Goal: Task Accomplishment & Management: Use online tool/utility

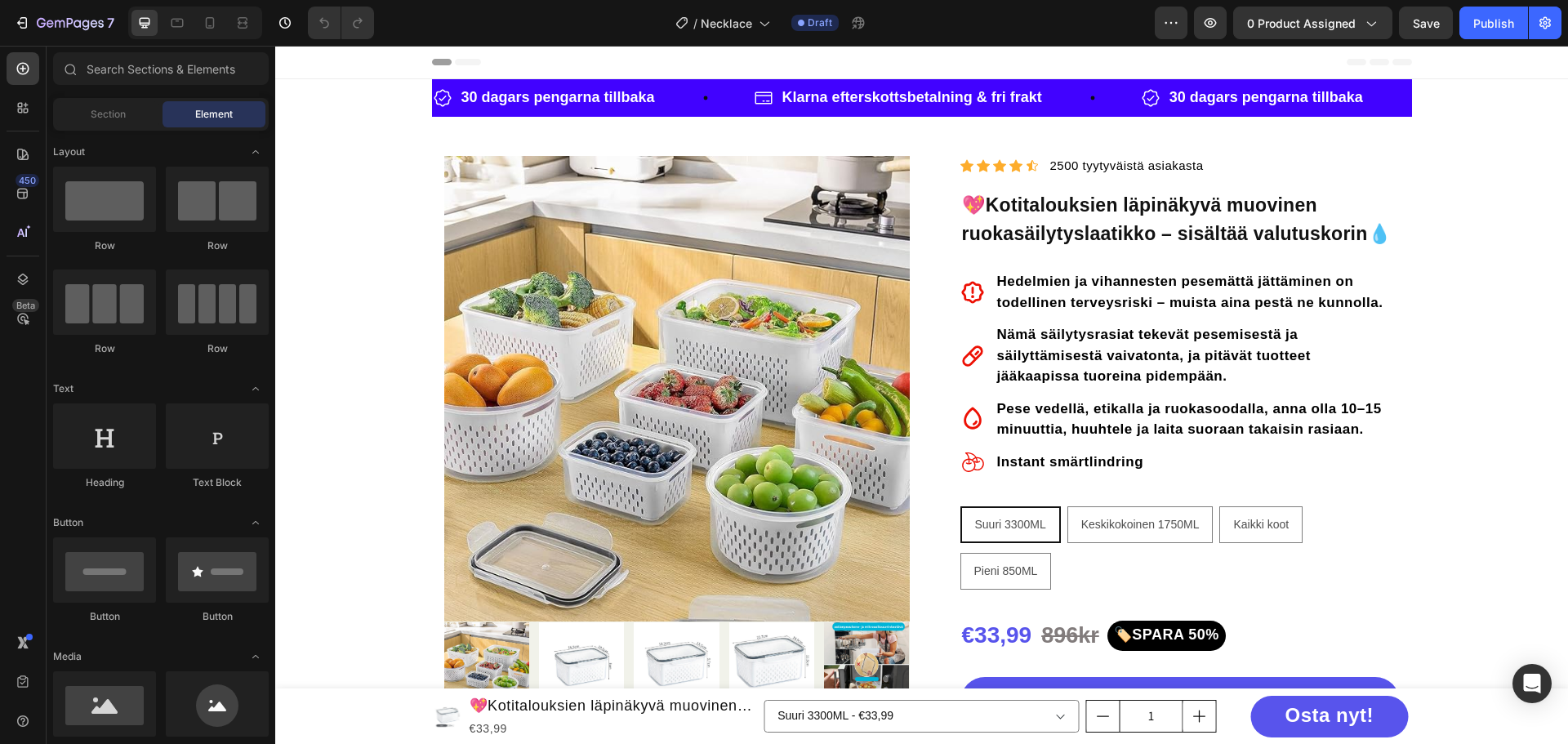
click at [705, 261] on img at bounding box center [676, 388] width 465 height 465
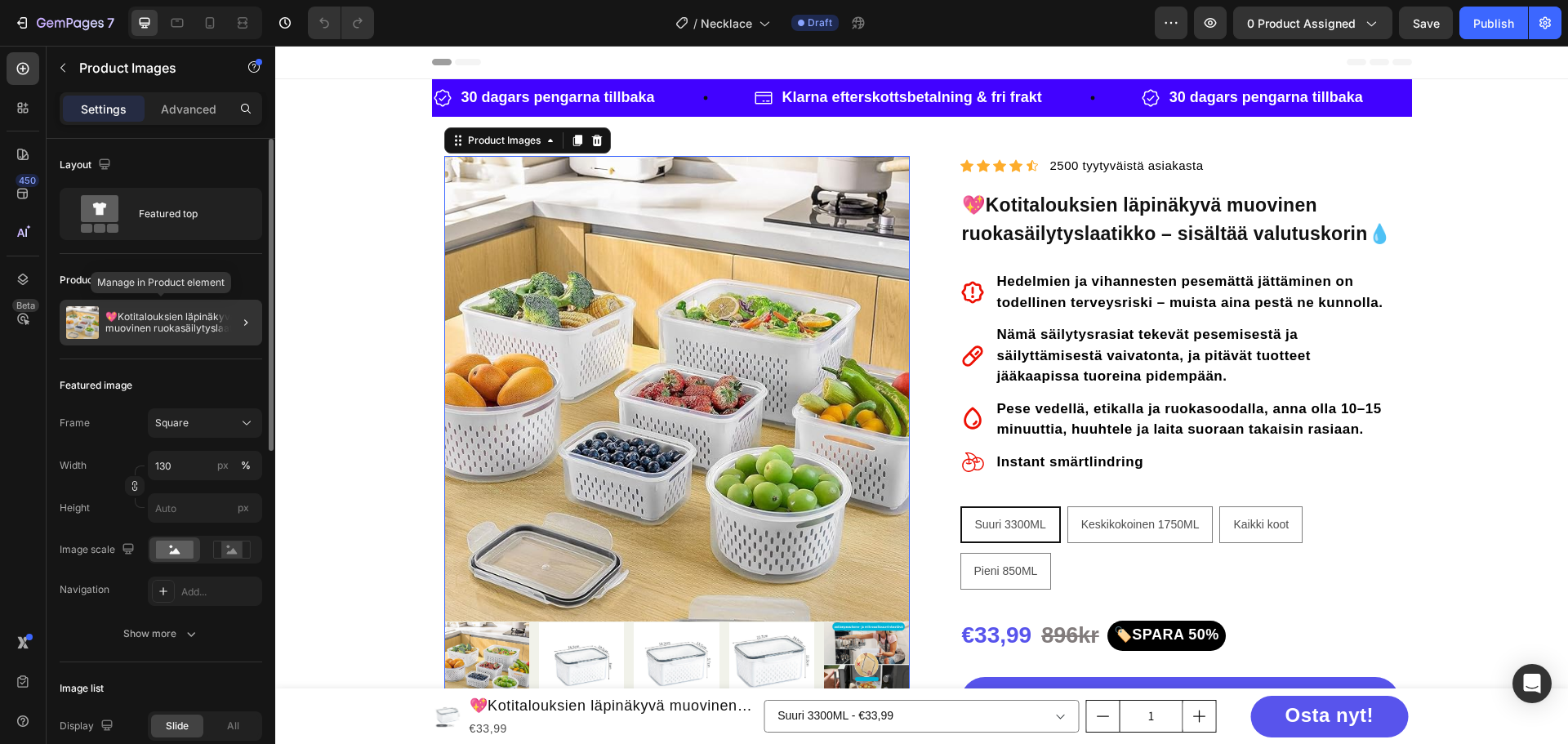
click at [184, 326] on p "💖Kotitalouksien läpinäkyvä muovinen ruokasäilytyslaatikko – sisältää valutuskor…" at bounding box center [180, 321] width 150 height 23
radio input "true"
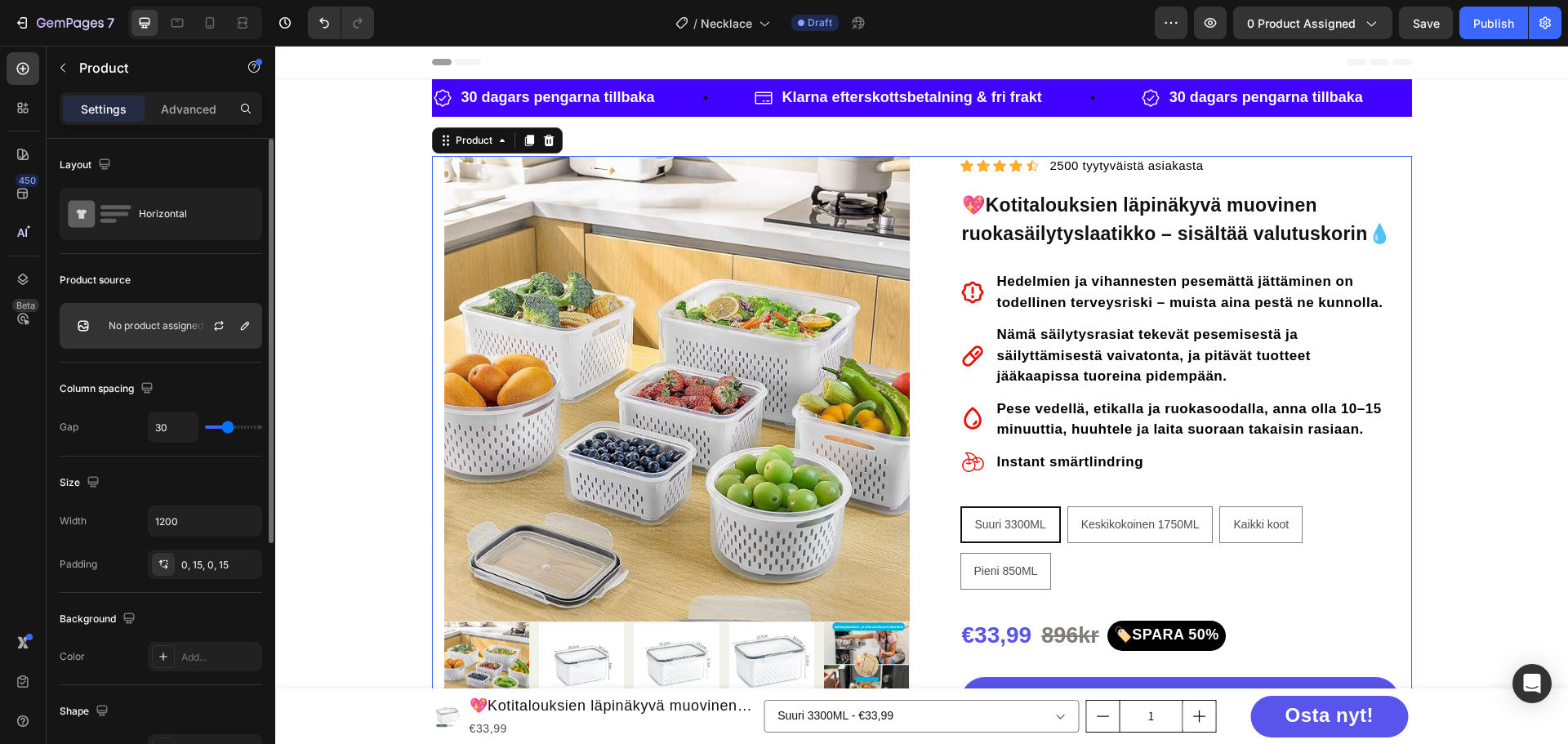
click at [171, 330] on p "No product assigned" at bounding box center [155, 326] width 94 height 12
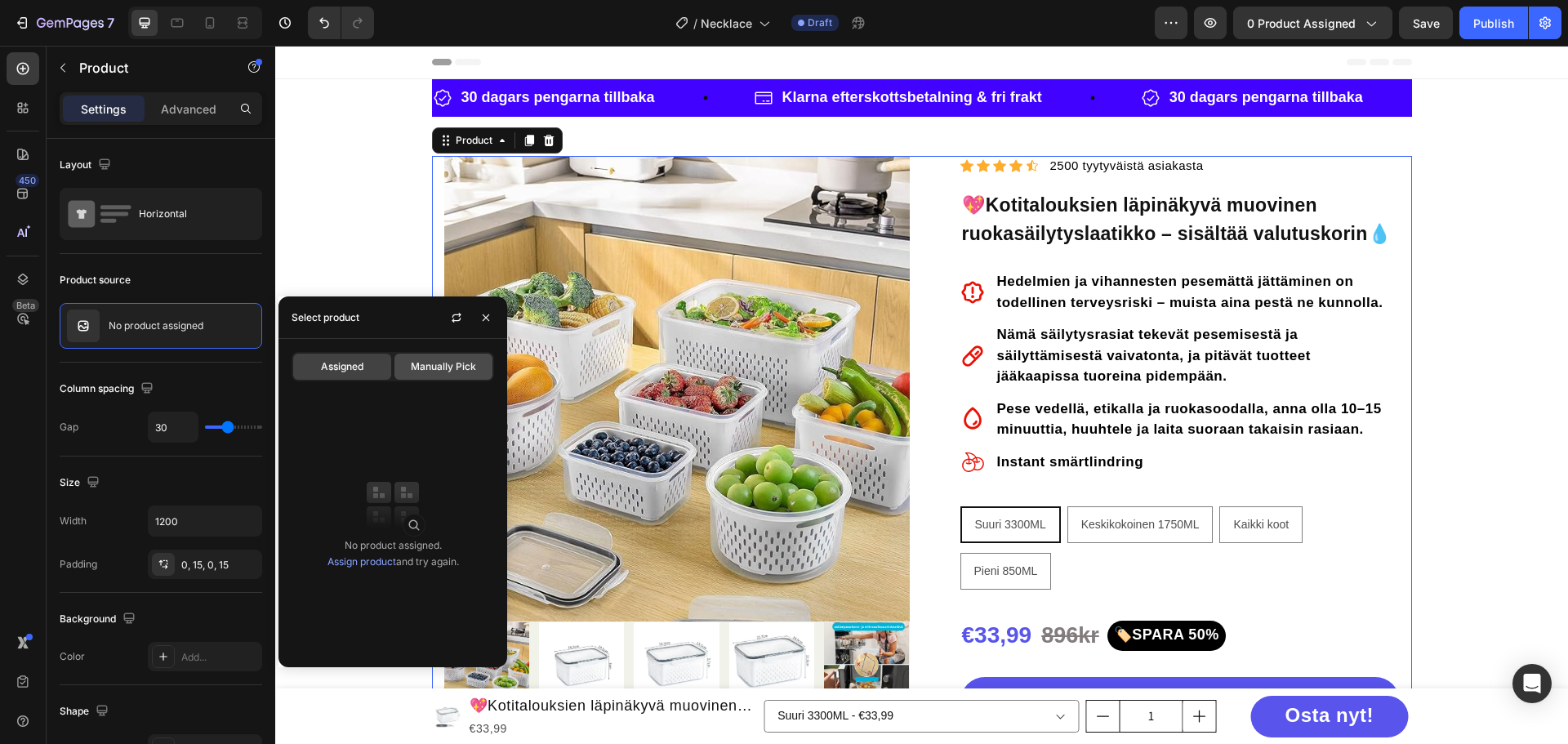
click at [413, 365] on span "Manually Pick" at bounding box center [443, 366] width 65 height 15
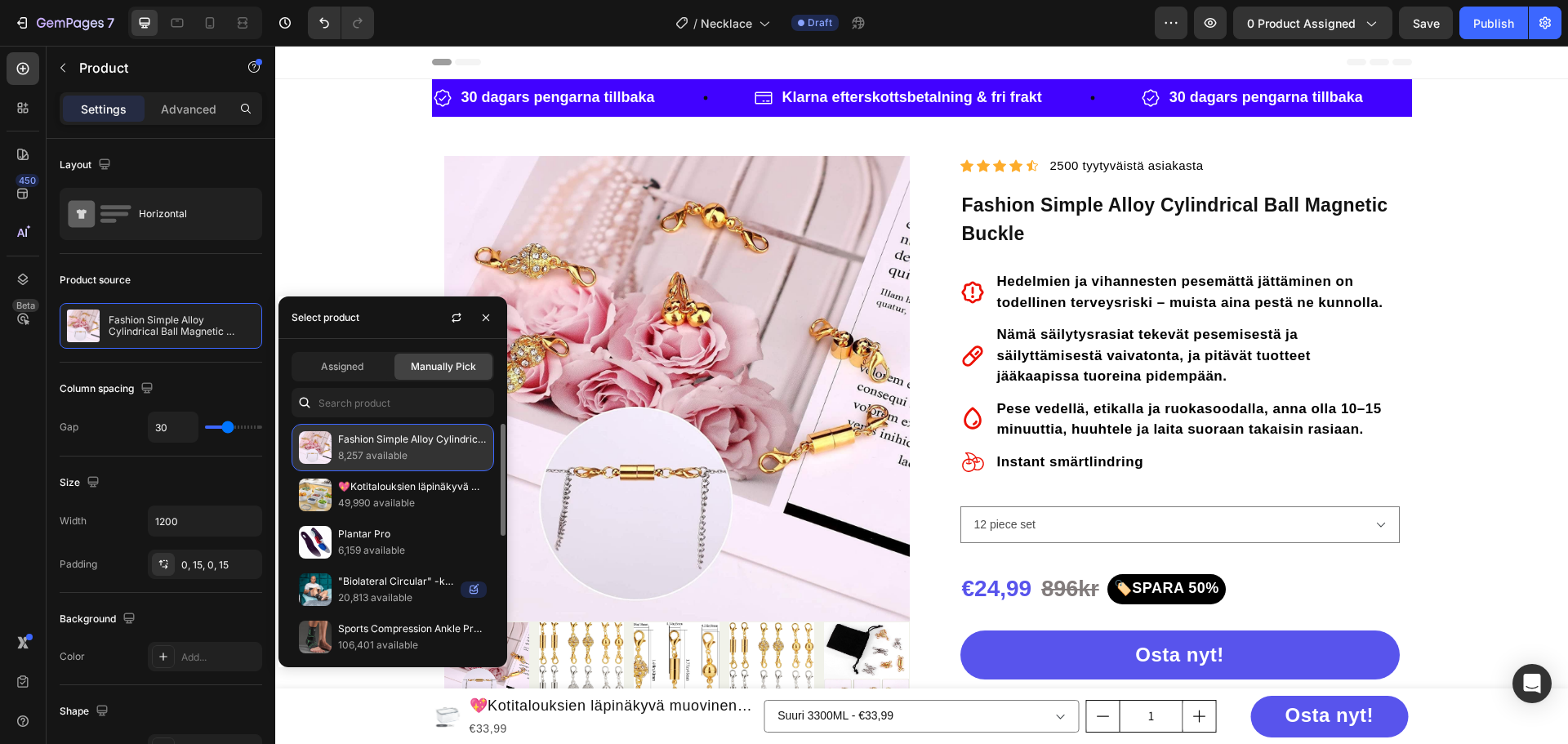
click at [390, 454] on p "8,257 available" at bounding box center [412, 455] width 148 height 17
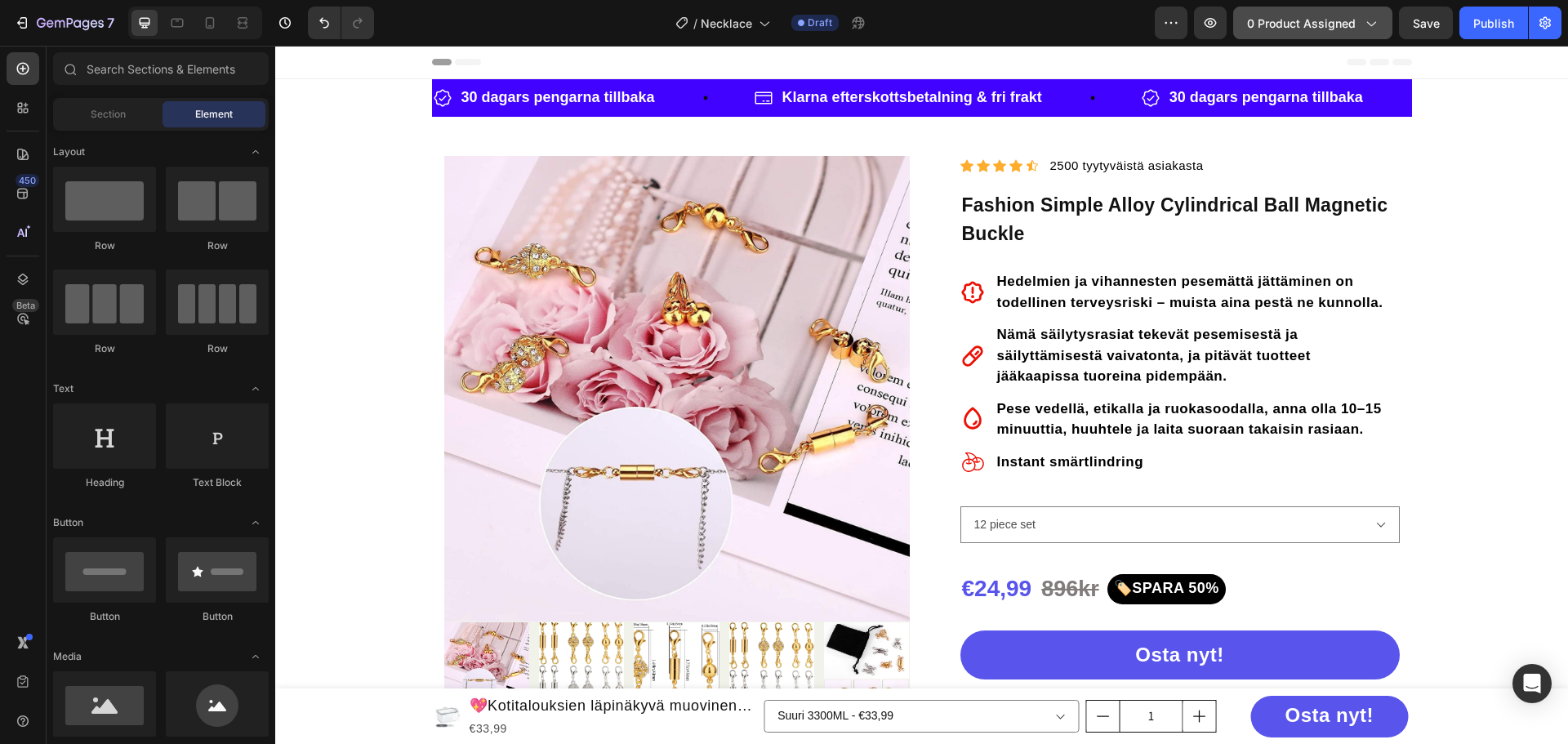
click at [1312, 29] on span "0 product assigned" at bounding box center [1301, 23] width 108 height 17
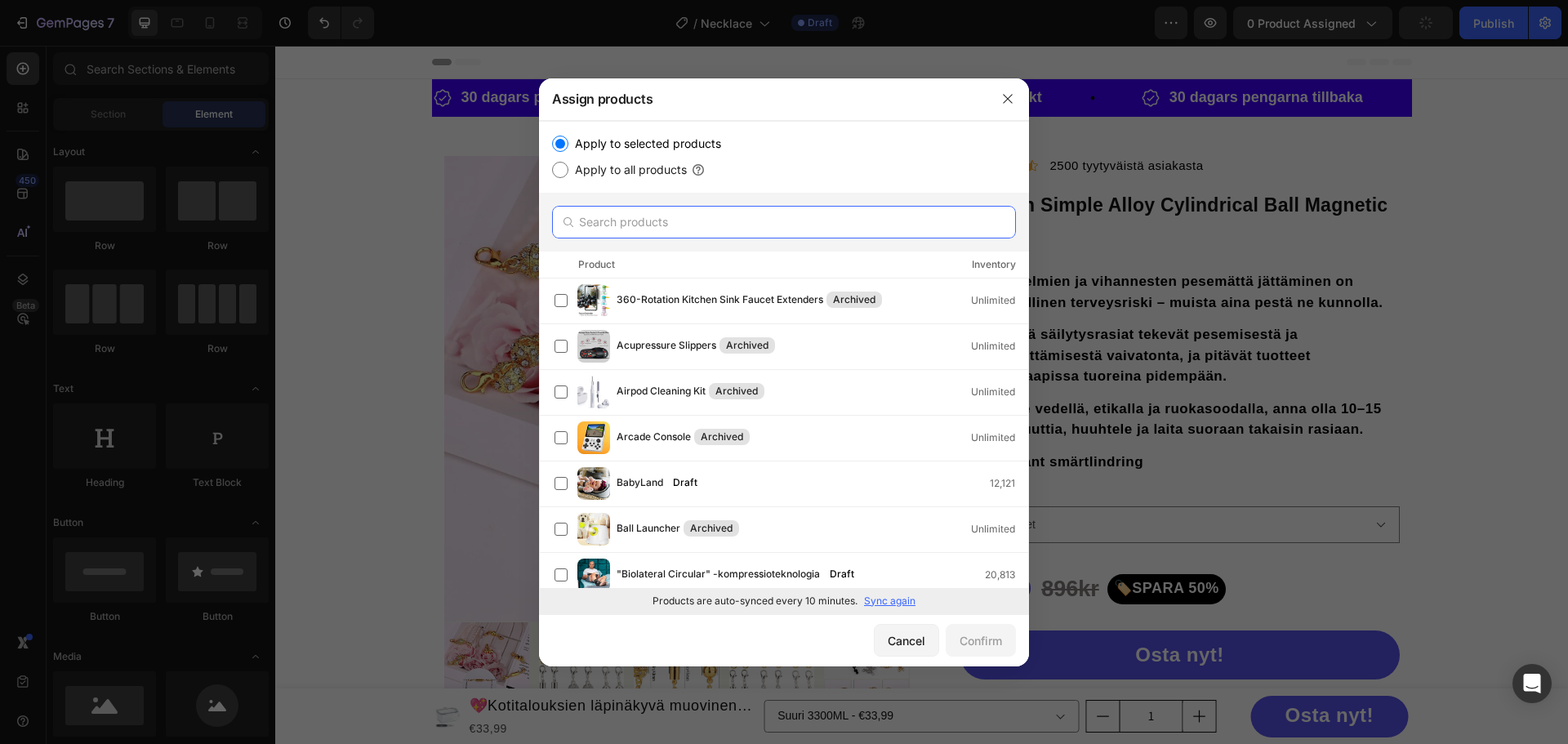
click at [663, 224] on input "text" at bounding box center [784, 221] width 464 height 32
paste input "Fashion Simple Alloy Cylindrical Ball Magnetic Buckle"
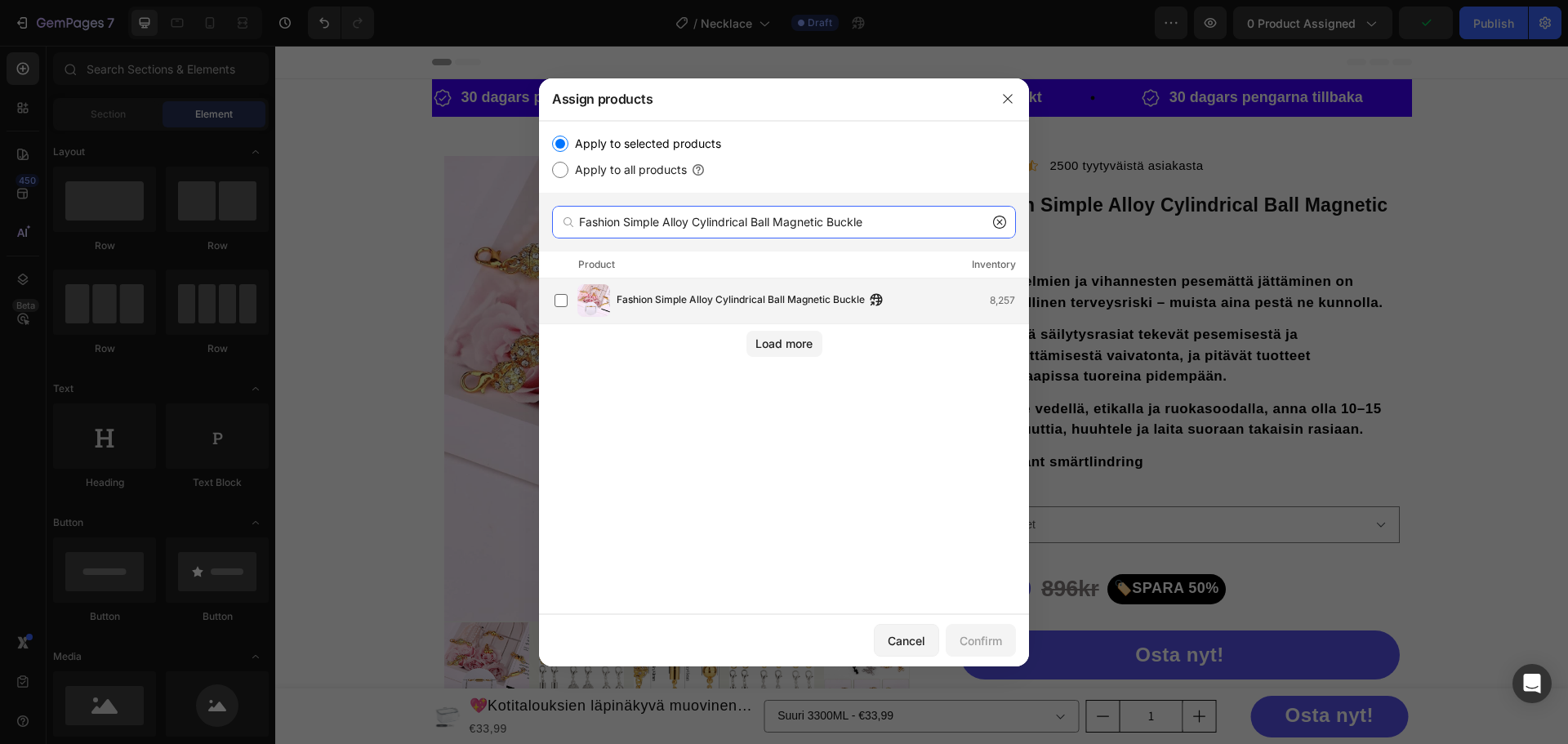
type input "Fashion Simple Alloy Cylindrical Ball Magnetic Buckle"
click at [760, 293] on span "Fashion Simple Alloy Cylindrical Ball Magnetic Buckle" at bounding box center [740, 301] width 249 height 18
click at [975, 647] on div "Confirm" at bounding box center [980, 640] width 42 height 17
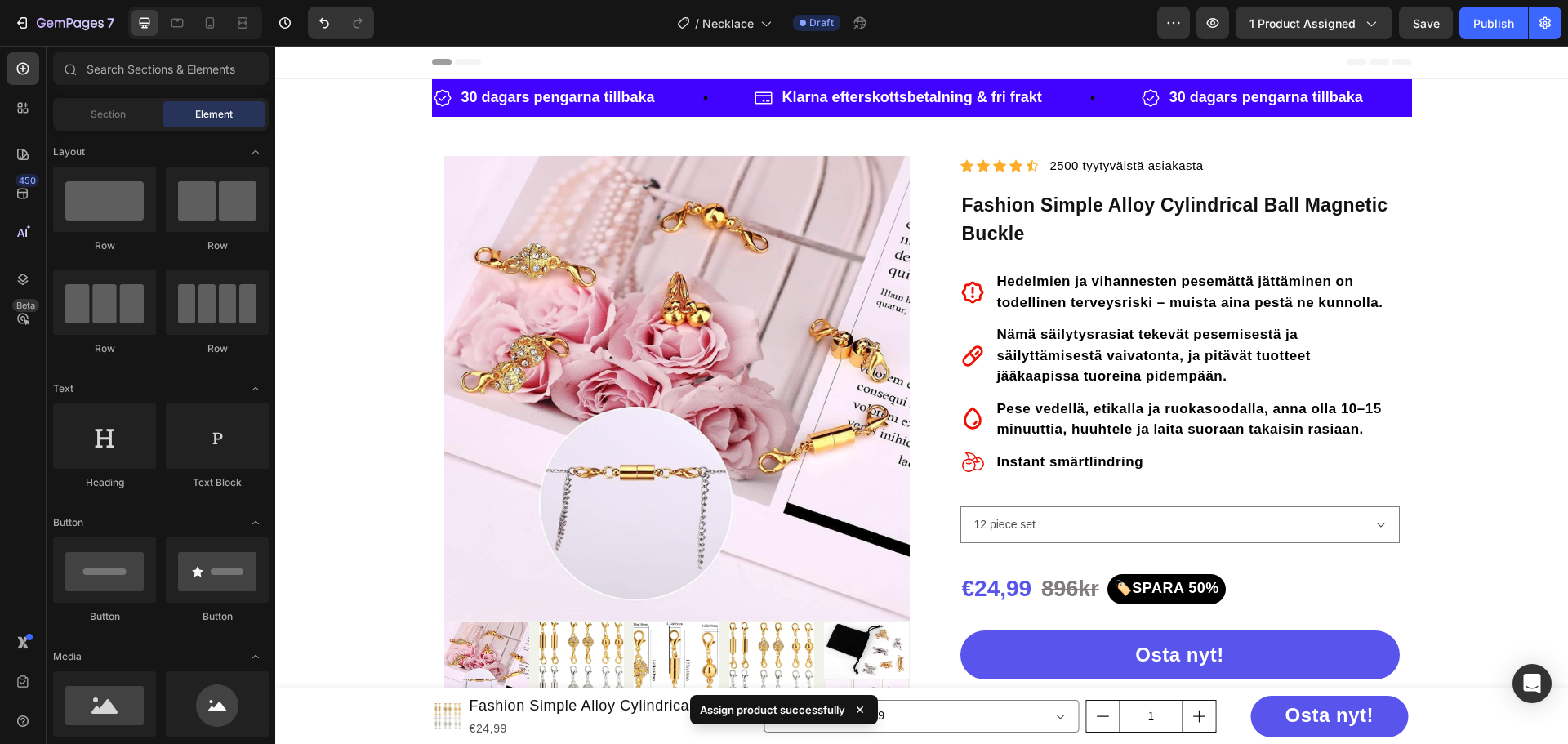
click at [1421, 21] on span "Save" at bounding box center [1425, 24] width 27 height 14
click at [1012, 26] on div "/ Necklace Draft" at bounding box center [772, 23] width 770 height 32
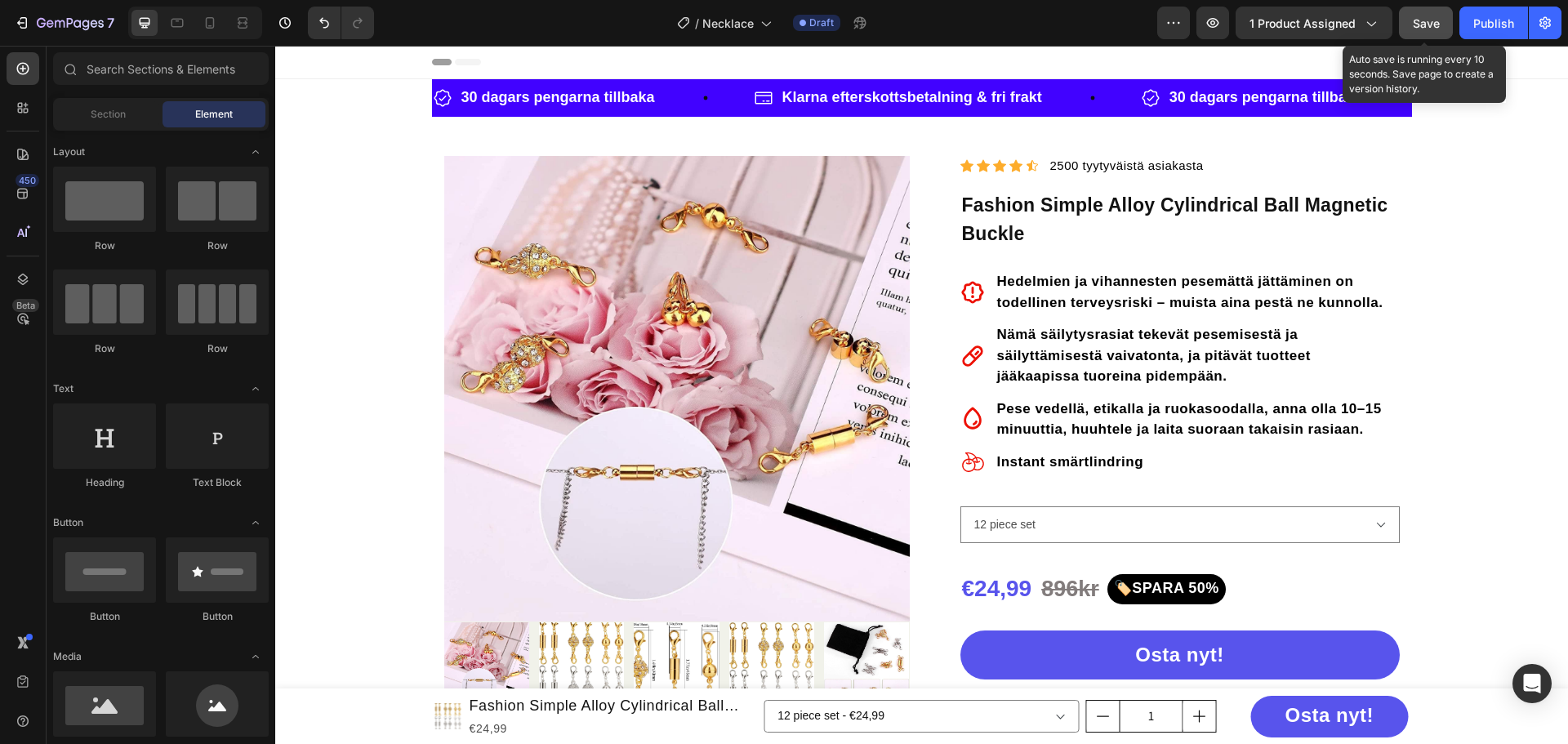
click at [1420, 20] on span "Save" at bounding box center [1425, 24] width 27 height 14
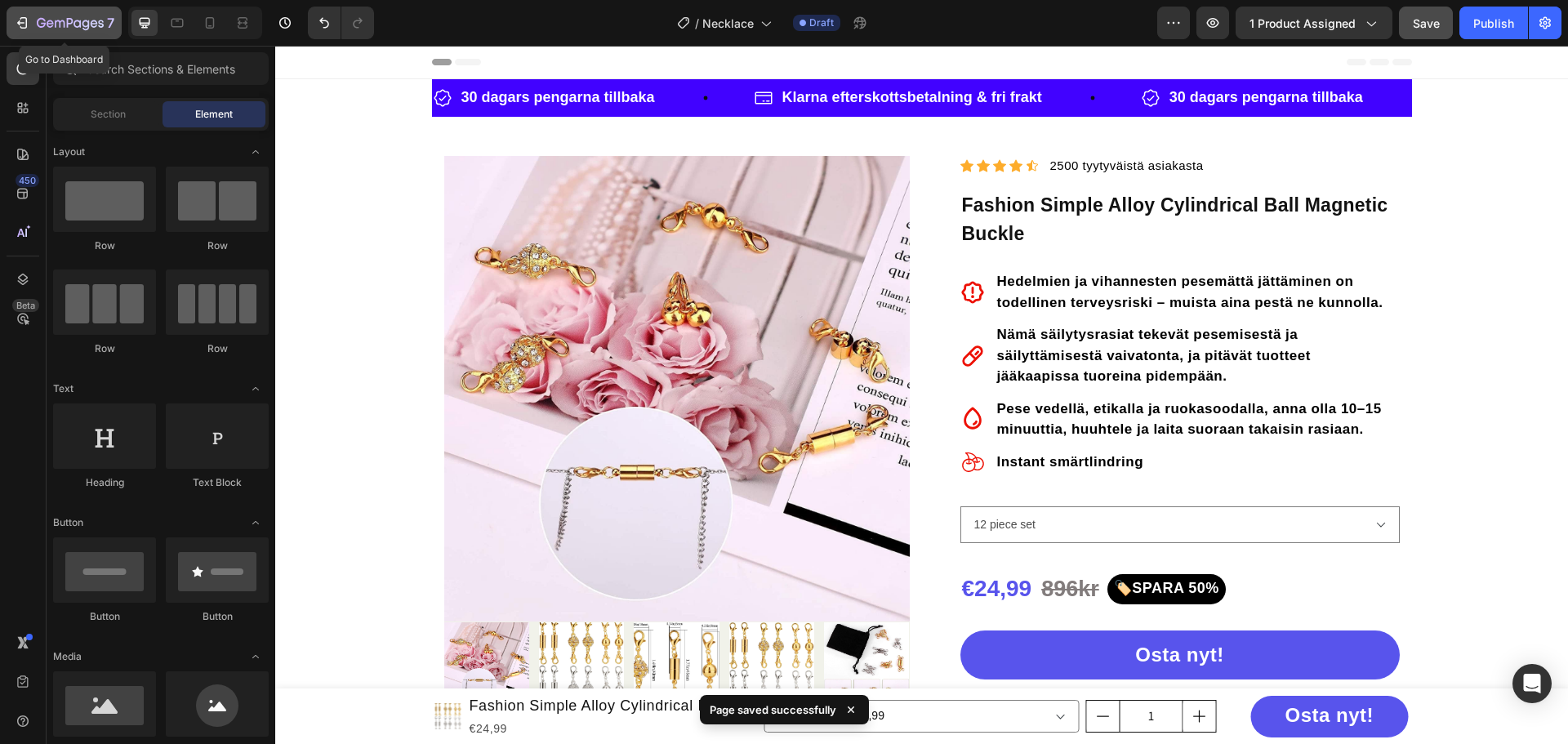
click at [65, 21] on icon "button" at bounding box center [70, 24] width 67 height 14
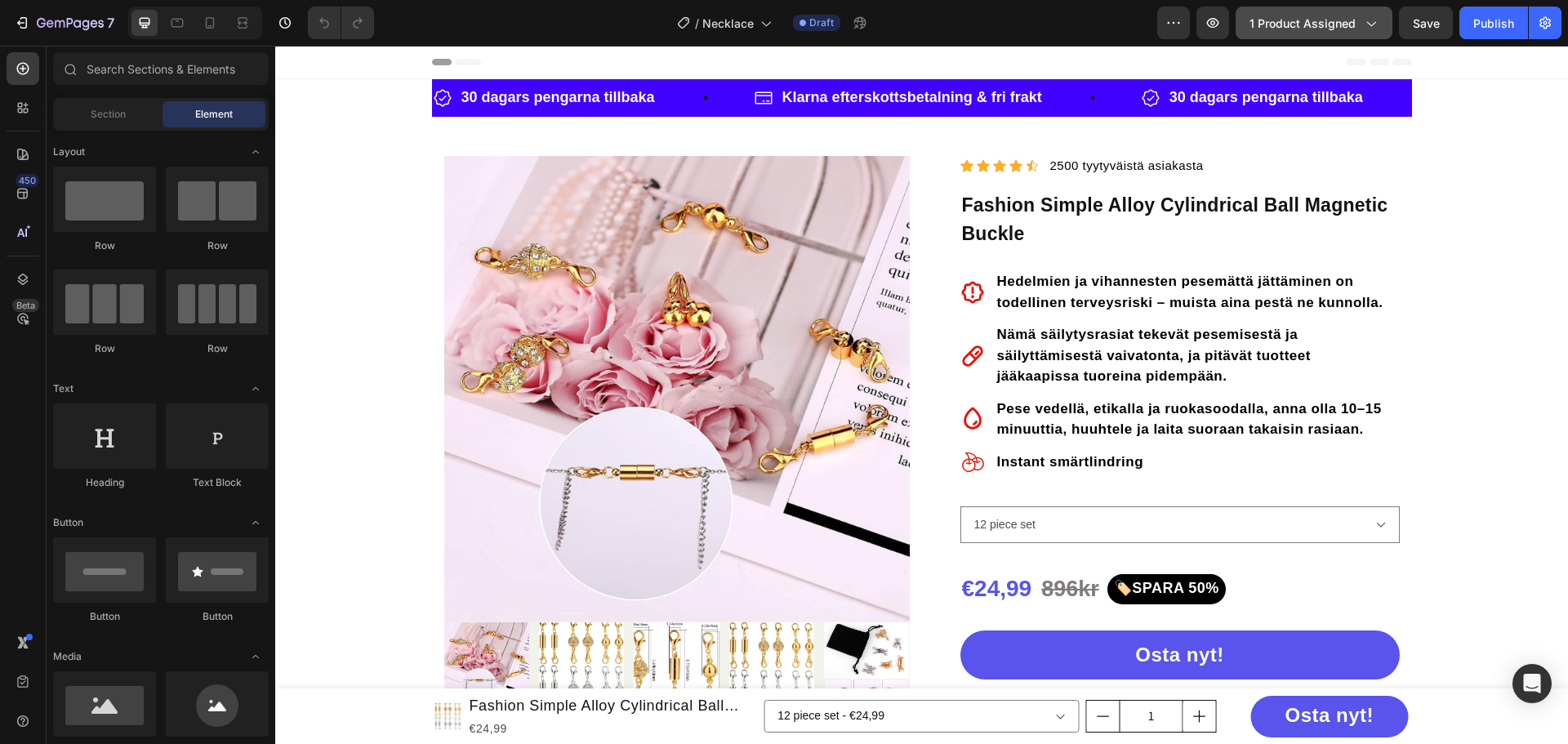
click at [1316, 18] on span "1 product assigned" at bounding box center [1303, 23] width 106 height 17
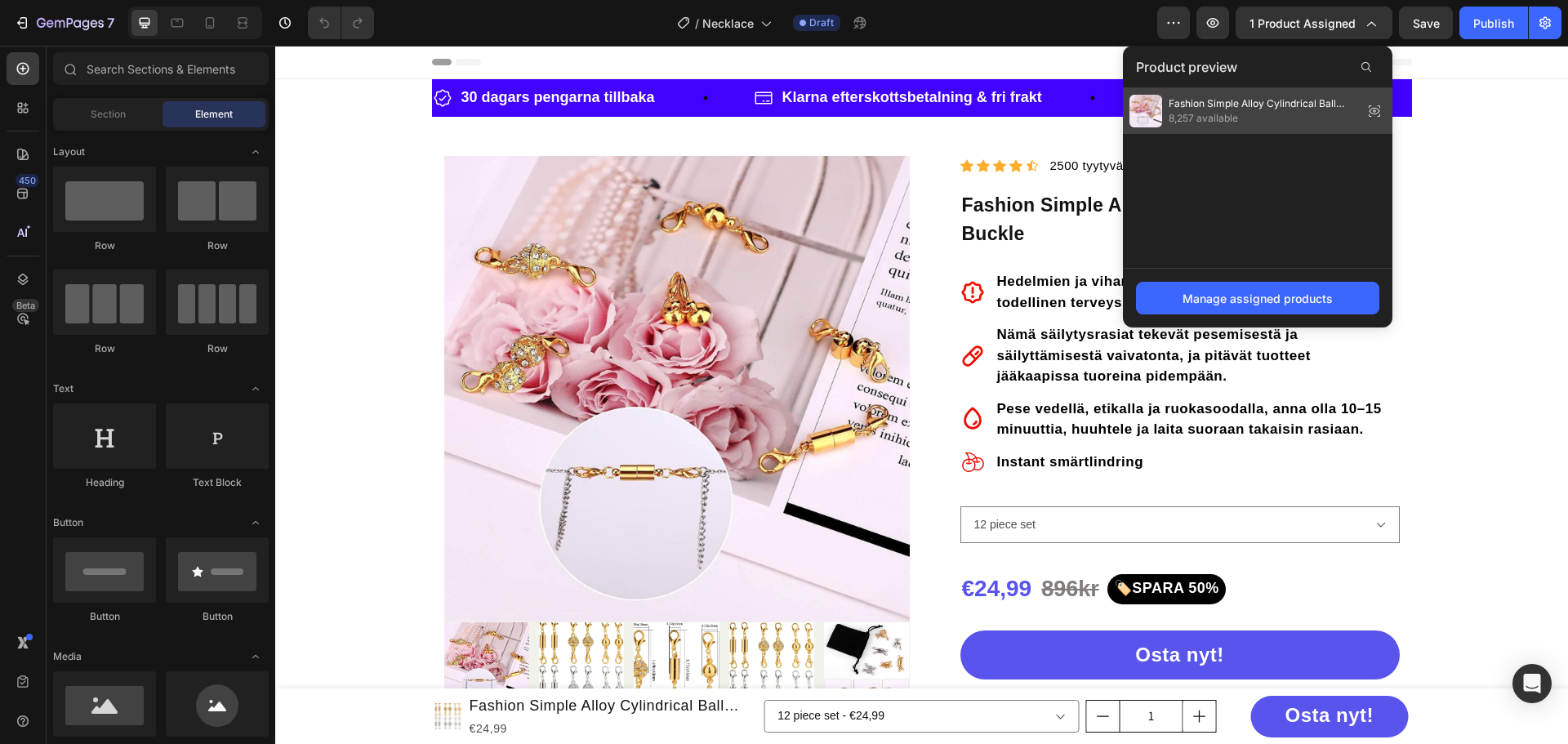
click at [1296, 111] on span "8,257 available" at bounding box center [1262, 118] width 188 height 15
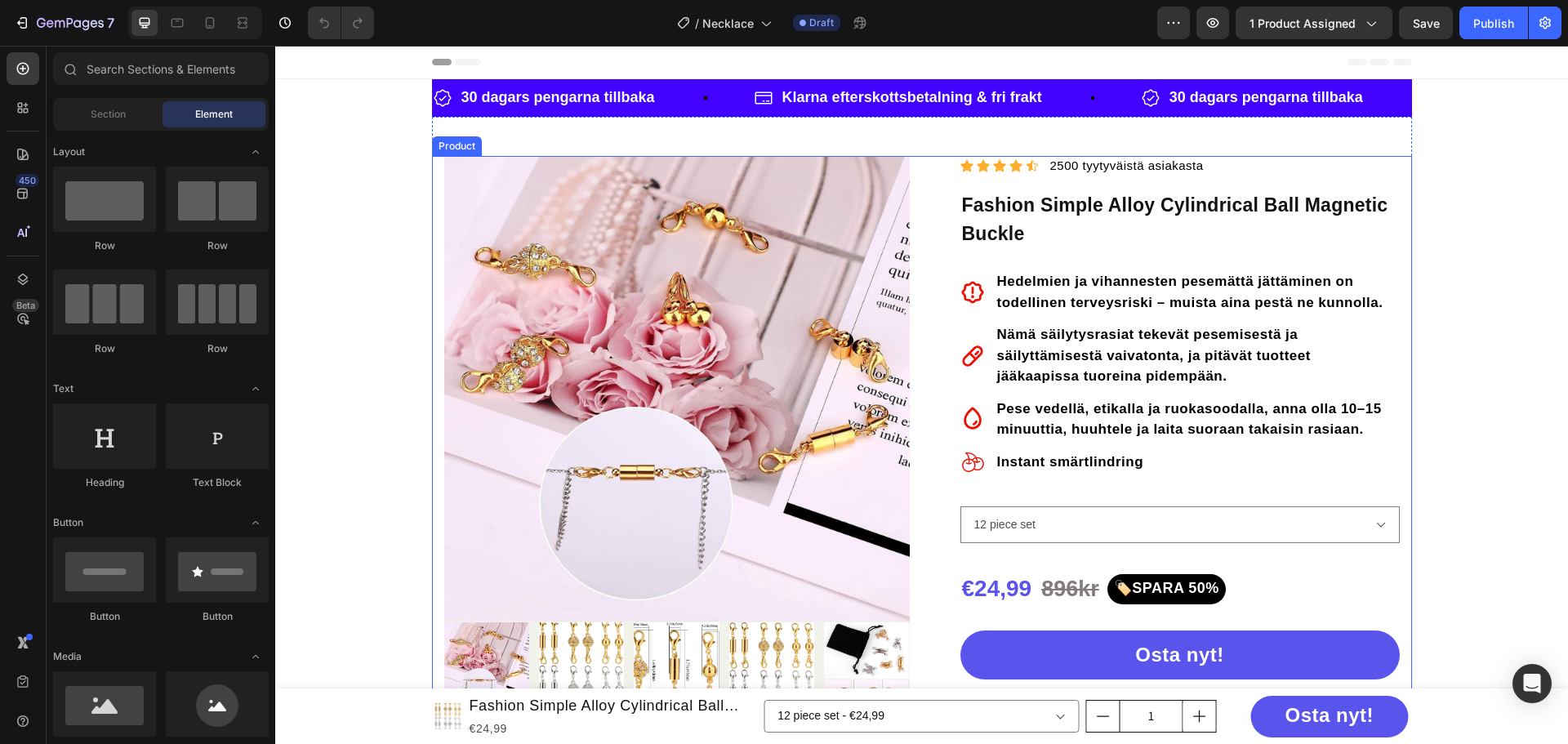
click at [832, 225] on img at bounding box center [676, 388] width 465 height 465
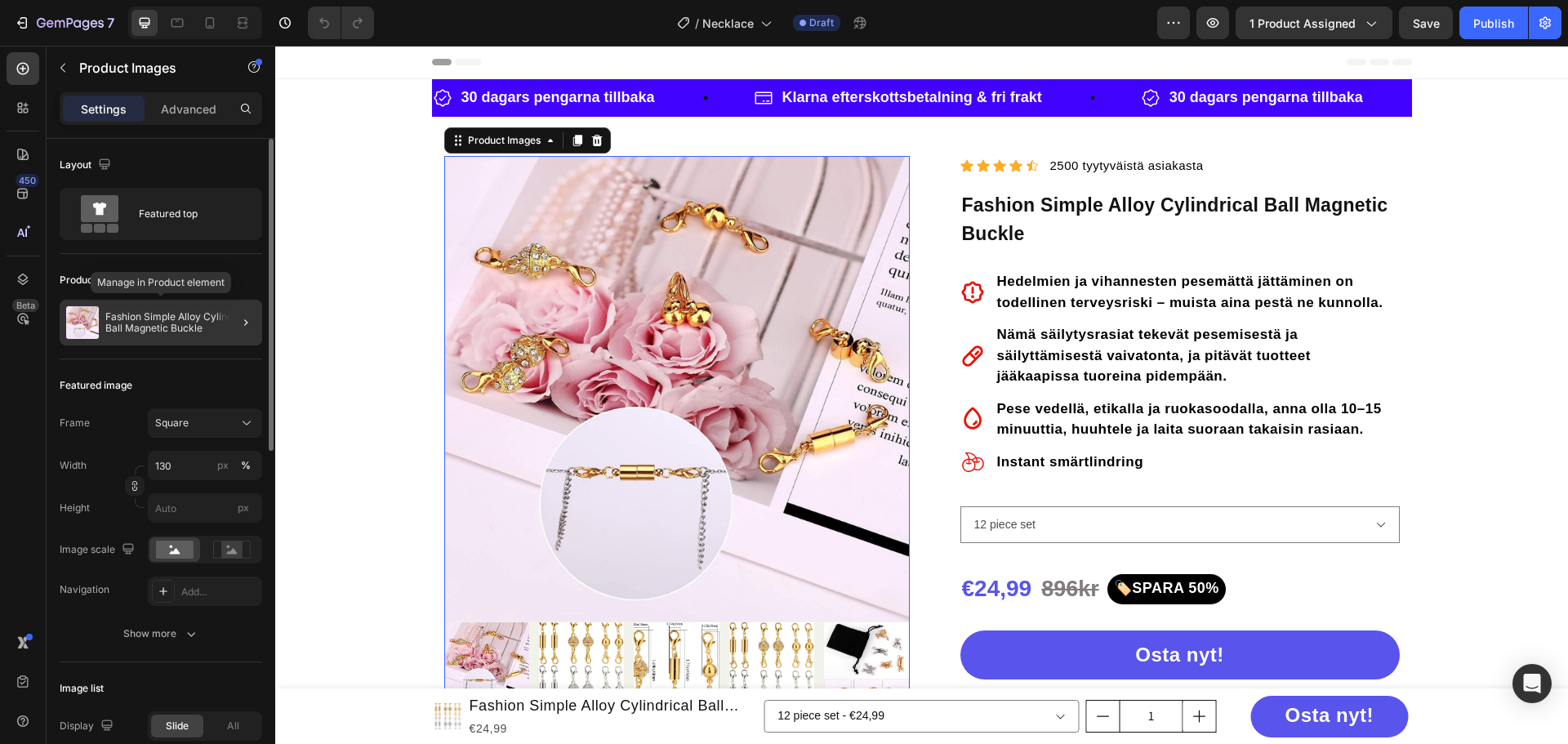
click at [177, 316] on p "Fashion Simple Alloy Cylindrical Ball Magnetic Buckle" at bounding box center [180, 321] width 150 height 23
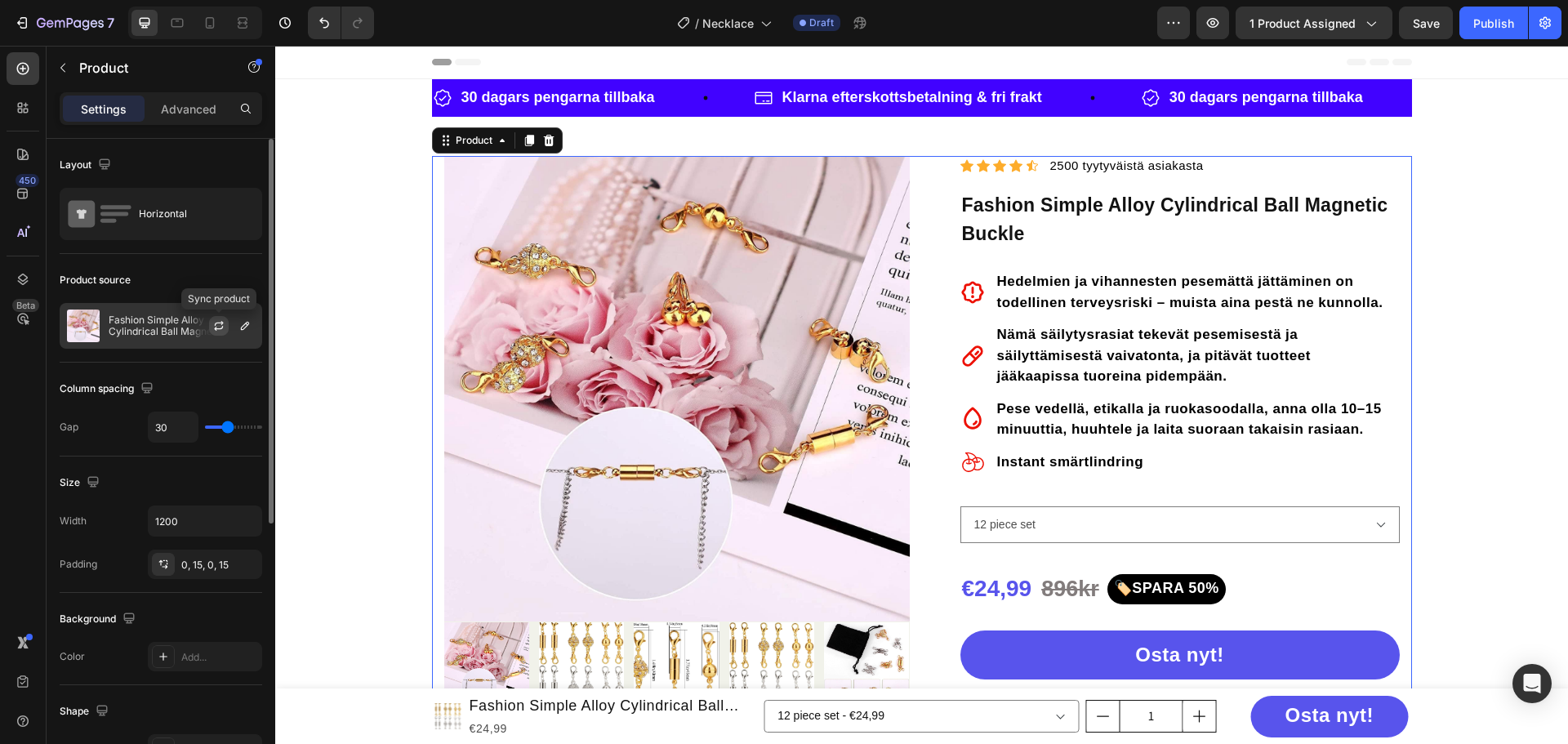
click at [213, 330] on icon "button" at bounding box center [218, 325] width 13 height 13
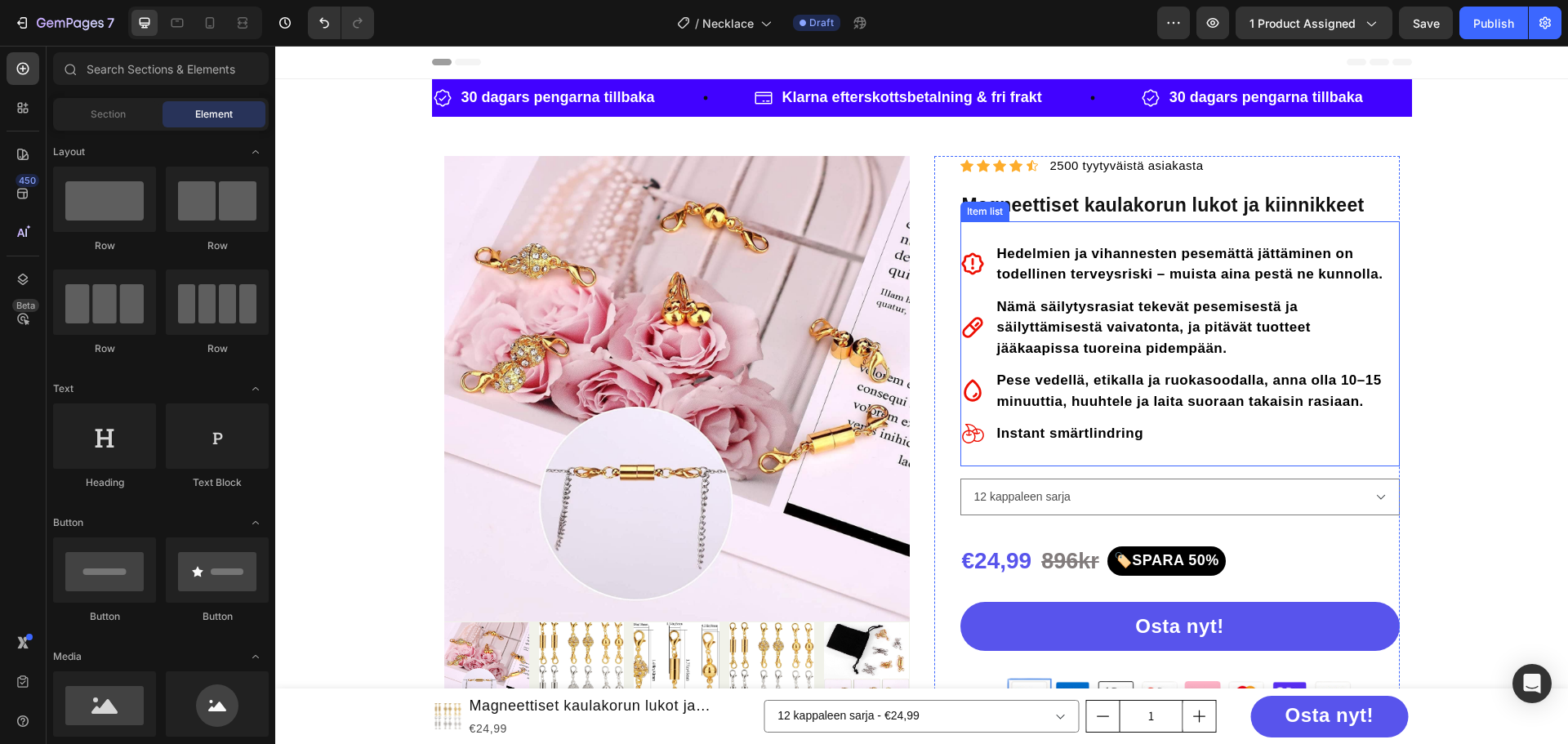
click at [1079, 267] on strong "Hedelmien ja vihannesten pesemättä jättäminen on todellinen terveysriski – muis…" at bounding box center [1190, 263] width 386 height 36
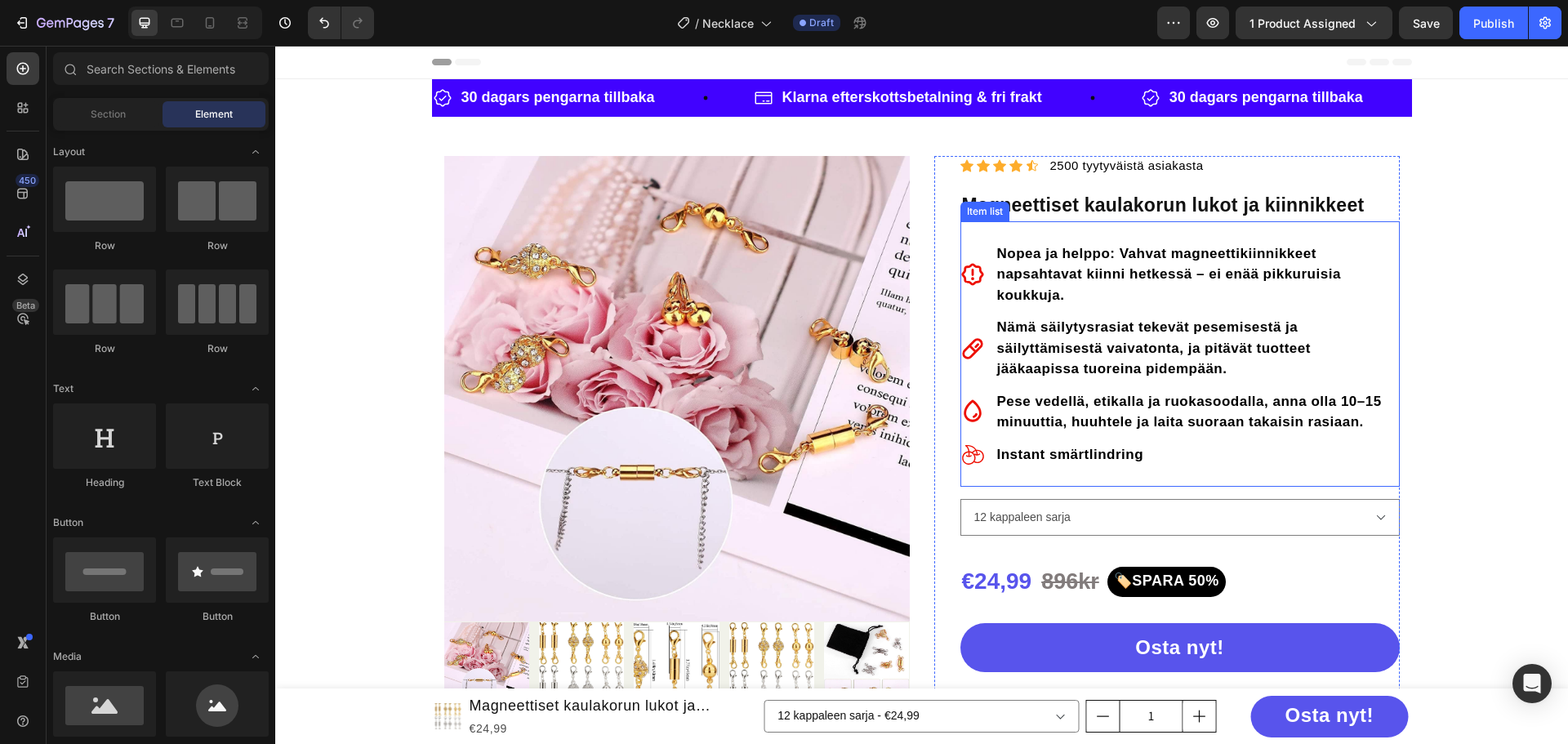
click at [1097, 343] on strong "Nämä säilytysrasiat tekevät pesemisestä ja säilyttämisestä vaivatonta, ja pitäv…" at bounding box center [1153, 348] width 314 height 57
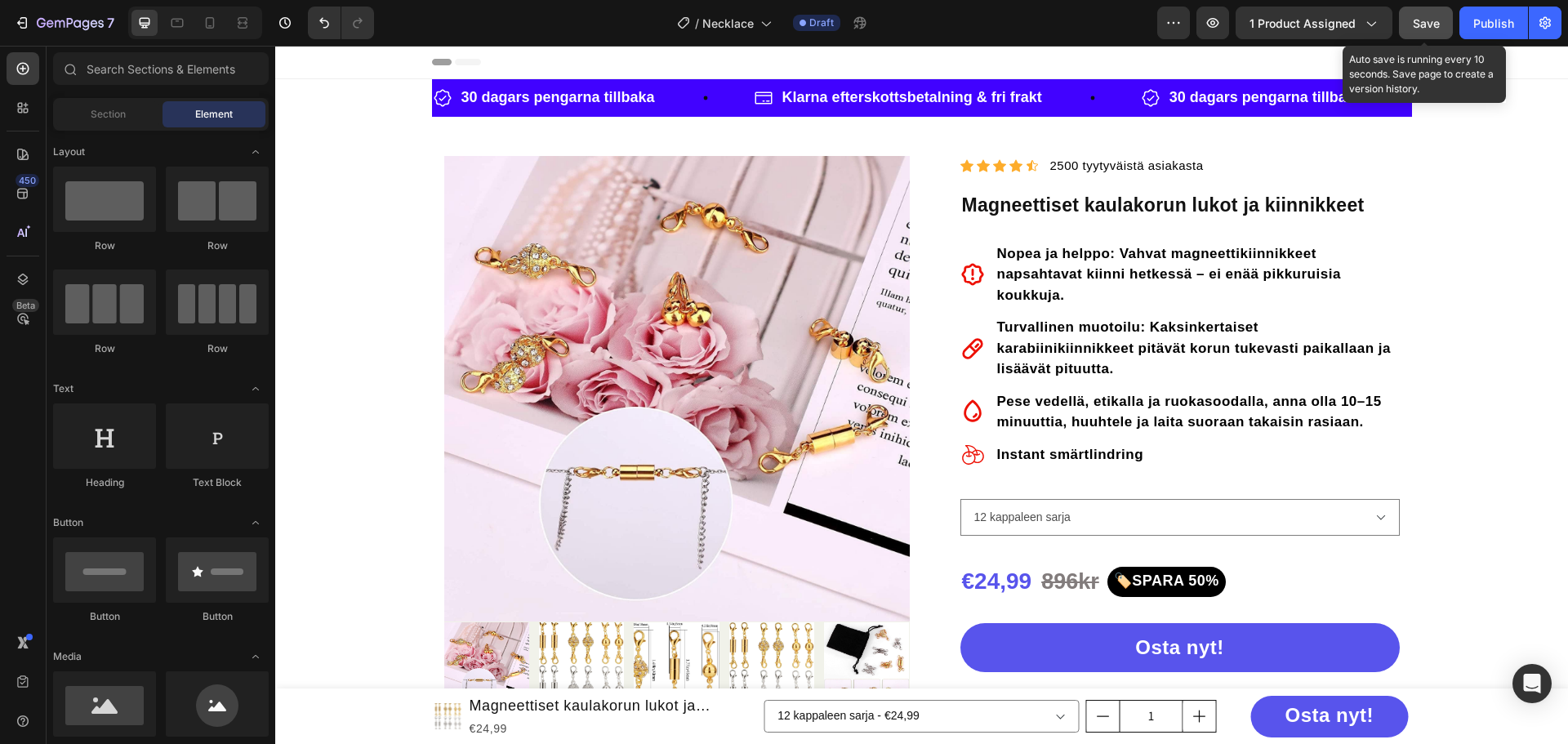
drag, startPoint x: 1411, startPoint y: 38, endPoint x: 1403, endPoint y: 34, distance: 8.9
click at [1411, 36] on button "Save" at bounding box center [1425, 23] width 54 height 32
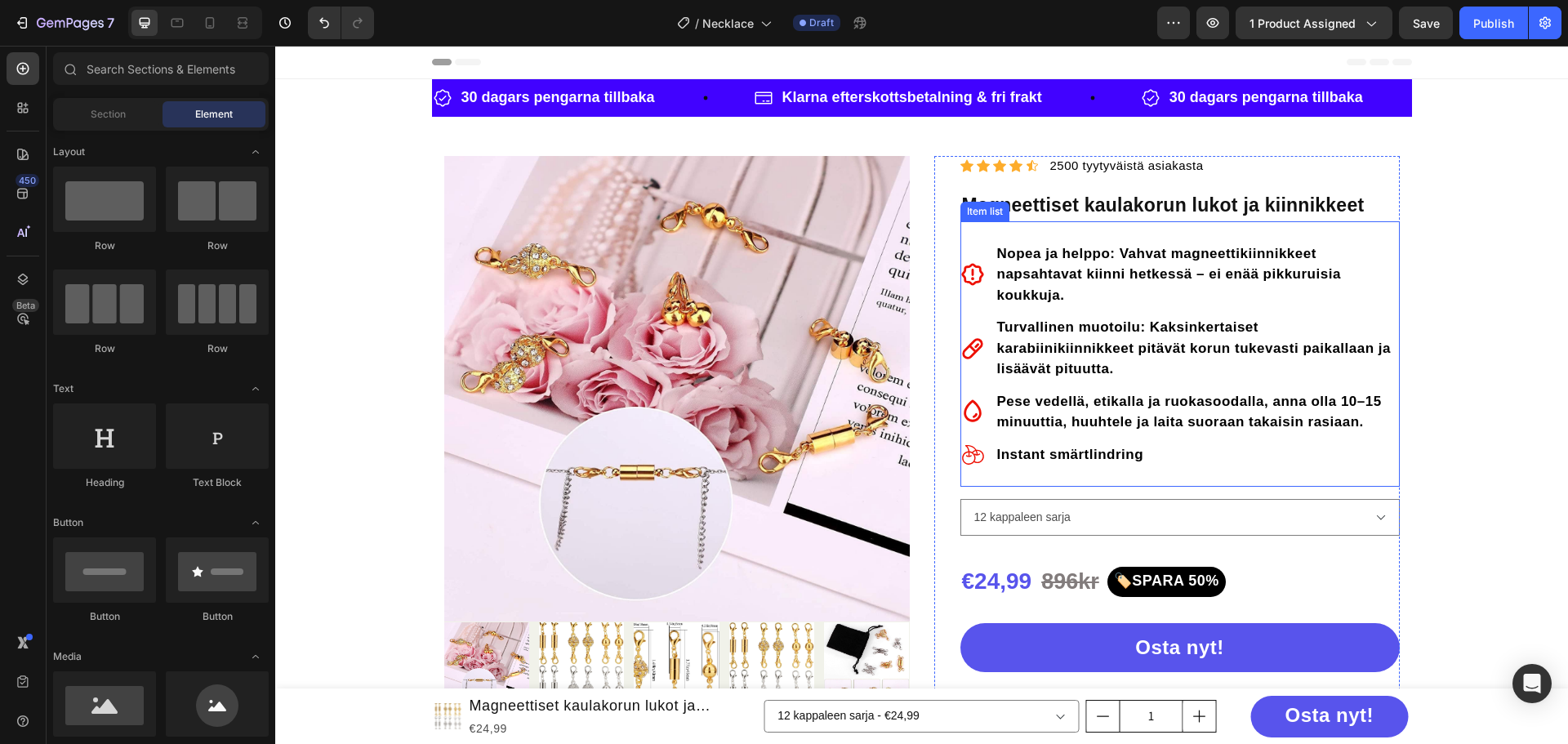
click at [1087, 392] on p "Pese vedellä, etikalla ja ruokasoodalla, anna olla 10–15 minuuttia, huuhtele ja…" at bounding box center [1196, 412] width 400 height 41
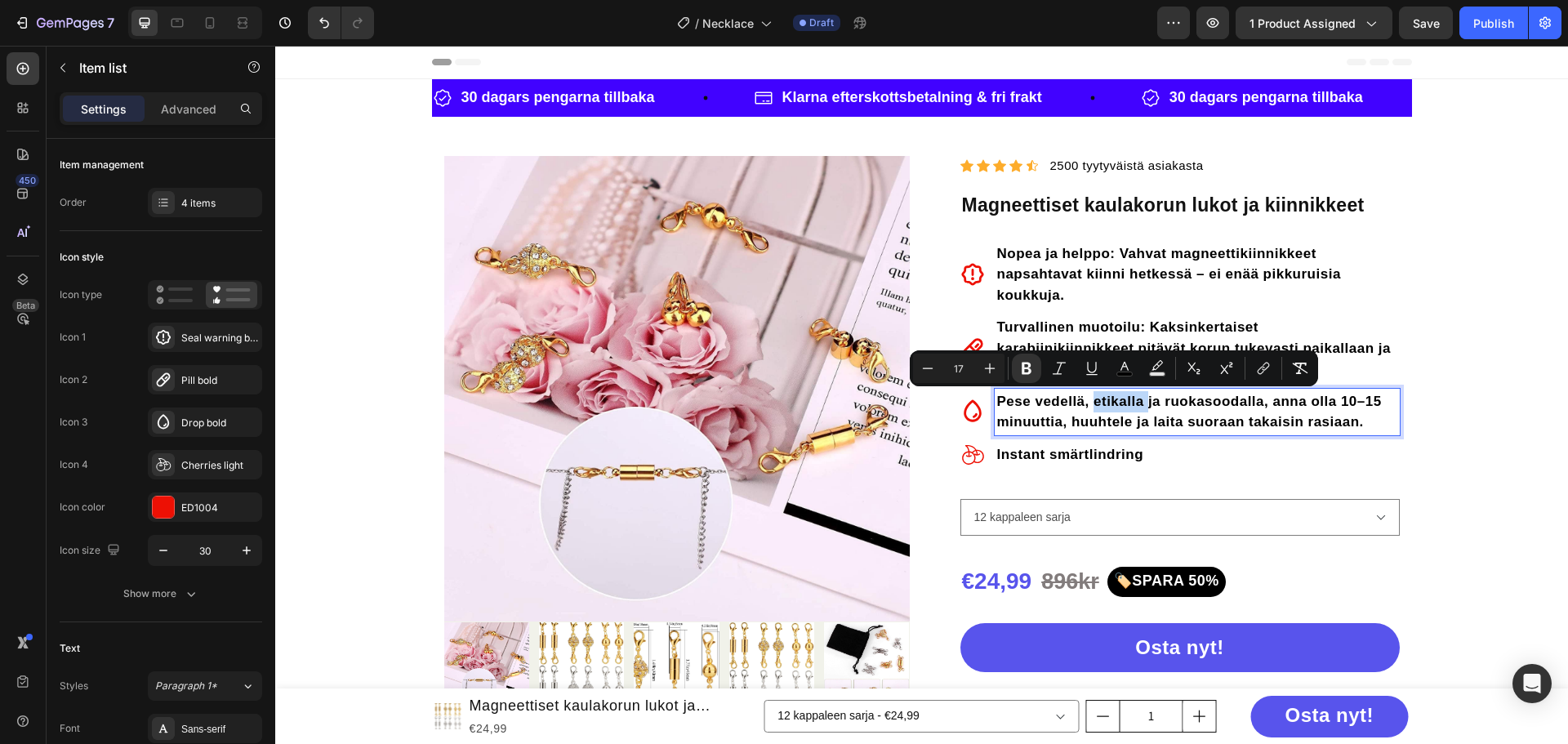
click at [1085, 410] on p "Pese vedellä, etikalla ja ruokasoodalla, anna olla 10–15 minuuttia, huuhtele ja…" at bounding box center [1196, 412] width 400 height 41
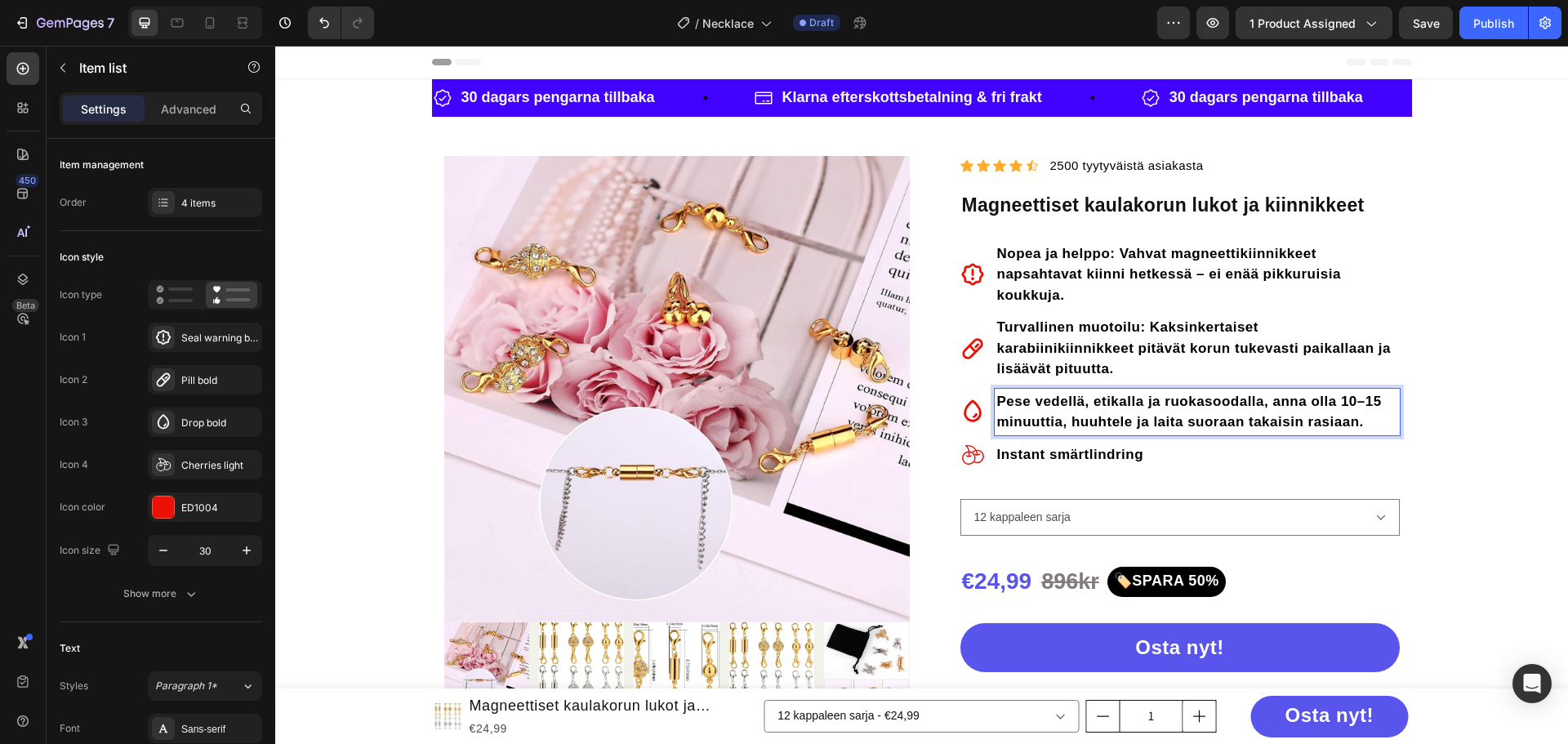
click at [1085, 410] on p "Pese vedellä, etikalla ja ruokasoodalla, anna olla 10–15 minuuttia, huuhtele ja…" at bounding box center [1196, 412] width 400 height 41
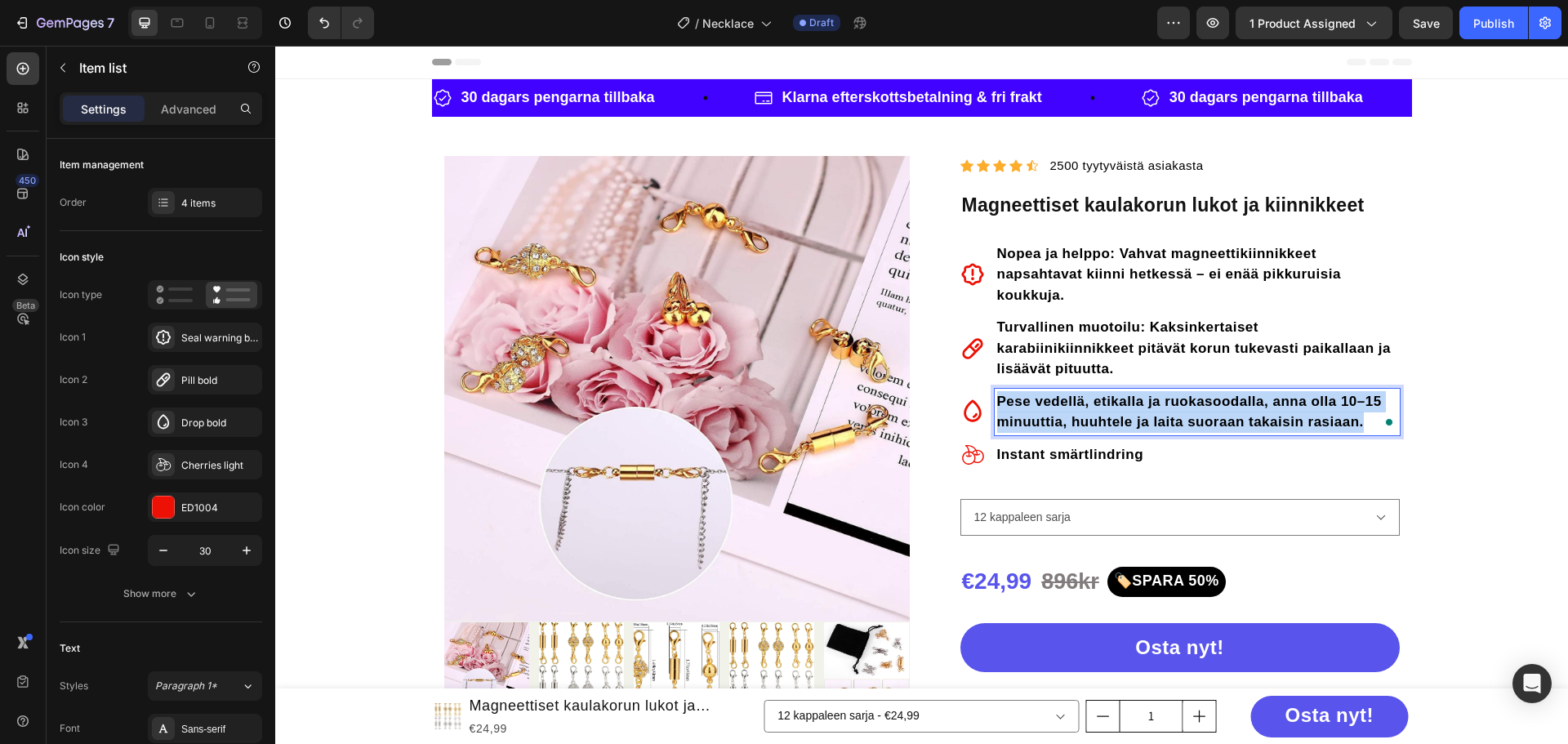
click at [1085, 410] on p "Pese vedellä, etikalla ja ruokasoodalla, anna olla 10–15 minuuttia, huuhtele ja…" at bounding box center [1196, 412] width 400 height 41
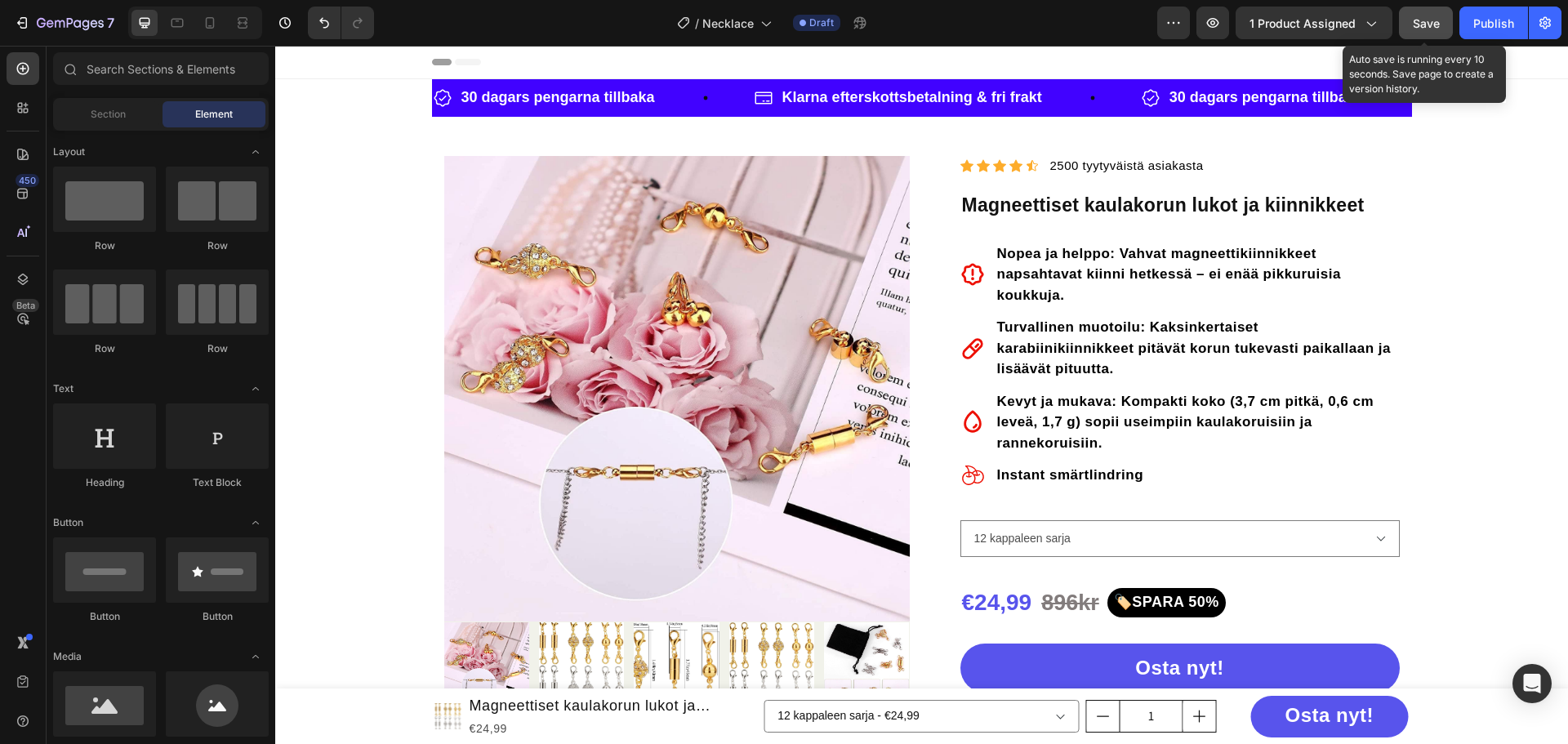
click at [1422, 33] on button "Save" at bounding box center [1425, 23] width 54 height 32
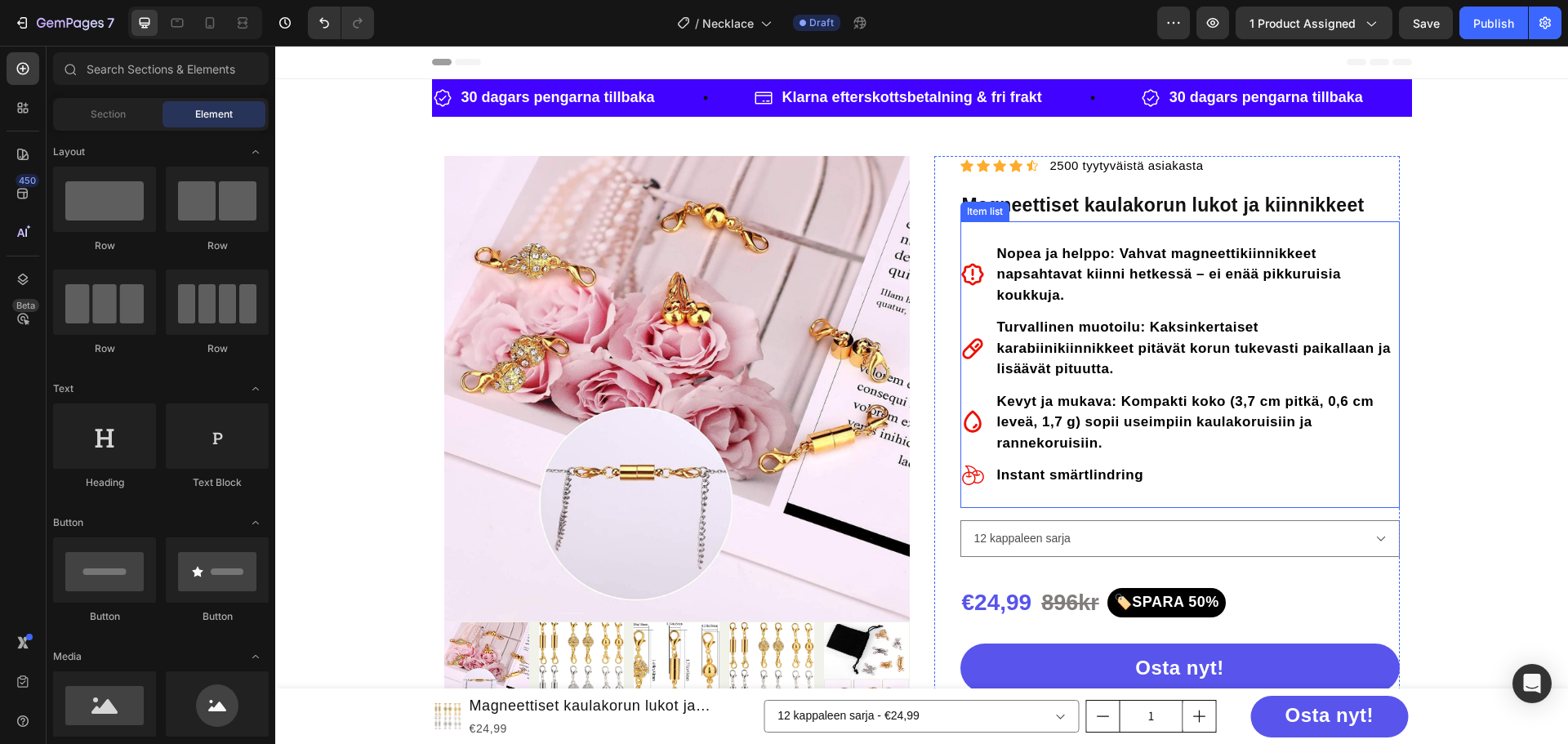
click at [1056, 474] on strong "Instant smärtlindring" at bounding box center [1071, 475] width 147 height 16
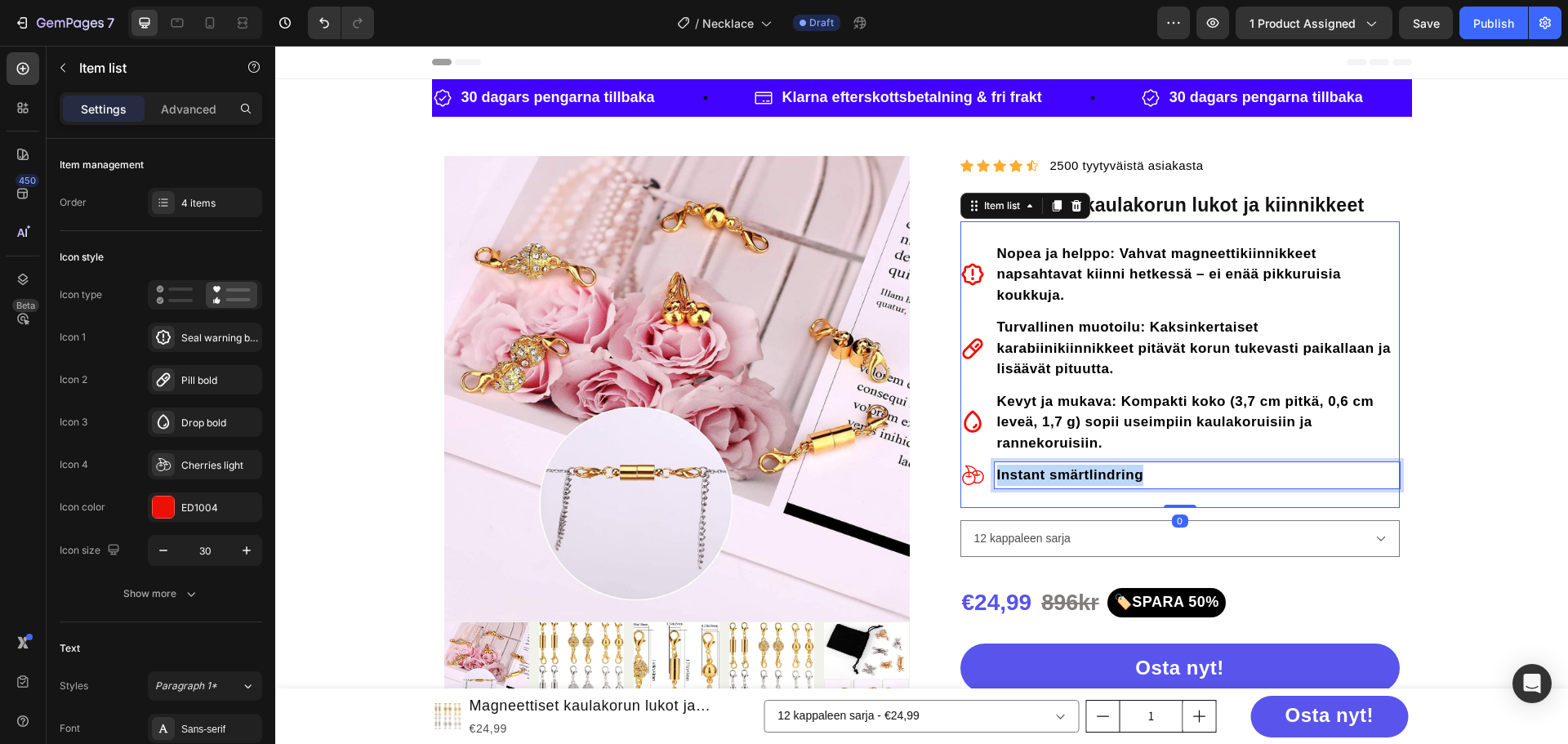
click at [1056, 474] on strong "Instant smärtlindring" at bounding box center [1071, 475] width 147 height 16
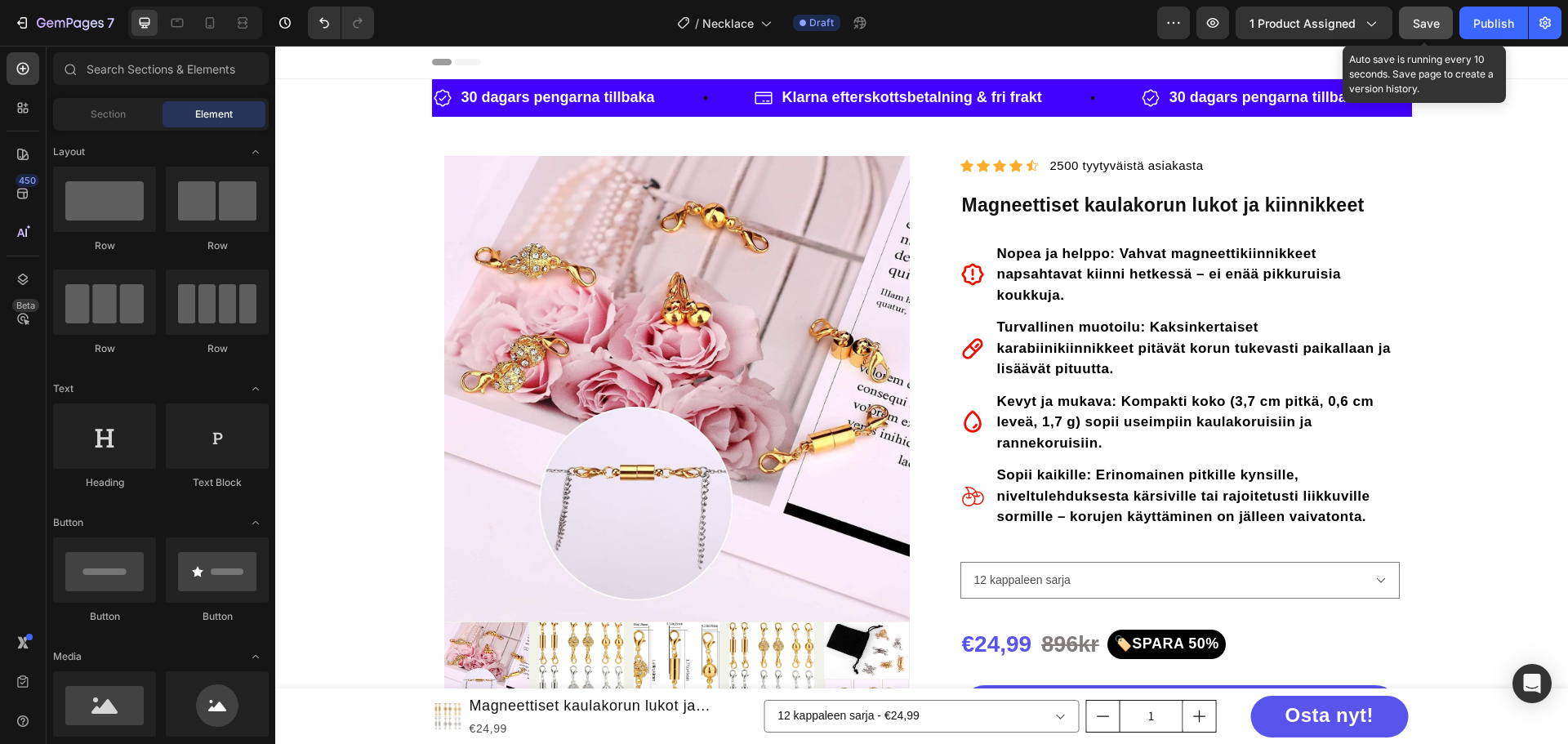
click at [1430, 32] on button "Save" at bounding box center [1425, 23] width 54 height 32
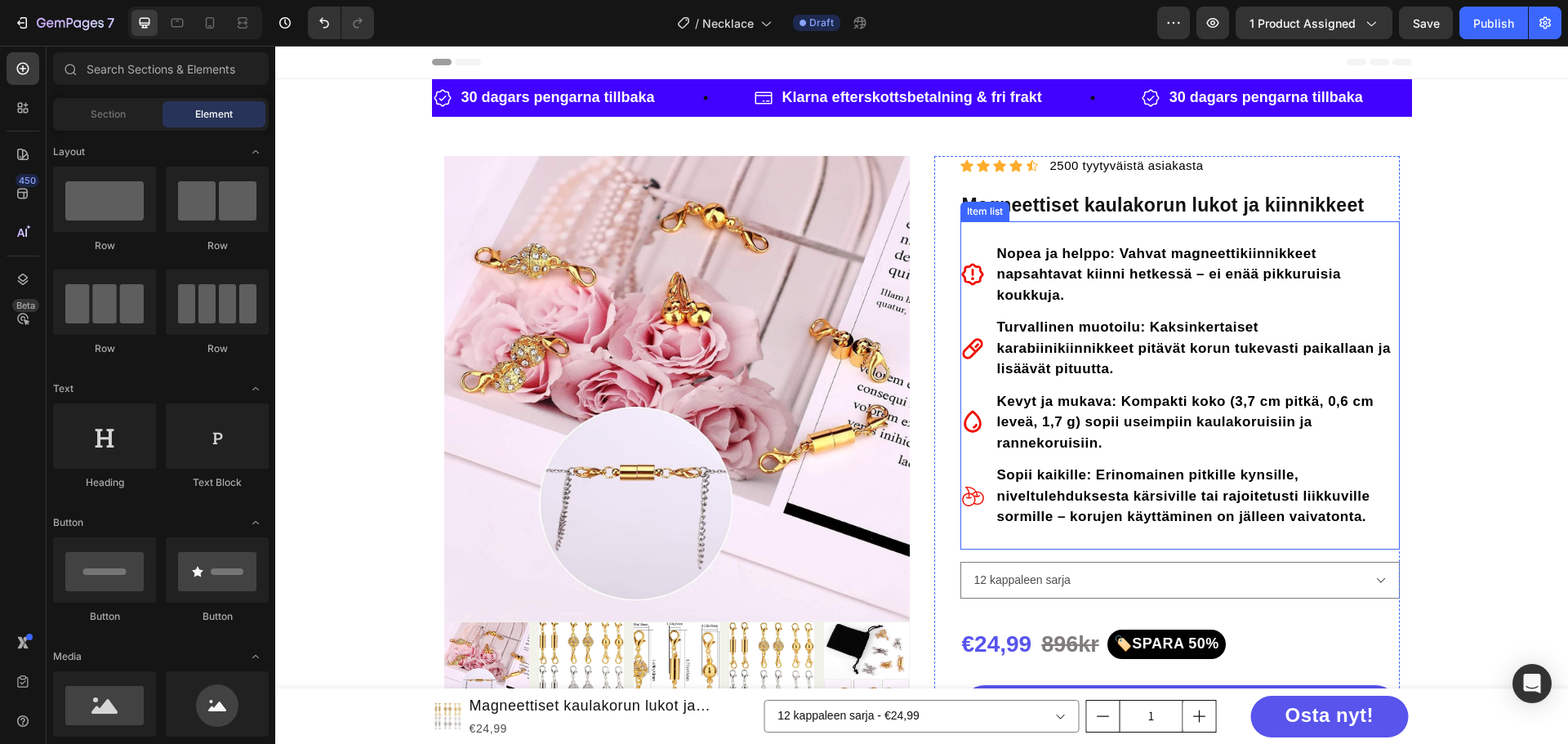
click at [966, 272] on icon at bounding box center [972, 273] width 22 height 22
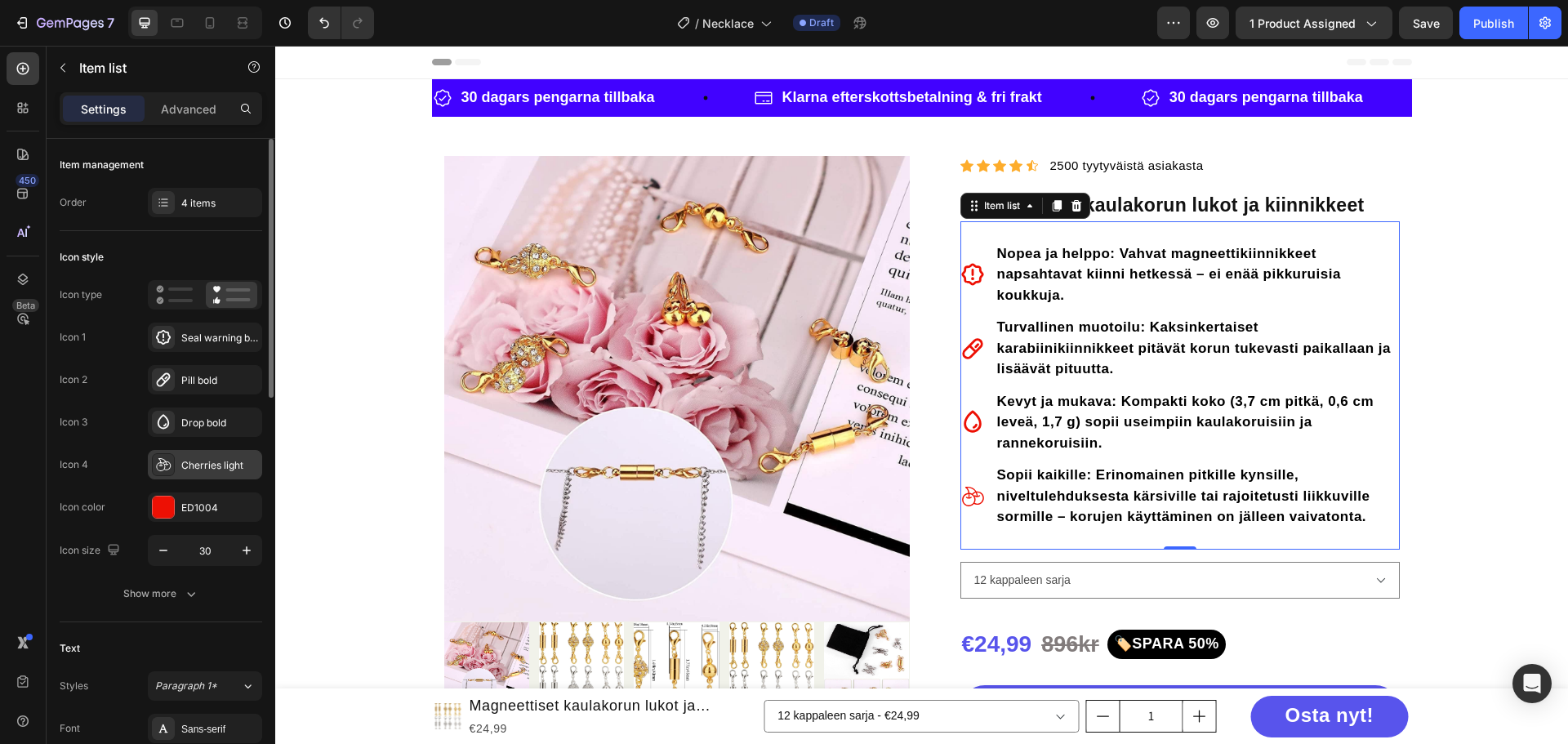
click at [176, 464] on div "Cherries light" at bounding box center [204, 465] width 114 height 29
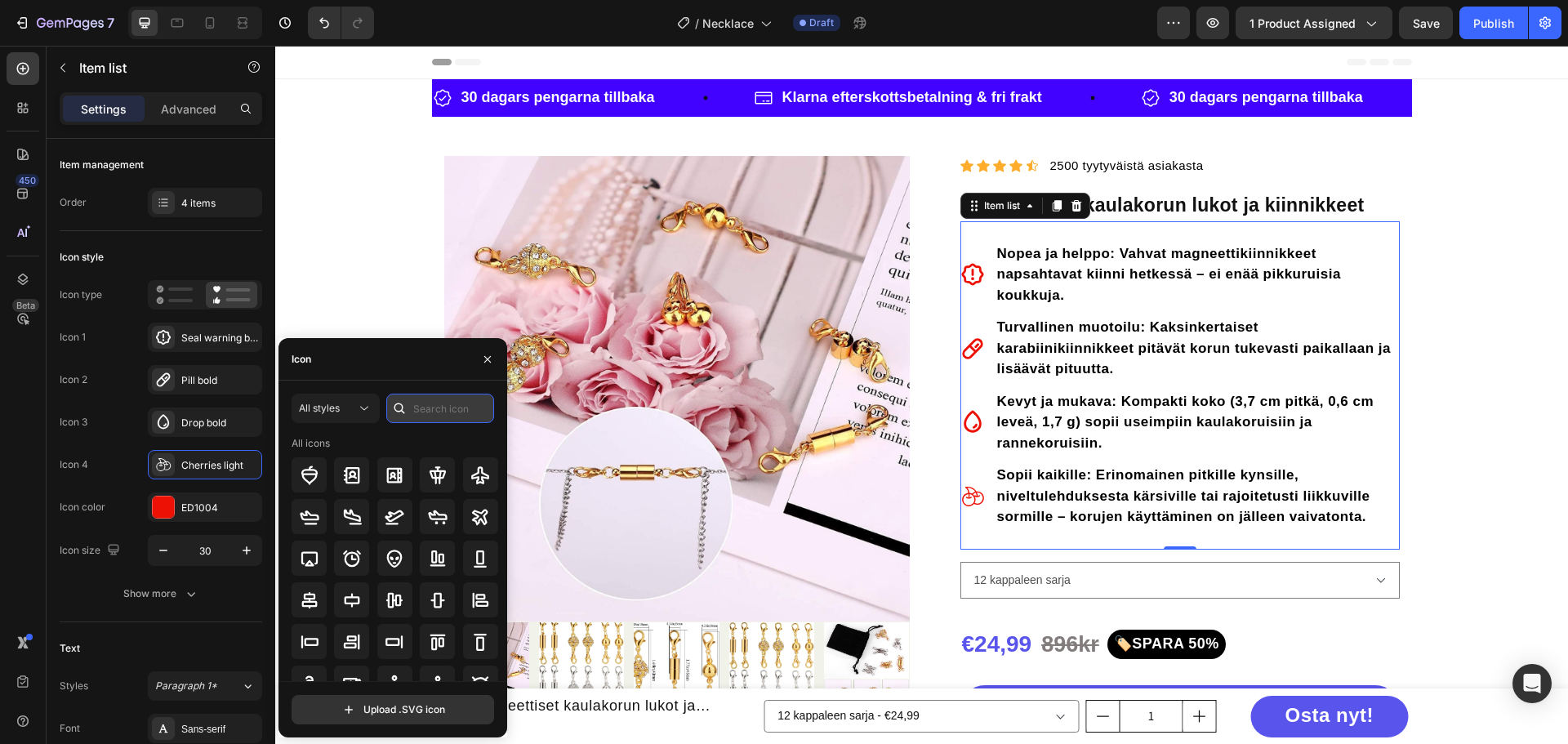
click at [442, 403] on input "text" at bounding box center [440, 408] width 108 height 29
type input "E"
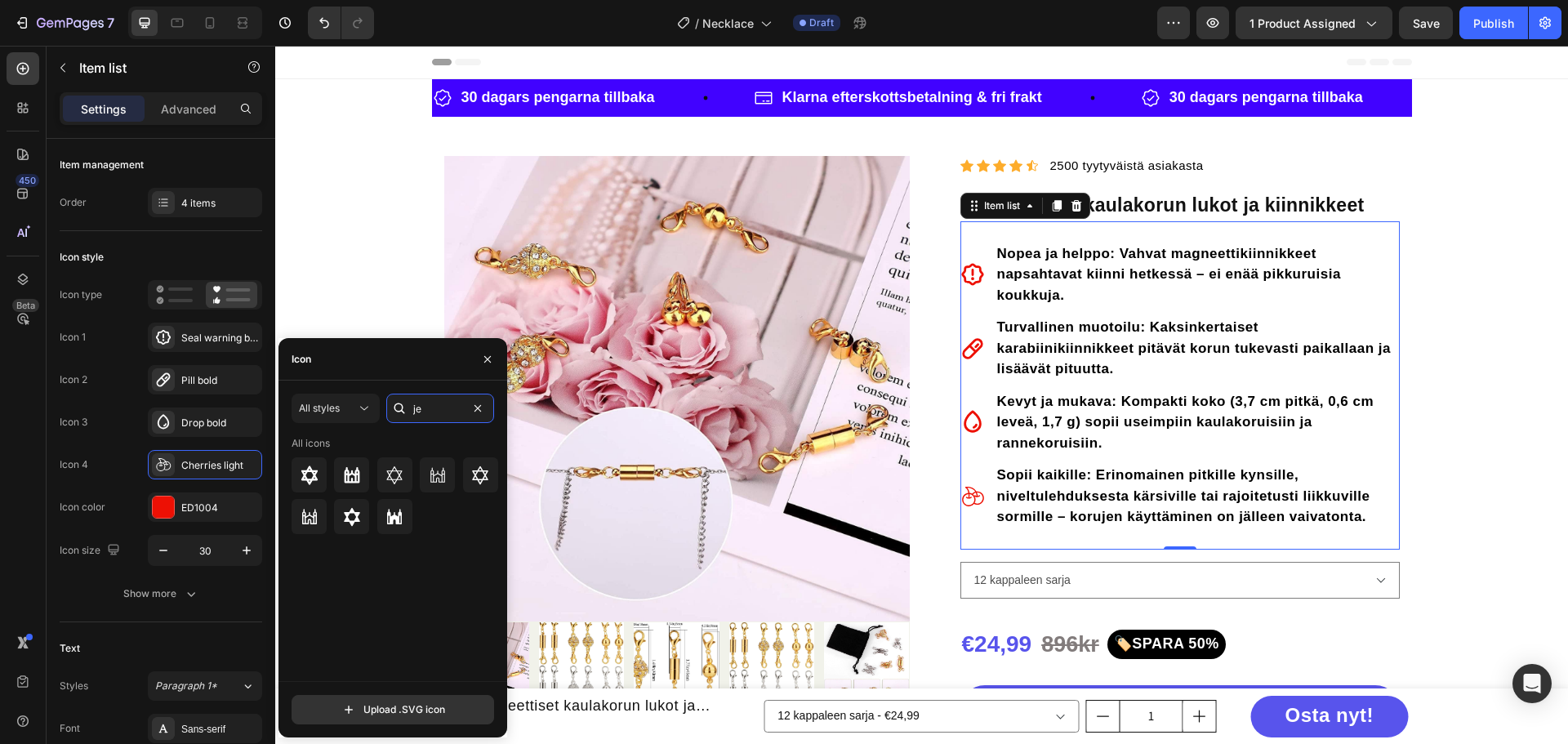
type input "j"
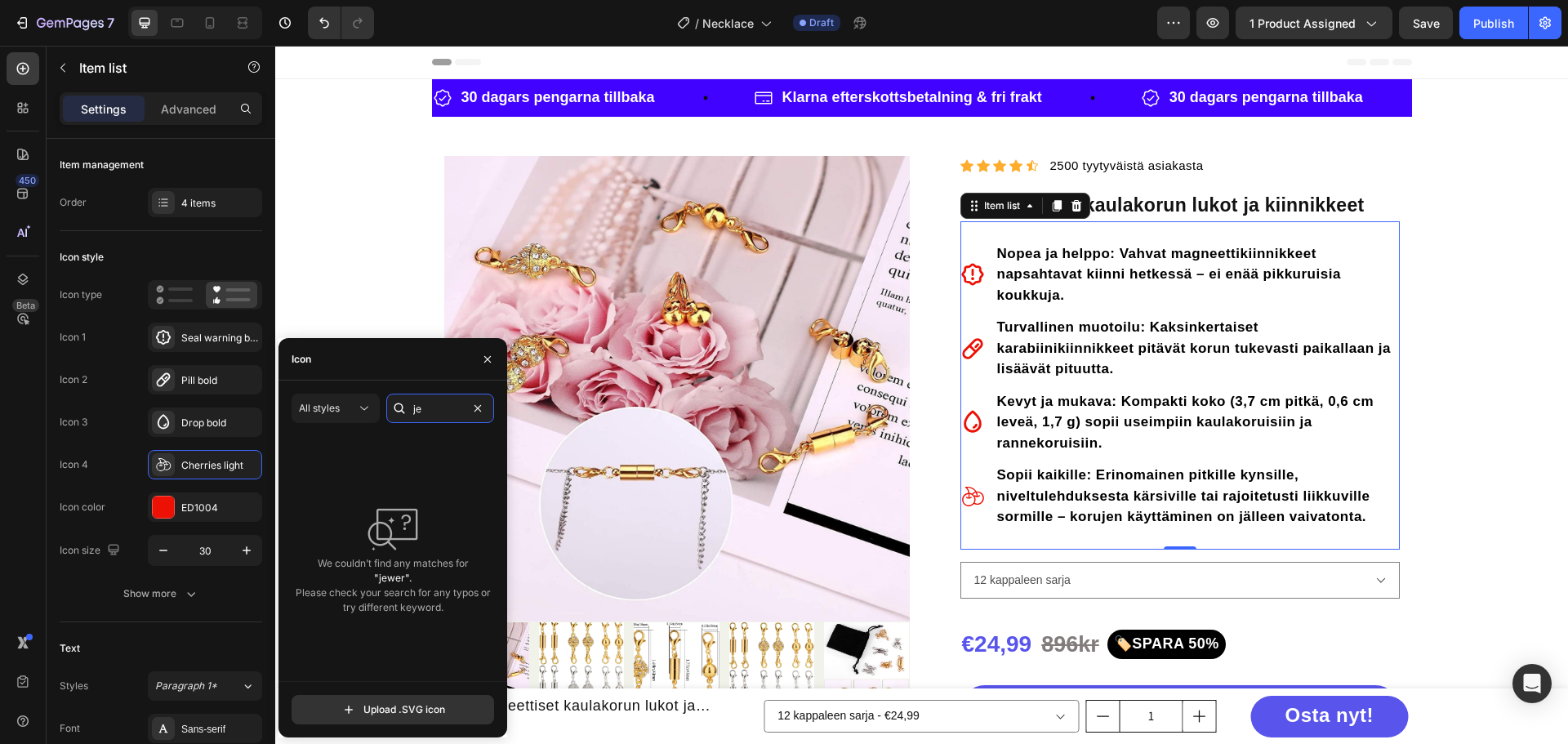
type input "j"
type input "n"
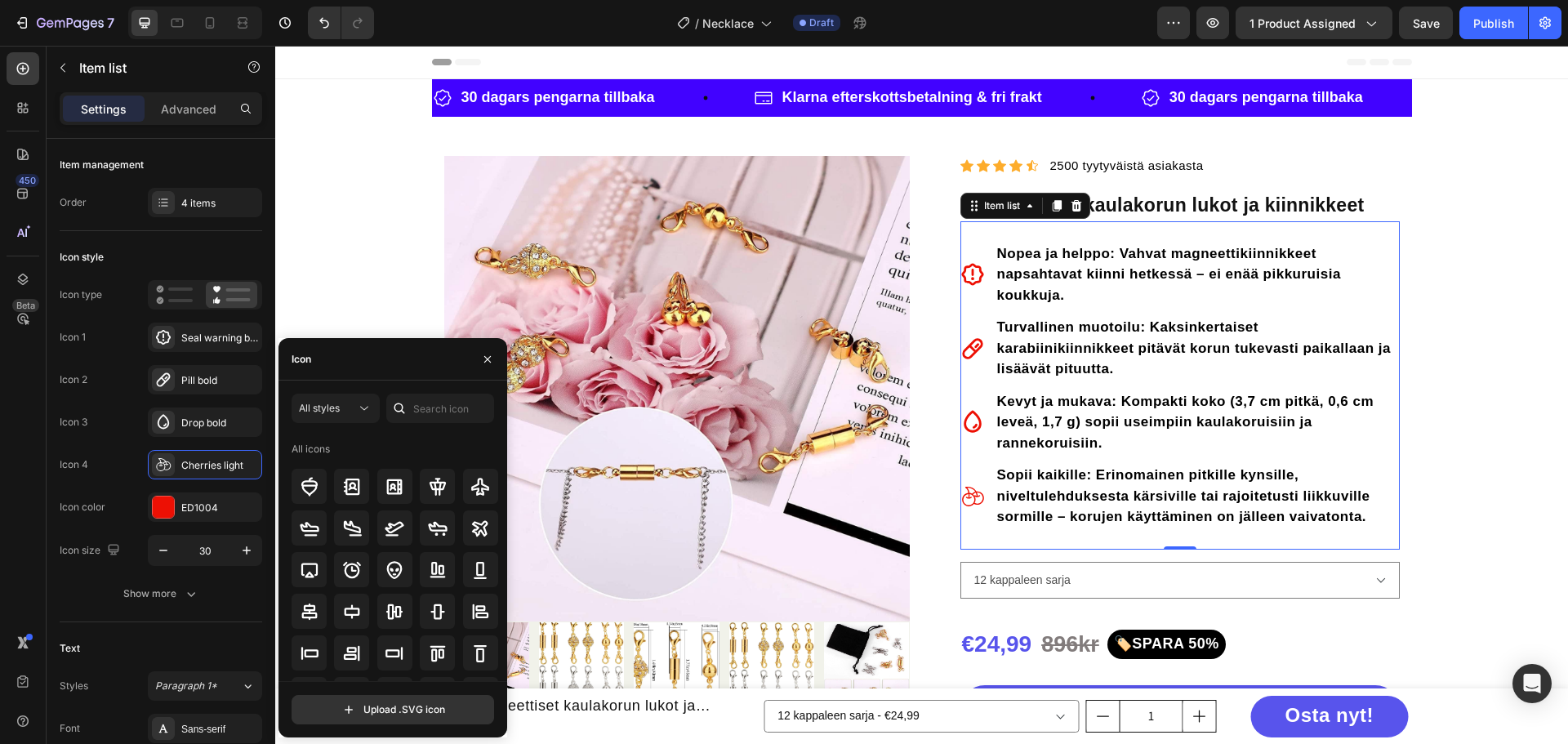
click at [412, 441] on div "All icons" at bounding box center [395, 449] width 207 height 27
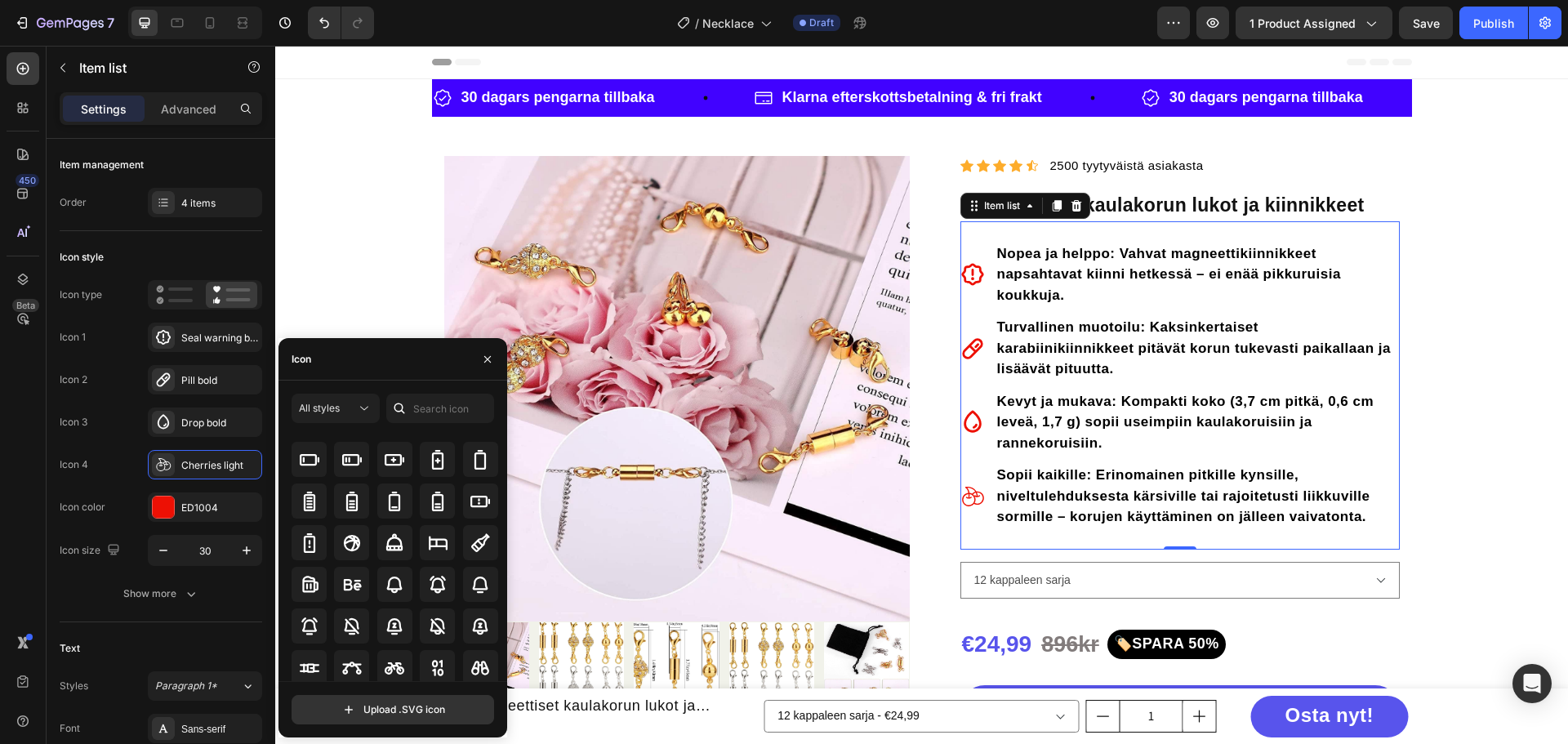
scroll to position [1232, 0]
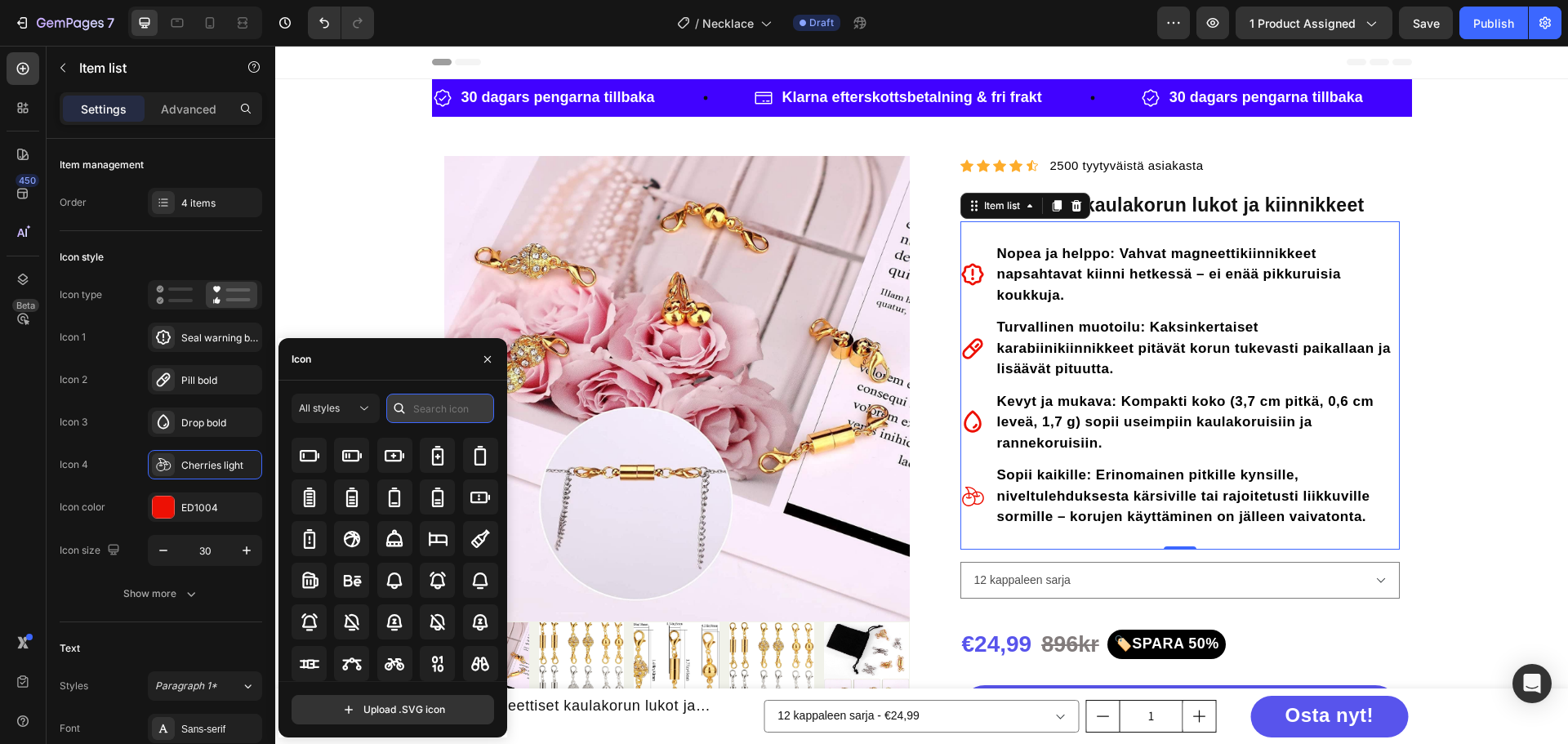
click at [432, 398] on input "text" at bounding box center [440, 408] width 108 height 29
type input "tick"
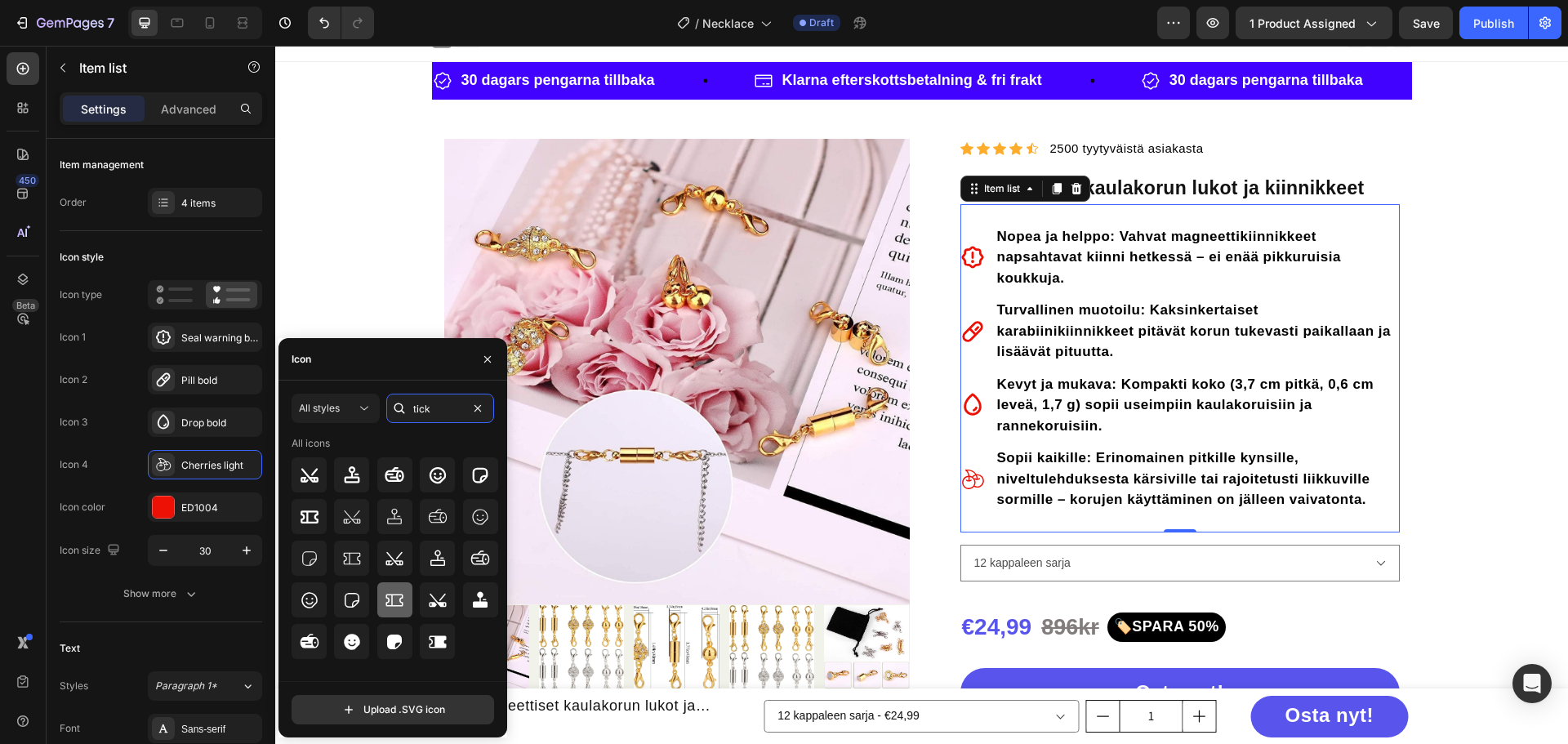
scroll to position [0, 0]
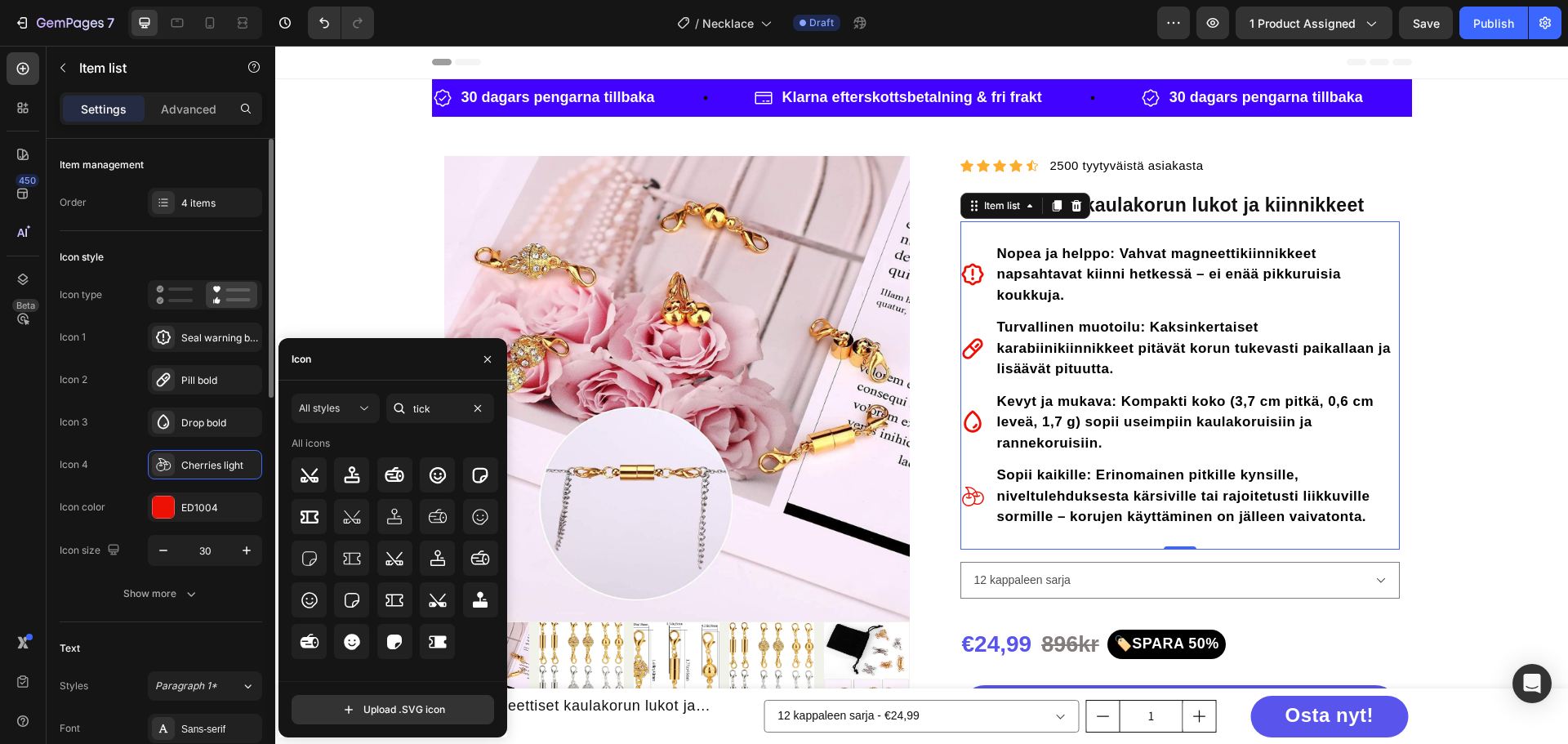
click at [119, 407] on div "Icon 2 Pill bold" at bounding box center [161, 422] width 203 height 29
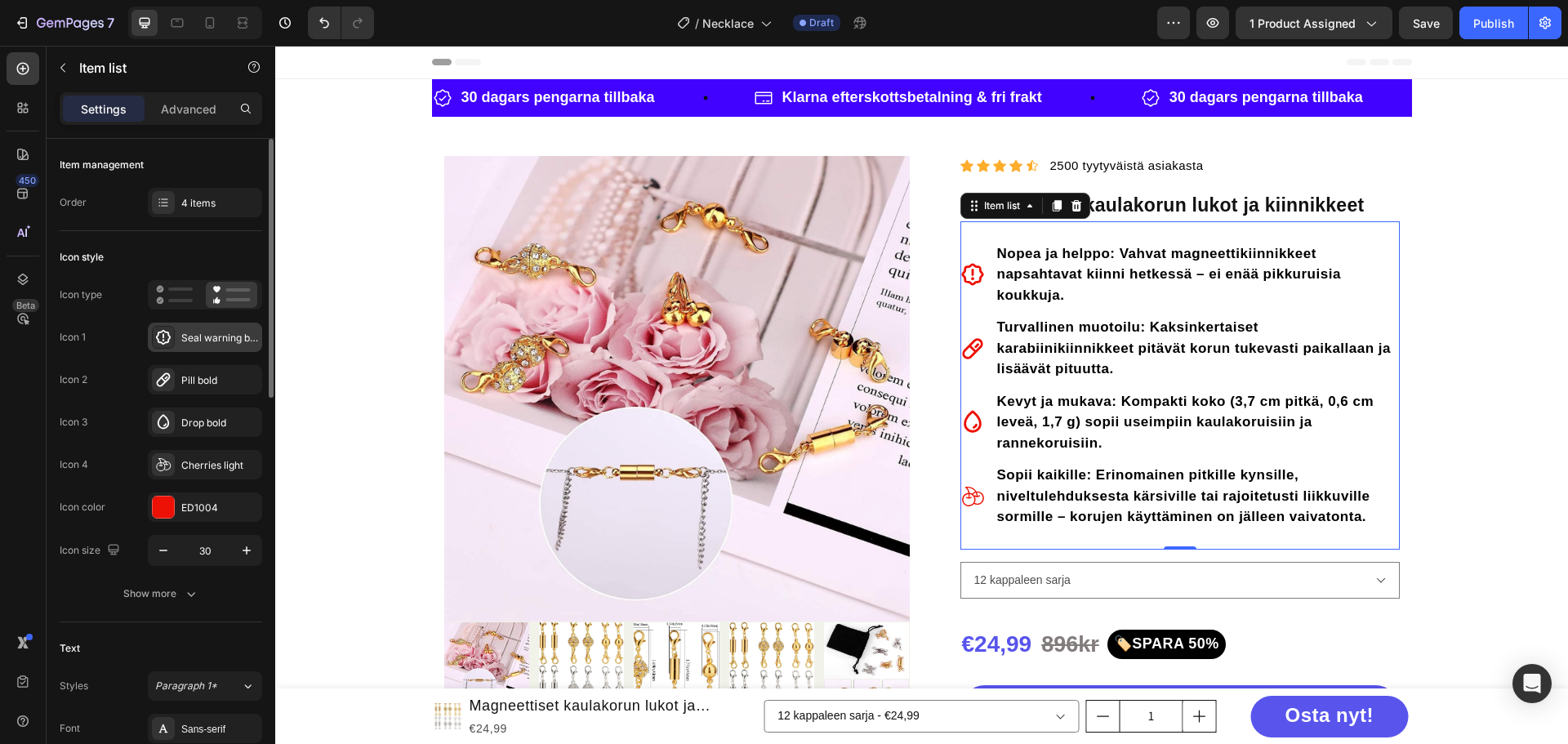
click at [152, 336] on div at bounding box center [163, 336] width 23 height 23
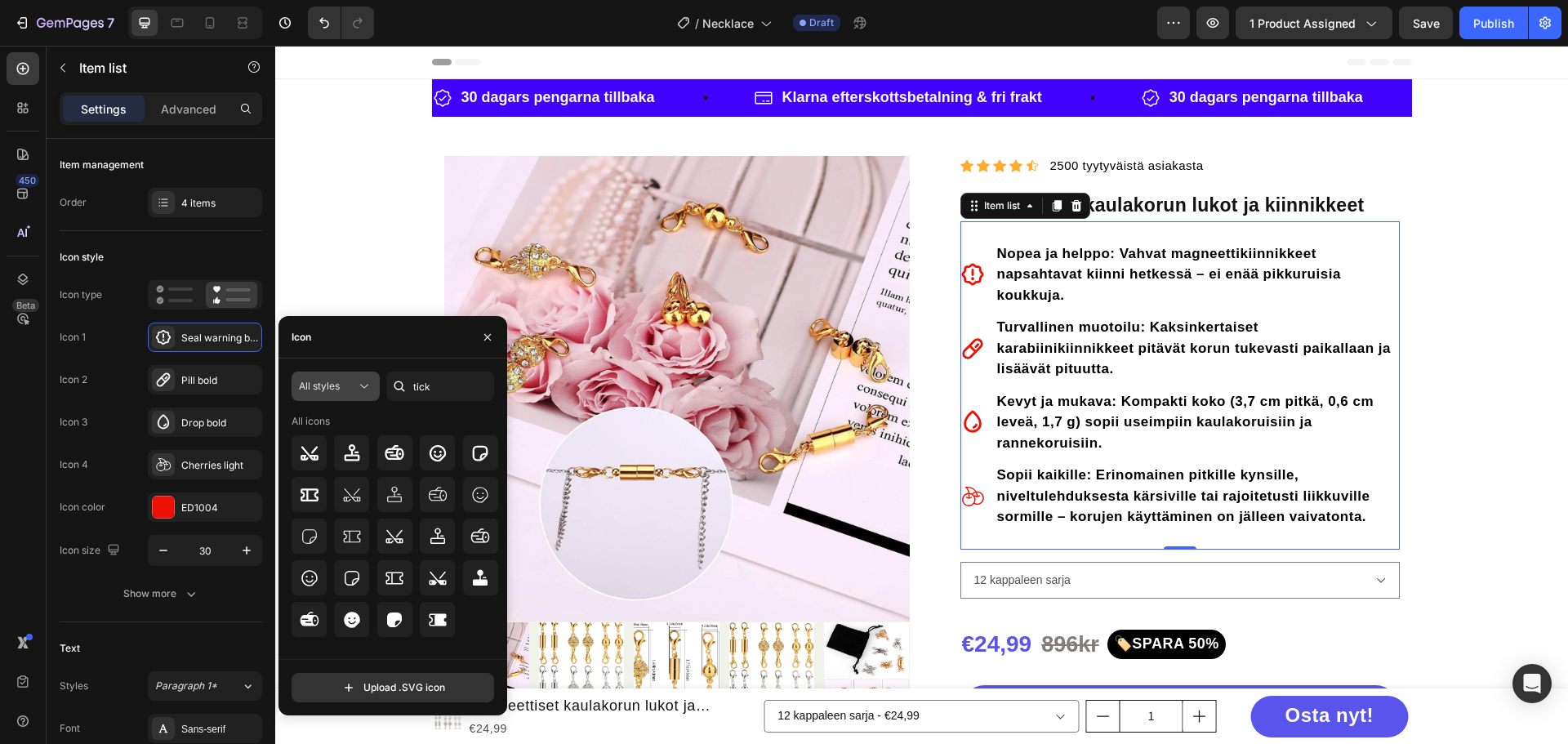
click at [330, 387] on span "All styles" at bounding box center [319, 385] width 41 height 12
click at [346, 549] on p "Filled" at bounding box center [319, 550] width 93 height 17
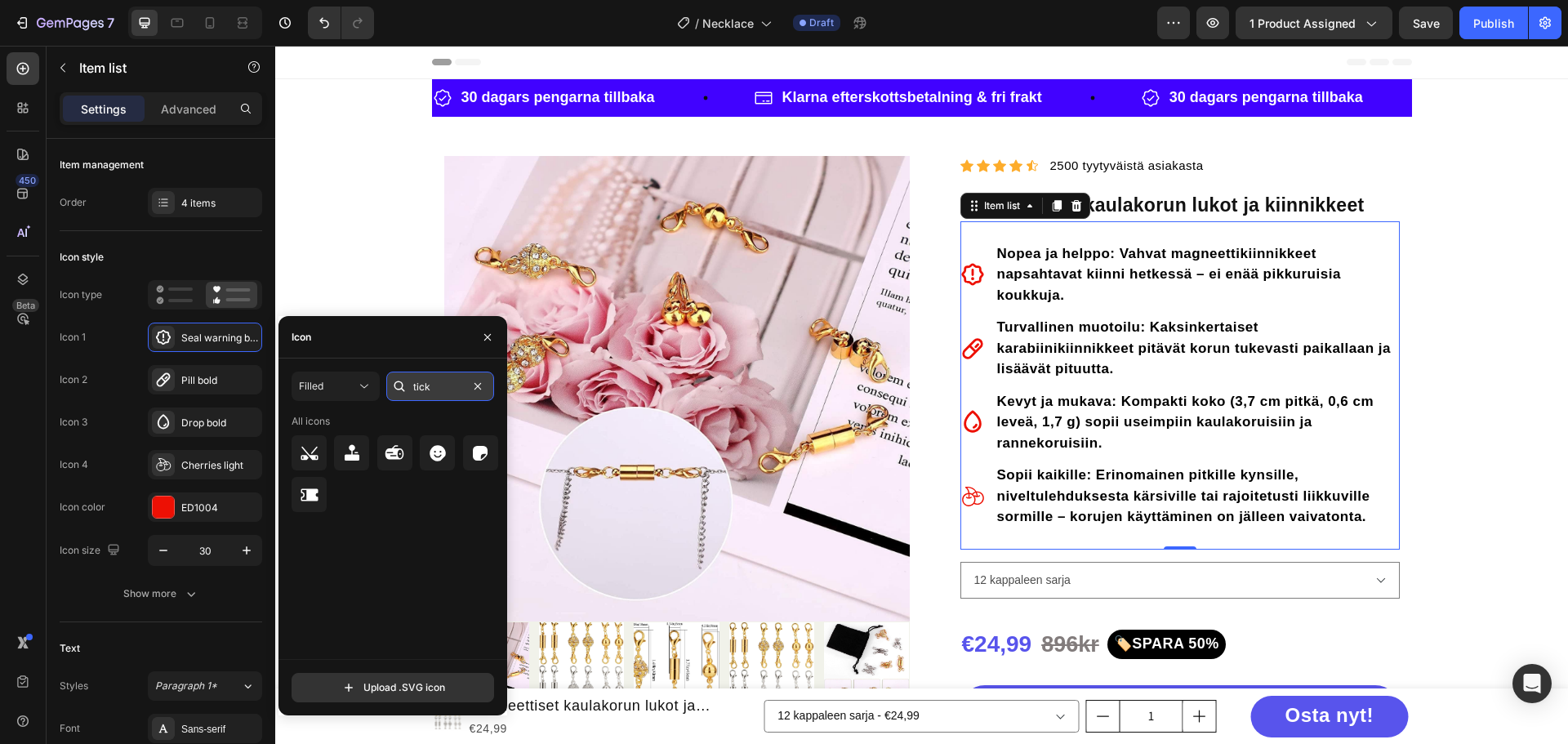
click at [444, 386] on input "tick" at bounding box center [440, 386] width 108 height 29
type input "t"
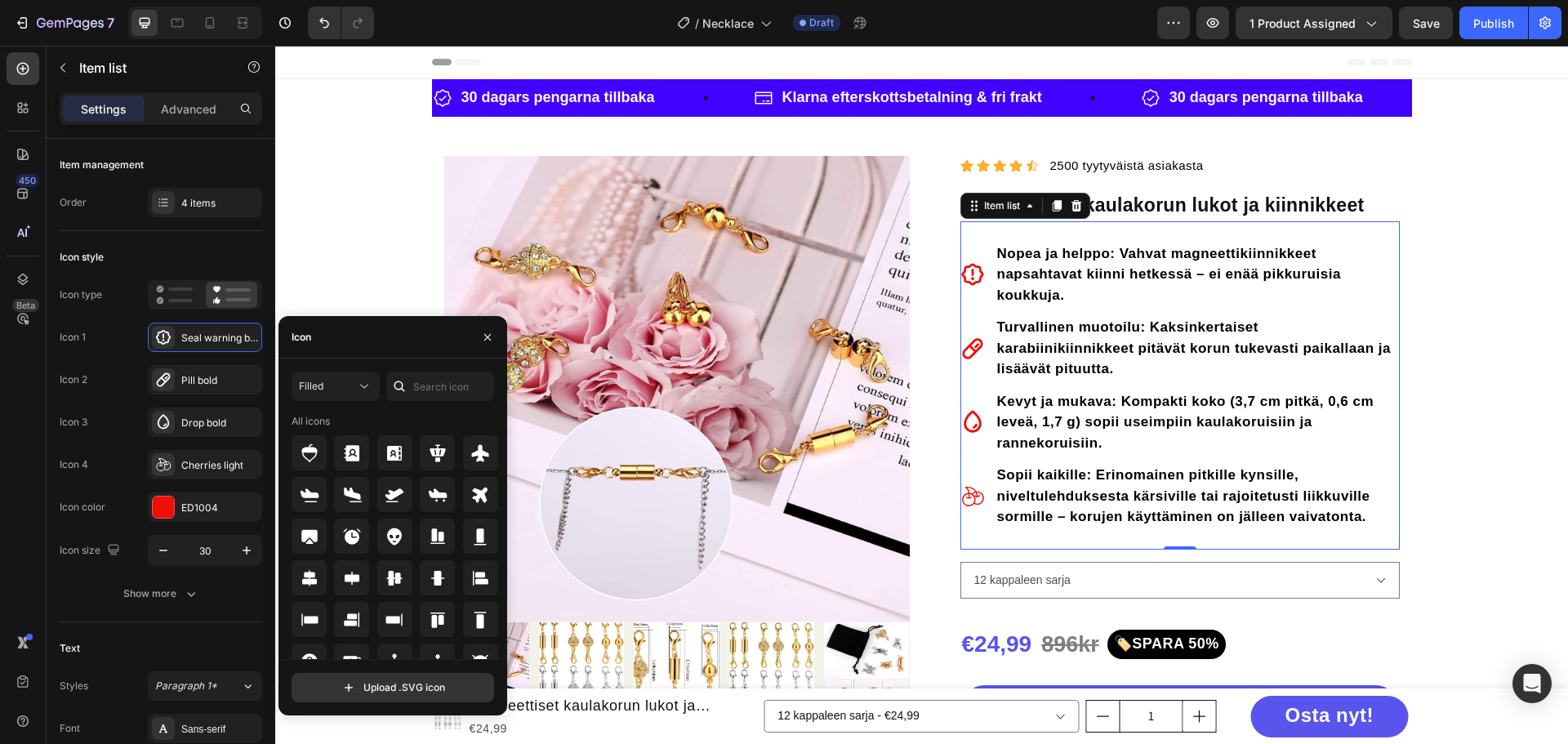
click at [442, 409] on div "Filled All icons" at bounding box center [393, 515] width 203 height 287
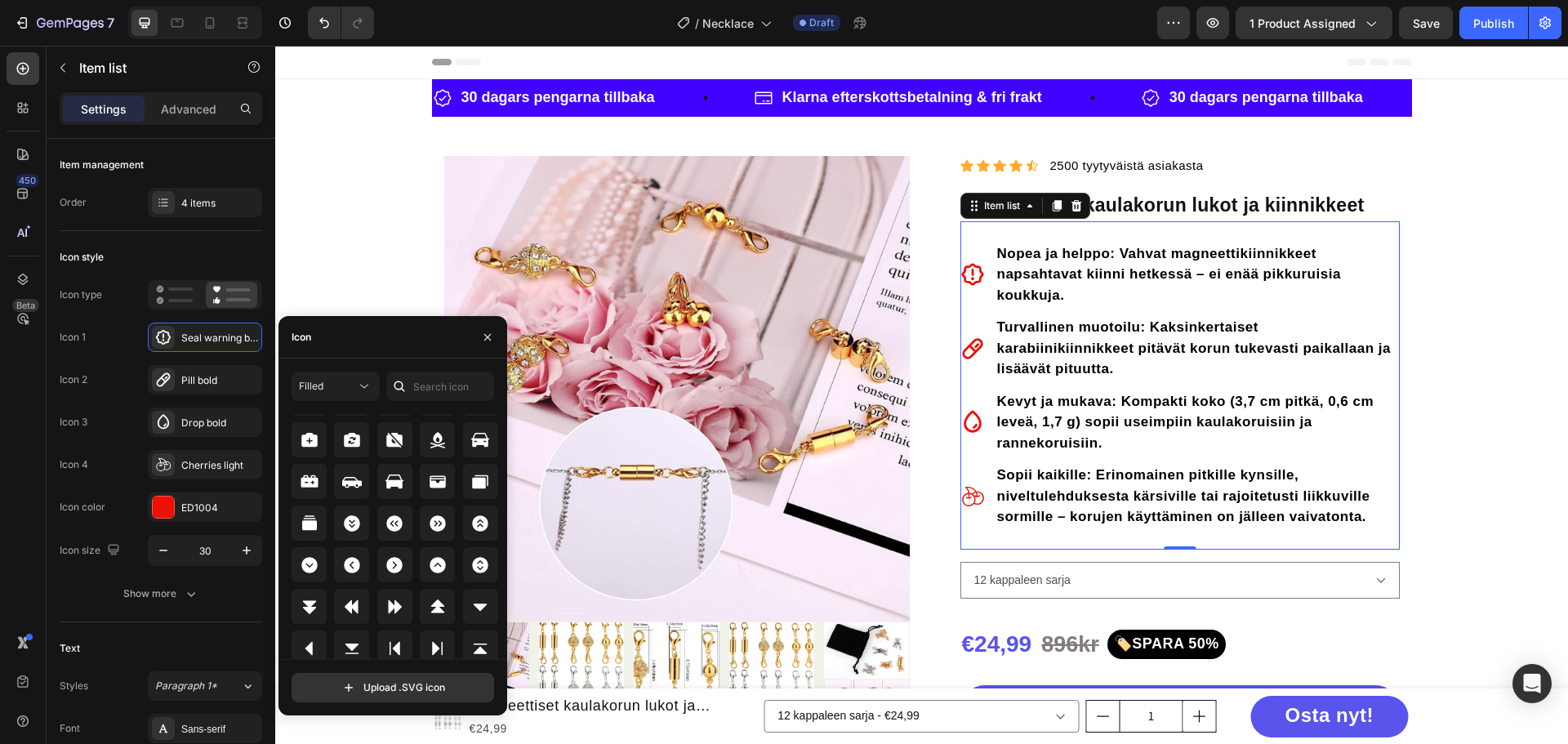
scroll to position [1854, 0]
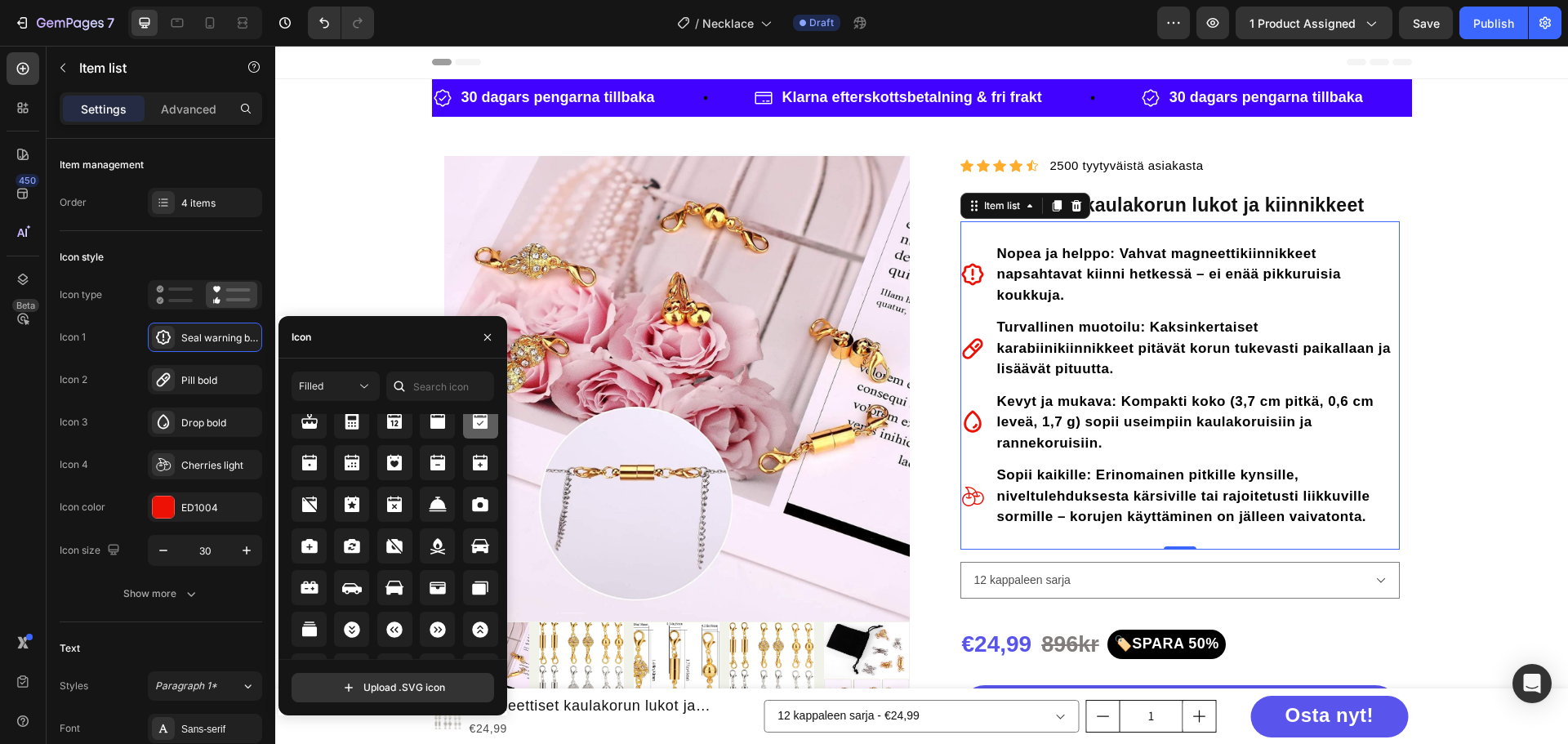
click at [474, 428] on icon at bounding box center [480, 420] width 15 height 17
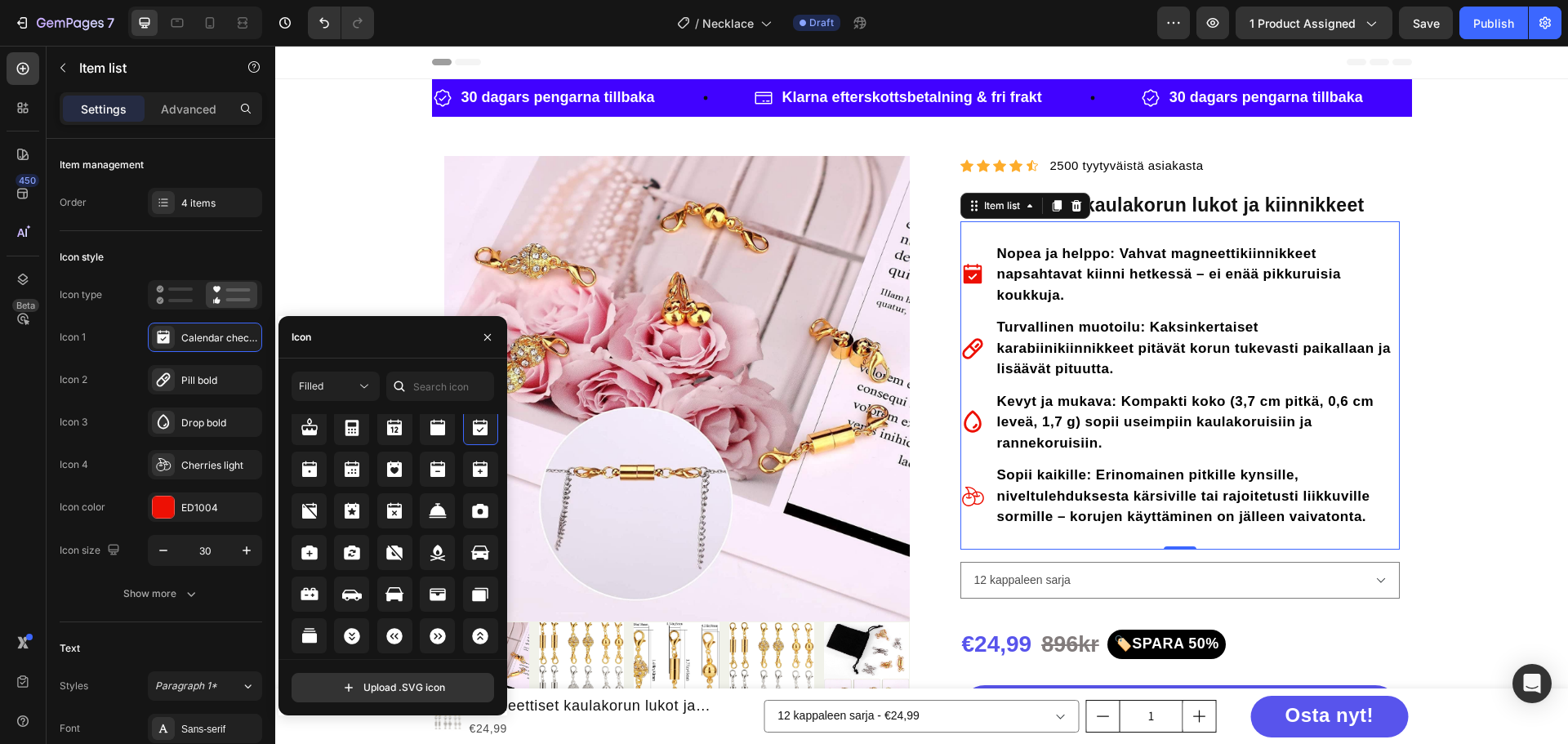
scroll to position [1772, 0]
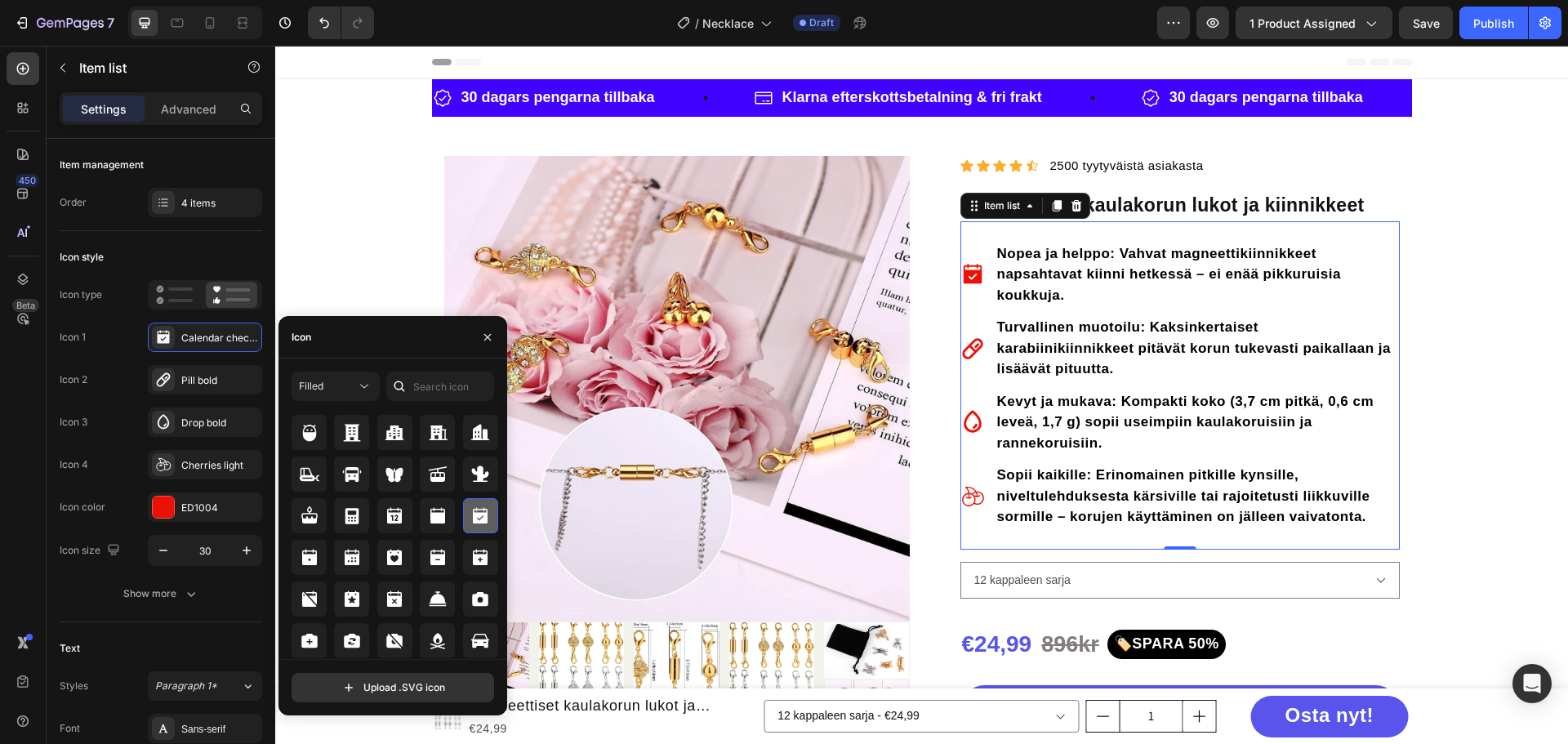
click at [480, 515] on icon at bounding box center [480, 515] width 15 height 17
click at [971, 343] on icon at bounding box center [972, 348] width 25 height 25
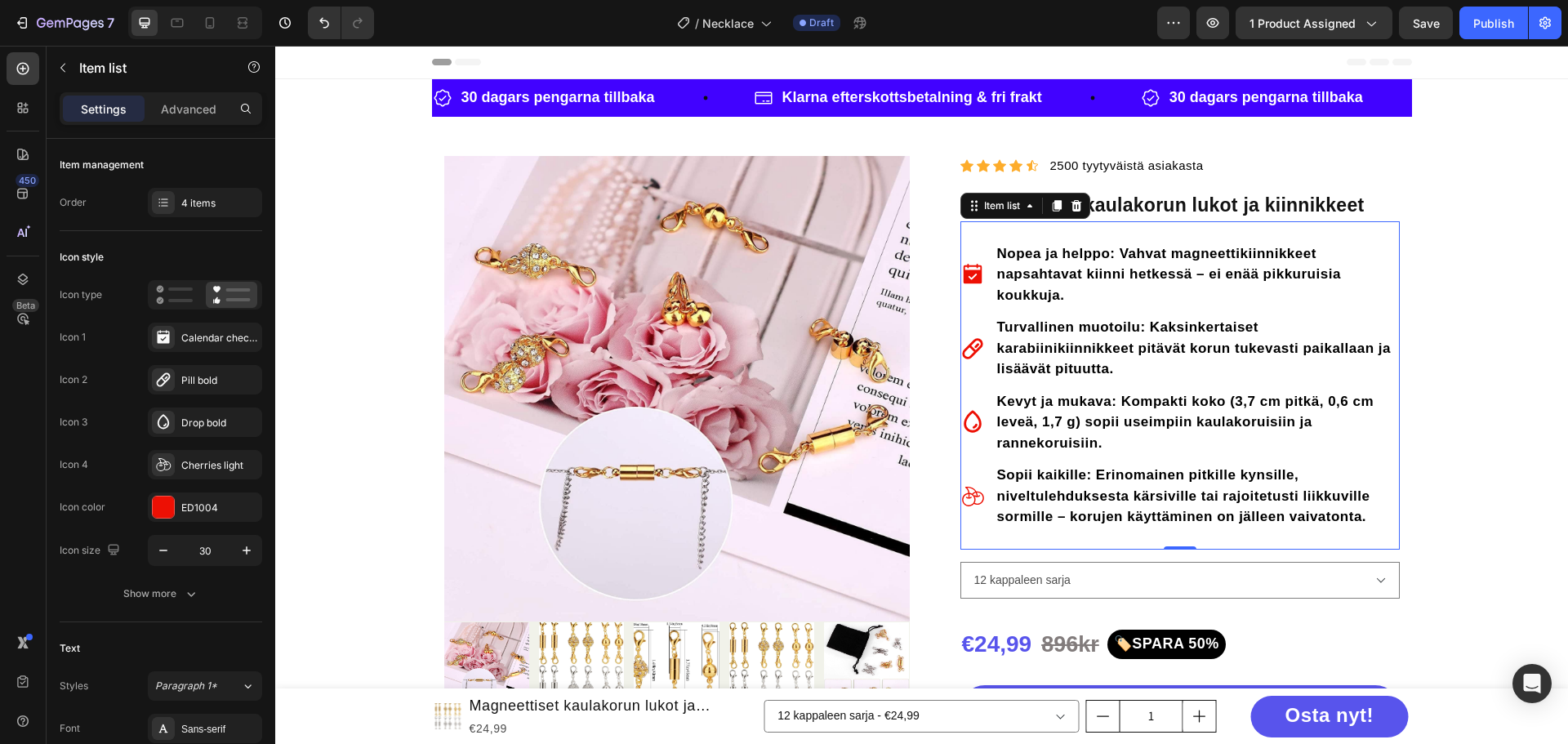
click at [963, 347] on icon at bounding box center [972, 348] width 21 height 21
click at [161, 379] on icon at bounding box center [163, 379] width 17 height 17
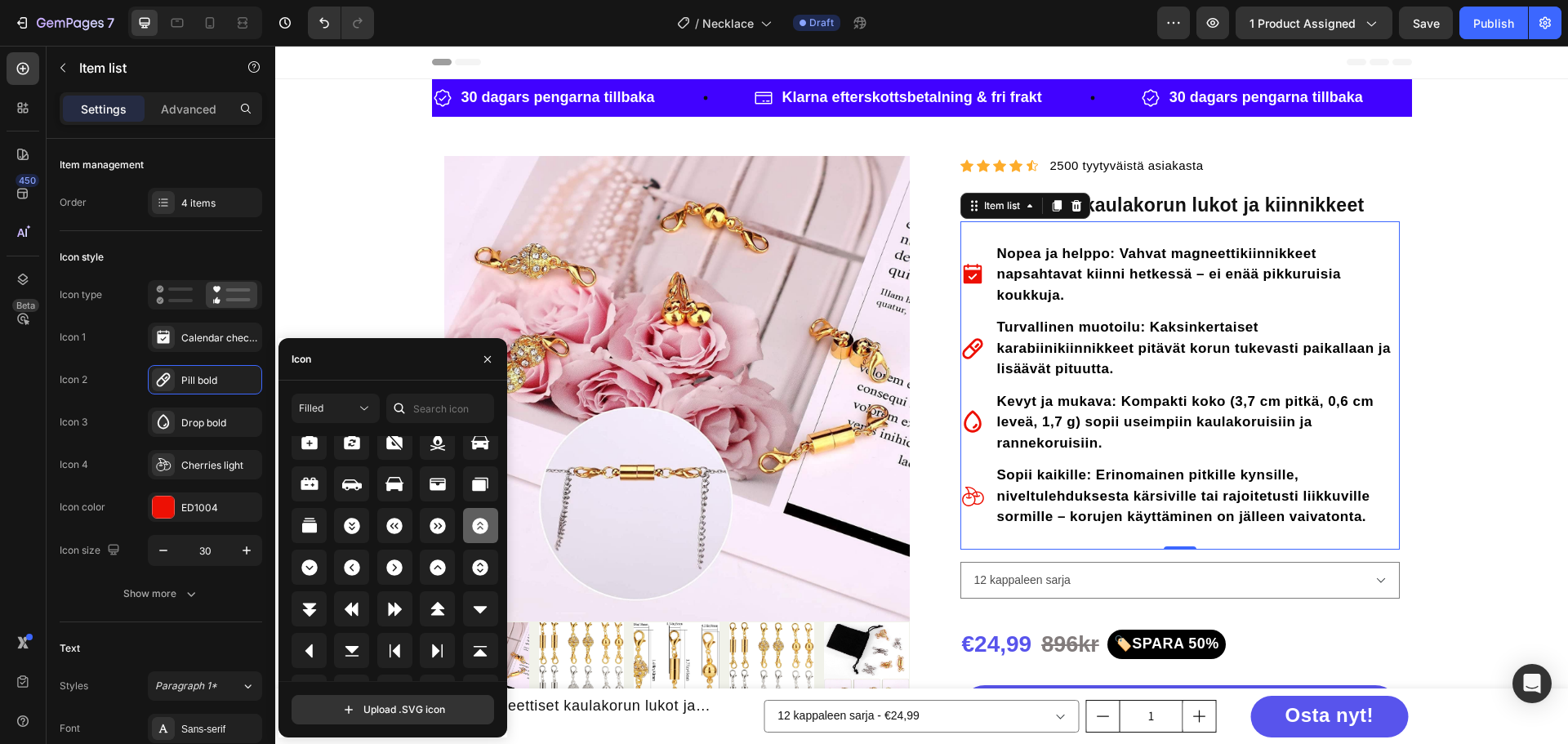
scroll to position [1877, 0]
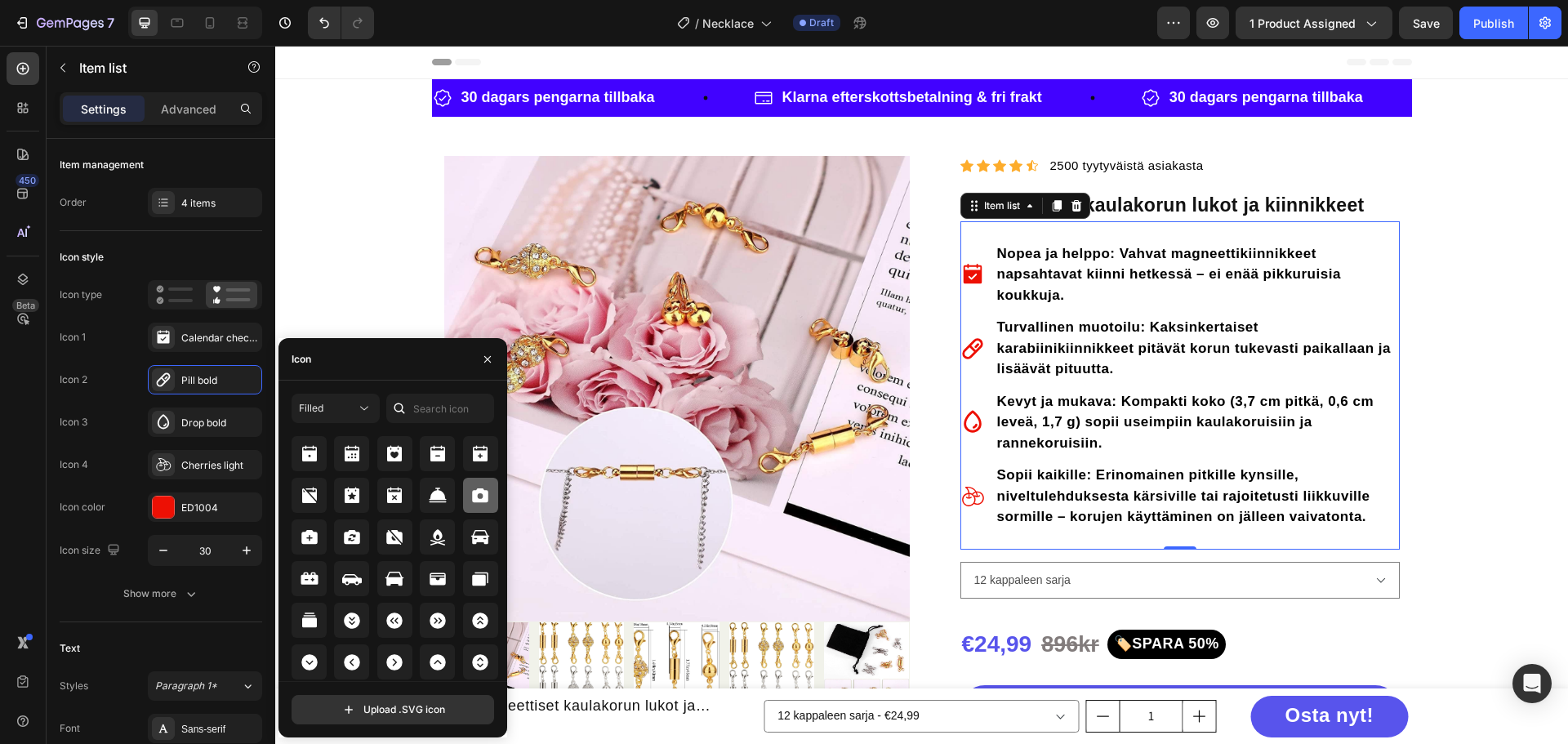
scroll to position [1796, 0]
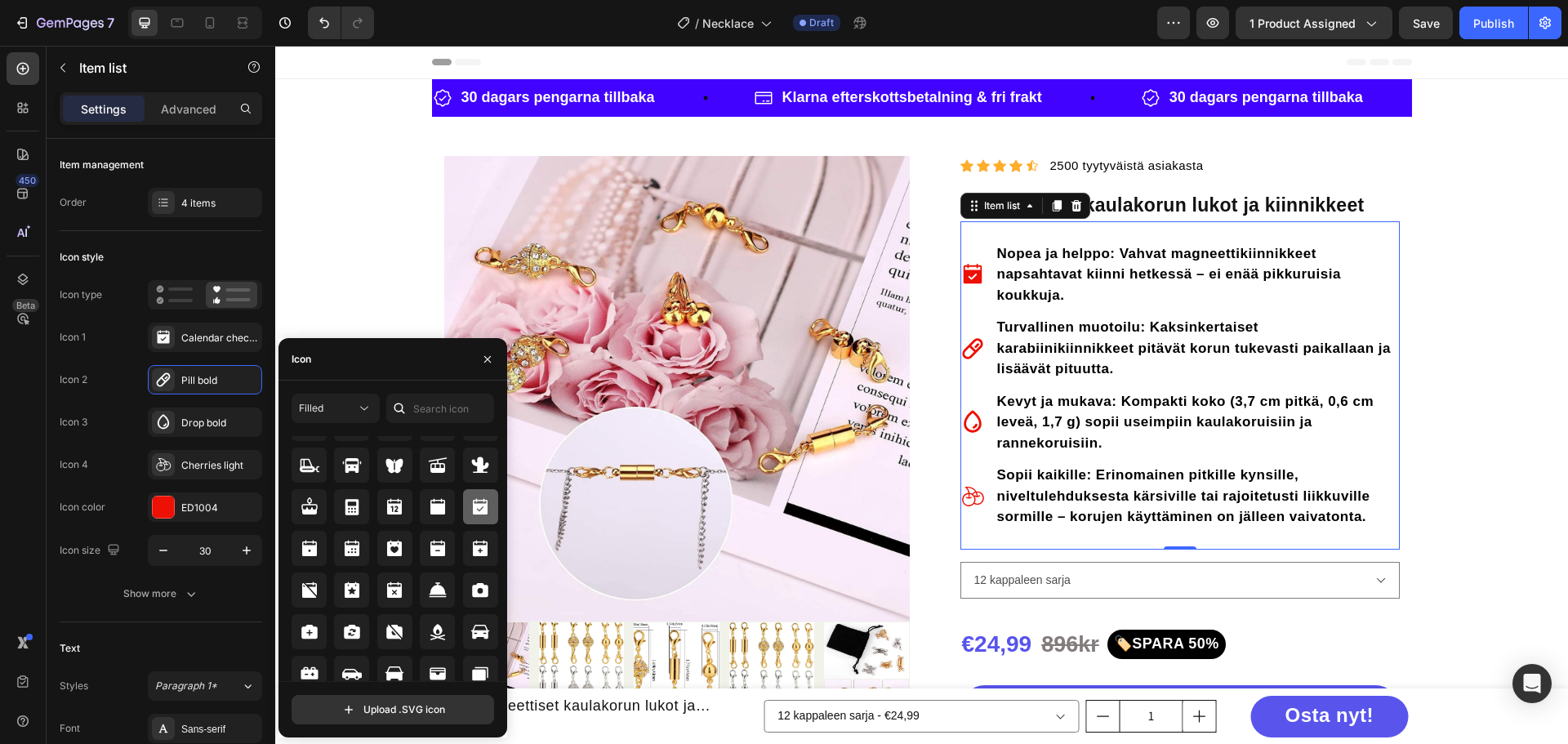
click at [475, 508] on icon at bounding box center [480, 506] width 15 height 17
click at [966, 420] on icon at bounding box center [972, 422] width 25 height 25
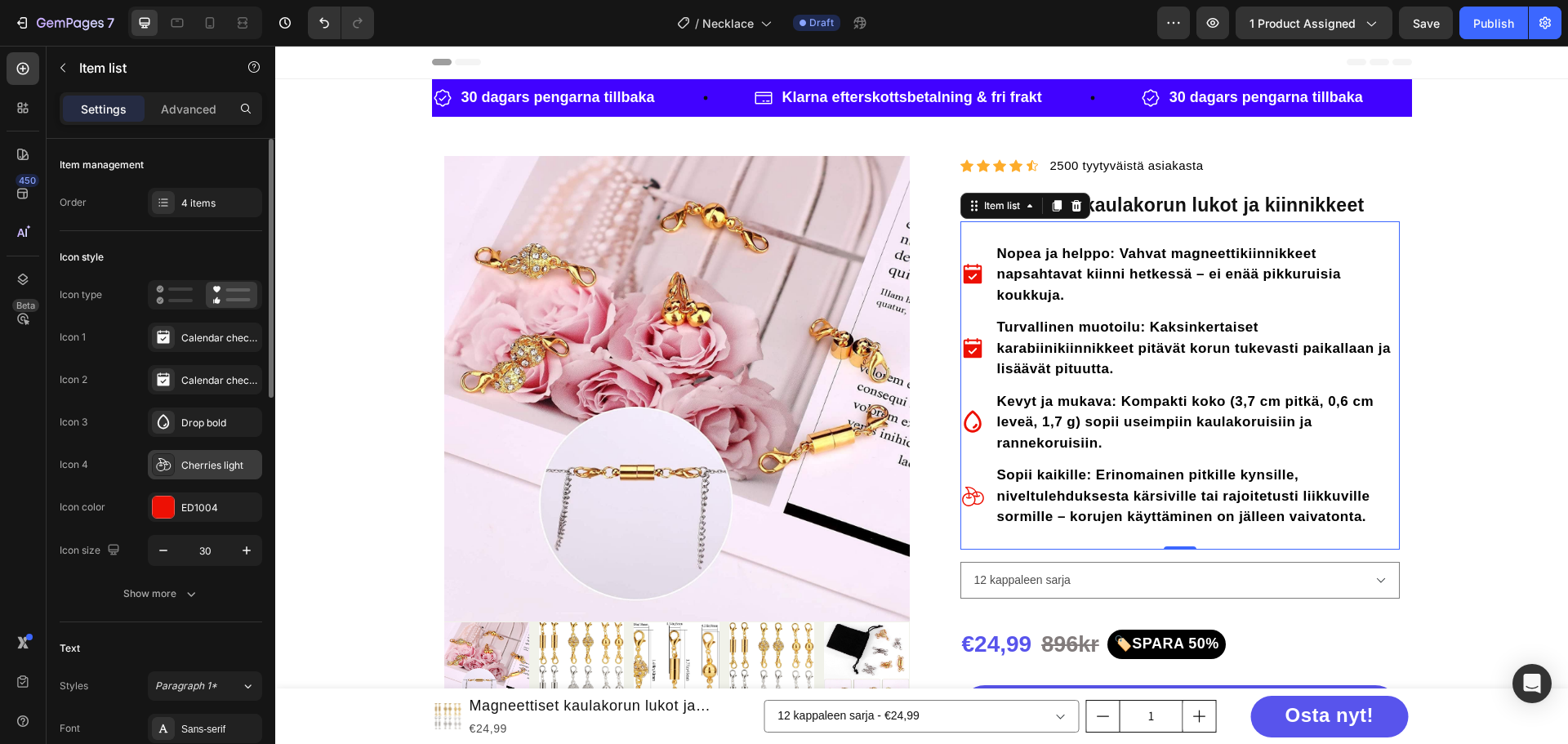
click at [190, 470] on div "Cherries light" at bounding box center [219, 465] width 77 height 15
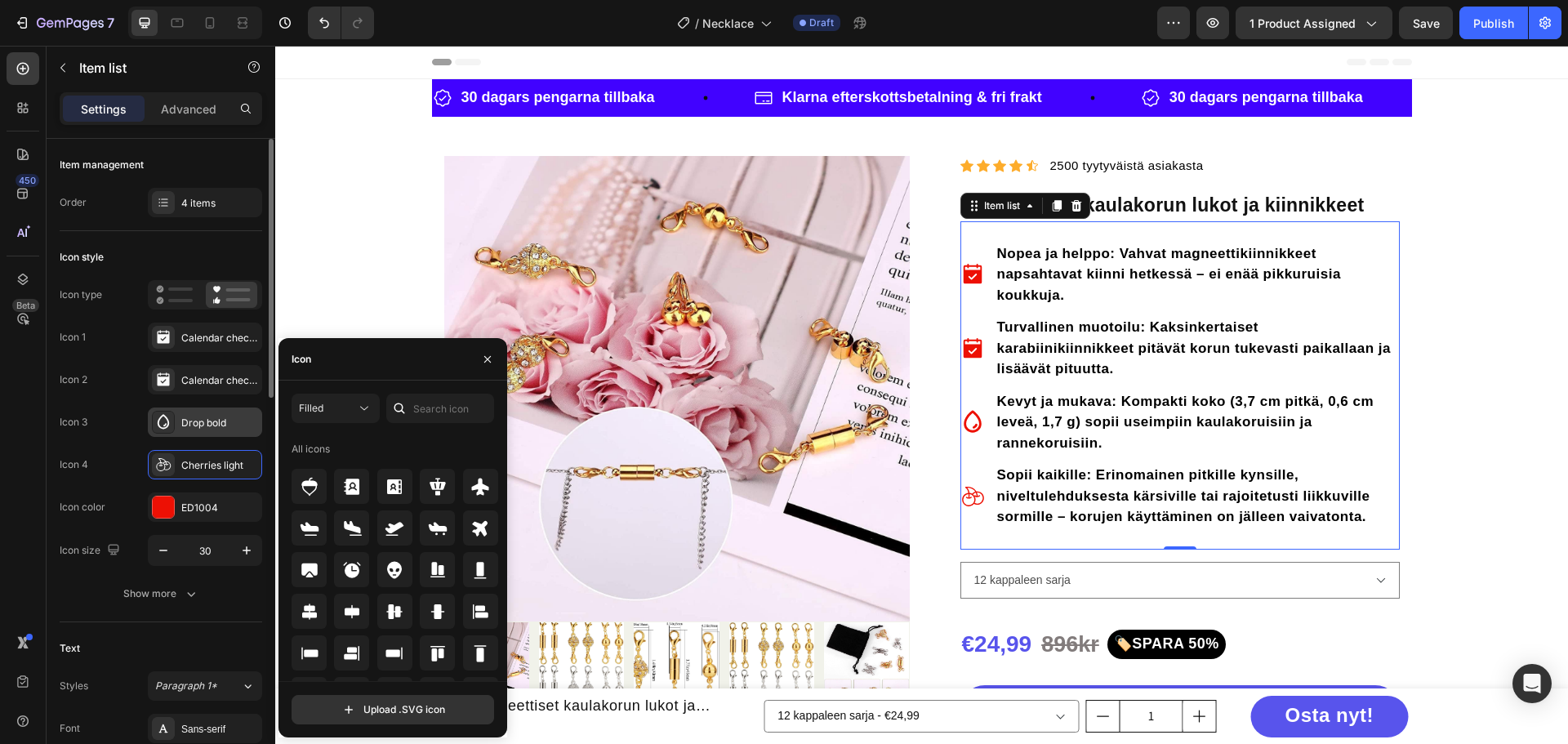
click at [176, 429] on div "Drop bold" at bounding box center [204, 422] width 114 height 29
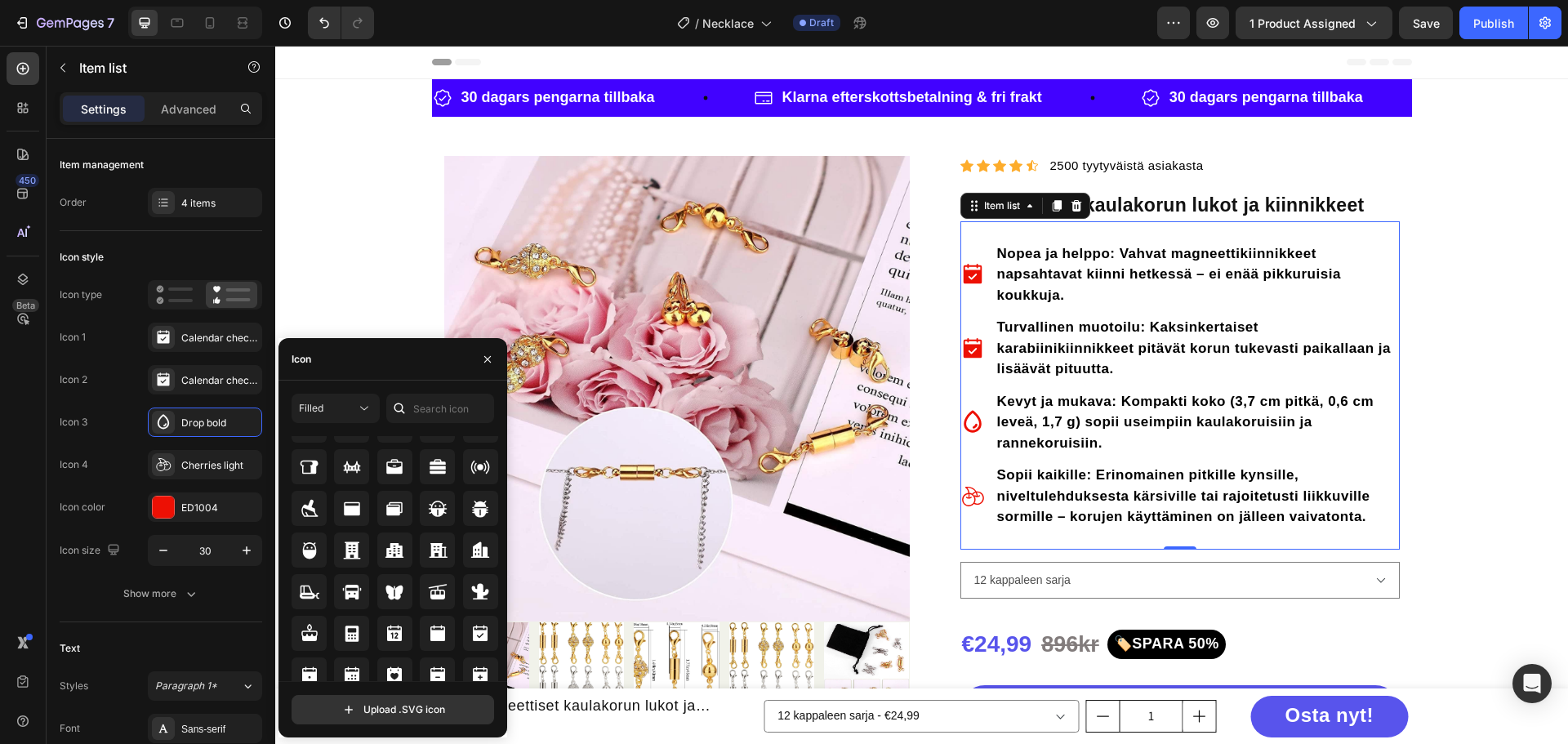
scroll to position [1714, 0]
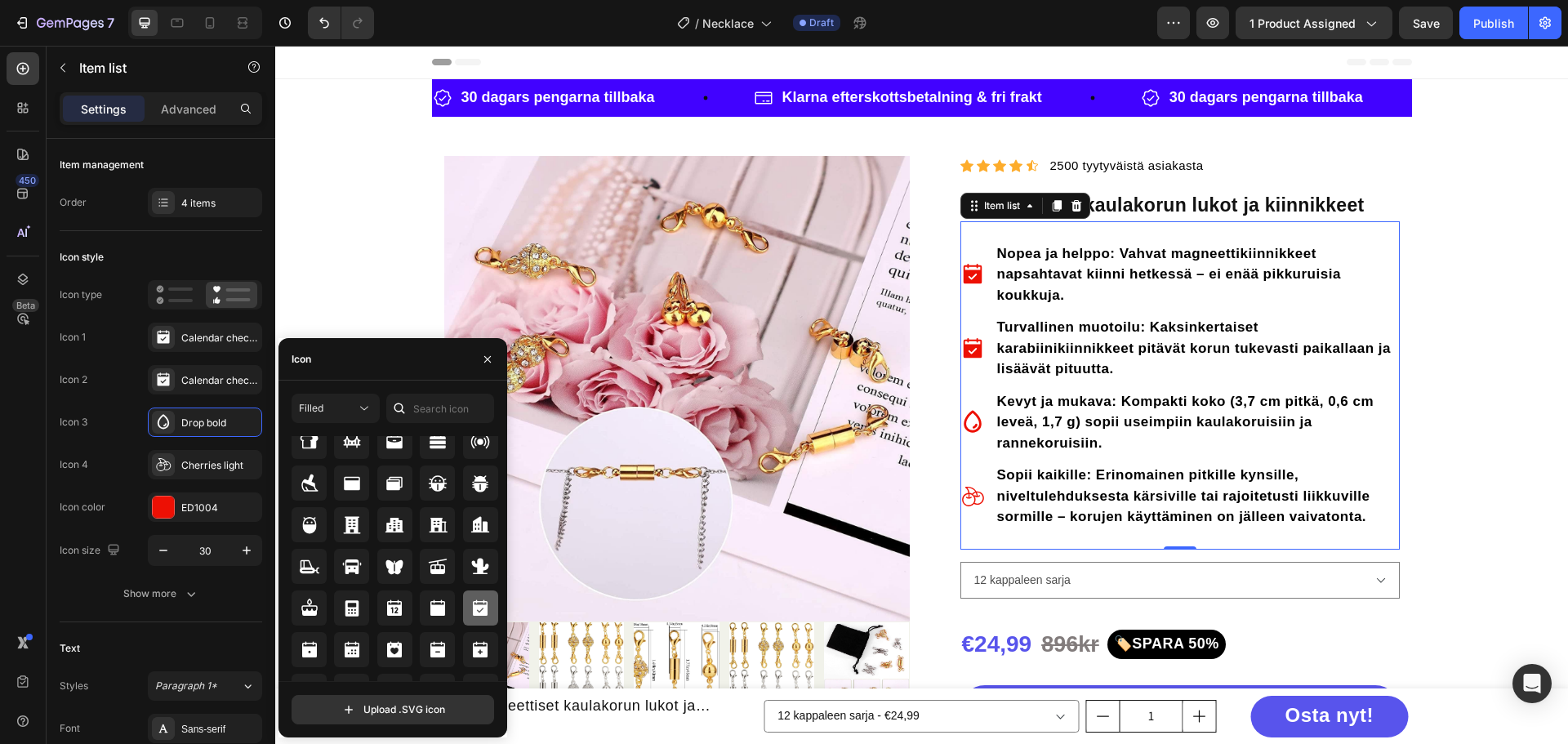
click at [475, 610] on icon at bounding box center [480, 608] width 20 height 20
click at [966, 494] on icon at bounding box center [973, 495] width 22 height 20
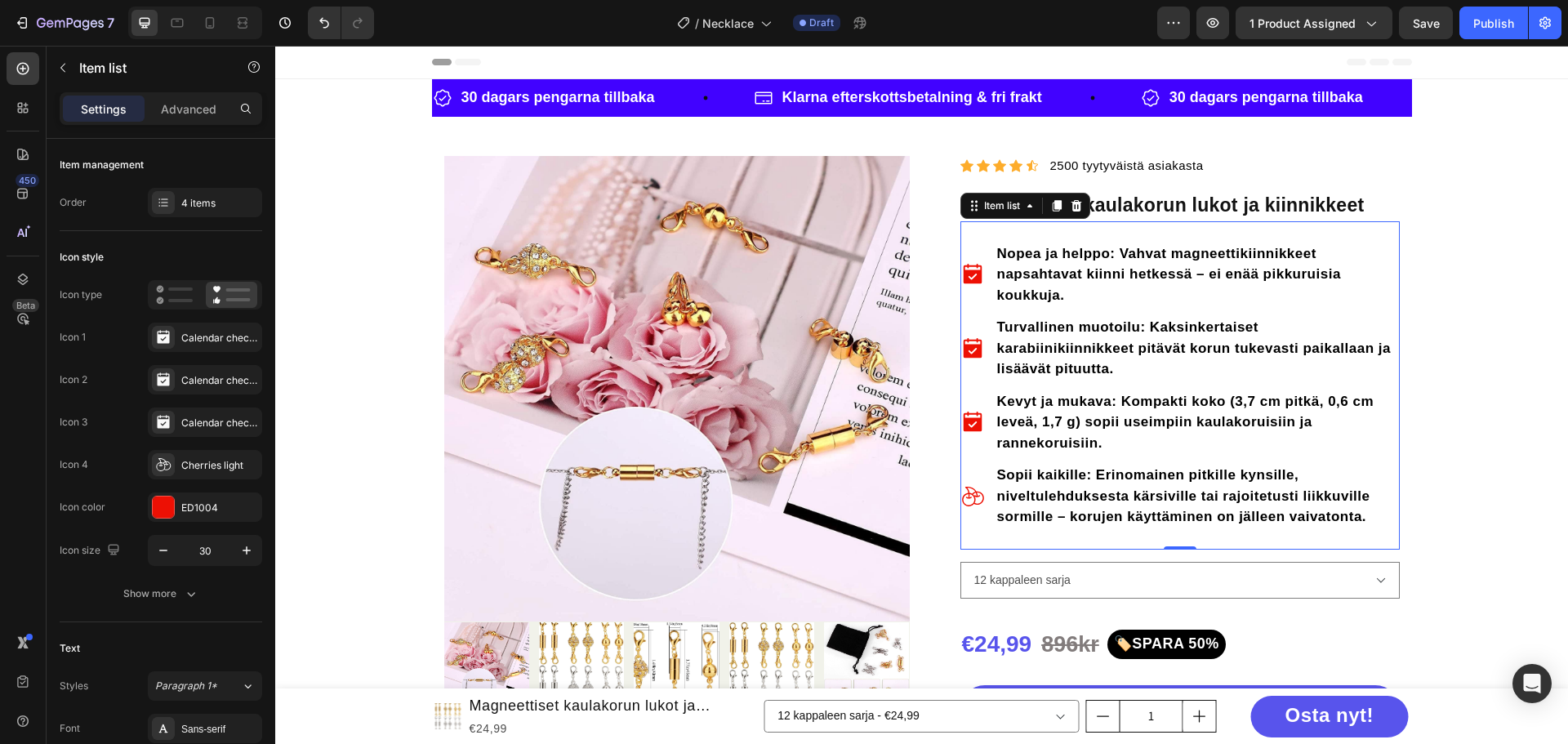
click at [966, 494] on icon at bounding box center [973, 495] width 22 height 20
click at [190, 467] on div "Cherries light" at bounding box center [219, 465] width 77 height 15
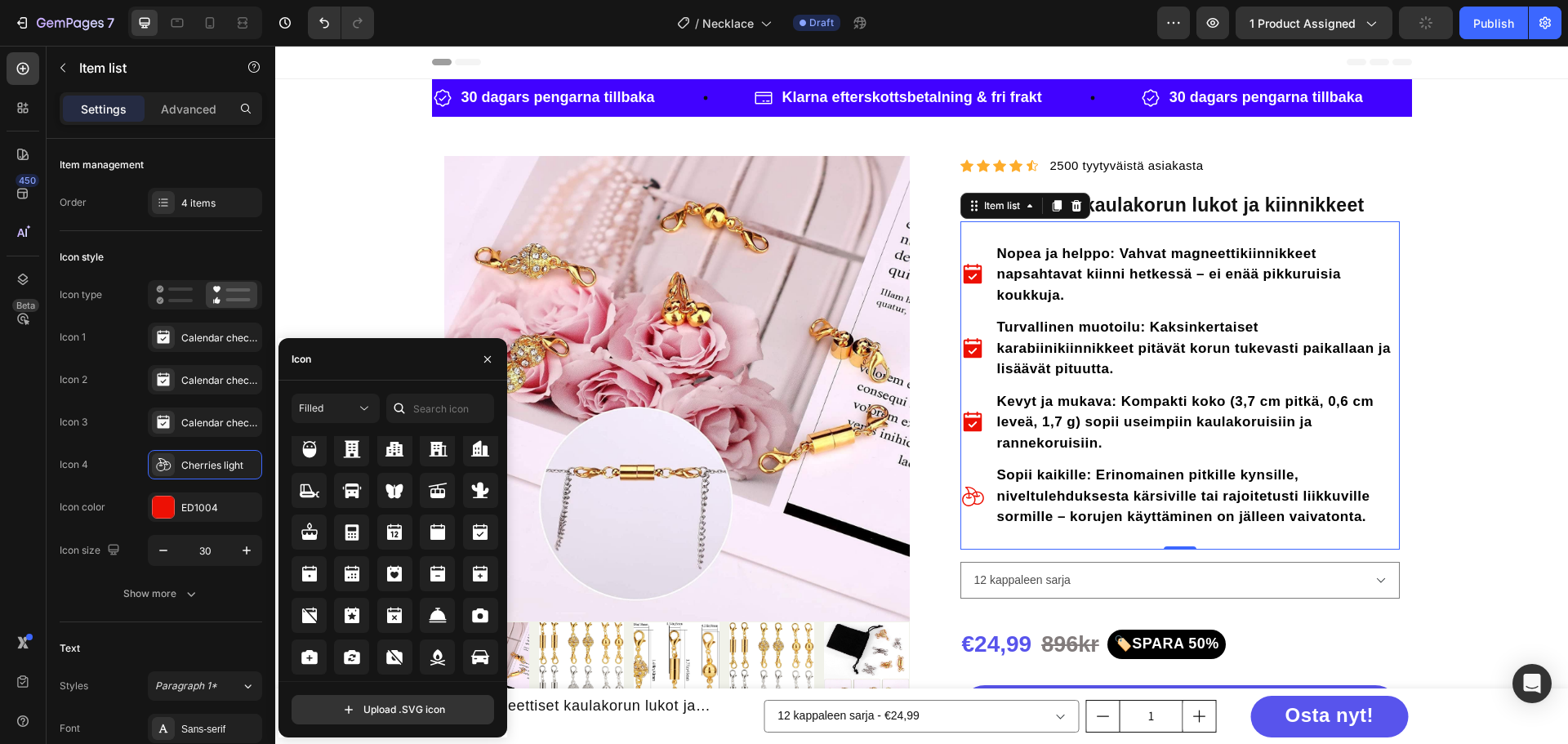
scroll to position [1796, 0]
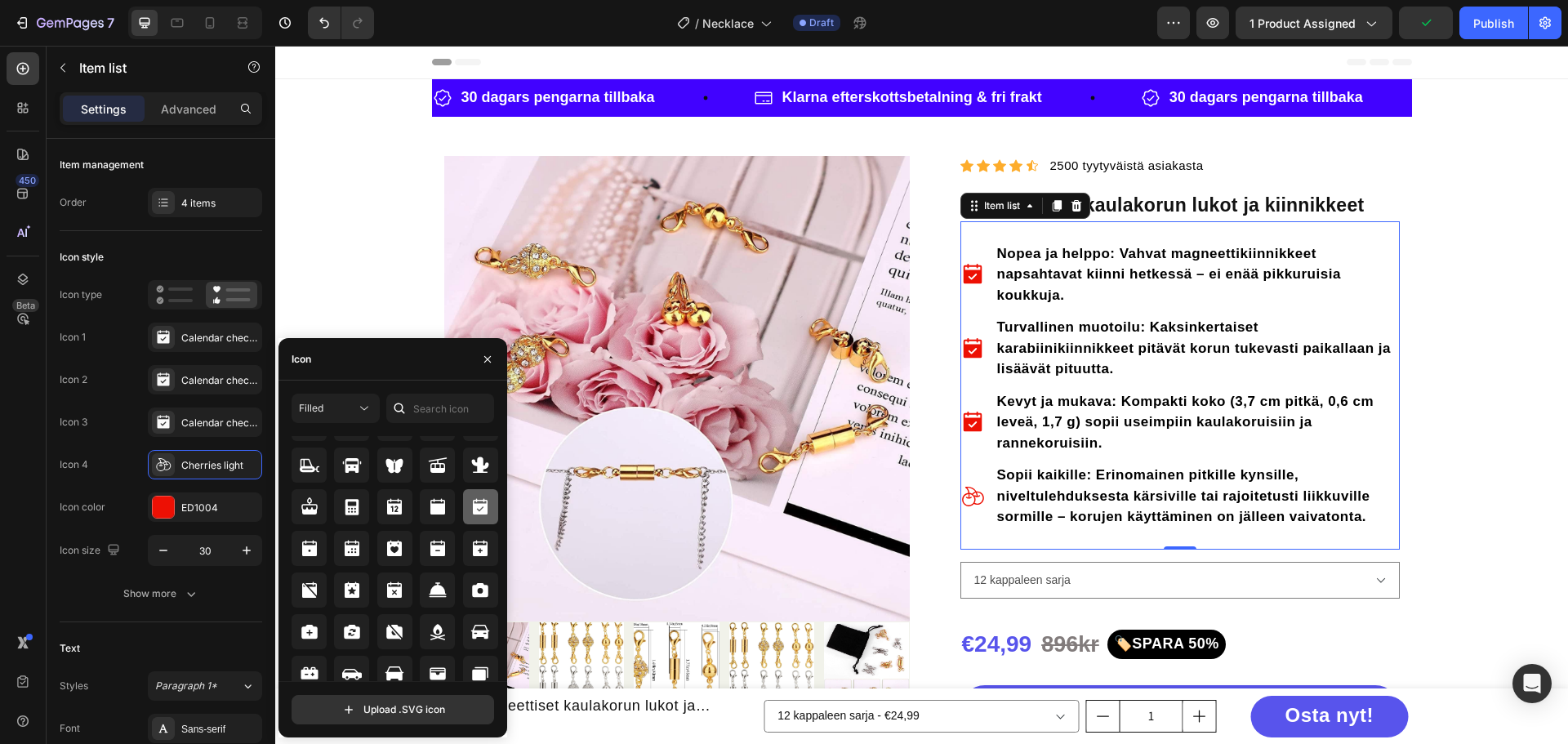
click at [470, 505] on icon at bounding box center [480, 507] width 20 height 20
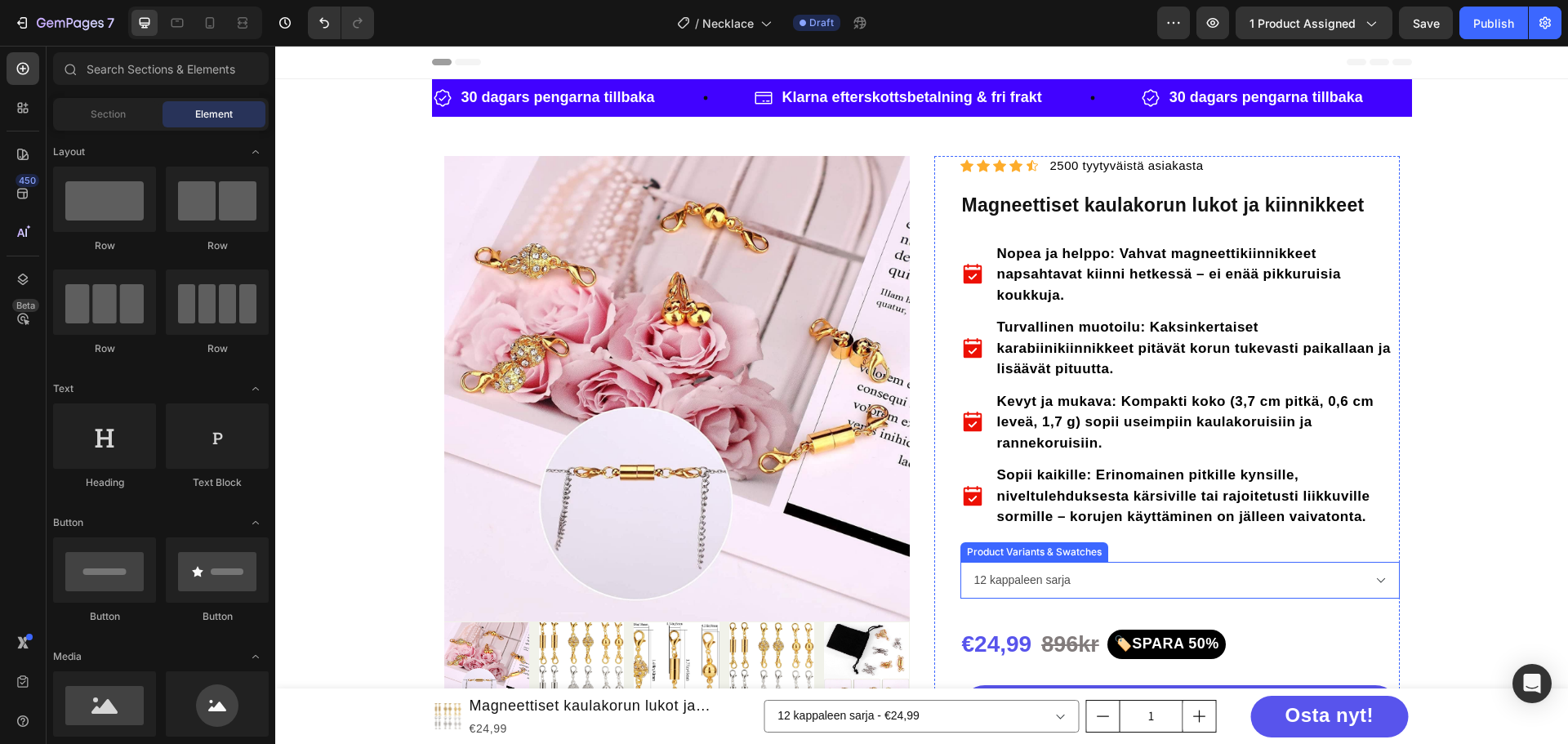
click at [1175, 584] on select "12 kappaleen sarja" at bounding box center [1180, 579] width 439 height 36
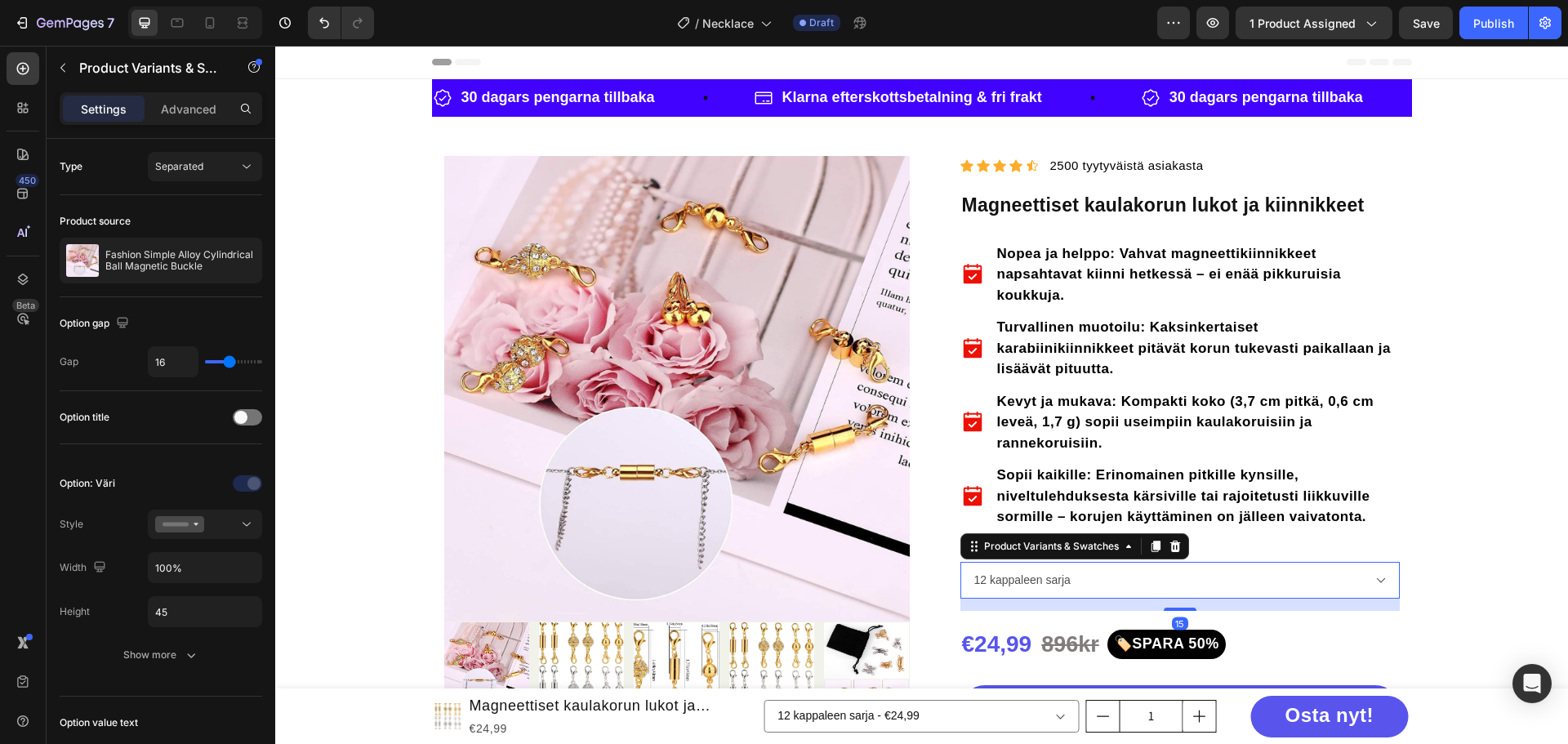
click at [1175, 584] on select "12 kappaleen sarja" at bounding box center [1180, 579] width 439 height 36
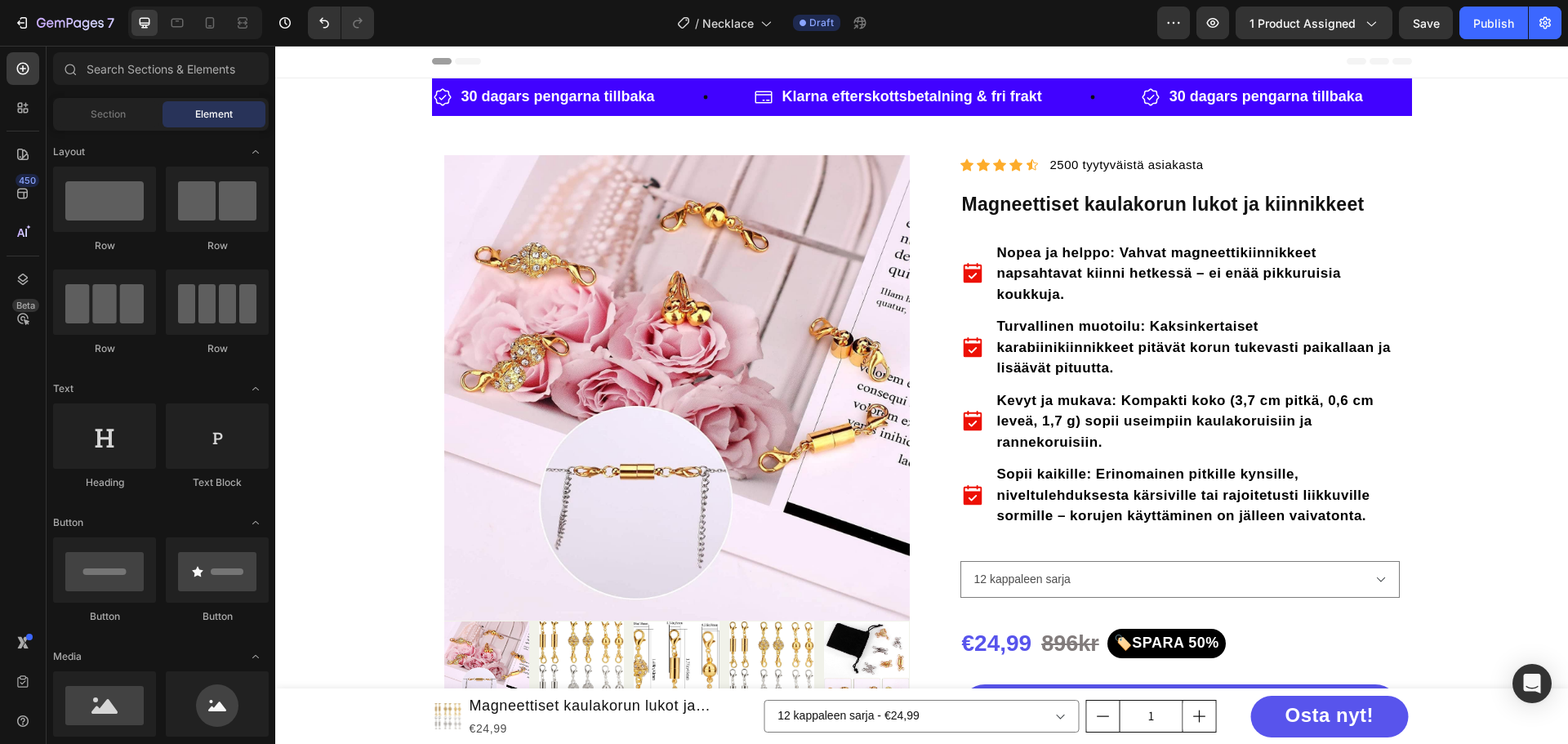
scroll to position [0, 0]
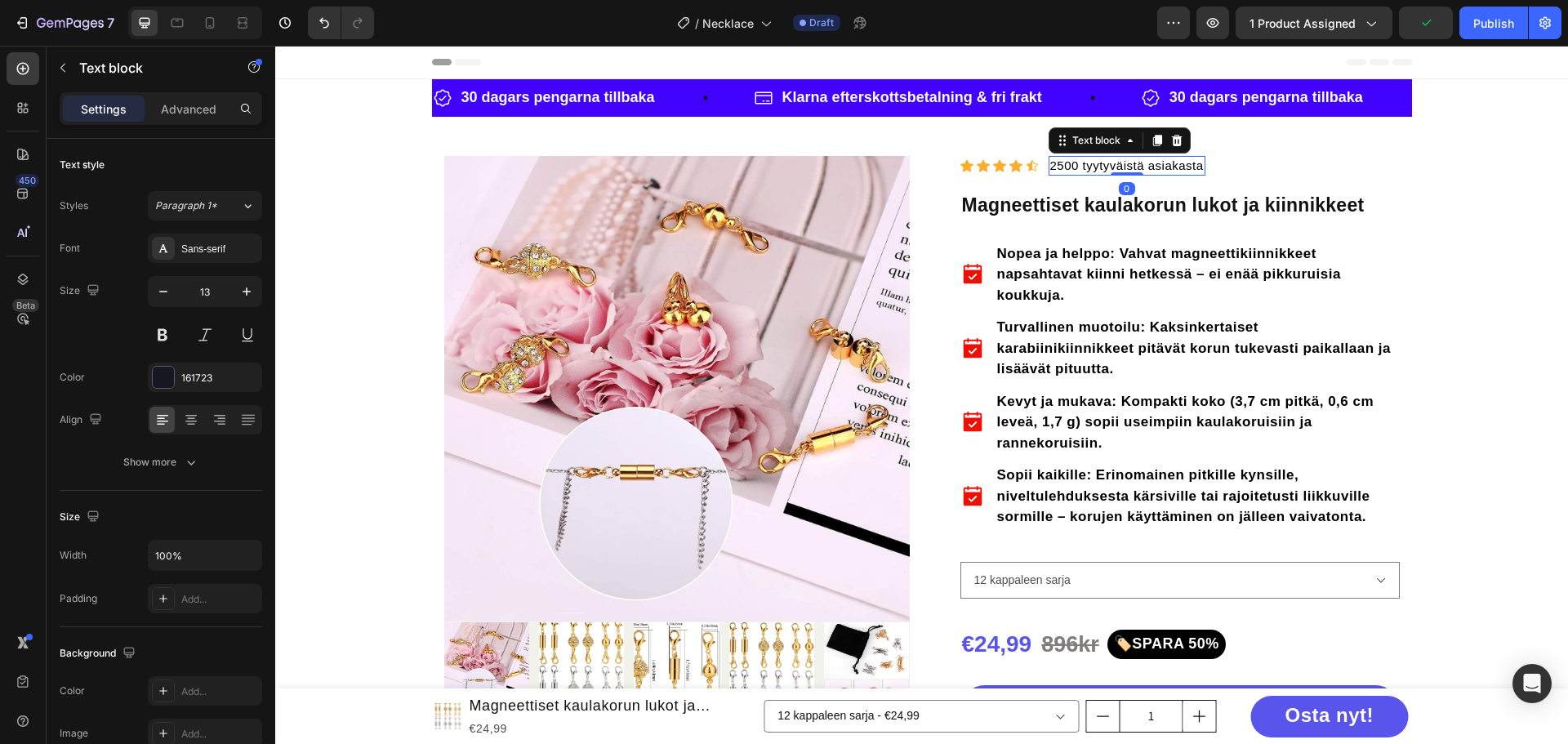
click at [1093, 163] on span "2500 tyytyväistä asiakasta" at bounding box center [1127, 165] width 153 height 14
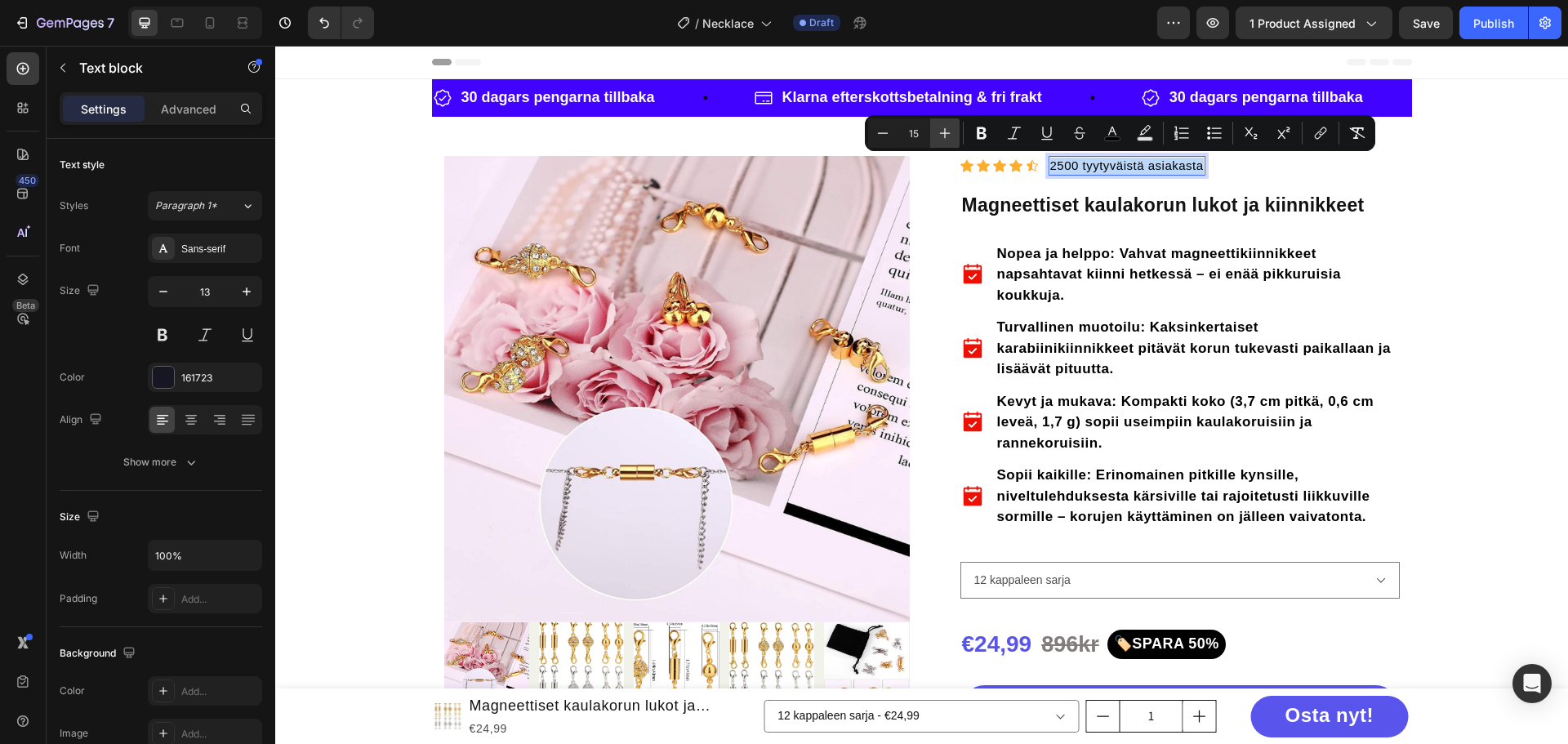
copy span "2500 tyytyväistä asiakasta"
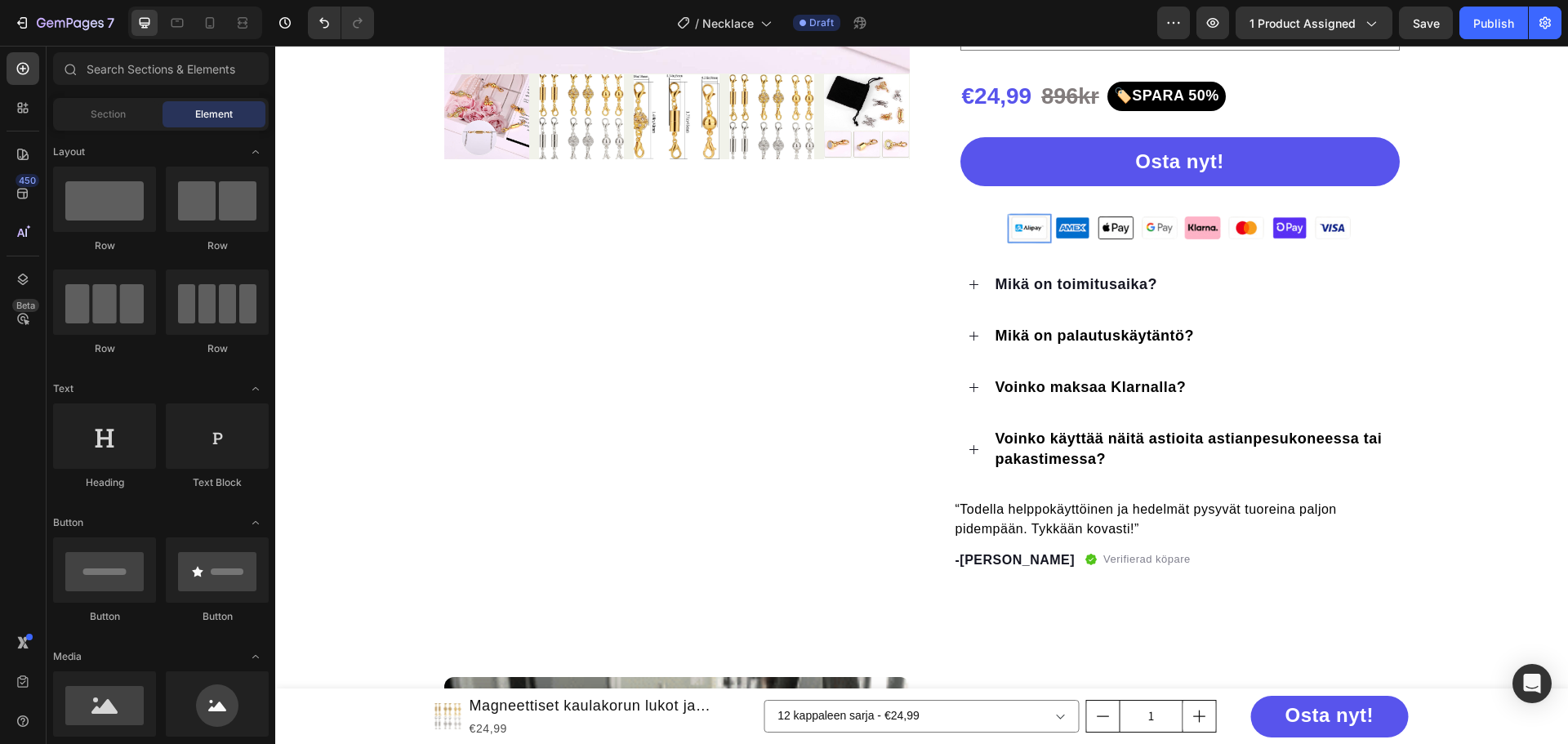
scroll to position [571, 0]
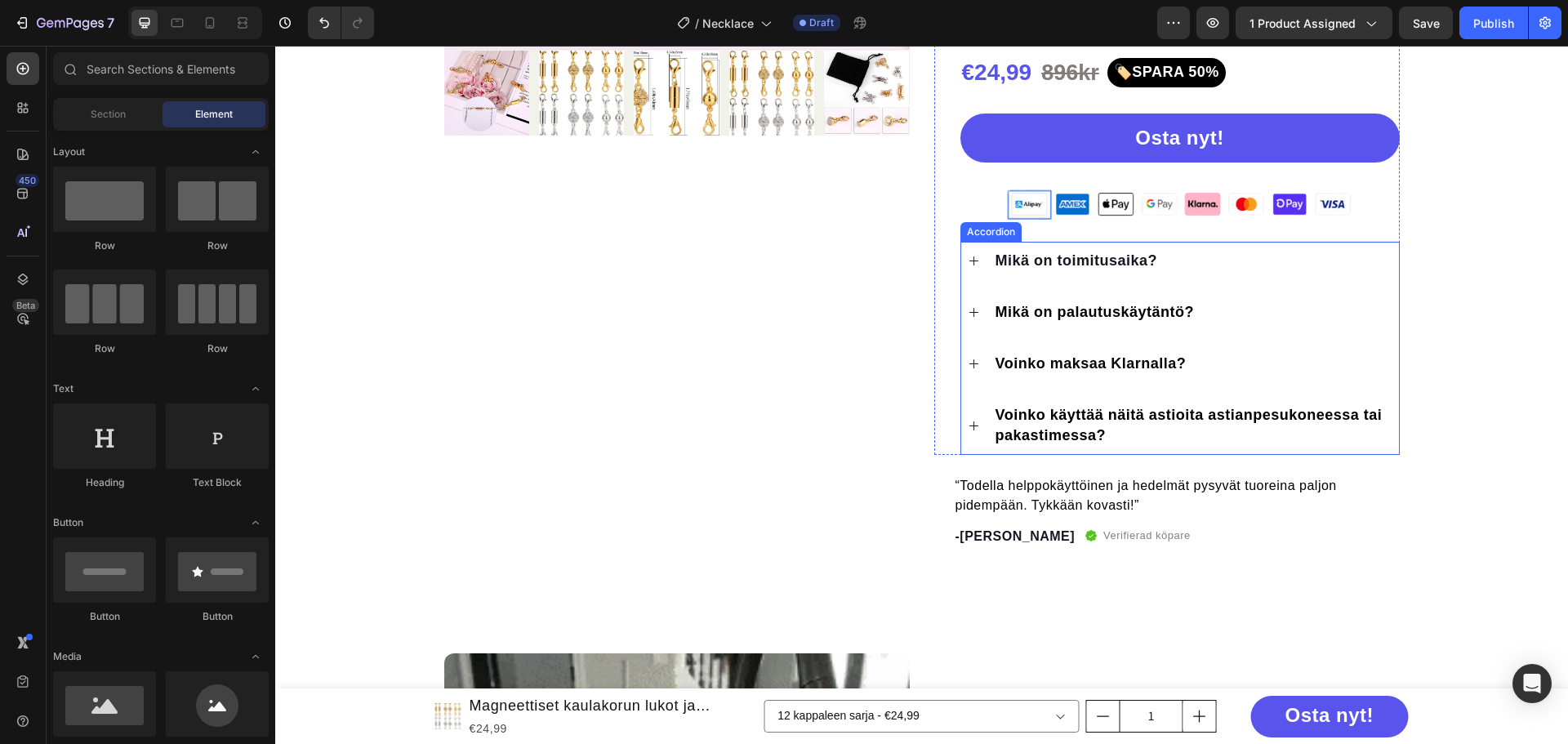
click at [1202, 260] on div "Mikä on toimitusaika?" at bounding box center [1192, 261] width 399 height 26
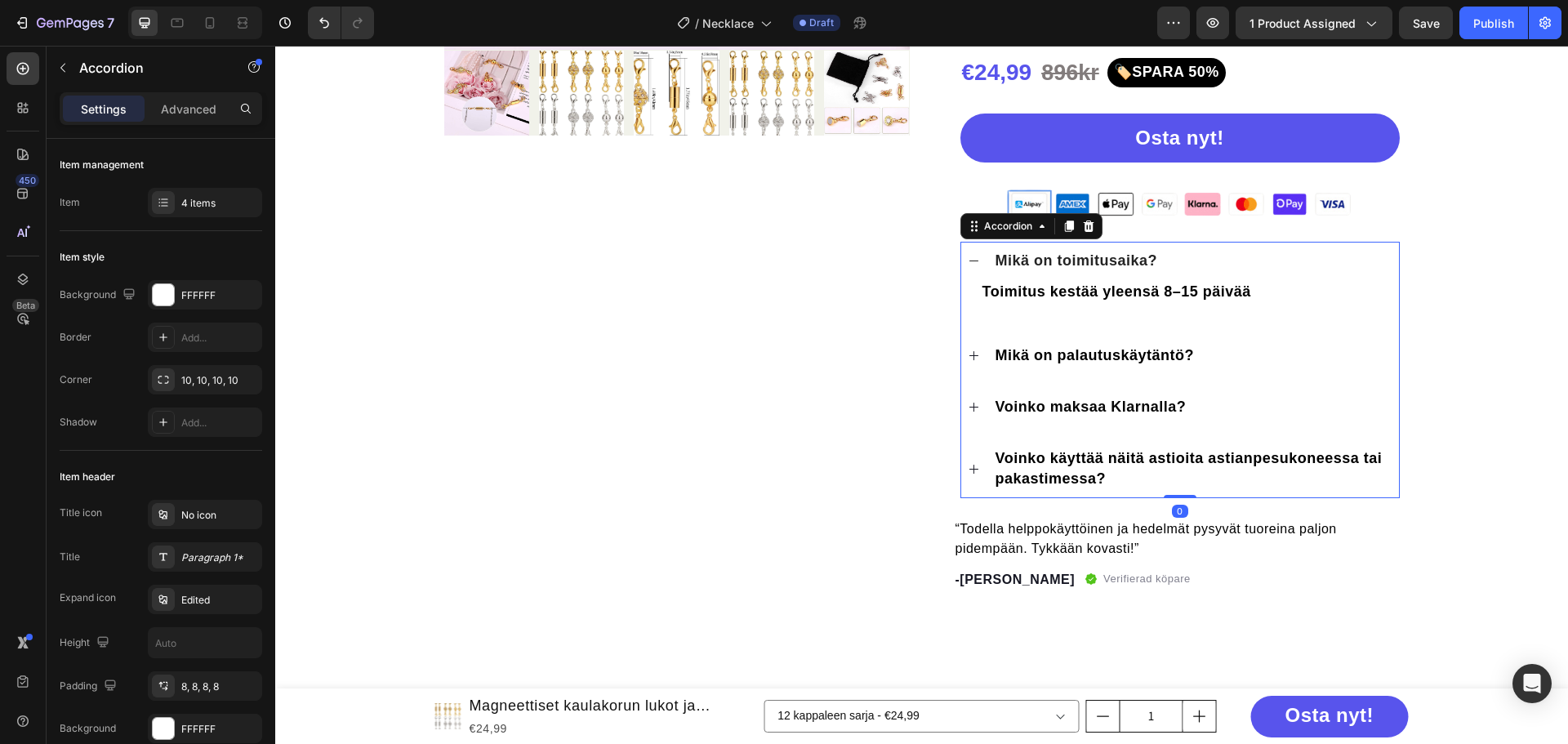
click at [1109, 354] on span "Mikä on palautuskäytäntö?" at bounding box center [1095, 355] width 200 height 17
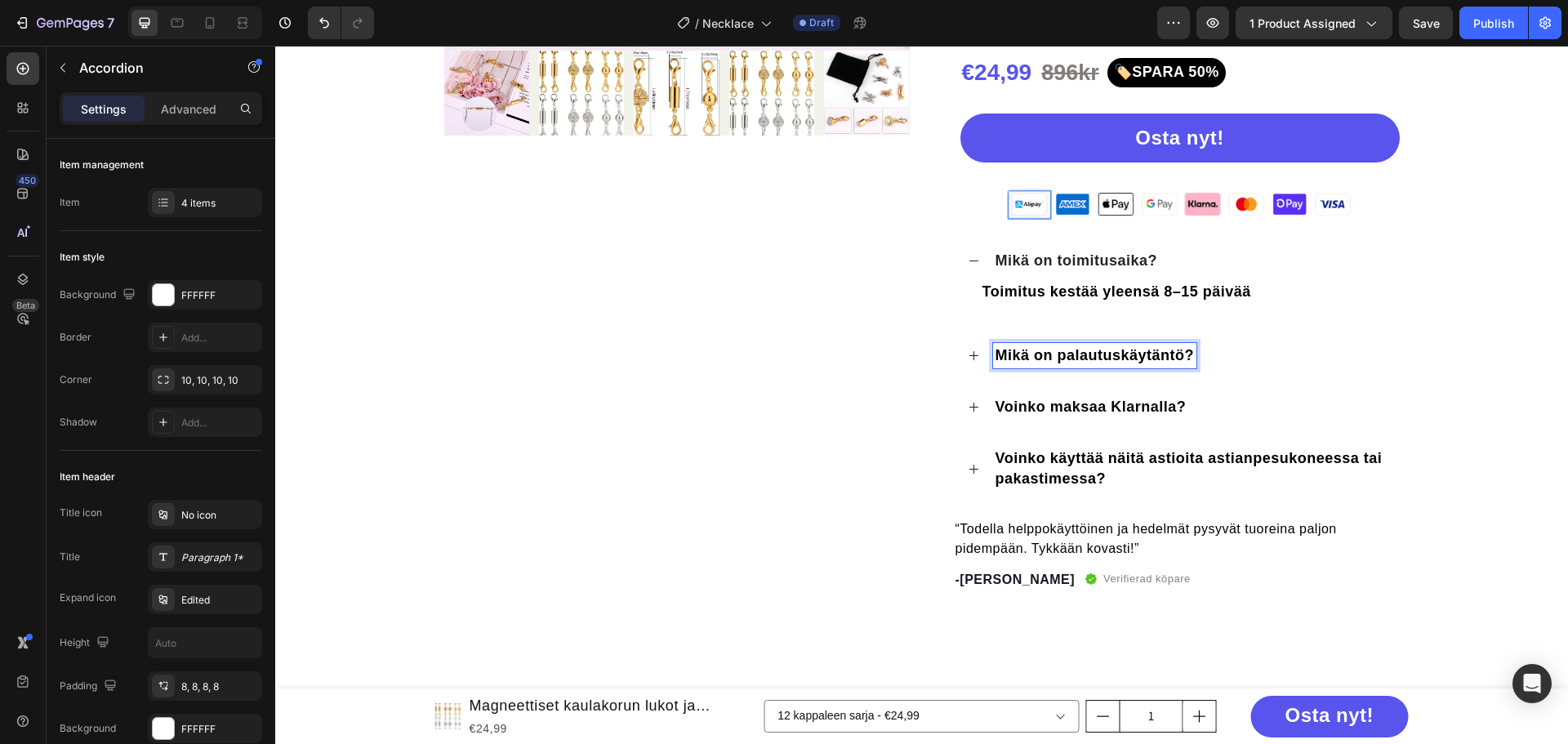
click at [1198, 359] on div "Mikä on palautuskäytäntö?" at bounding box center [1192, 356] width 399 height 26
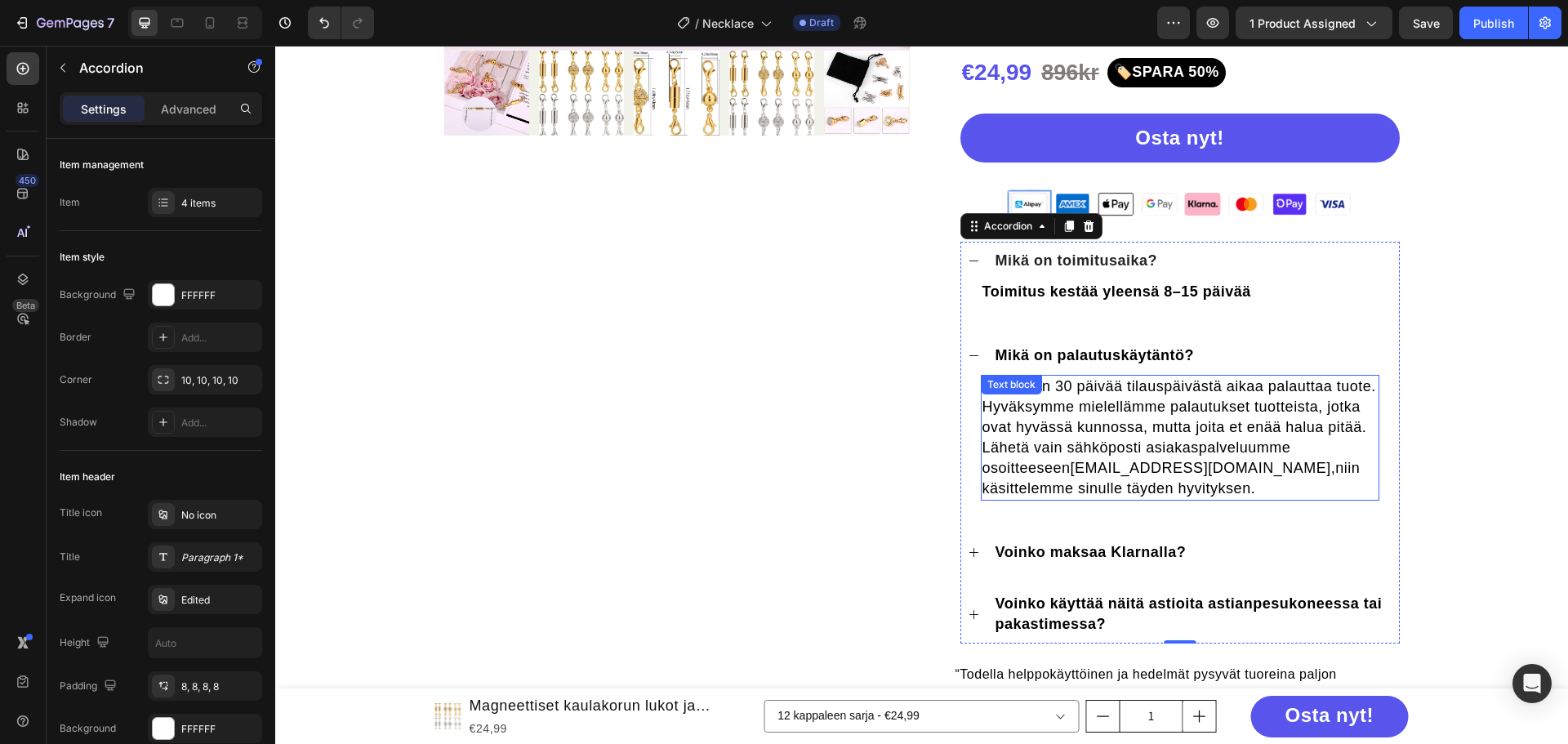
scroll to position [654, 0]
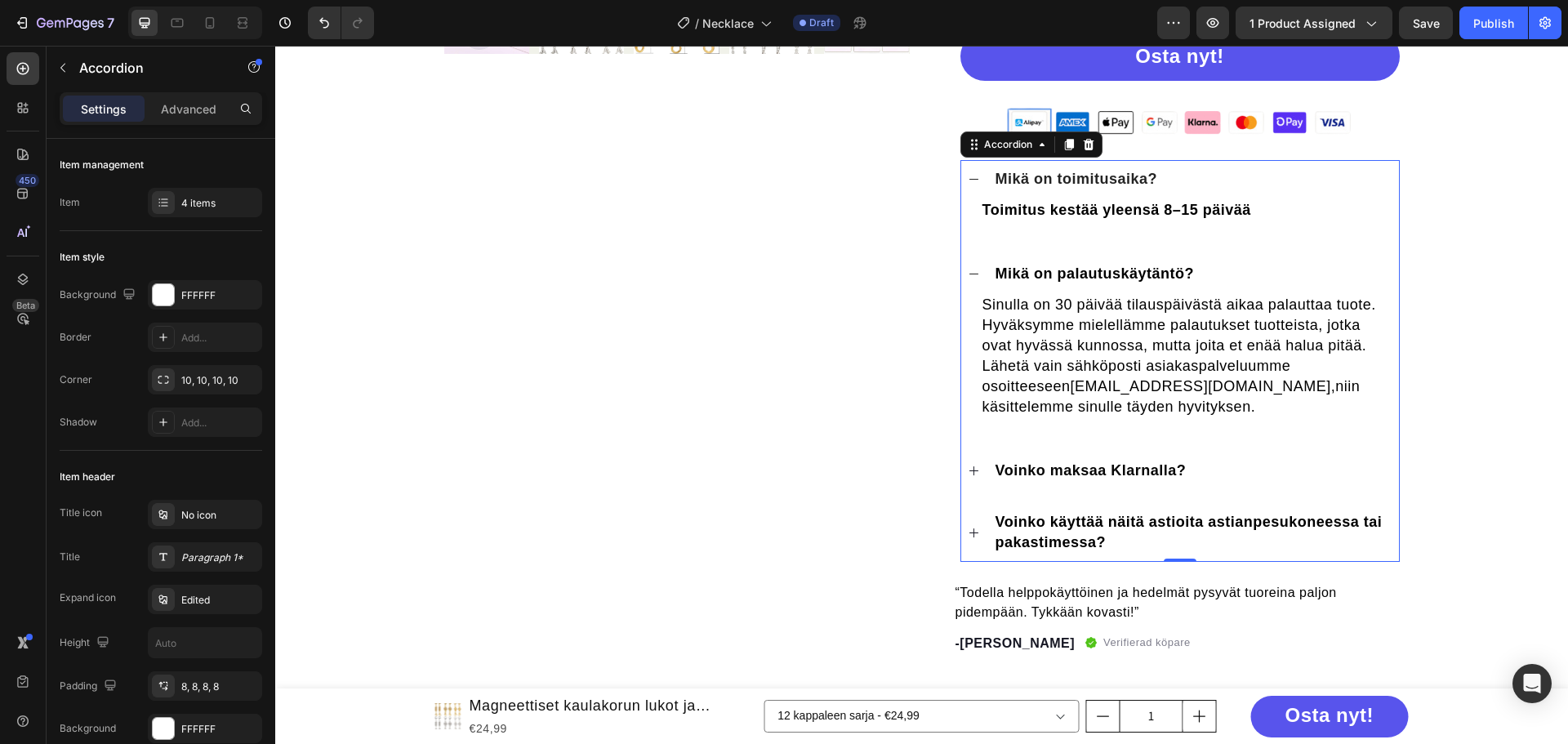
click at [1221, 474] on div "Voinko maksaa Klarnalla?" at bounding box center [1192, 471] width 399 height 26
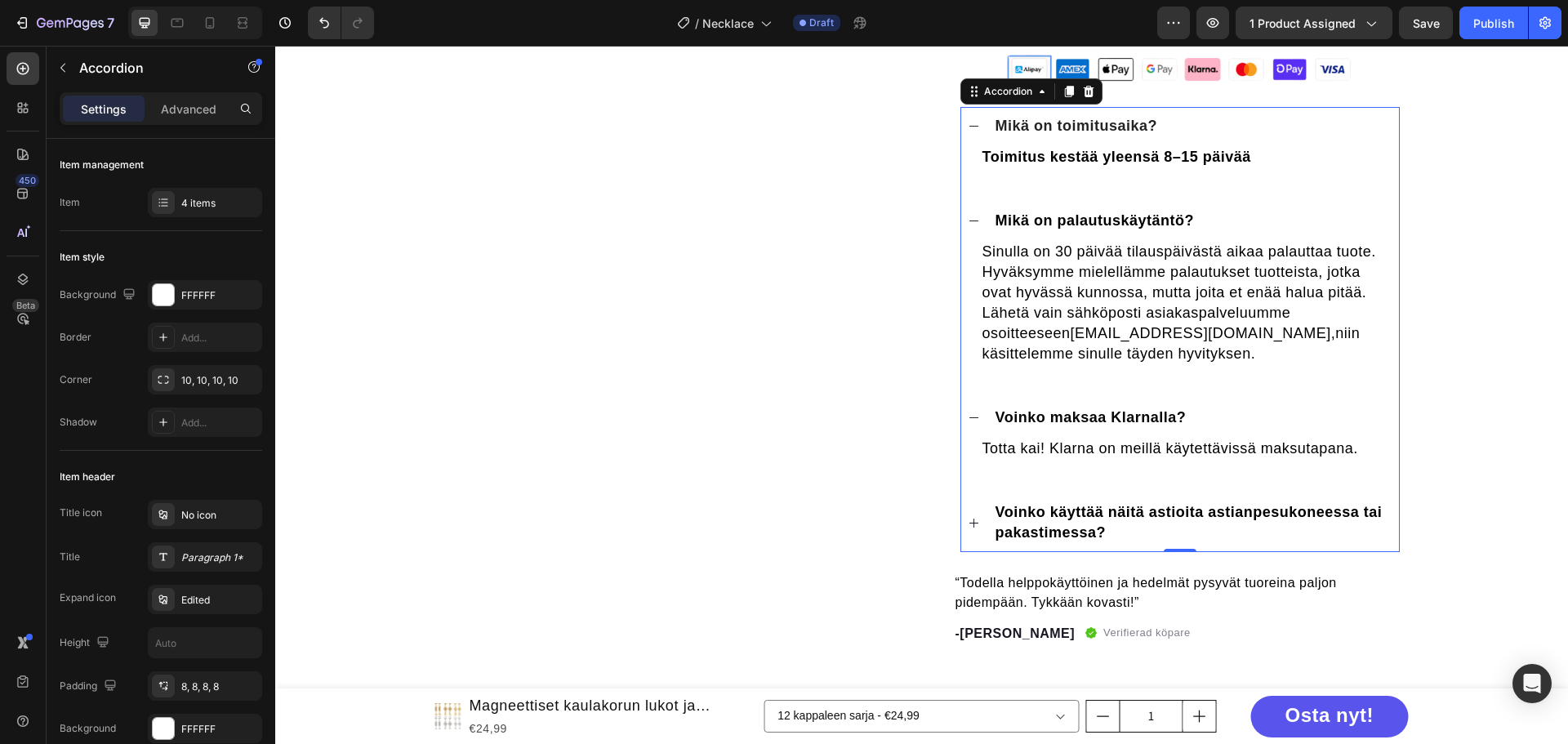
scroll to position [735, 0]
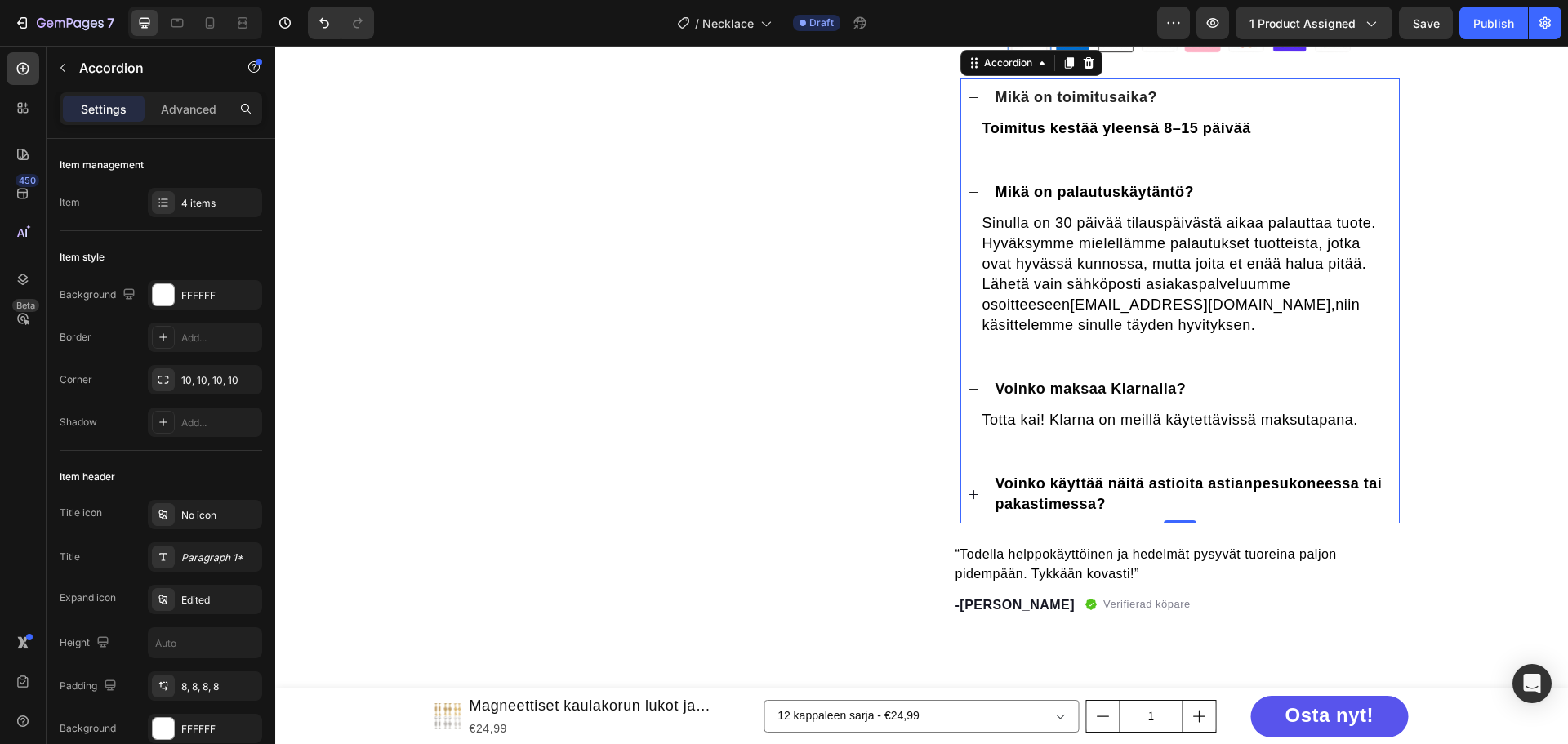
click at [1183, 491] on span "Voinko käyttää näitä astioita astianpesukoneessa tai pakastimessa?" at bounding box center [1190, 492] width 387 height 36
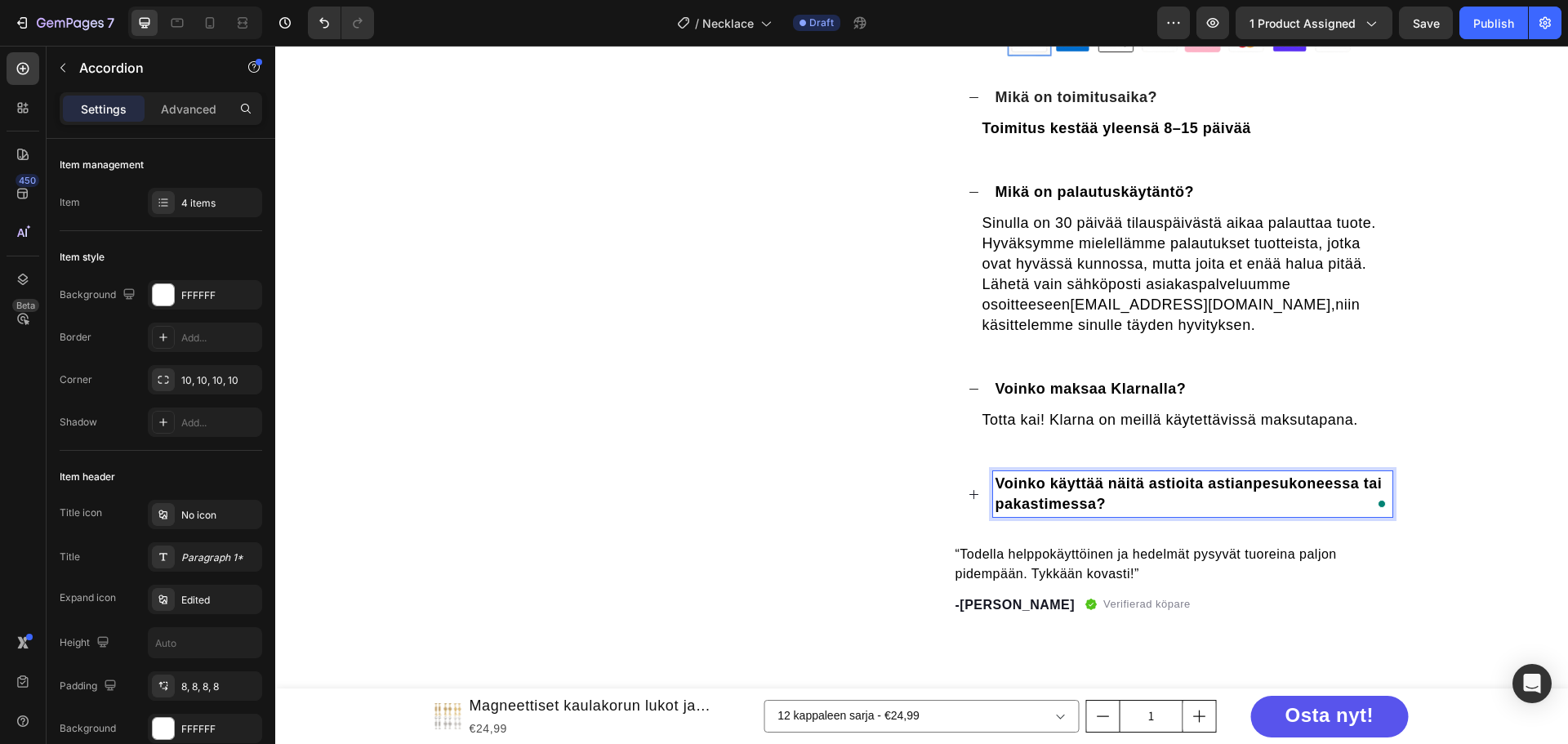
click at [1137, 507] on p "Voinko käyttää näitä astioita astianpesukoneessa tai pakastimessa?" at bounding box center [1192, 494] width 394 height 41
click at [1417, 444] on section "30 dagars pengarna tillbaka Item List Klarna efterskottsbetalning & fri frakt I…" at bounding box center [921, 23] width 1006 height 1357
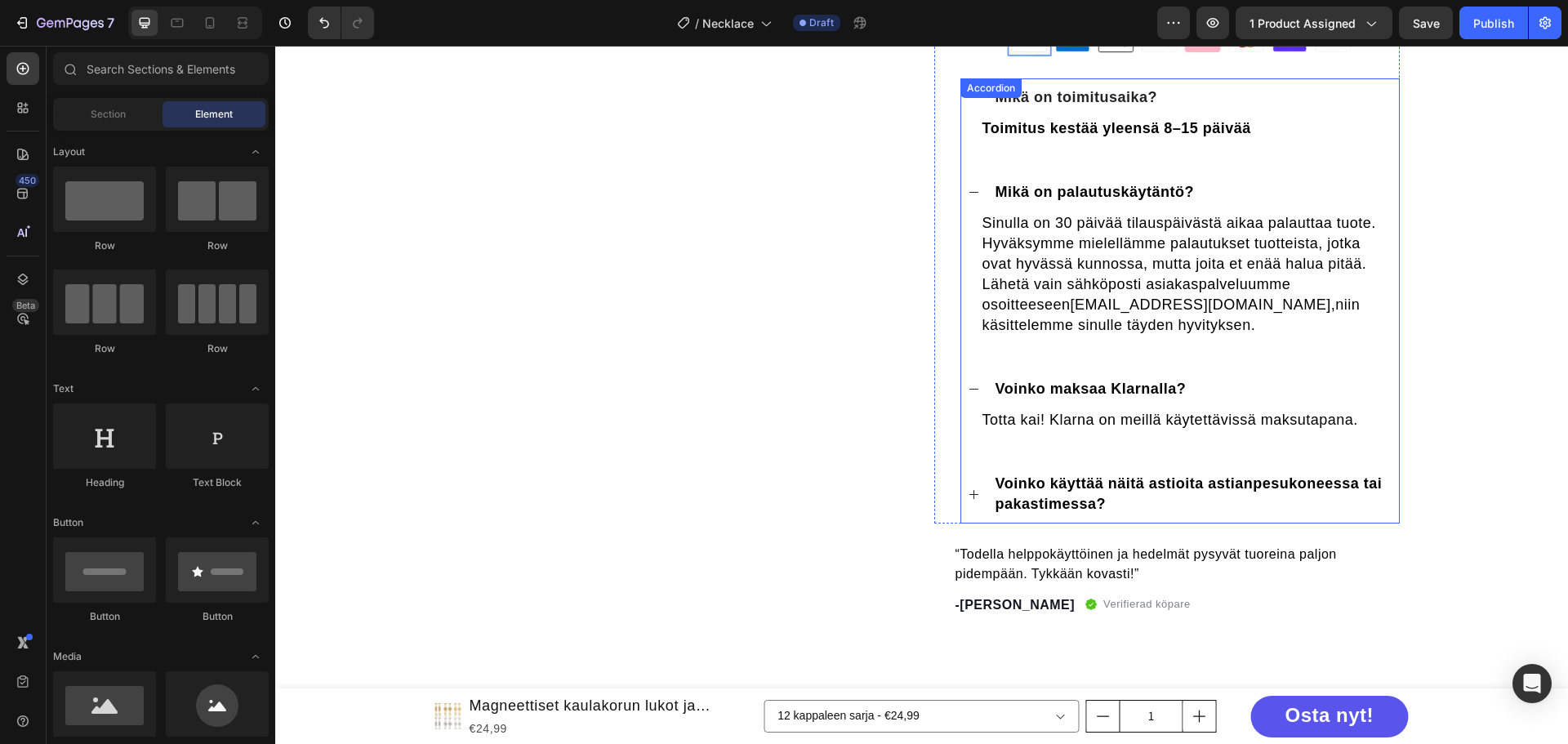
click at [1130, 503] on p "Voinko käyttää näitä astioita astianpesukoneessa tai pakastimessa?" at bounding box center [1192, 494] width 394 height 41
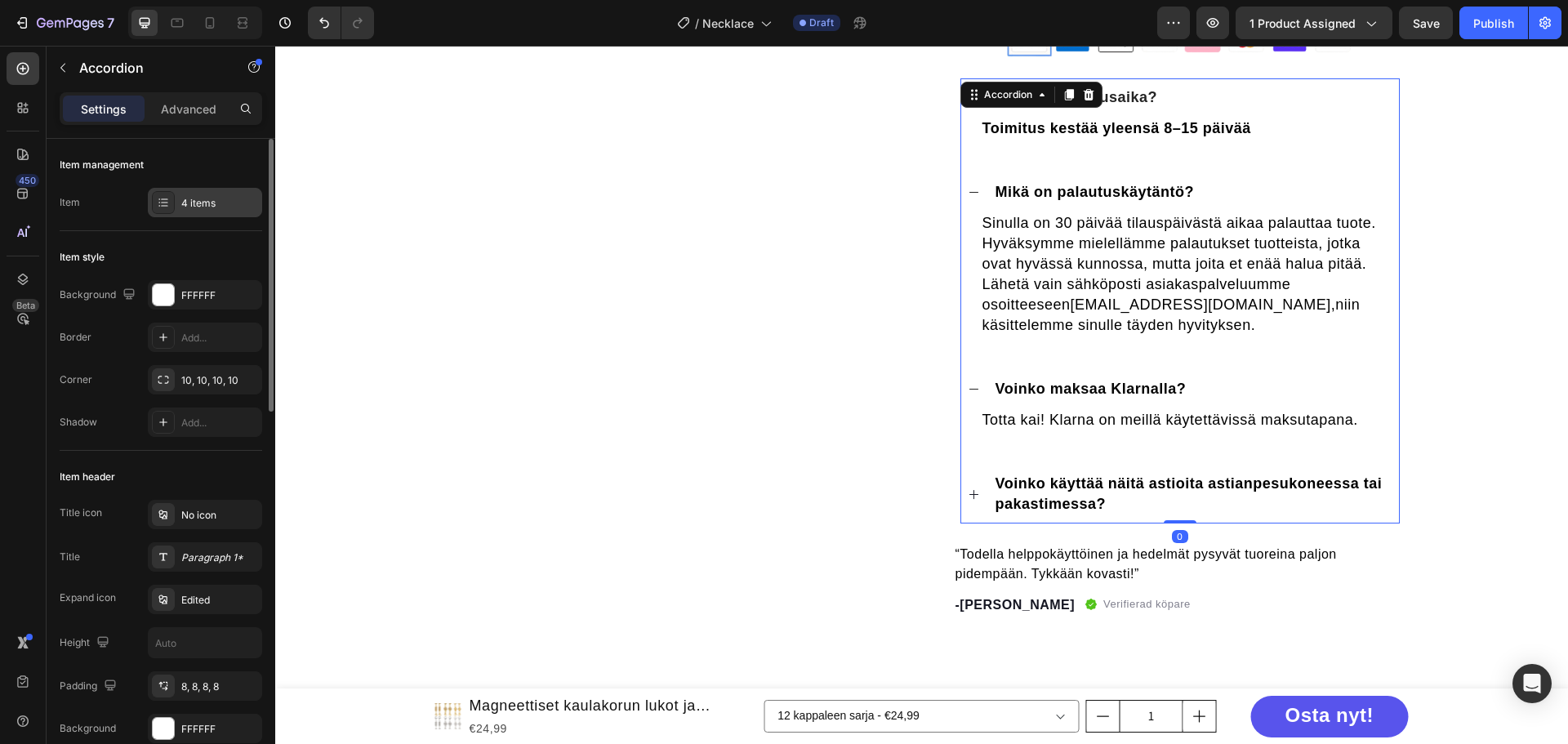
click at [218, 200] on div "4 items" at bounding box center [219, 202] width 77 height 15
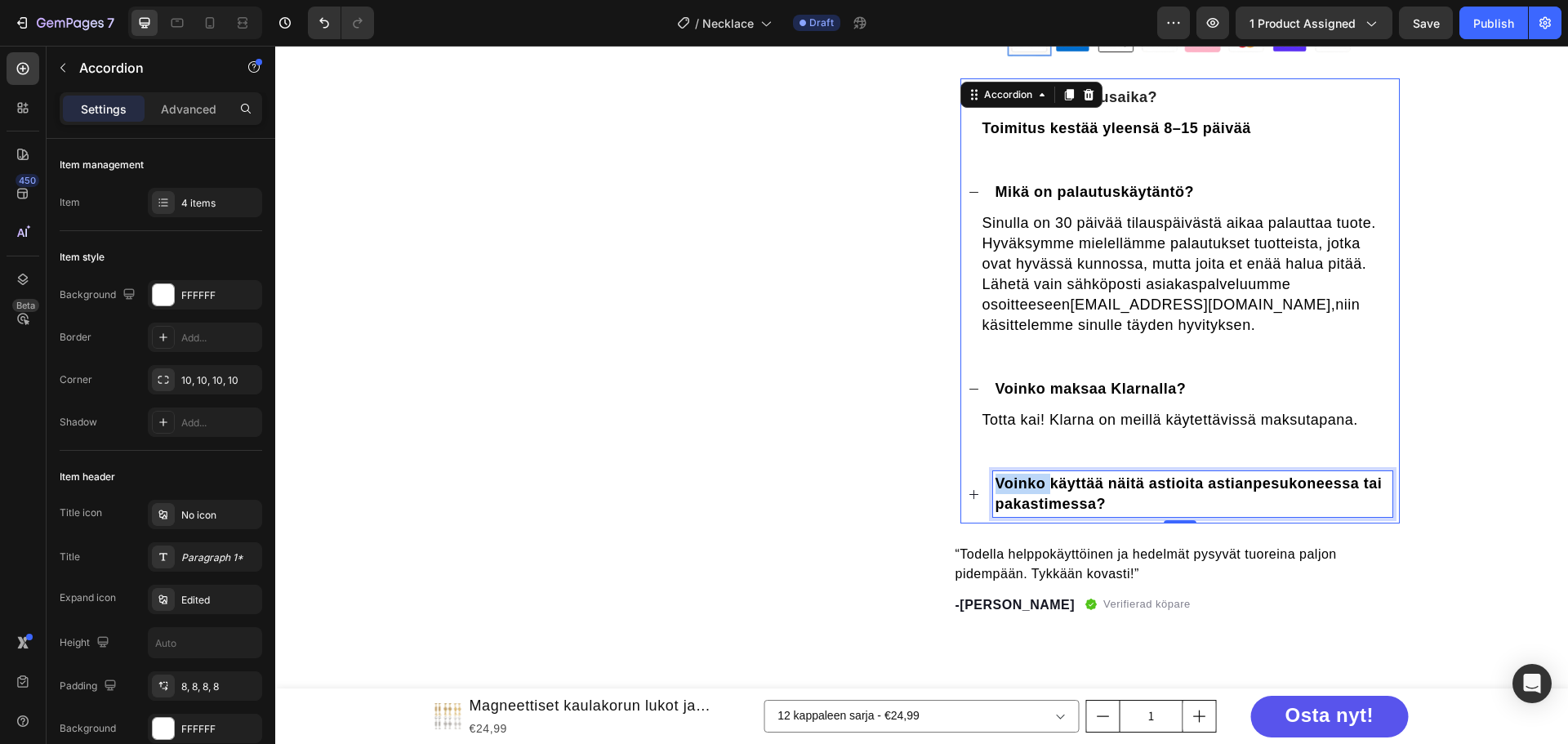
click at [1027, 485] on span "Voinko käyttää näitä astioita astianpesukoneessa tai pakastimessa?" at bounding box center [1190, 492] width 387 height 36
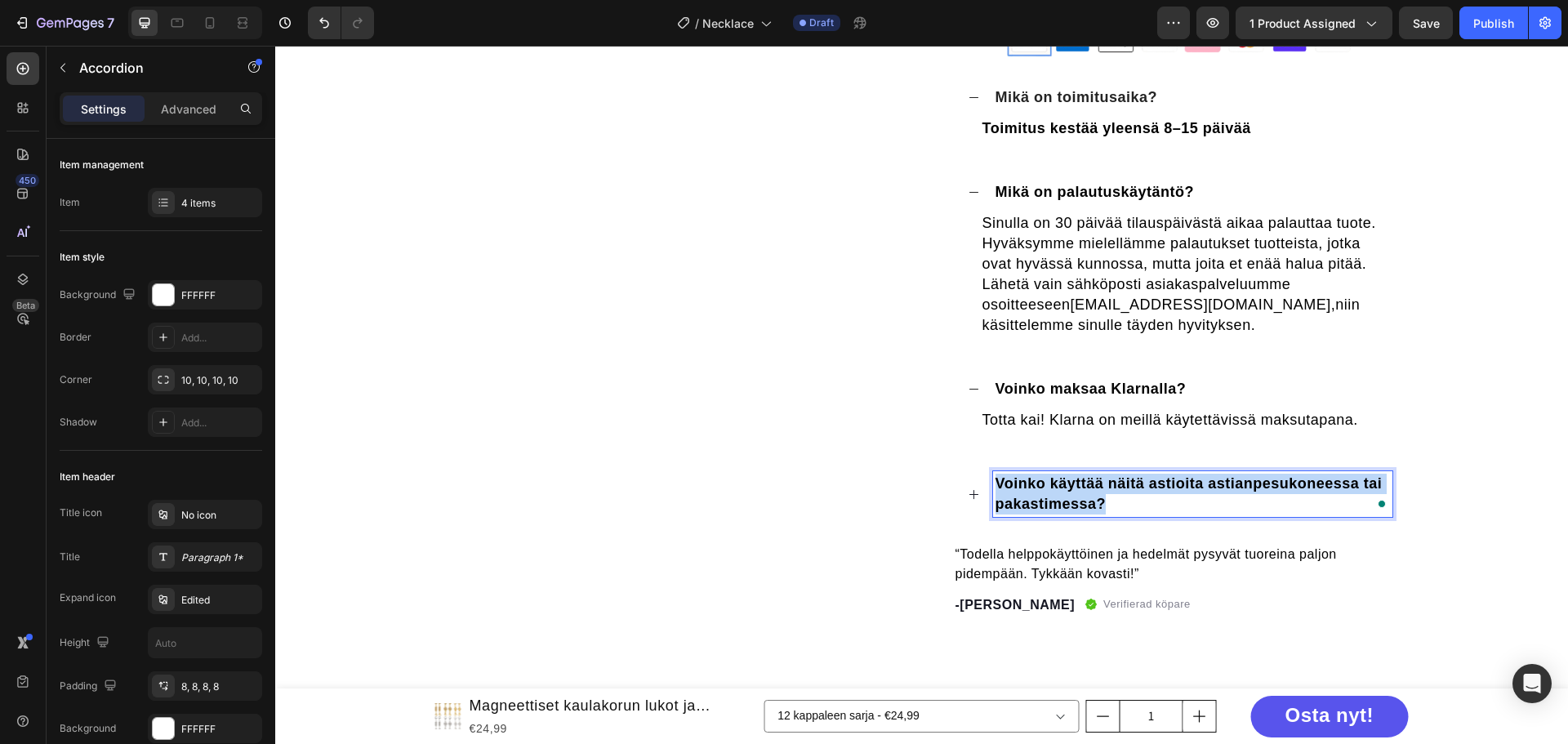
click at [1027, 485] on span "Voinko käyttää näitä astioita astianpesukoneessa tai pakastimessa?" at bounding box center [1190, 492] width 387 height 36
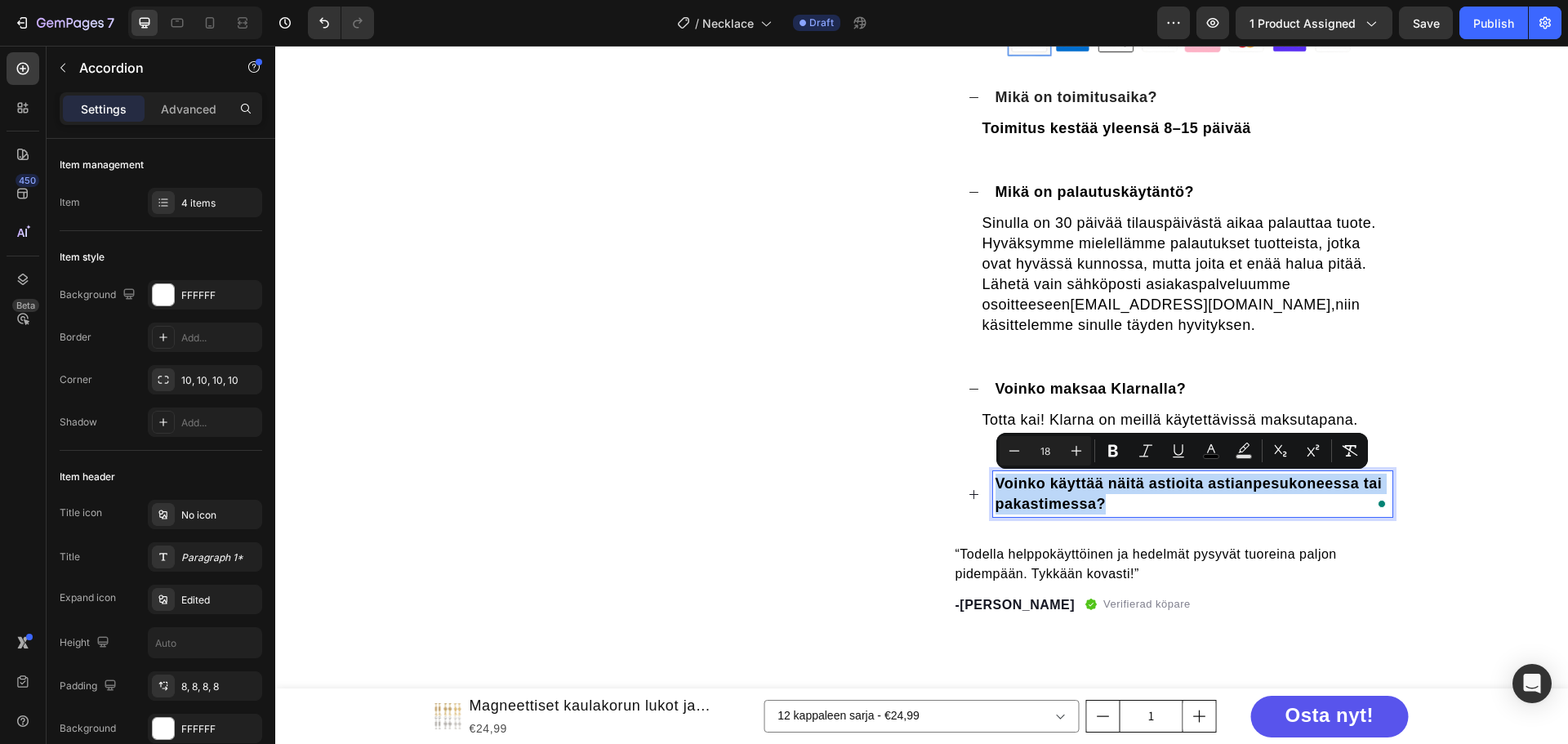
copy span "Voinko käyttää näitä astioita astianpesukoneessa tai pakastimessa?"
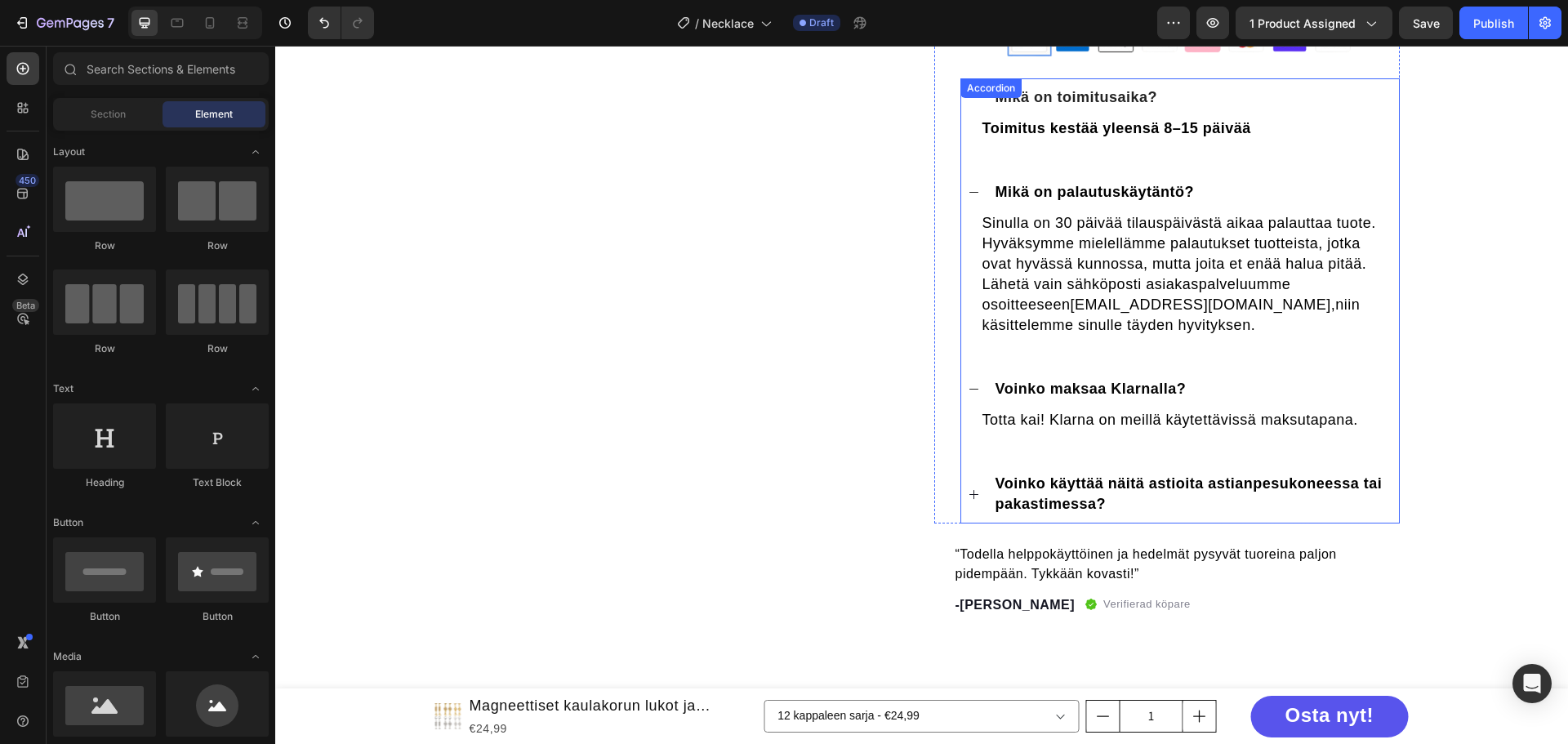
click at [1064, 459] on div "Mikä on toimitusaika? Toimitus kestää yleensä 8–15 päivää Text block Mikä on pa…" at bounding box center [1180, 301] width 439 height 445
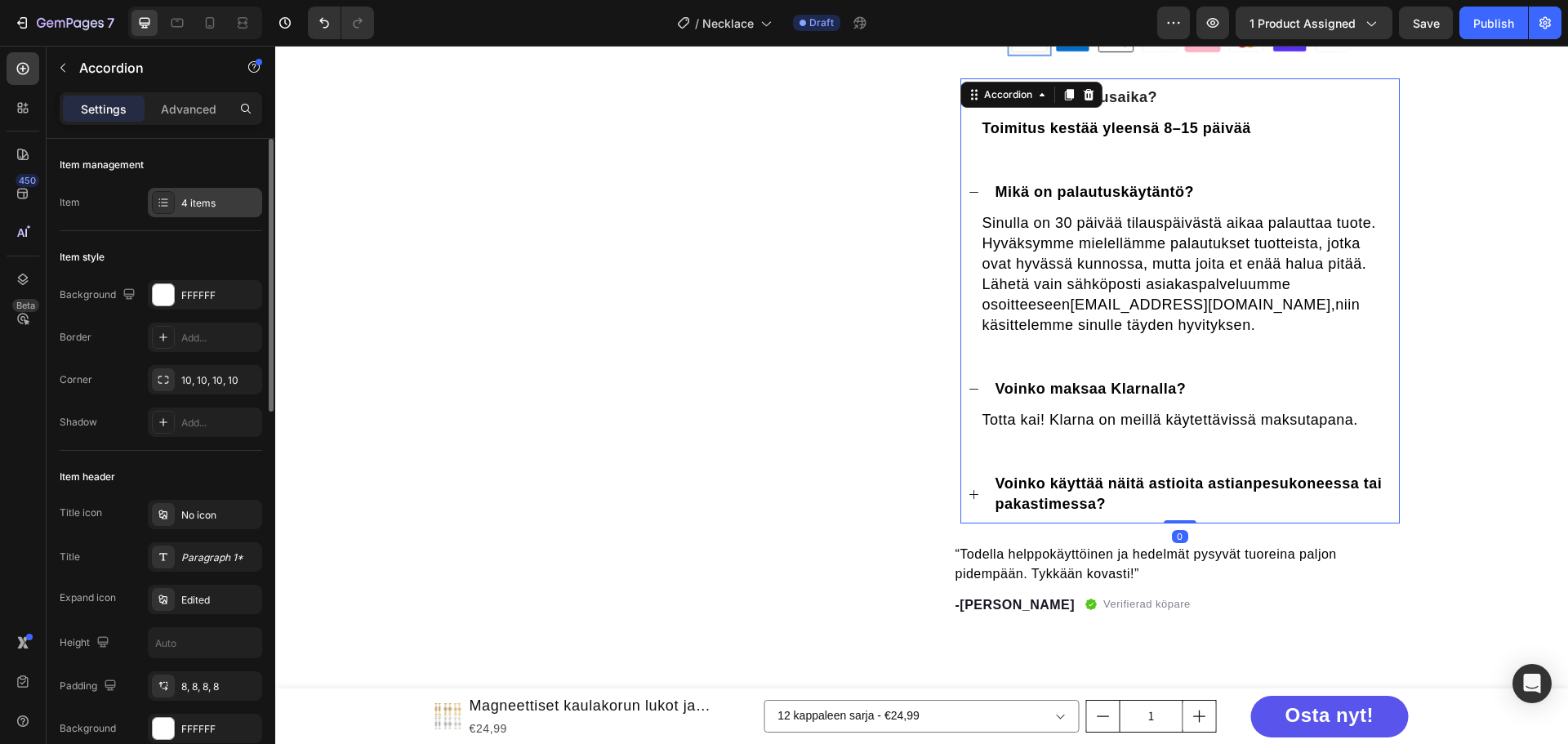
click at [186, 202] on div "4 items" at bounding box center [219, 202] width 77 height 15
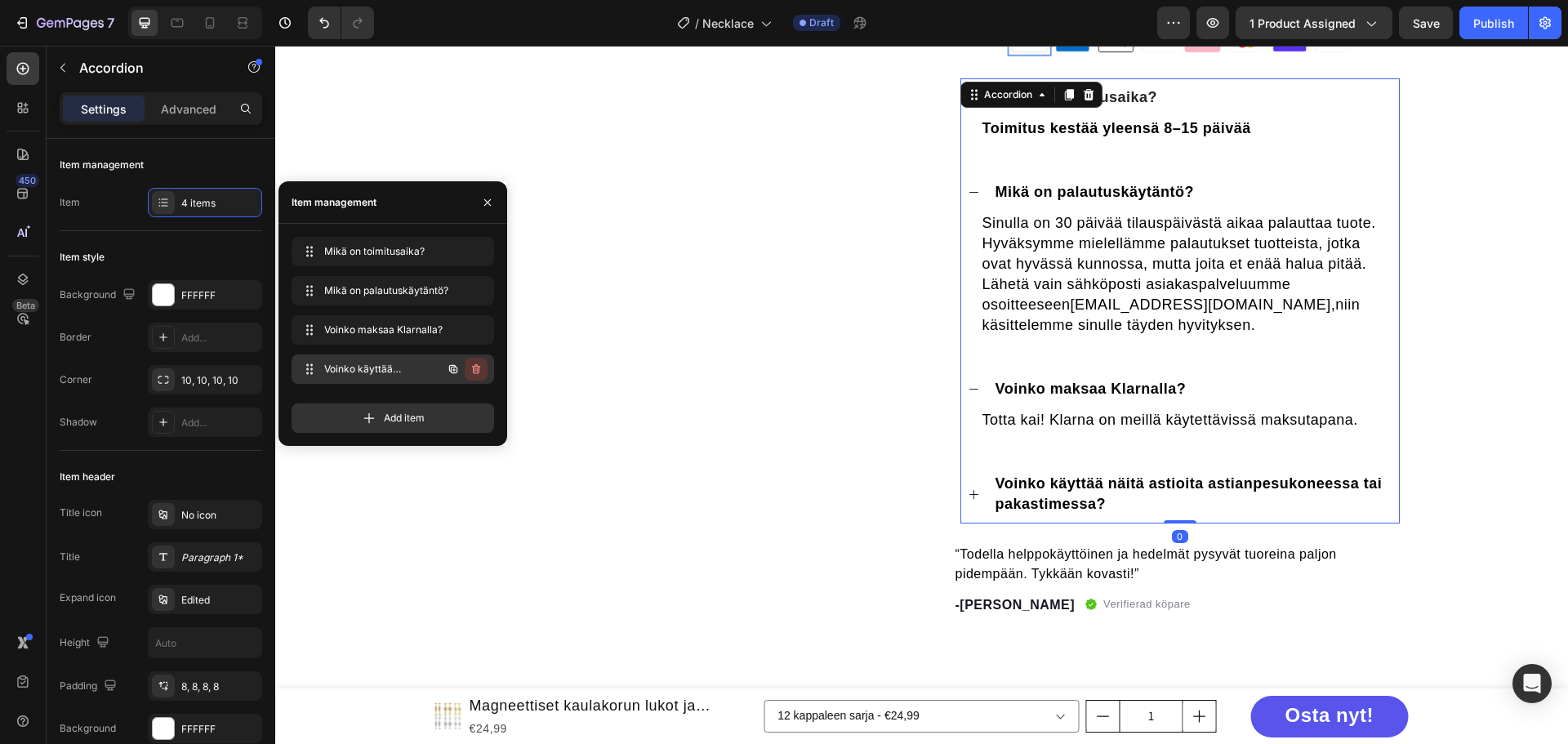
click at [475, 364] on icon "button" at bounding box center [476, 369] width 13 height 13
click at [478, 371] on div "Delete" at bounding box center [465, 369] width 30 height 15
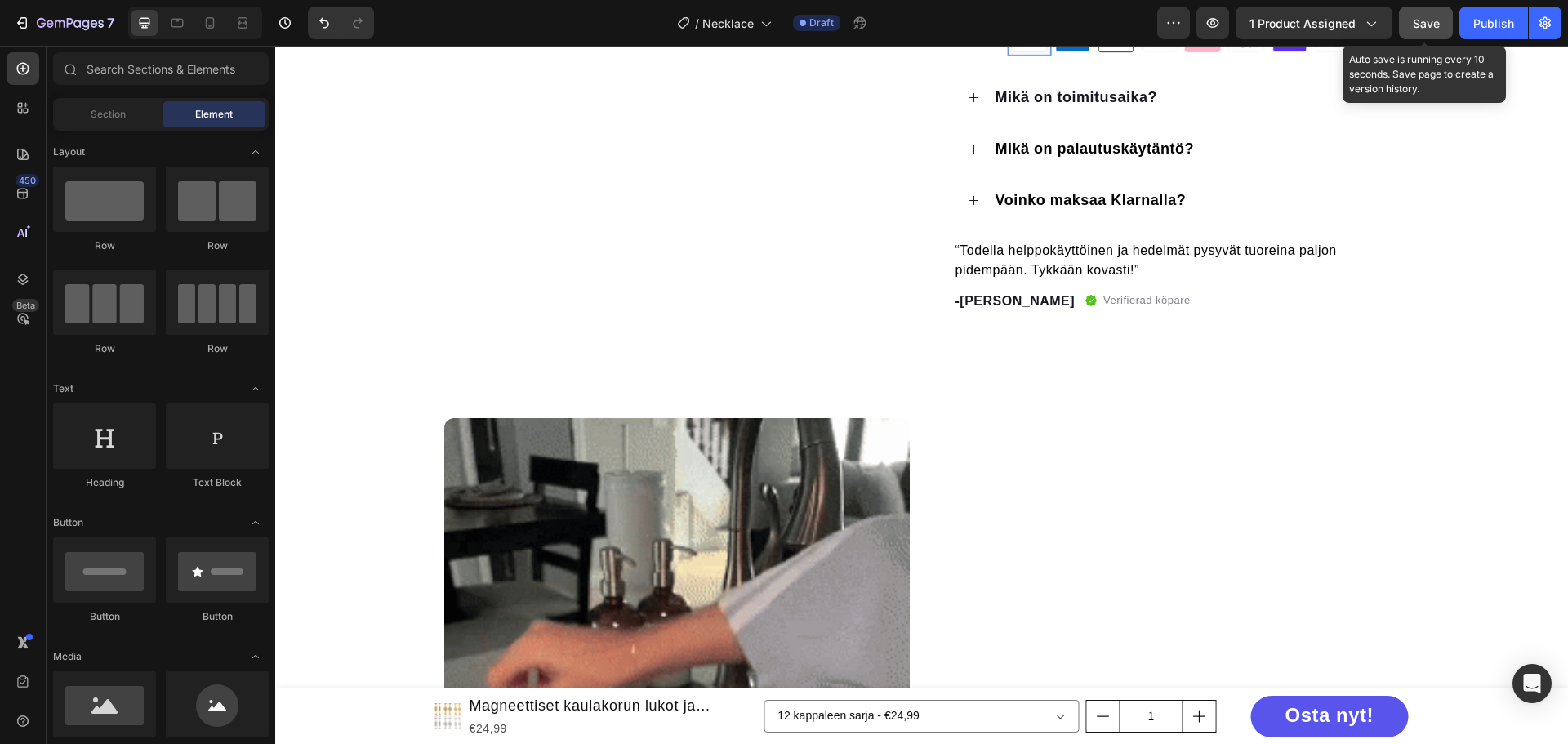
click at [1406, 31] on button "Save" at bounding box center [1425, 23] width 54 height 32
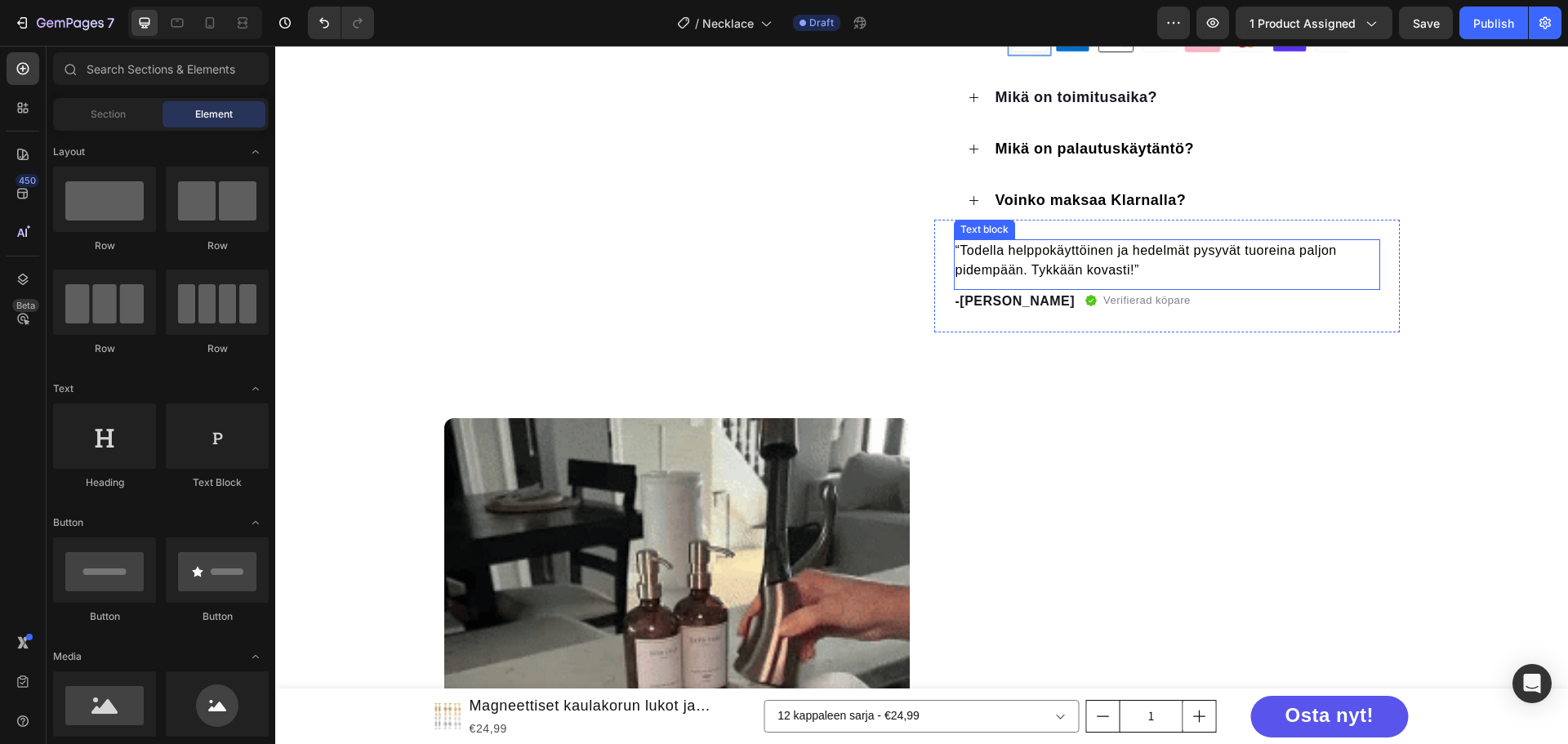
click at [1024, 259] on p "“Todella helppokäyttöinen ja hedelmät pysyvät tuoreina paljon pidempään. Tykkää…" at bounding box center [1167, 260] width 423 height 39
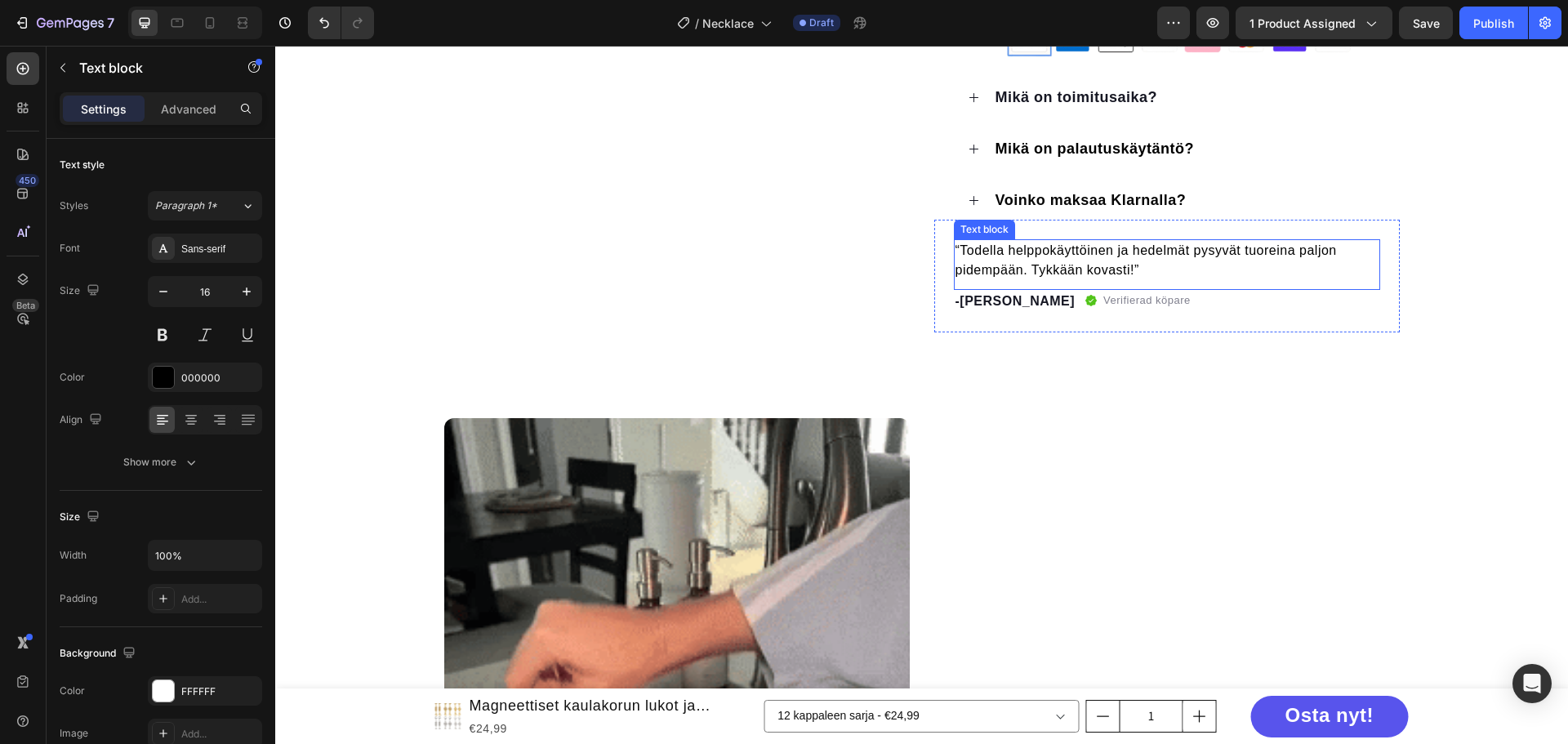
click at [1024, 259] on p "“Todella helppokäyttöinen ja hedelmät pysyvät tuoreina paljon pidempään. Tykkää…" at bounding box center [1167, 260] width 423 height 39
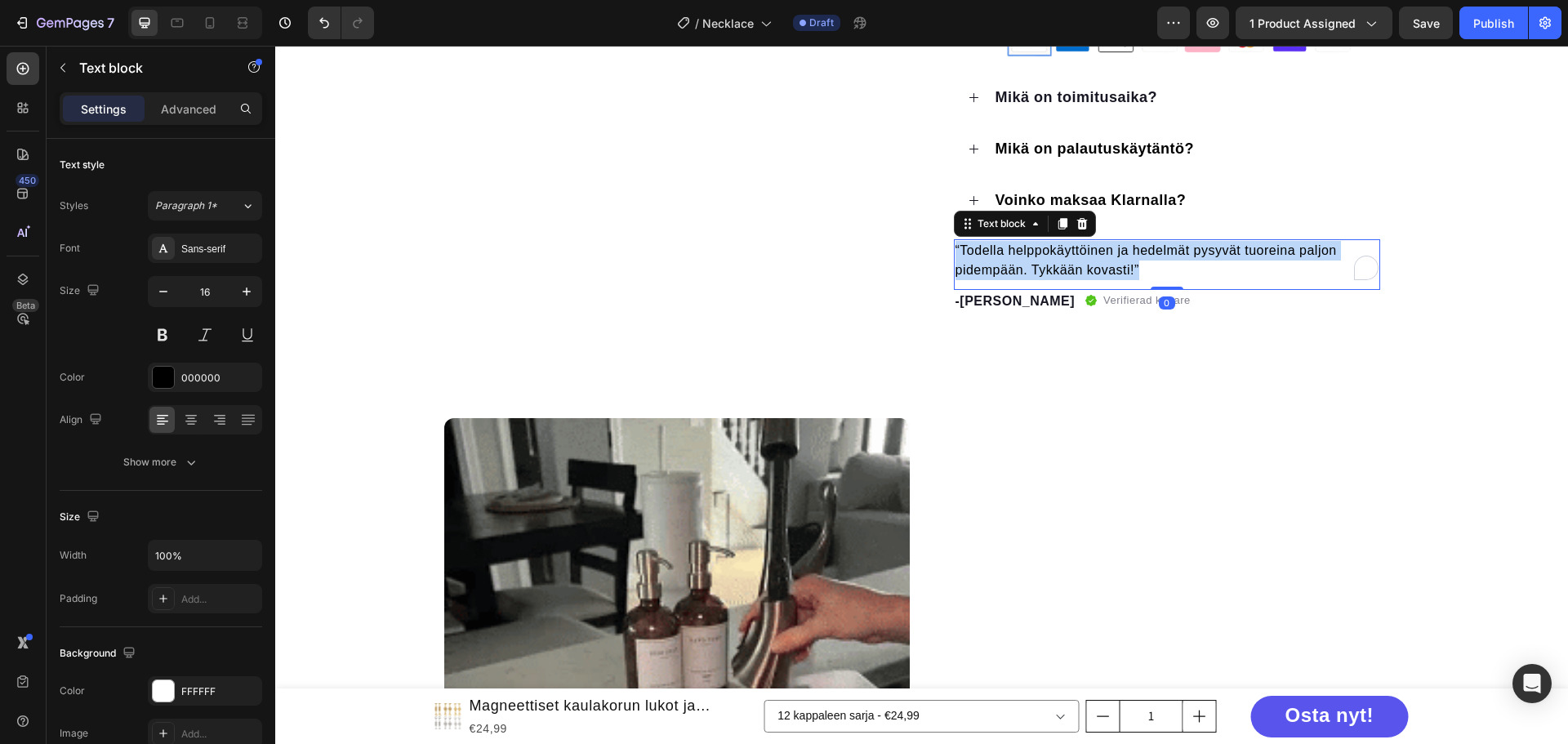
click at [1024, 259] on p "“Todella helppokäyttöinen ja hedelmät pysyvät tuoreina paljon pidempään. Tykkää…" at bounding box center [1167, 260] width 423 height 39
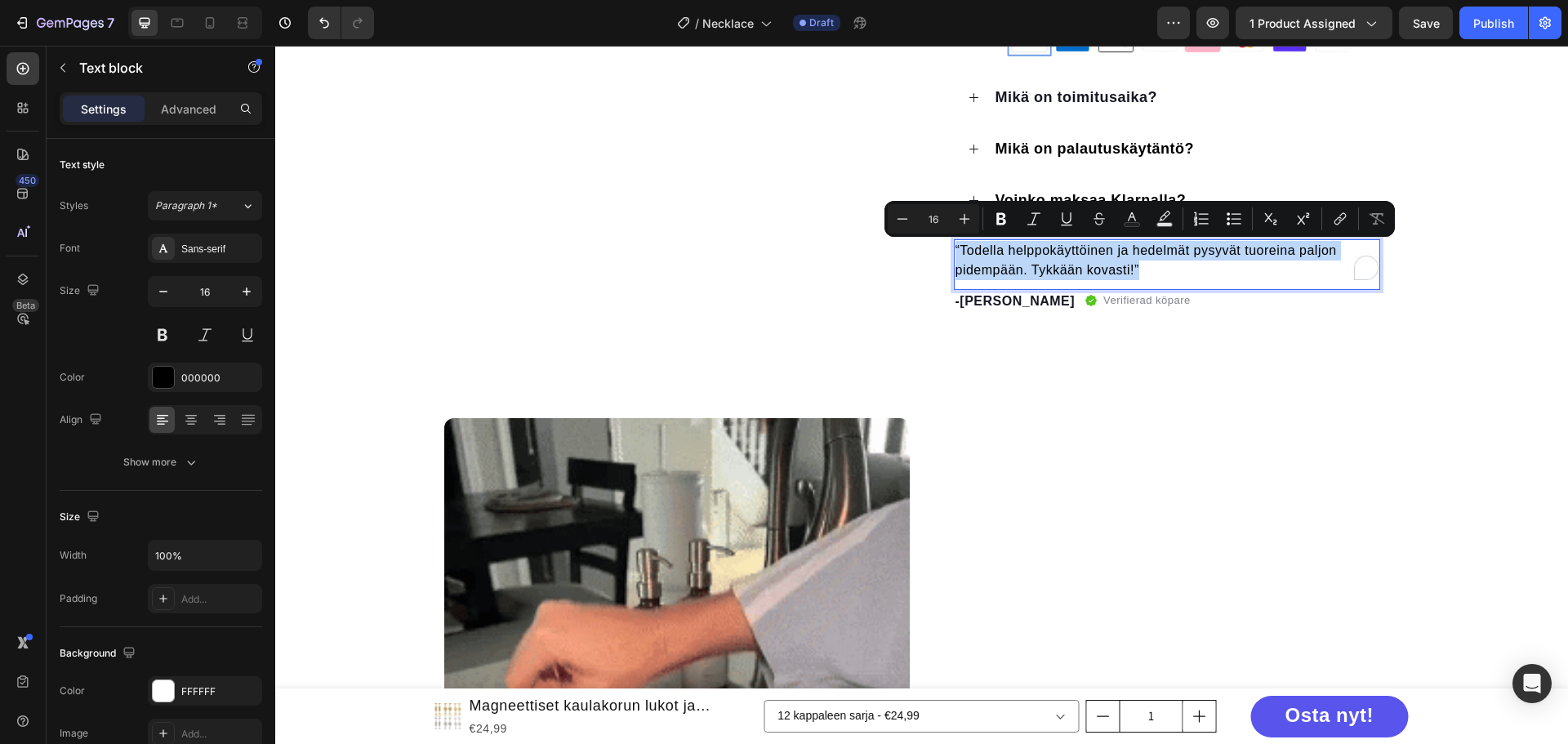
copy p "“Todella helppokäyttöinen ja hedelmät pysyvät tuoreina paljon pidempään. Tykkää…"
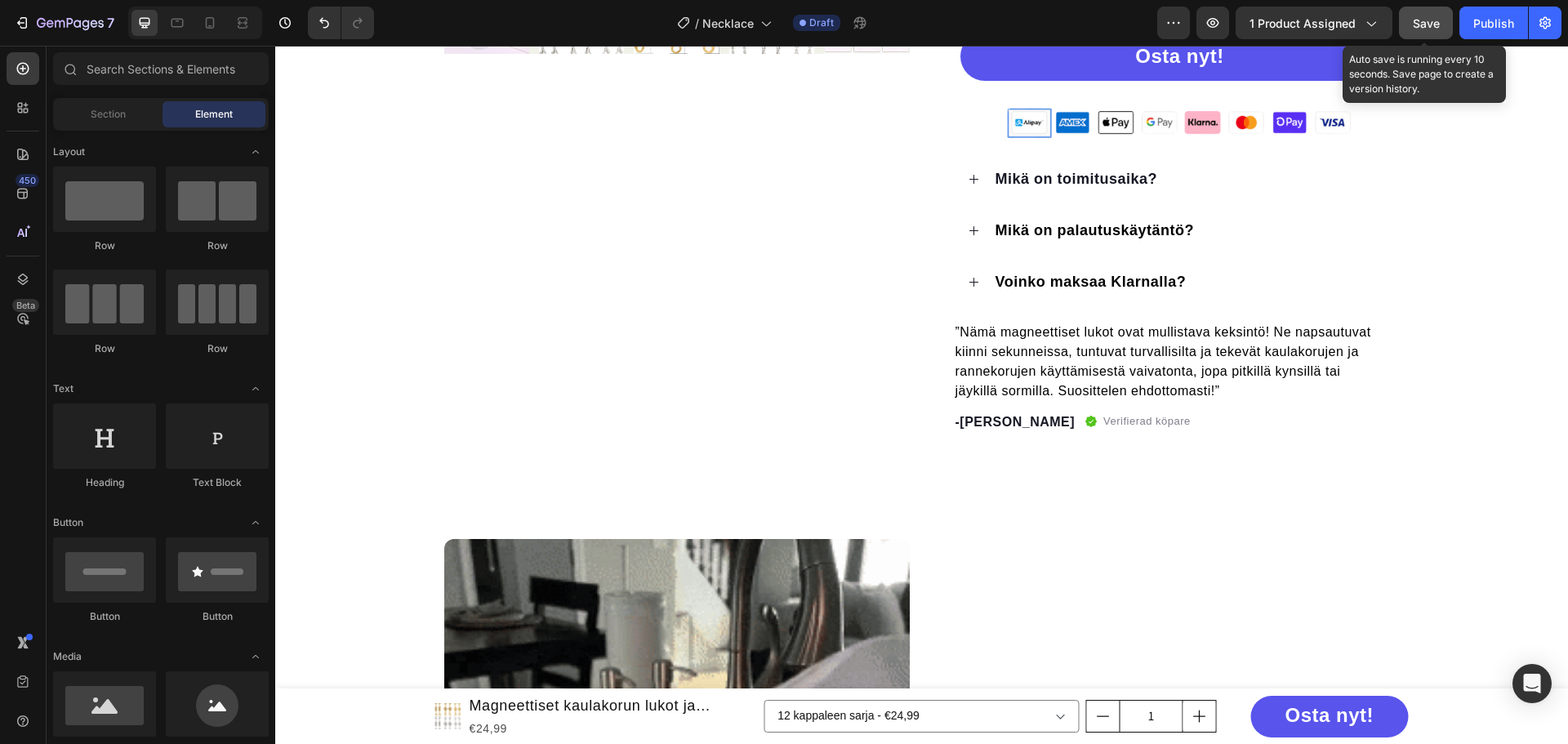
click at [1421, 17] on span "Save" at bounding box center [1425, 24] width 27 height 14
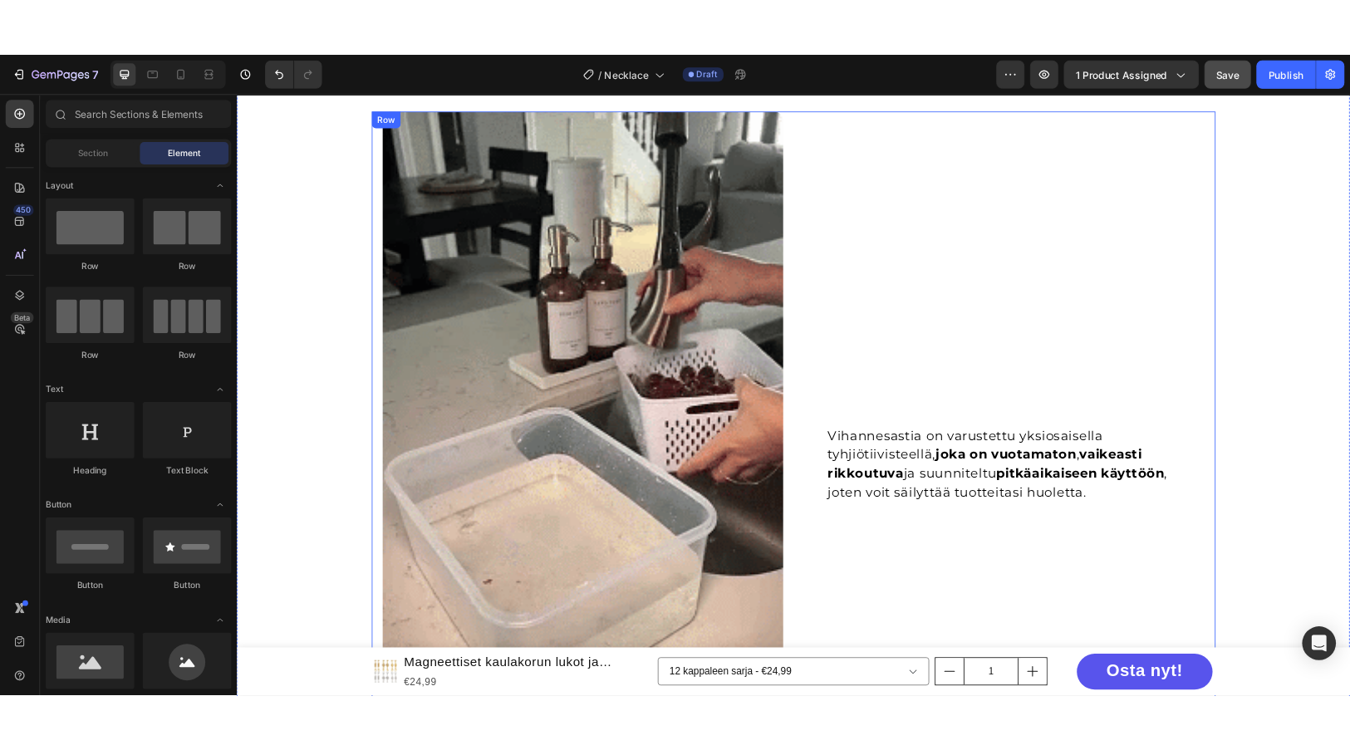
scroll to position [1163, 0]
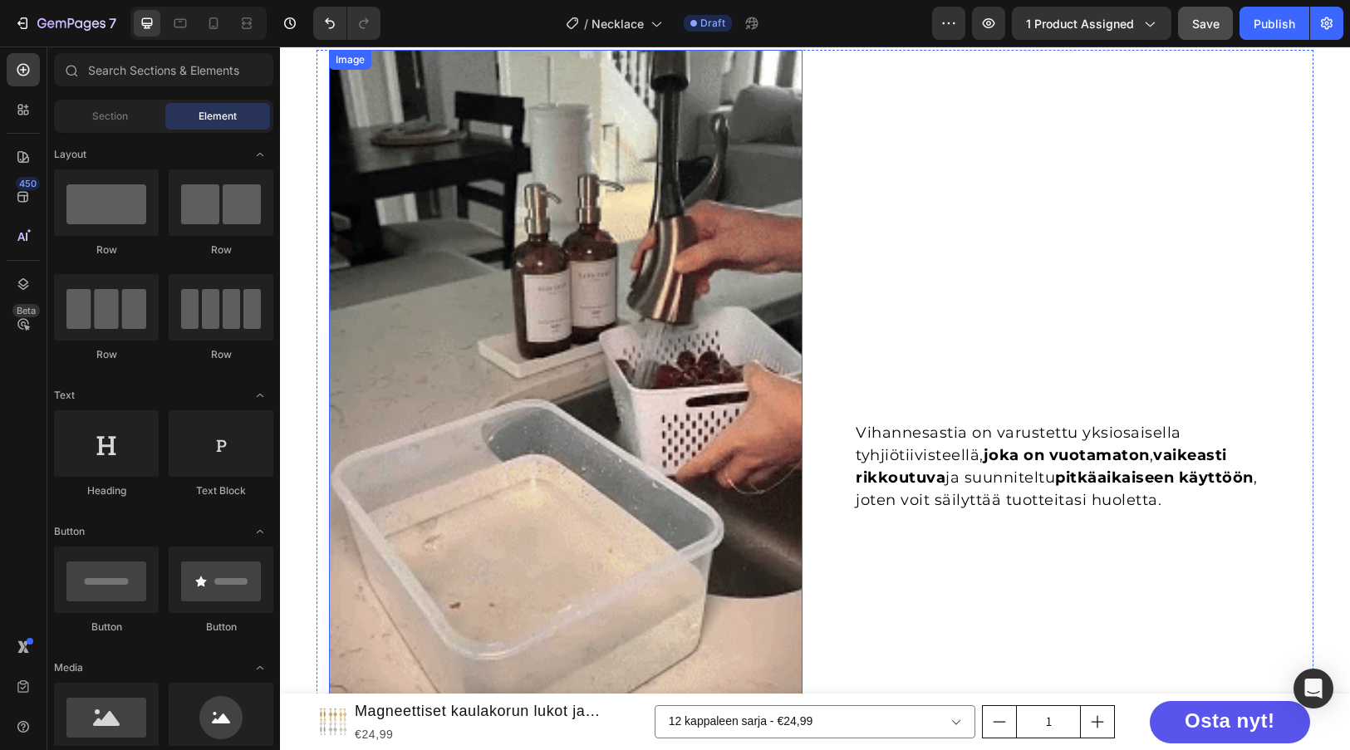
click at [557, 363] on img at bounding box center [565, 470] width 473 height 841
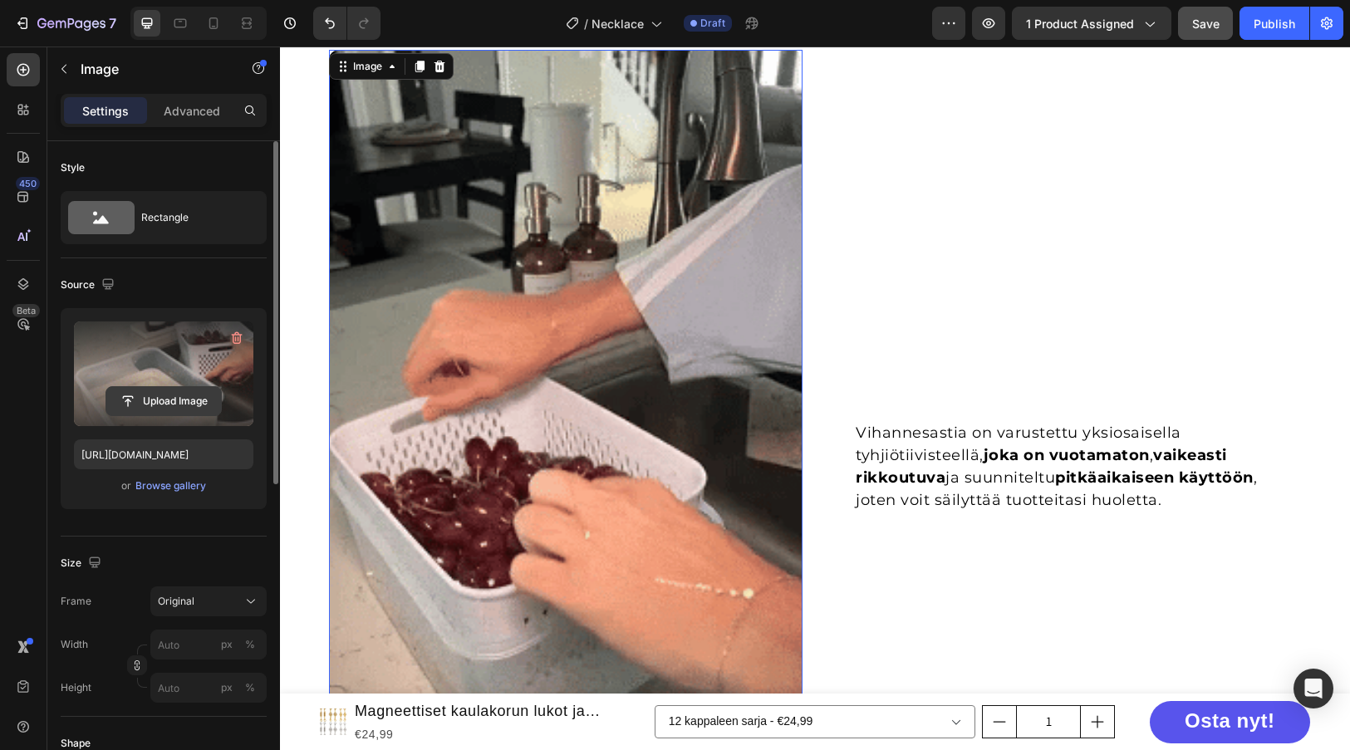
click at [181, 395] on input "file" at bounding box center [163, 401] width 115 height 28
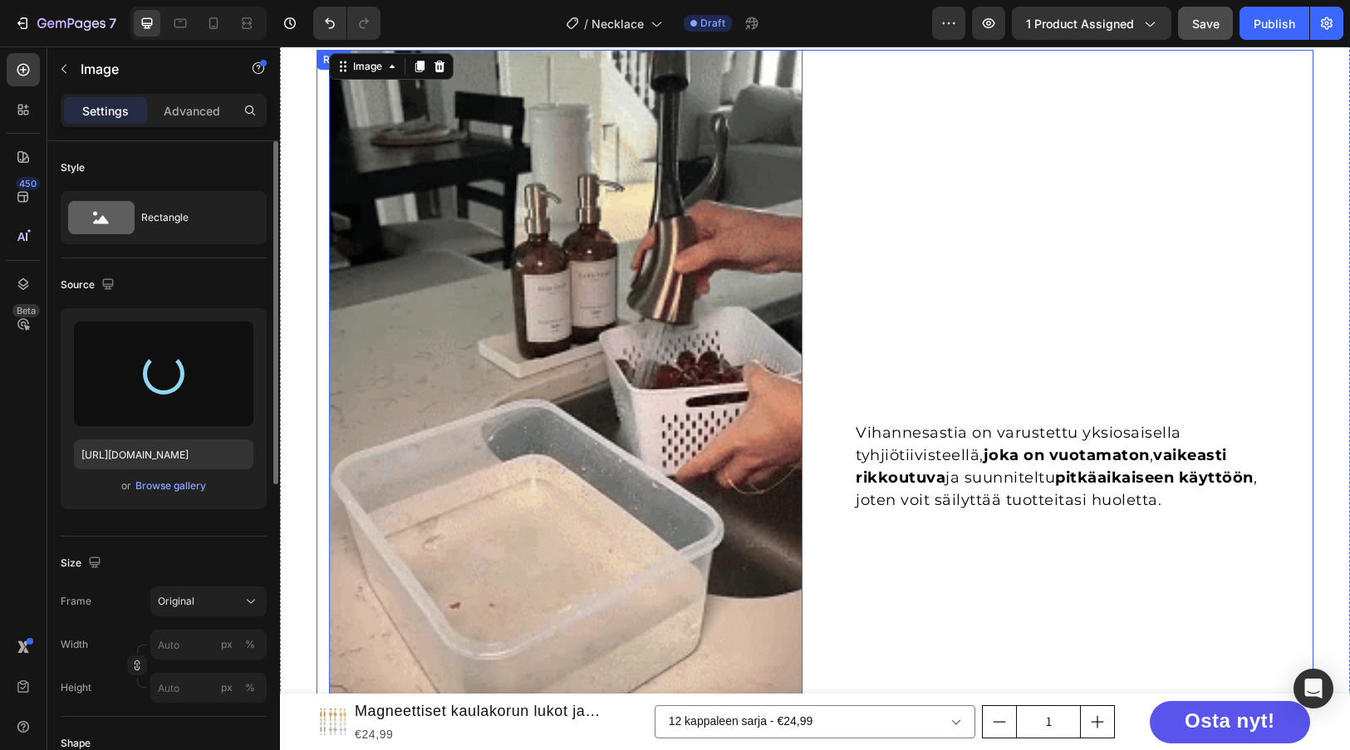
type input "https://cdn.shopify.com/s/files/1/0596/8468/3812/files/gempages_545851890361959…"
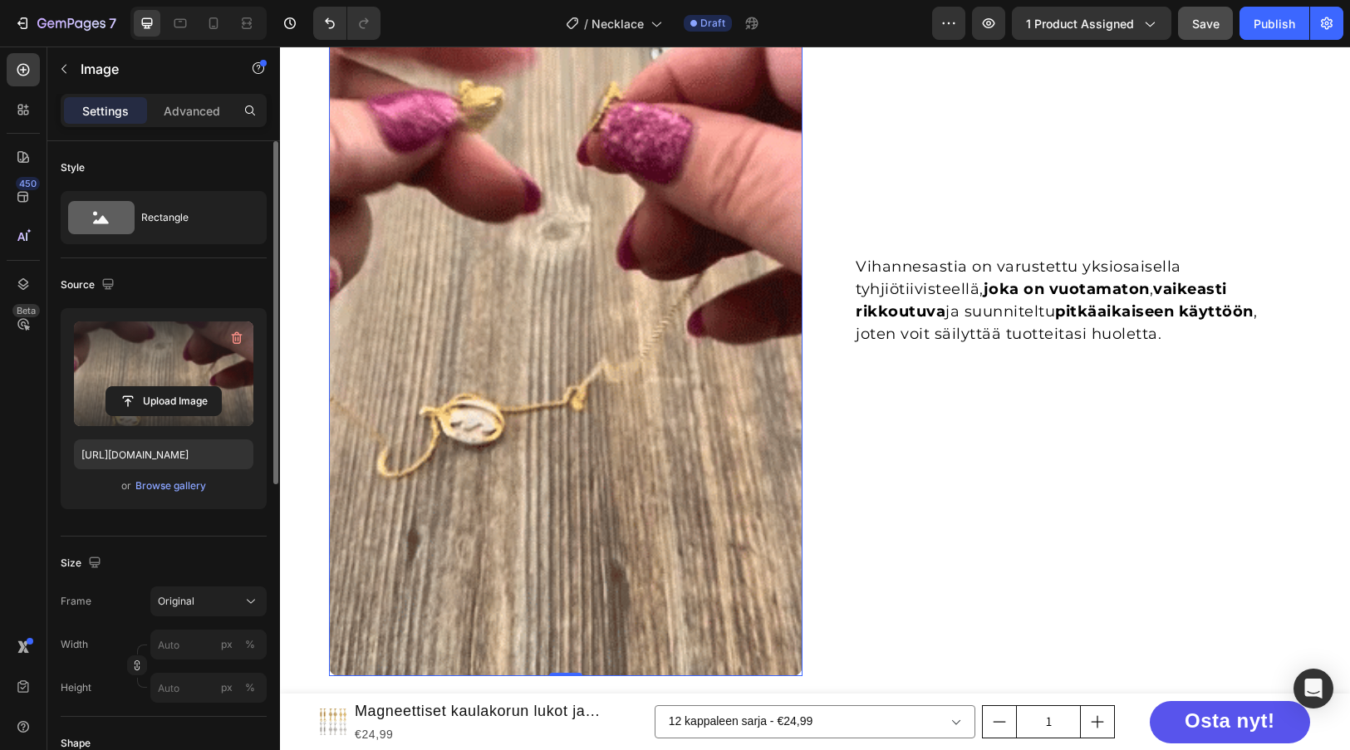
scroll to position [1197, 0]
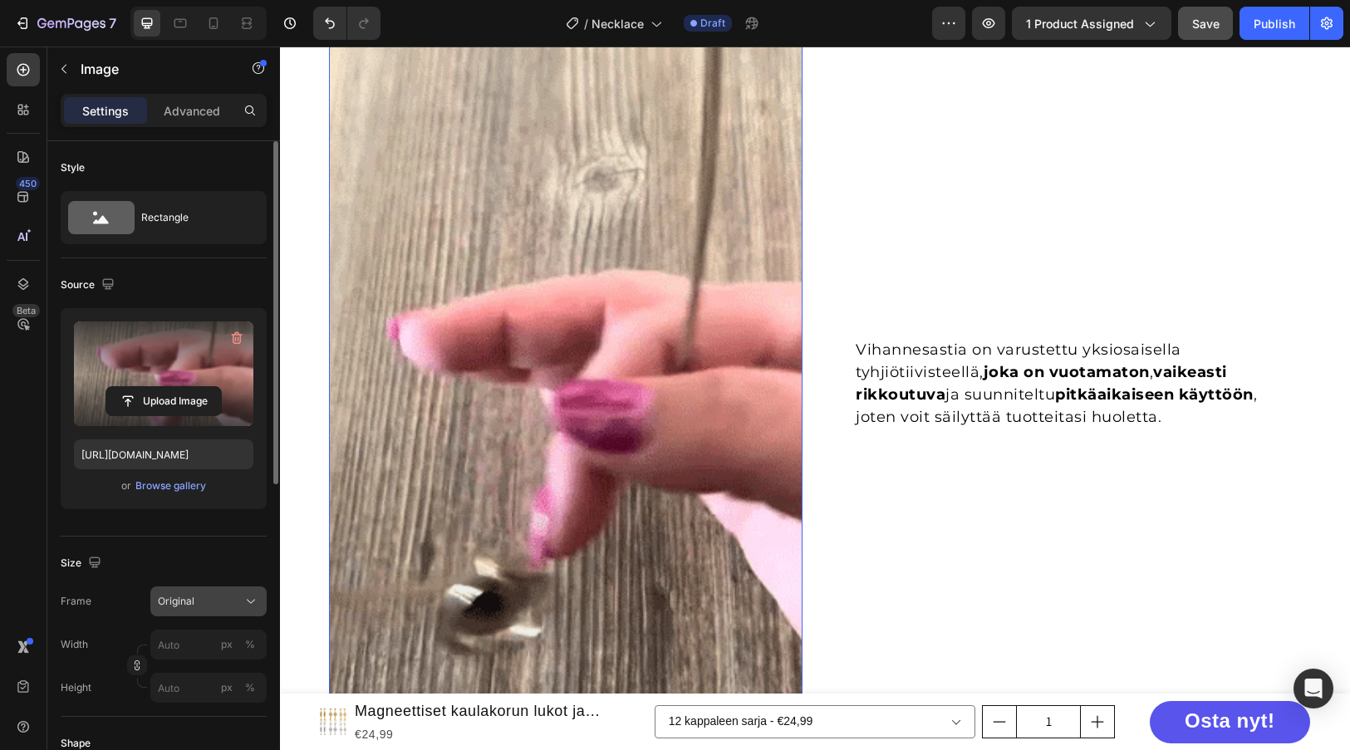
click at [221, 597] on div "Original" at bounding box center [198, 601] width 81 height 15
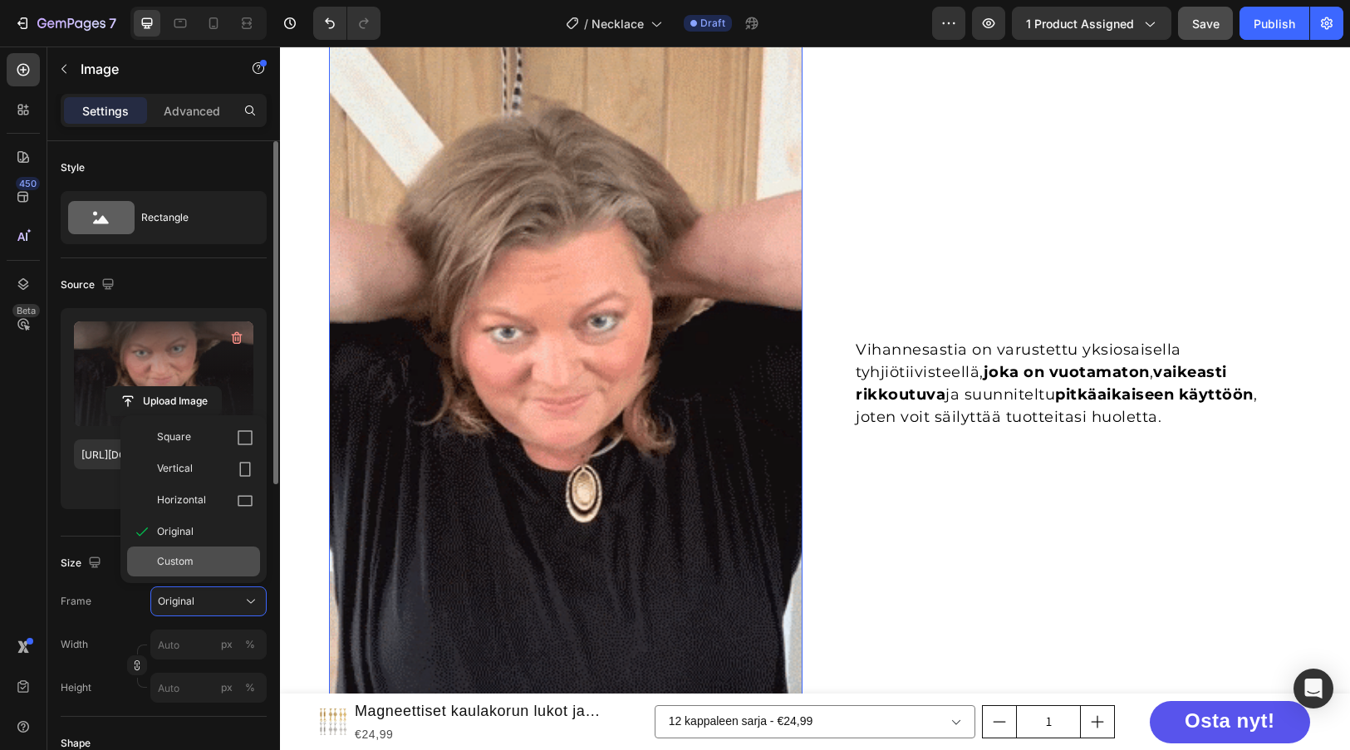
click at [199, 561] on div "Custom" at bounding box center [205, 561] width 96 height 15
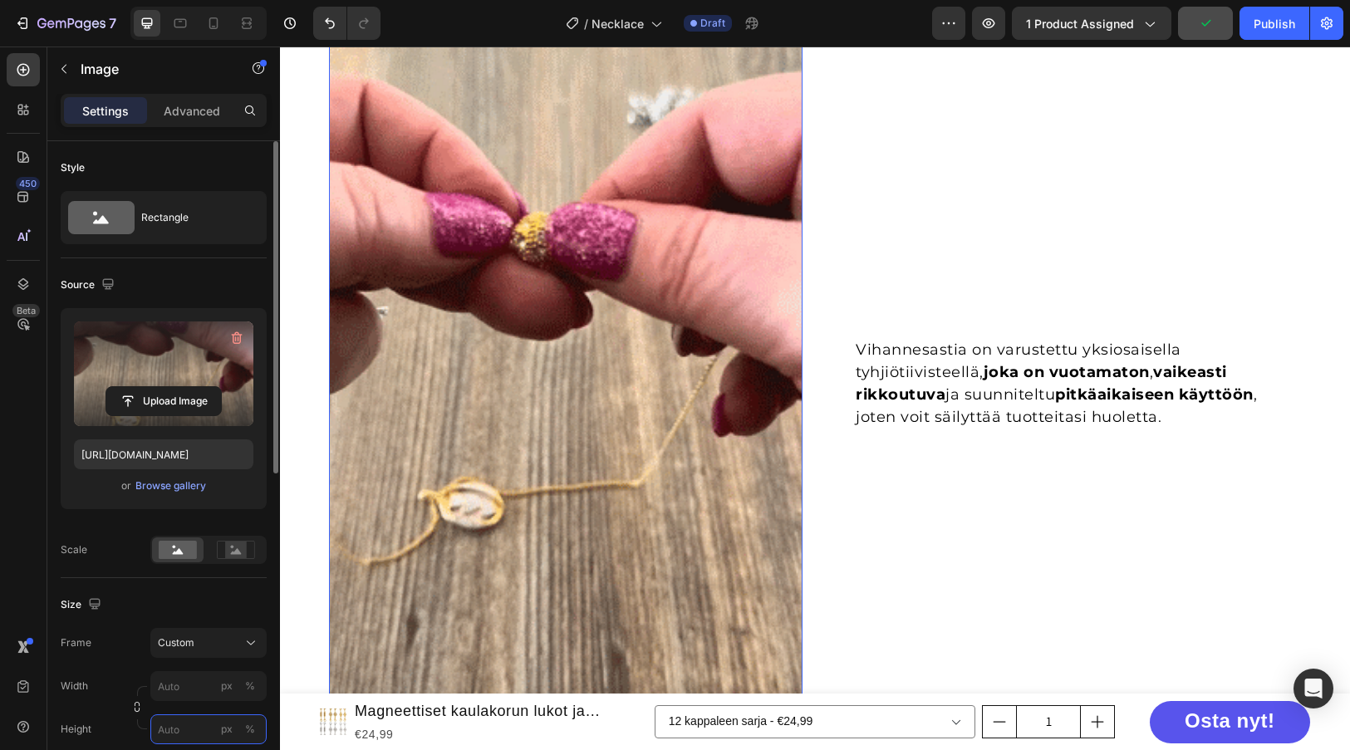
click at [194, 728] on input "px %" at bounding box center [208, 729] width 116 height 30
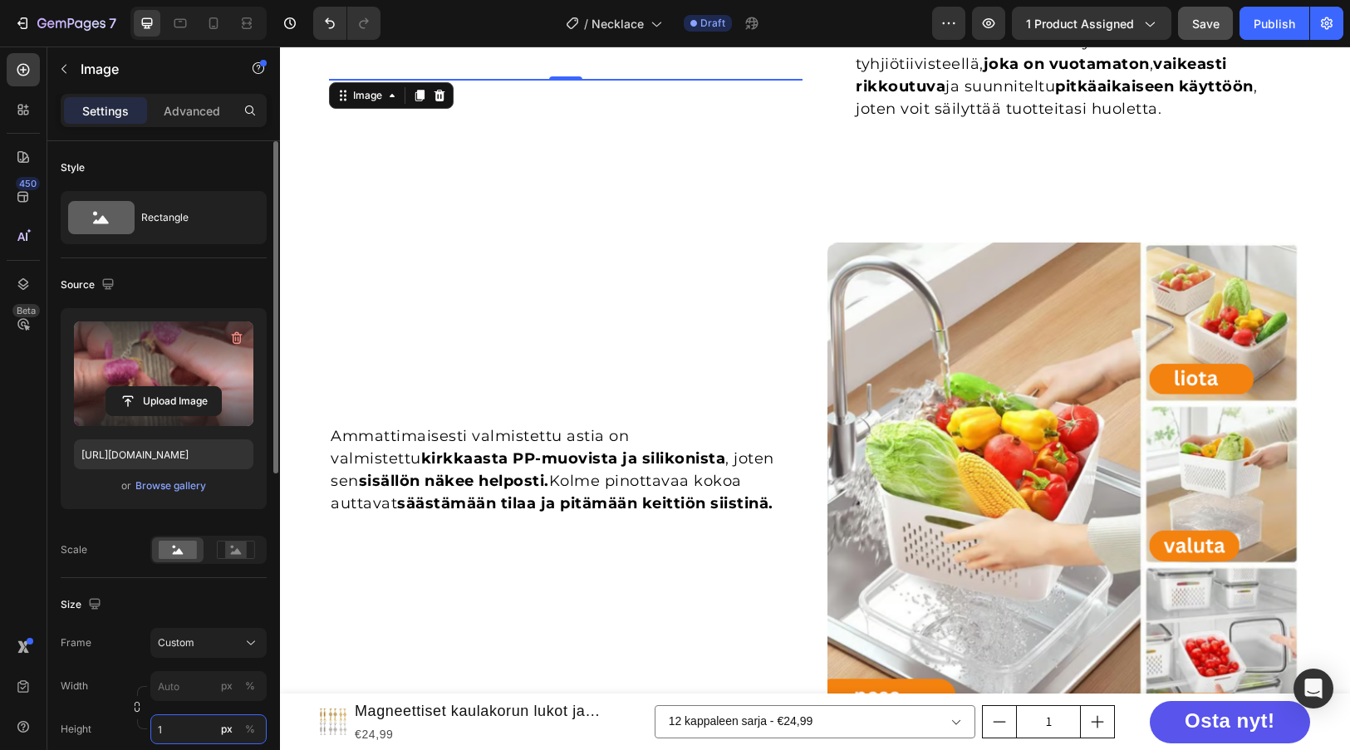
scroll to position [889, 0]
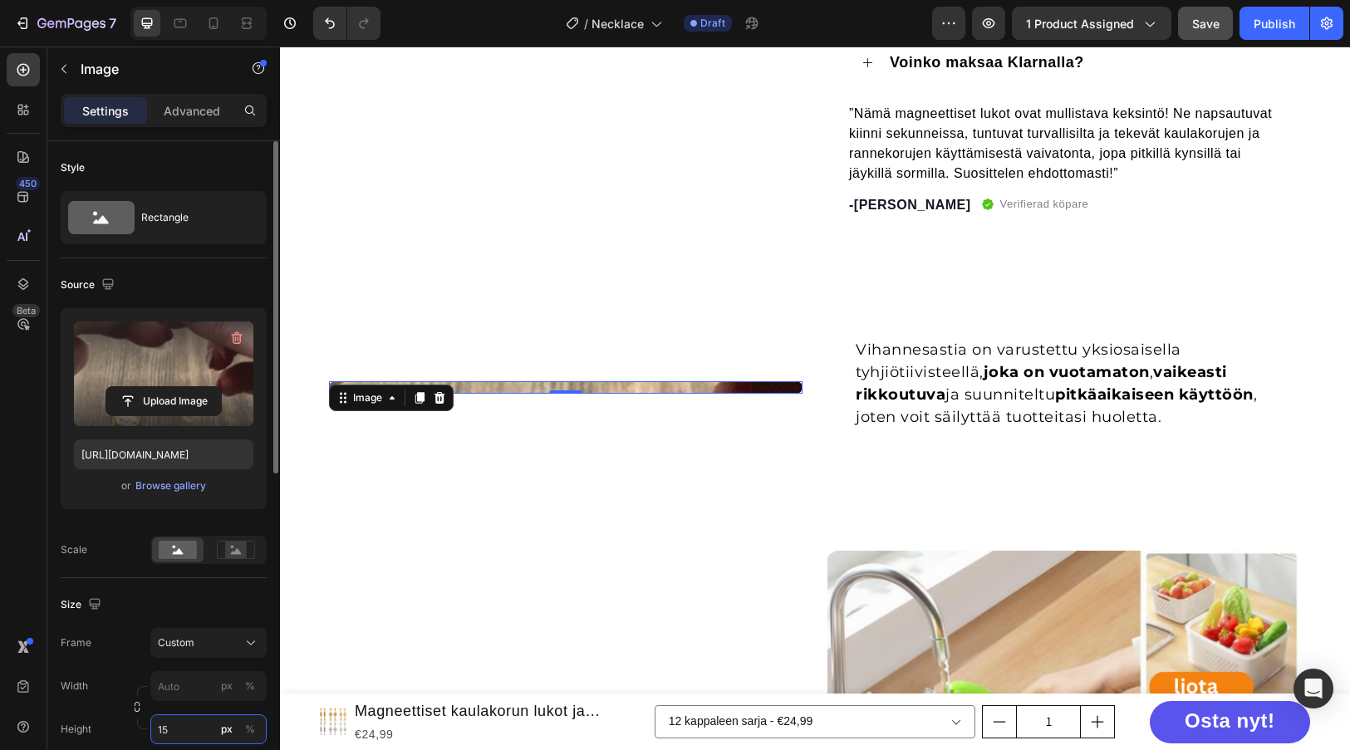
type input "1"
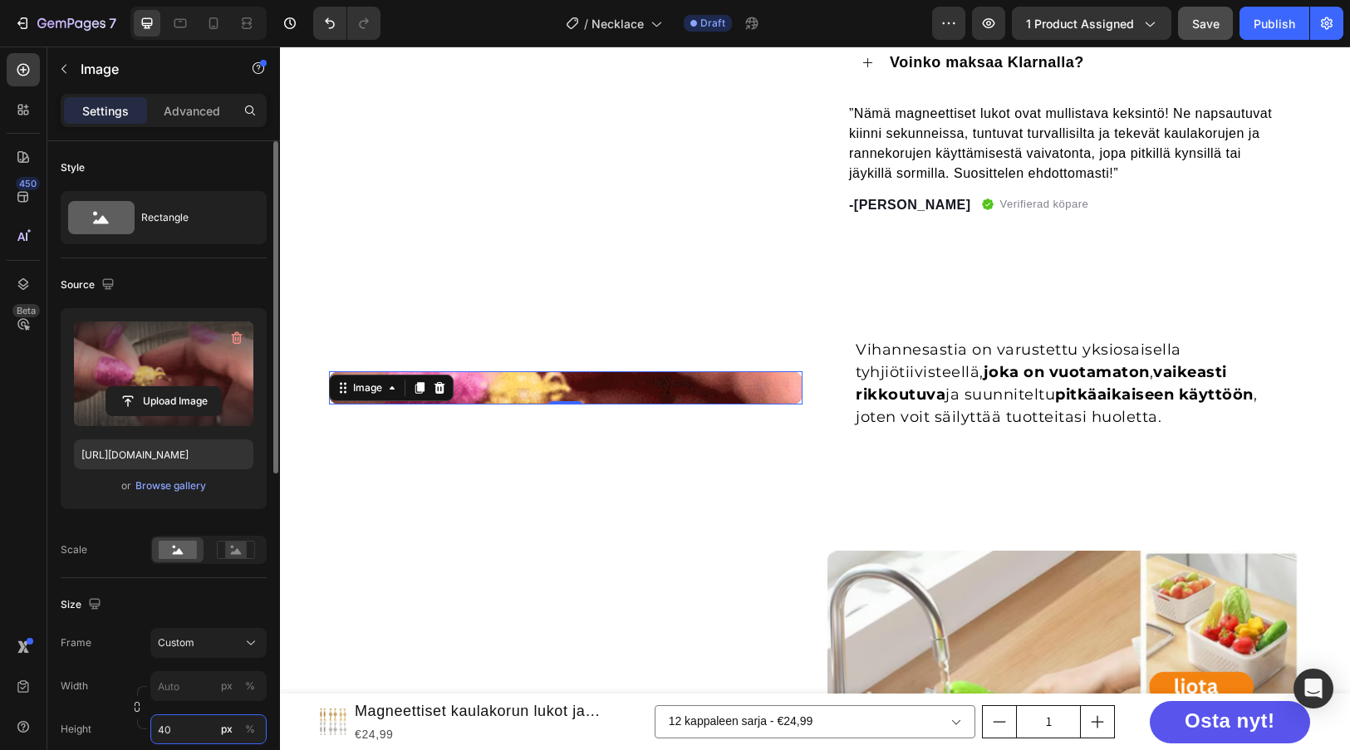
type input "4"
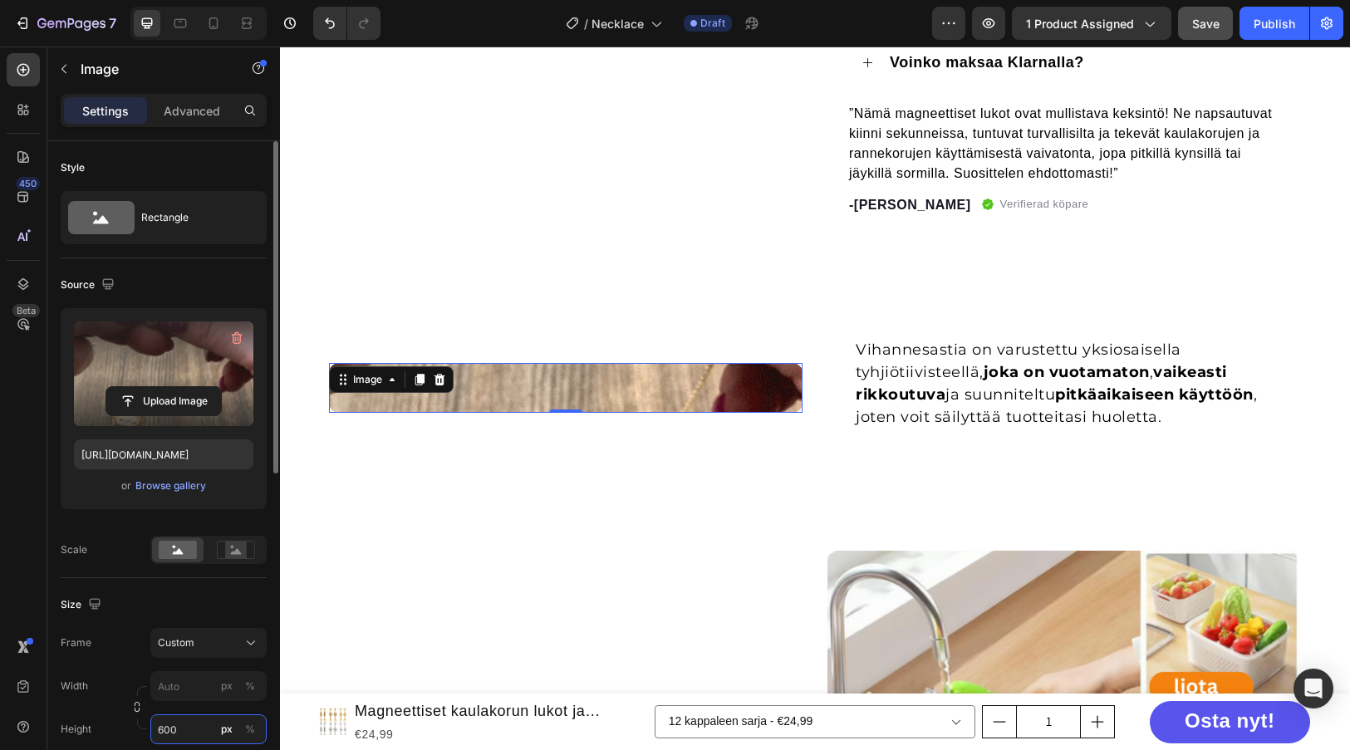
scroll to position [1075, 0]
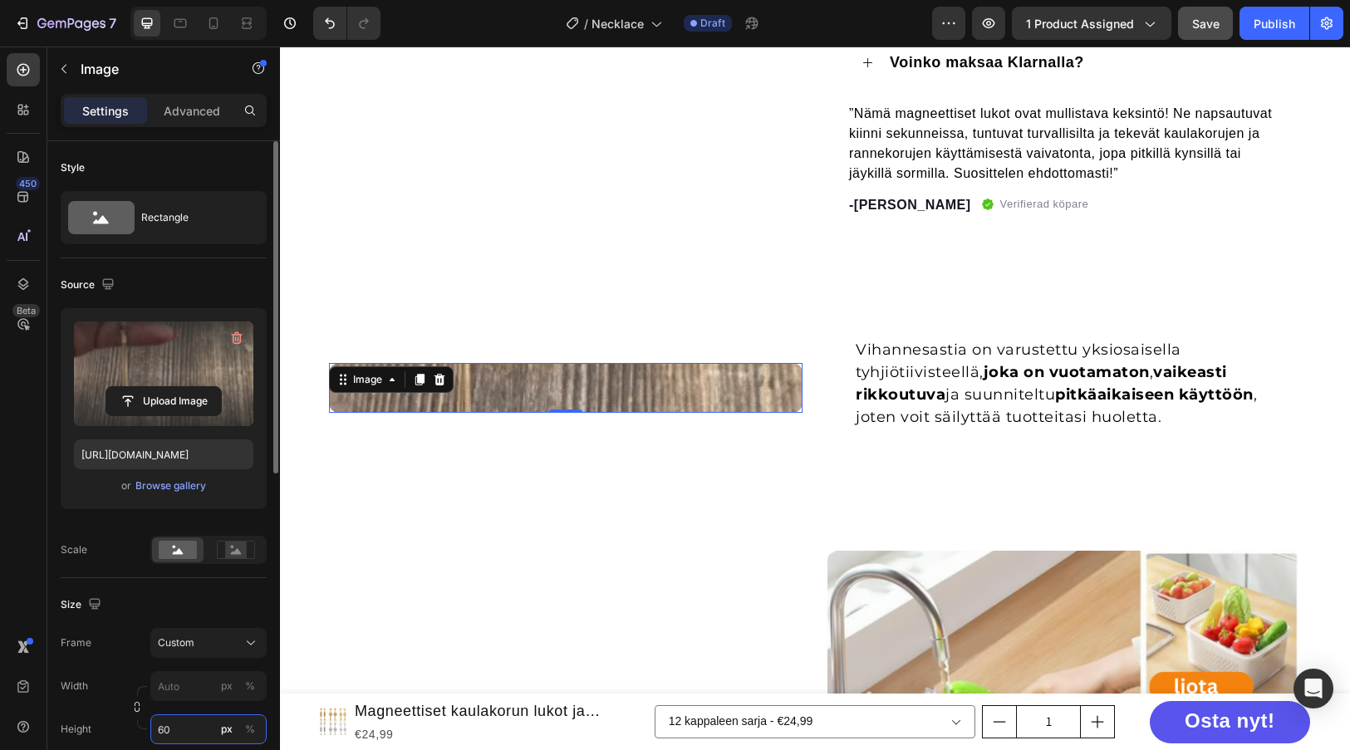
type input "6"
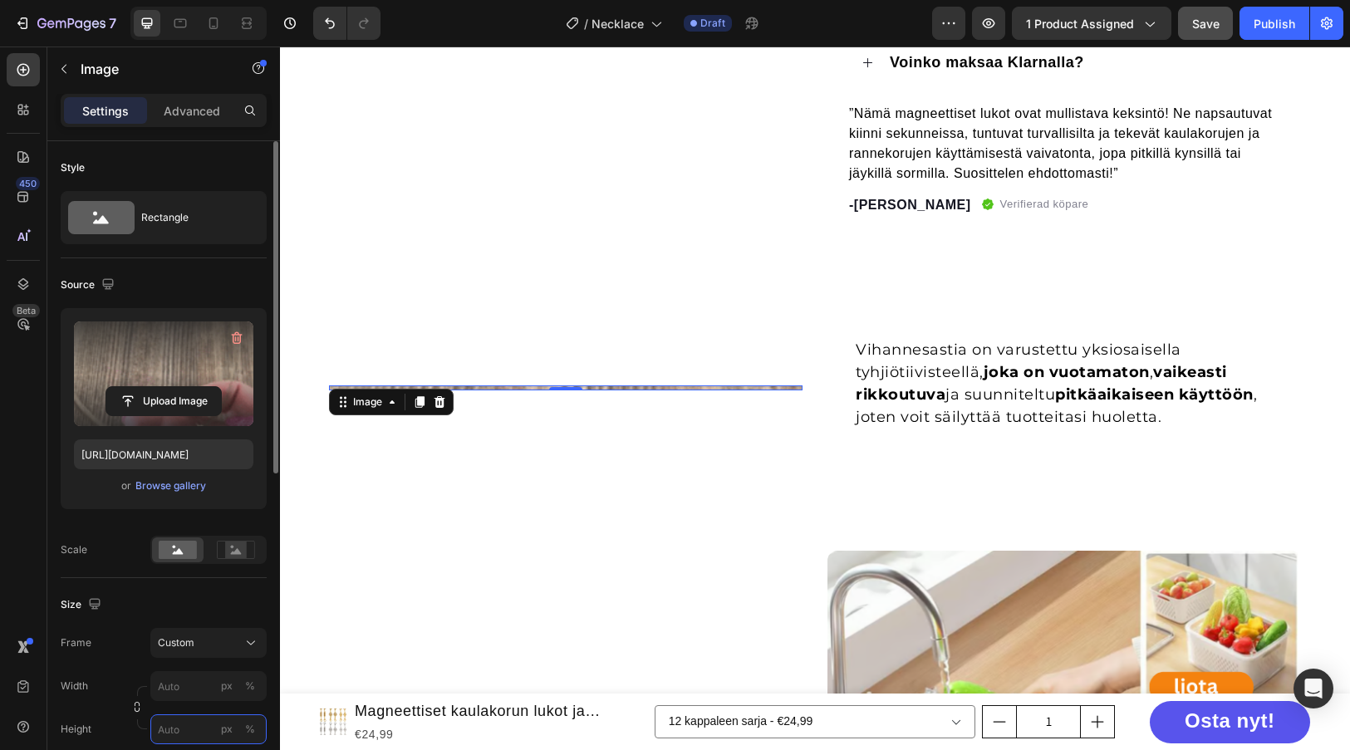
scroll to position [1197, 0]
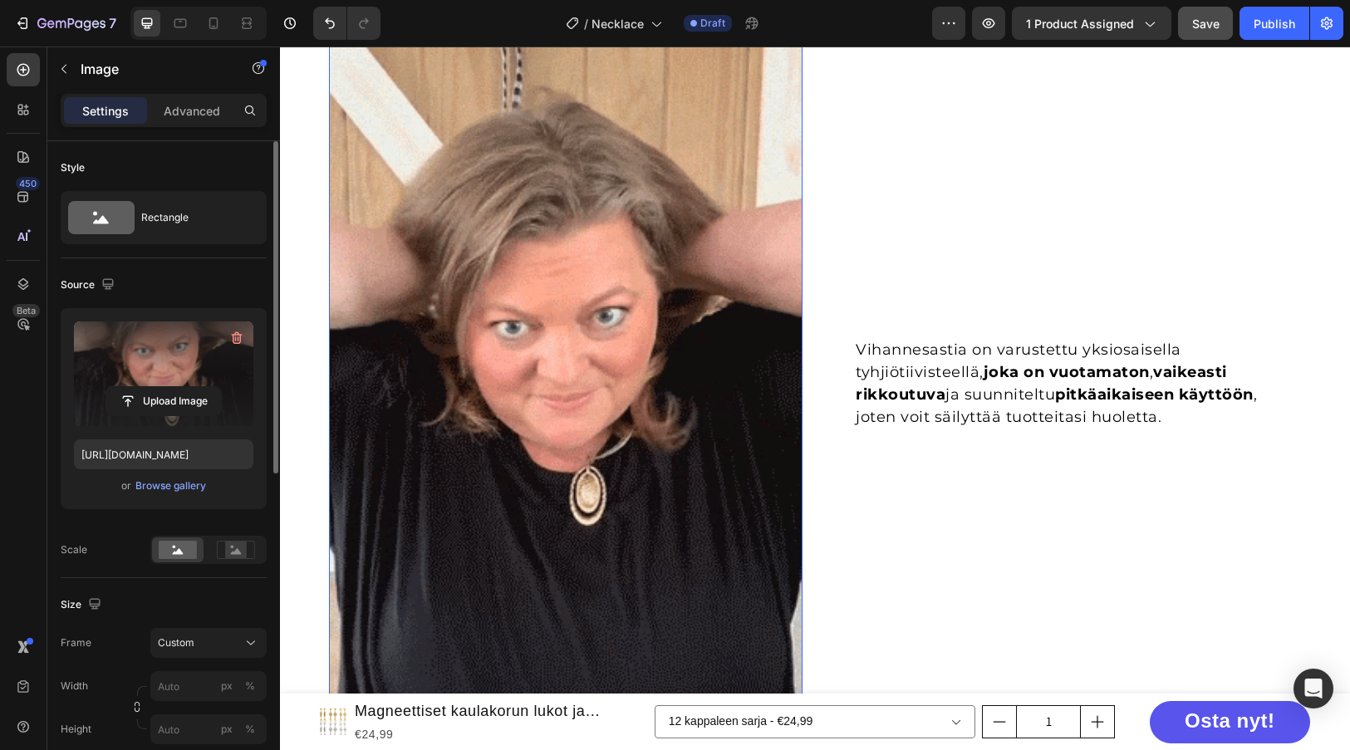
click at [139, 609] on div "Size" at bounding box center [164, 604] width 206 height 27
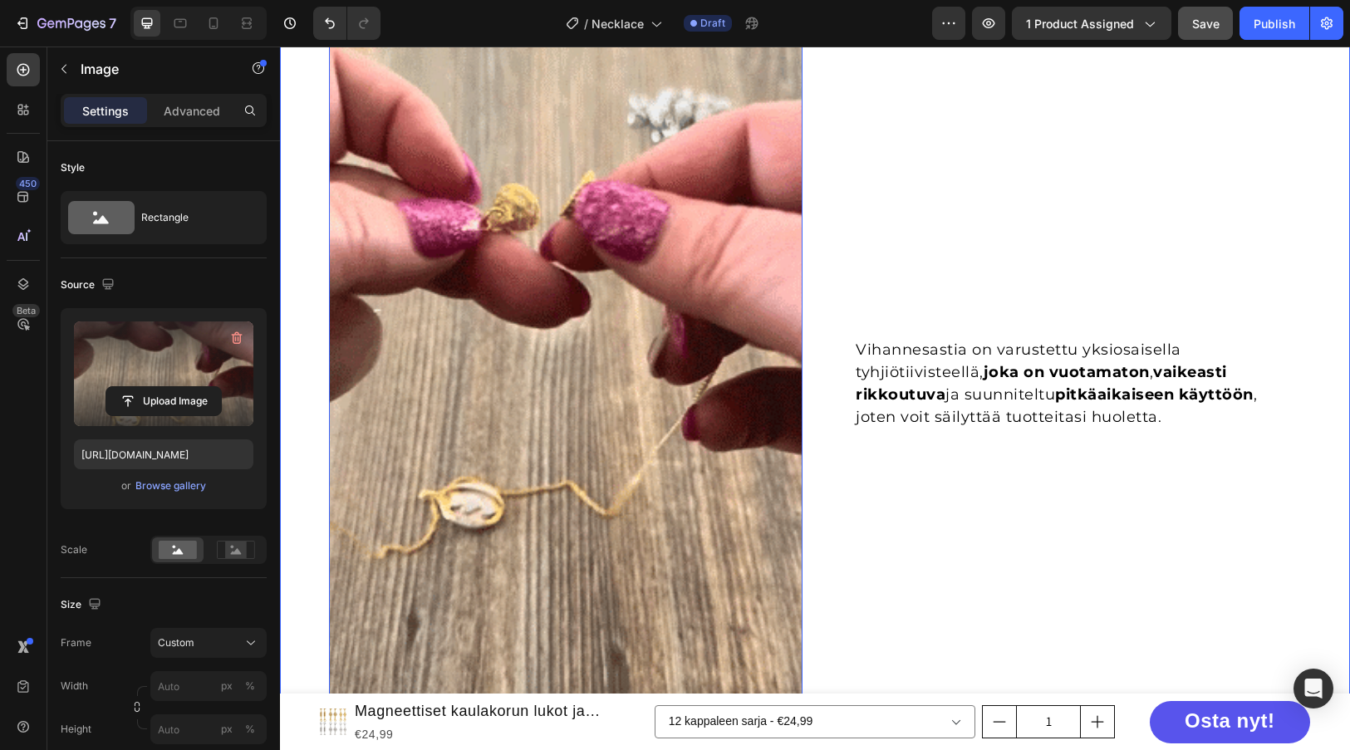
click at [282, 485] on div "Vihannesastia on varustettu yksiosaisella tyhjiötiivisteellä, joka on vuotamato…" at bounding box center [815, 387] width 1070 height 743
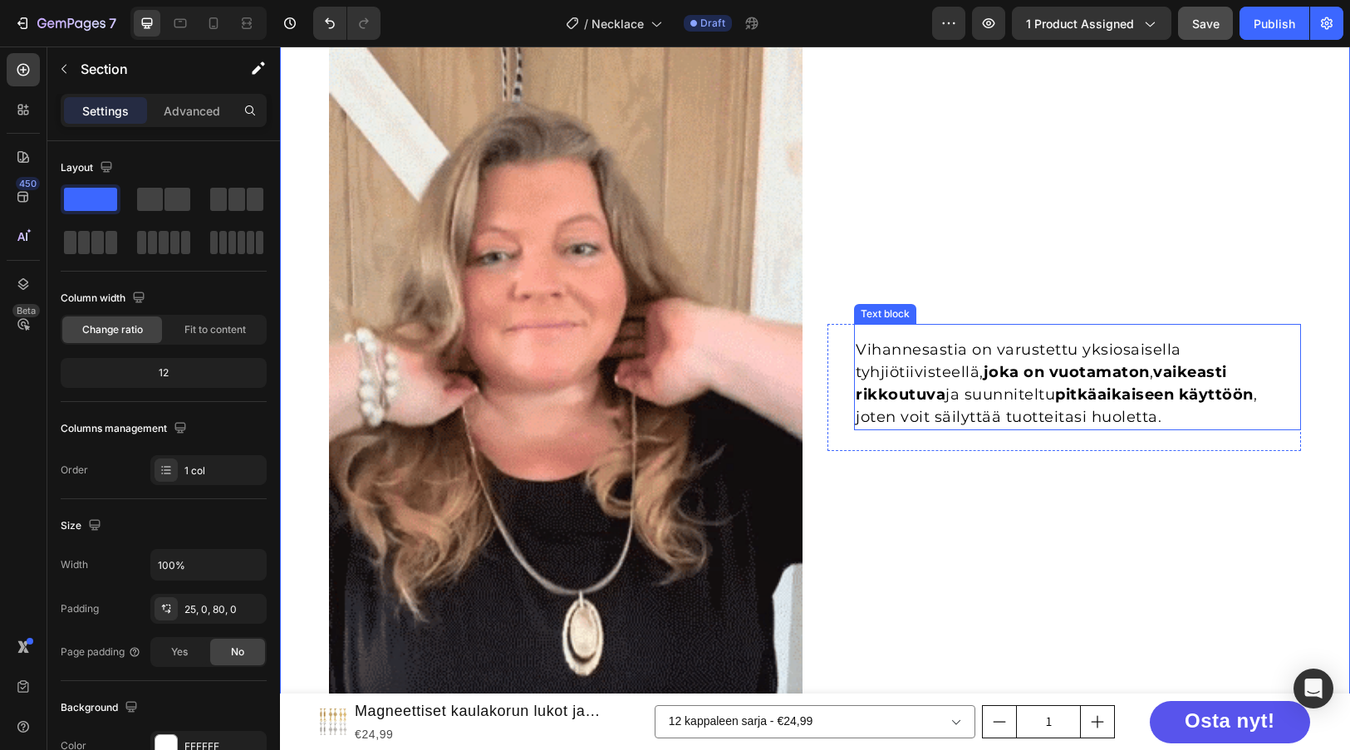
click at [944, 393] on p "Vihannesastia on varustettu yksiosaisella tyhjiötiivisteellä, joka on vuotamato…" at bounding box center [1078, 384] width 444 height 90
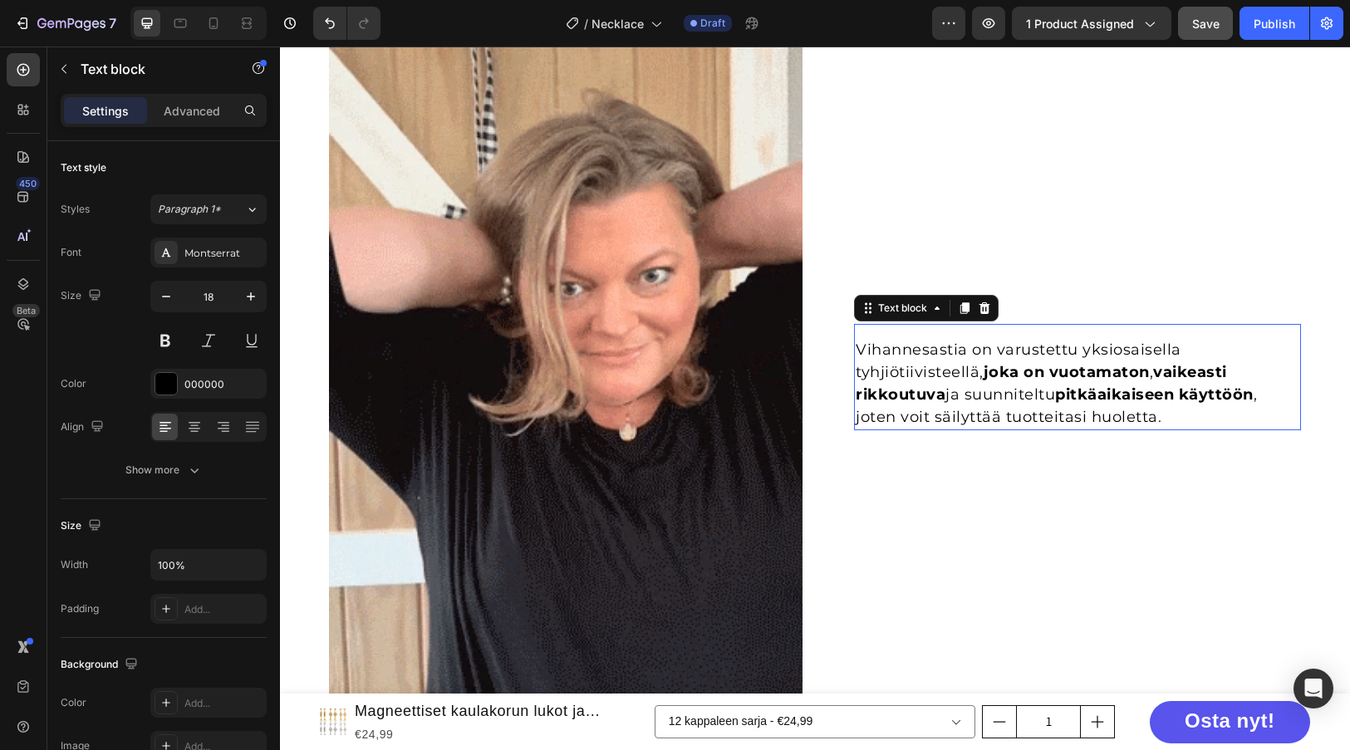
click at [944, 393] on p "Vihannesastia on varustettu yksiosaisella tyhjiötiivisteellä, joka on vuotamato…" at bounding box center [1078, 384] width 444 height 90
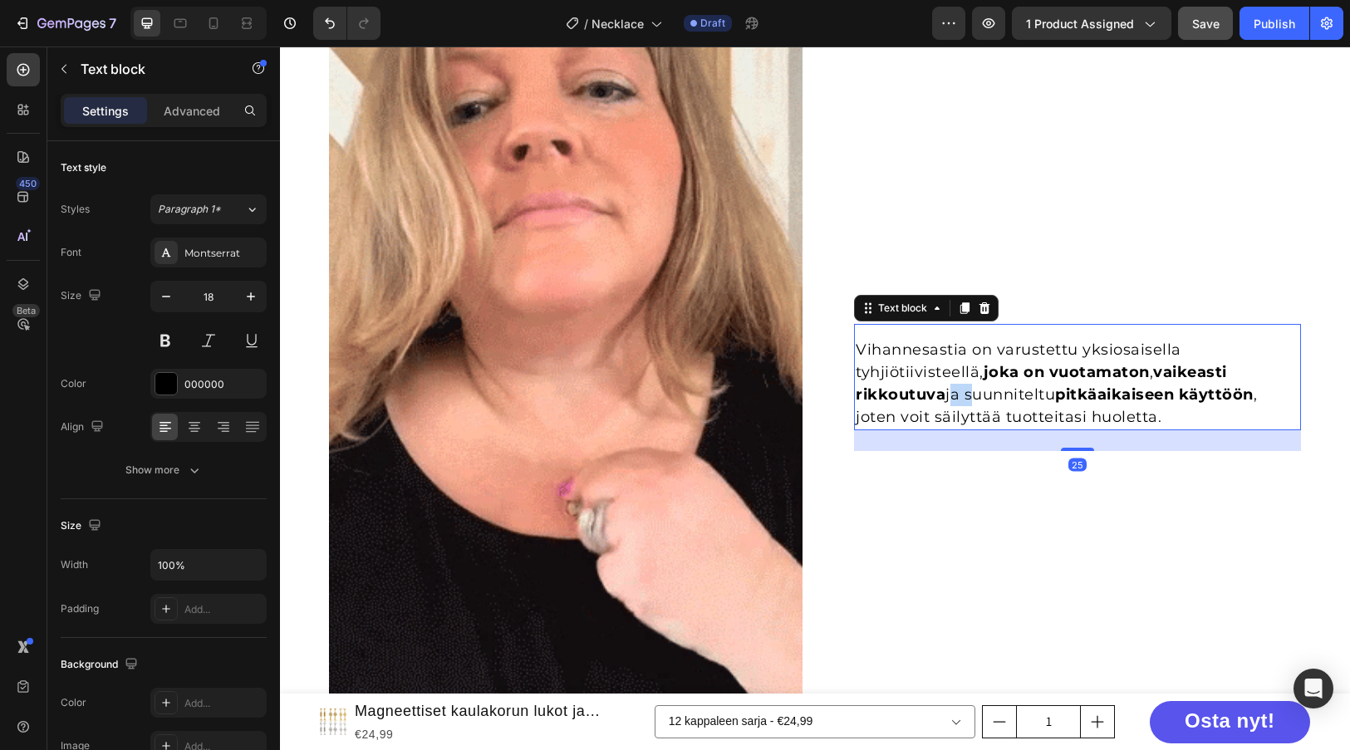
click at [944, 393] on p "Vihannesastia on varustettu yksiosaisella tyhjiötiivisteellä, joka on vuotamato…" at bounding box center [1078, 384] width 444 height 90
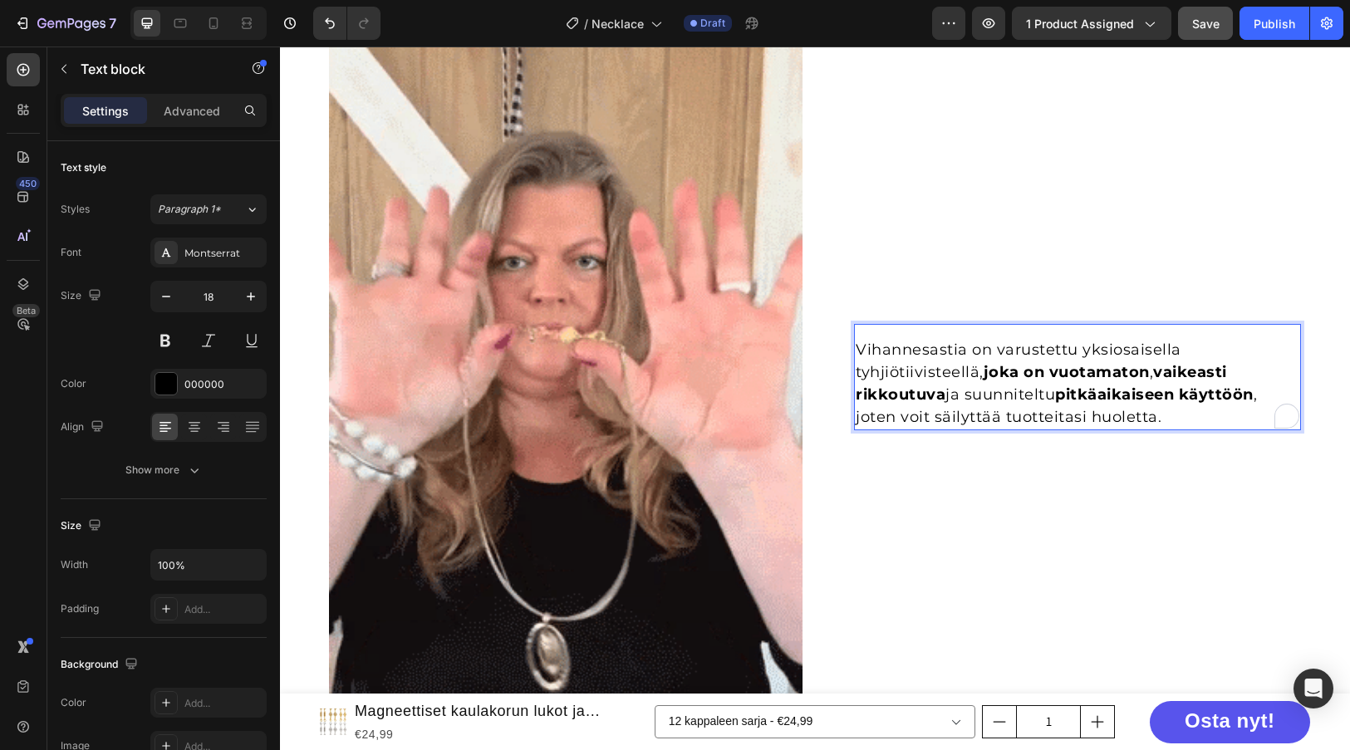
scroll to position [1175, 0]
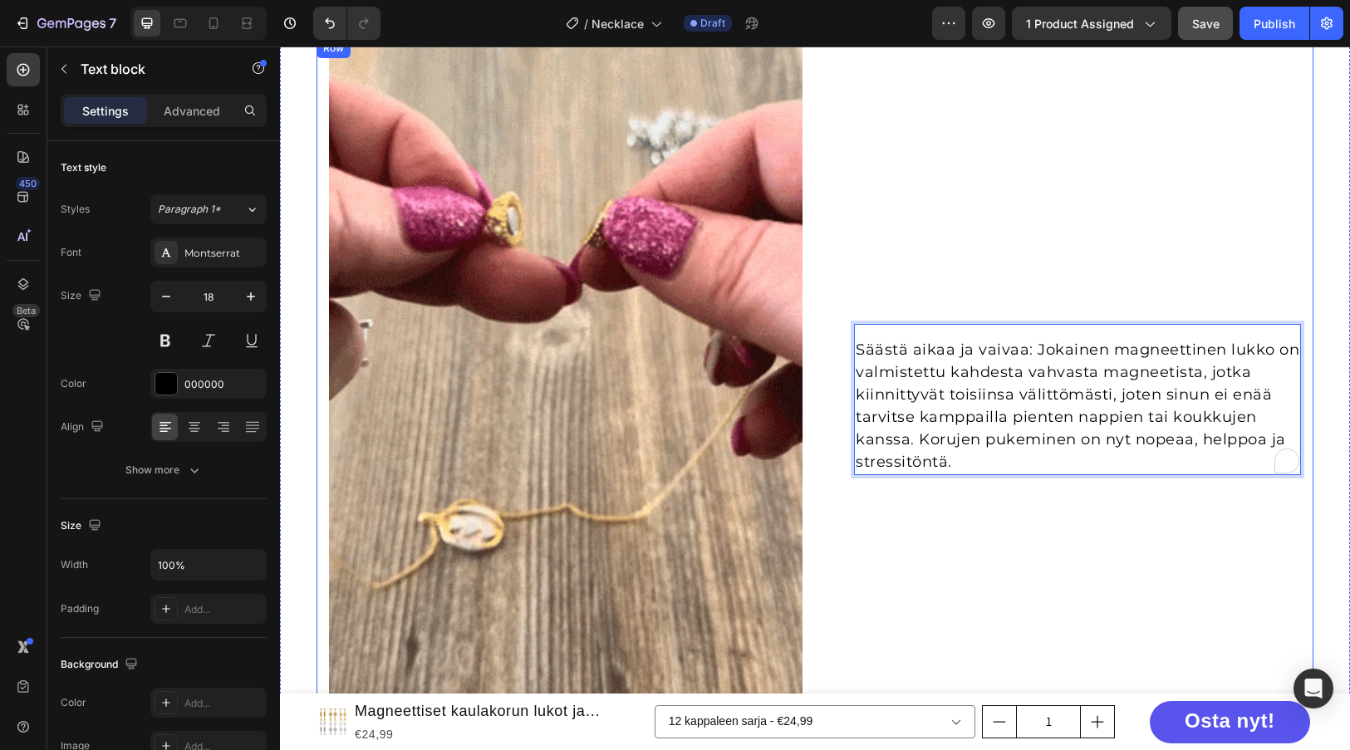
click at [895, 227] on div "Säästä aikaa ja vaivaa: Jokainen magneettinen lukko on valmistettu kahdesta vah…" at bounding box center [1063, 409] width 473 height 743
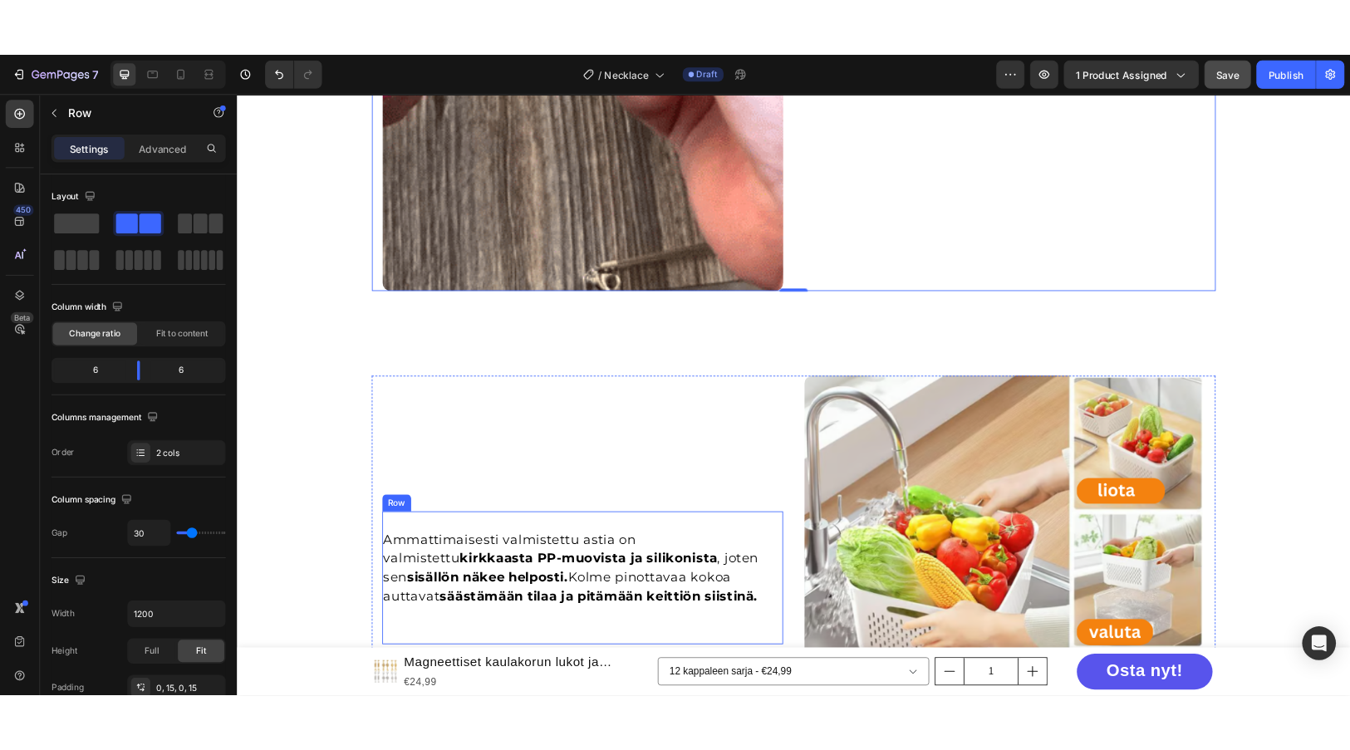
scroll to position [1922, 0]
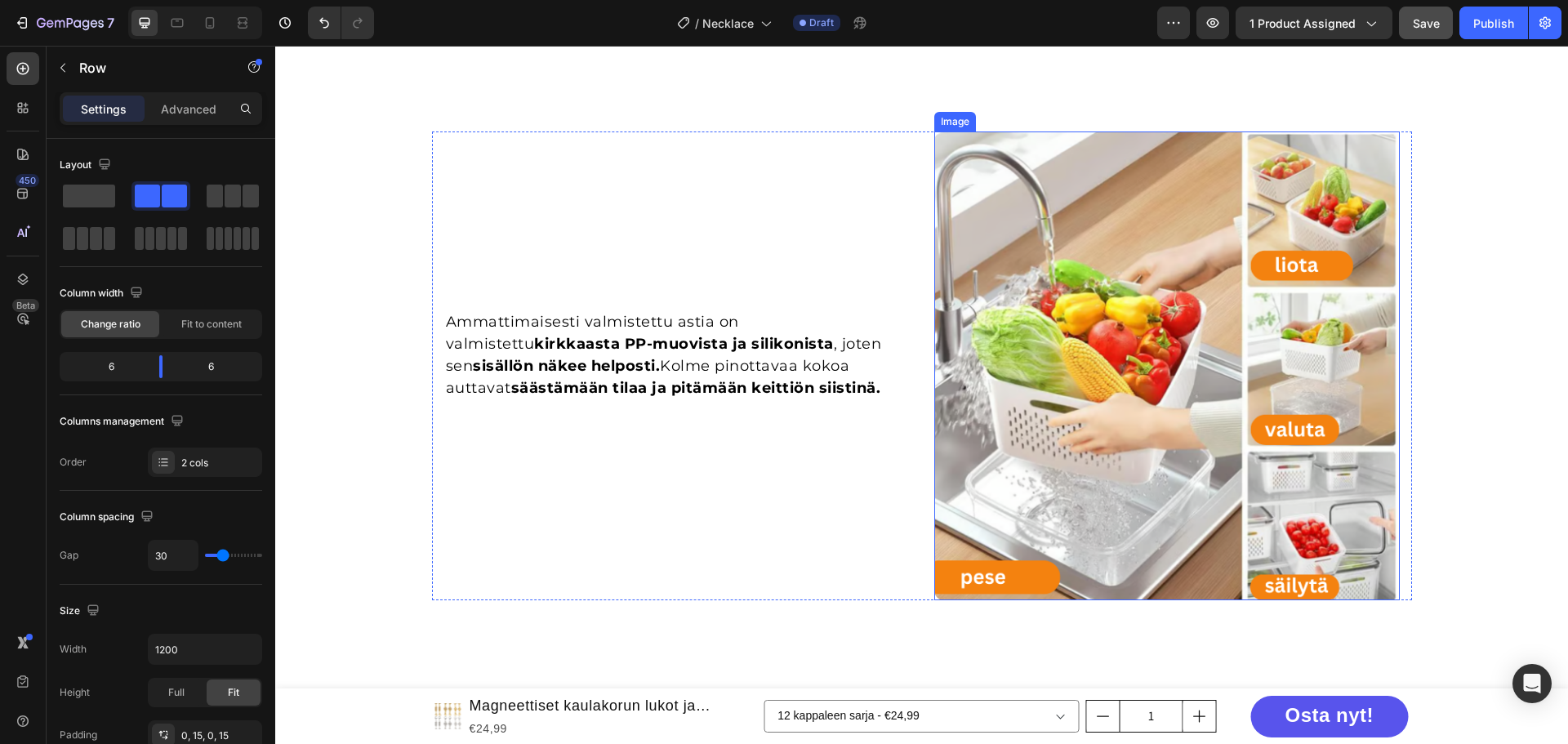
click at [1077, 373] on img at bounding box center [1166, 366] width 465 height 469
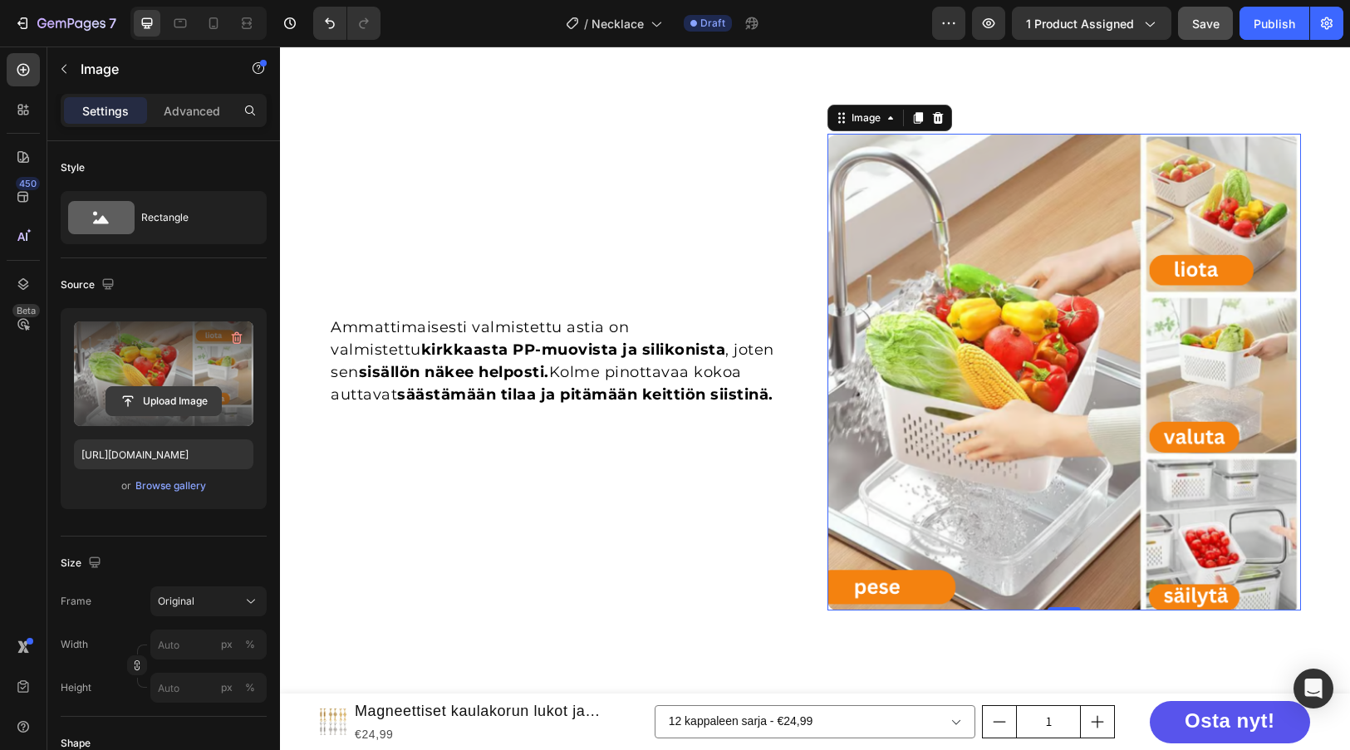
click at [165, 404] on input "file" at bounding box center [163, 401] width 115 height 28
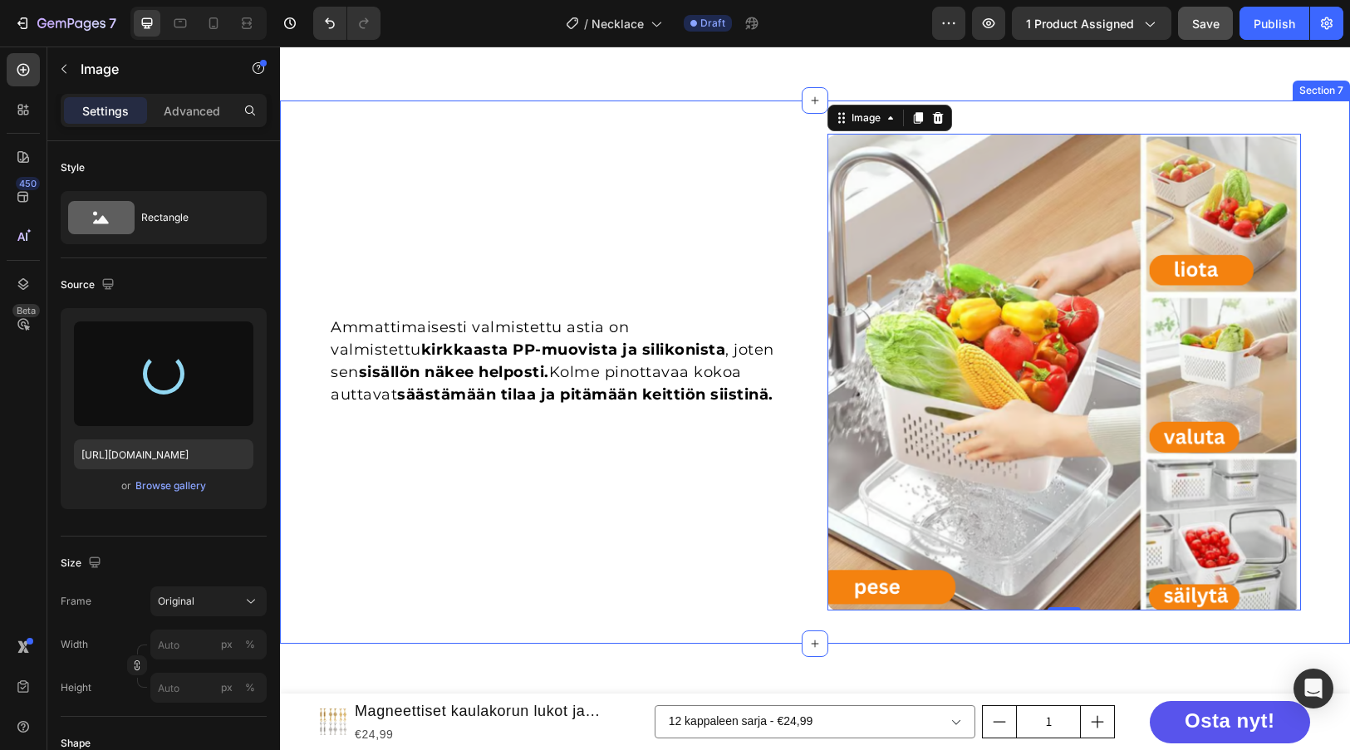
type input "https://cdn.shopify.com/s/files/1/0596/8468/3812/files/gempages_545851890361959…"
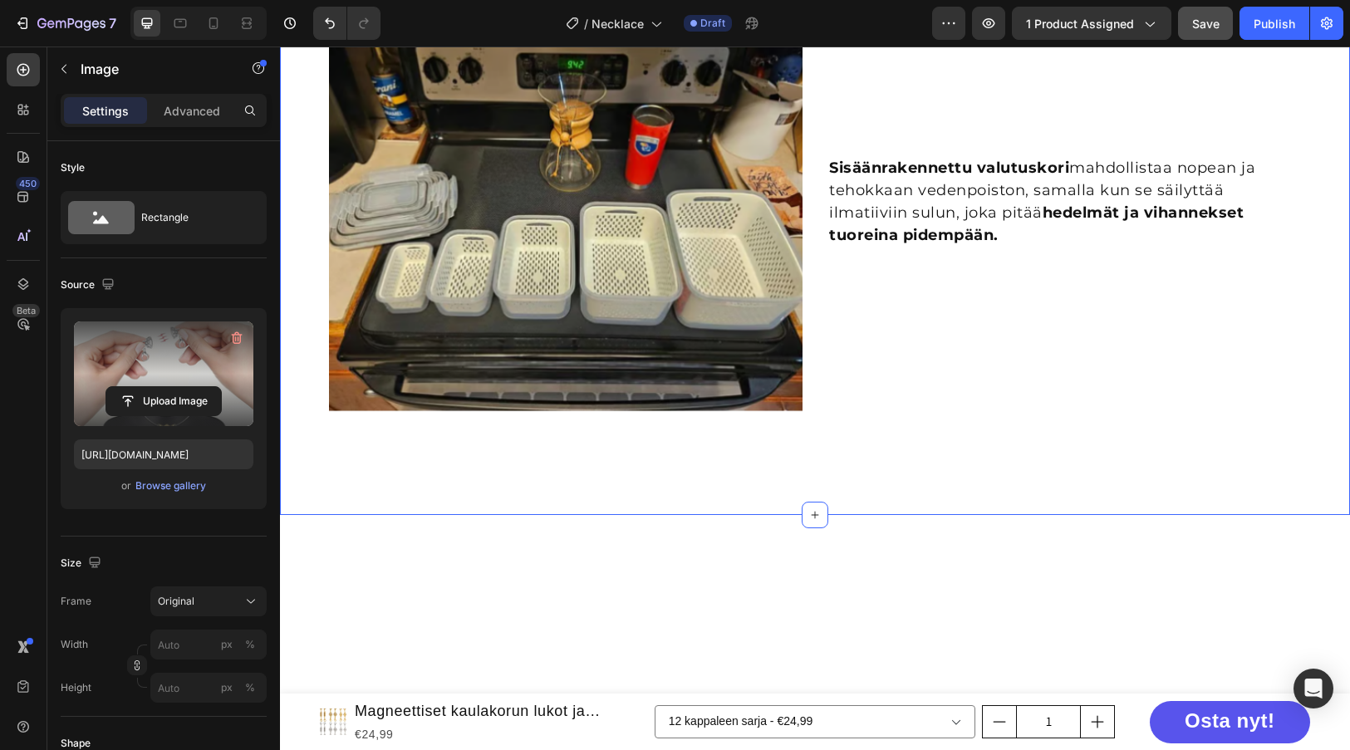
scroll to position [2005, 0]
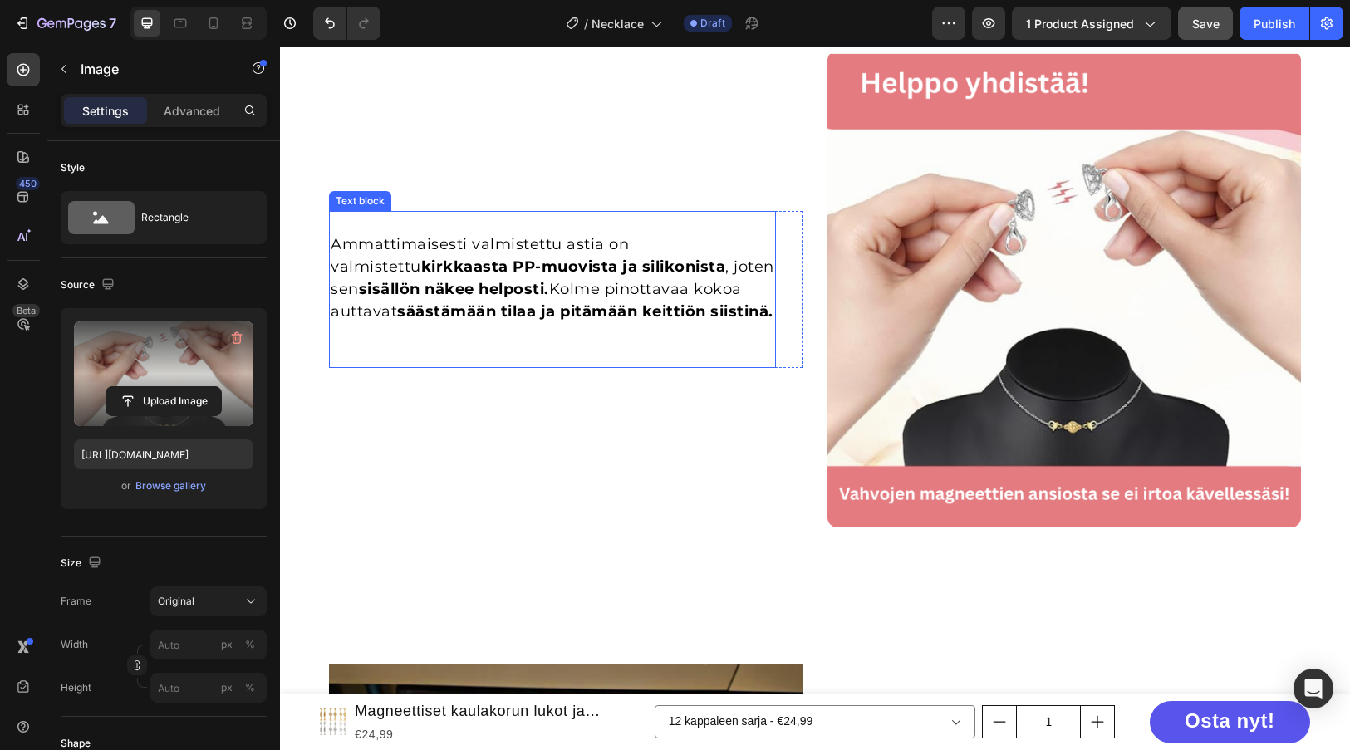
click at [424, 264] on strong "kirkkaasta PP-muovista ja silikonista" at bounding box center [573, 267] width 305 height 18
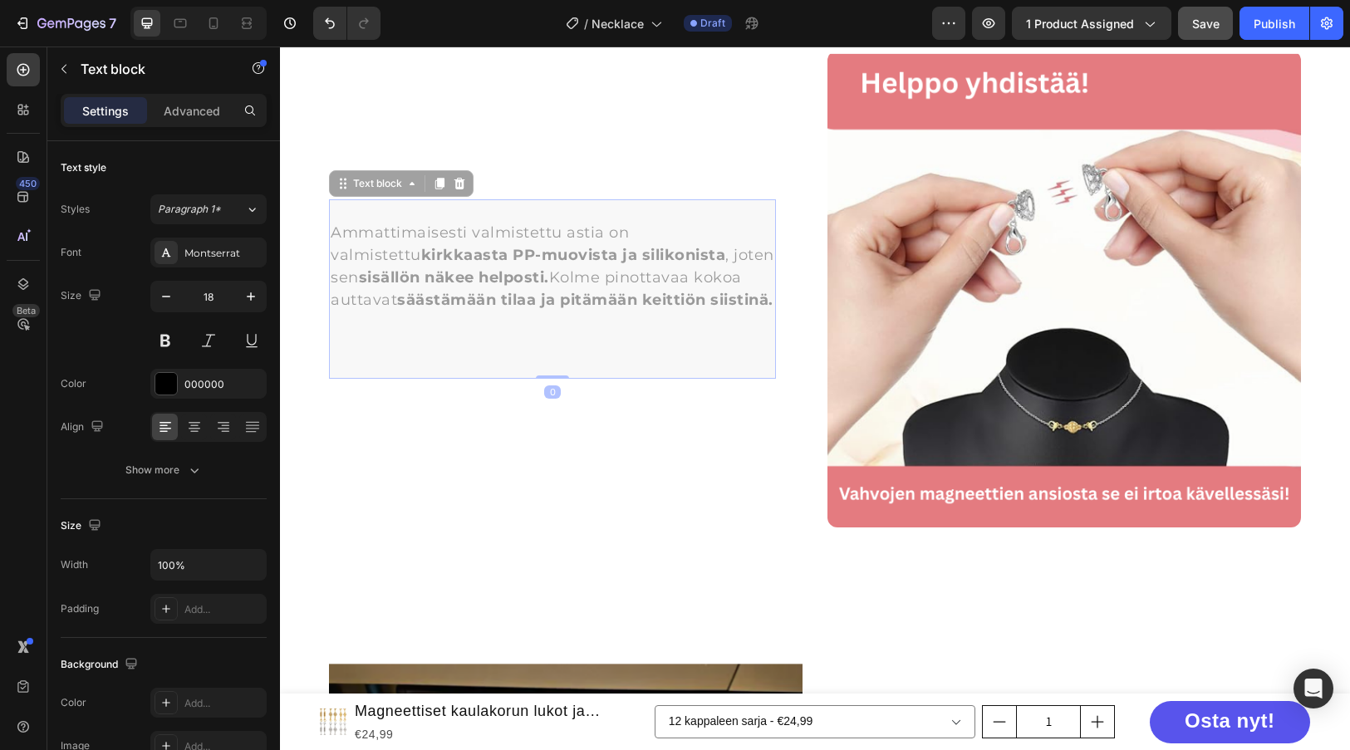
scroll to position [1915, 0]
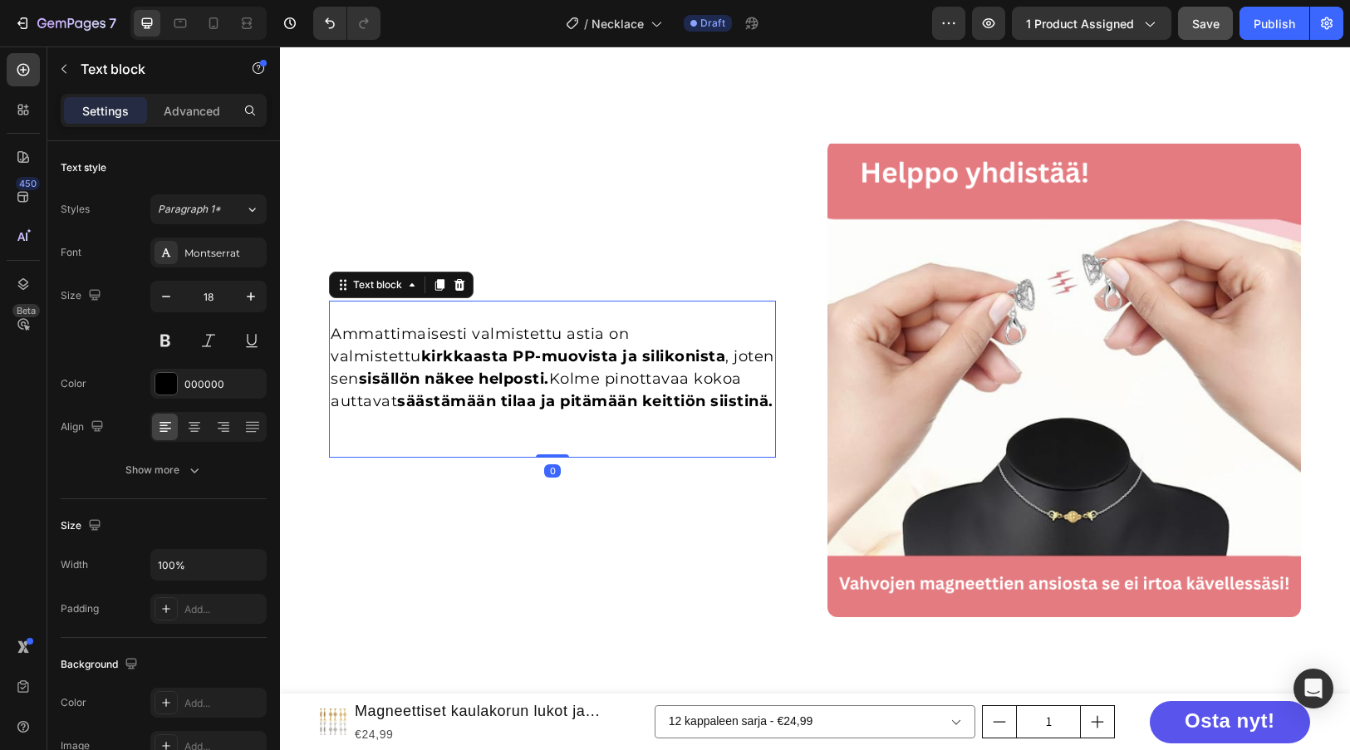
click at [429, 275] on div at bounding box center [439, 285] width 20 height 20
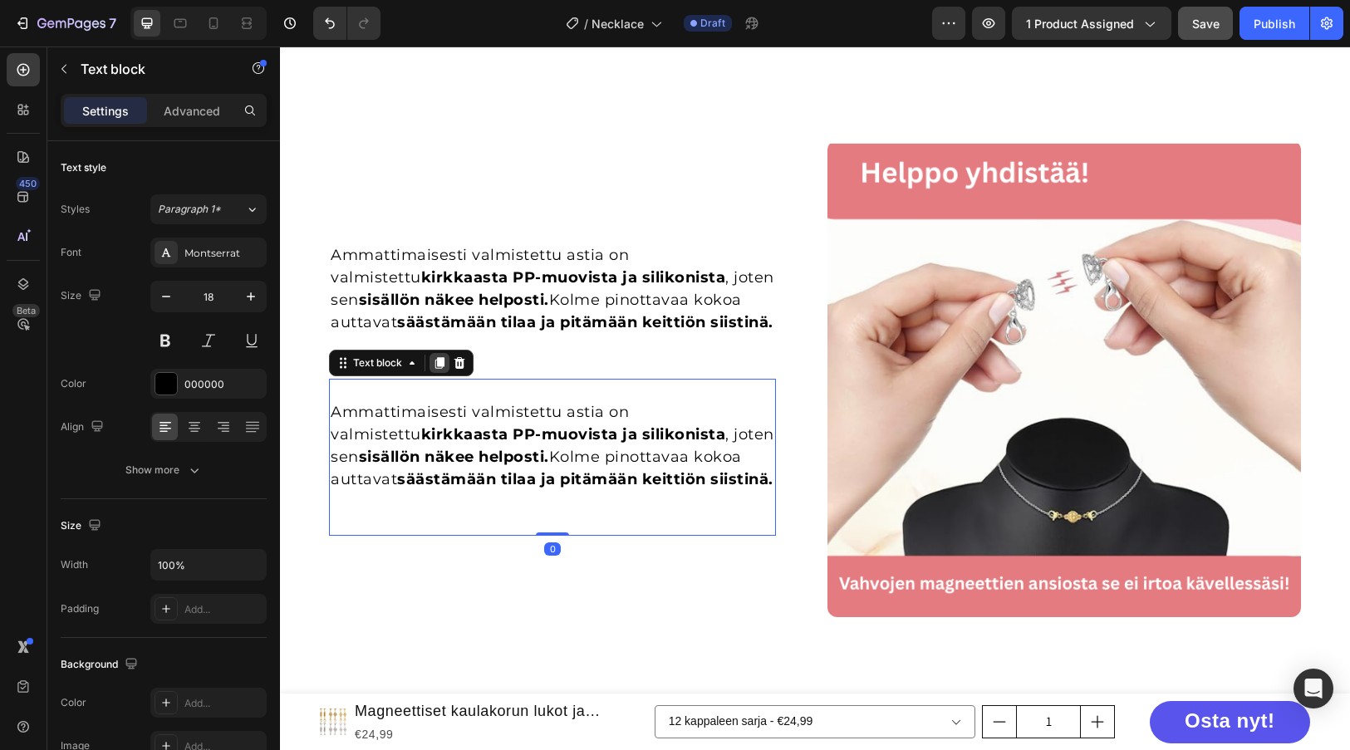
click at [442, 361] on div "Text block" at bounding box center [401, 363] width 145 height 27
click at [460, 362] on div at bounding box center [459, 363] width 20 height 20
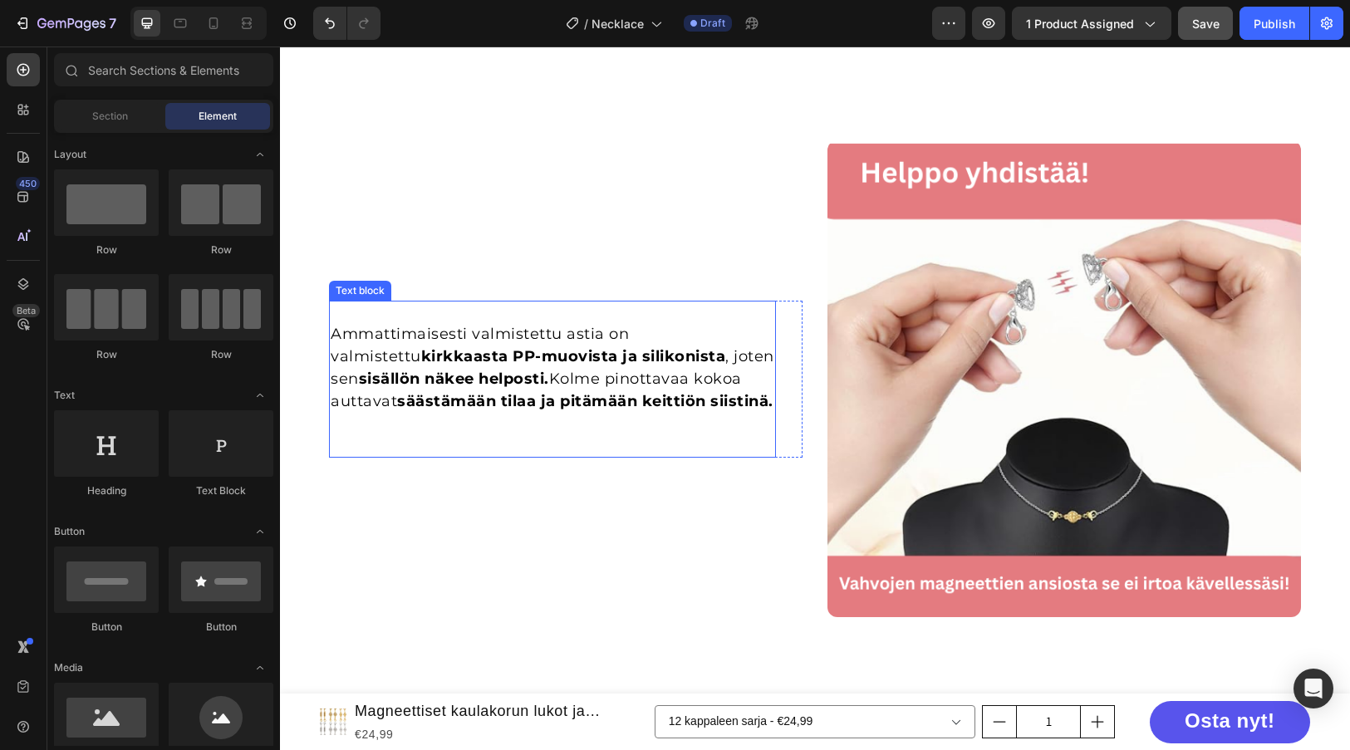
click at [460, 370] on strong "sisällön näkee helposti." at bounding box center [454, 379] width 190 height 18
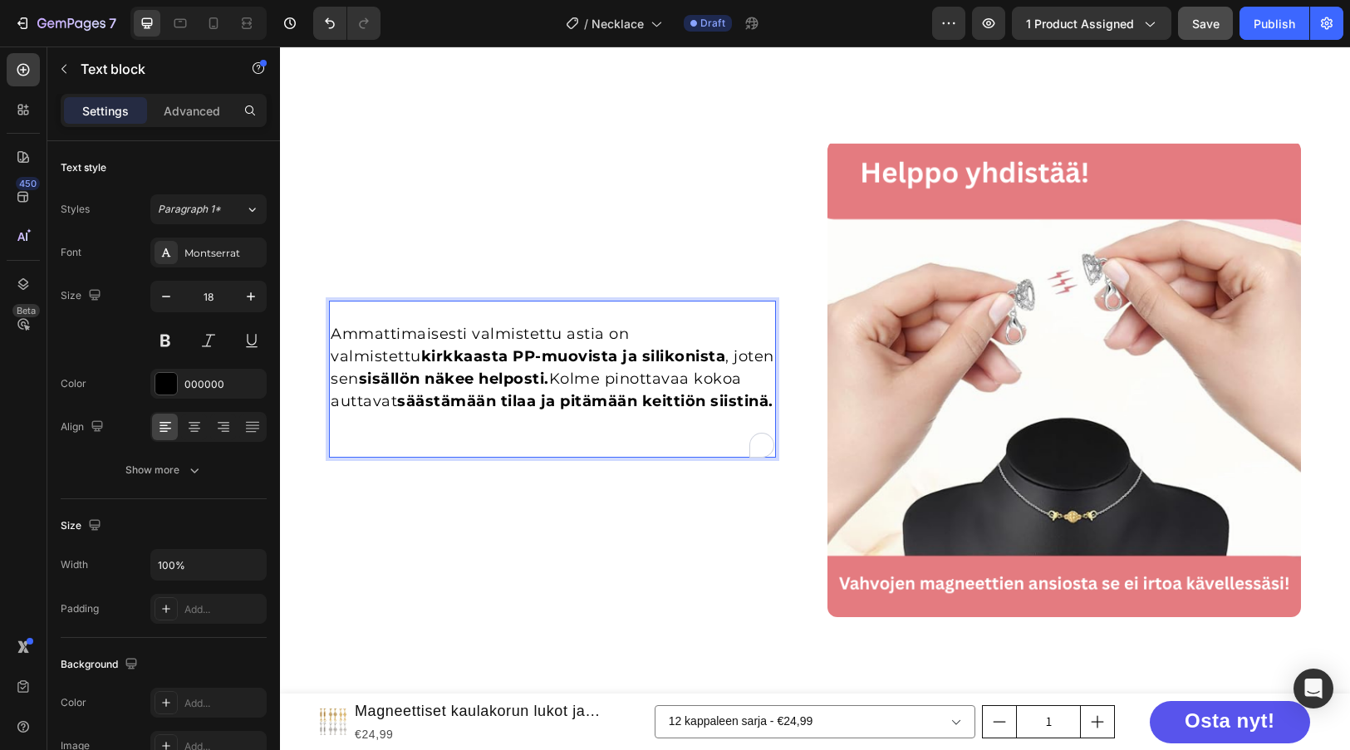
click at [460, 370] on strong "sisällön näkee helposti." at bounding box center [454, 379] width 190 height 18
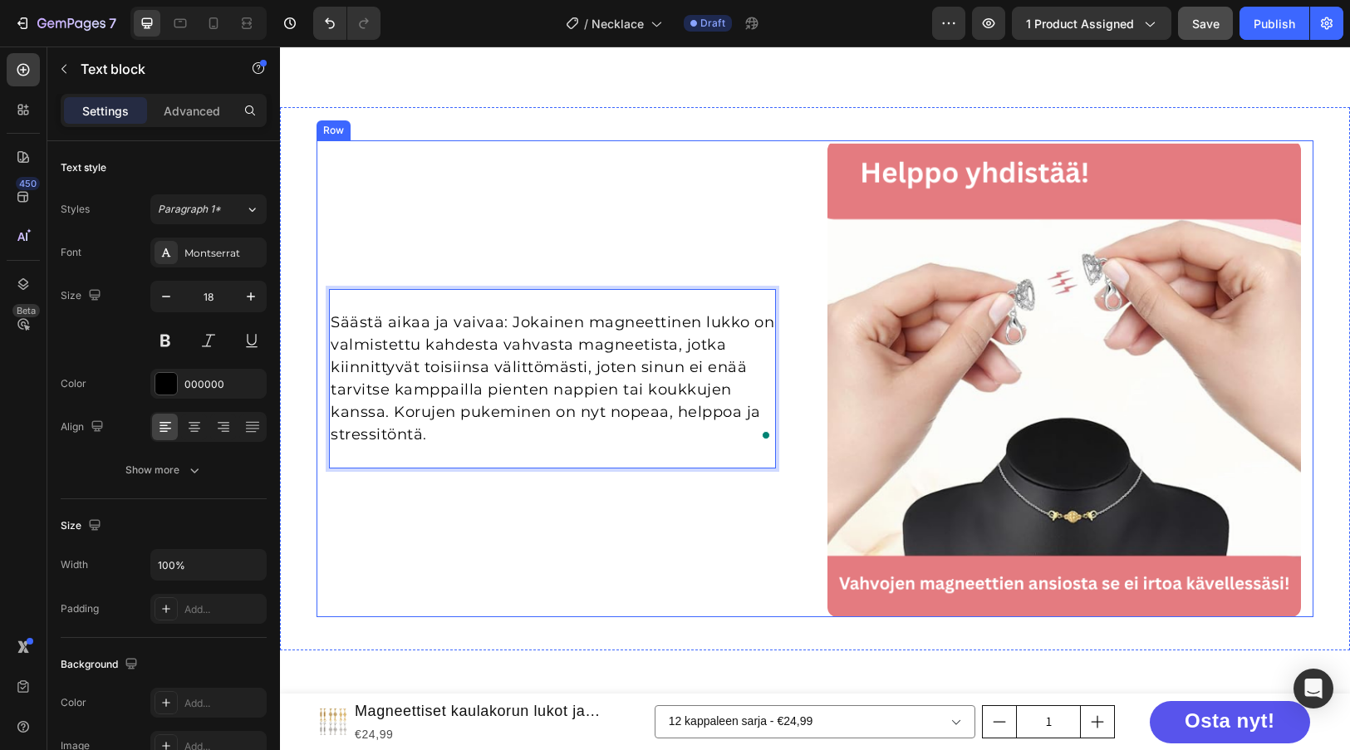
click at [684, 601] on div "Säästä aikaa ja vaivaa: Jokainen magneettinen lukko on valmistettu kahdesta vah…" at bounding box center [565, 378] width 473 height 477
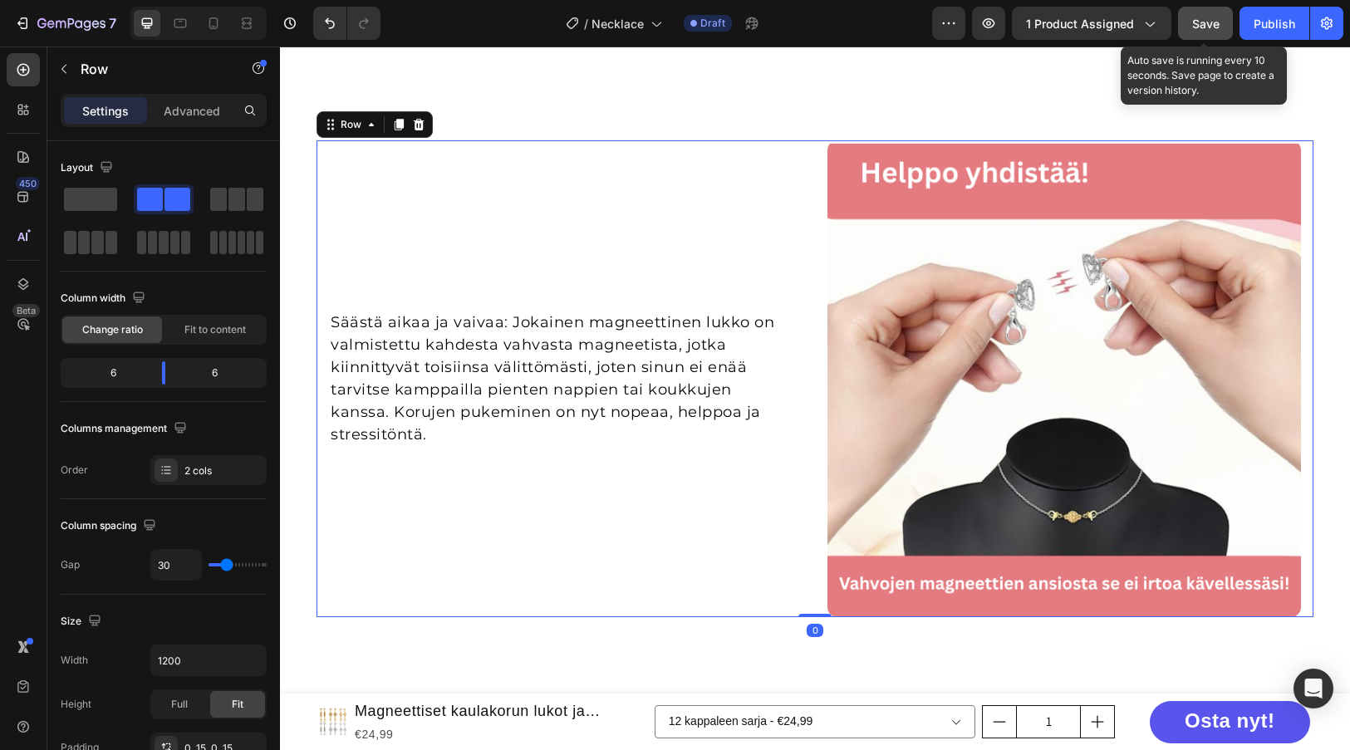
drag, startPoint x: 1211, startPoint y: 37, endPoint x: 932, endPoint y: 3, distance: 281.2
click at [1211, 37] on button "Save" at bounding box center [1205, 23] width 55 height 33
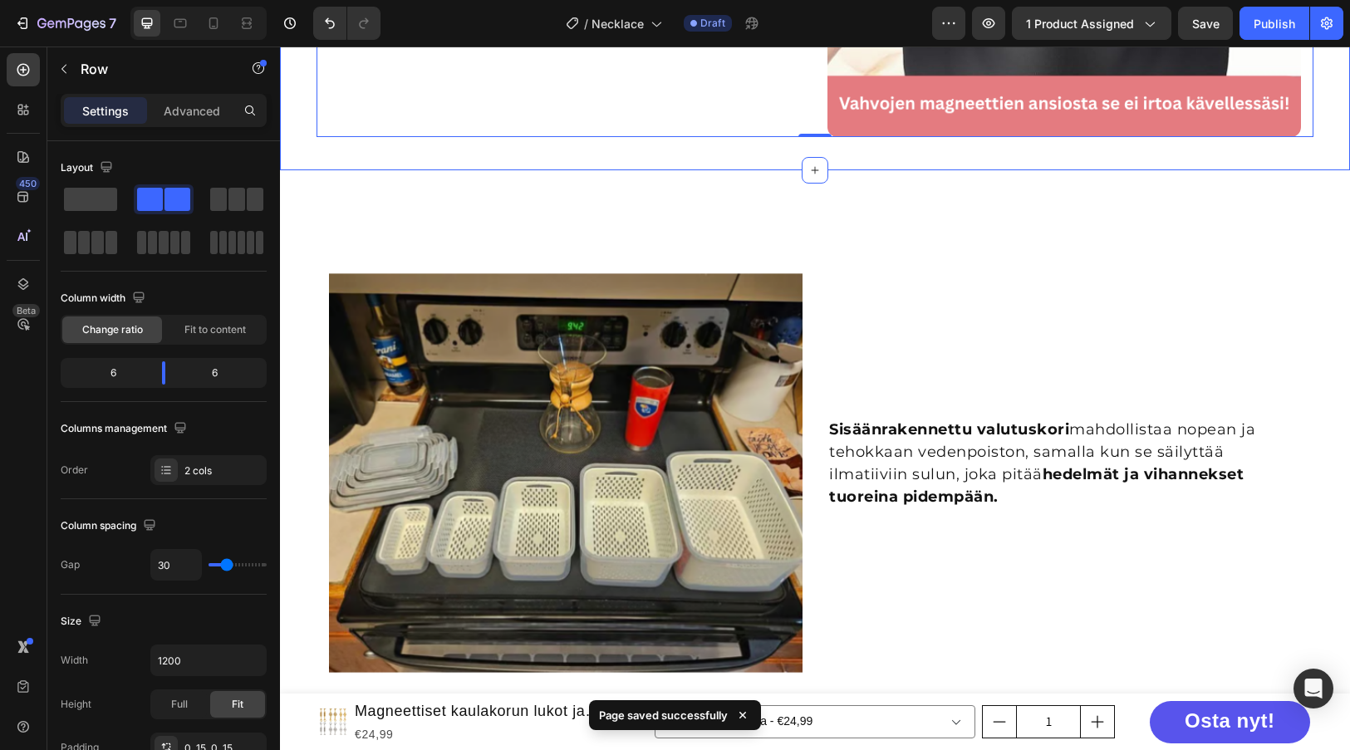
scroll to position [2497, 0]
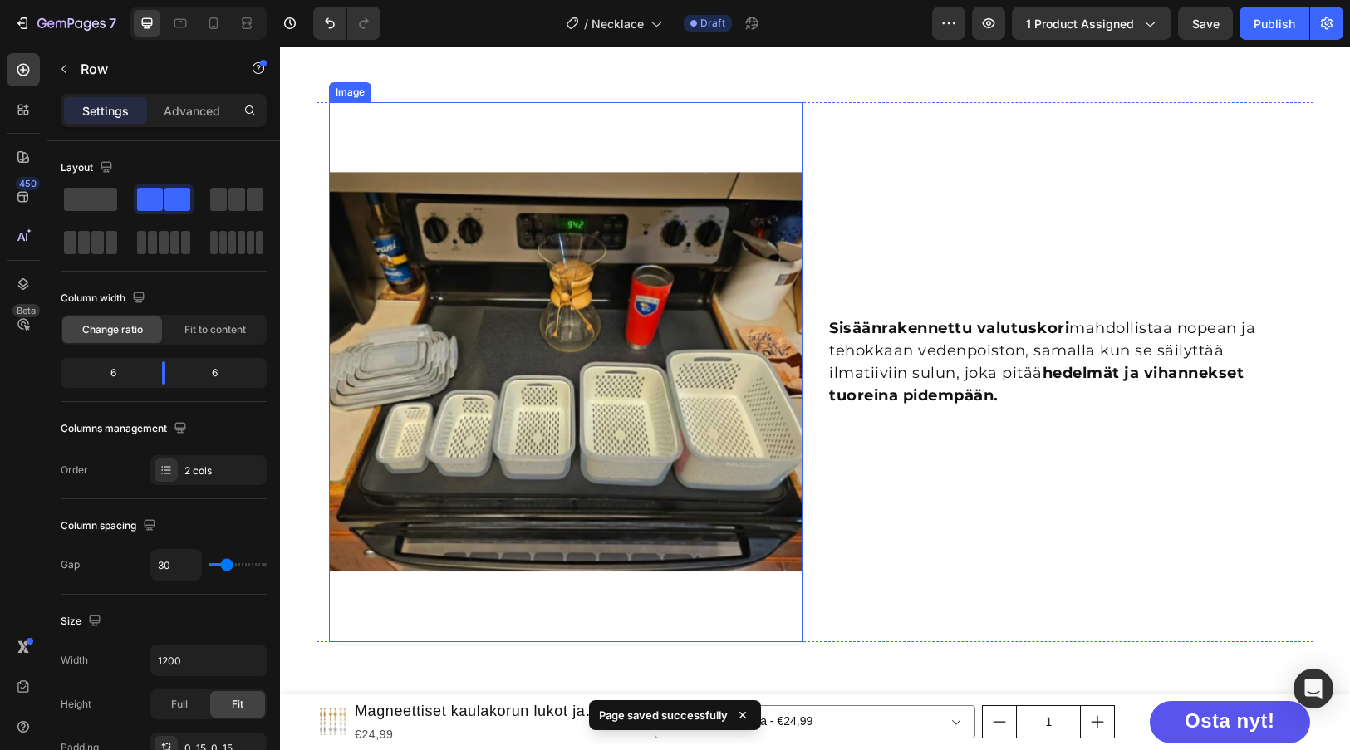
click at [482, 299] on img at bounding box center [565, 372] width 473 height 540
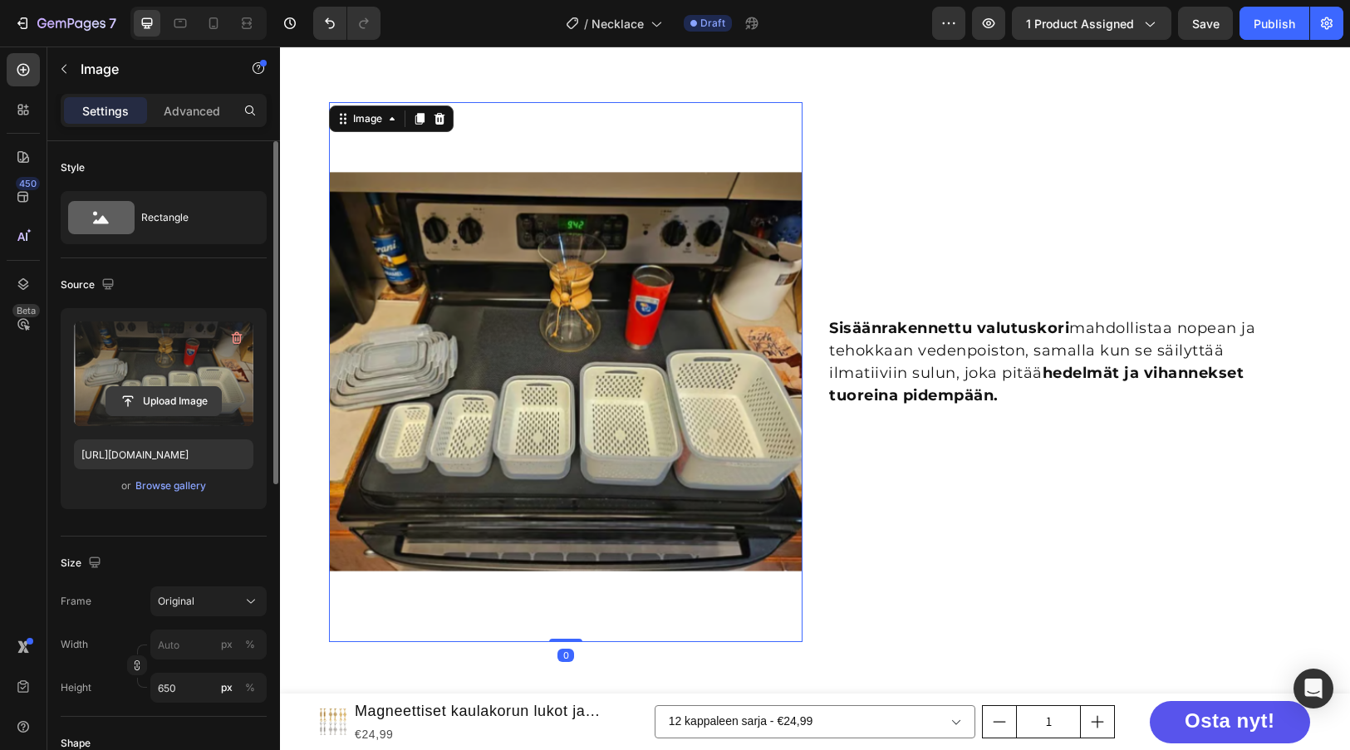
click at [145, 395] on input "file" at bounding box center [163, 401] width 115 height 28
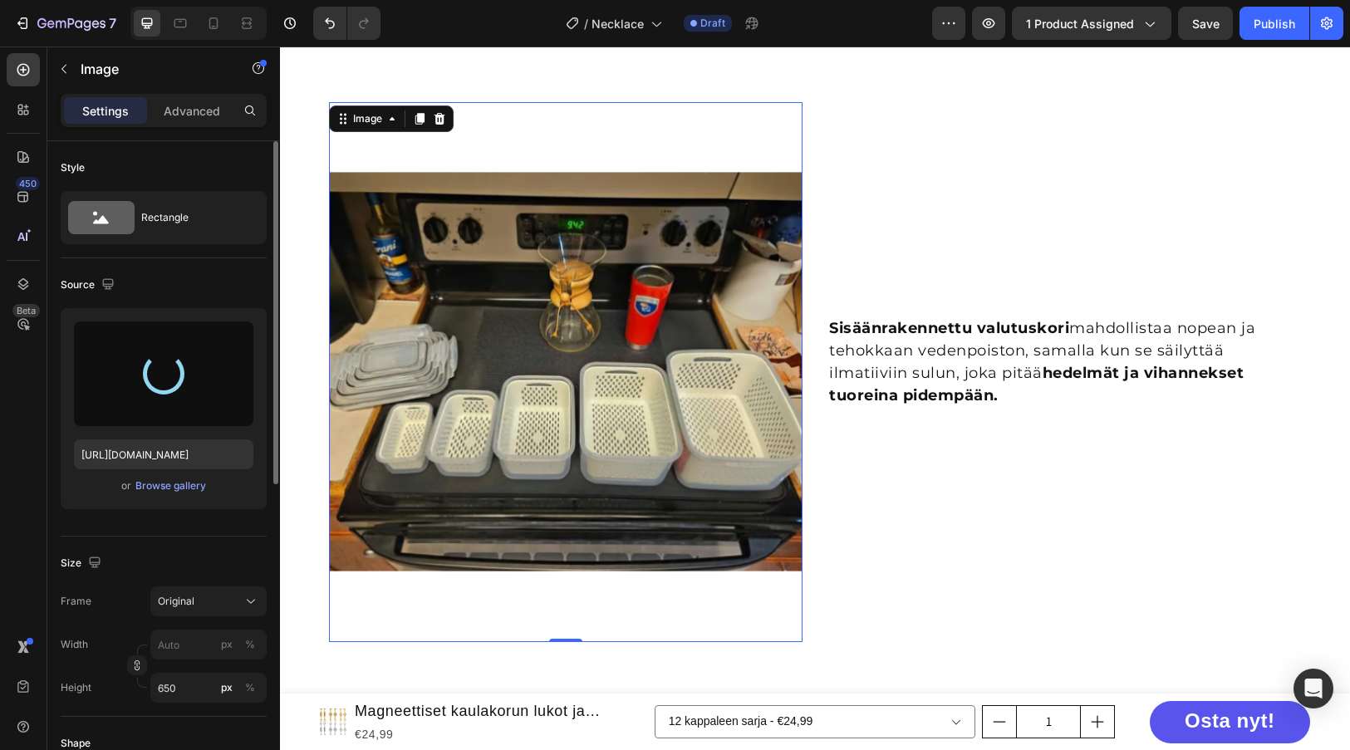
type input "https://cdn.shopify.com/s/files/1/0596/8468/3812/files/gempages_545851890361959…"
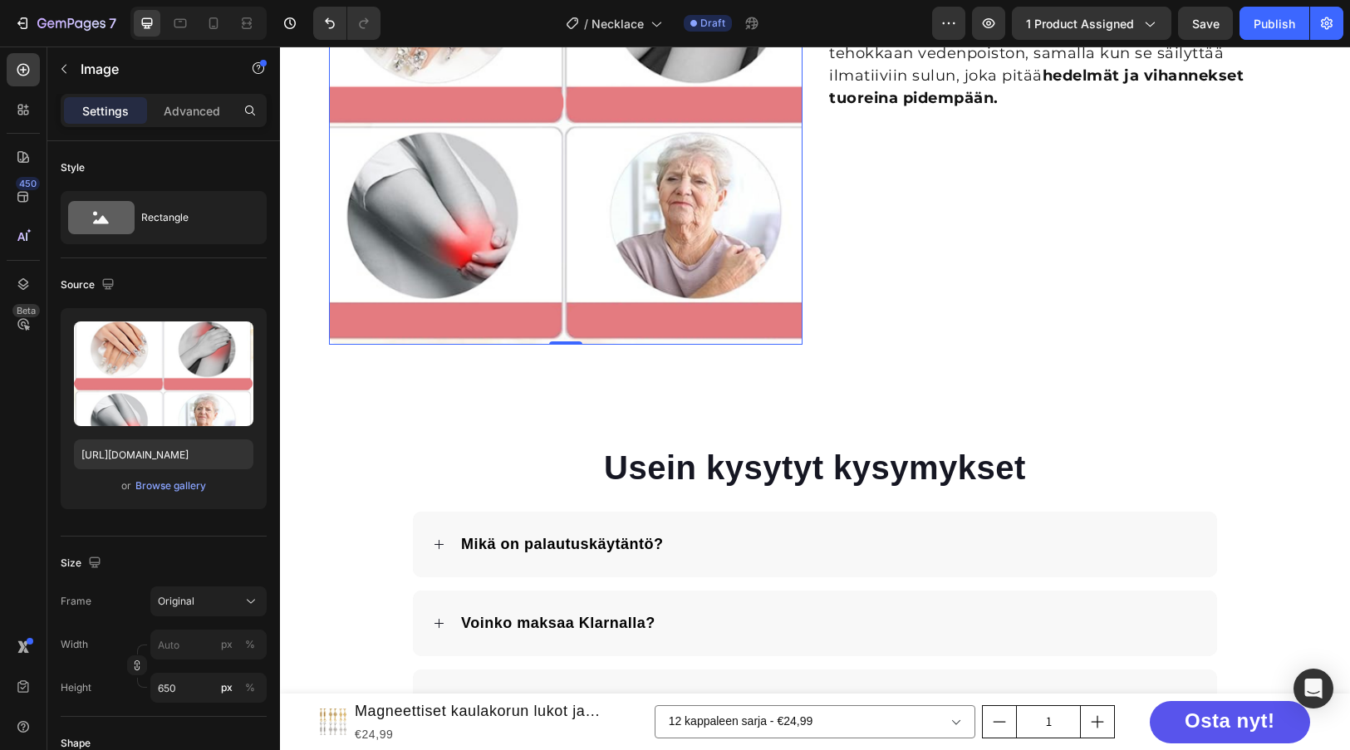
scroll to position [2497, 0]
click at [904, 110] on p "Sisäänrakennettu valutuskori mahdollistaa nopean ja tehokkaan vedenpoiston, sam…" at bounding box center [1064, 65] width 470 height 90
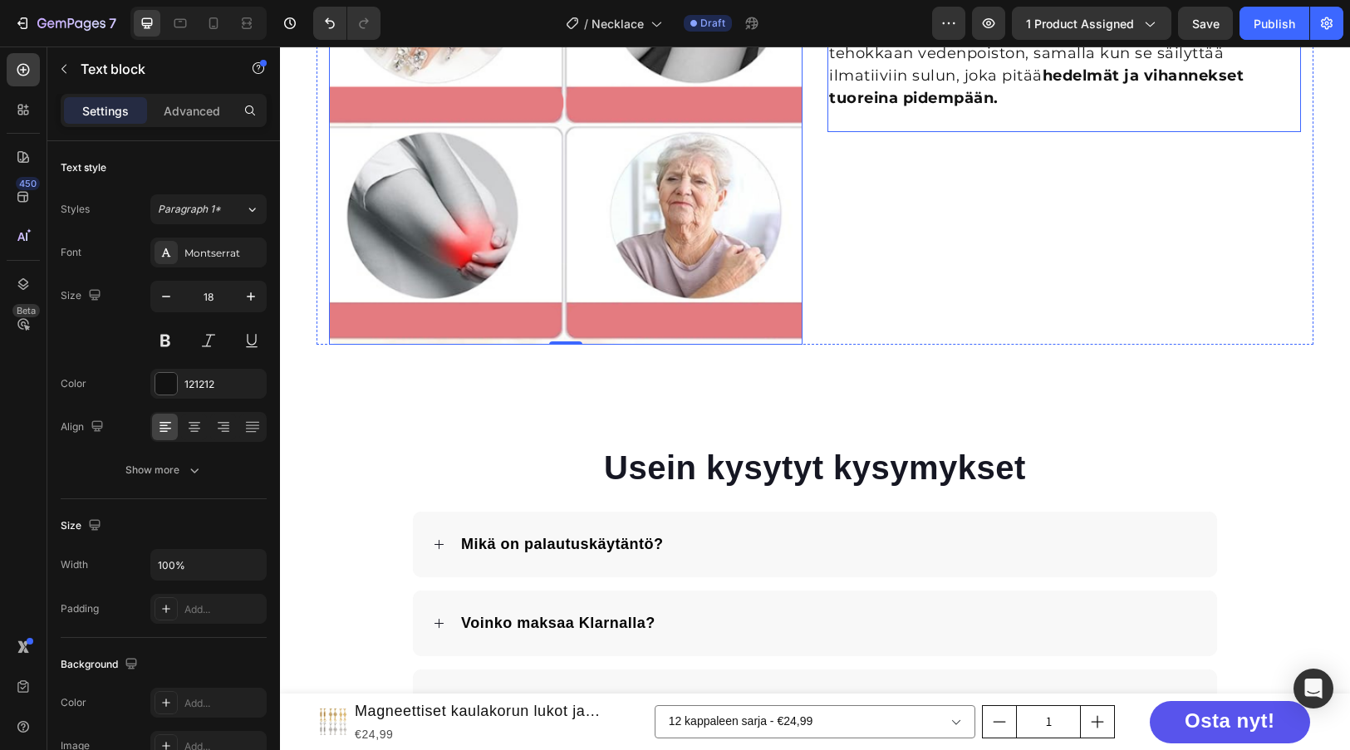
click at [904, 110] on p "Sisäänrakennettu valutuskori mahdollistaa nopean ja tehokkaan vedenpoiston, sam…" at bounding box center [1064, 65] width 470 height 90
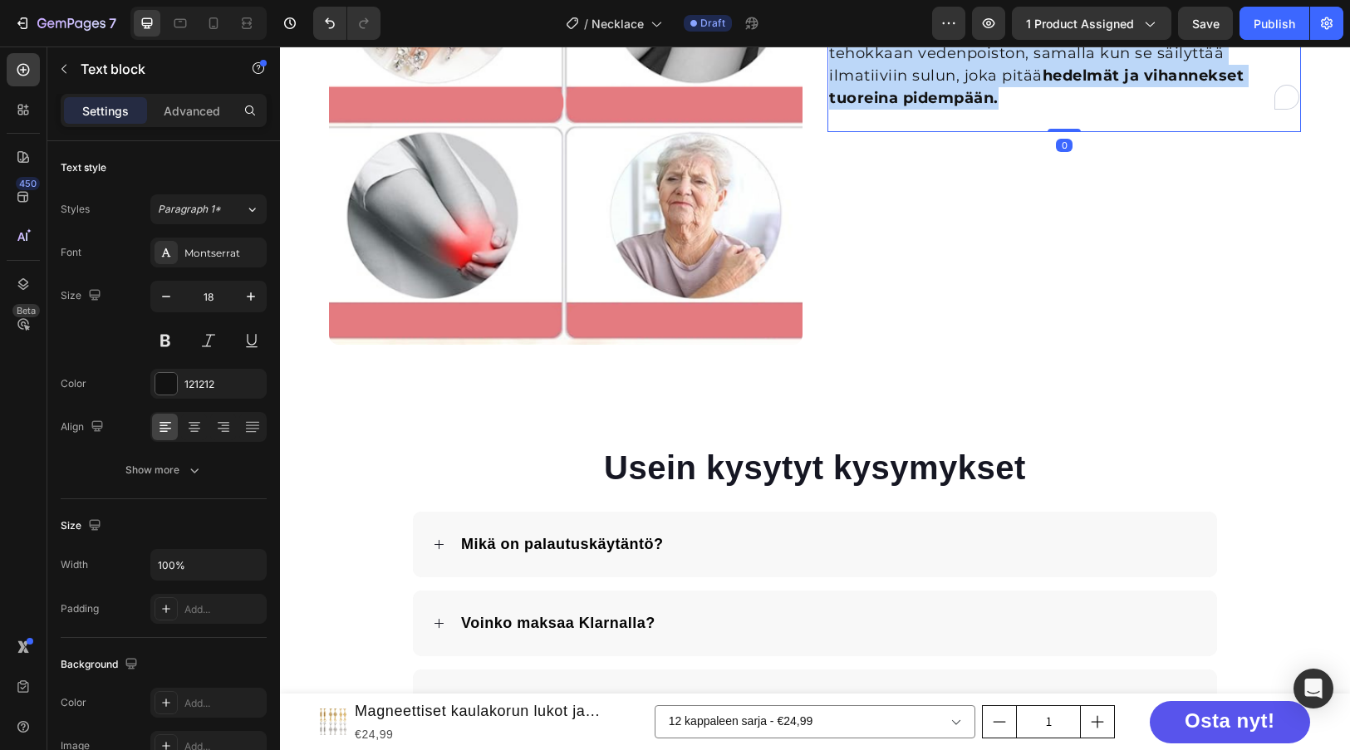
click at [904, 110] on p "Sisäänrakennettu valutuskori mahdollistaa nopean ja tehokkaan vedenpoiston, sam…" at bounding box center [1064, 65] width 470 height 90
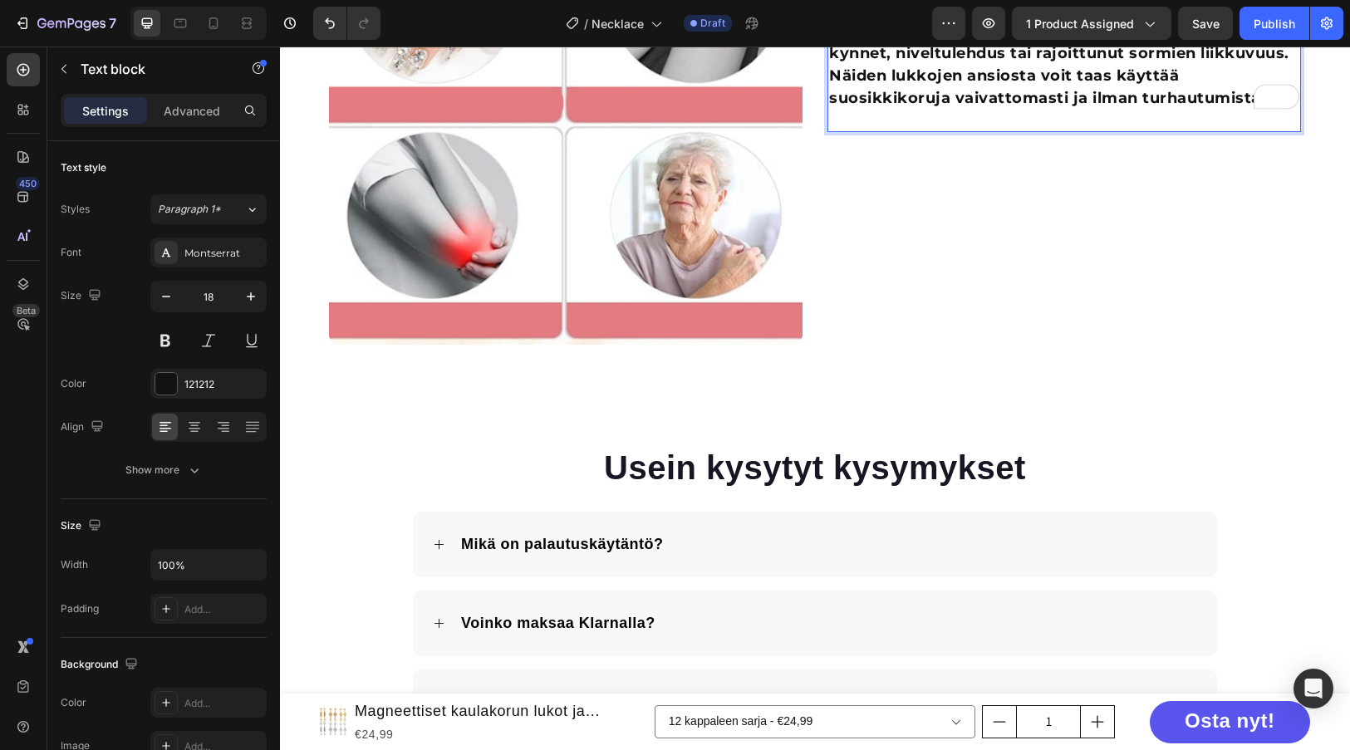
click at [911, 107] on strong "Sopii kaikille: Ihanteellinen kaikille, joilla on pitkät kynnet, niveltulehdus …" at bounding box center [1059, 65] width 460 height 86
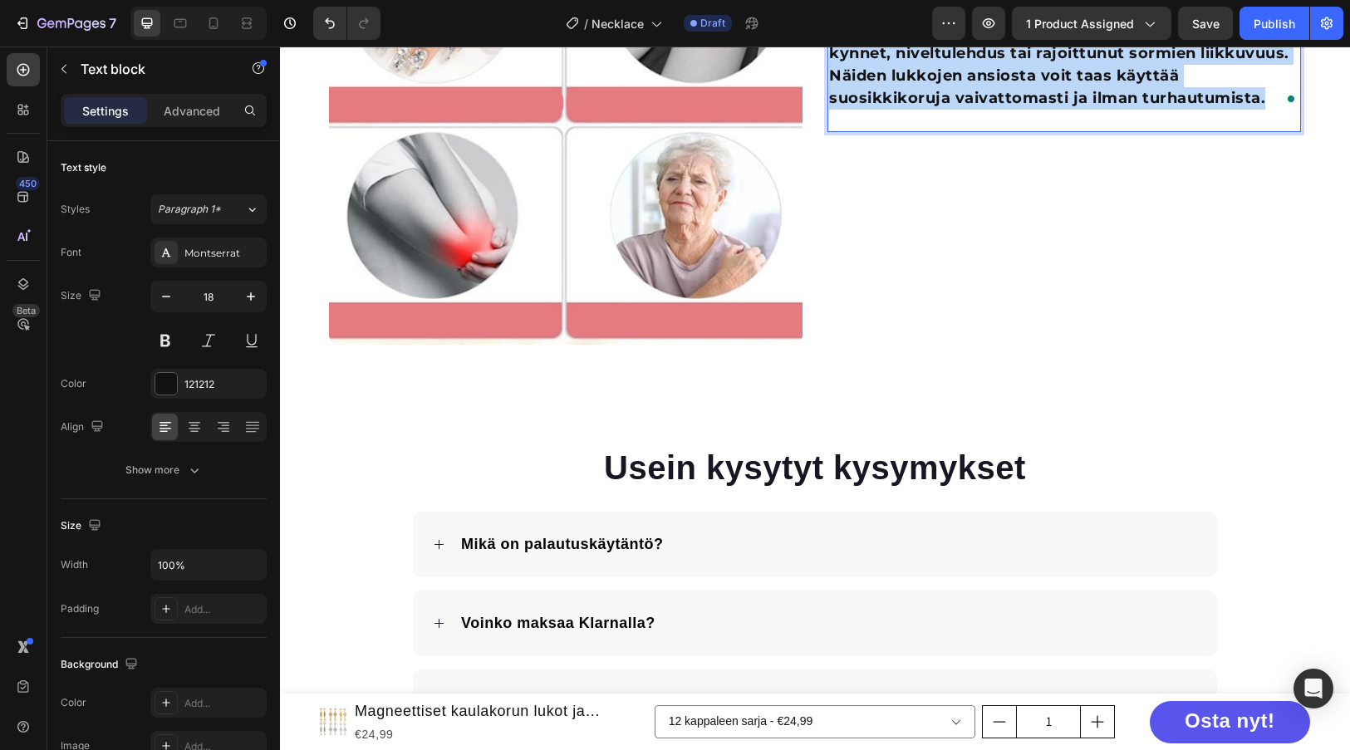
click at [911, 107] on strong "Sopii kaikille: Ihanteellinen kaikille, joilla on pitkät kynnet, niveltulehdus …" at bounding box center [1059, 65] width 460 height 86
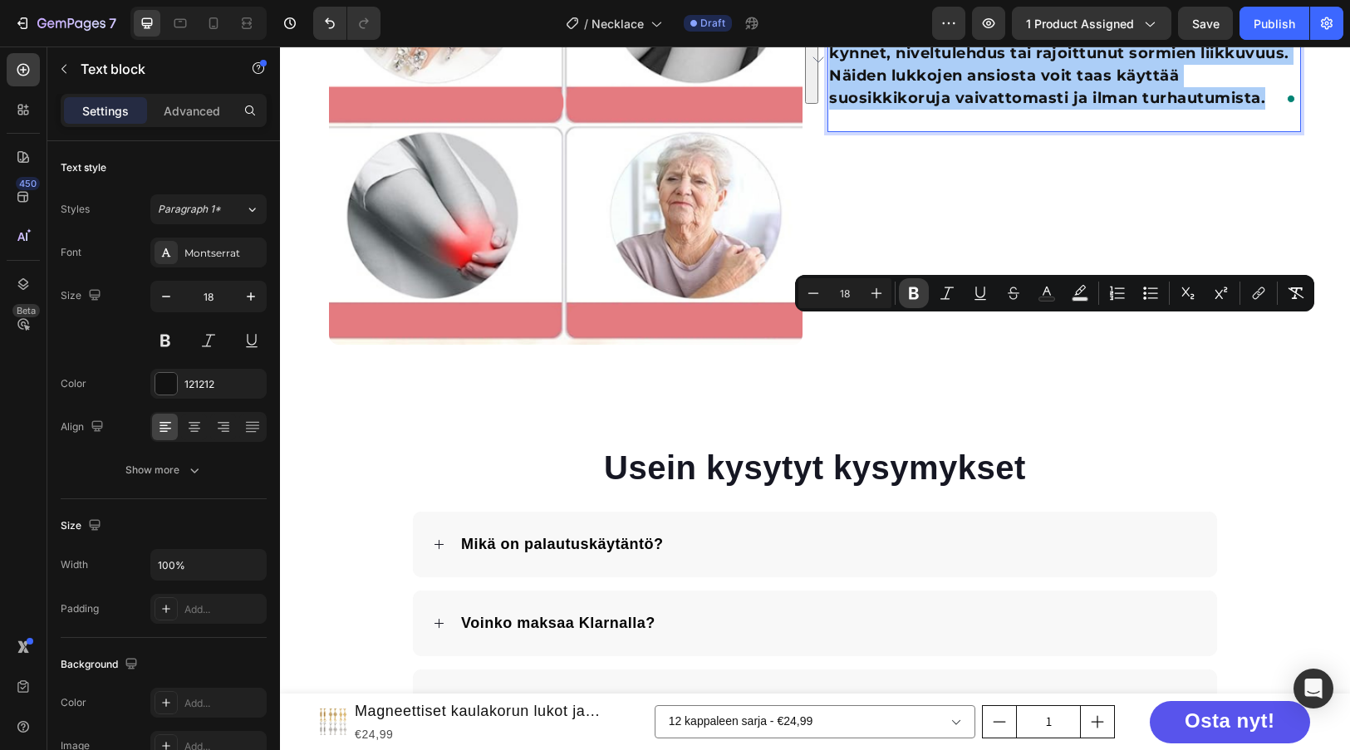
click at [906, 294] on icon "Editor contextual toolbar" at bounding box center [913, 293] width 17 height 17
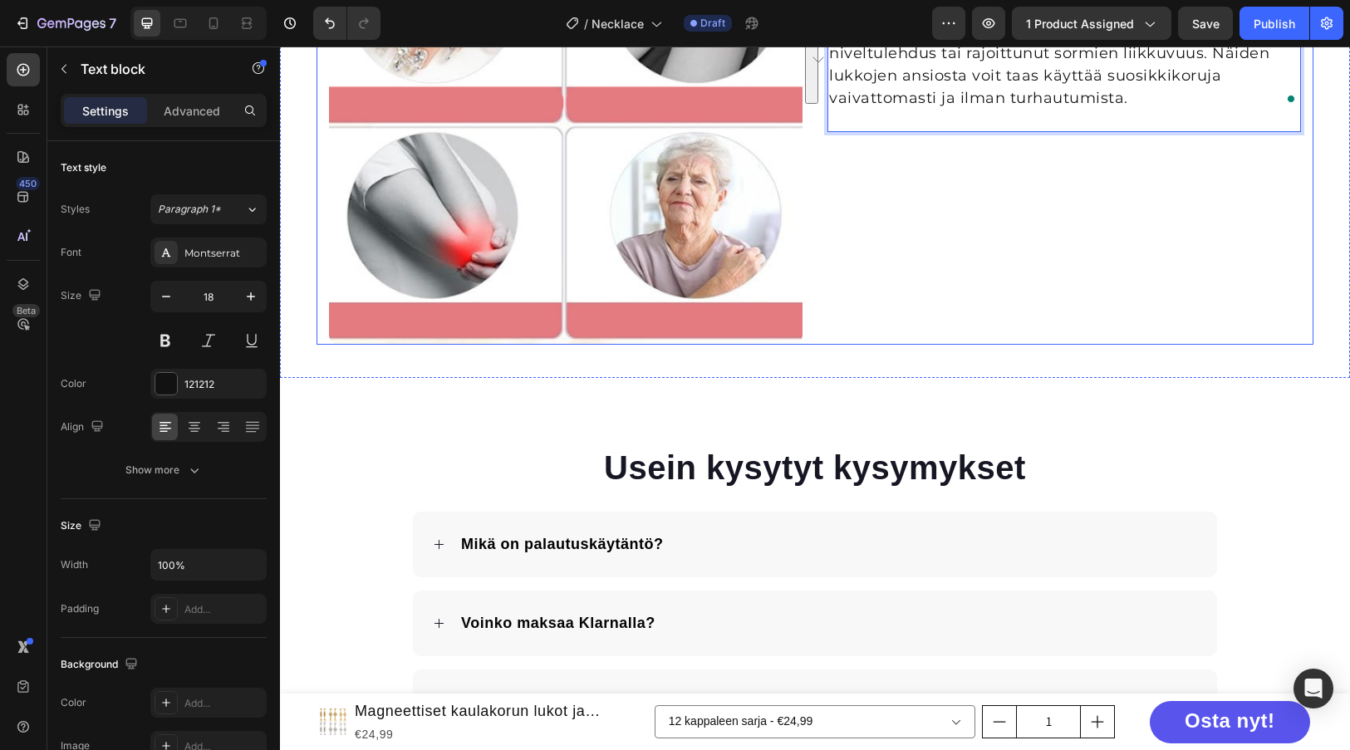
click at [916, 220] on div "Sopii kaikille: Ihanteellinen kaikille, joilla on pitkät kynnet, niveltulehdus …" at bounding box center [1063, 75] width 473 height 540
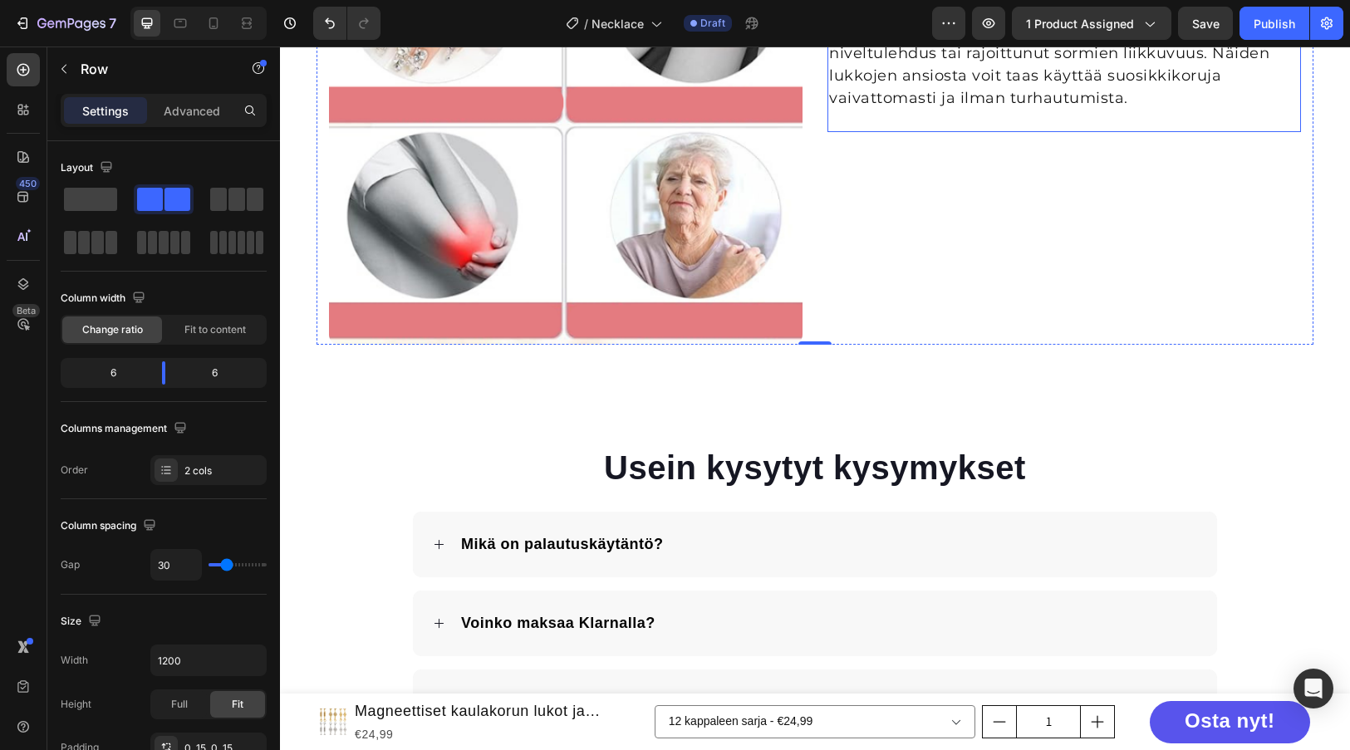
click at [1003, 110] on p "Sopii kaikille: Ihanteellinen kaikille, joilla on pitkät kynnet, niveltulehdus …" at bounding box center [1064, 65] width 470 height 90
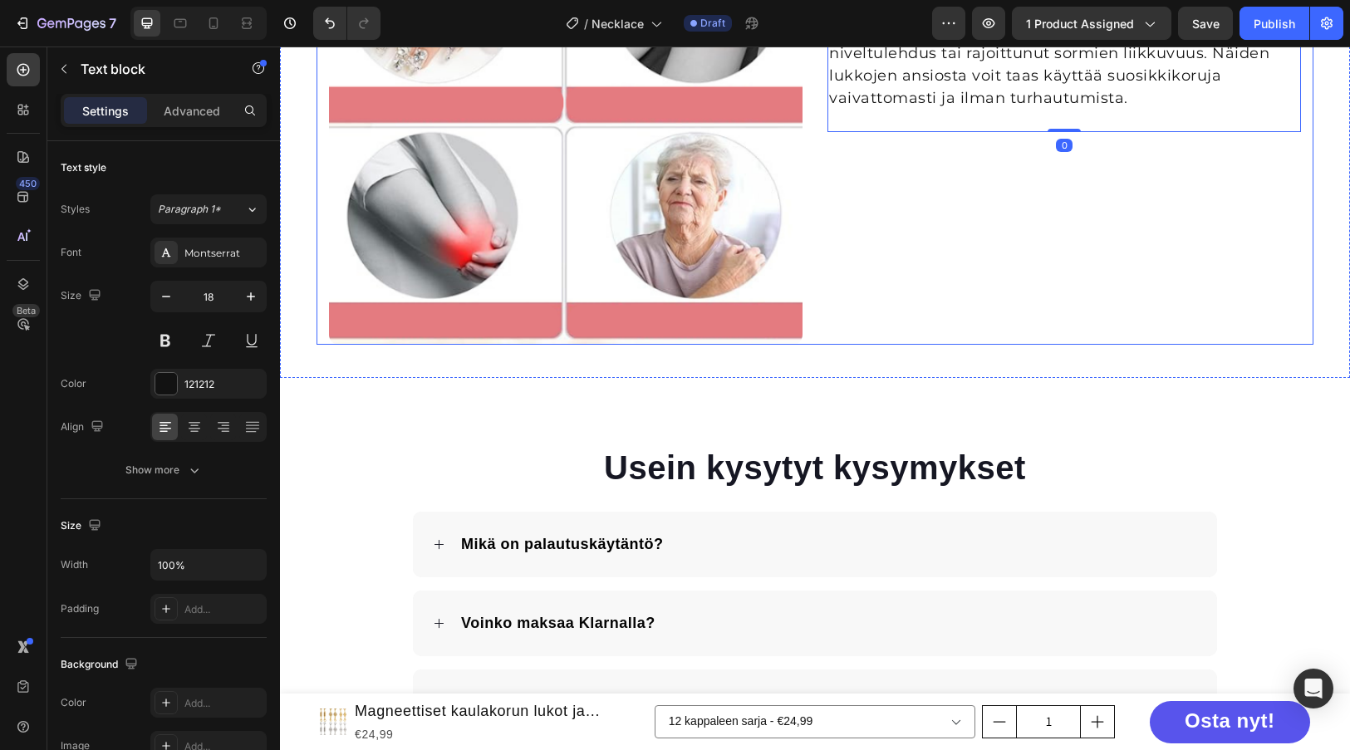
click at [936, 345] on div "Sopii kaikille: Ihanteellinen kaikille, joilla on pitkät kynnet, niveltulehdus …" at bounding box center [1063, 75] width 473 height 540
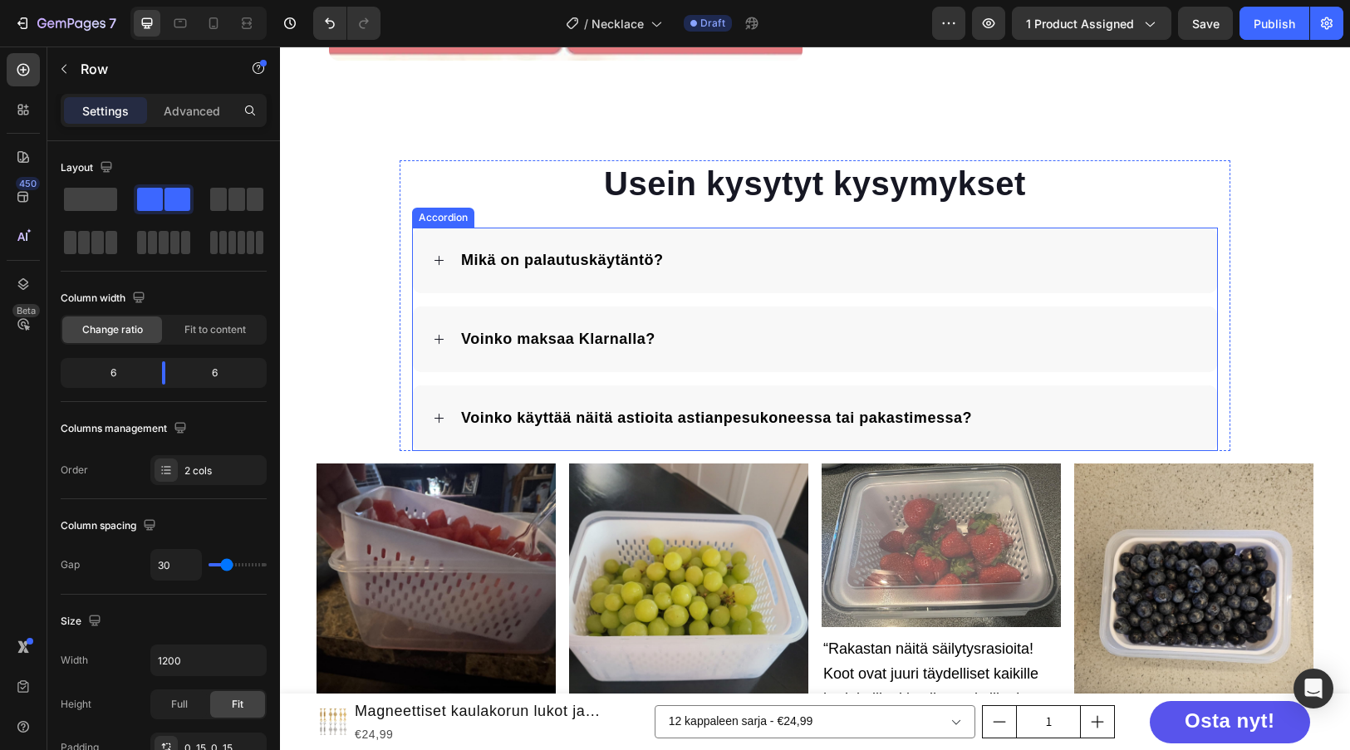
scroll to position [2995, 0]
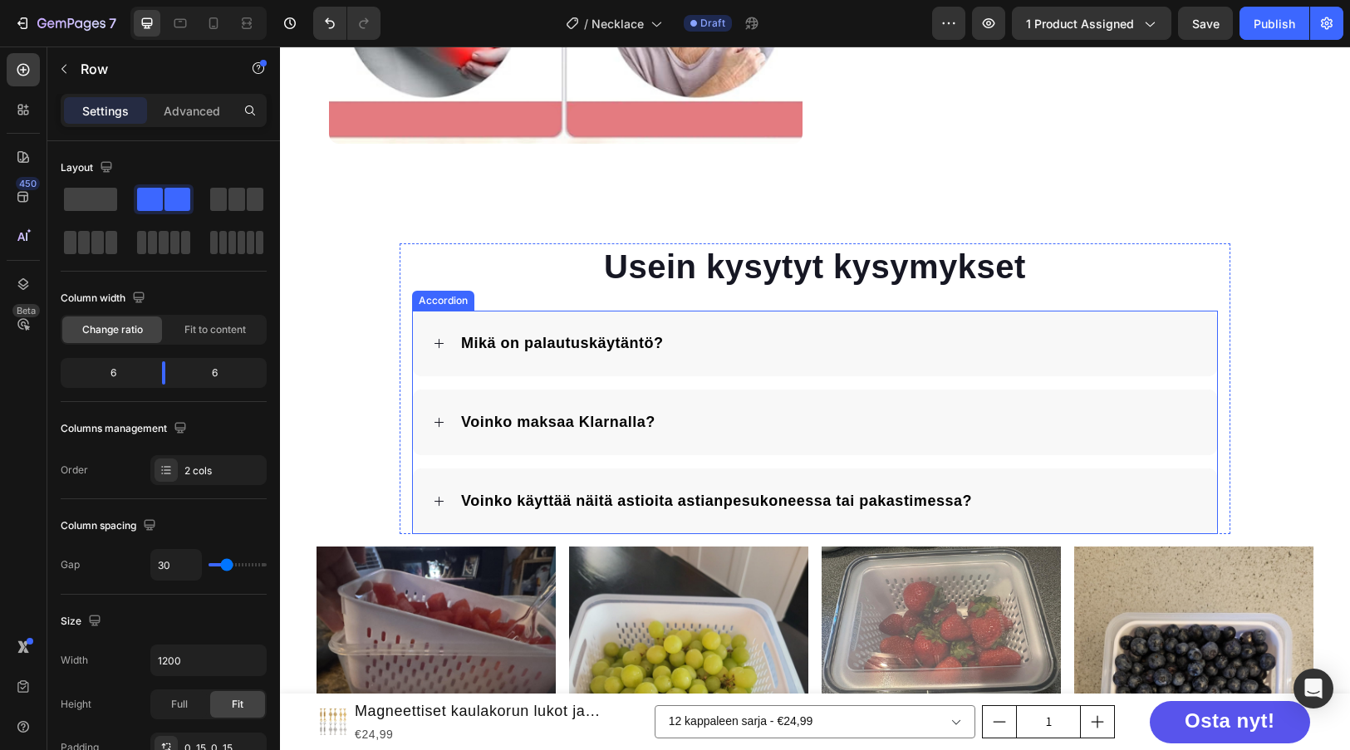
click at [624, 348] on span "Mikä on palautuskäytäntö?" at bounding box center [562, 343] width 203 height 17
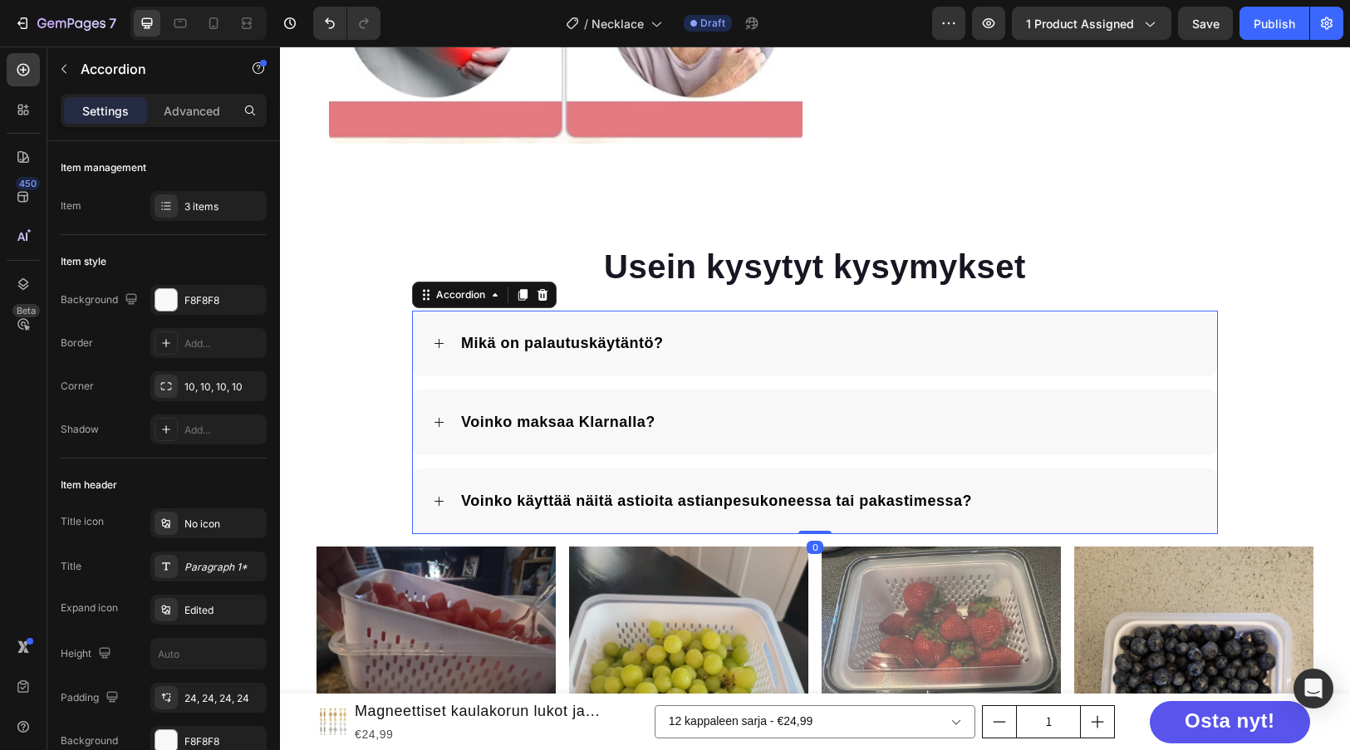
click at [624, 348] on span "Mikä on palautuskäytäntö?" at bounding box center [562, 343] width 203 height 17
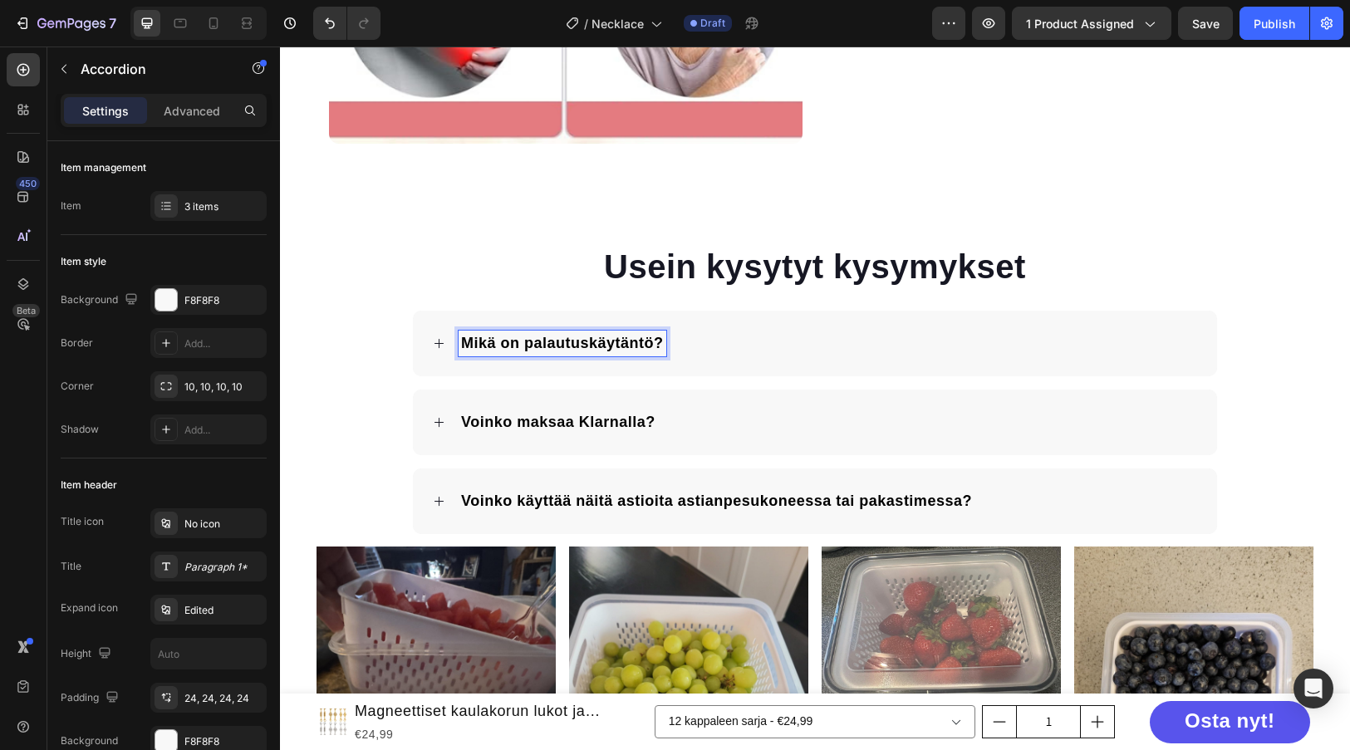
click at [702, 350] on div "Mikä on palautuskäytäntö?" at bounding box center [828, 344] width 738 height 26
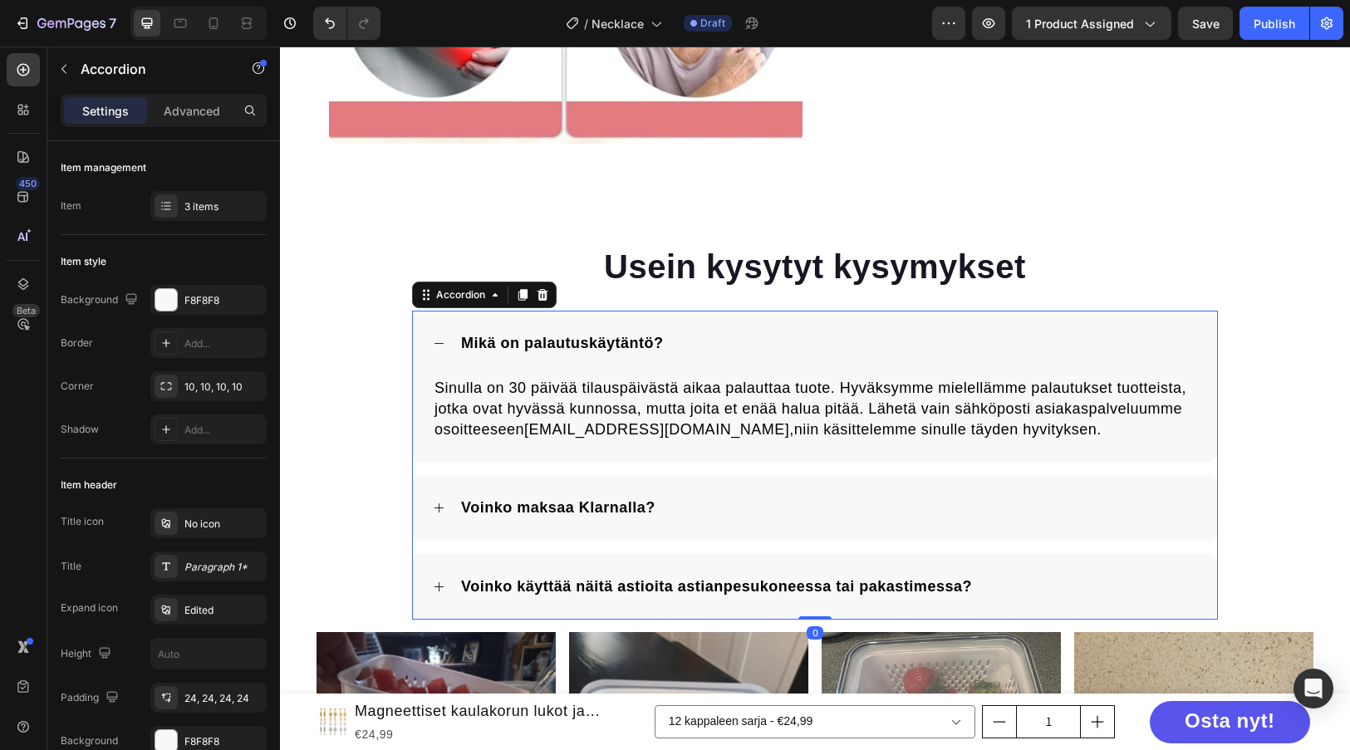
scroll to position [3078, 0]
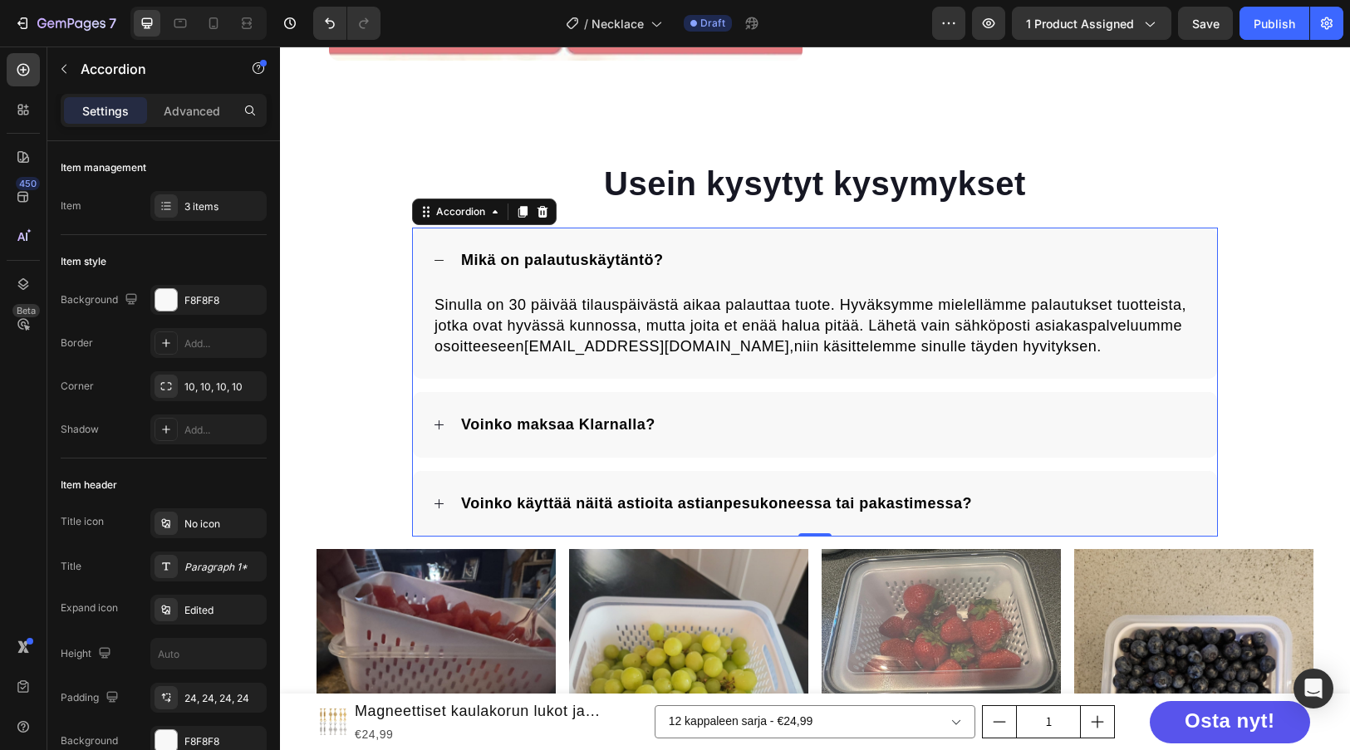
click at [703, 421] on div "Voinko maksaa Klarnalla?" at bounding box center [828, 425] width 738 height 26
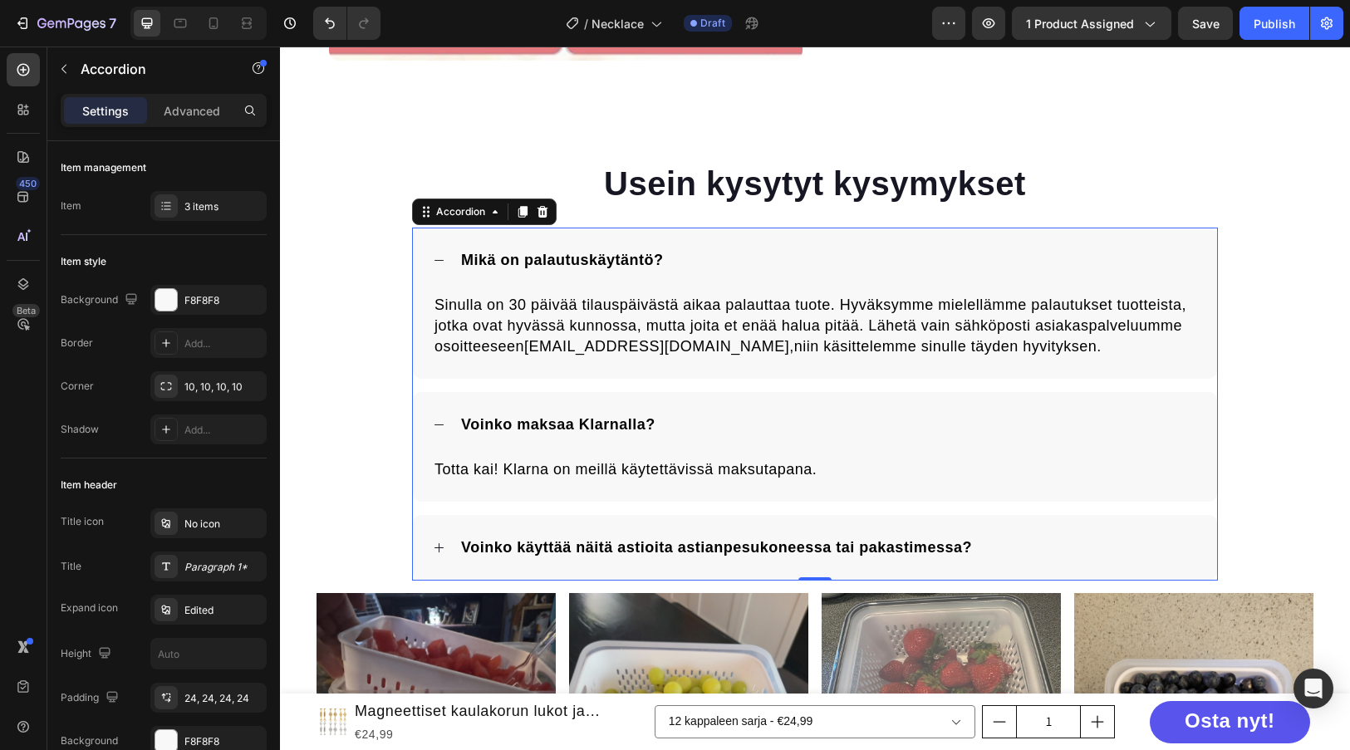
click at [1028, 551] on div "Voinko käyttää näitä astioita astianpesukoneessa tai pakastimessa?" at bounding box center [828, 548] width 738 height 26
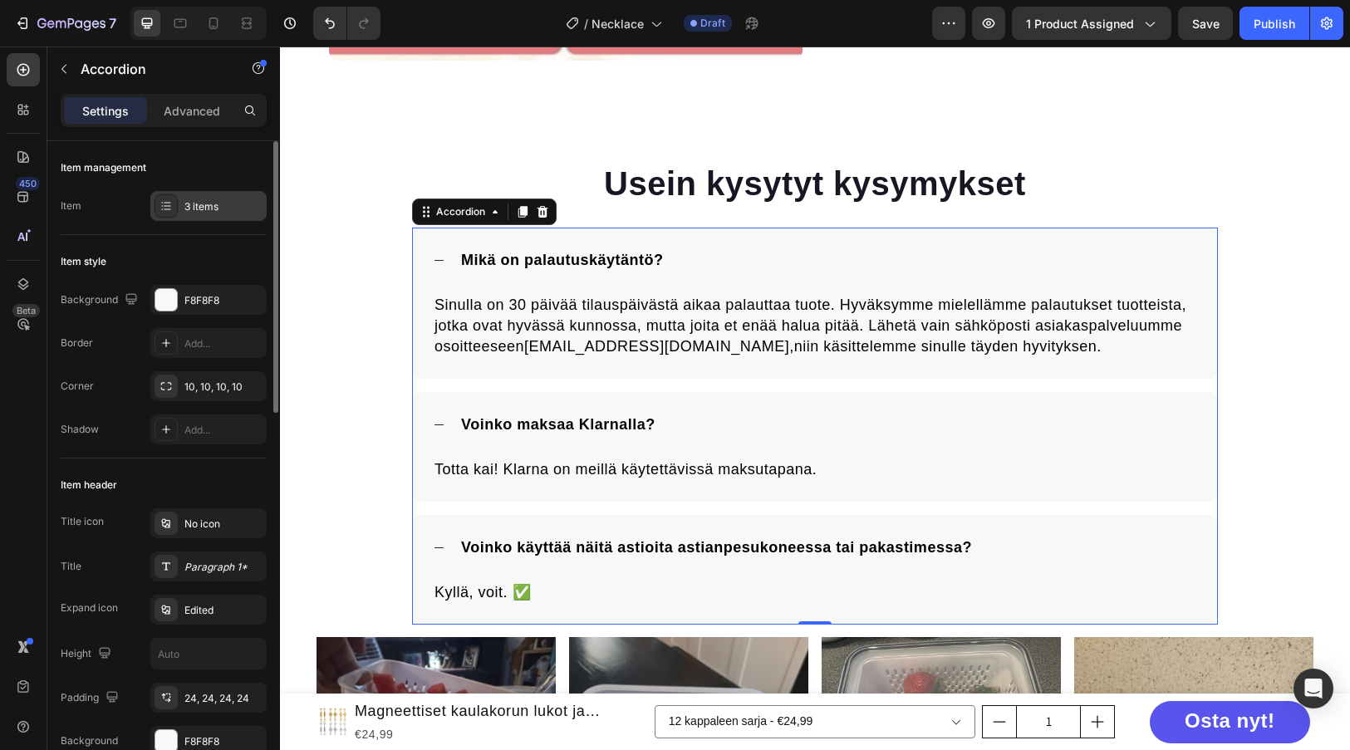
click at [180, 209] on div "3 items" at bounding box center [208, 206] width 116 height 30
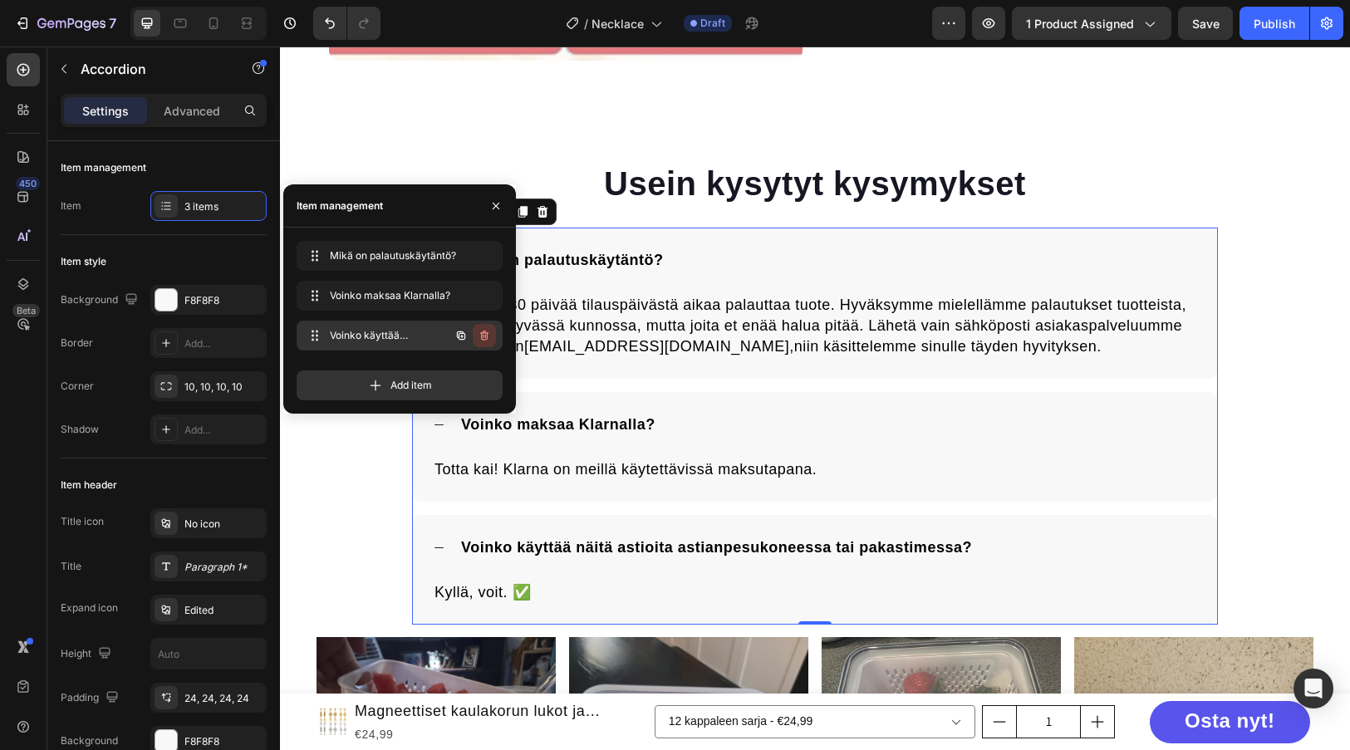
click at [491, 334] on button "button" at bounding box center [484, 335] width 23 height 23
click at [485, 331] on div "Delete" at bounding box center [473, 335] width 31 height 15
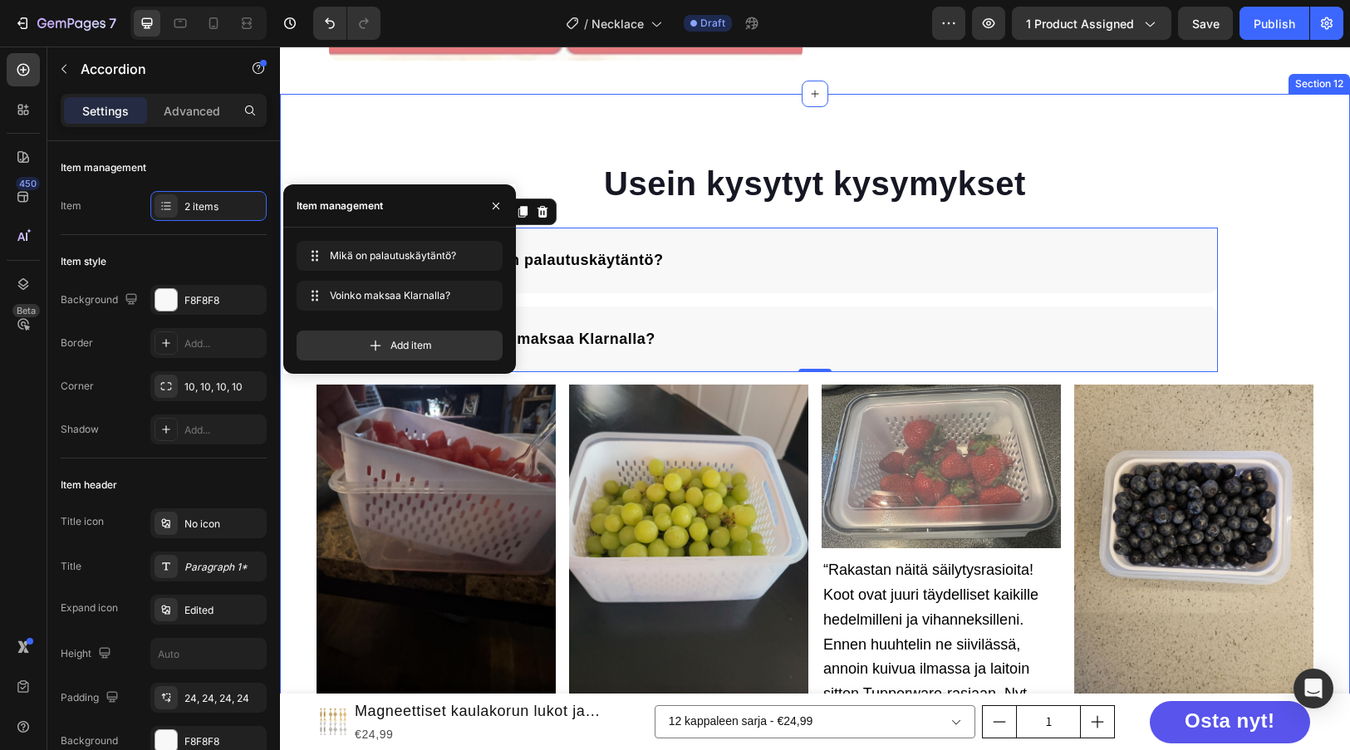
click at [1260, 233] on div "Usein kysytyt kysymykset Heading Mikä on palautuskäytäntö? Voinko maksaa Klarna…" at bounding box center [815, 610] width 1070 height 901
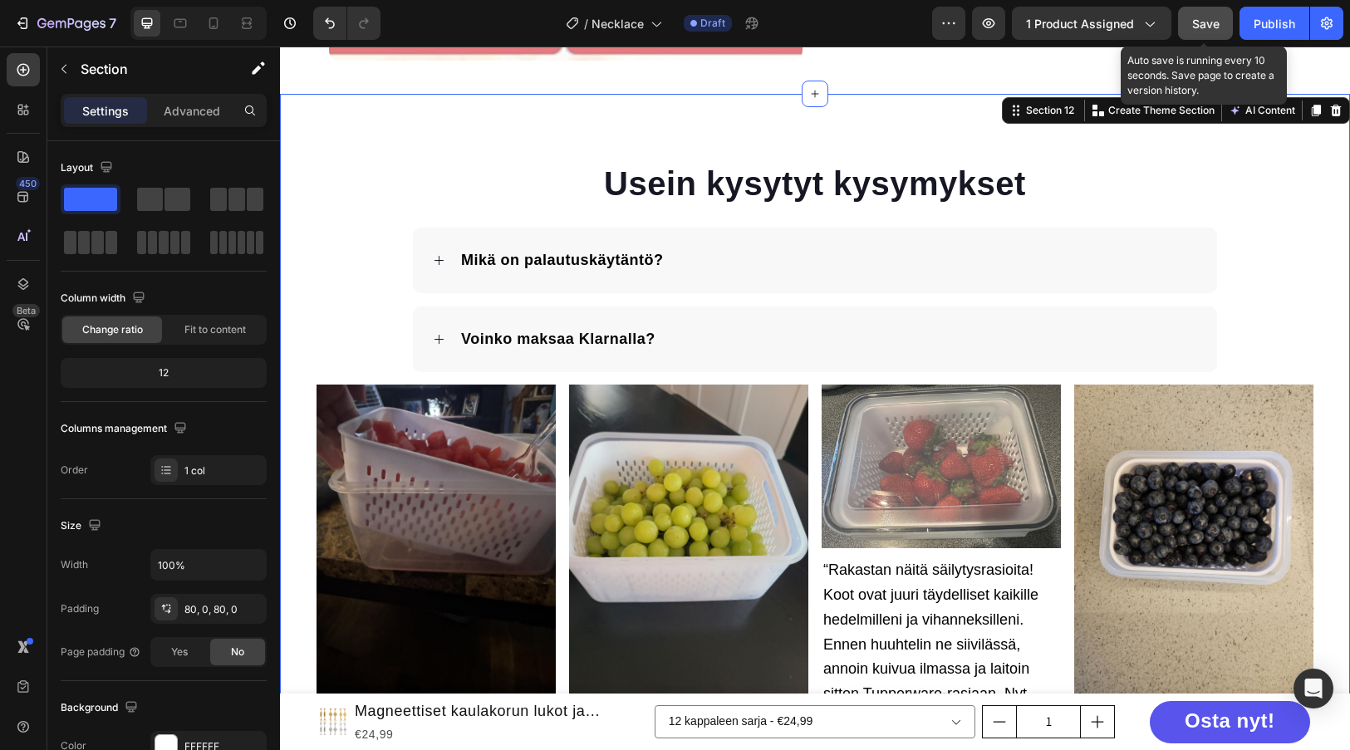
click at [1204, 18] on span "Save" at bounding box center [1205, 24] width 27 height 14
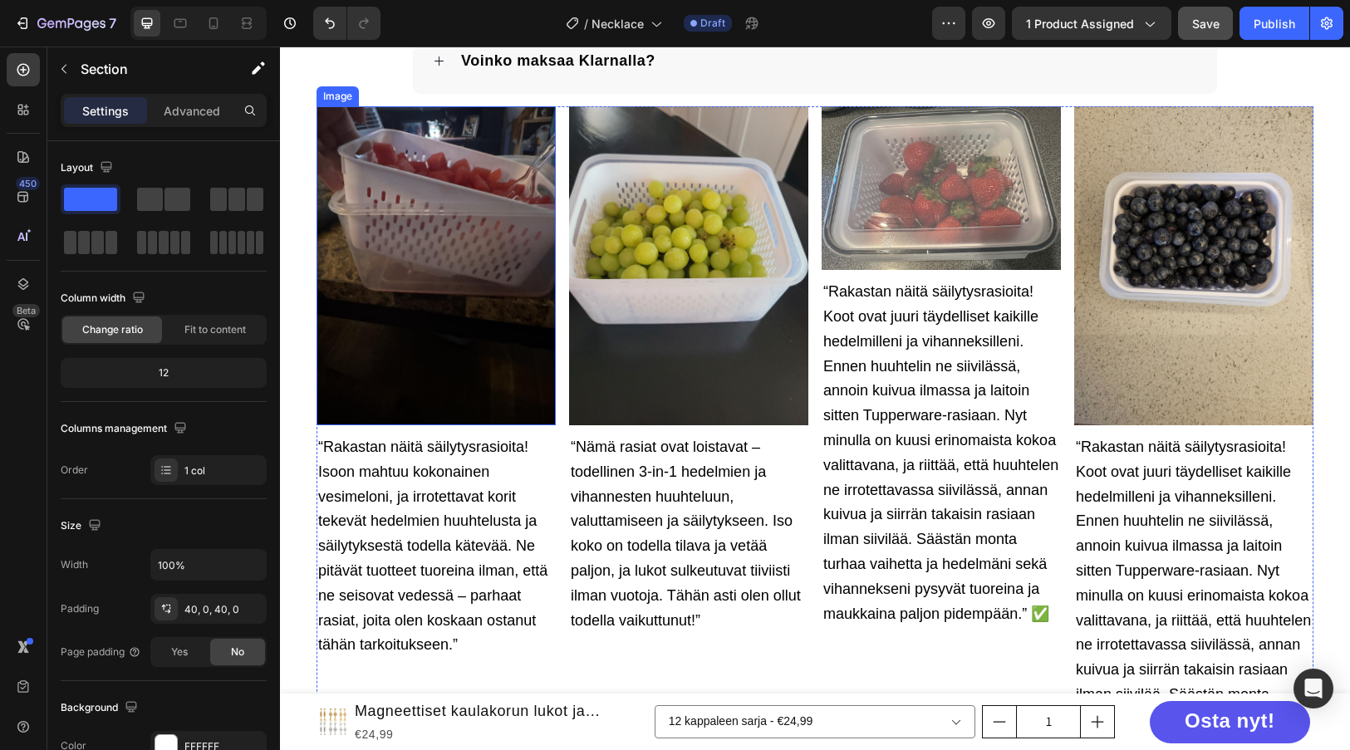
scroll to position [3494, 0]
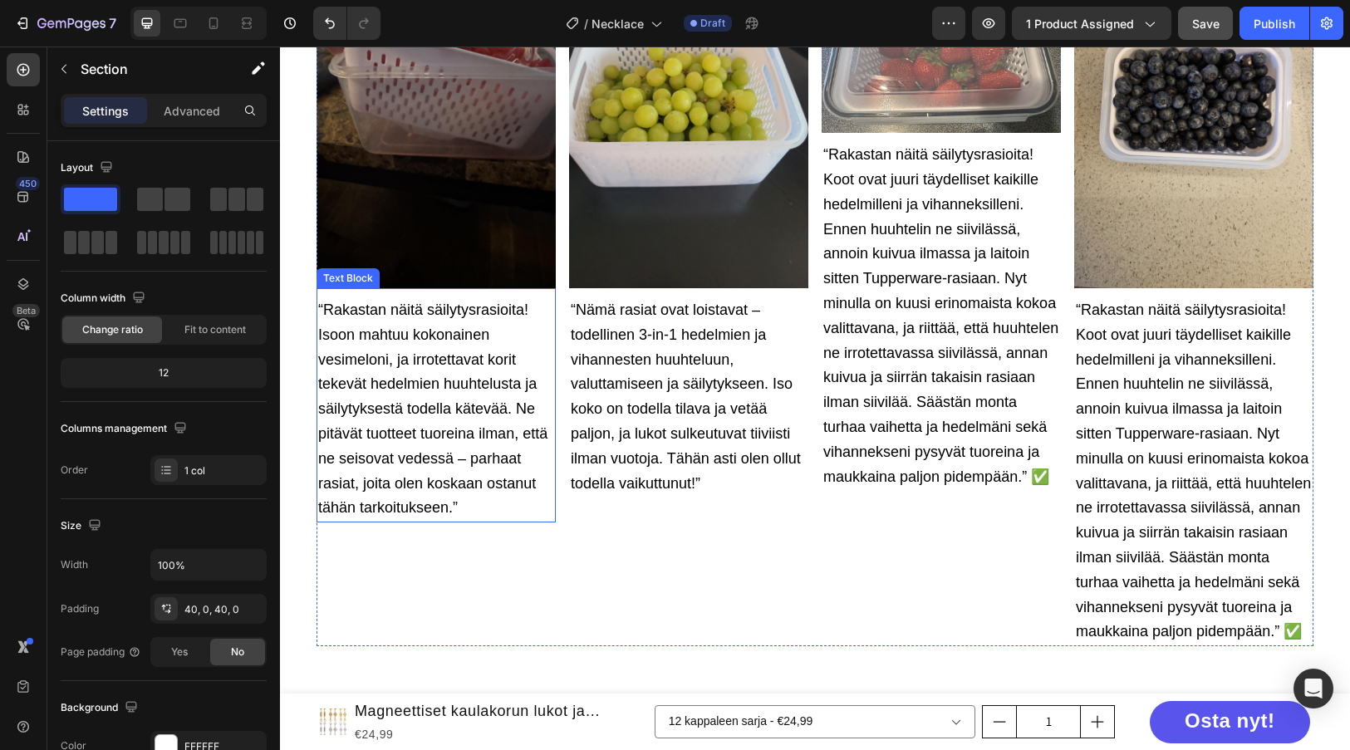
click at [440, 403] on span "“Rakastan näitä säilytysrasioita! Isoon mahtuu kokonainen vesimeloni, ja irrote…" at bounding box center [432, 409] width 229 height 214
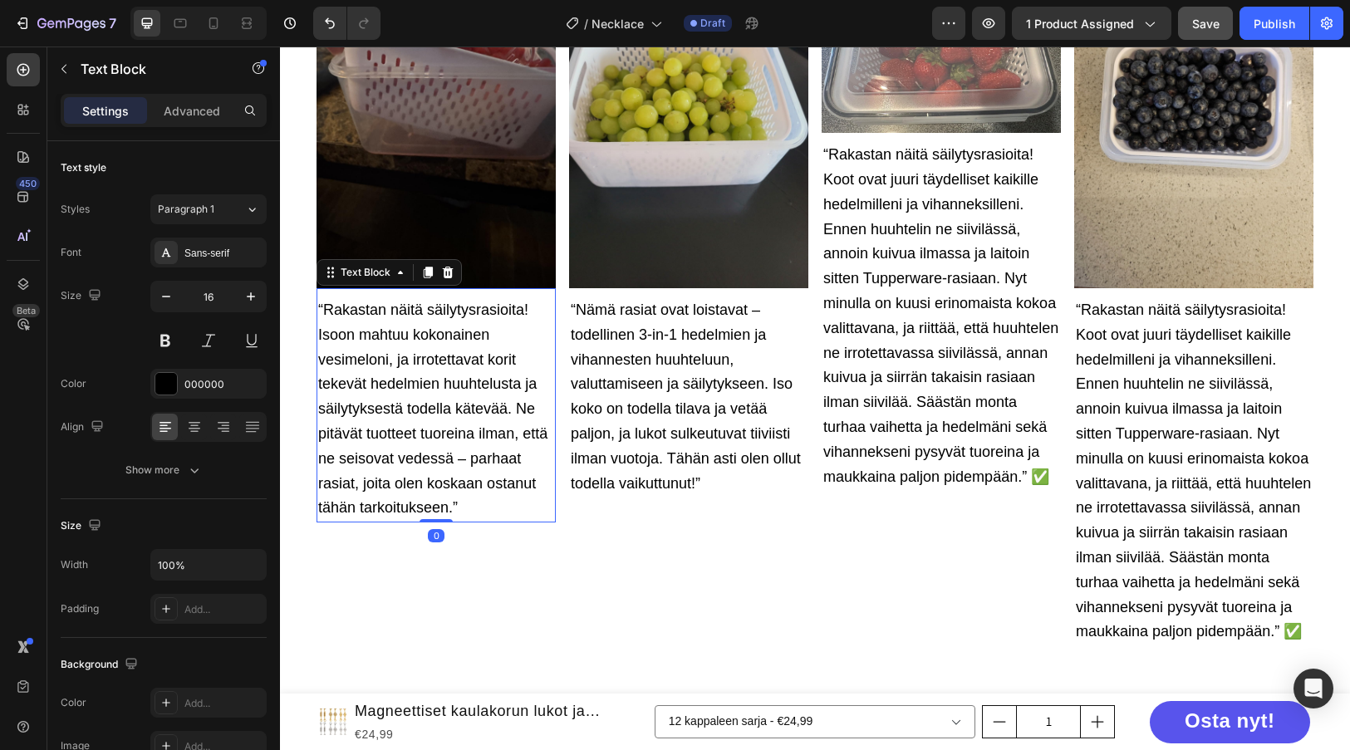
click at [440, 403] on span "“Rakastan näitä säilytysrasioita! Isoon mahtuu kokonainen vesimeloni, ja irrote…" at bounding box center [432, 409] width 229 height 214
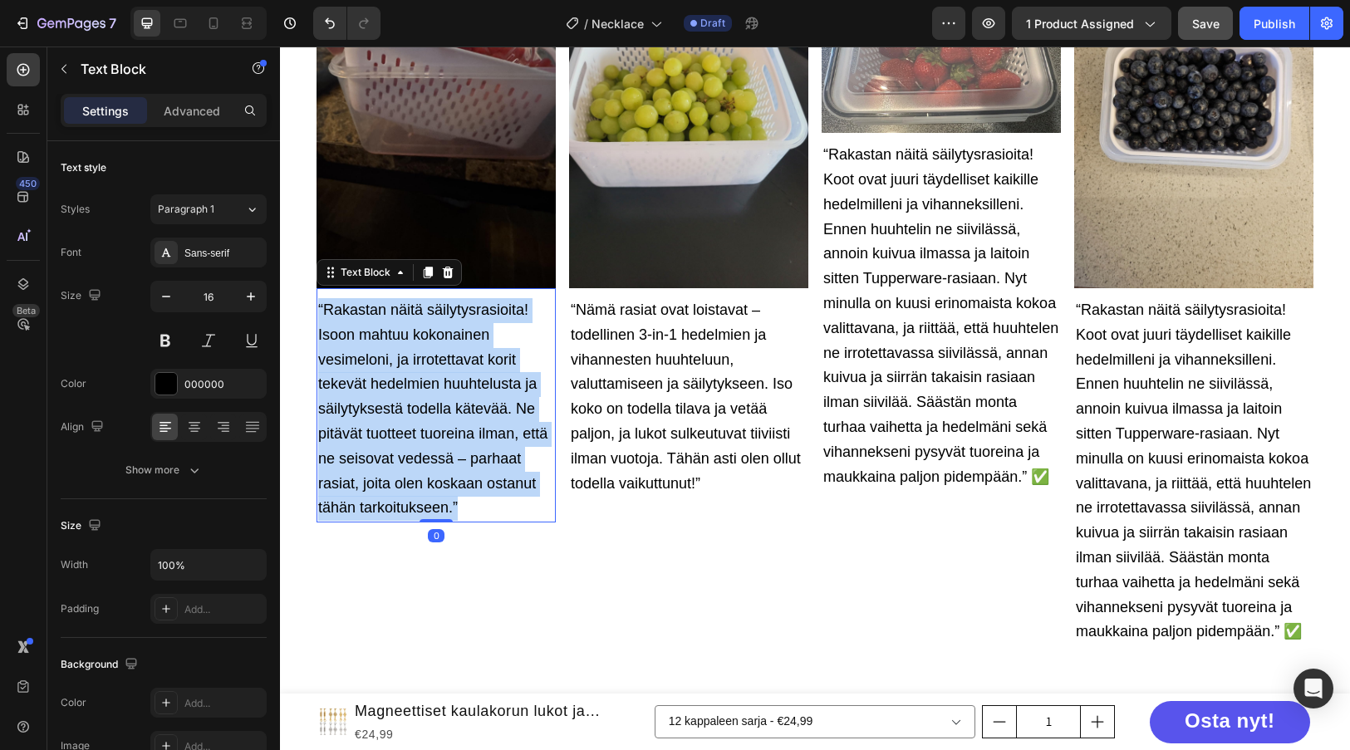
click at [440, 403] on span "“Rakastan näitä säilytysrasioita! Isoon mahtuu kokonainen vesimeloni, ja irrote…" at bounding box center [432, 409] width 229 height 214
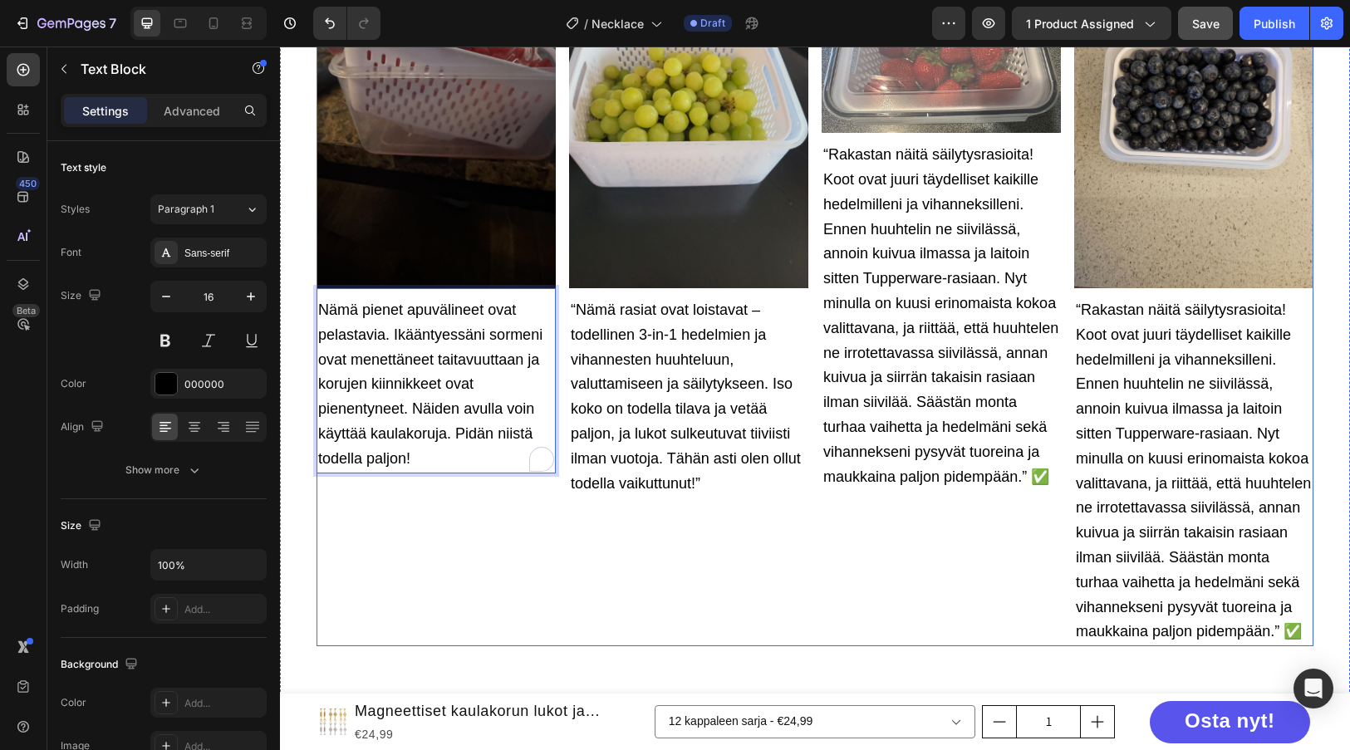
click at [439, 522] on div "Image Nämä pienet apuvälineet ovat pelastavia. Ikääntyessäni sormeni ovat menet…" at bounding box center [435, 307] width 239 height 677
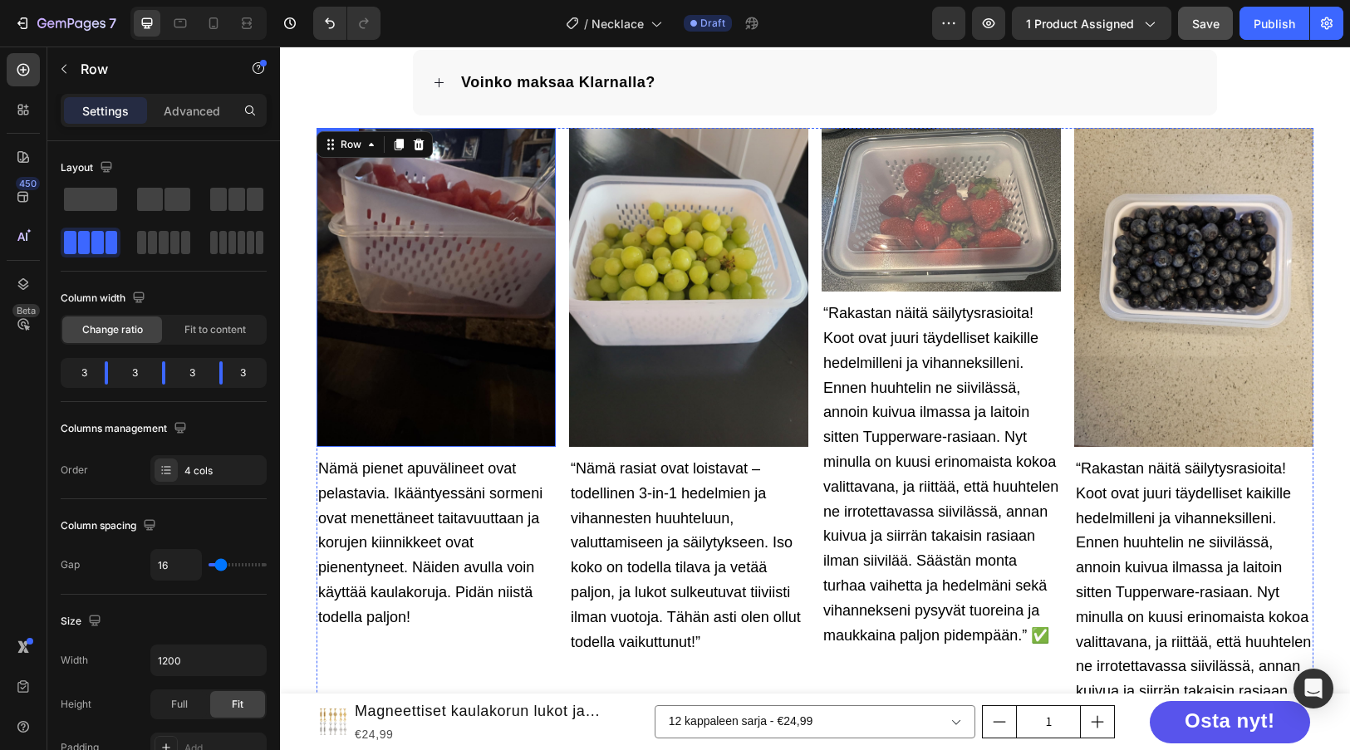
scroll to position [3328, 0]
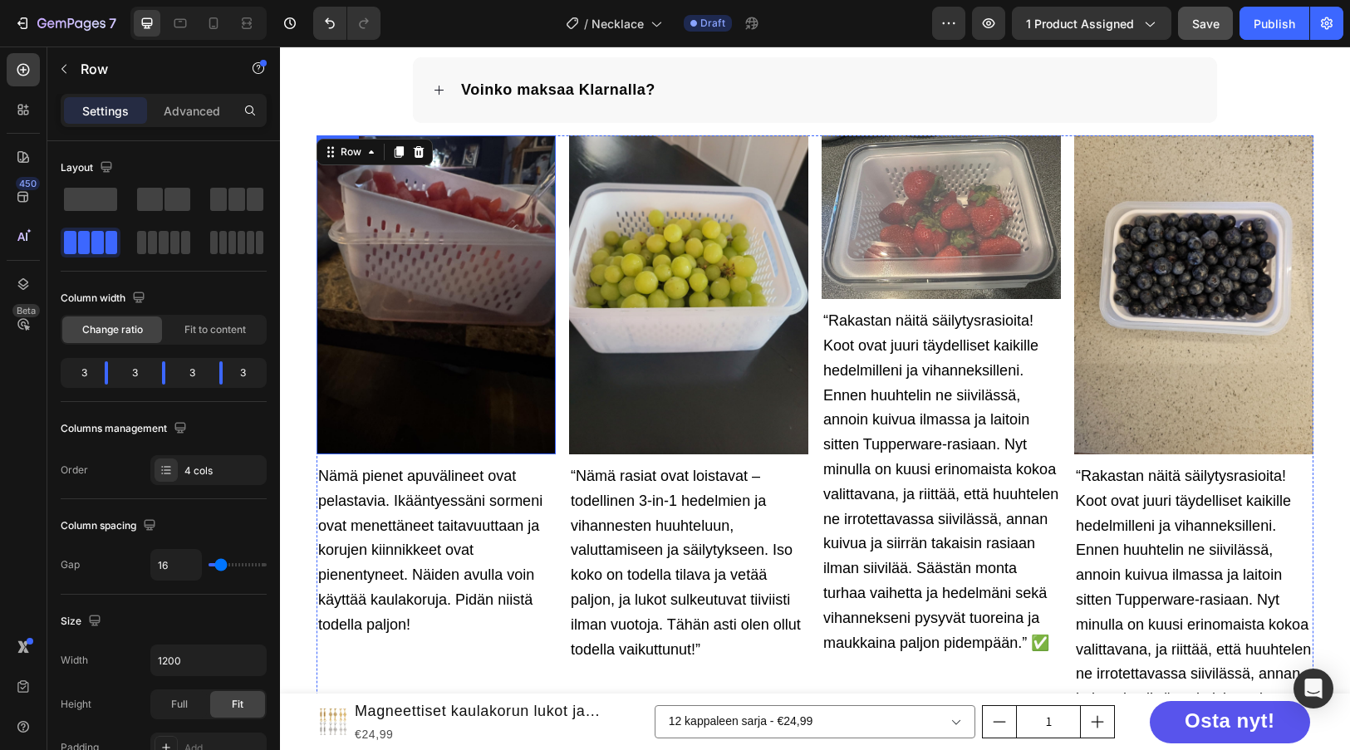
click at [459, 342] on img at bounding box center [435, 294] width 239 height 319
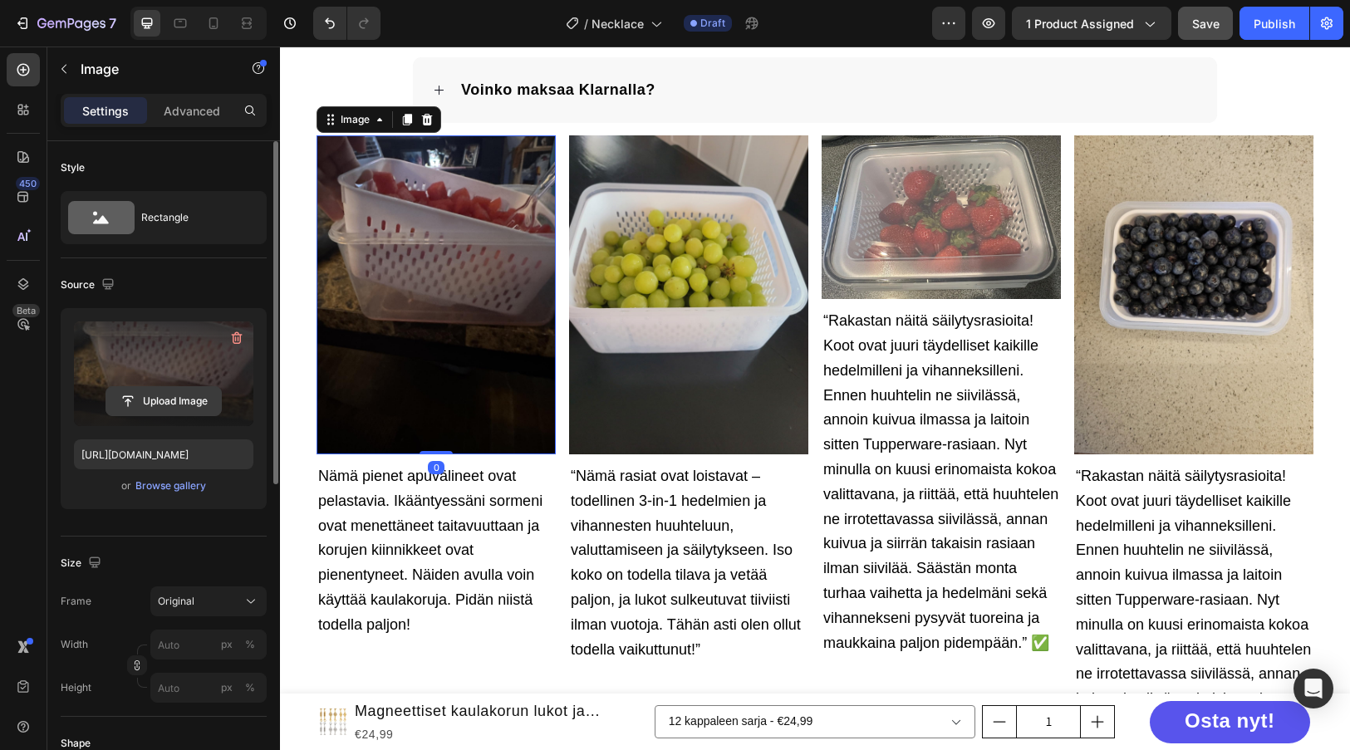
click at [147, 398] on input "file" at bounding box center [163, 401] width 115 height 28
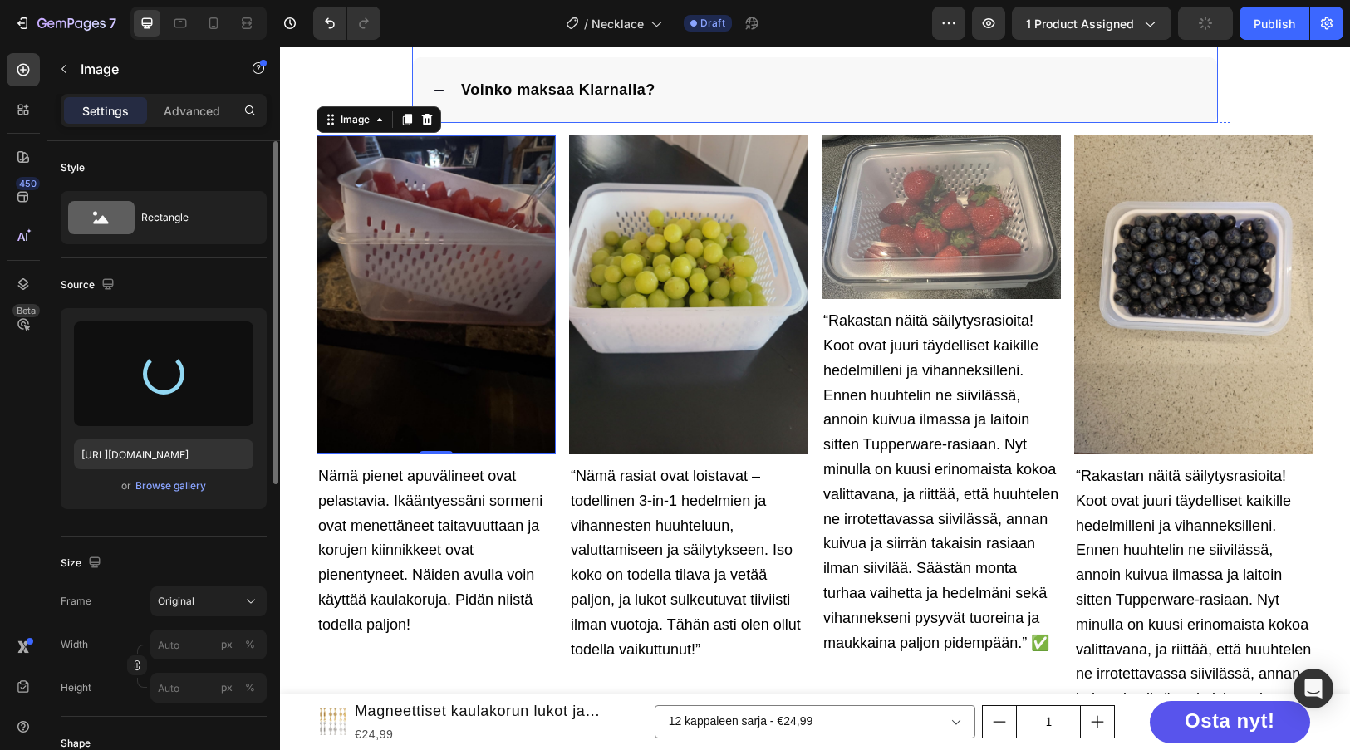
type input "https://cdn.shopify.com/s/files/1/0596/8468/3812/files/gempages_545851890361959…"
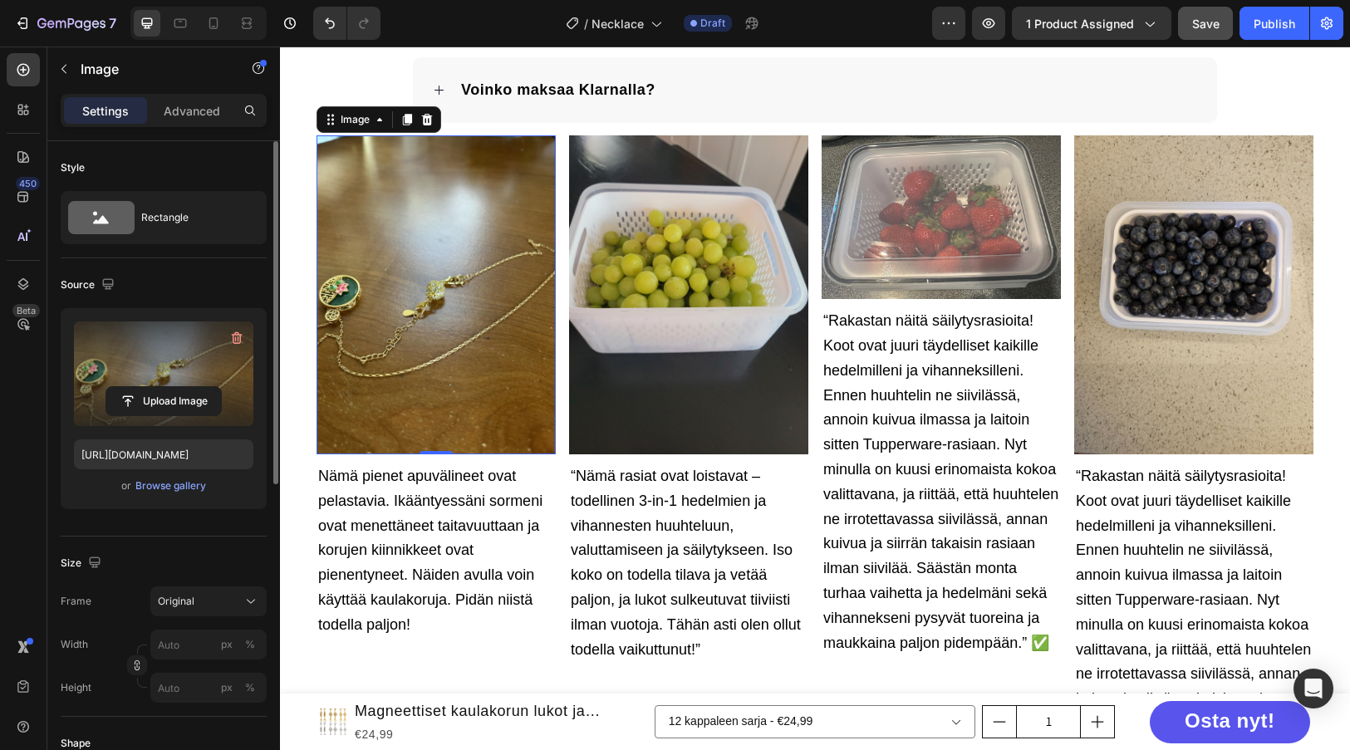
click at [660, 291] on img at bounding box center [688, 294] width 239 height 319
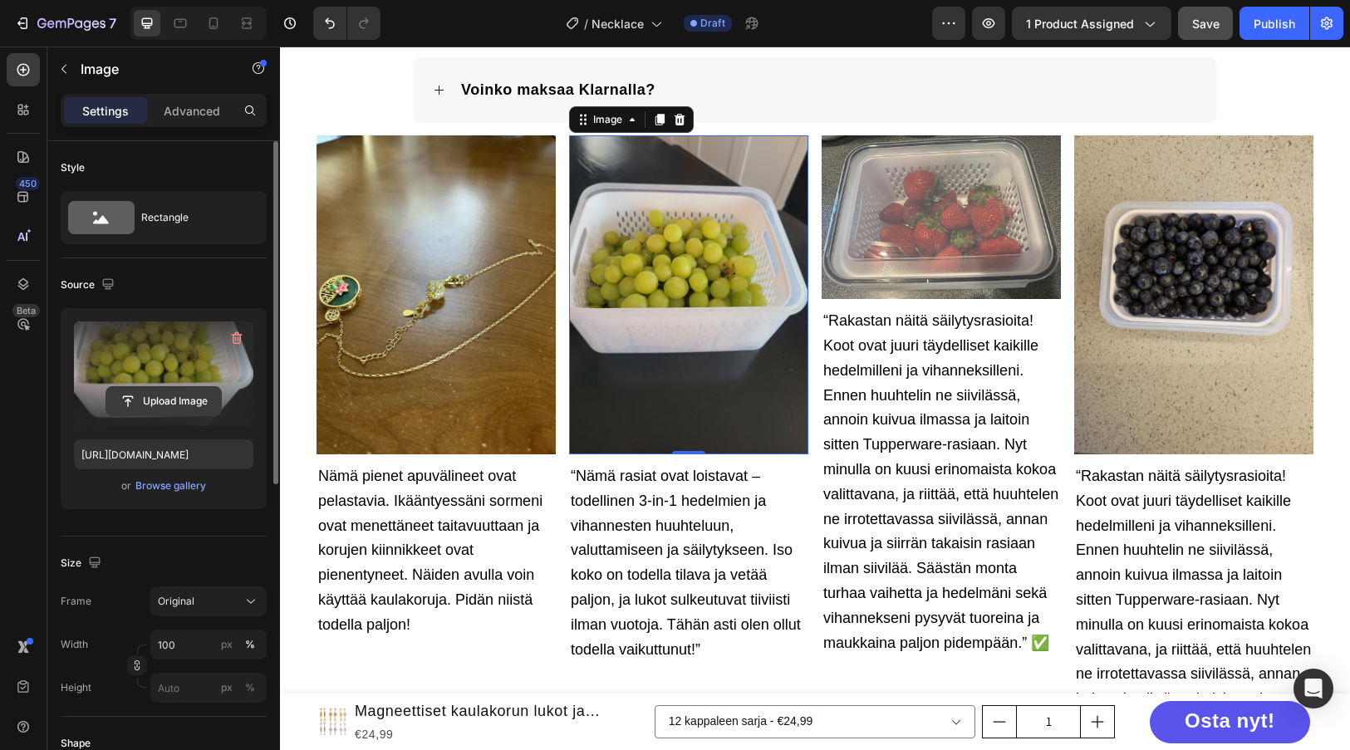
click at [161, 397] on input "file" at bounding box center [163, 401] width 115 height 28
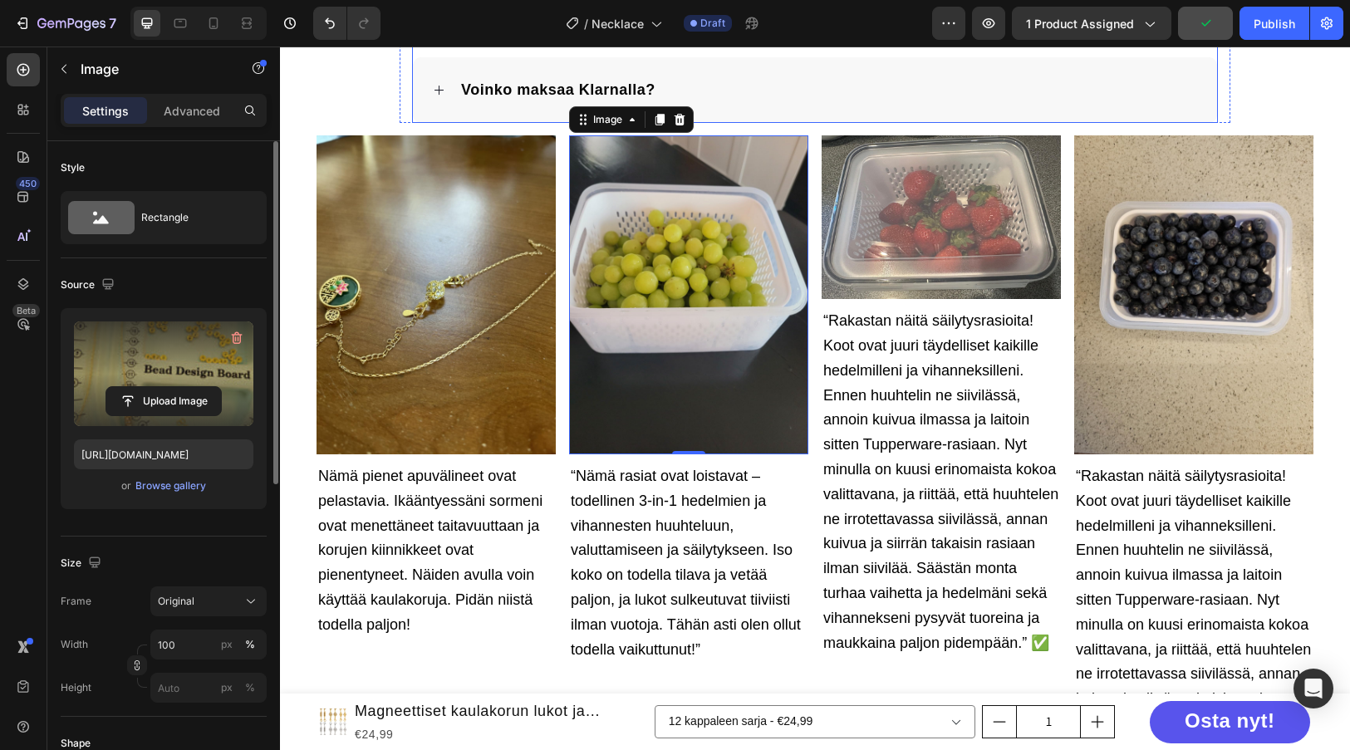
type input "[URL][DOMAIN_NAME]"
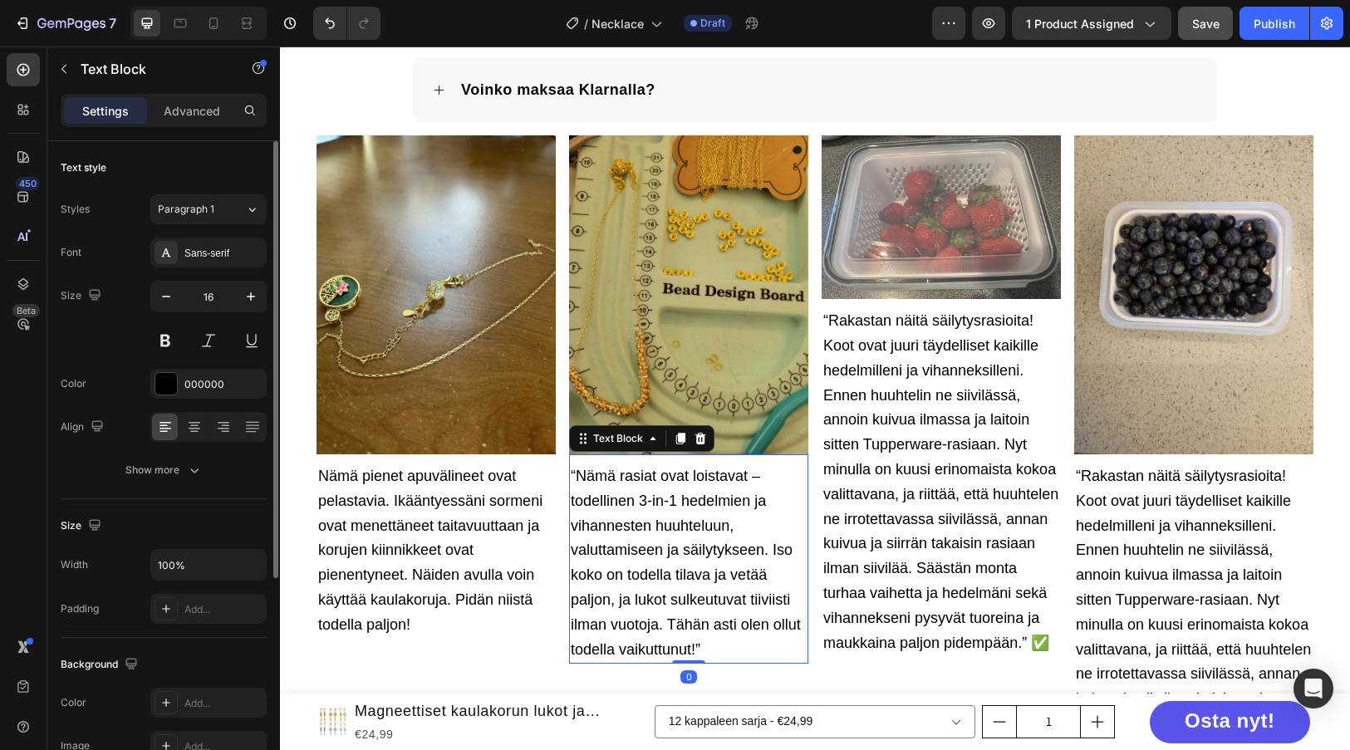
click at [678, 541] on p "“Nämä rasiat ovat loistavat – todellinen 3-in-1 hedelmien ja vihannesten huuhte…" at bounding box center [689, 563] width 236 height 198
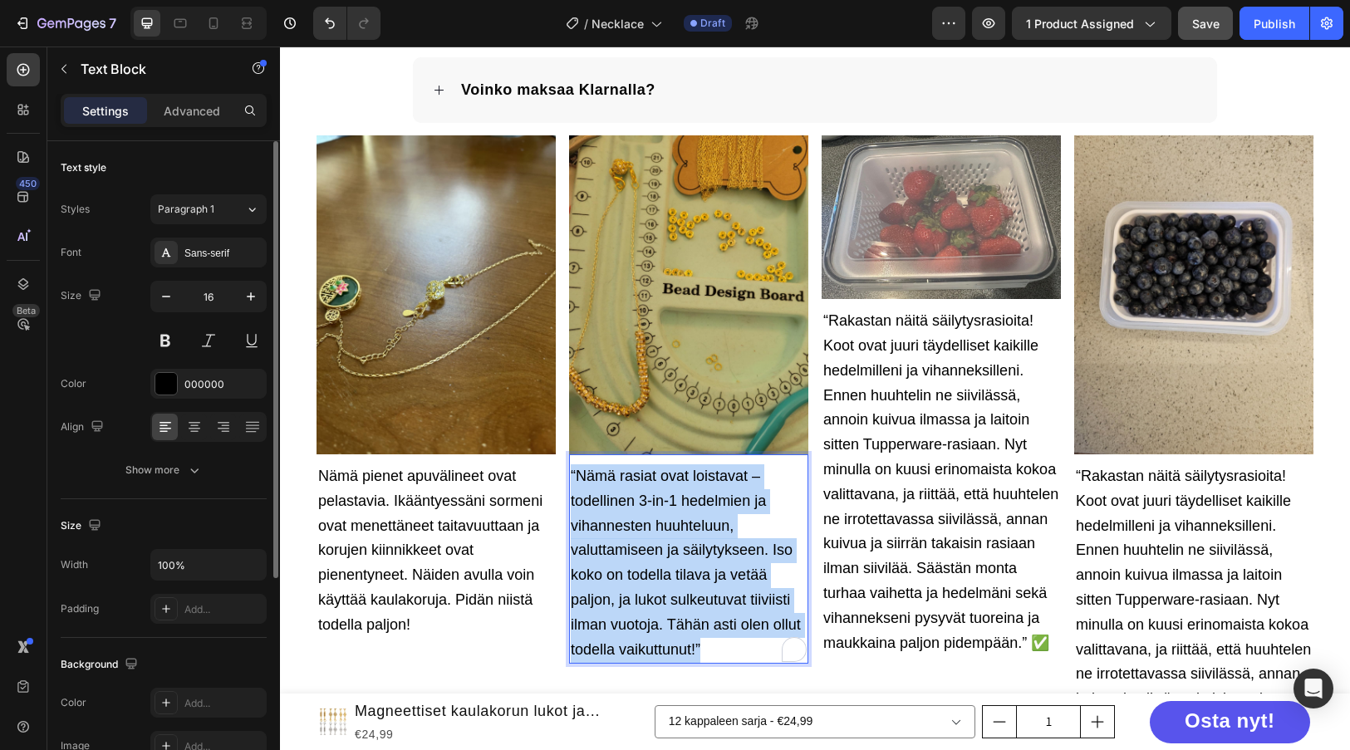
click at [678, 541] on p "“Nämä rasiat ovat loistavat – todellinen 3-in-1 hedelmien ja vihannesten huuhte…" at bounding box center [689, 563] width 236 height 198
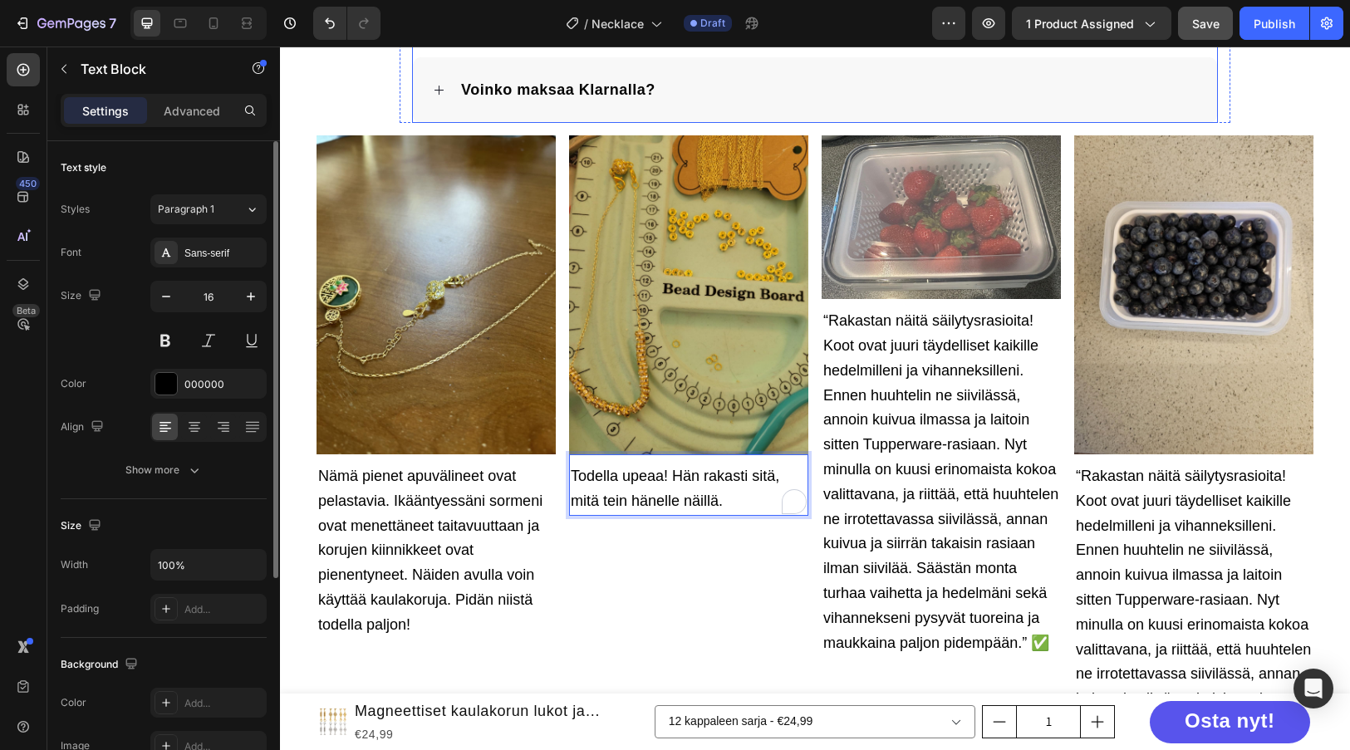
click at [854, 89] on div "Voinko maksaa Klarnalla?" at bounding box center [828, 90] width 738 height 26
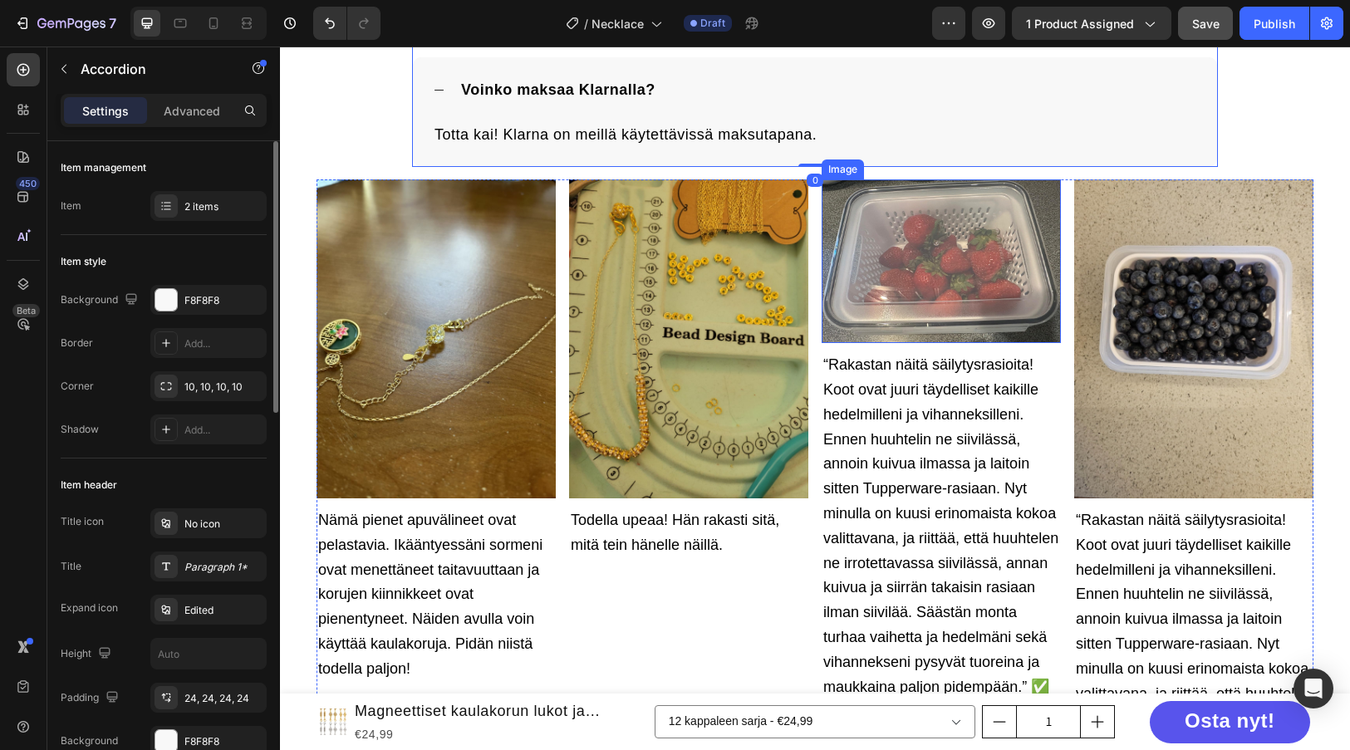
click at [928, 269] on img at bounding box center [941, 261] width 239 height 164
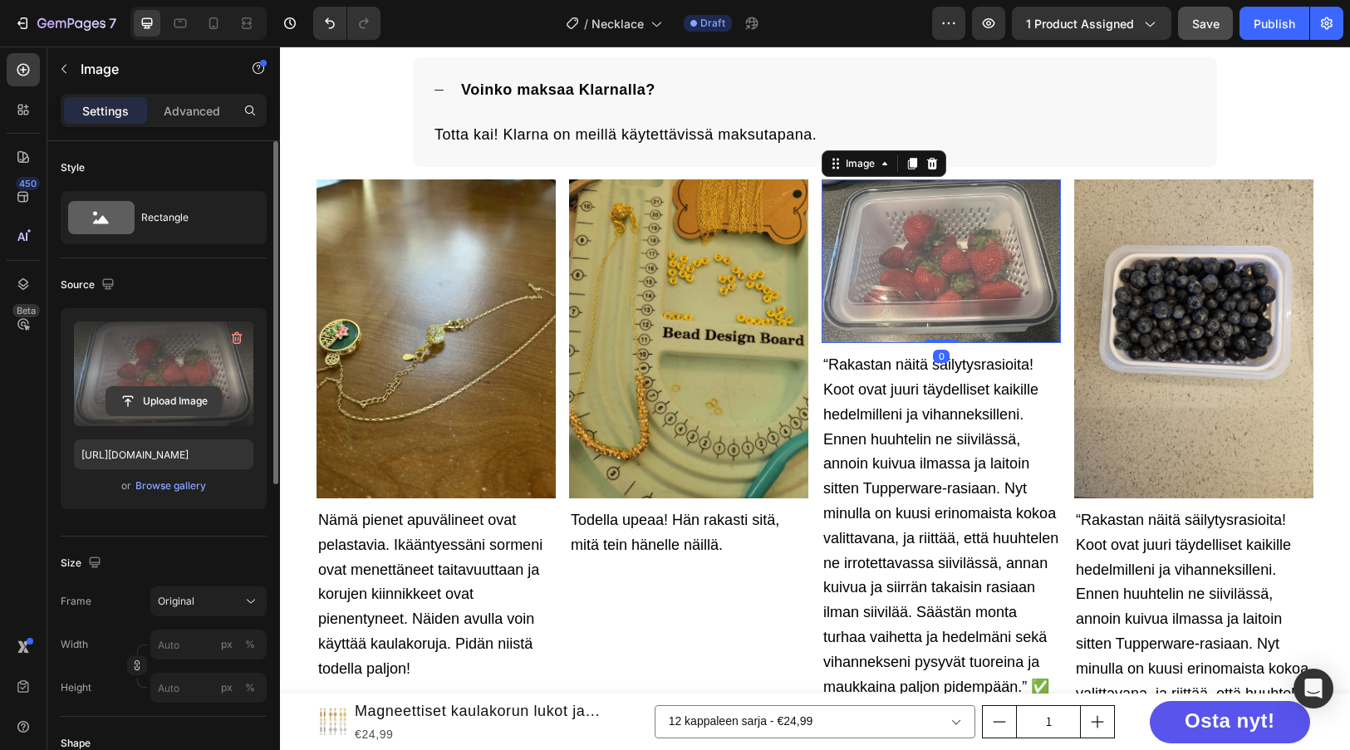
click at [179, 395] on input "file" at bounding box center [163, 401] width 115 height 28
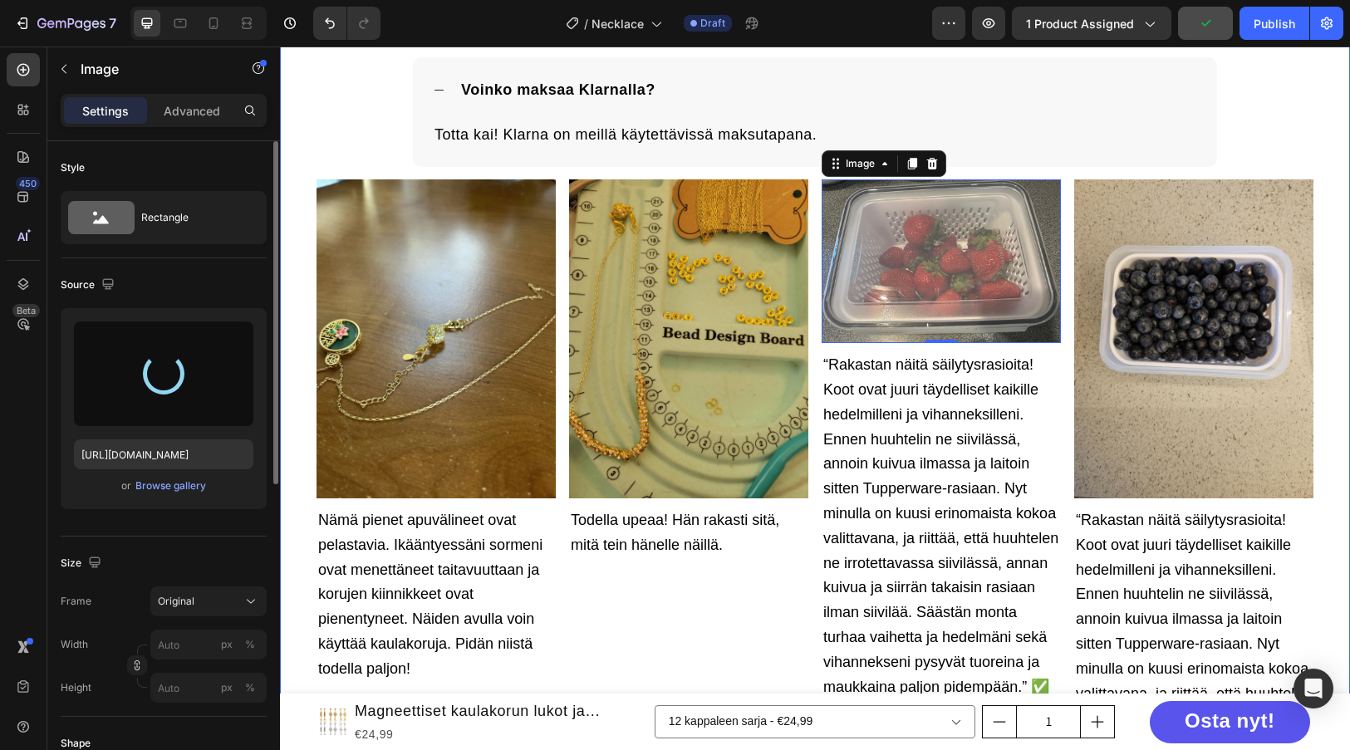
type input "[URL][DOMAIN_NAME]"
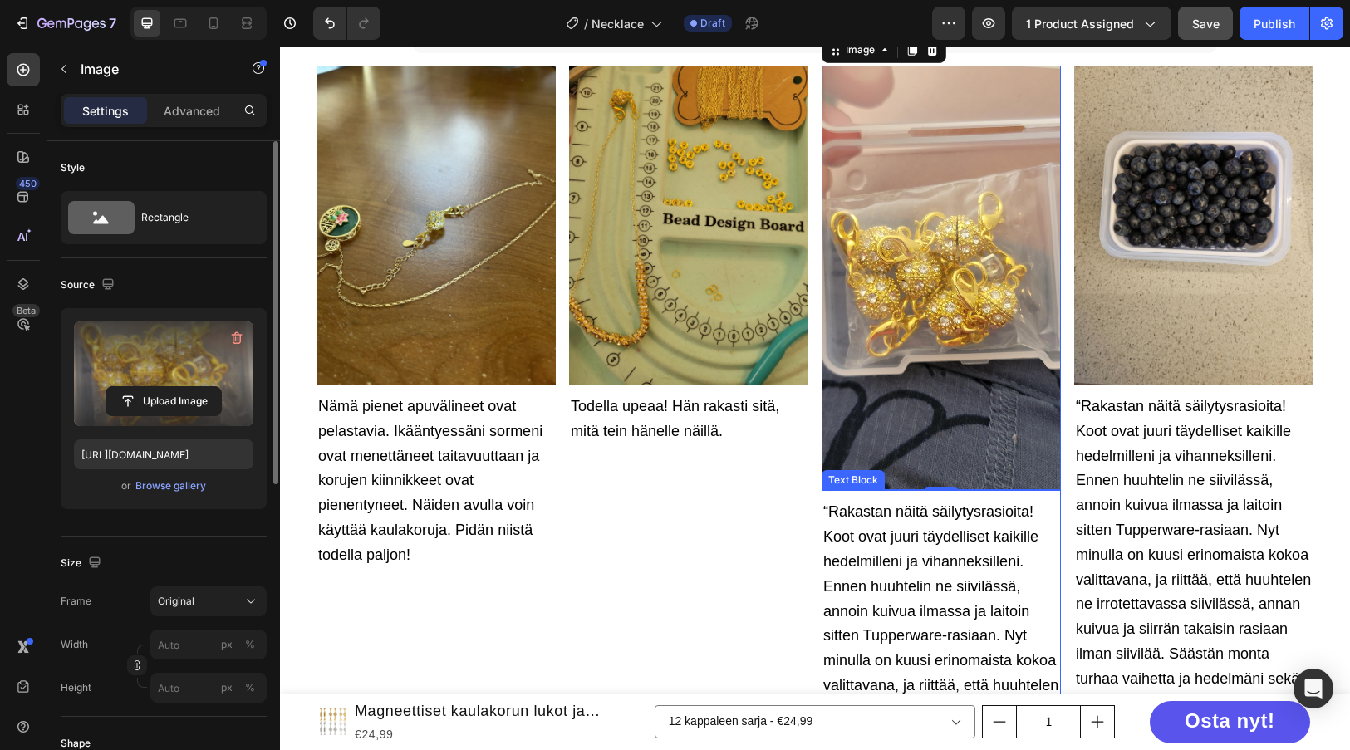
scroll to position [3494, 0]
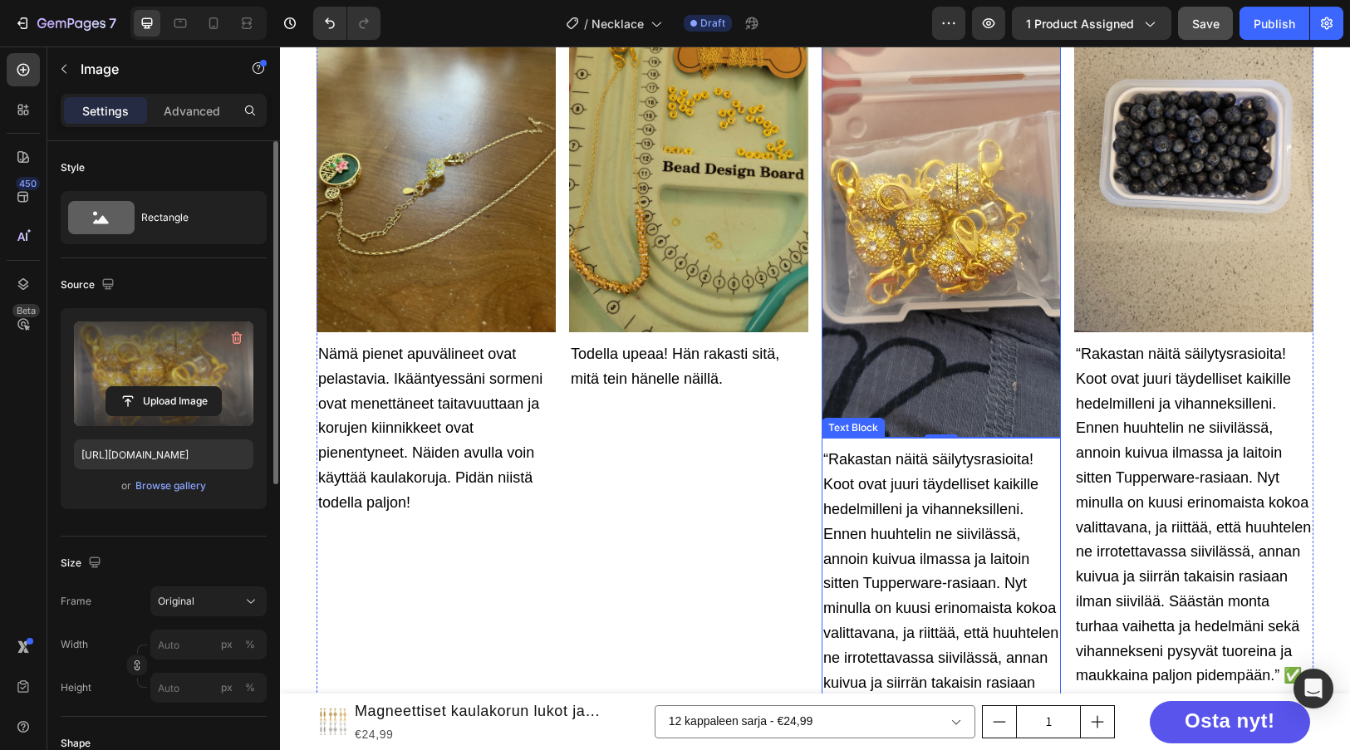
click at [945, 492] on span "“Rakastan näitä säilytysrasioita! Koot ovat juuri täydelliset kaikille hedelmil…" at bounding box center [940, 620] width 235 height 338
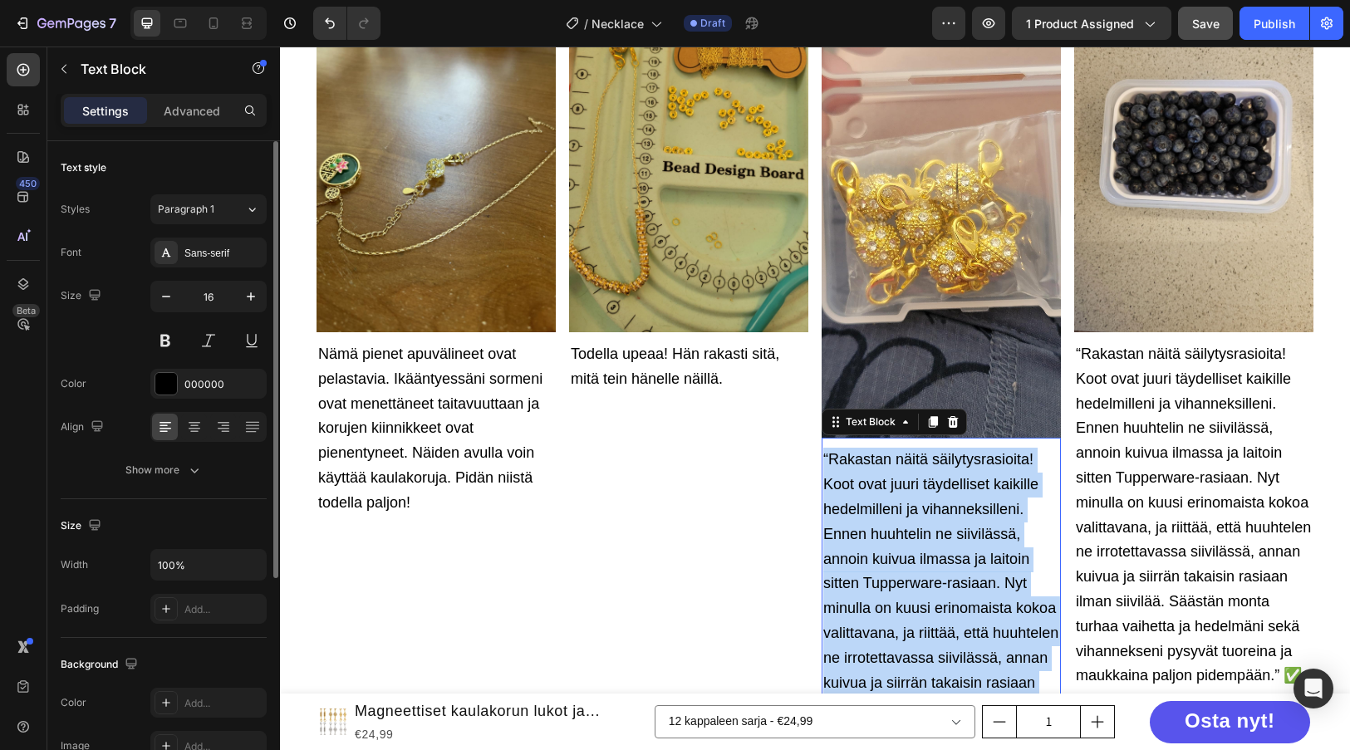
click at [944, 492] on span "“Rakastan näitä säilytysrasioita! Koot ovat juuri täydelliset kaikille hedelmil…" at bounding box center [940, 620] width 235 height 338
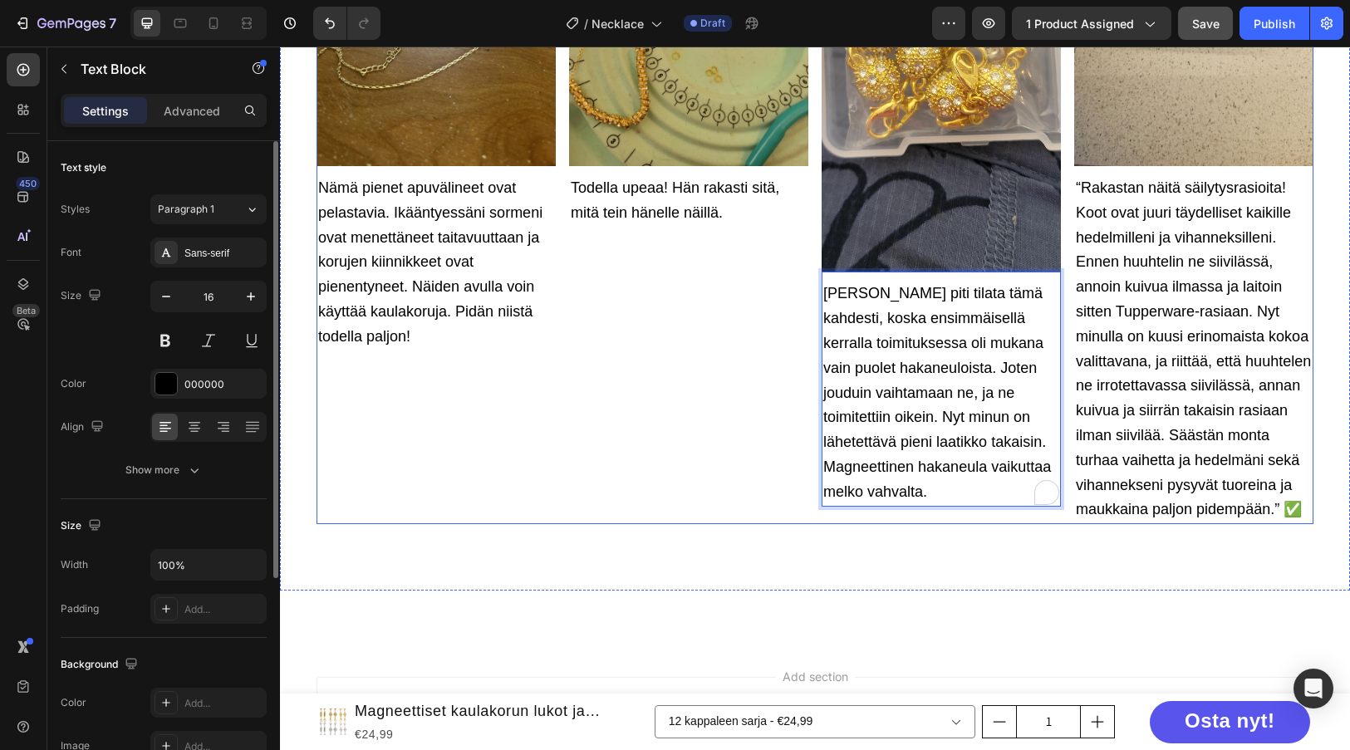
click at [940, 535] on div "Usein kysytyt kysymykset Heading Mikä on palautuskäytäntö? Voinko maksaa Klarna…" at bounding box center [815, 51] width 1070 height 1078
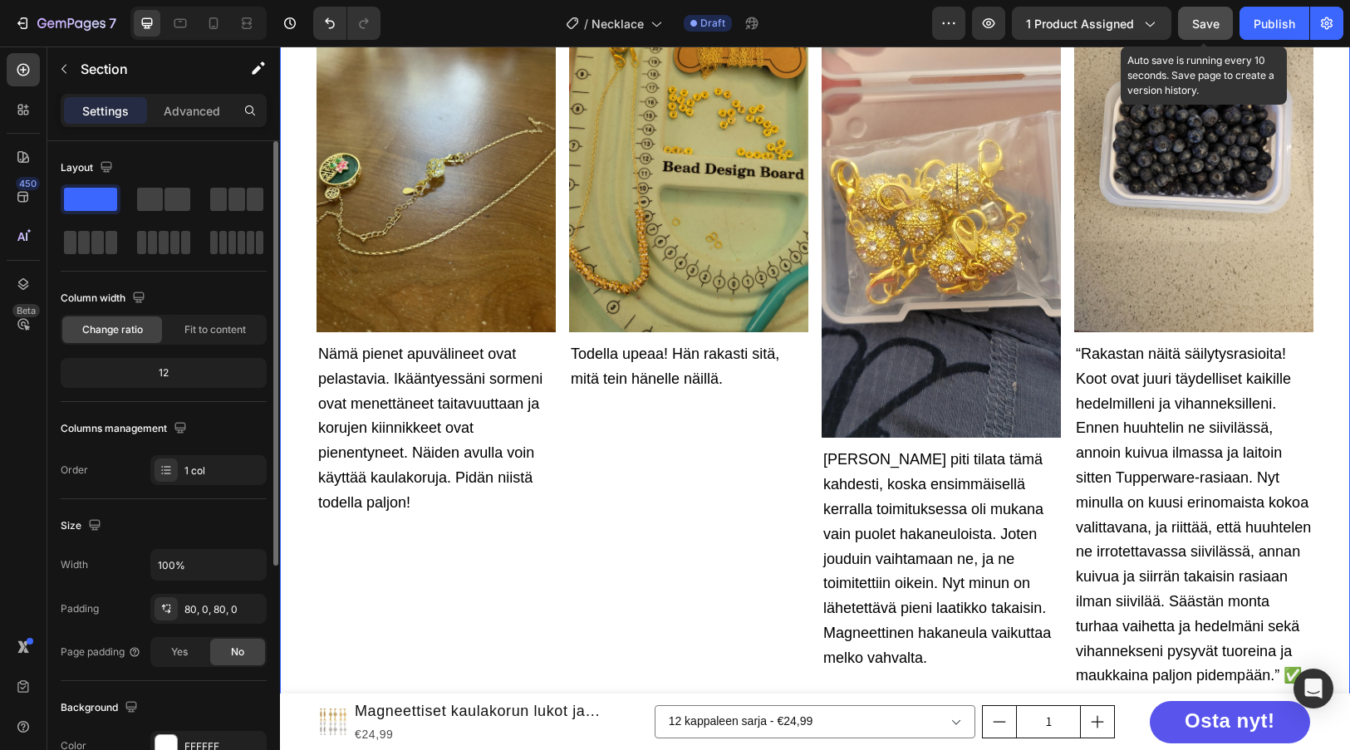
drag, startPoint x: 1209, startPoint y: 33, endPoint x: 919, endPoint y: 6, distance: 291.2
click at [1209, 33] on button "Save" at bounding box center [1205, 23] width 55 height 33
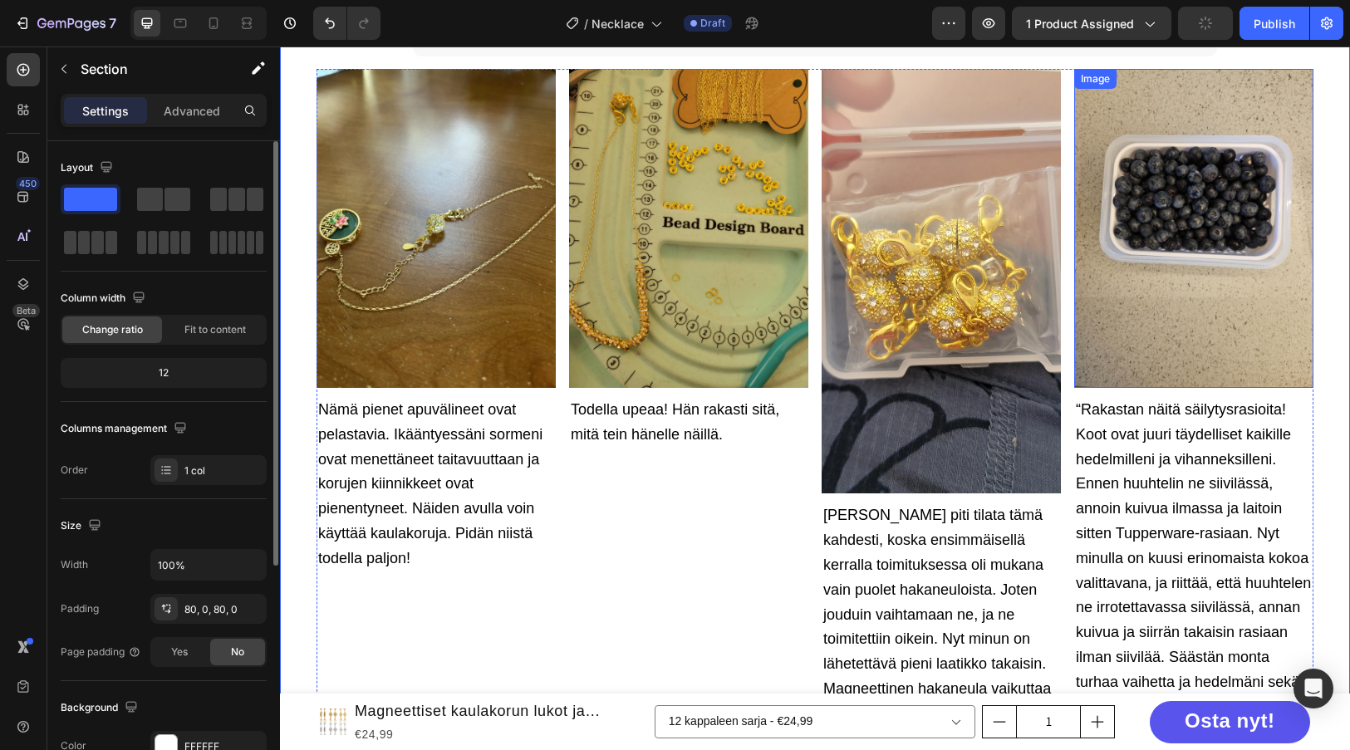
scroll to position [3411, 0]
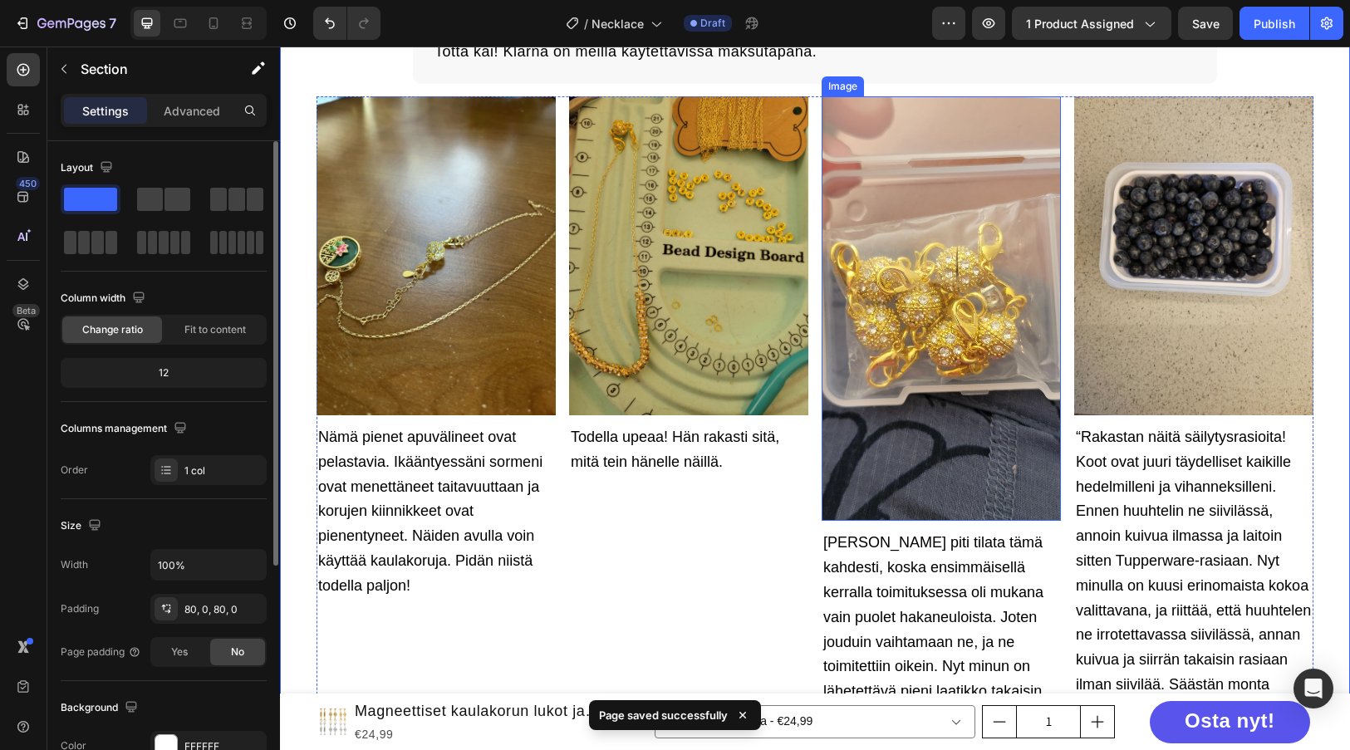
click at [1122, 227] on img at bounding box center [1193, 255] width 239 height 319
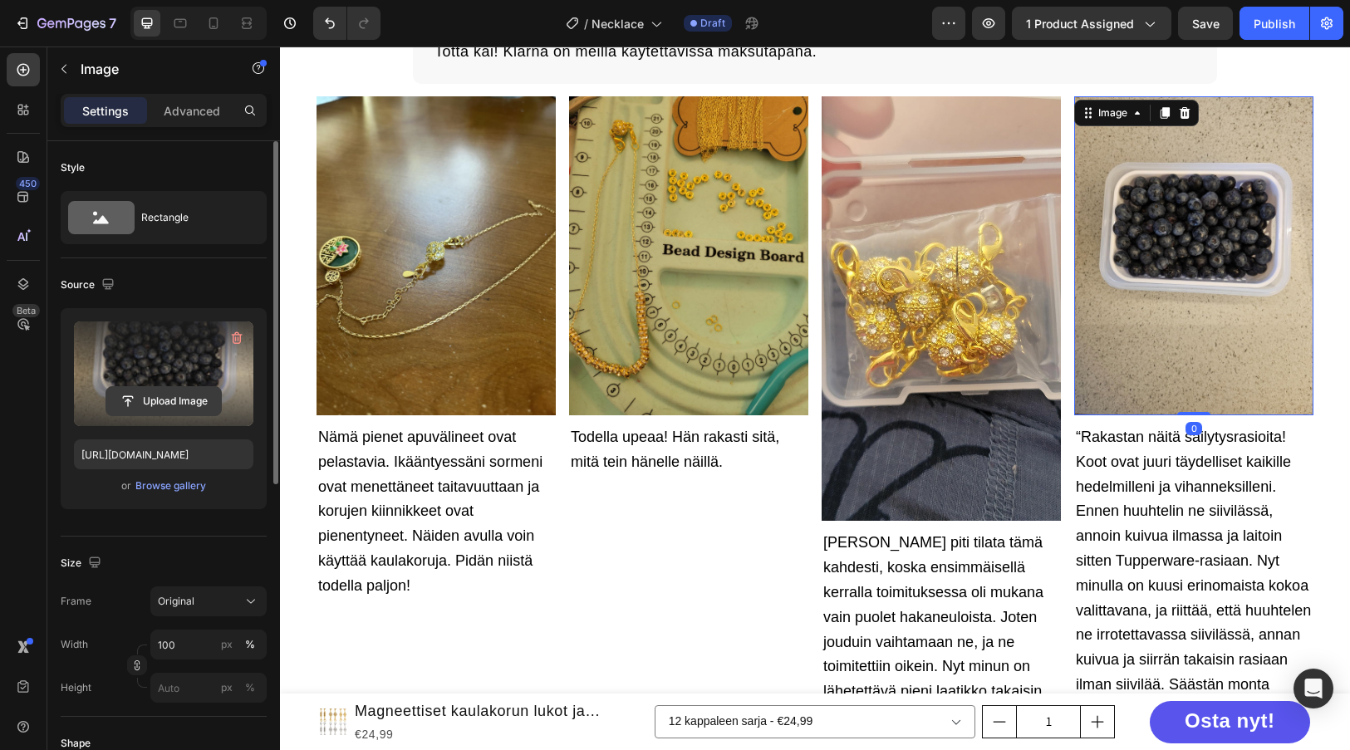
click at [151, 392] on input "file" at bounding box center [163, 401] width 115 height 28
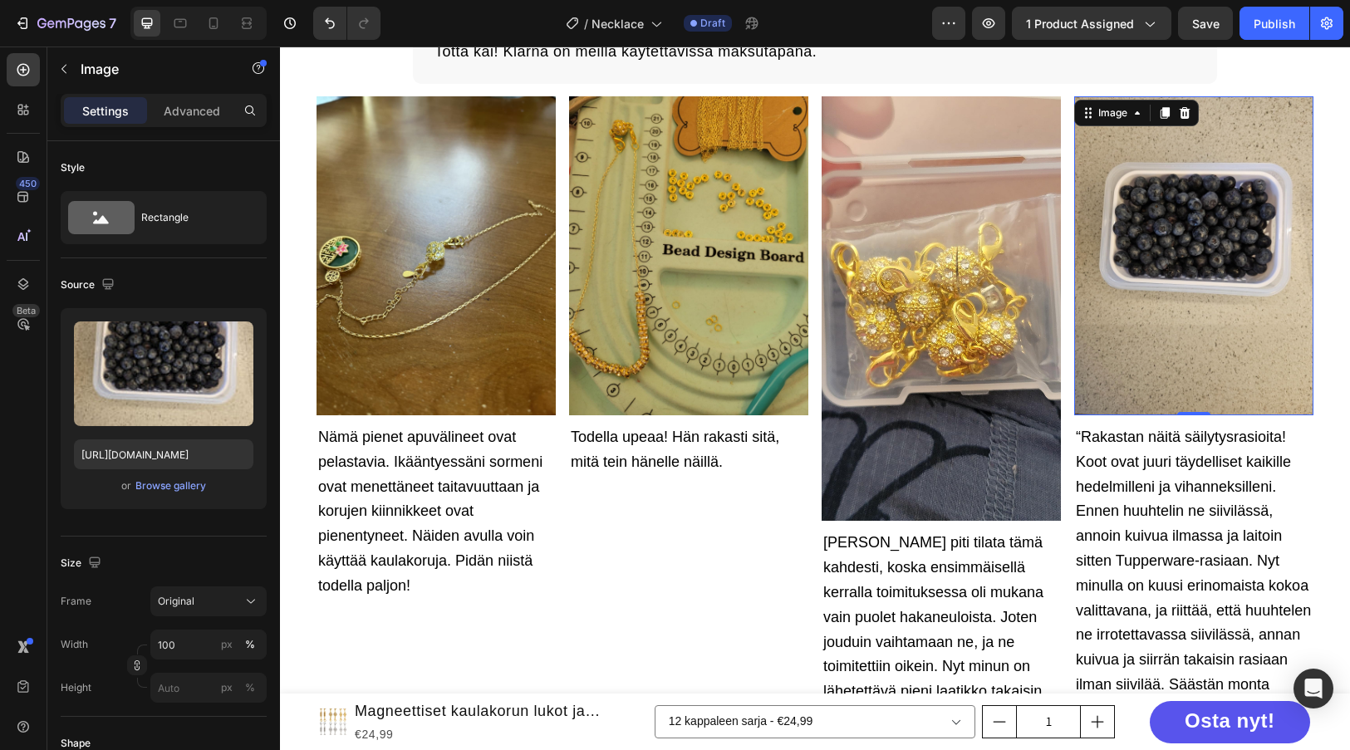
click at [1190, 277] on img at bounding box center [1193, 255] width 239 height 319
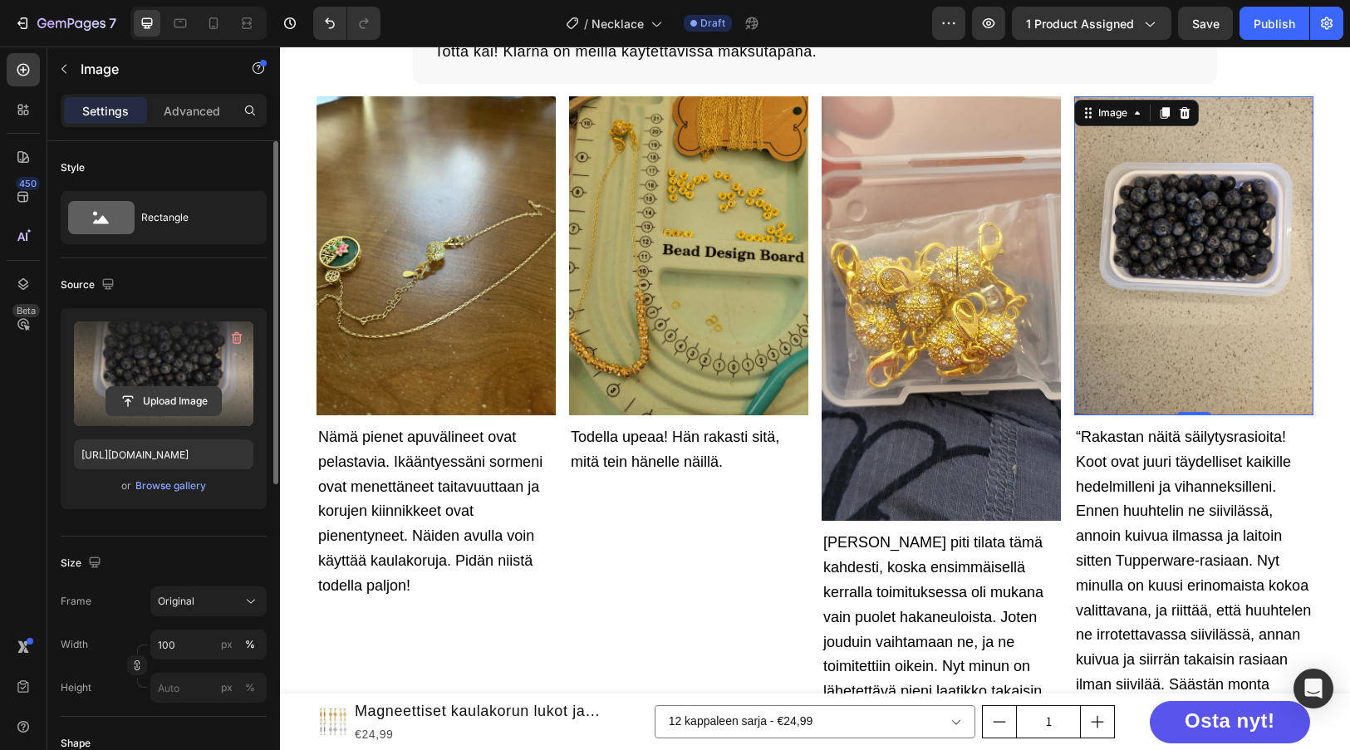
click at [136, 391] on input "file" at bounding box center [163, 401] width 115 height 28
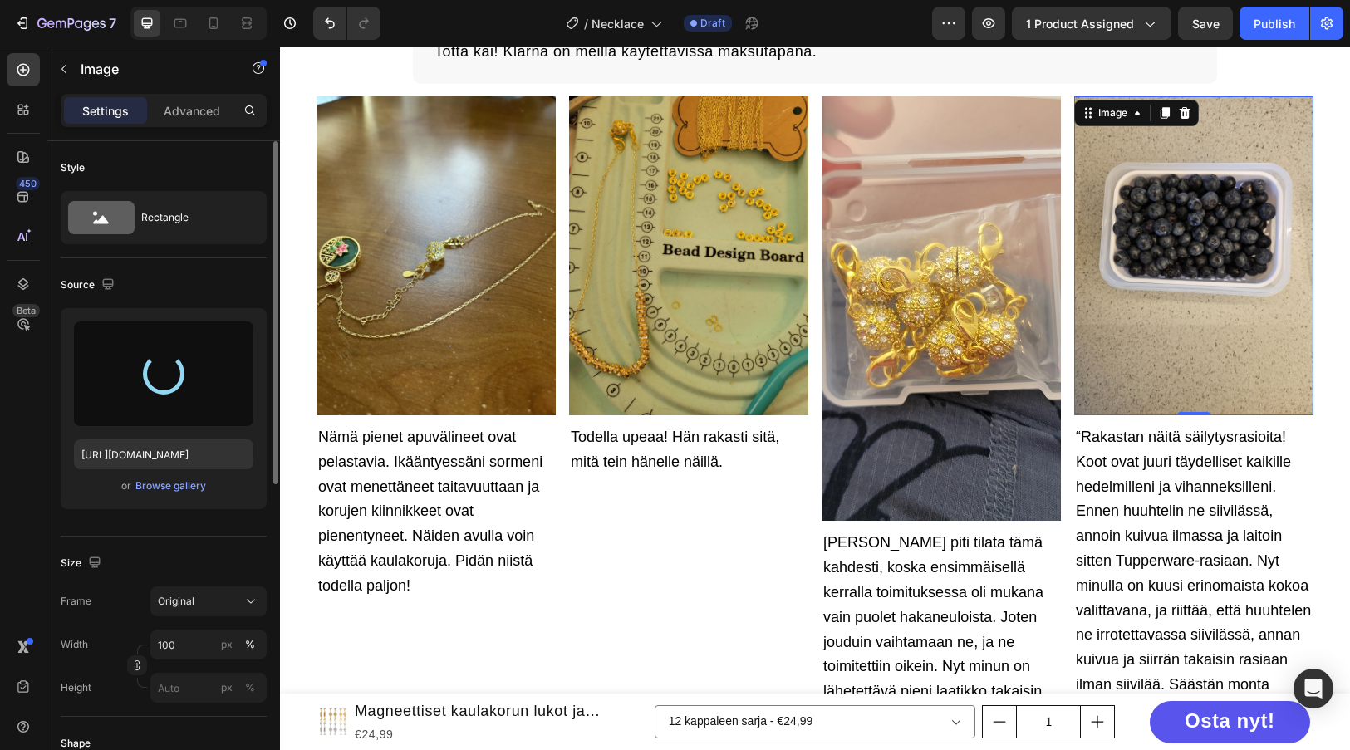
type input "[URL][DOMAIN_NAME]"
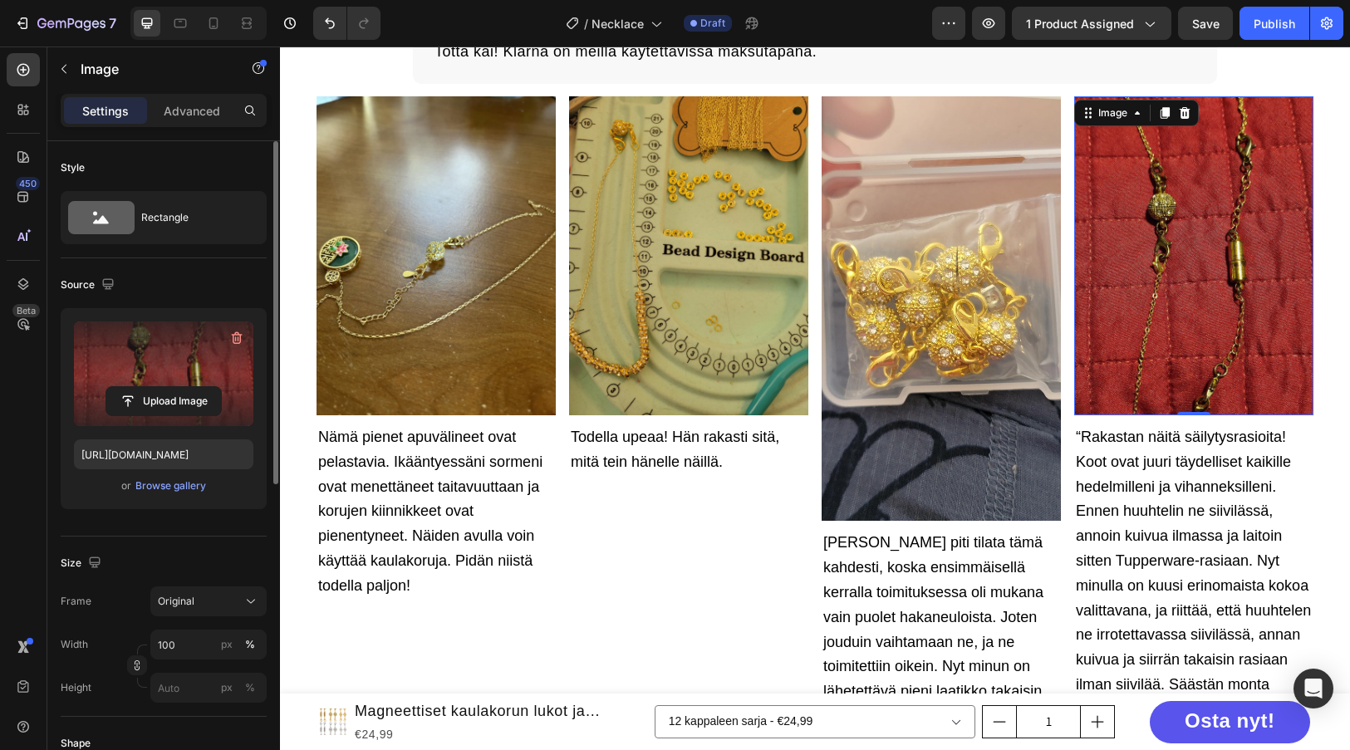
click at [870, 10] on div "/ Necklace Draft" at bounding box center [663, 23] width 538 height 33
click at [1151, 480] on span "“Rakastan näitä säilytysrasioita! Koot ovat juuri täydelliset kaikille hedelmil…" at bounding box center [1193, 598] width 235 height 338
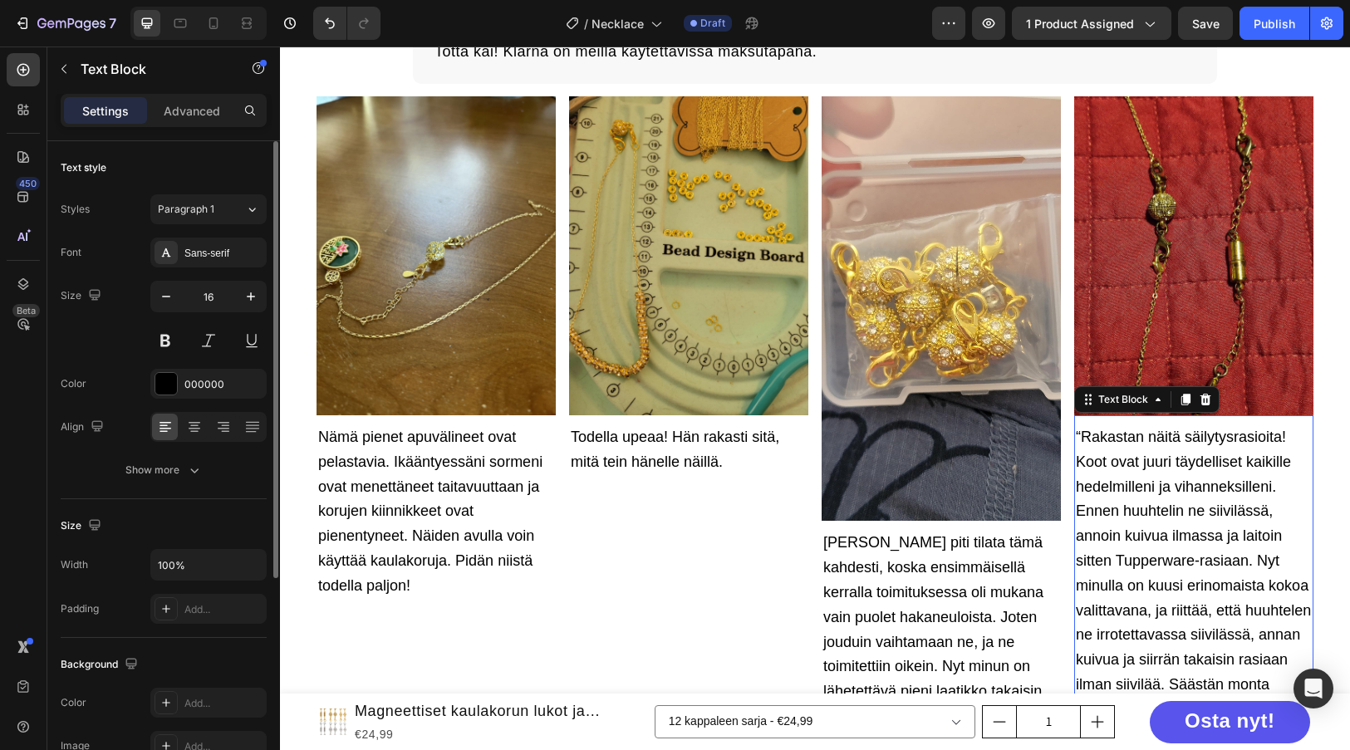
click at [1151, 480] on span "“Rakastan näitä säilytysrasioita! Koot ovat juuri täydelliset kaikille hedelmil…" at bounding box center [1193, 598] width 235 height 338
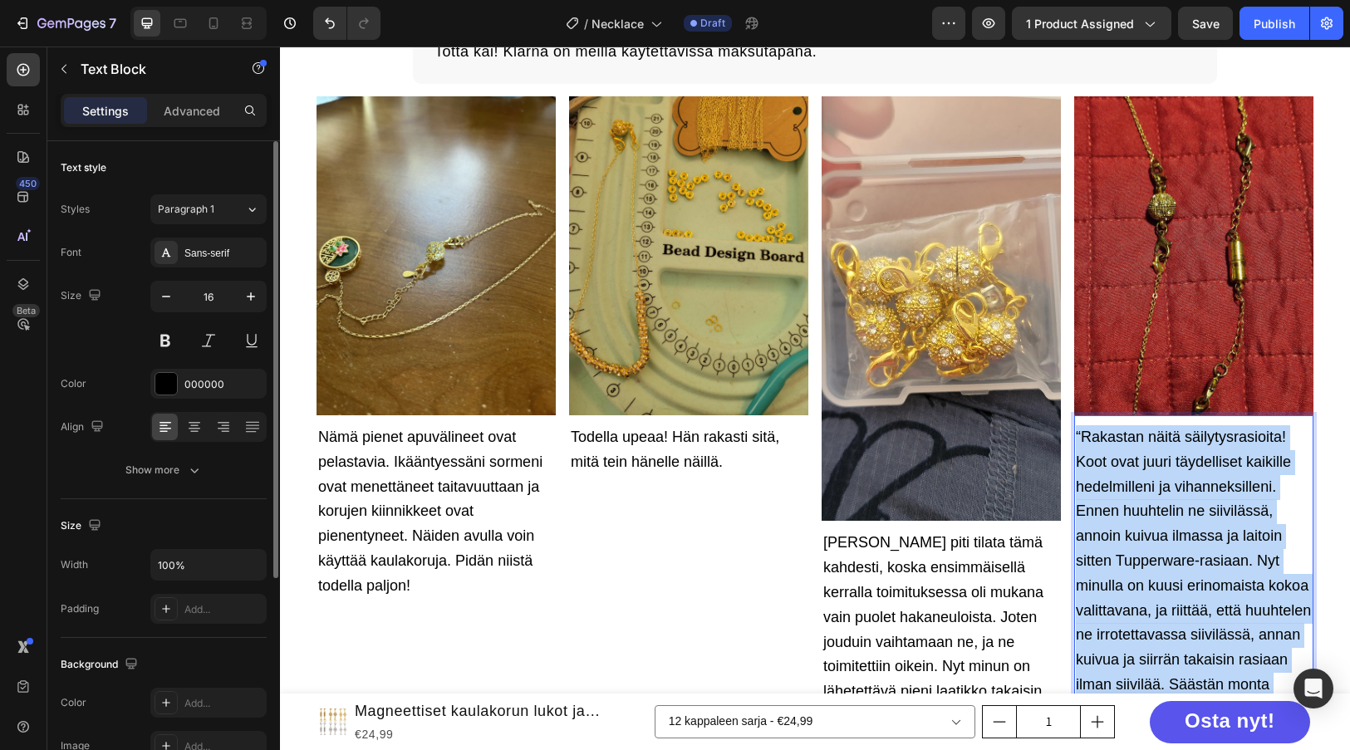
click at [1151, 480] on span "“Rakastan näitä säilytysrasioita! Koot ovat juuri täydelliset kaikille hedelmil…" at bounding box center [1193, 598] width 235 height 338
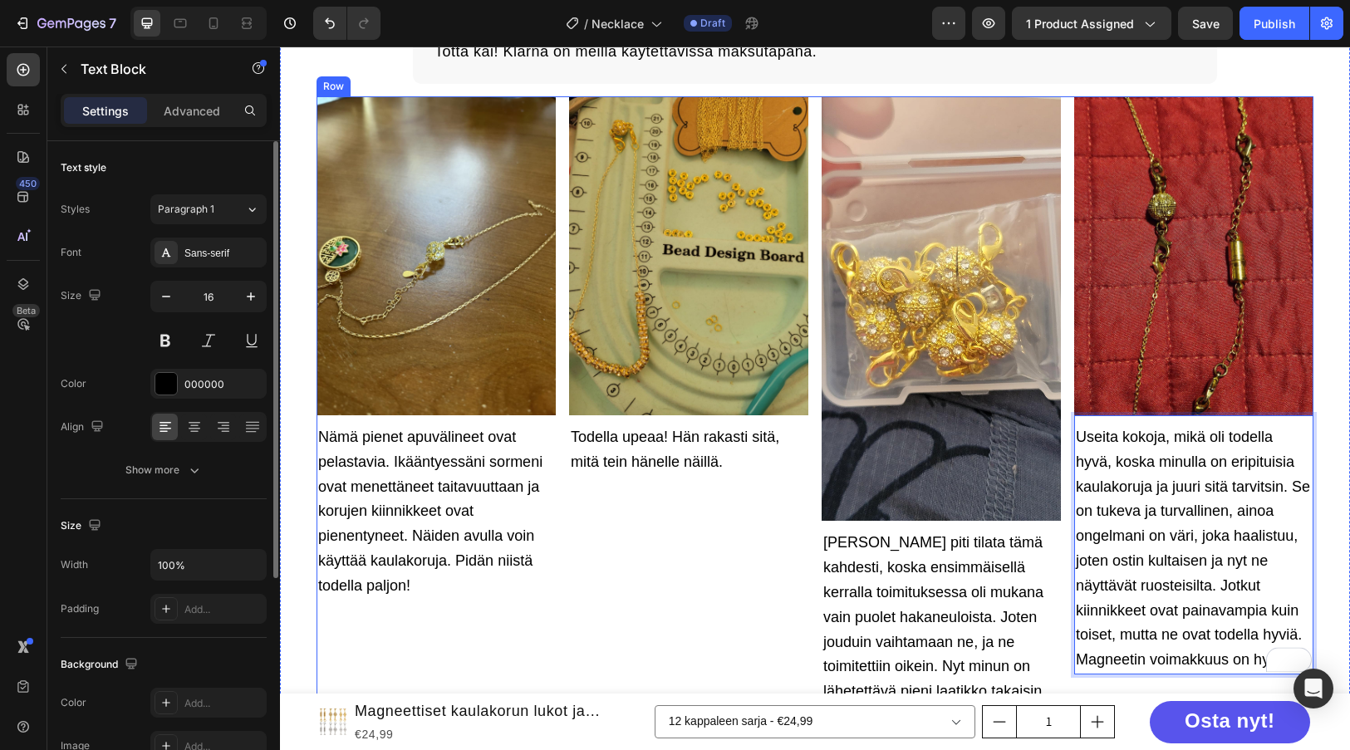
click at [1065, 291] on div "Image Nämä pienet apuvälineet ovat pelastavia. Ikääntyessäni sormeni ovat menet…" at bounding box center [814, 426] width 997 height 660
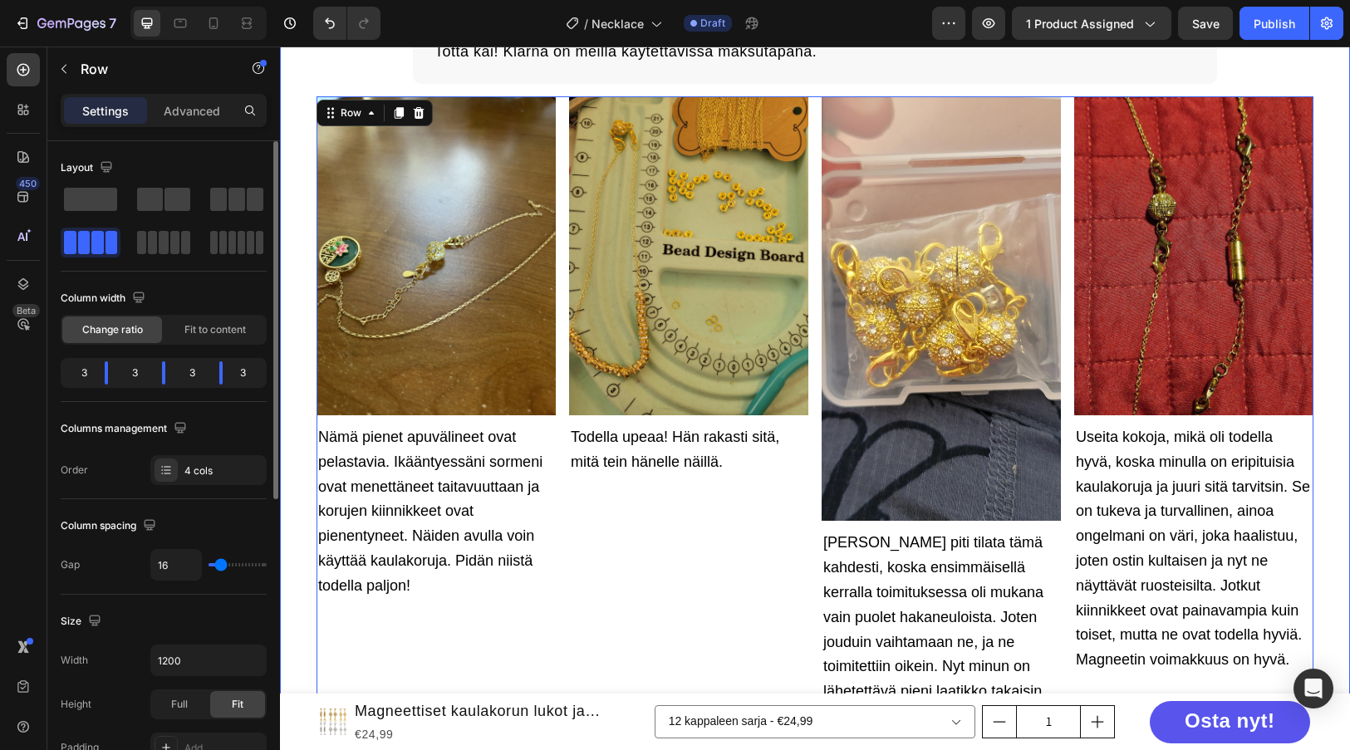
click at [1032, 73] on div "Totta kai! Klarna on meillä käytettävissä maksutapana. Text block" at bounding box center [815, 62] width 804 height 44
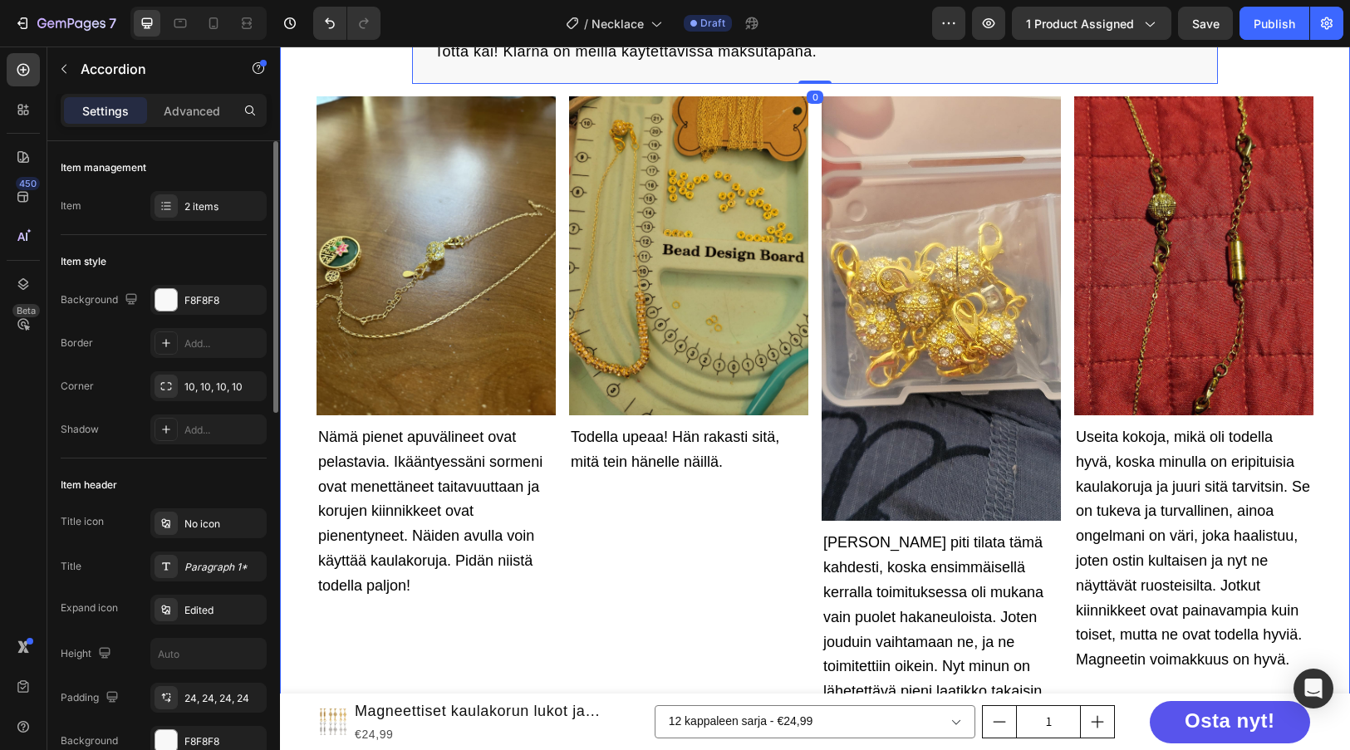
click at [1254, 74] on div "Usein kysytyt kysymykset Heading Mikä on palautuskäytäntö? Voinko maksaa Klarna…" at bounding box center [815, 292] width 1070 height 928
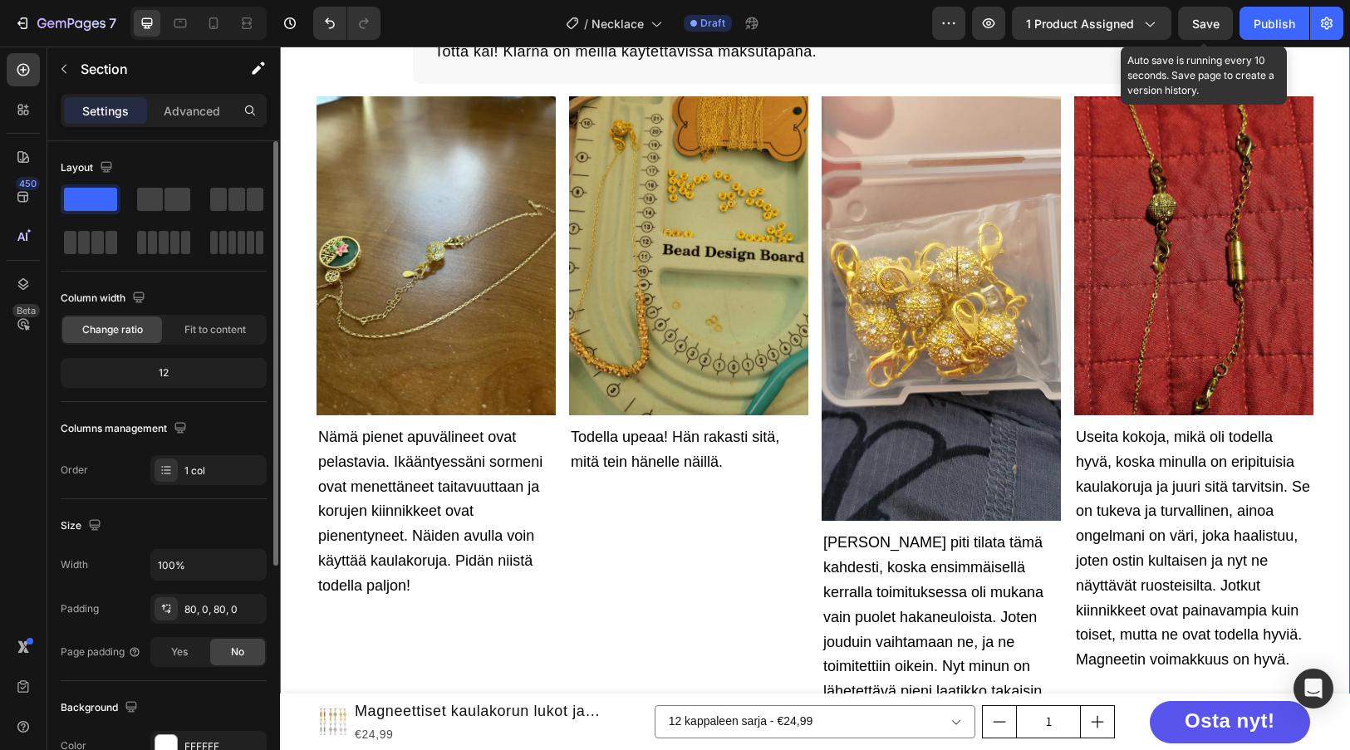
click at [1204, 20] on span "Save" at bounding box center [1205, 24] width 27 height 14
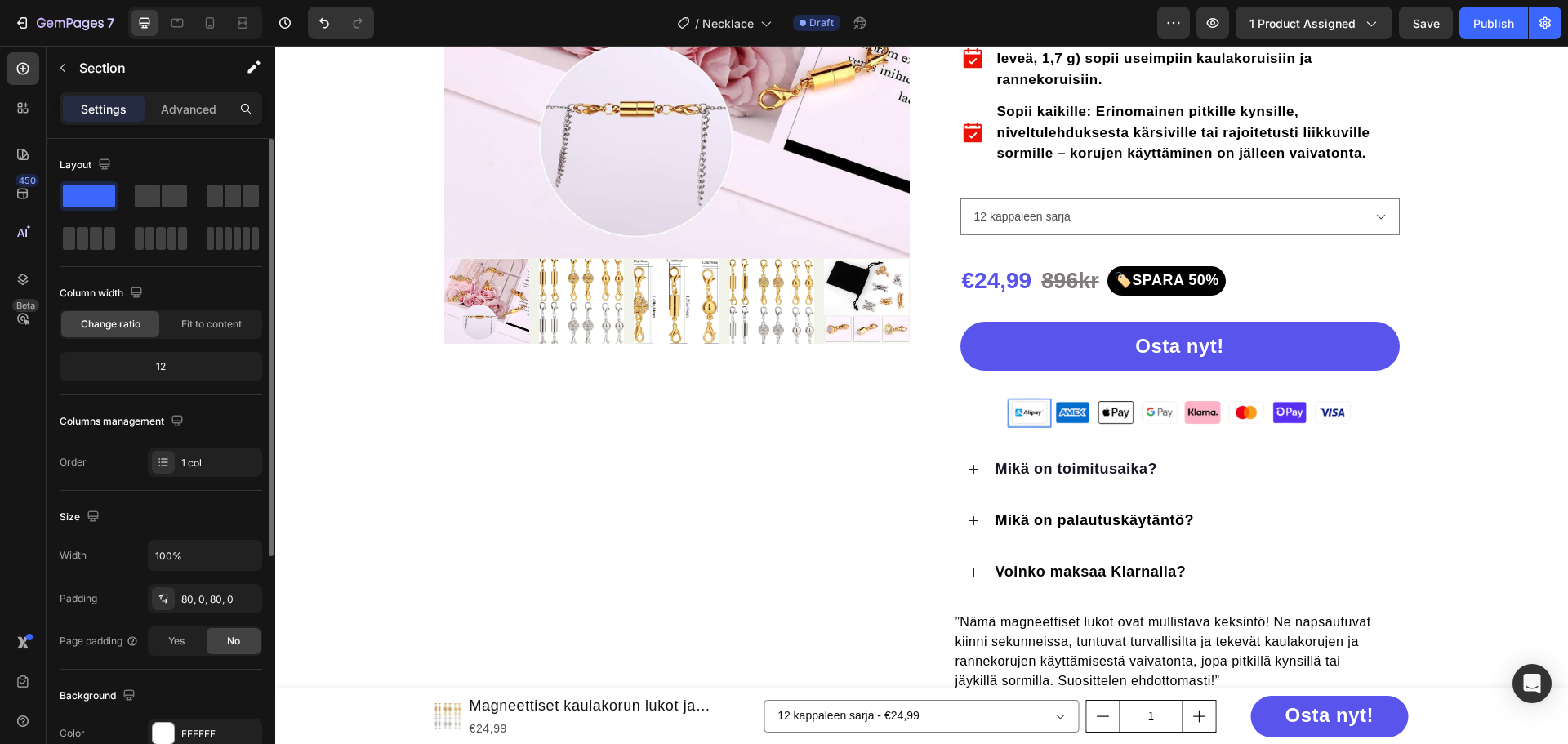
scroll to position [0, 0]
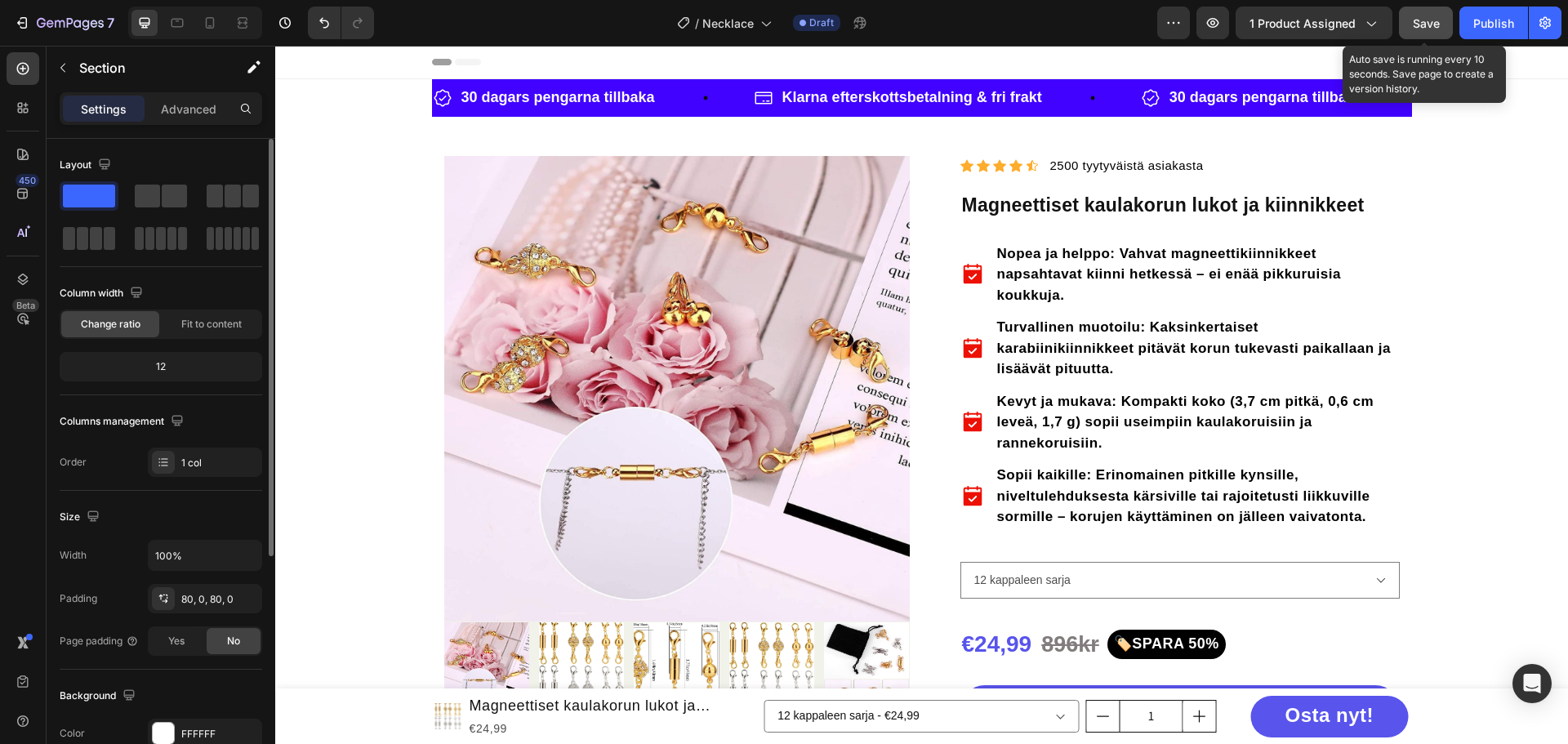
click at [1326, 26] on button "Save" at bounding box center [1425, 23] width 54 height 32
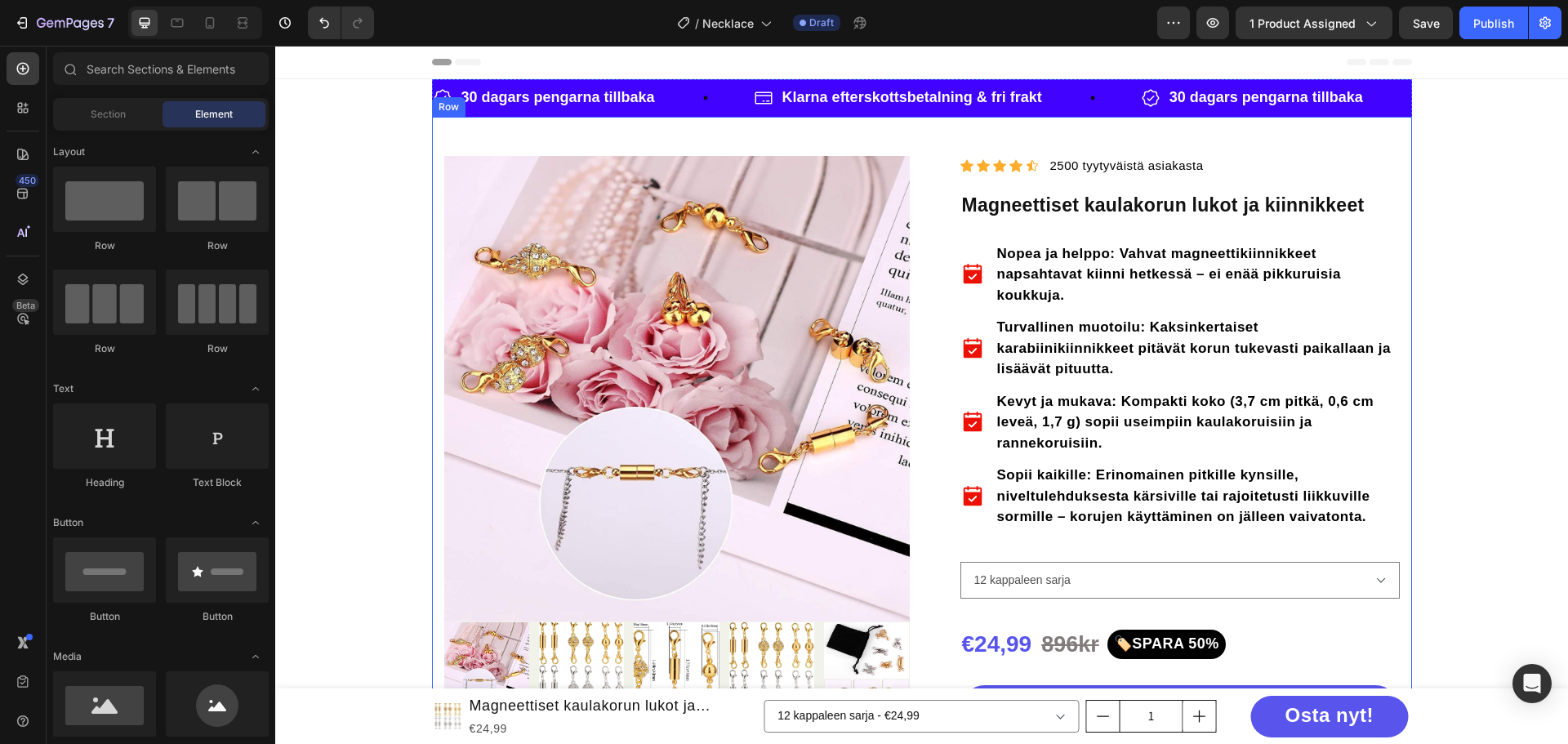
click at [644, 133] on div "Product Images "My dog absolutely loves this food! It's clear that the taste an…" at bounding box center [921, 645] width 980 height 1056
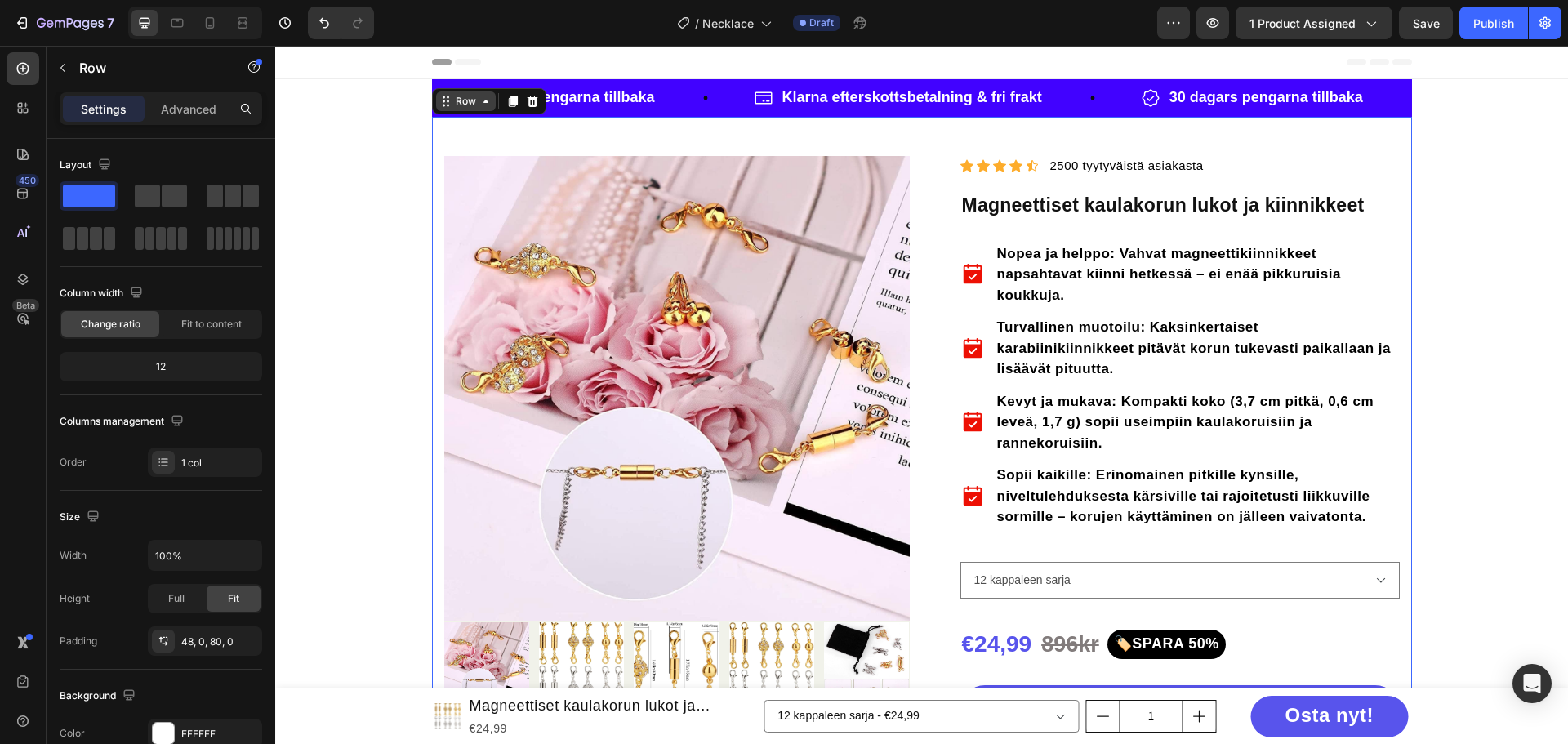
click at [480, 97] on icon at bounding box center [486, 100] width 13 height 13
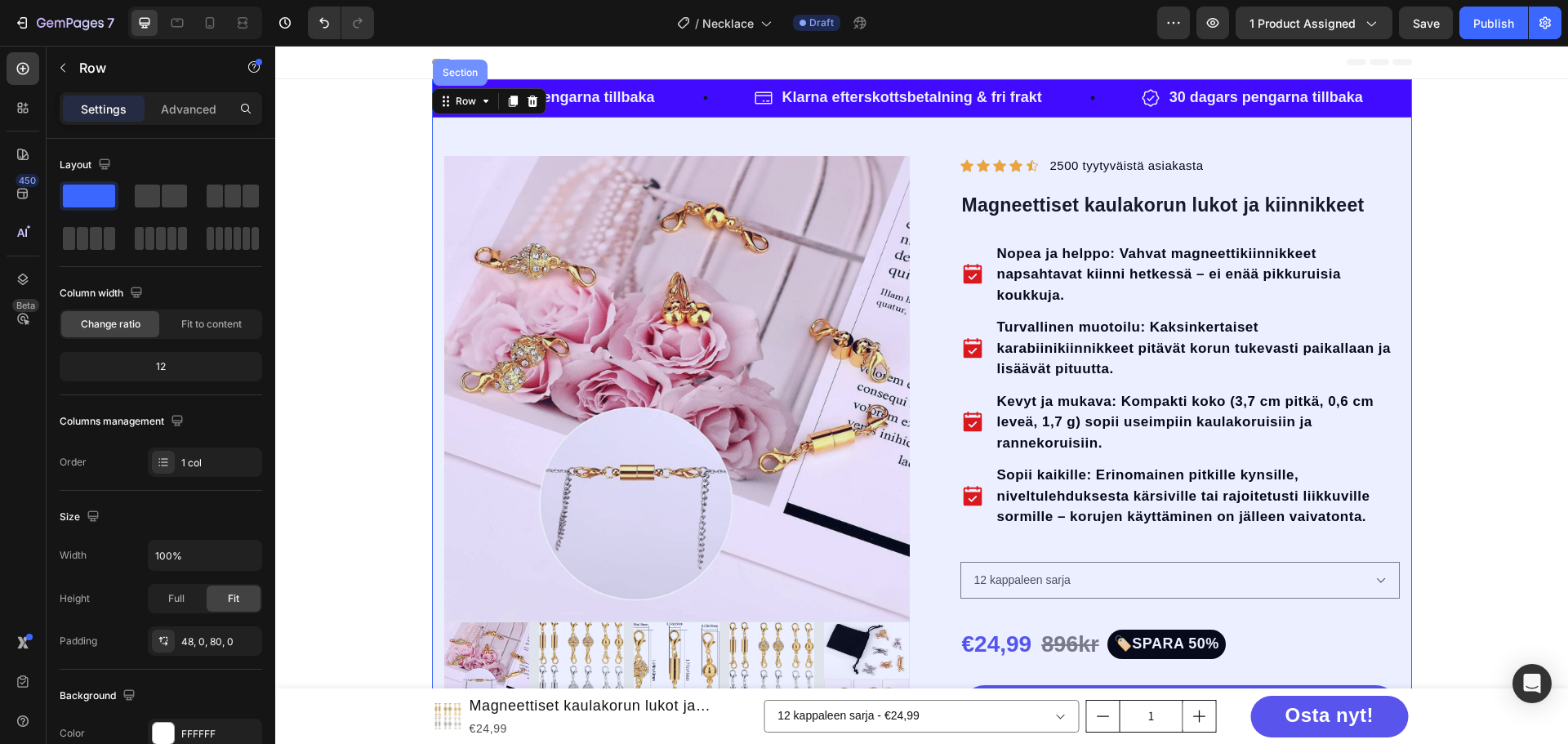
click at [451, 73] on div "Section" at bounding box center [460, 73] width 41 height 10
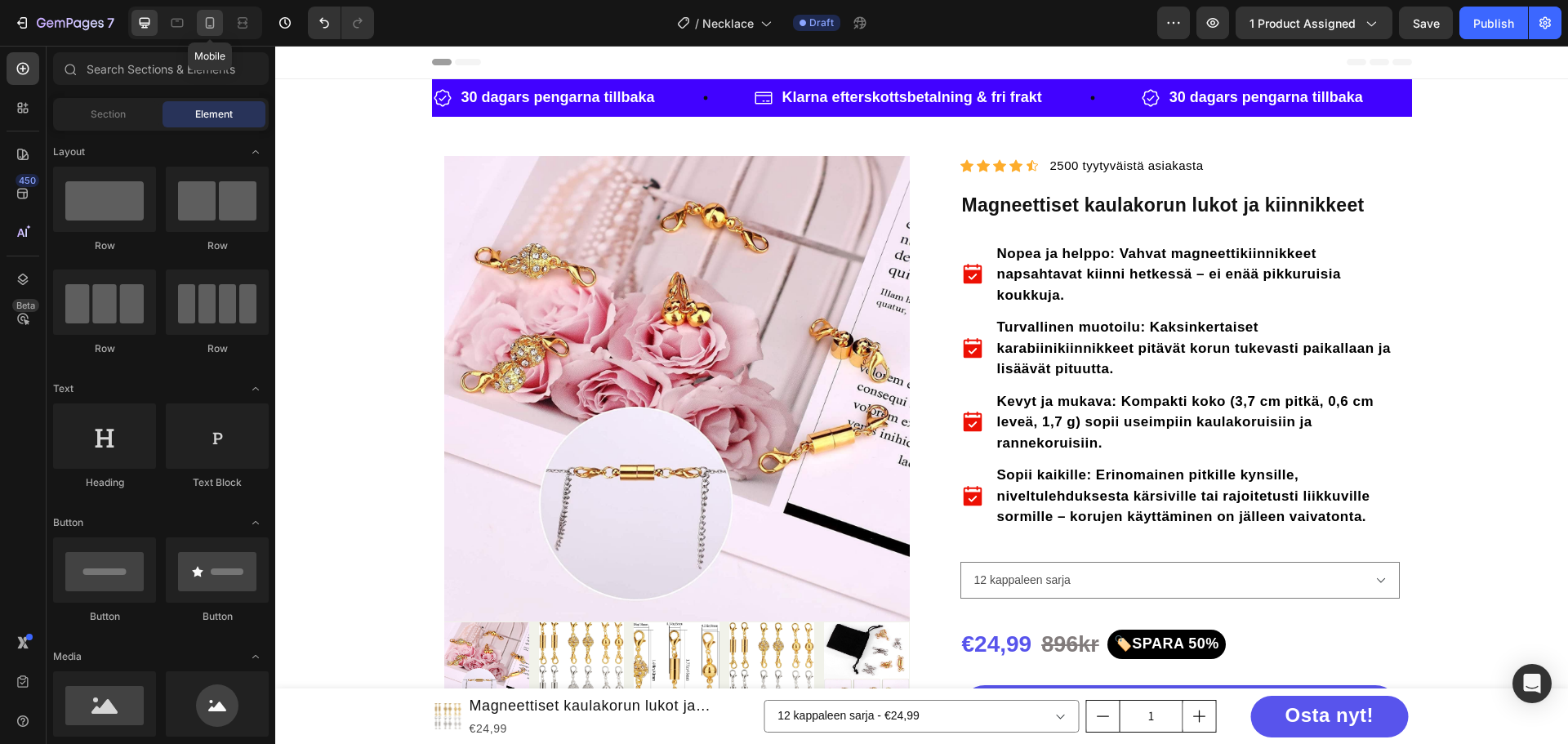
click at [202, 23] on icon at bounding box center [209, 23] width 17 height 17
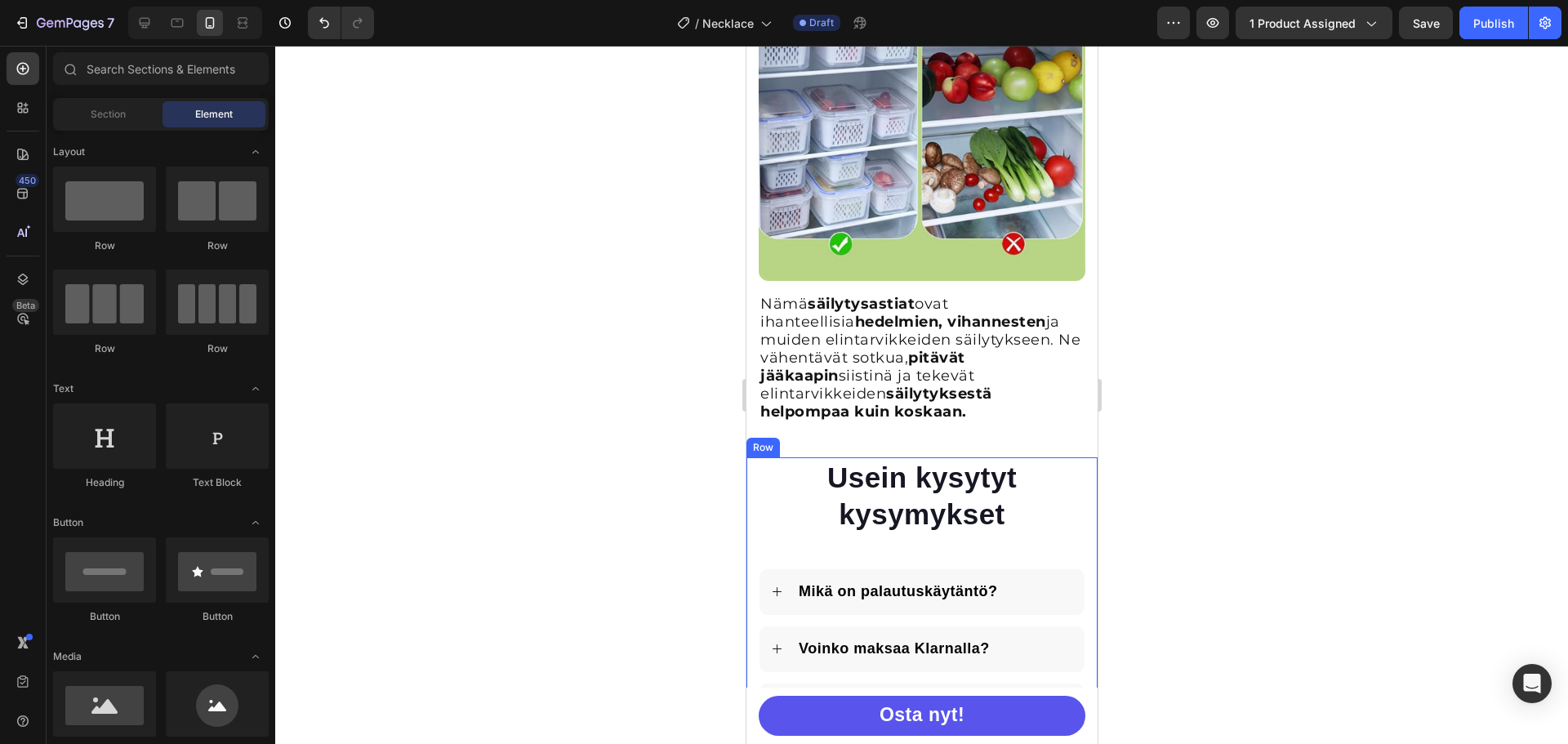
scroll to position [3400, 0]
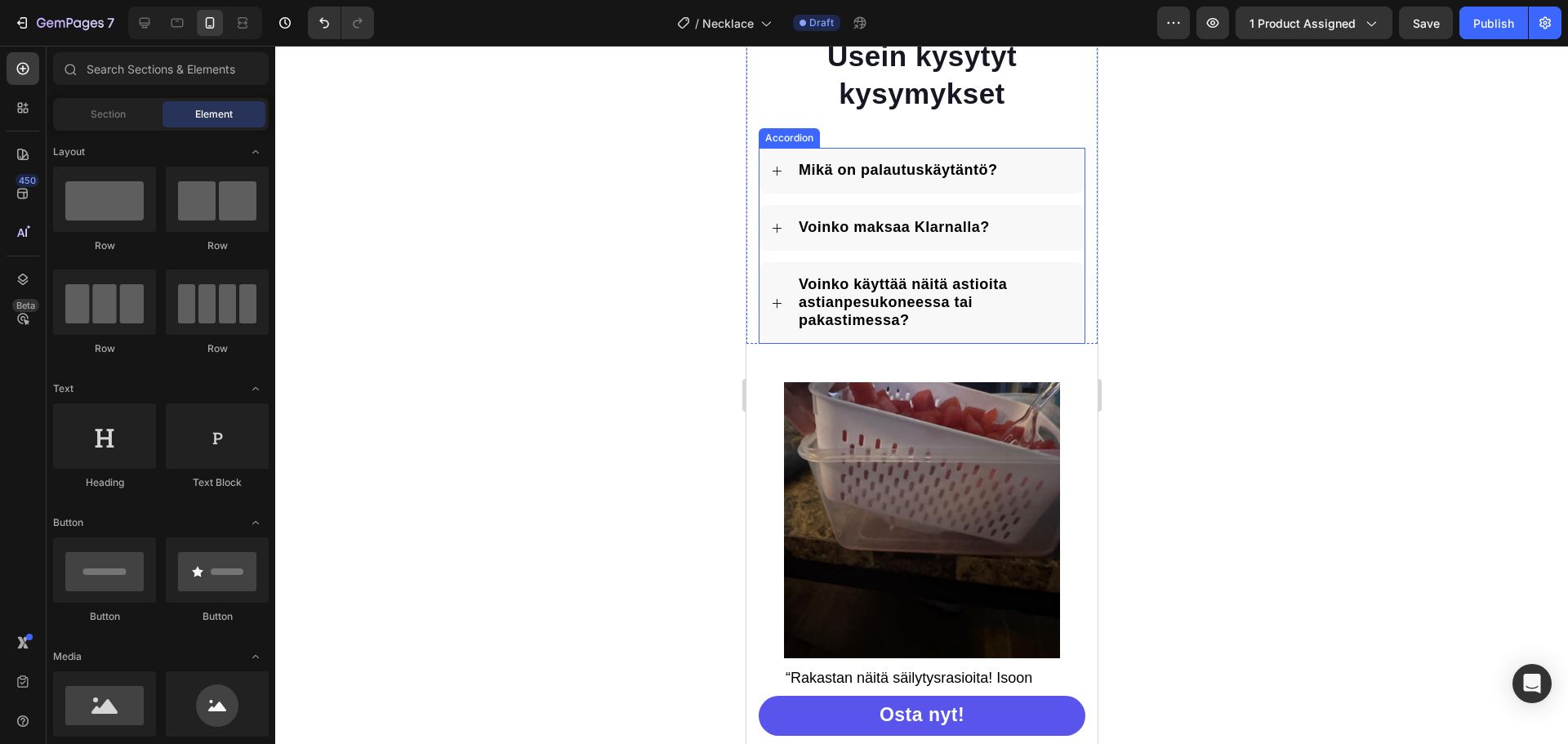
click at [887, 311] on p "Voinko käyttää näitä astioita astianpesukoneessa tai pakastimessa?" at bounding box center [934, 303] width 272 height 54
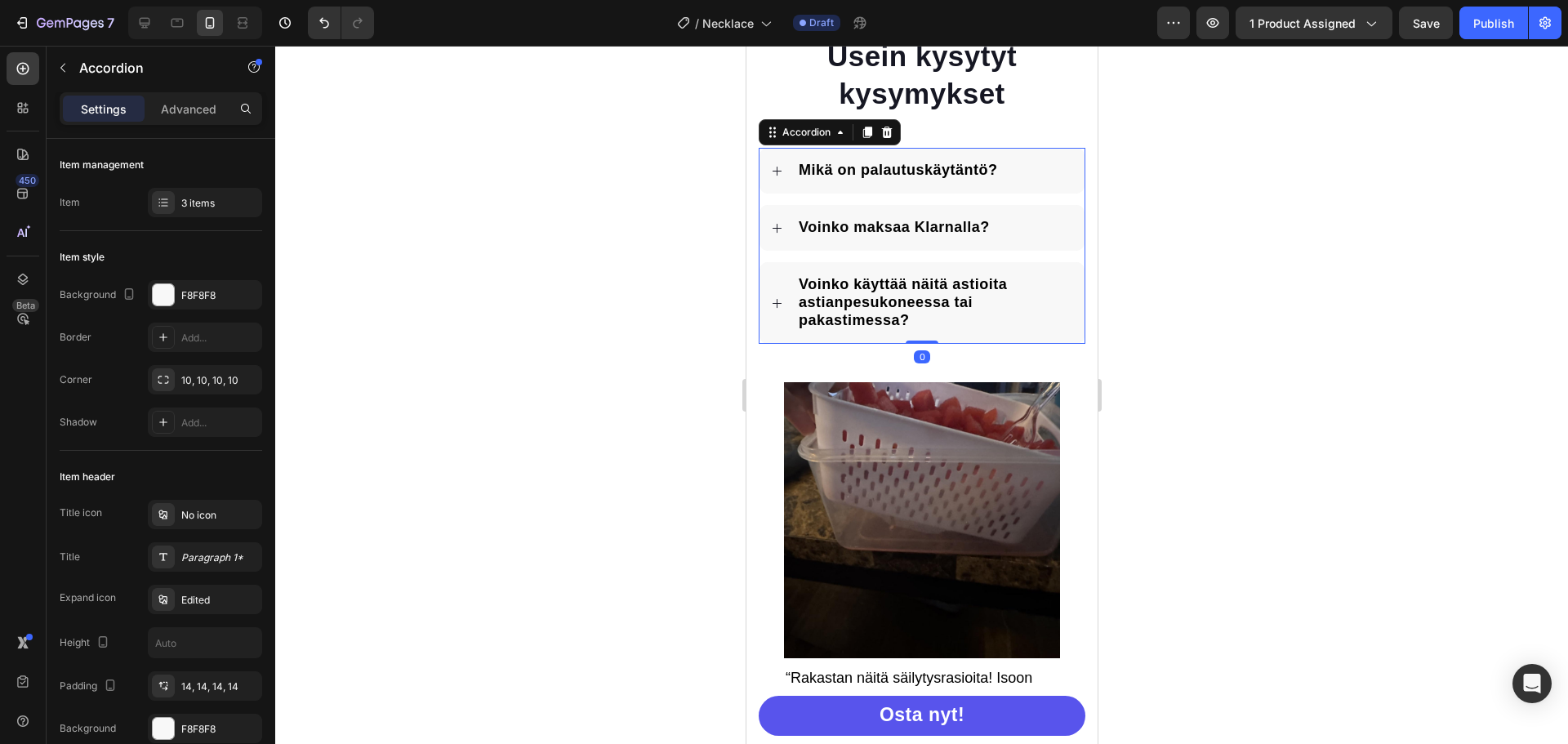
click at [887, 311] on p "Voinko käyttää näitä astioita astianpesukoneessa tai pakastimessa?" at bounding box center [934, 303] width 272 height 54
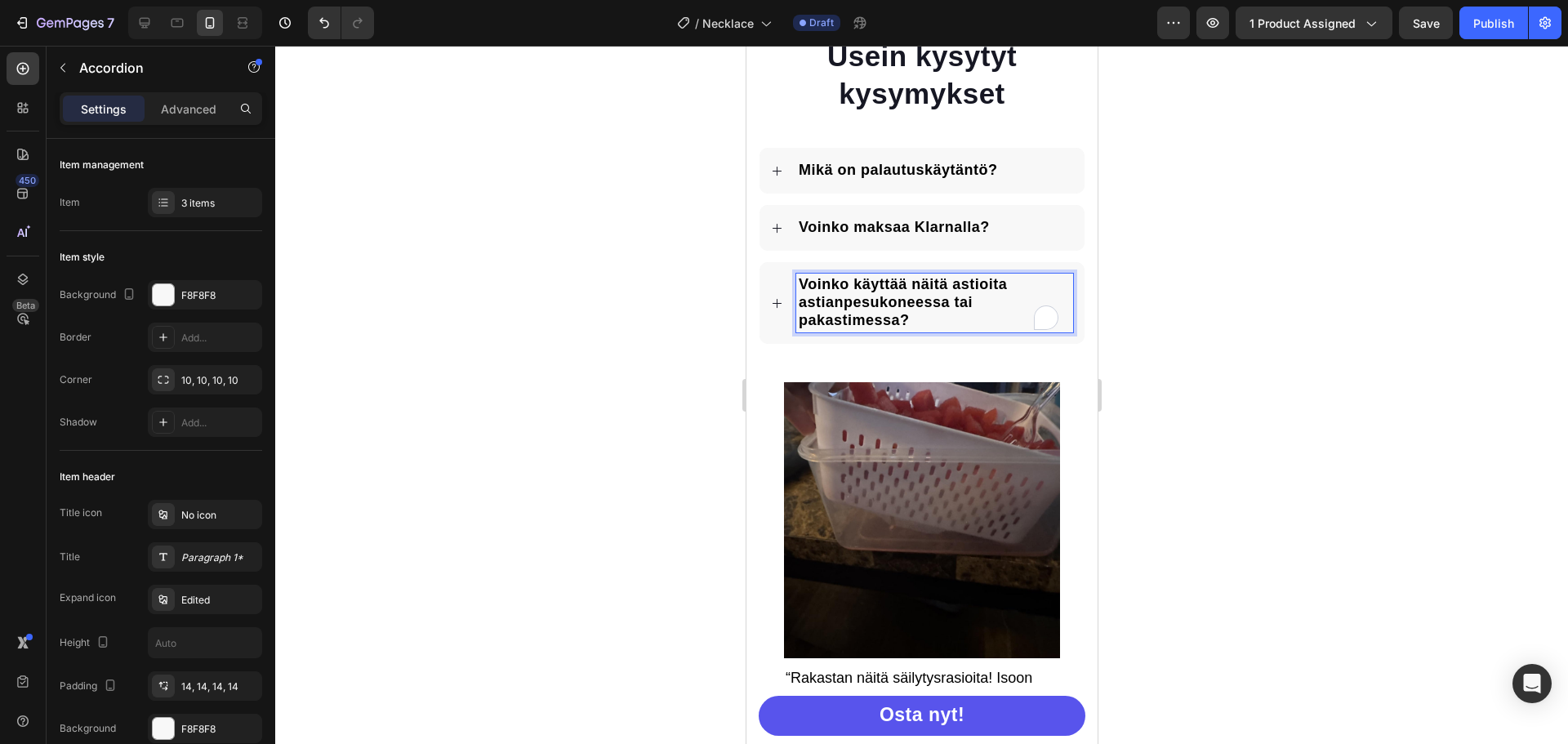
click at [887, 311] on p "Voinko käyttää näitä astioita astianpesukoneessa tai pakastimessa?" at bounding box center [934, 303] width 272 height 54
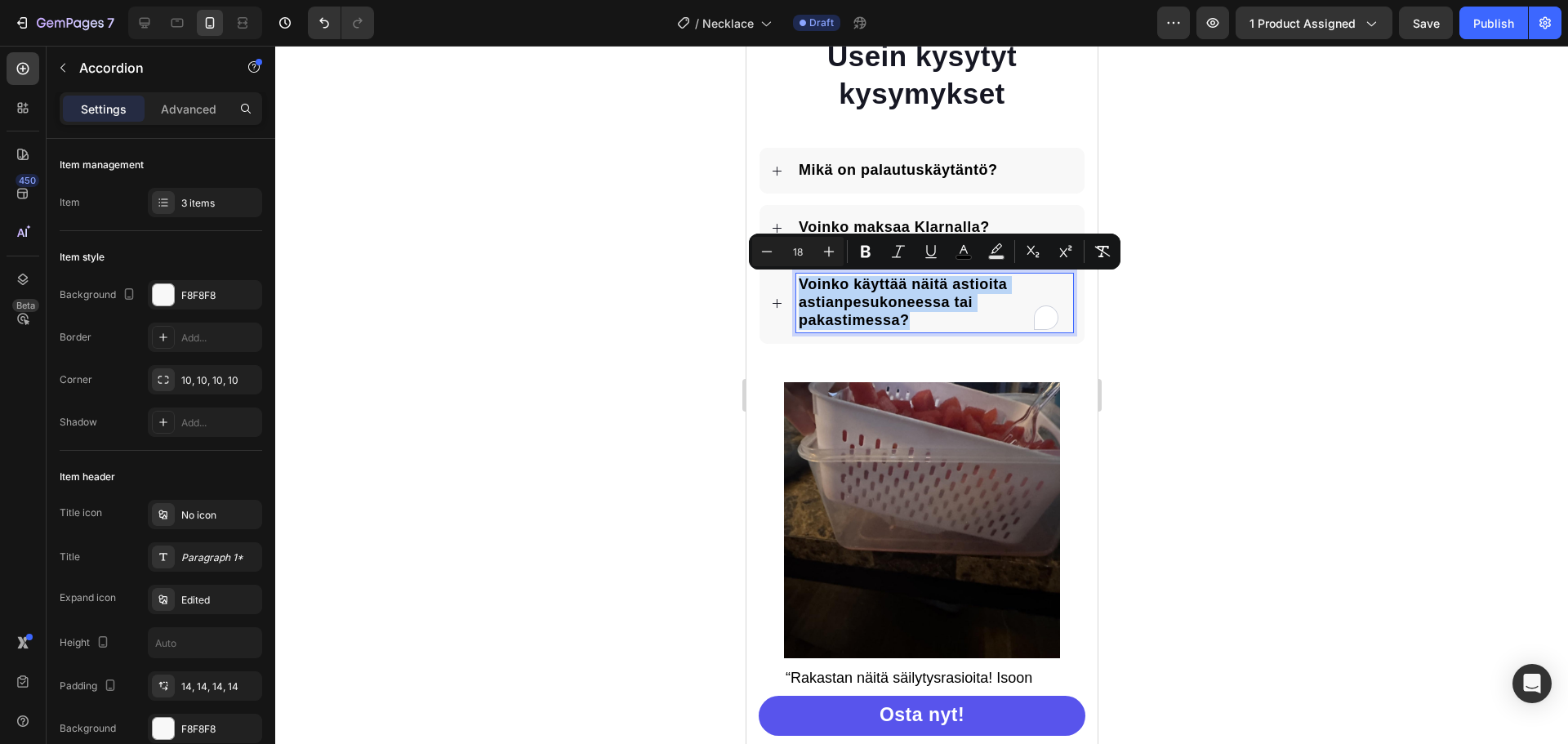
copy span "Voinko käyttää näitä astioita astianpesukoneessa tai pakastimessa?"
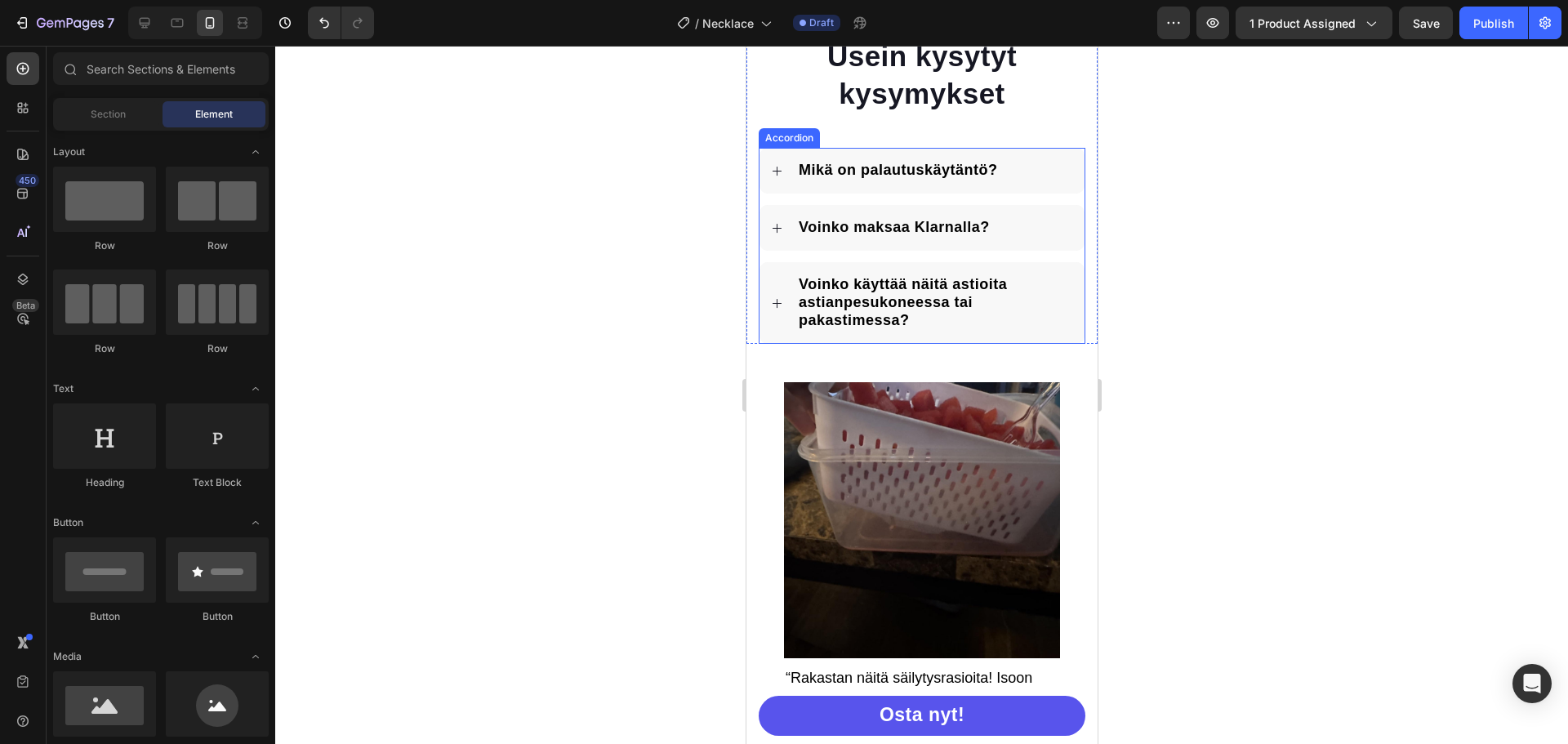
click at [772, 140] on div "Accordion" at bounding box center [788, 138] width 55 height 15
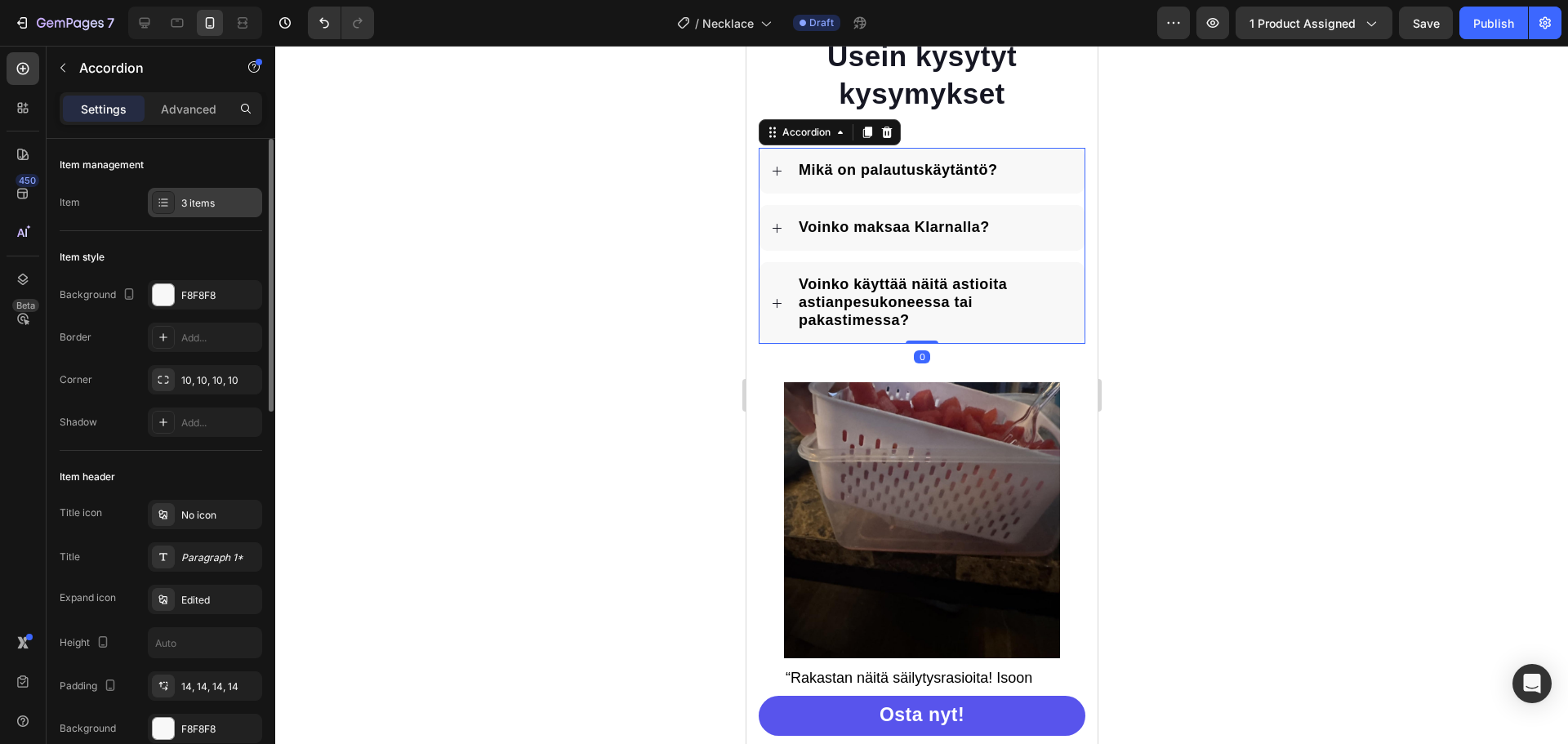
click at [239, 207] on div "3 items" at bounding box center [219, 202] width 77 height 15
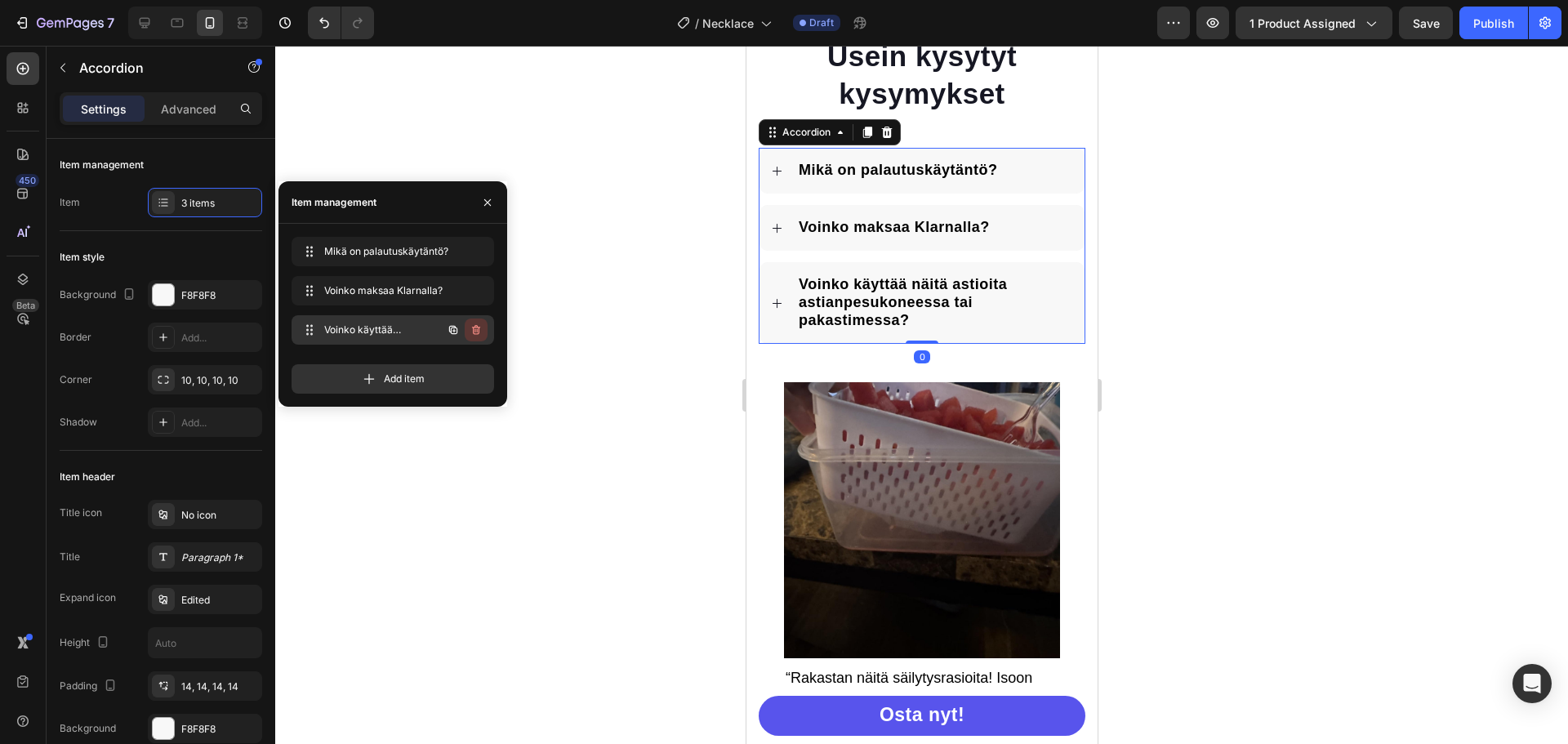
click at [473, 327] on icon "button" at bounding box center [476, 330] width 8 height 10
click at [477, 323] on div "Delete" at bounding box center [465, 329] width 30 height 15
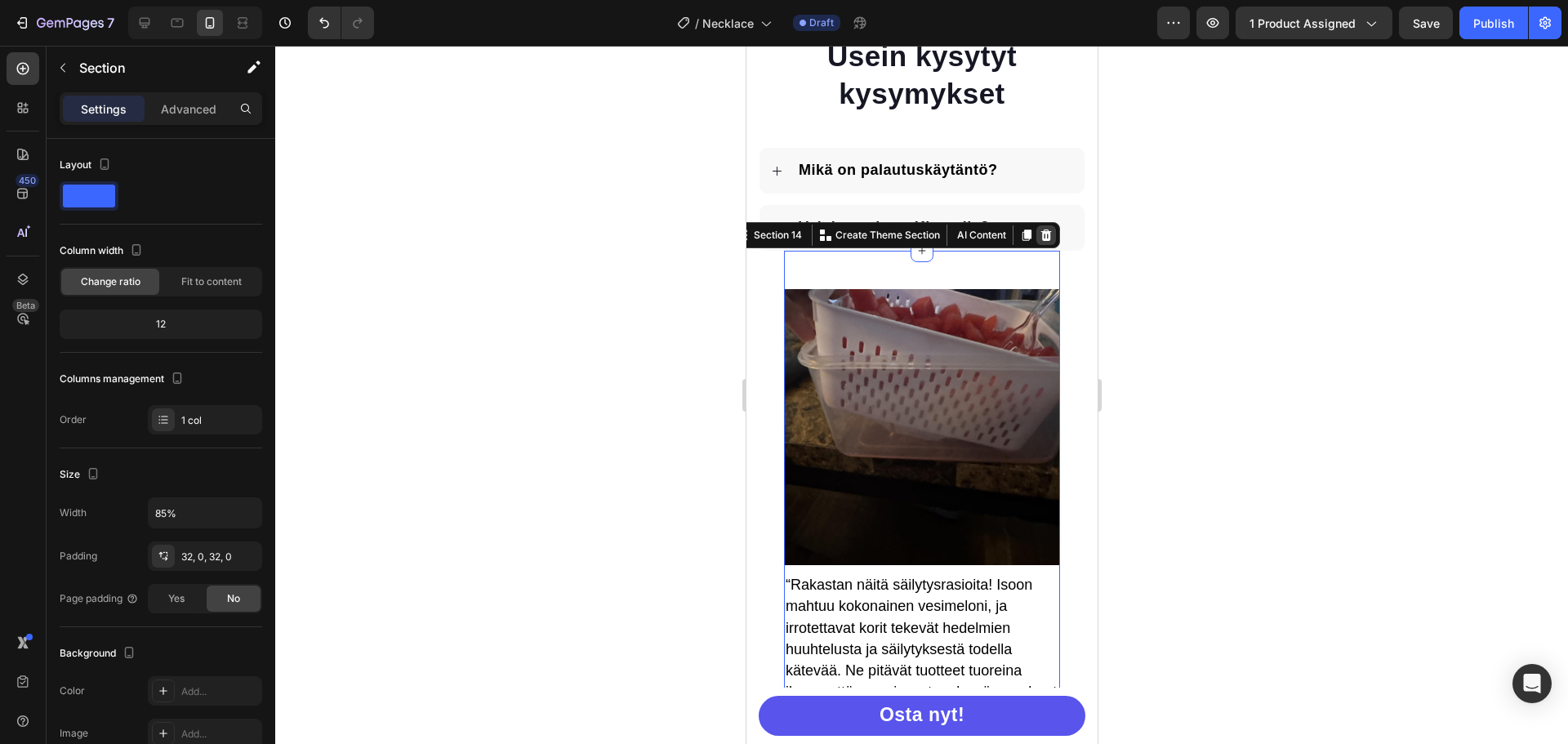
click at [1039, 235] on icon at bounding box center [1044, 235] width 11 height 12
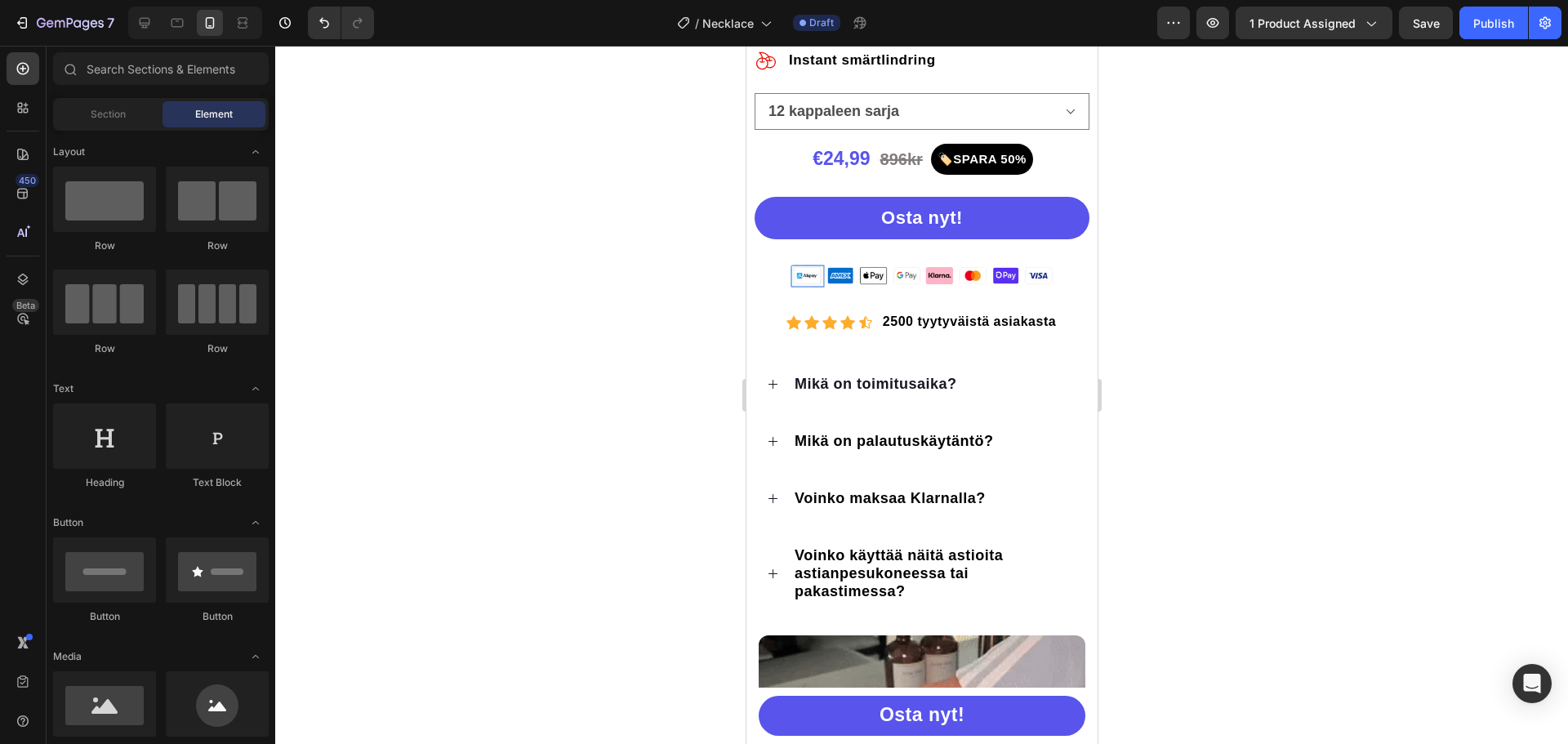
scroll to position [1212, 0]
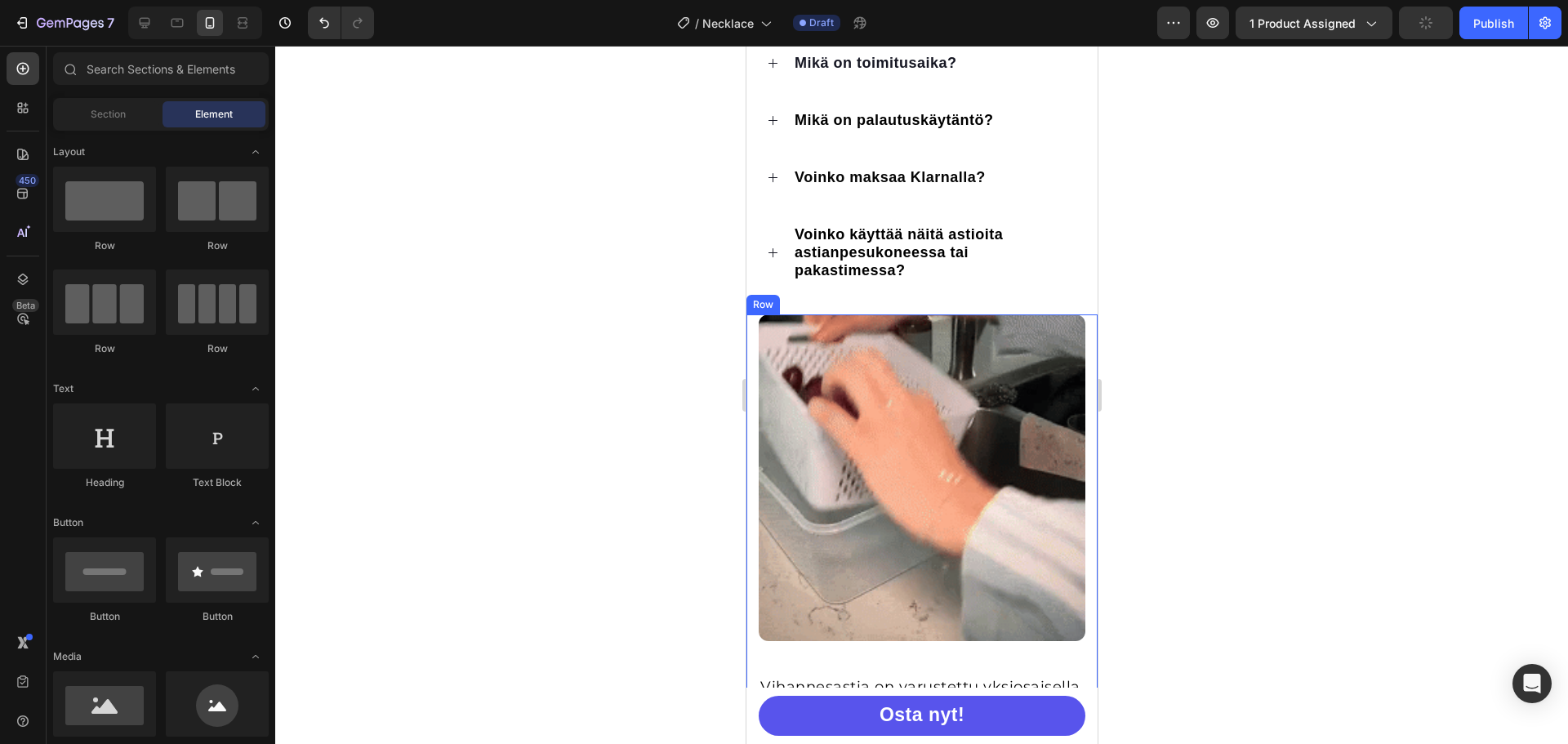
click at [752, 312] on div "Row" at bounding box center [762, 304] width 27 height 15
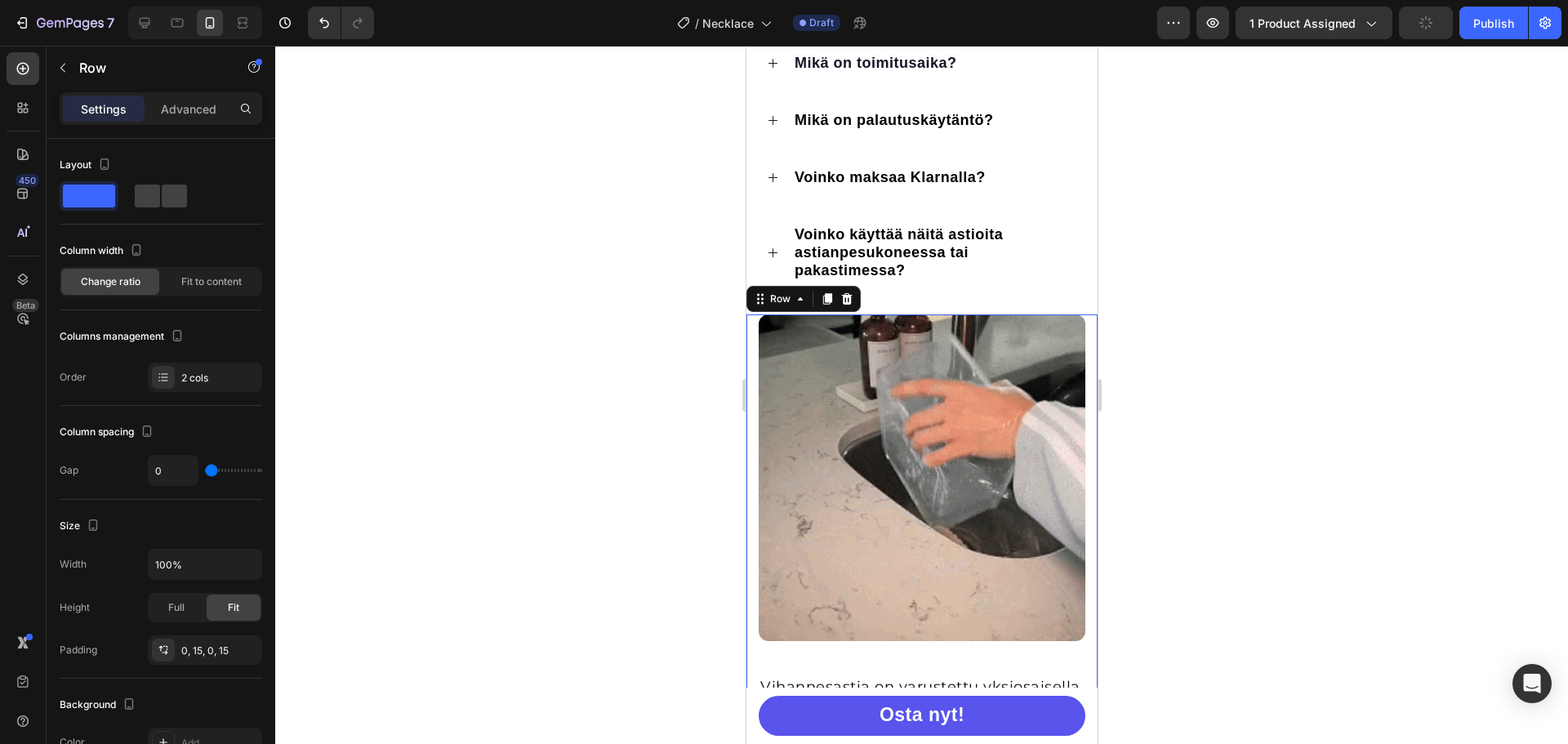
click at [802, 312] on div "Row" at bounding box center [802, 299] width 114 height 27
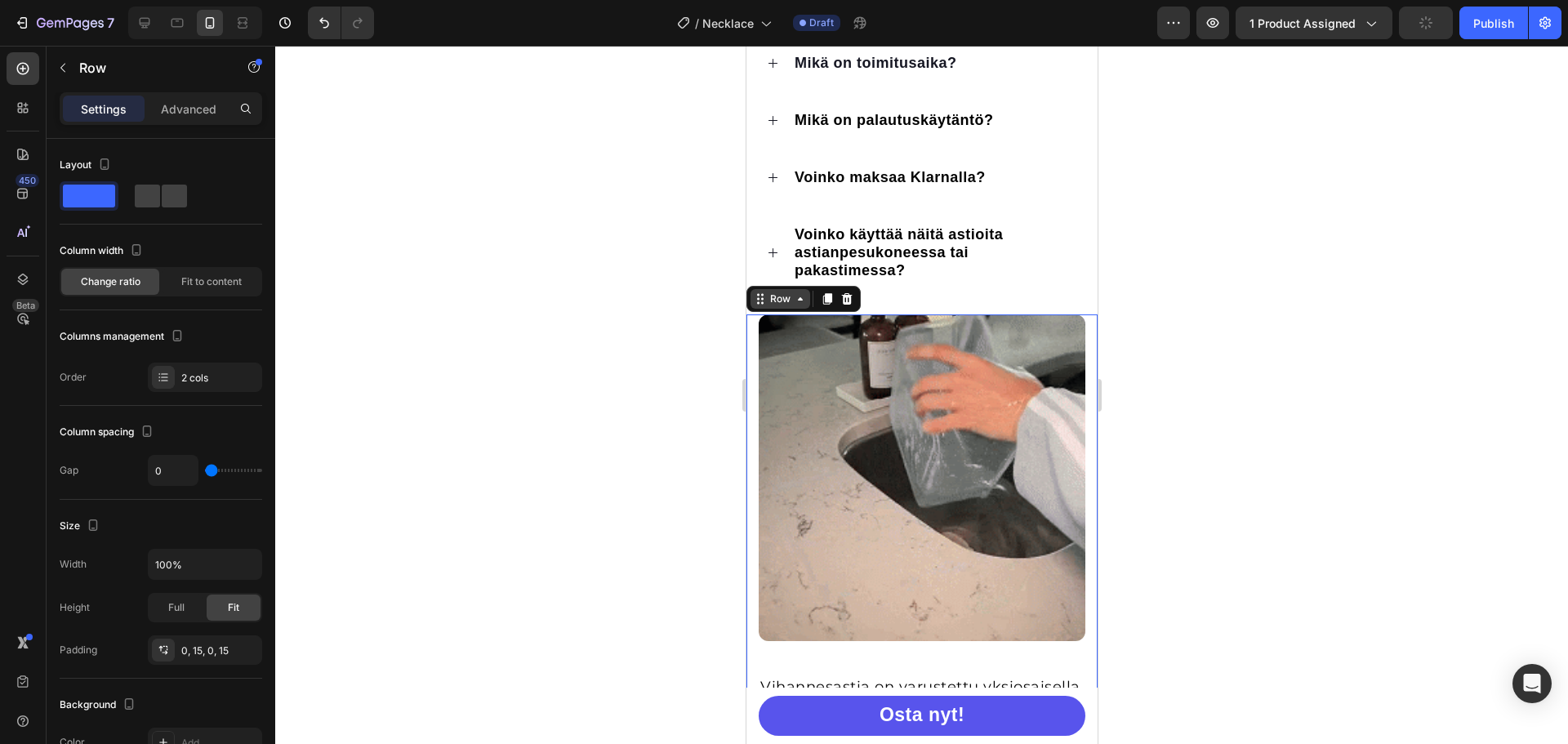
click at [802, 306] on icon at bounding box center [799, 298] width 13 height 13
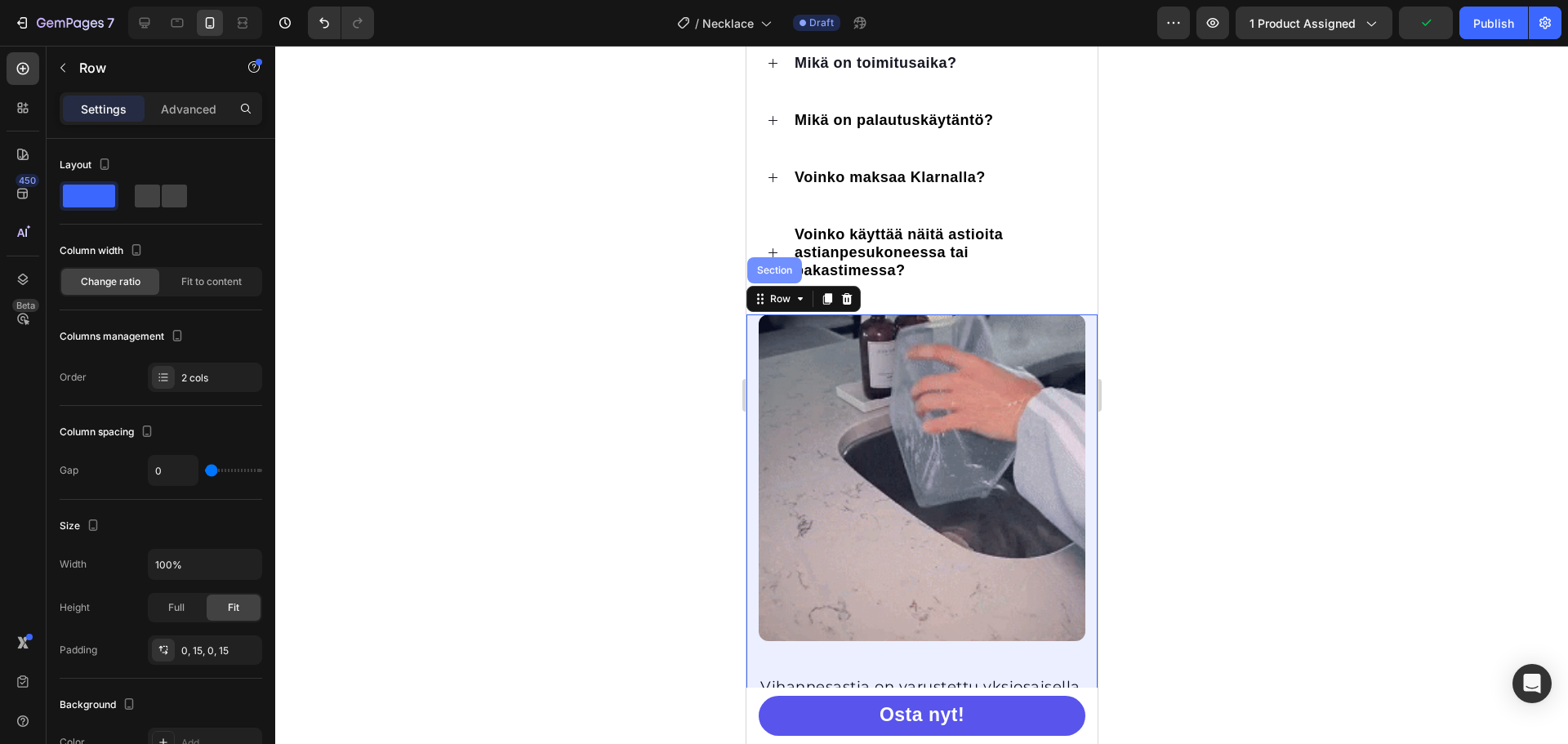
click at [777, 283] on div "Section" at bounding box center [774, 270] width 55 height 27
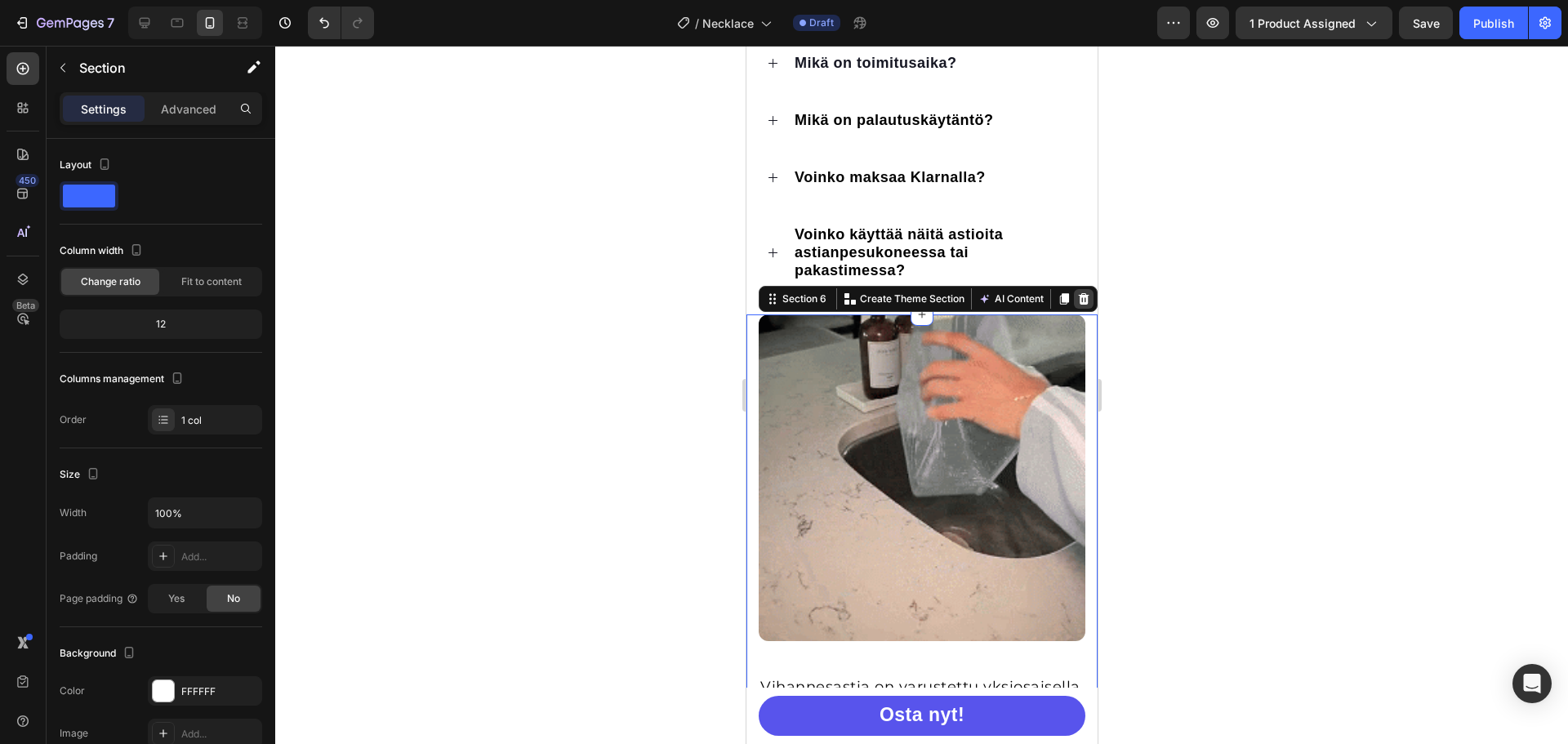
click at [1076, 302] on icon at bounding box center [1082, 298] width 13 height 13
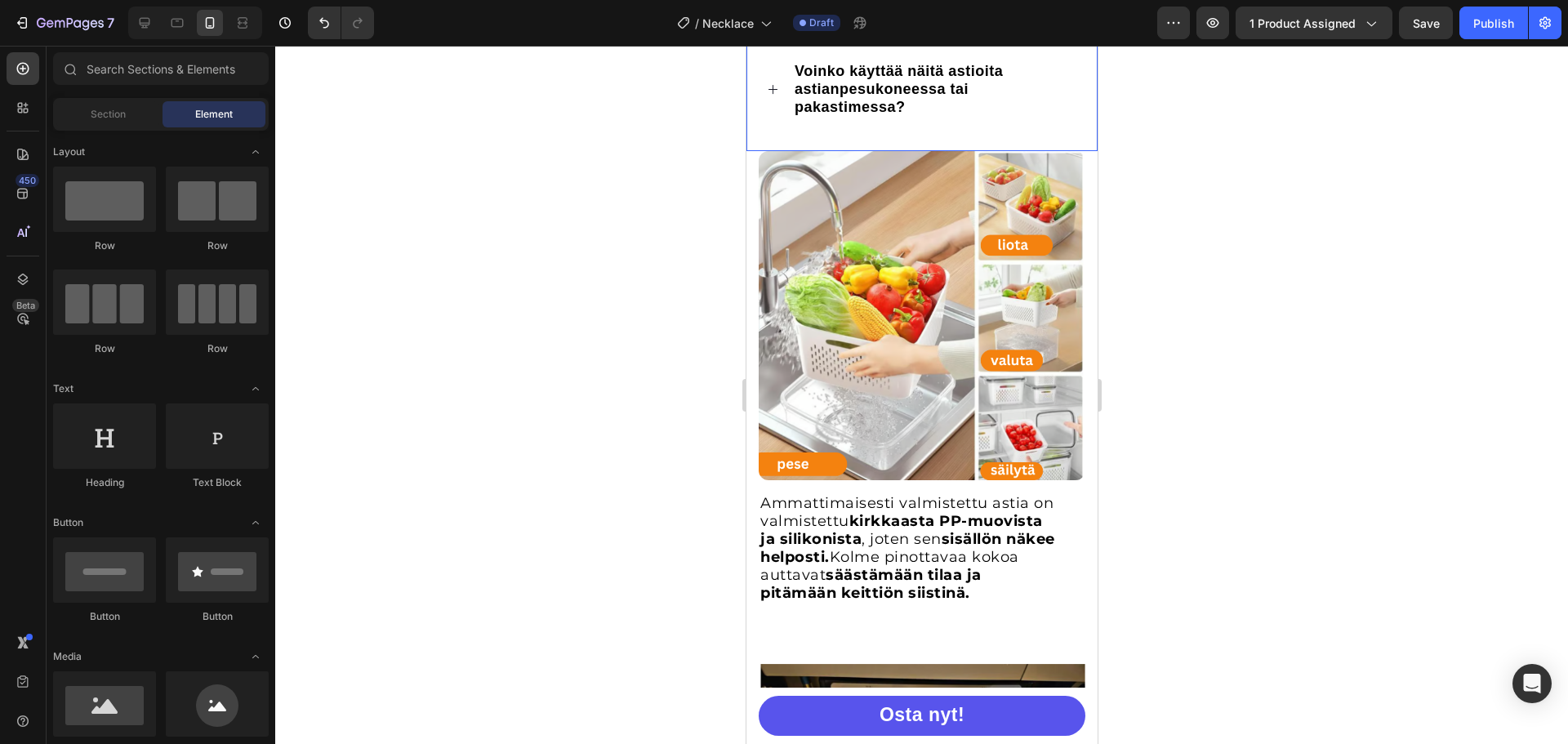
scroll to position [1130, 0]
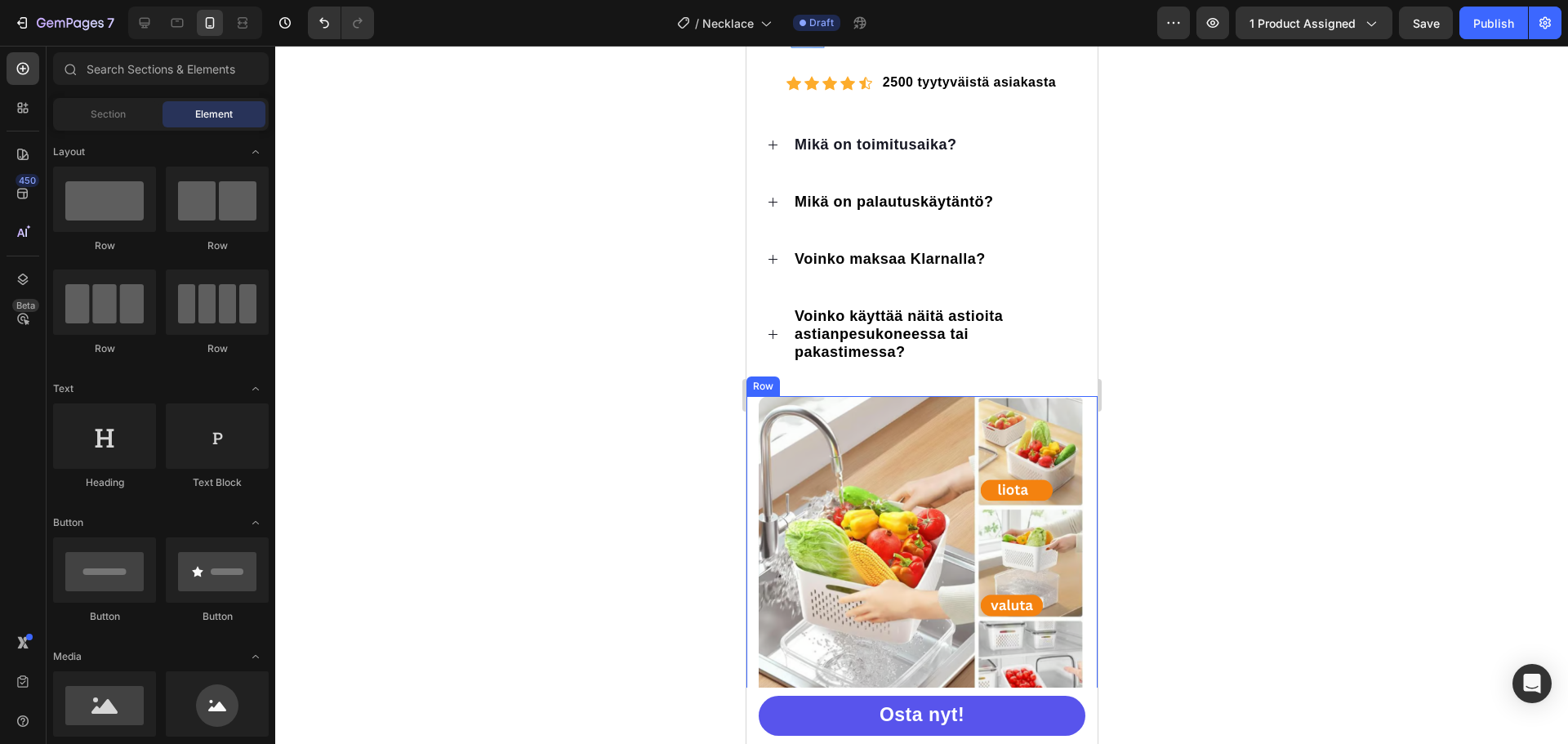
click at [750, 406] on div "Ammattimaisesti valmistettu astia on valmistettu kirkkaasta PP-muovista ja sili…" at bounding box center [920, 631] width 351 height 470
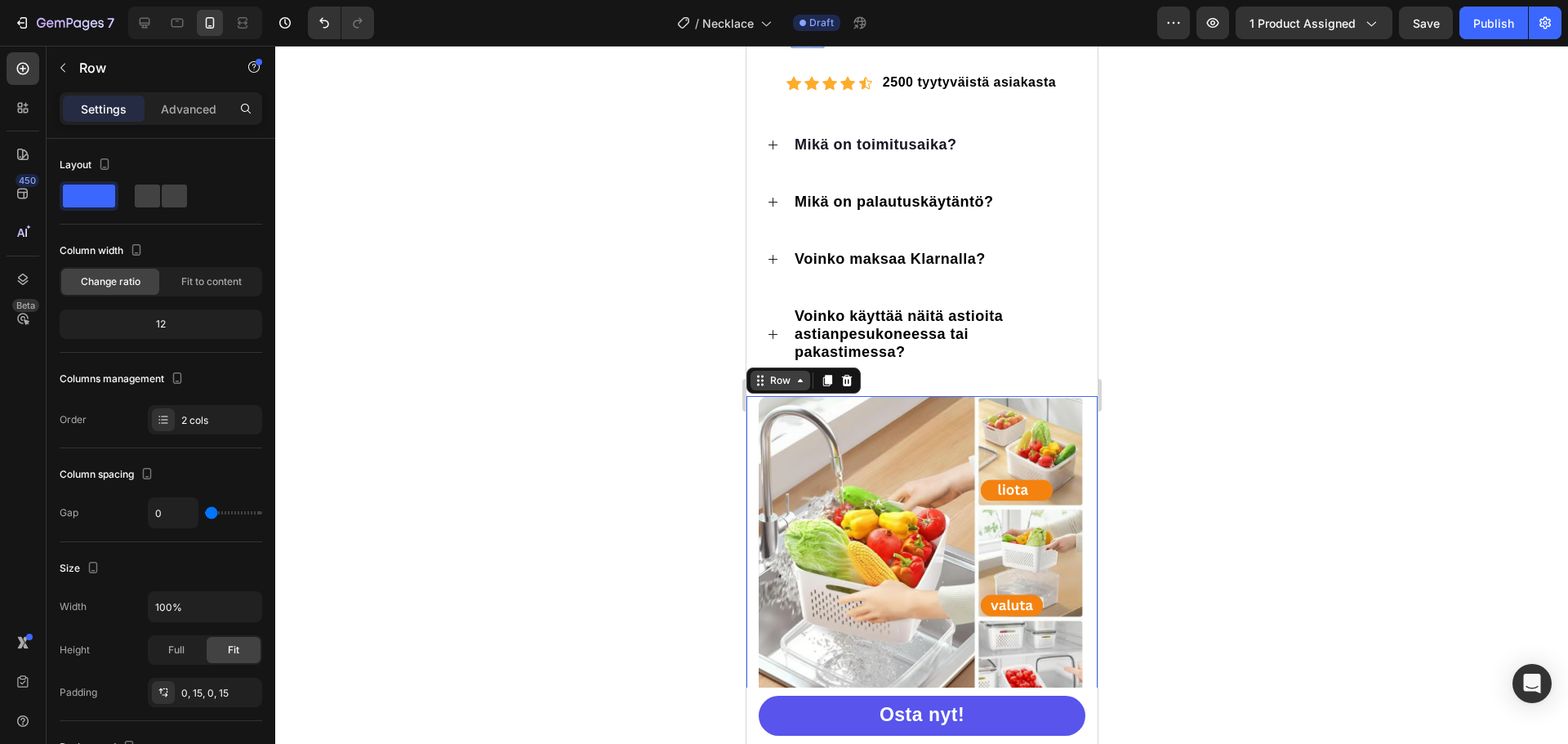
click at [784, 388] on div "Row" at bounding box center [779, 380] width 27 height 15
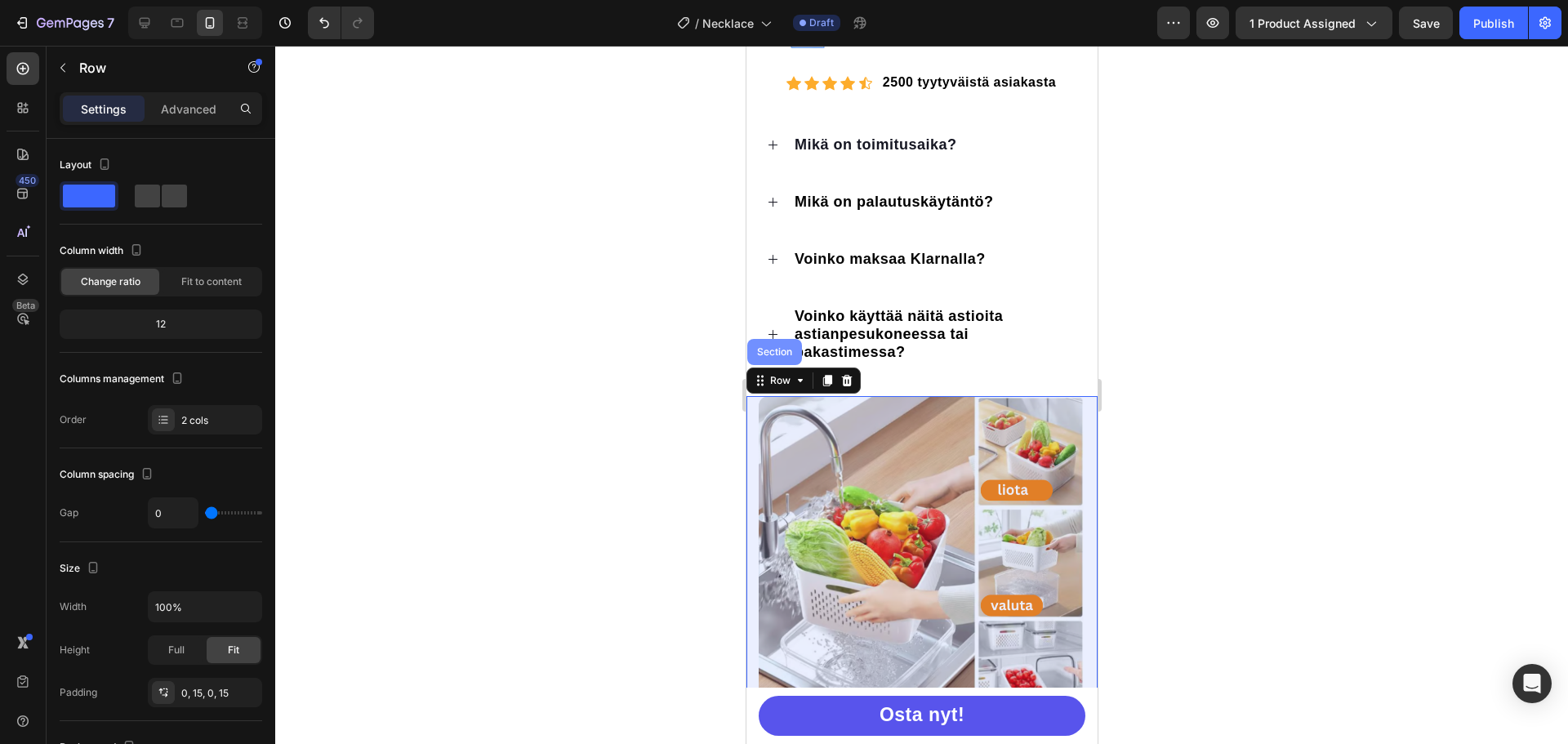
click at [788, 357] on div "Section" at bounding box center [774, 352] width 41 height 10
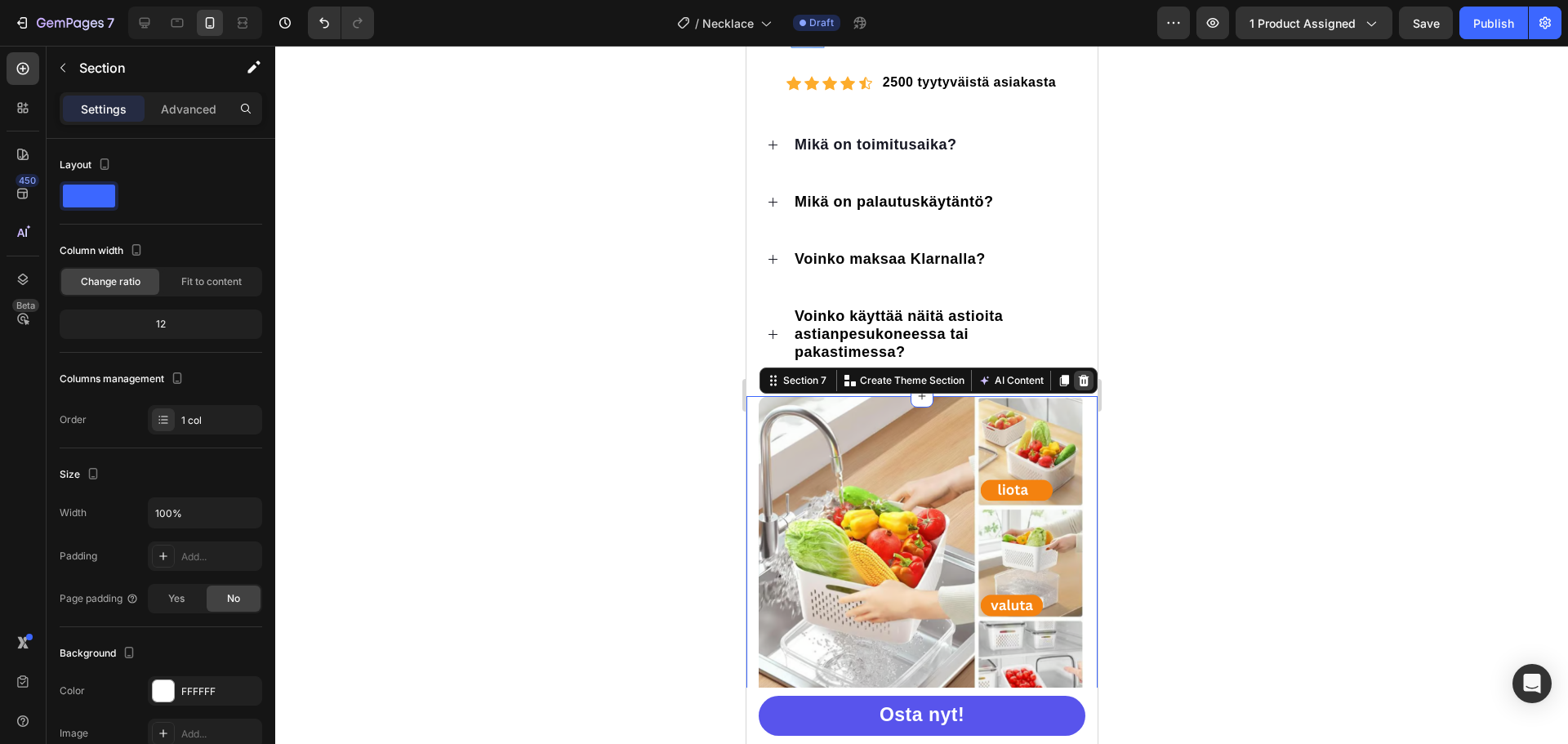
click at [1077, 386] on icon at bounding box center [1082, 380] width 11 height 12
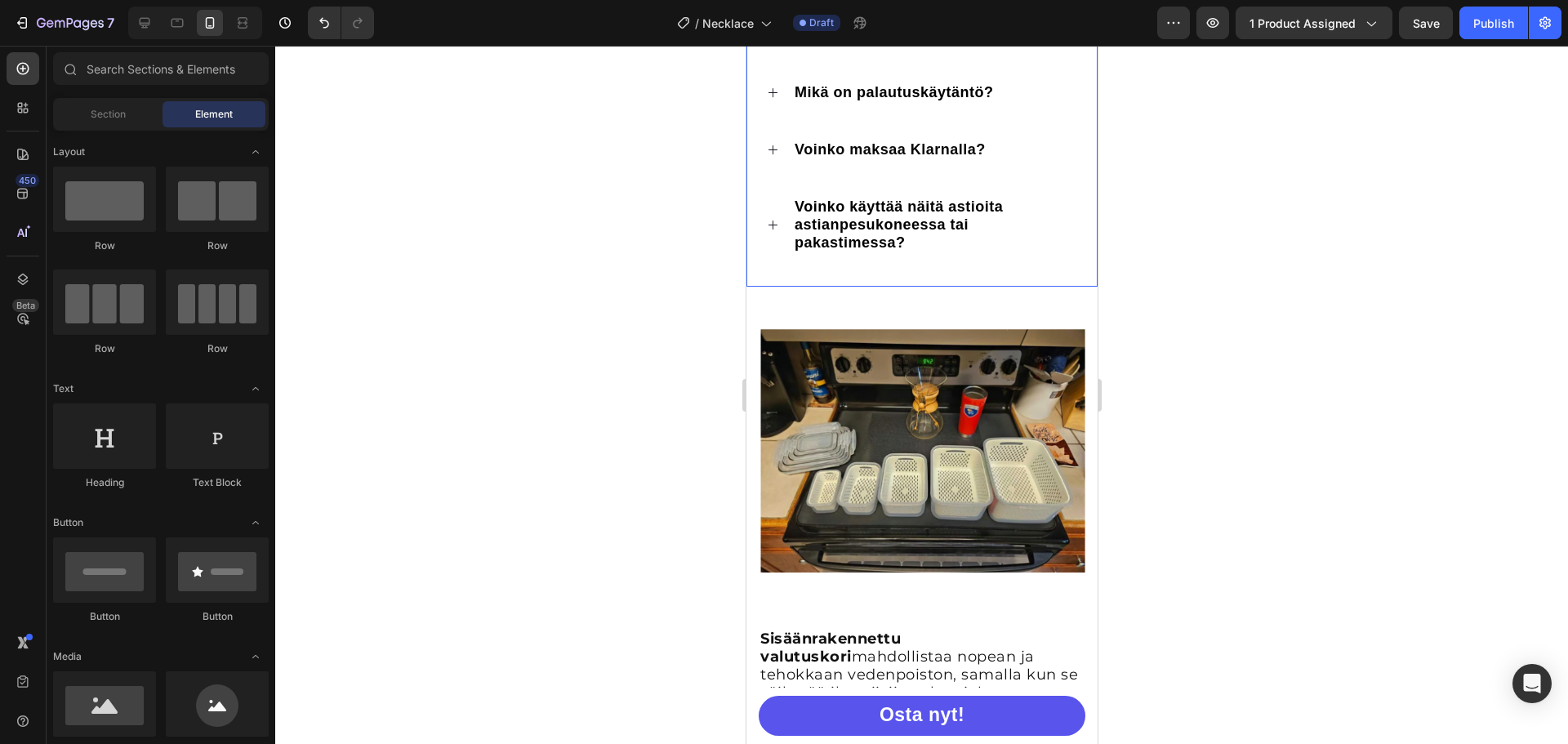
scroll to position [1293, 0]
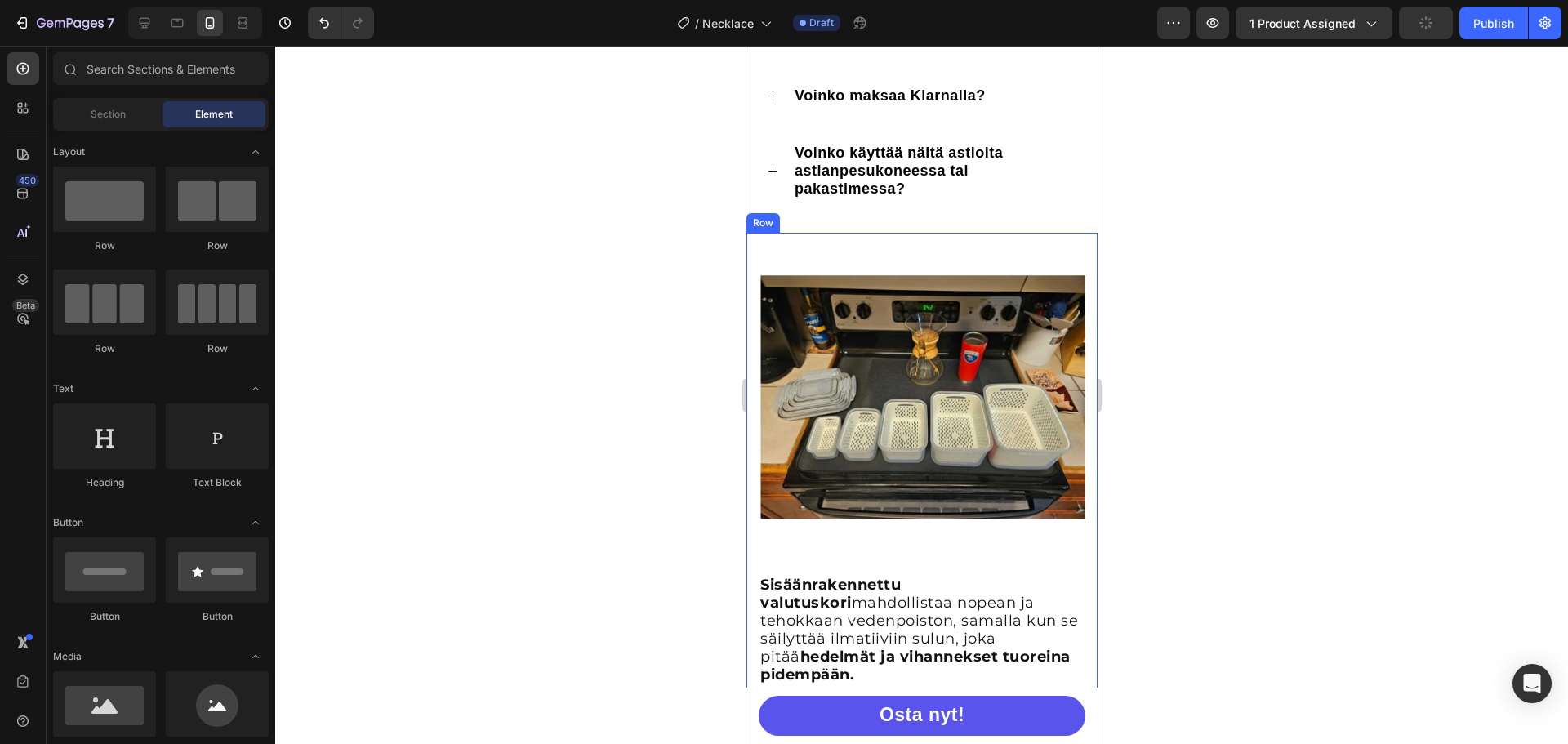
click at [749, 260] on div "Sisäänrakennettu valutuskori mahdollistaa nopean ja tehokkaan vedenpoiston, sam…" at bounding box center [920, 477] width 351 height 487
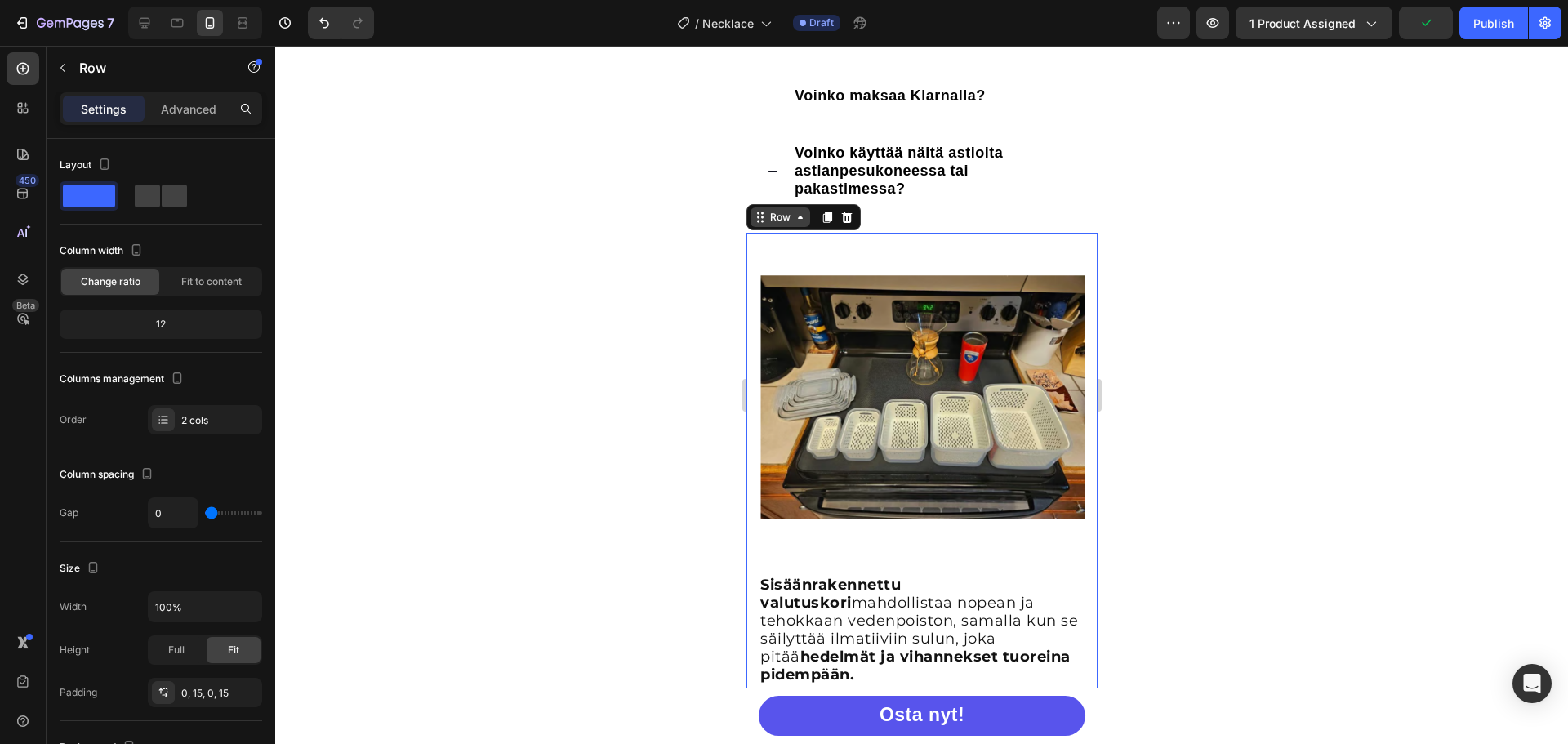
click at [780, 224] on div "Row" at bounding box center [779, 216] width 27 height 15
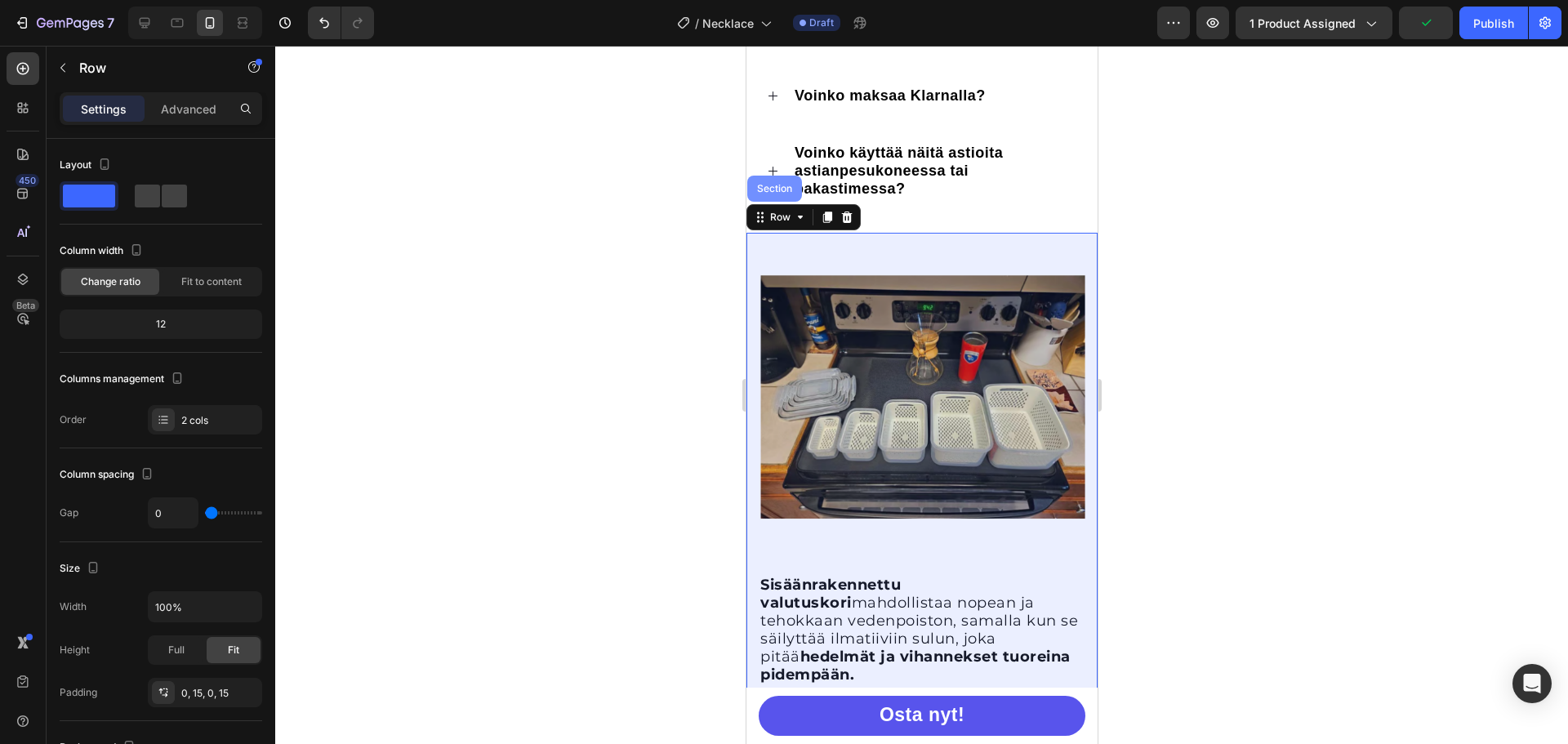
click at [783, 200] on div "Section" at bounding box center [774, 189] width 55 height 27
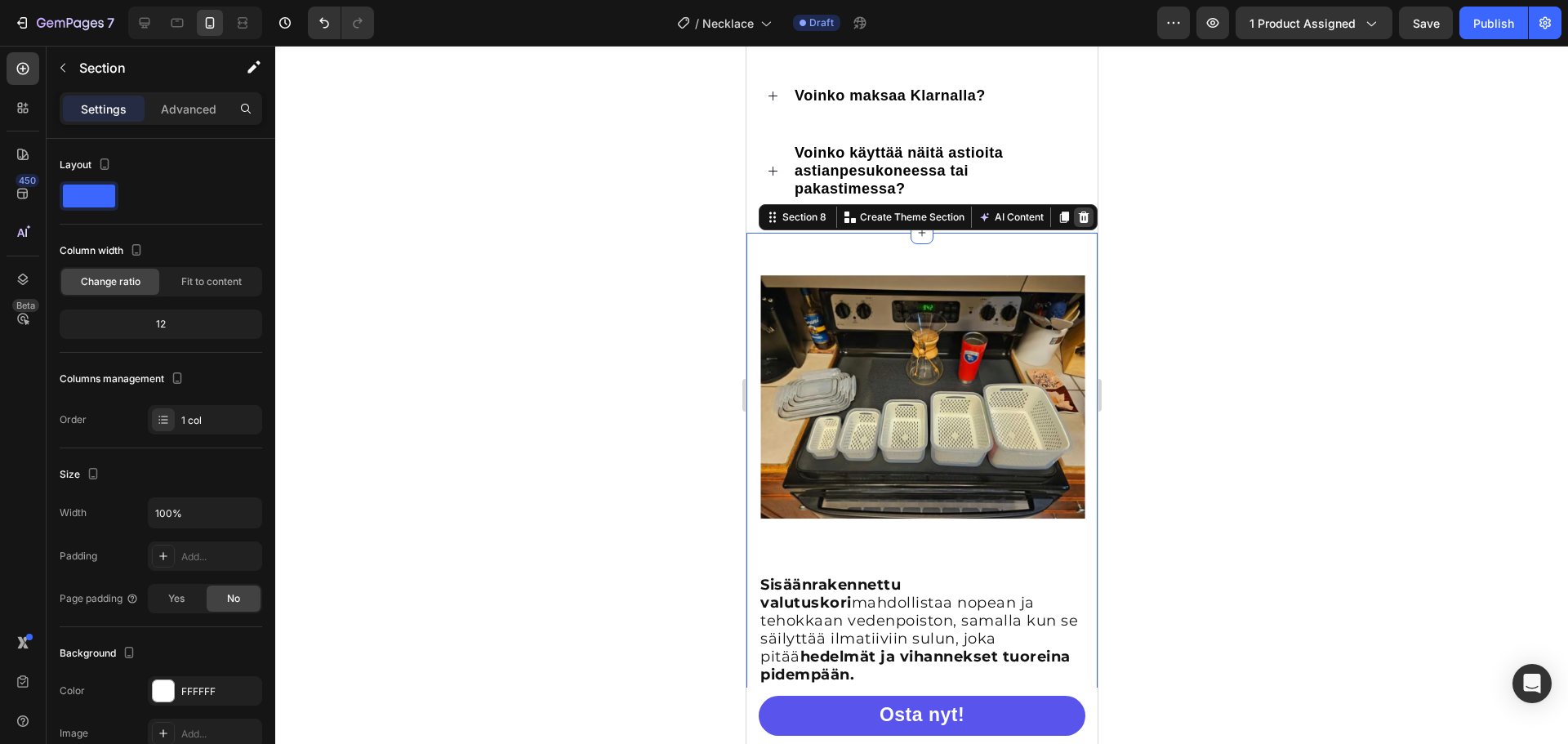
click at [1076, 224] on icon at bounding box center [1082, 216] width 13 height 13
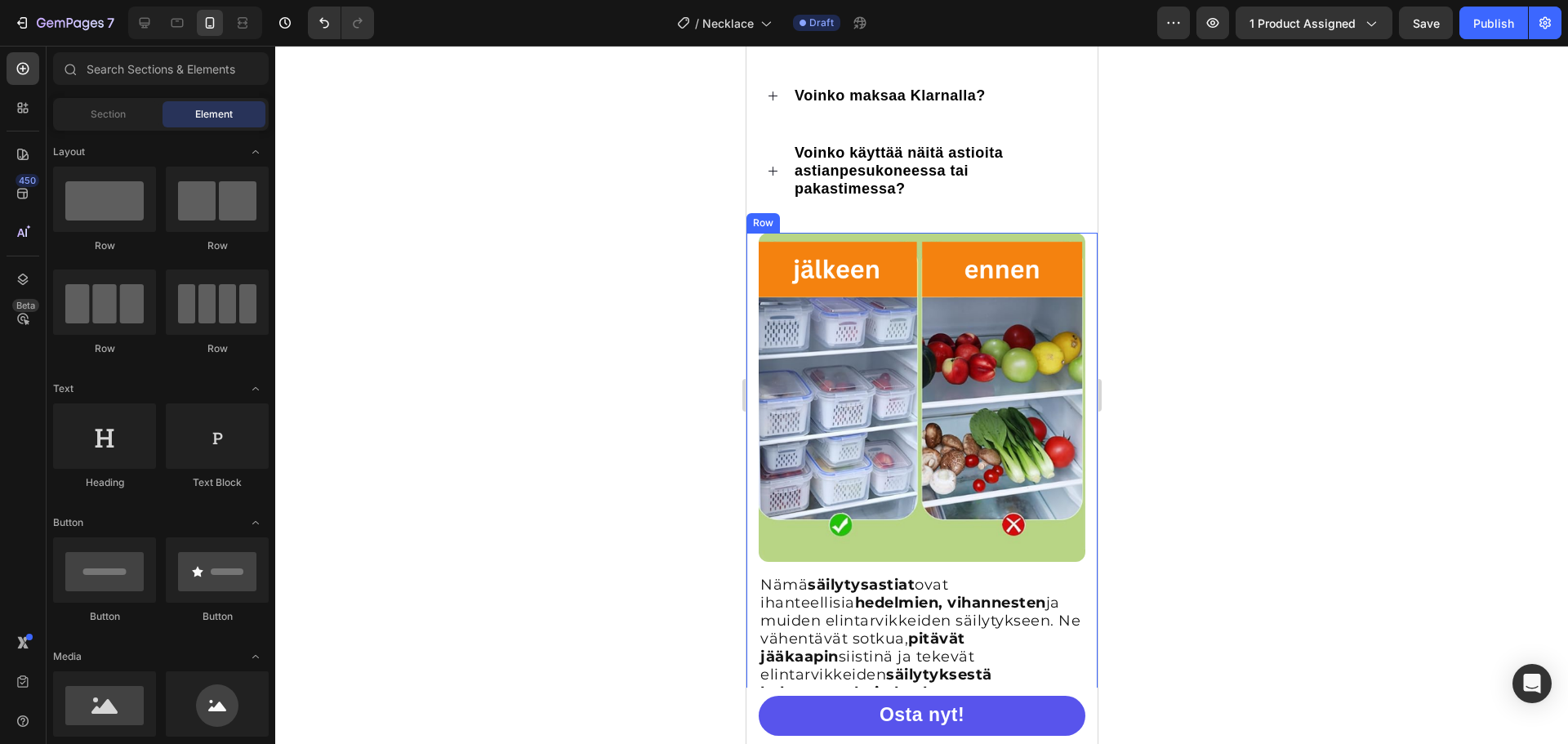
click at [1077, 254] on div "Nämä säilytysastiat ovat ihanteellisia hedelmien, vihannesten ja muiden elintar…" at bounding box center [920, 486] width 351 height 505
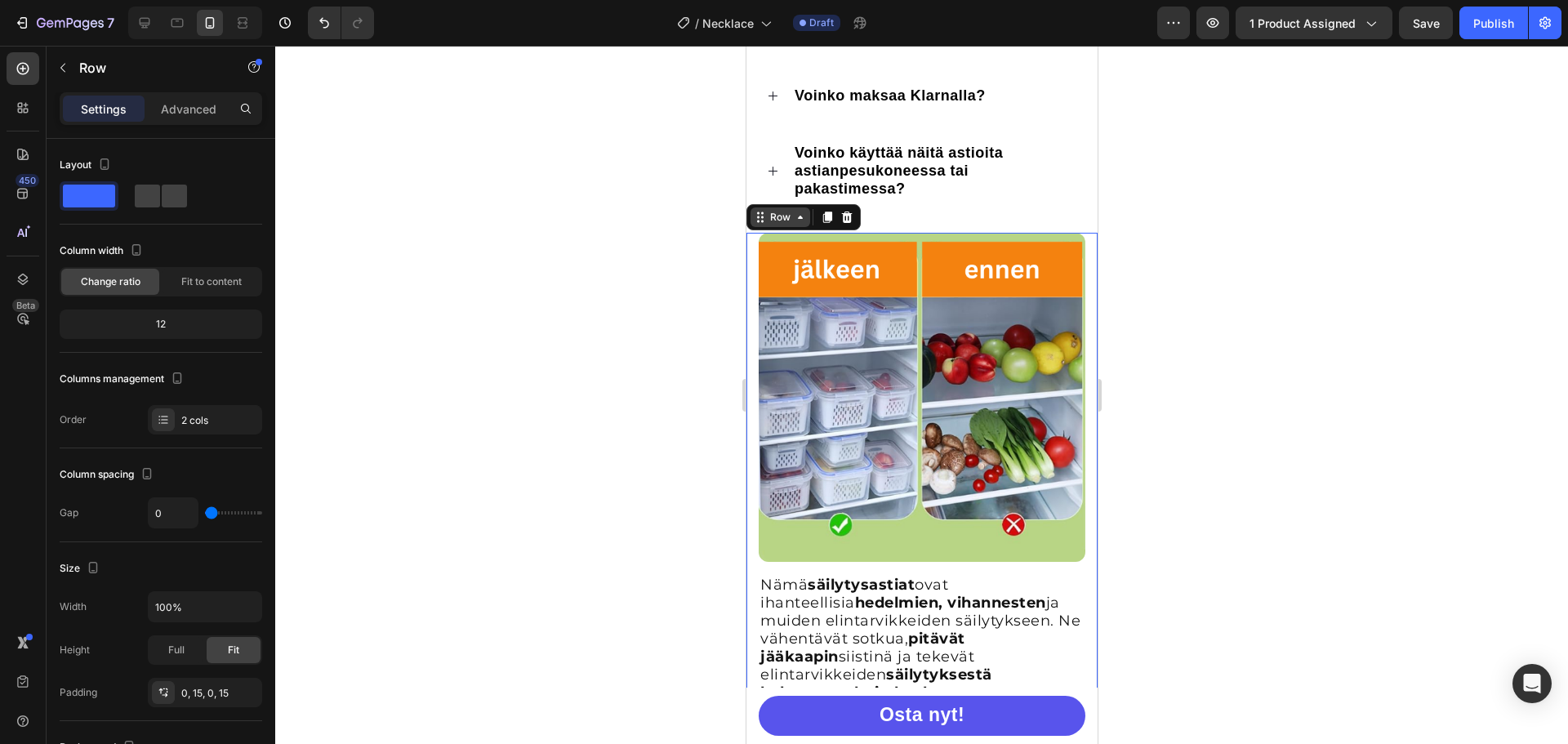
click at [790, 224] on div "Row" at bounding box center [779, 216] width 27 height 15
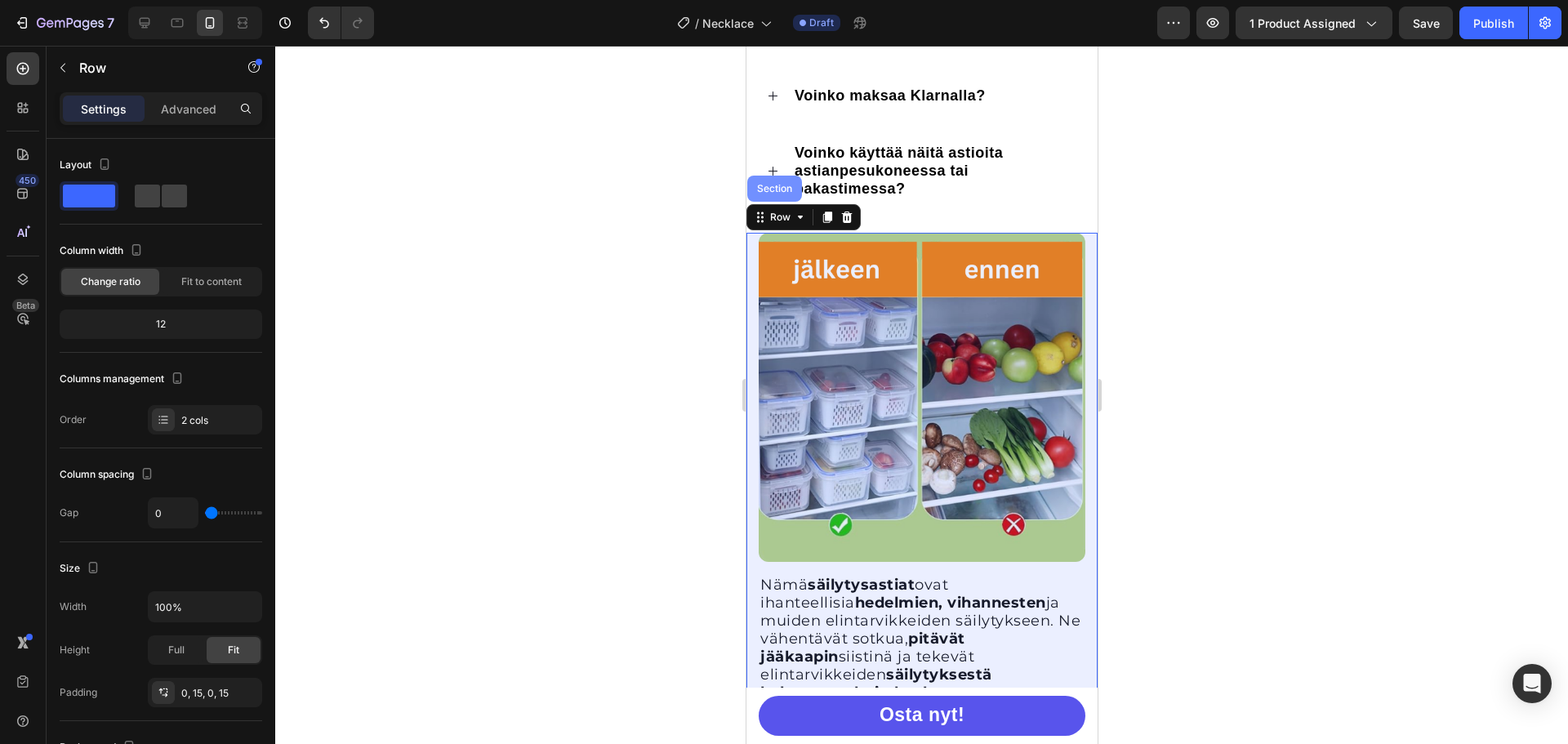
click at [775, 192] on div "Section" at bounding box center [774, 189] width 41 height 10
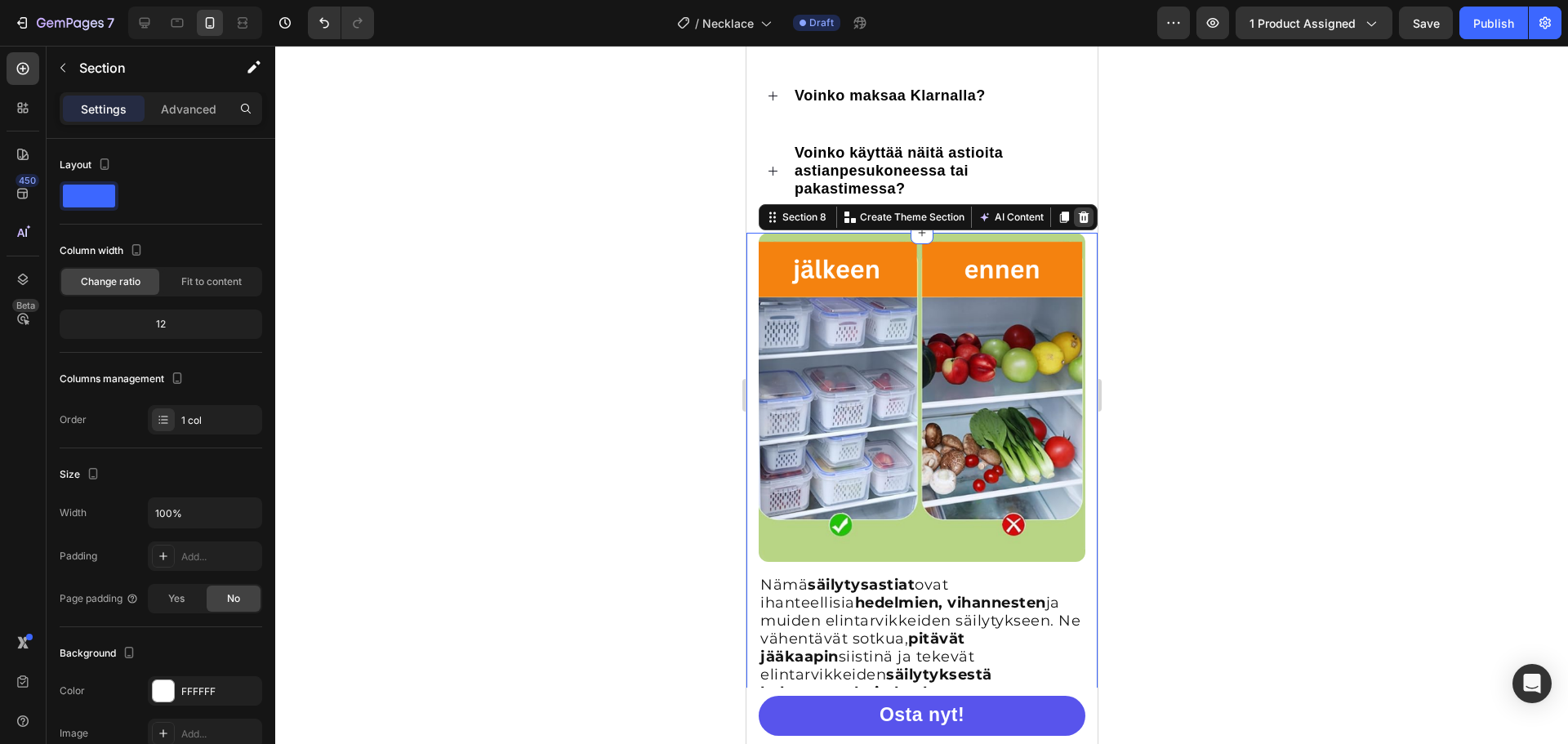
click at [1076, 224] on icon at bounding box center [1082, 216] width 13 height 13
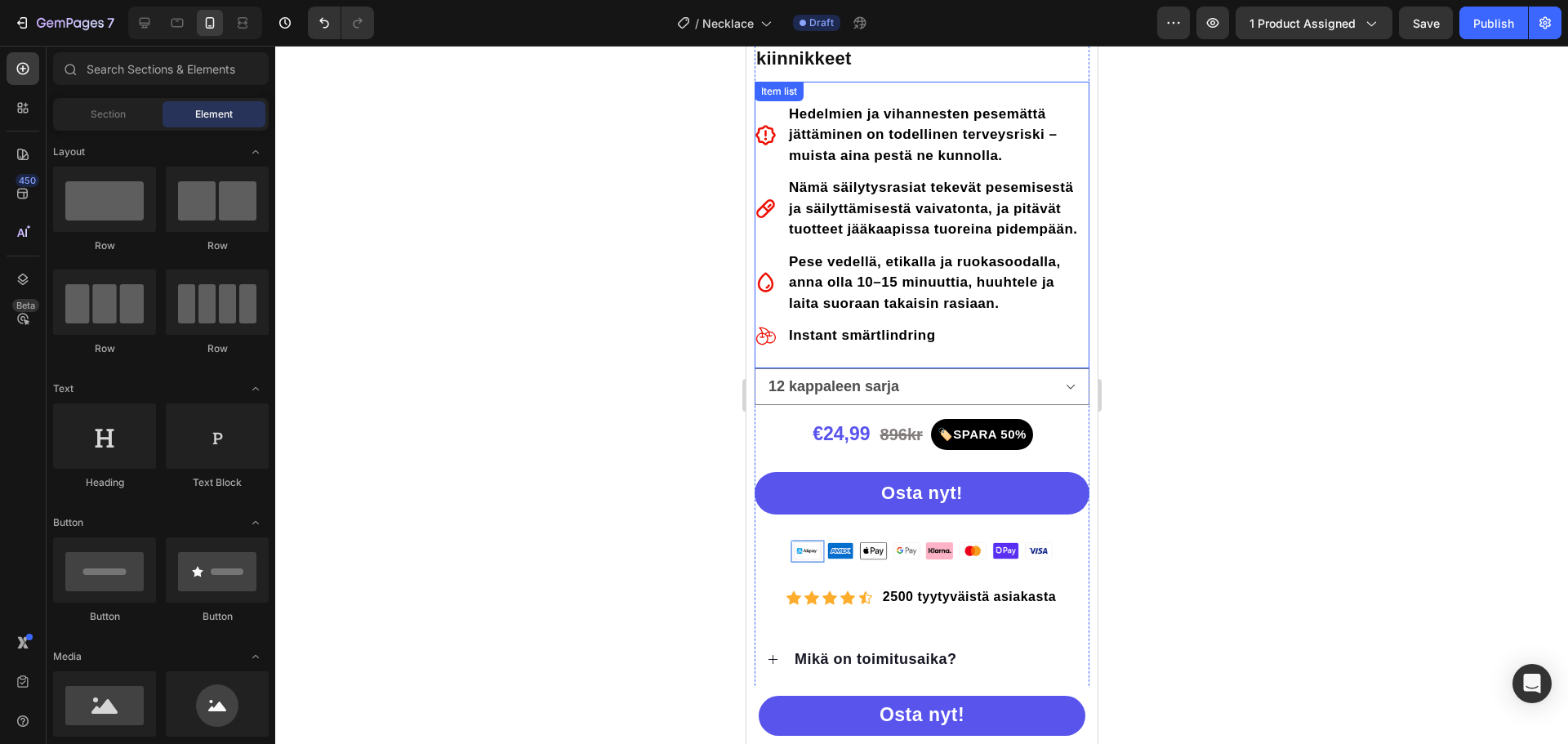
scroll to position [371, 0]
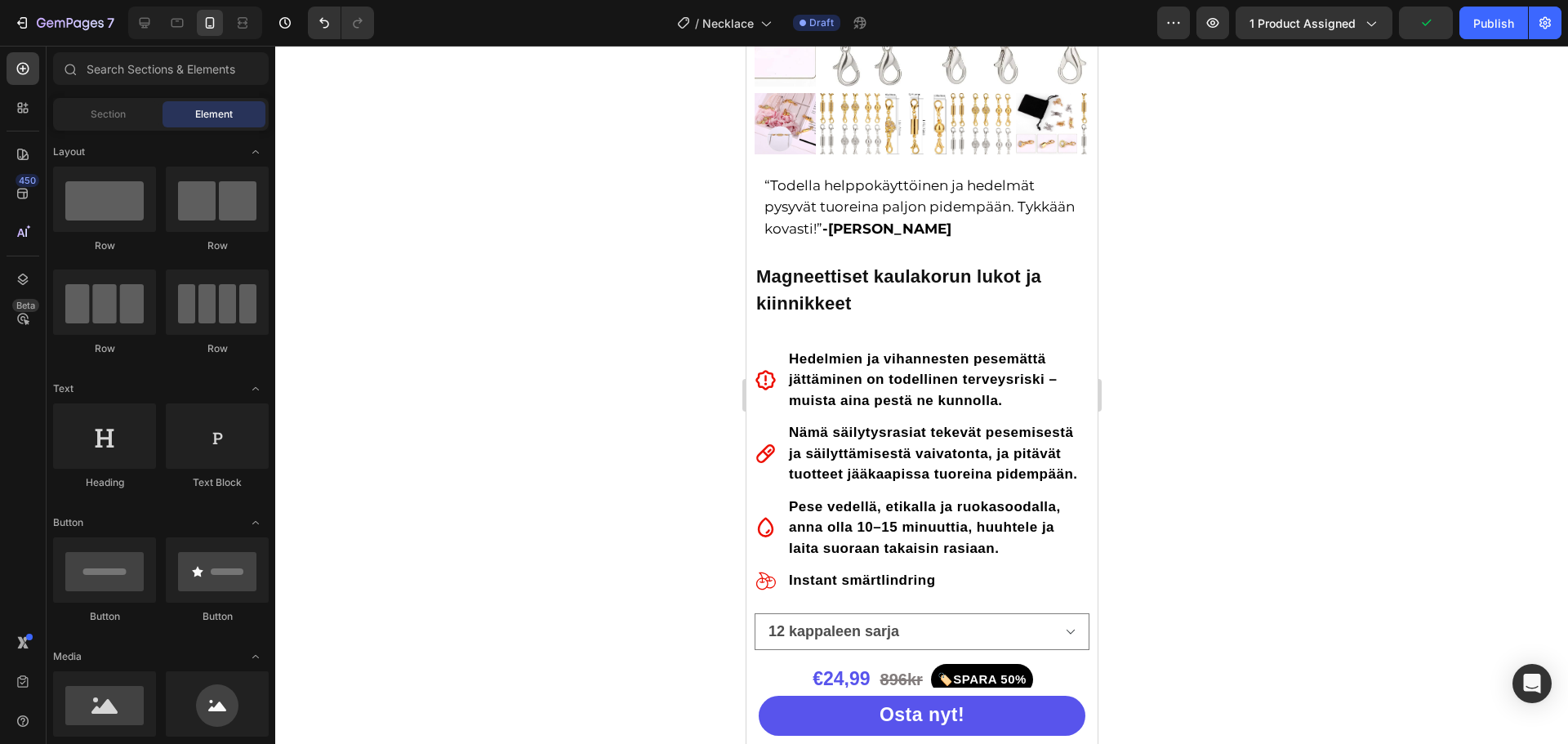
click at [159, 28] on div at bounding box center [195, 23] width 134 height 32
click at [153, 22] on div at bounding box center [145, 23] width 27 height 27
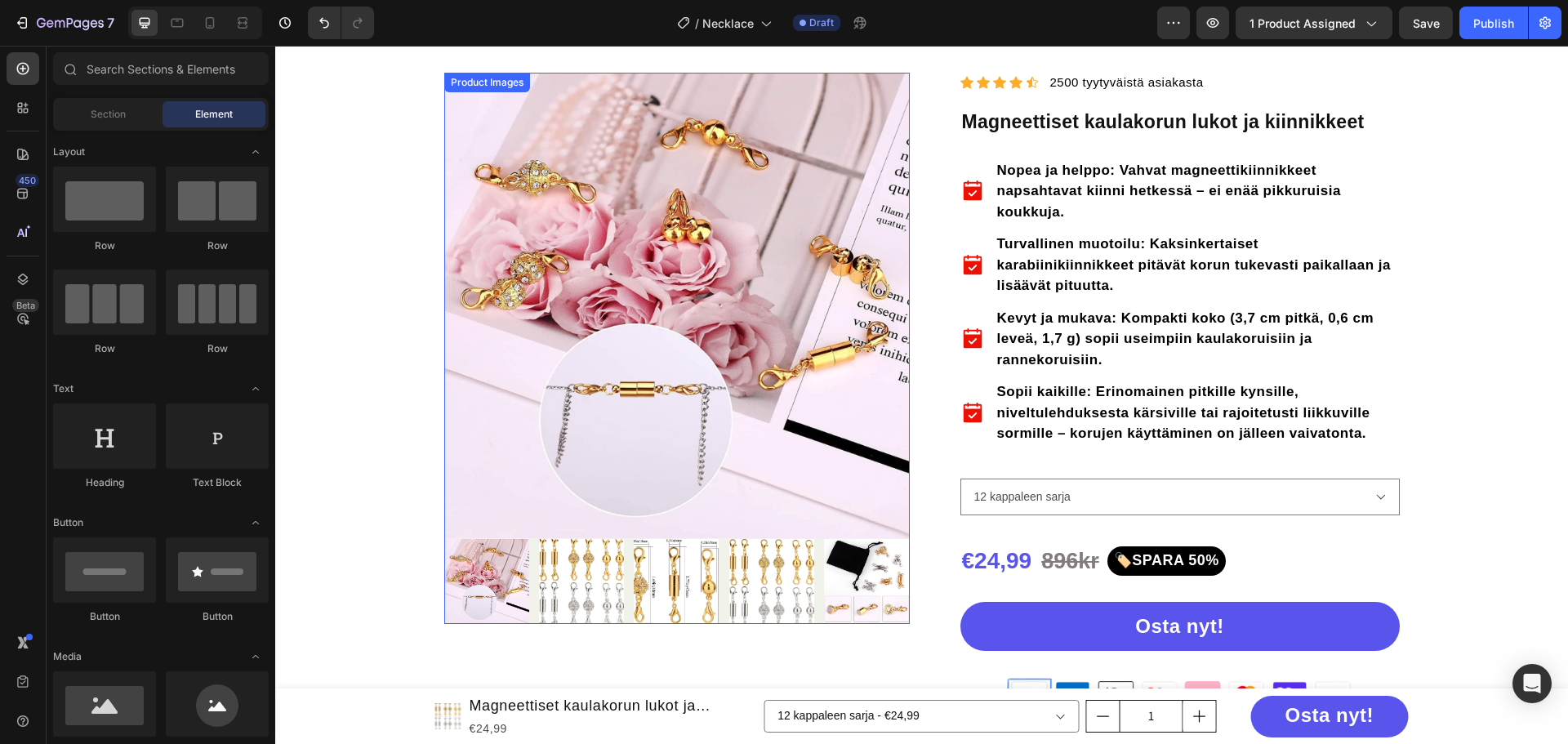
scroll to position [44, 0]
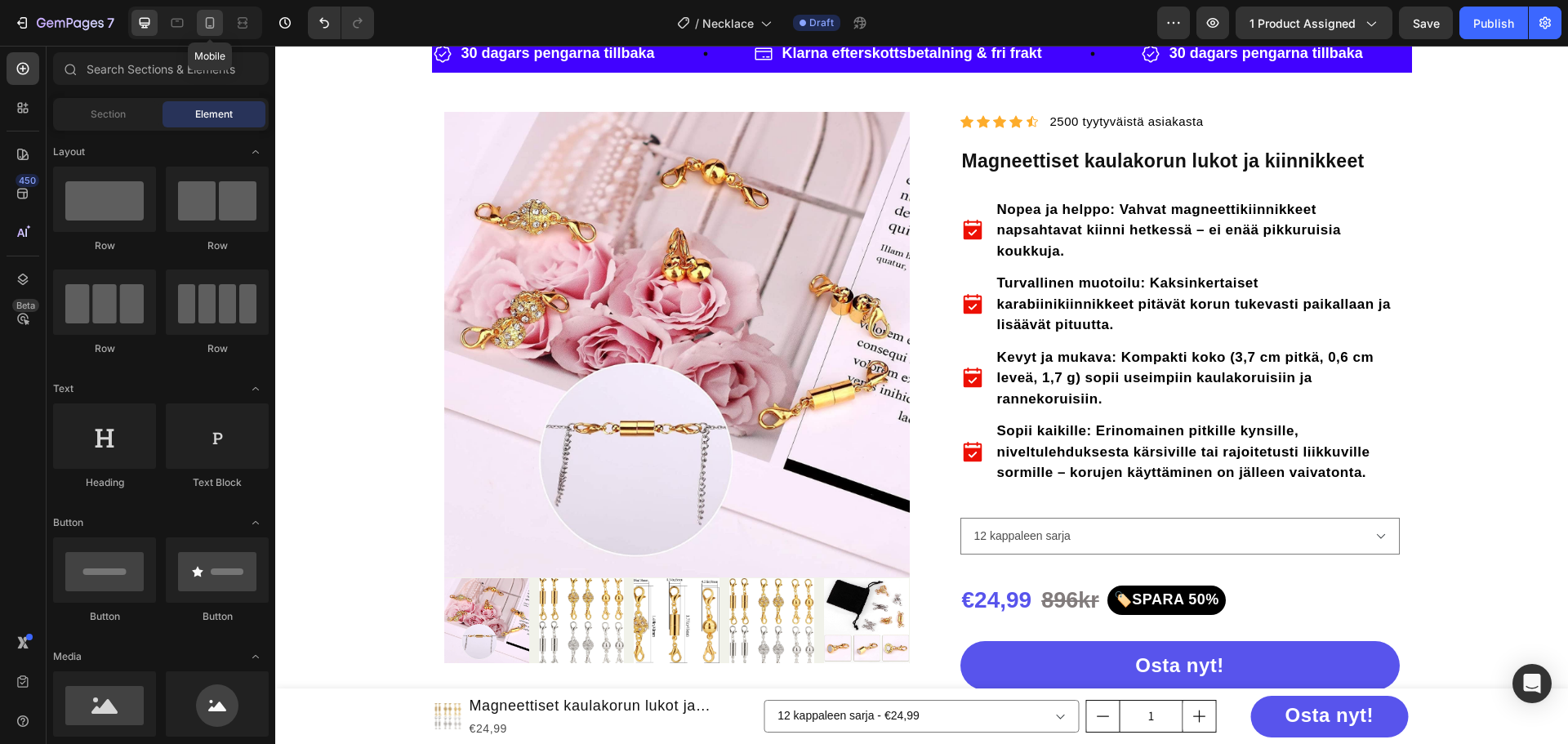
click at [209, 24] on icon at bounding box center [209, 23] width 17 height 17
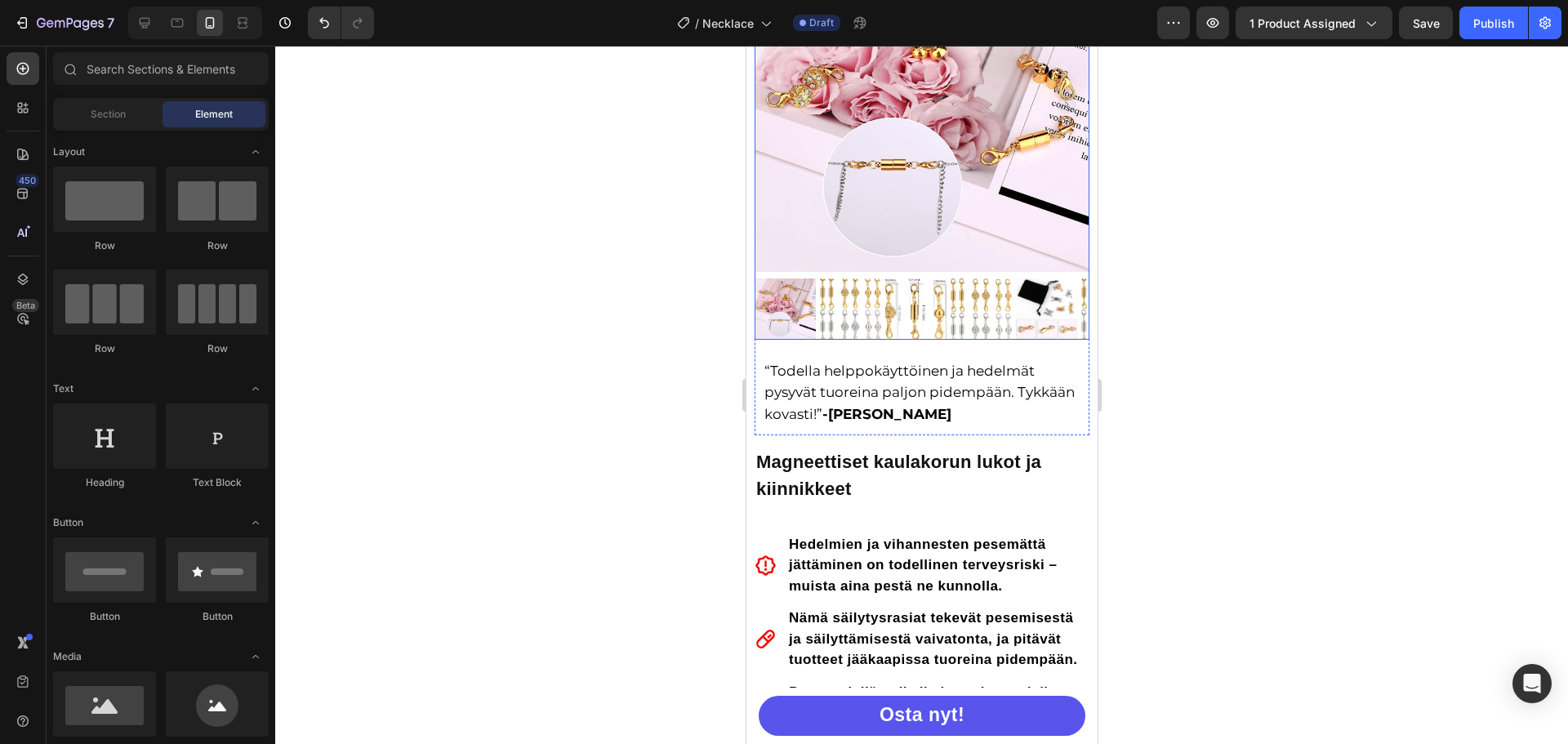
scroll to position [371, 0]
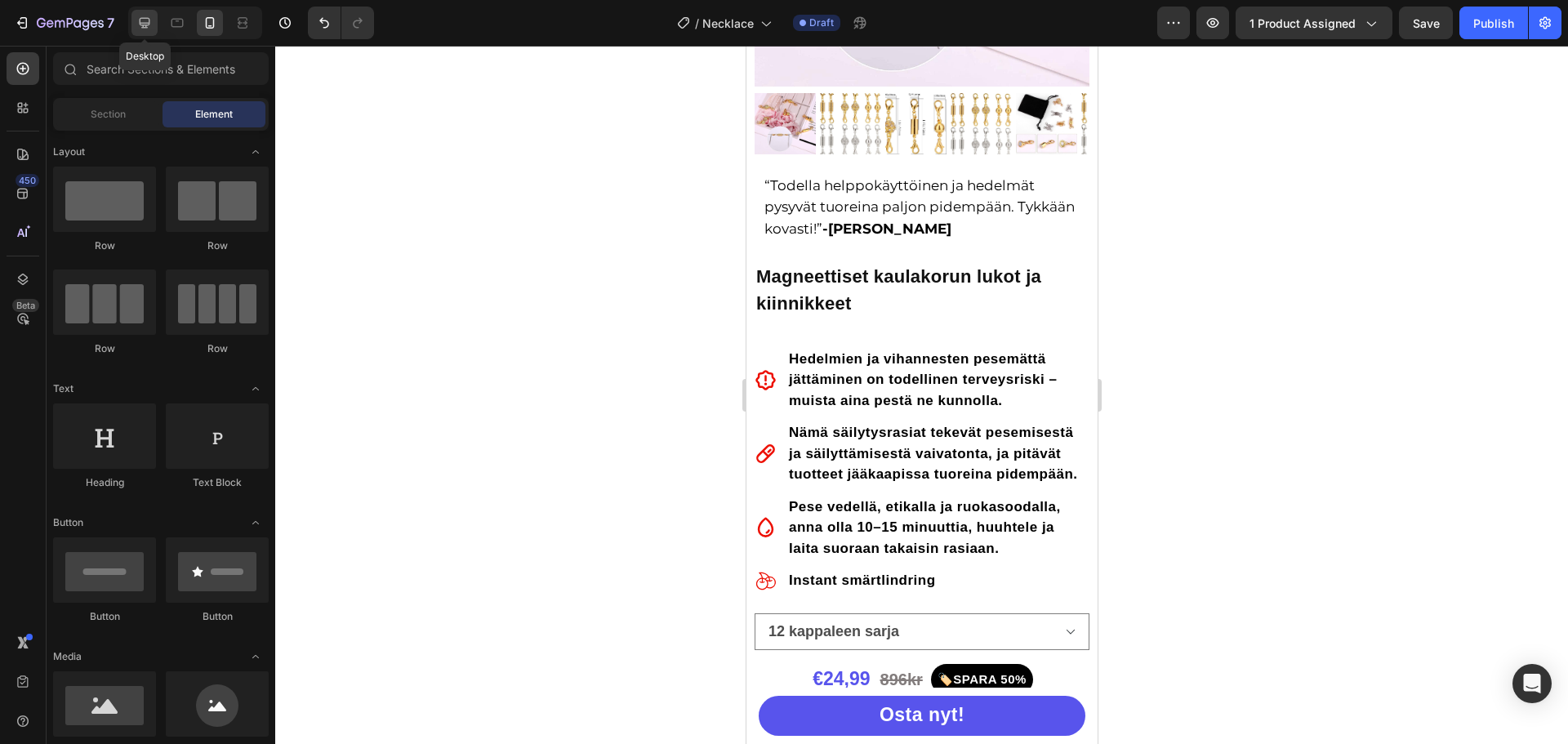
click at [140, 30] on icon at bounding box center [145, 23] width 17 height 17
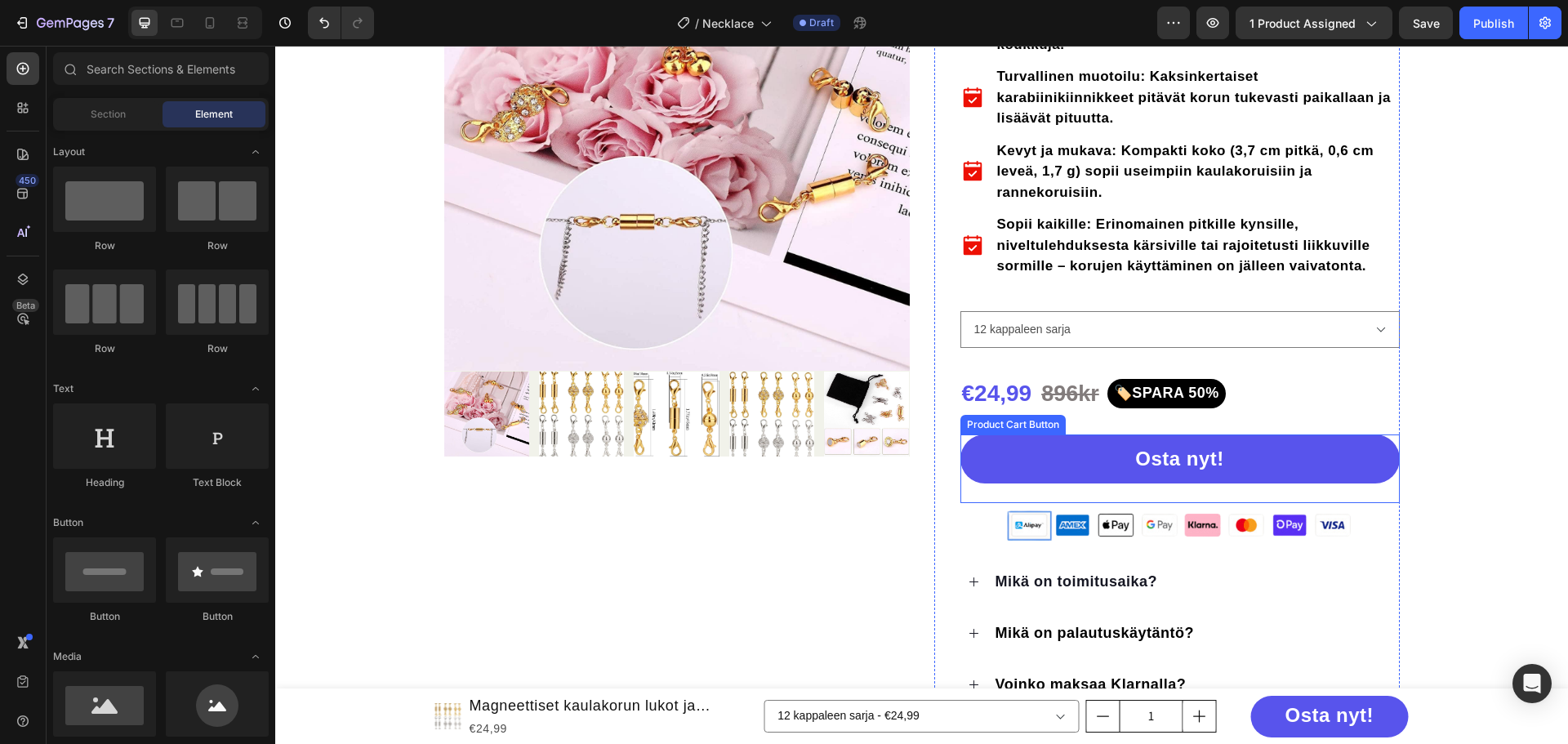
scroll to position [44, 0]
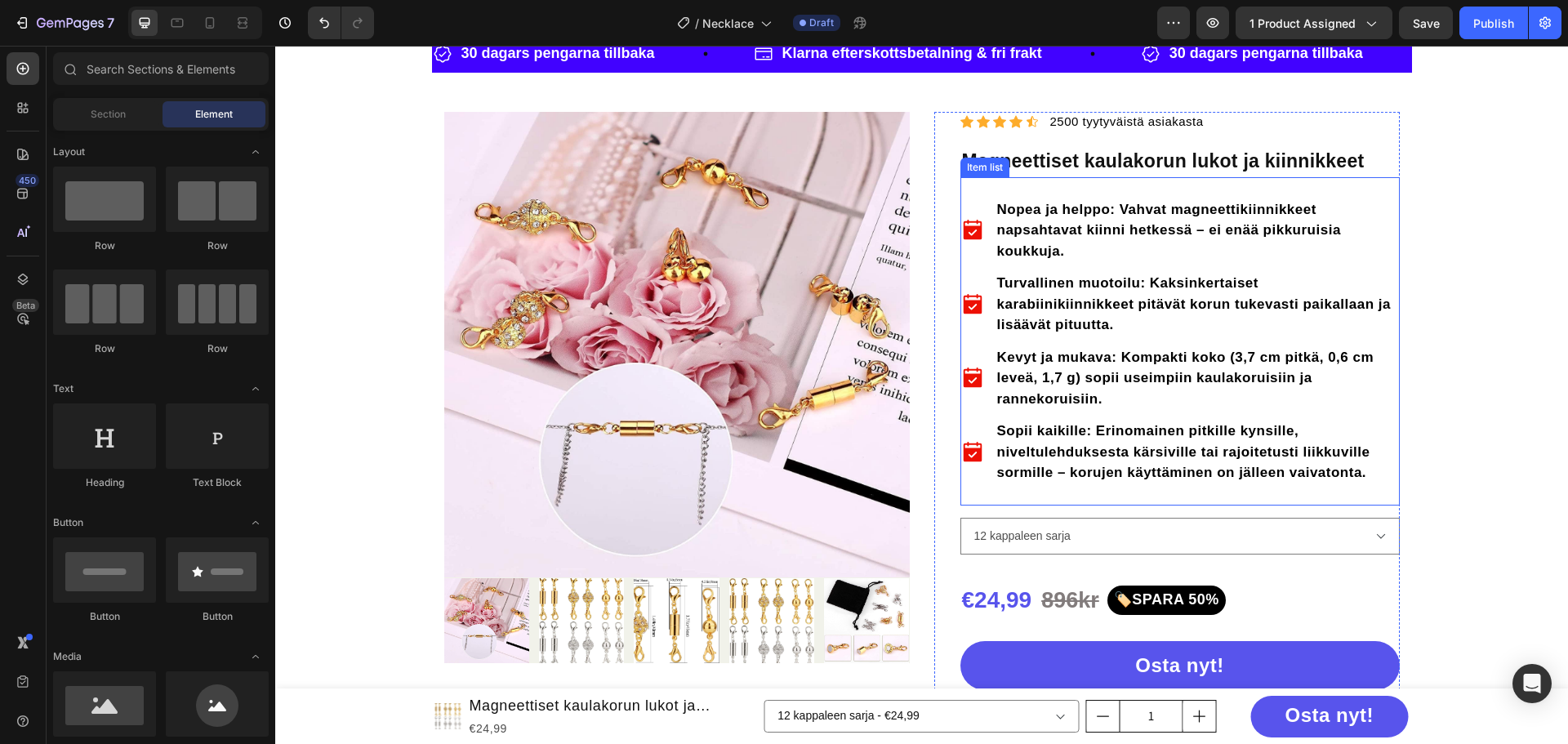
click at [985, 170] on div "Item list" at bounding box center [984, 167] width 42 height 15
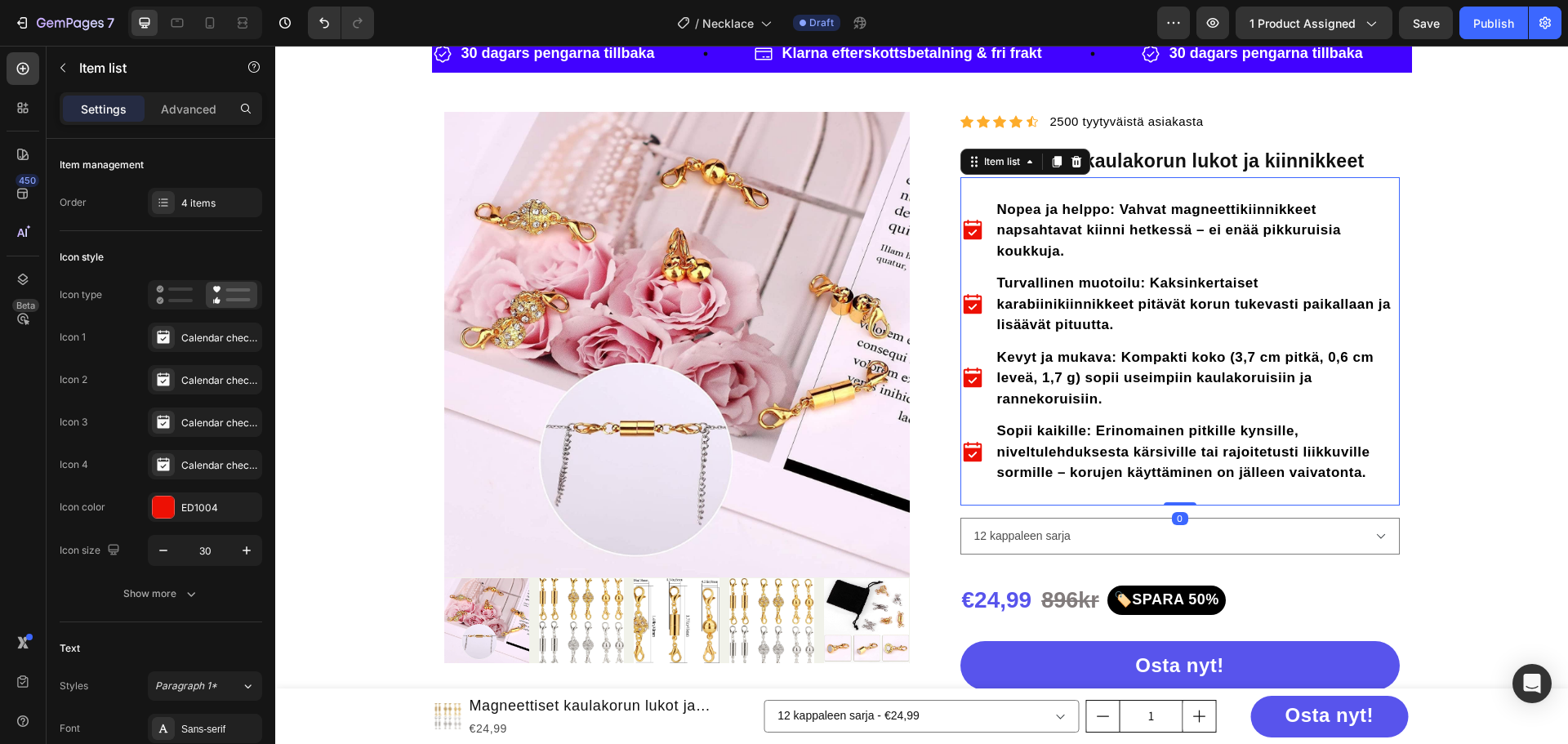
drag, startPoint x: 1057, startPoint y: 162, endPoint x: 1048, endPoint y: 168, distance: 10.8
click at [1057, 161] on icon at bounding box center [1056, 161] width 13 height 13
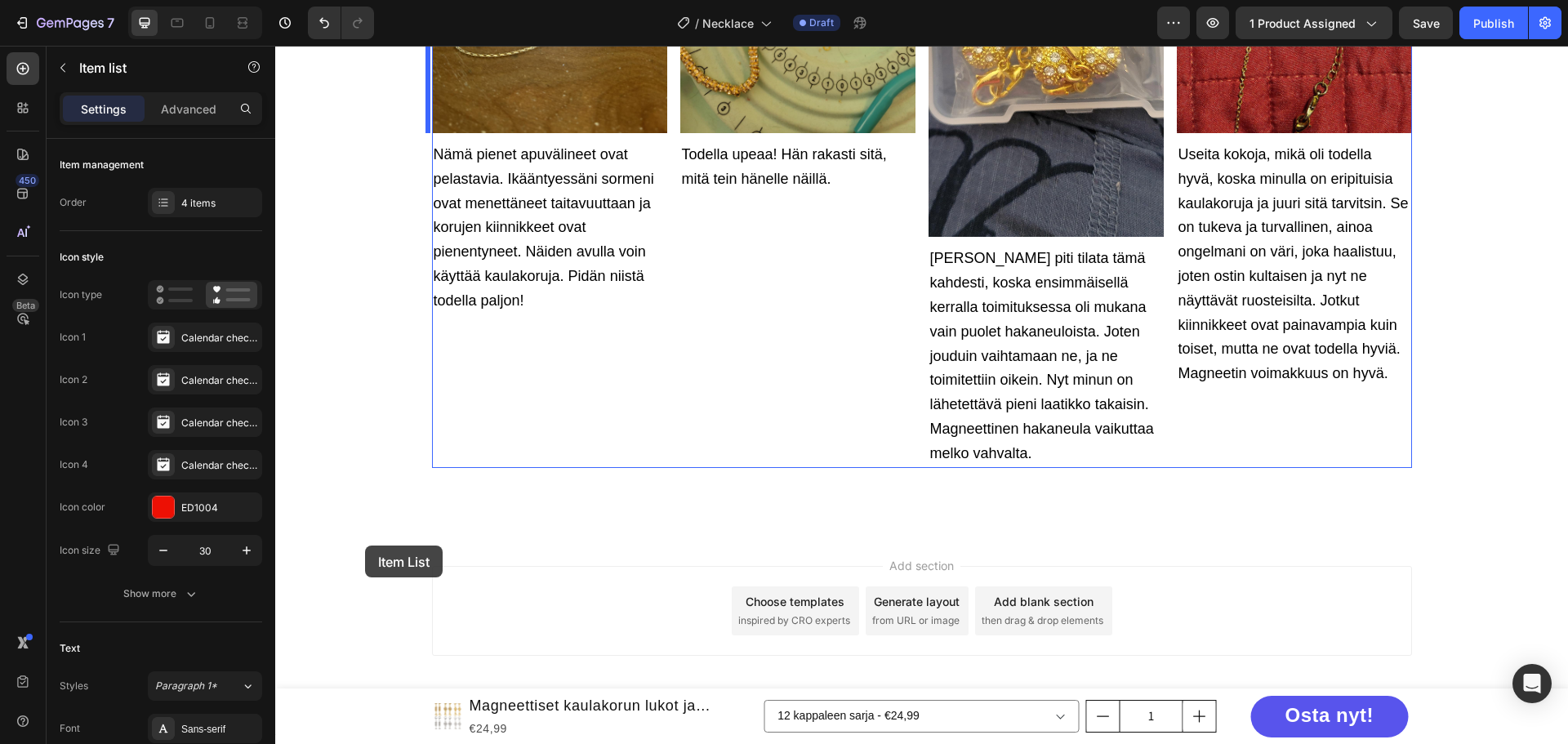
scroll to position [3936, 0]
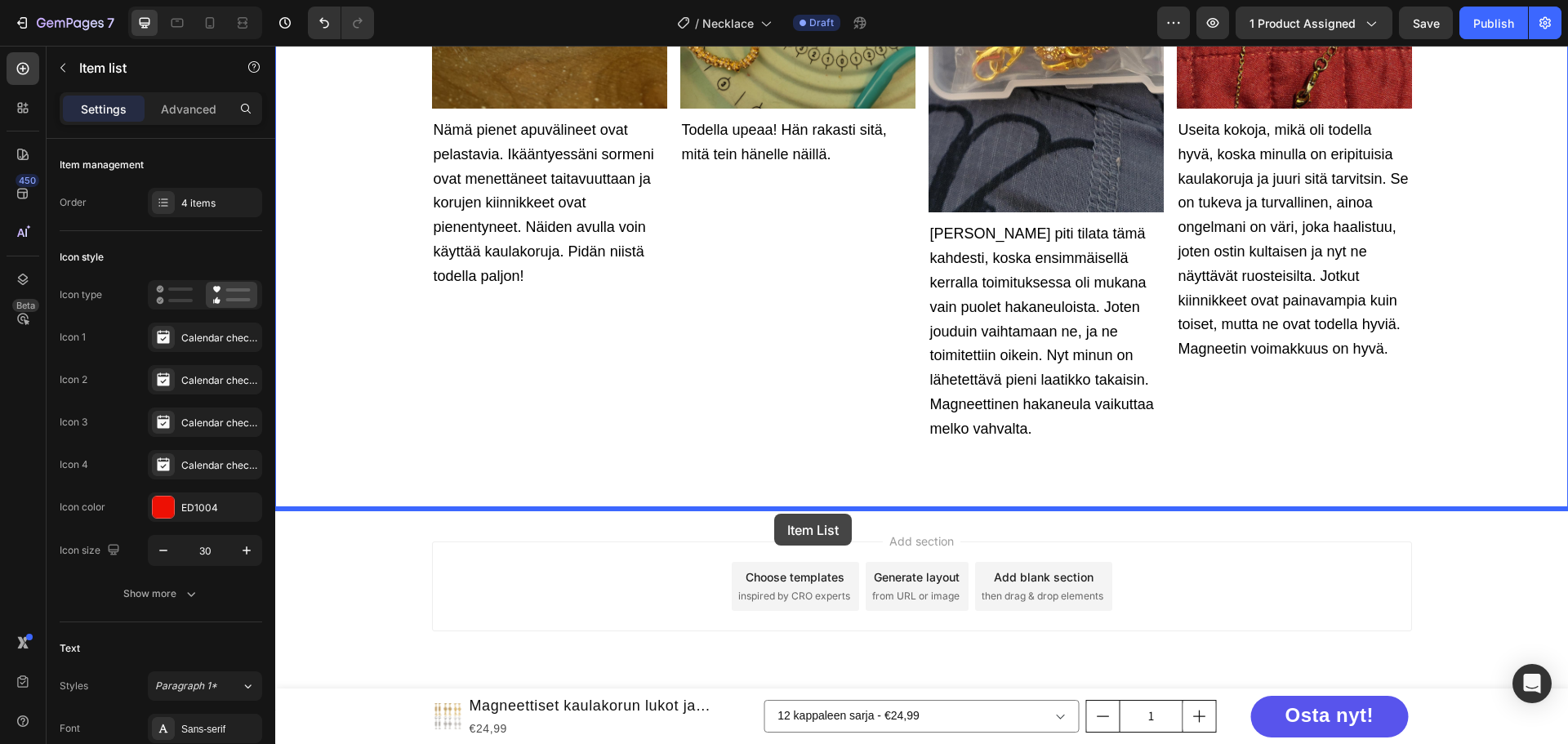
drag, startPoint x: 988, startPoint y: 504, endPoint x: 774, endPoint y: 513, distance: 214.2
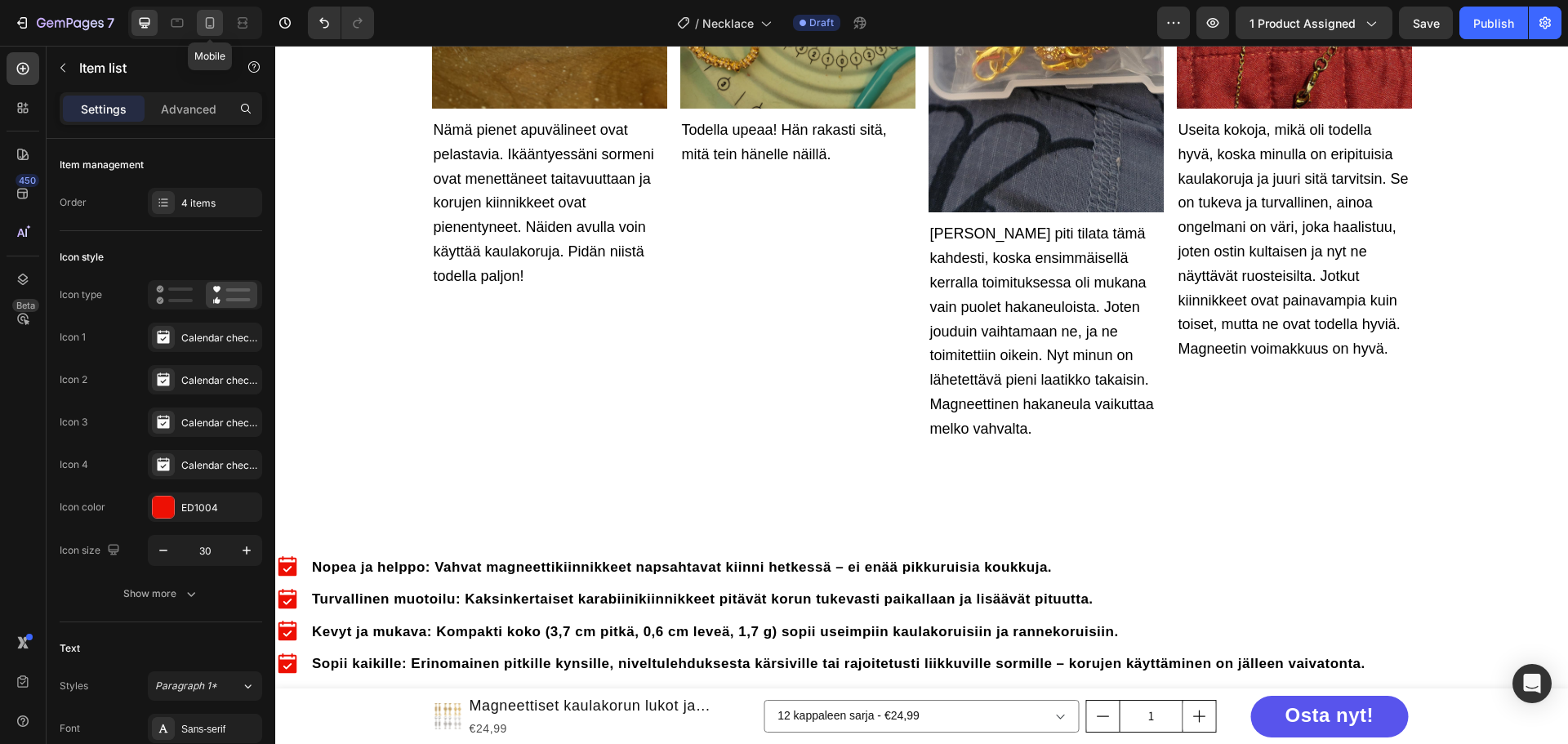
click at [222, 24] on div at bounding box center [209, 23] width 27 height 27
type input "16"
type input "14"
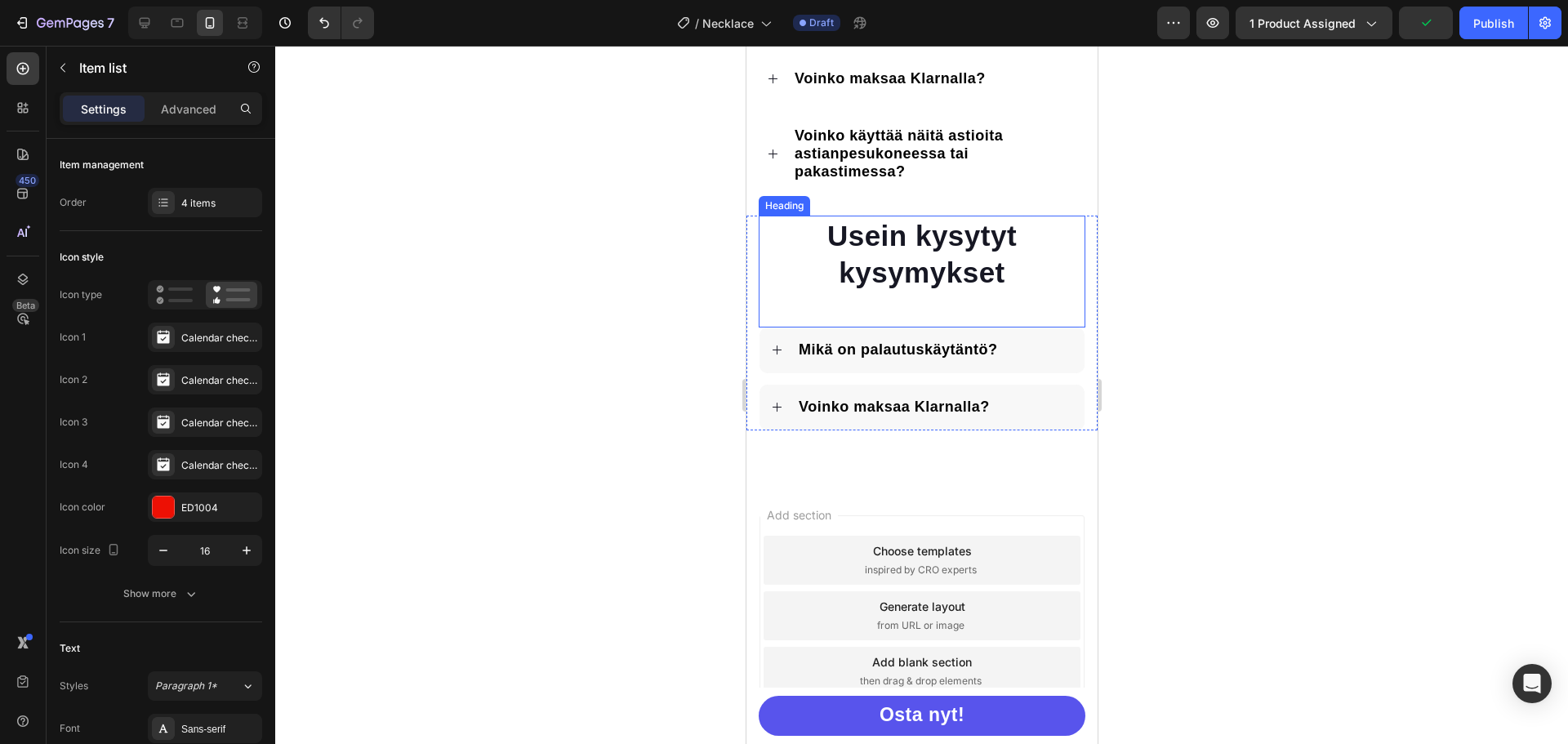
scroll to position [1402, 0]
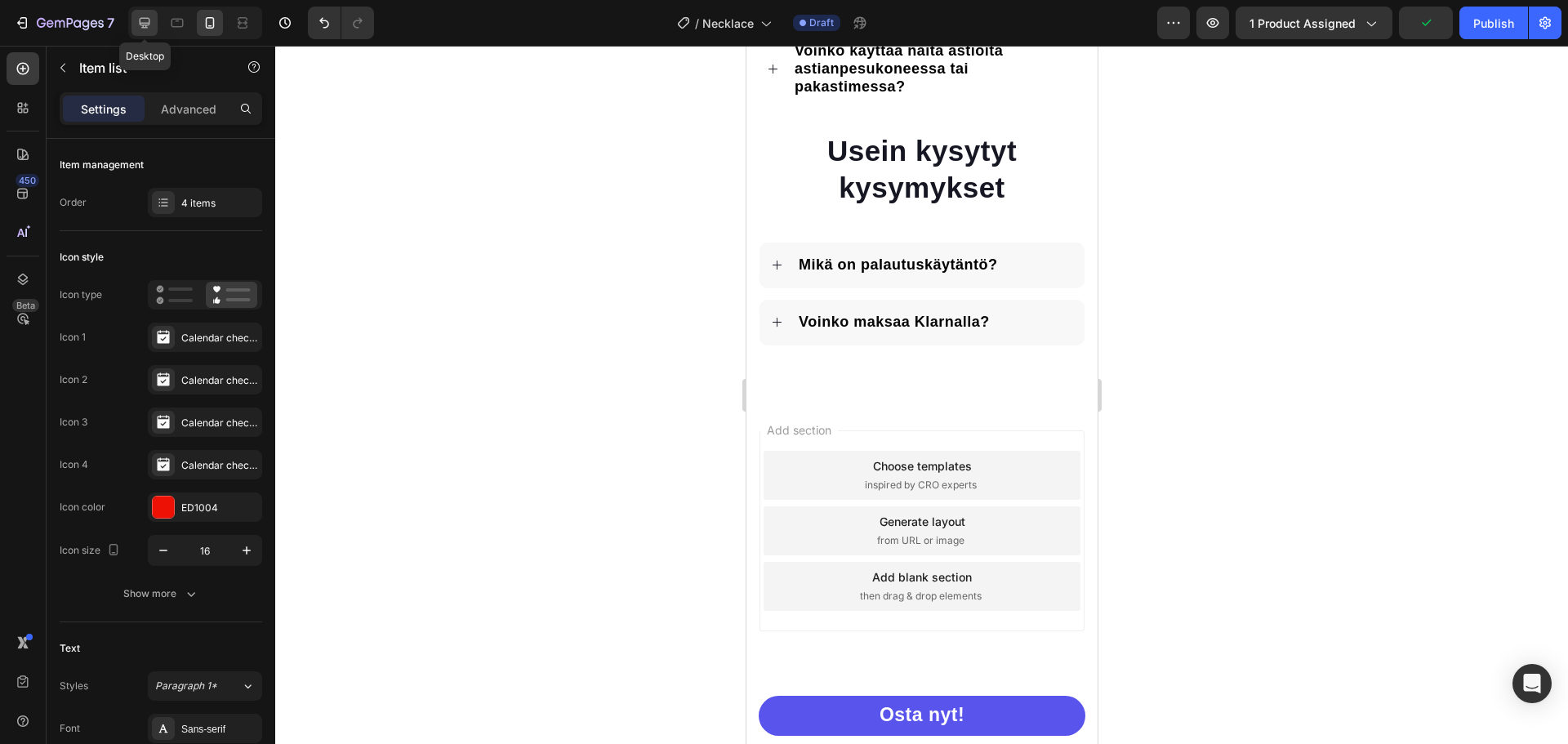
click at [144, 27] on icon at bounding box center [145, 23] width 11 height 11
type input "30"
type input "16"
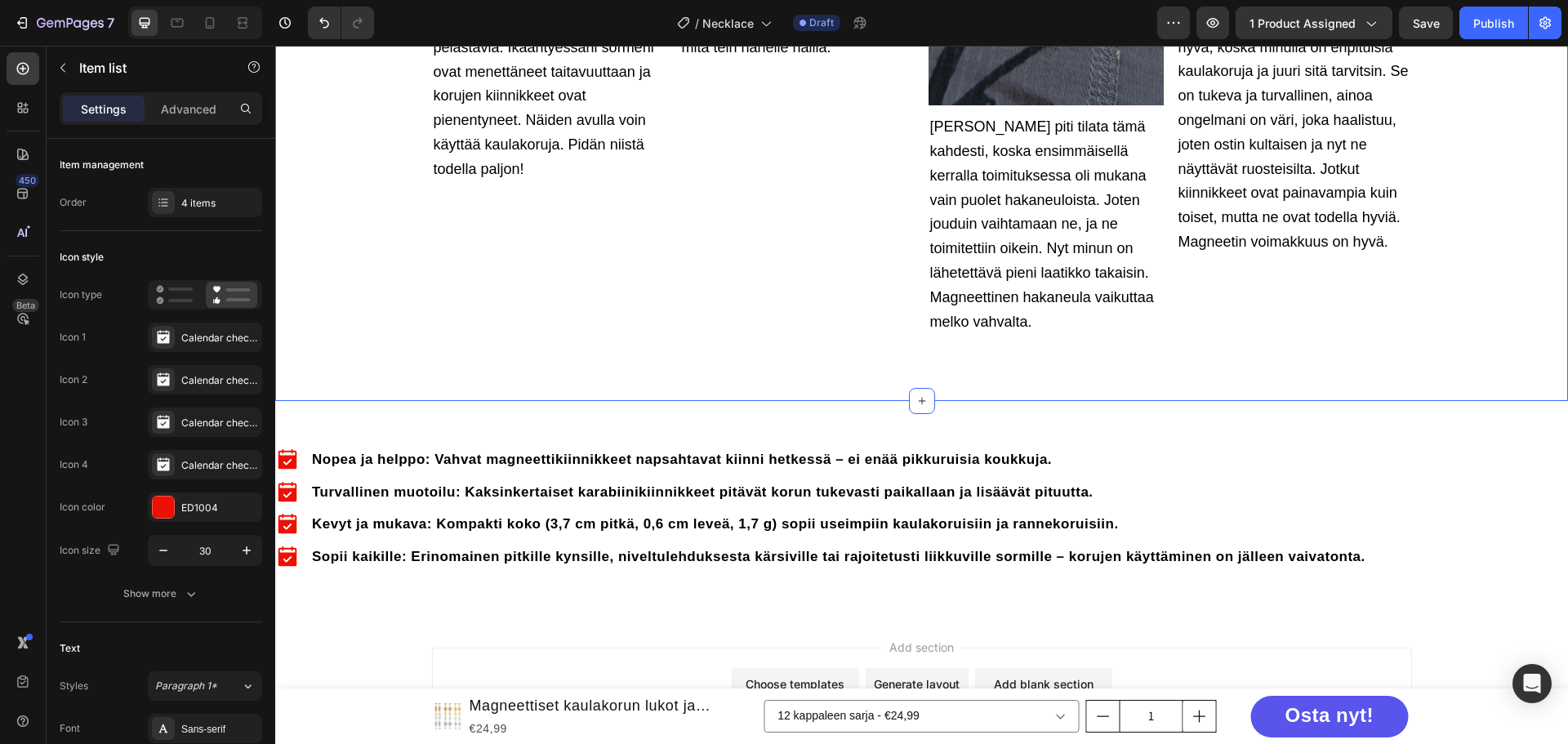
scroll to position [3822, 0]
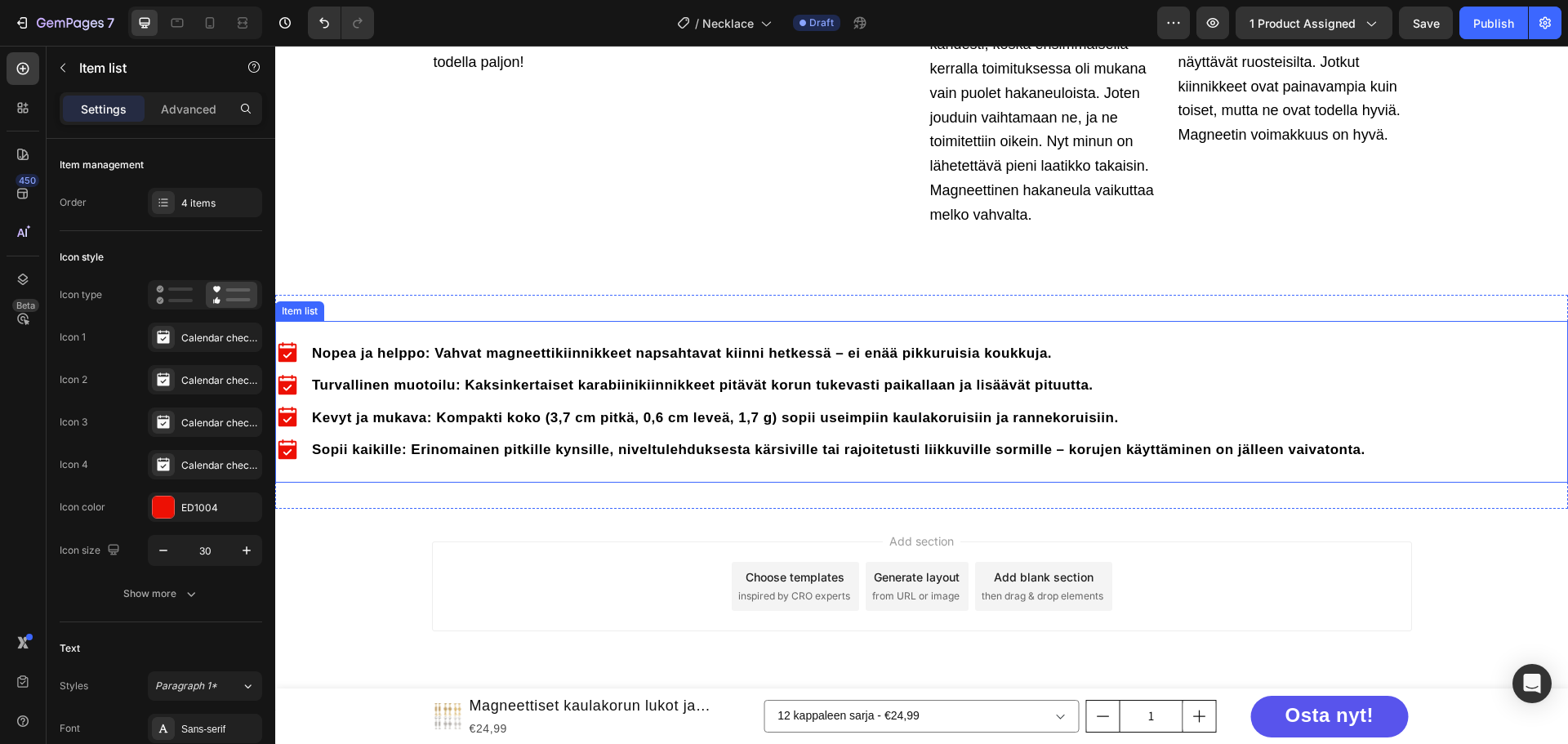
click at [333, 323] on div "Nopea ja helppo: Vahvat magneettikiinnikkeet napsahtavat kiinni hetkessä – ei e…" at bounding box center [921, 401] width 1293 height 161
click at [196, 113] on p "Advanced" at bounding box center [189, 108] width 55 height 17
type input "100%"
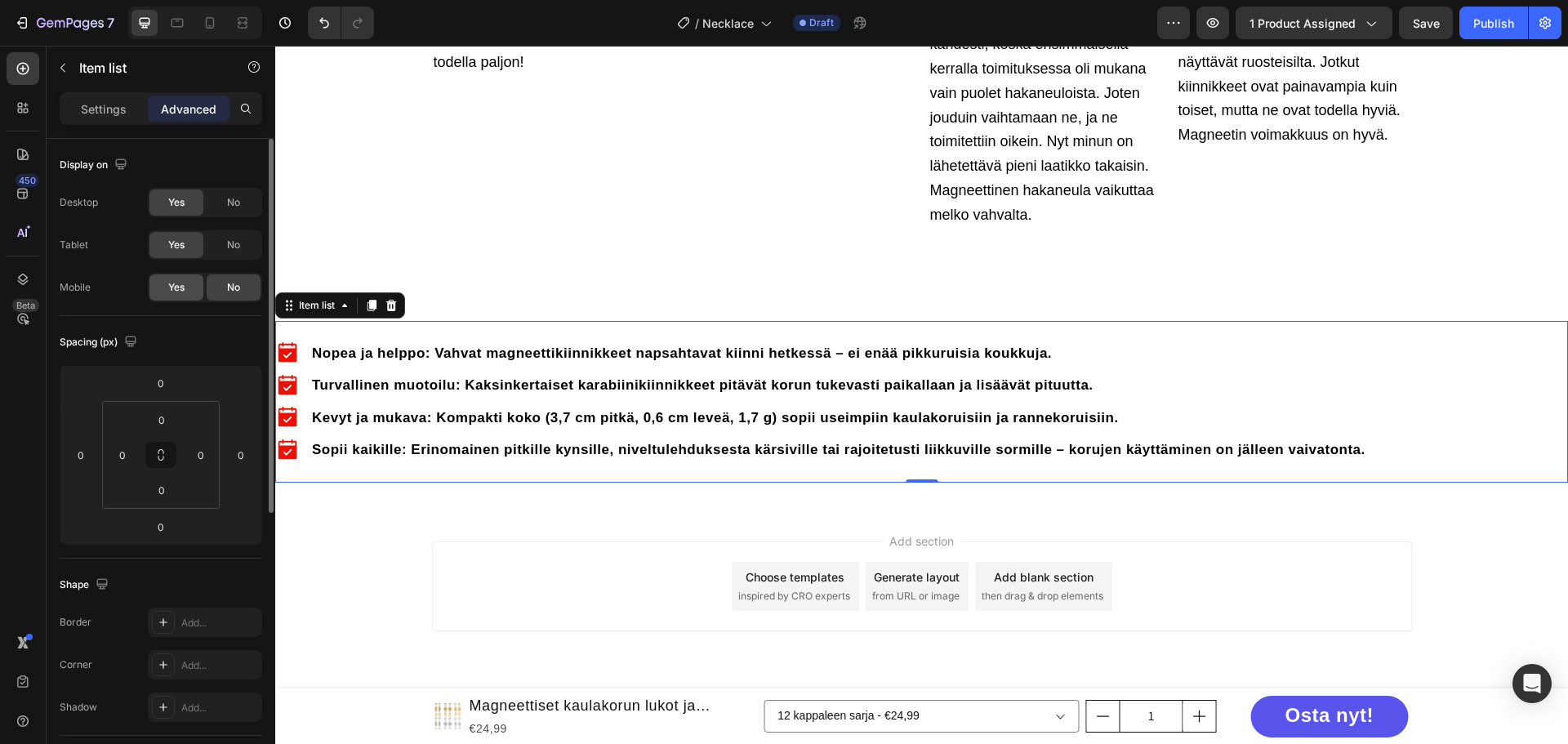
click at [182, 286] on span "Yes" at bounding box center [176, 287] width 17 height 15
click at [230, 244] on span "No" at bounding box center [233, 245] width 13 height 15
click at [240, 201] on span "No" at bounding box center [233, 202] width 13 height 15
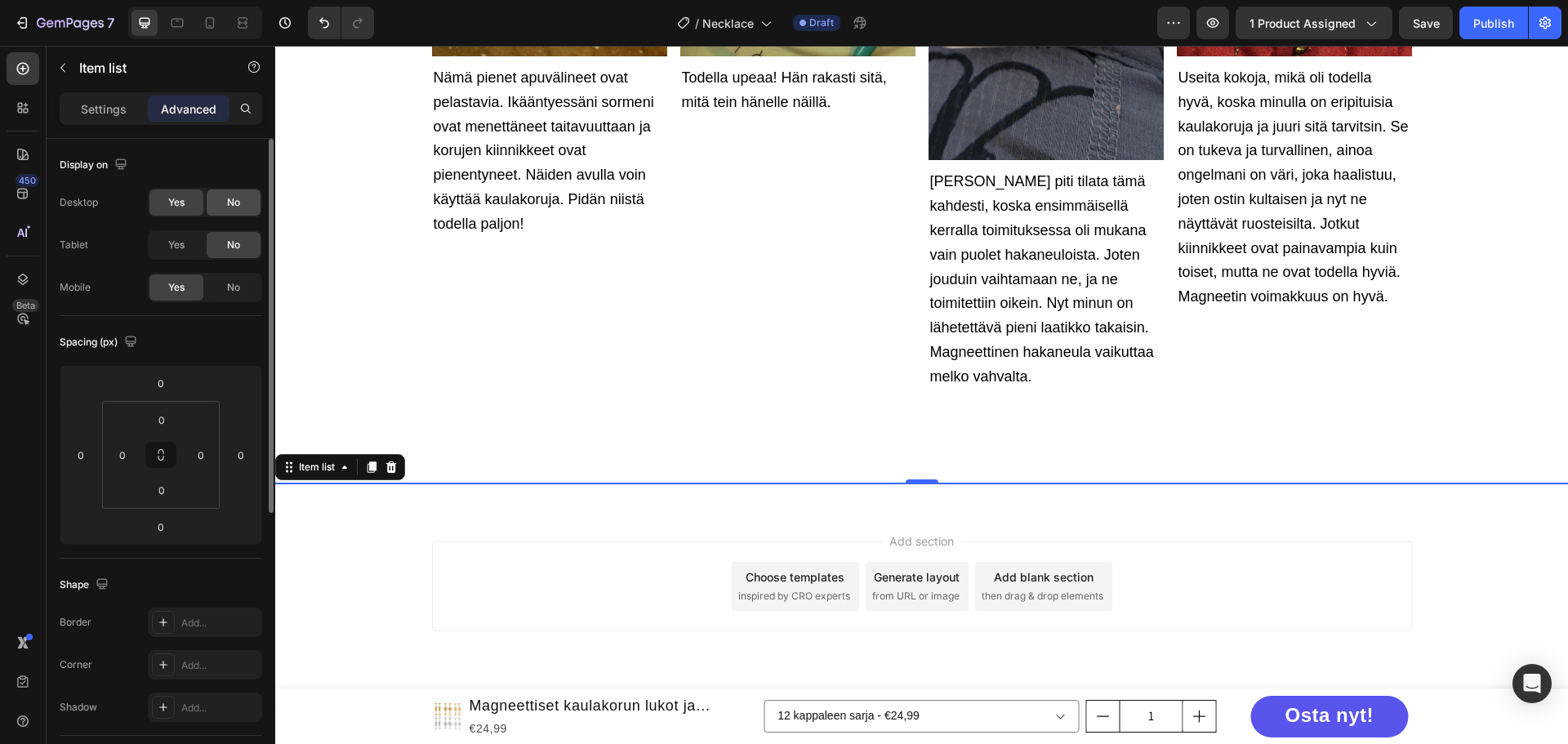
scroll to position [3661, 0]
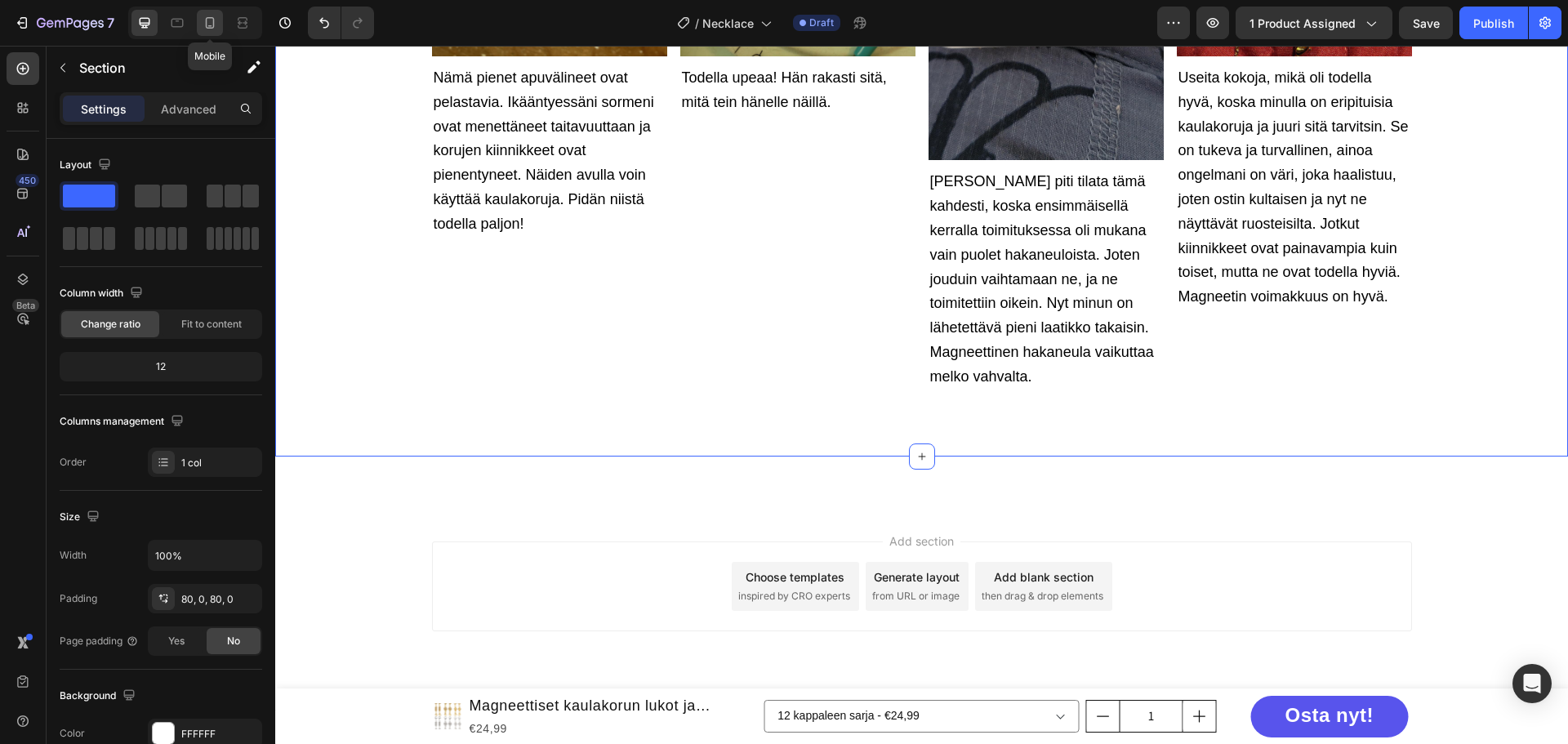
click at [214, 21] on icon at bounding box center [209, 23] width 9 height 12
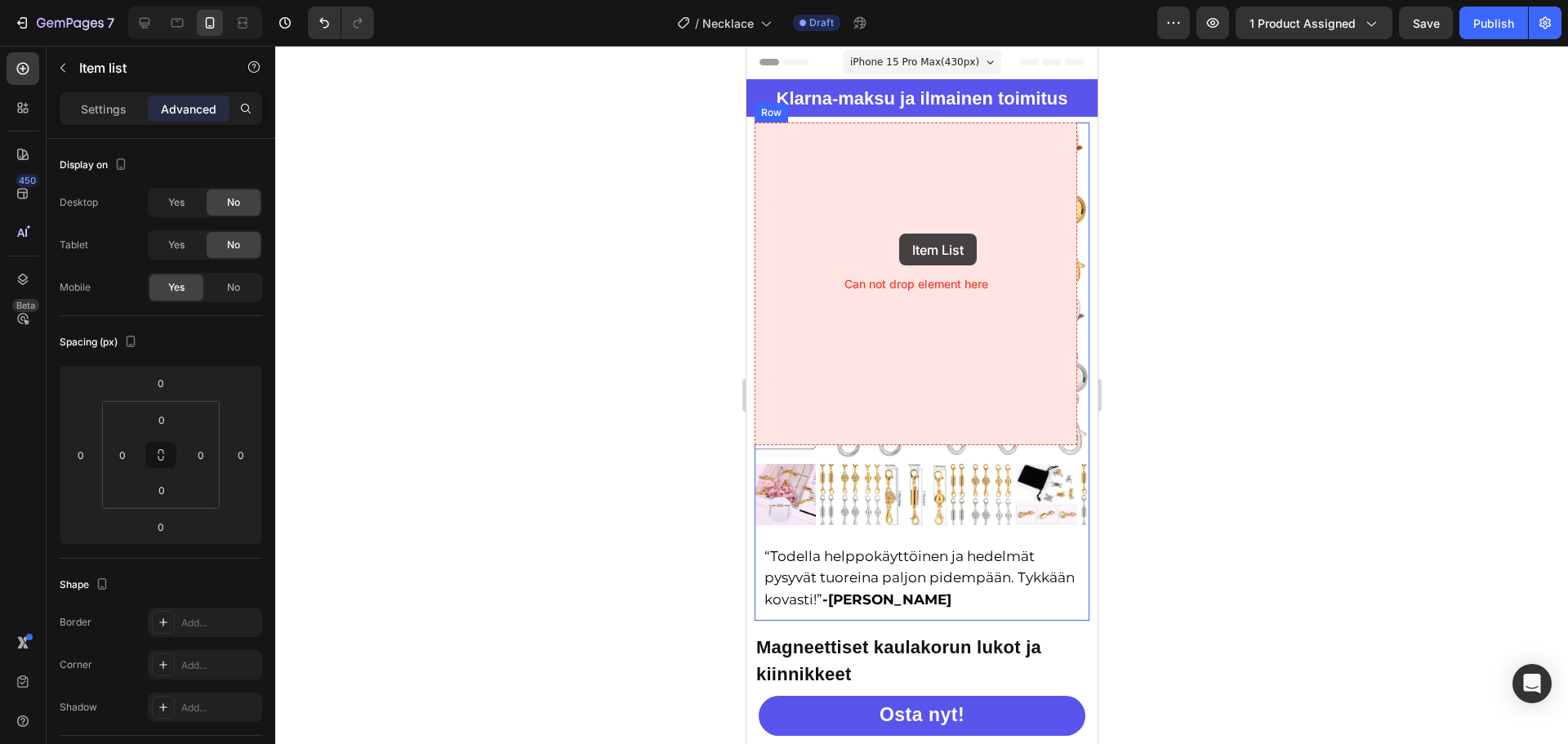
scroll to position [326, 0]
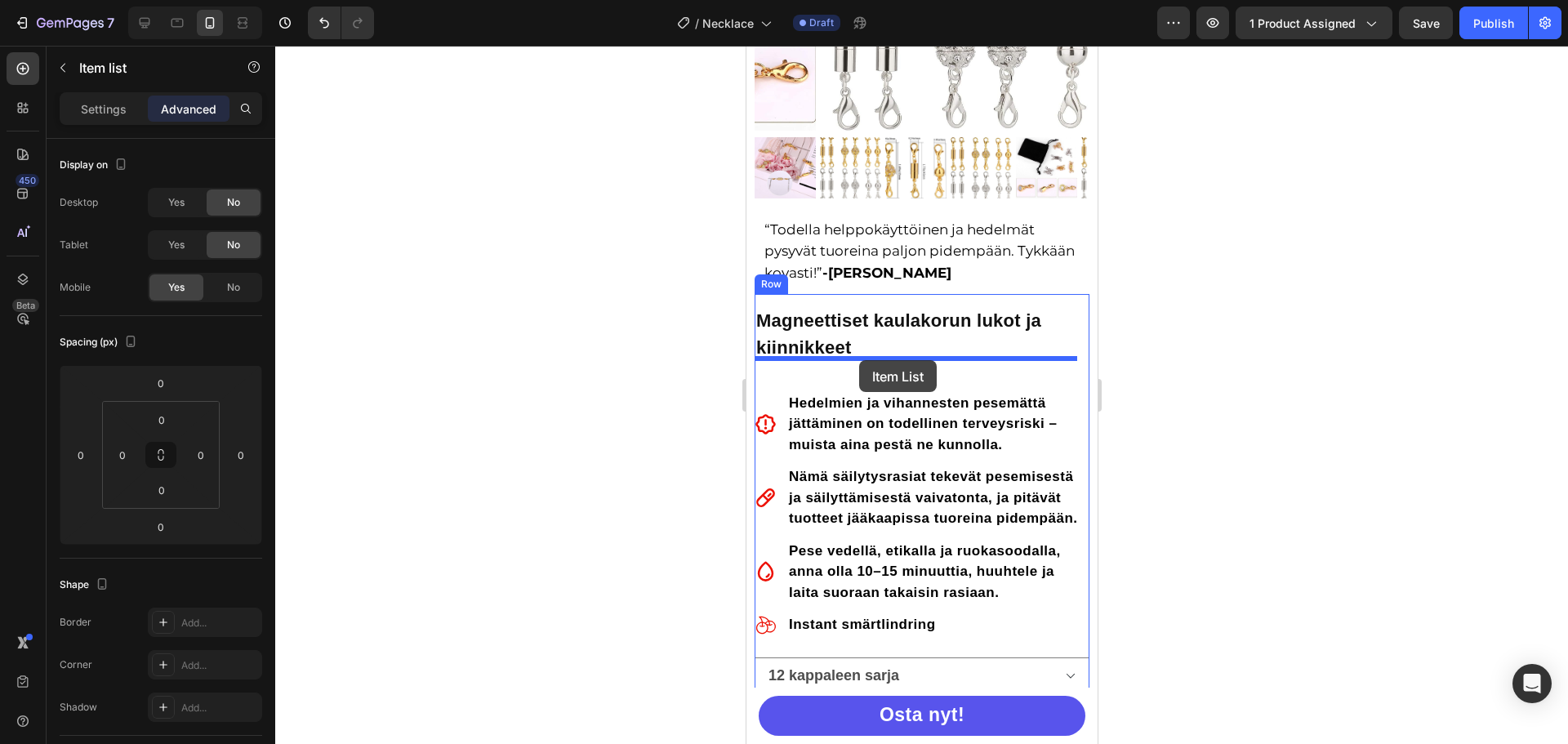
drag, startPoint x: 766, startPoint y: 295, endPoint x: 858, endPoint y: 360, distance: 112.6
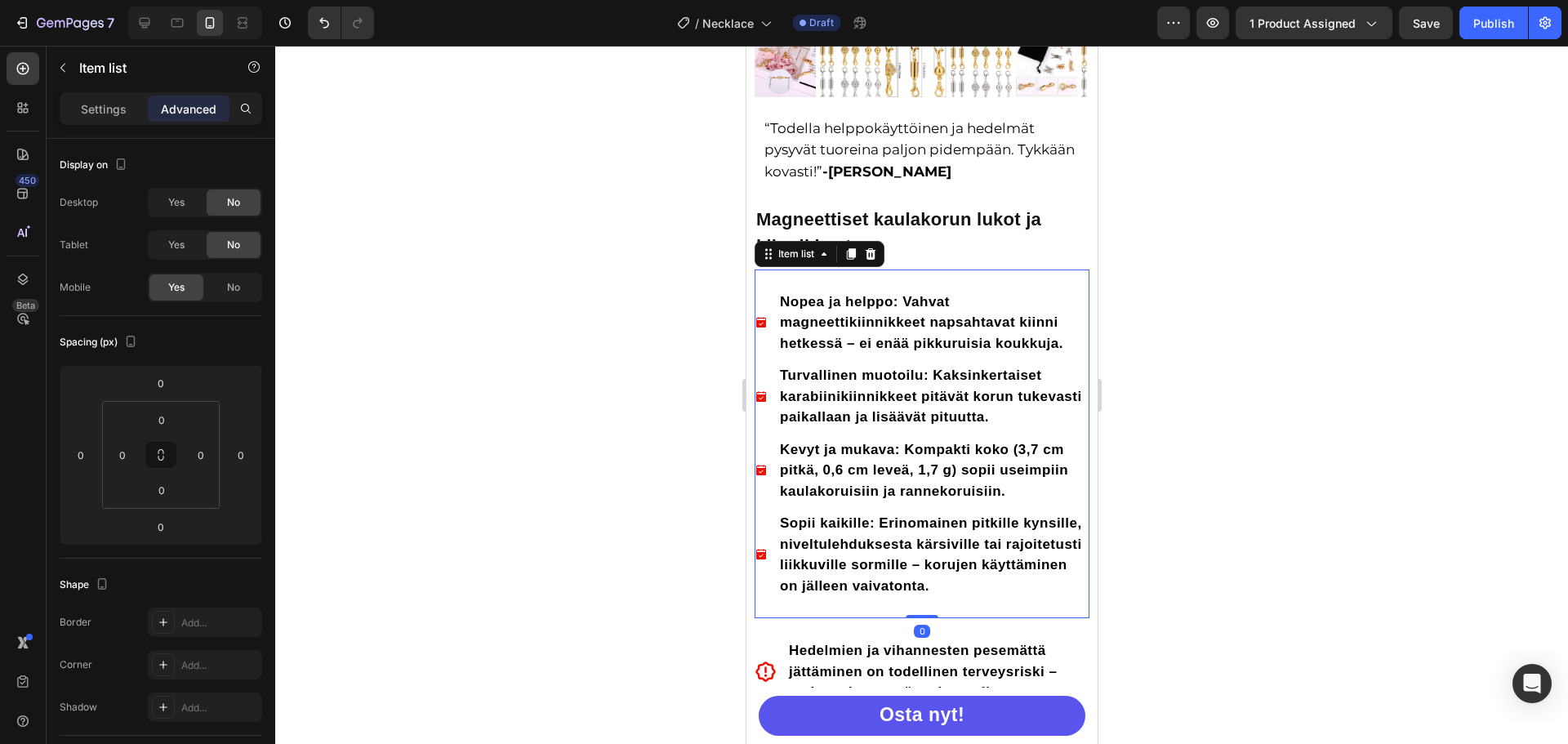
scroll to position [571, 0]
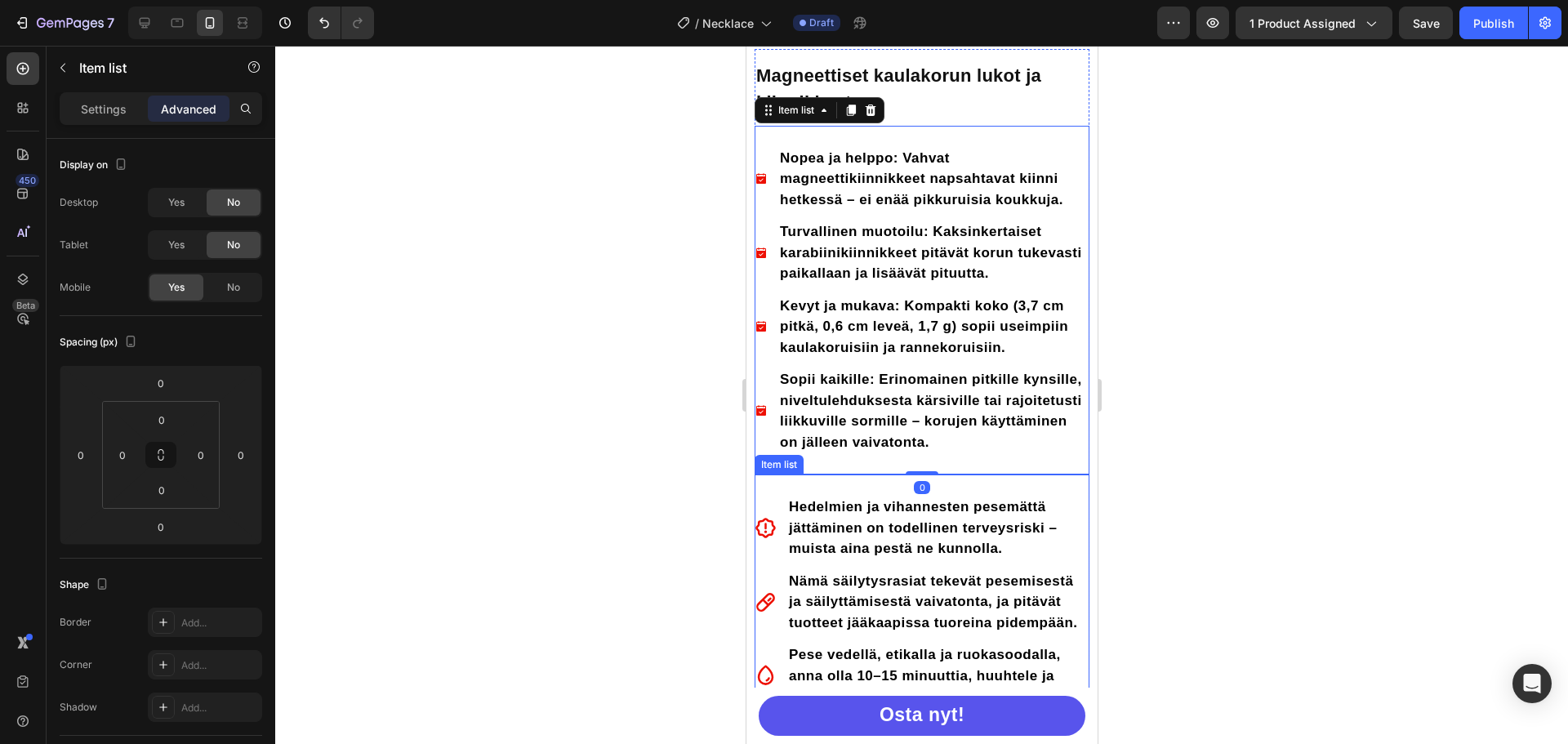
click at [775, 494] on div "Hedelmien ja vihannesten pesemättä jättäminen on todellinen terveysriski – muis…" at bounding box center [921, 528] width 335 height 68
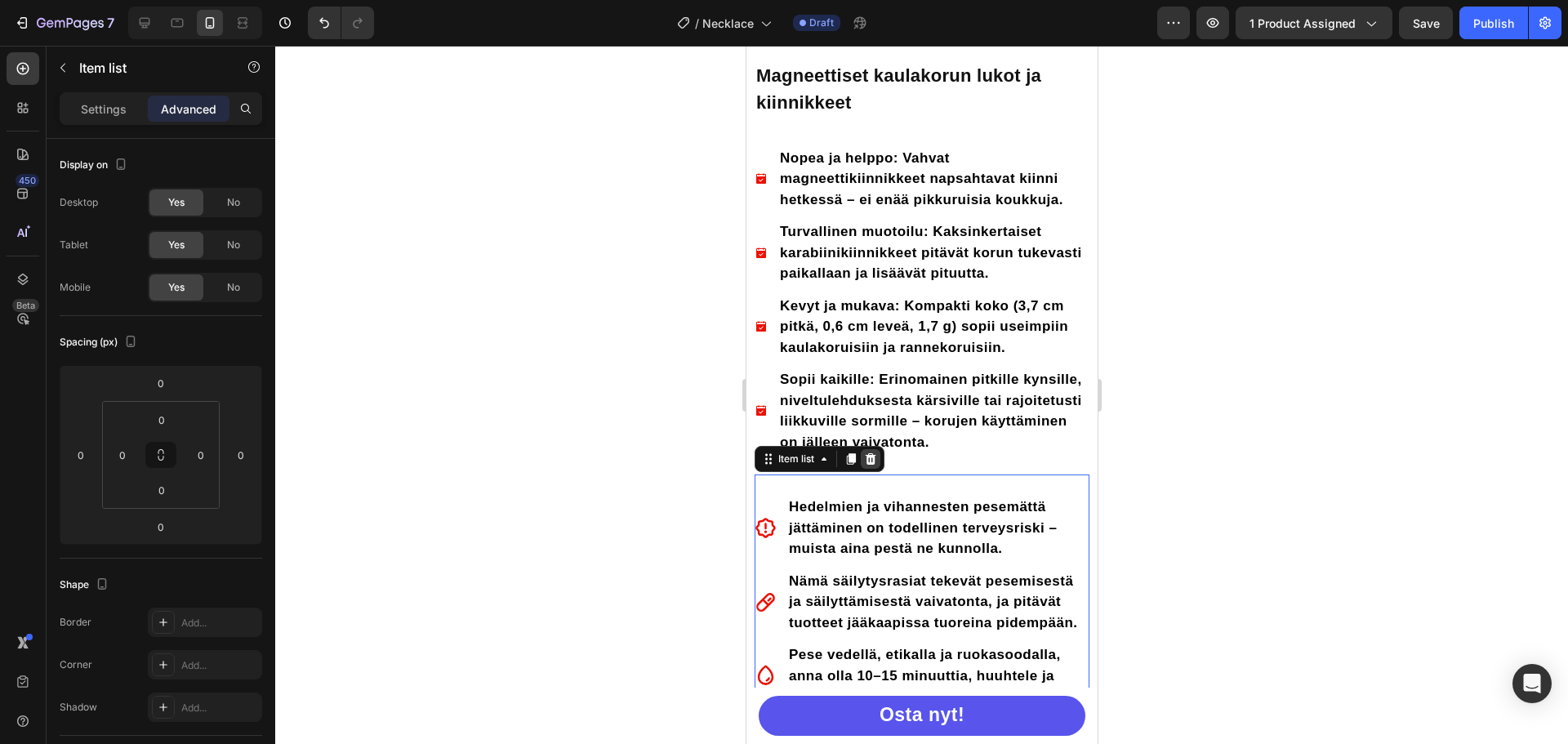
click at [869, 452] on icon at bounding box center [869, 458] width 13 height 13
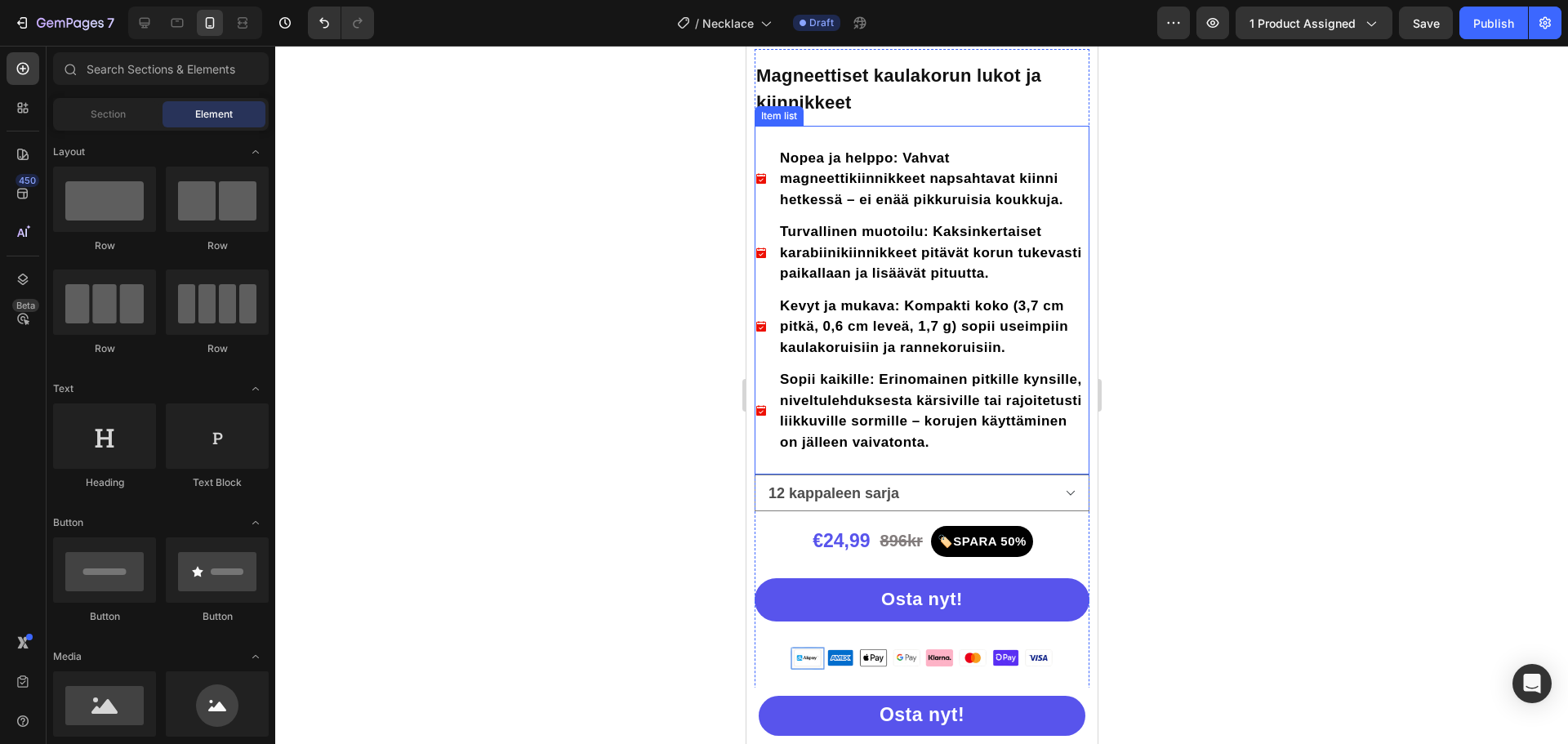
click at [761, 172] on icon at bounding box center [760, 178] width 13 height 13
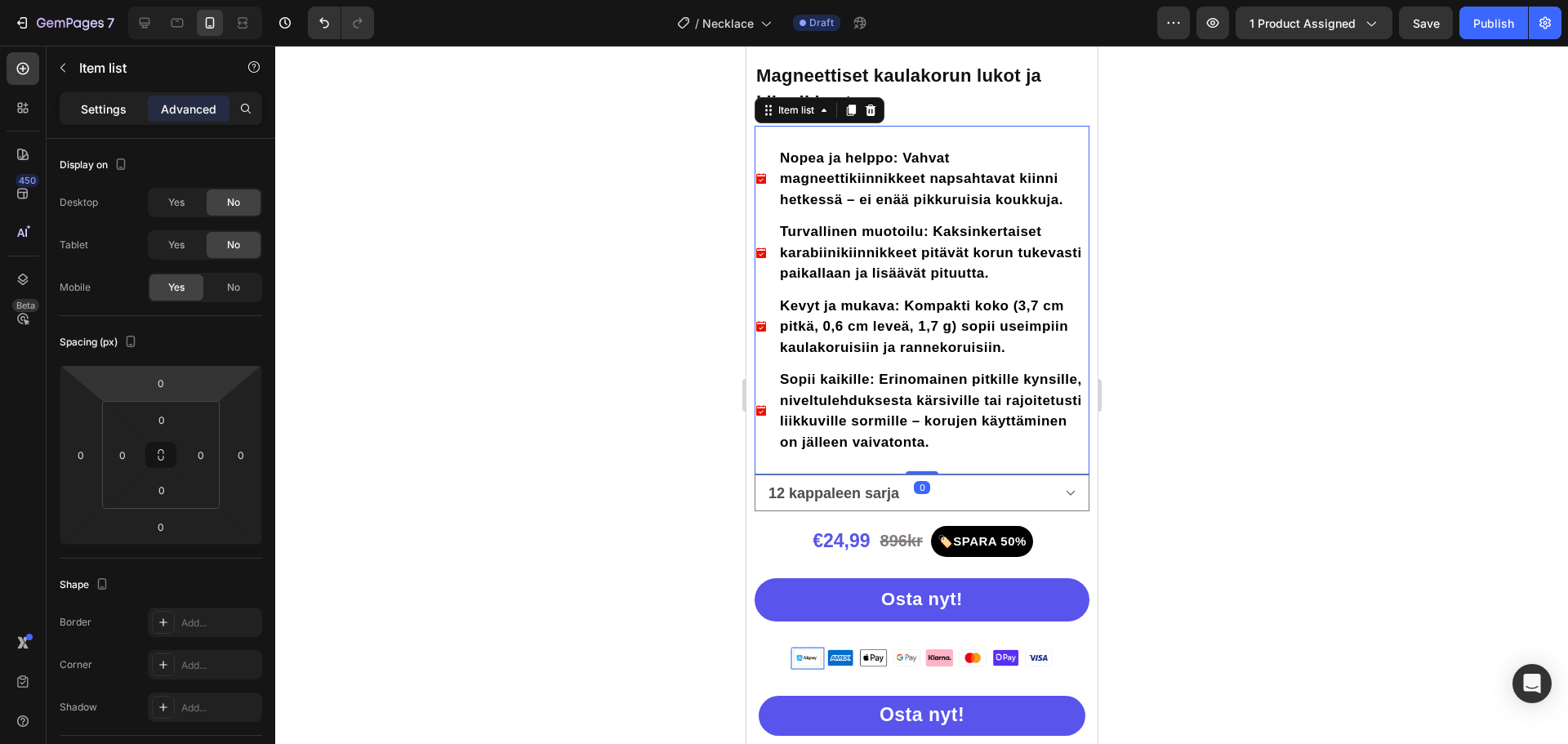
click at [116, 108] on p "Settings" at bounding box center [103, 108] width 46 height 17
type input "12"
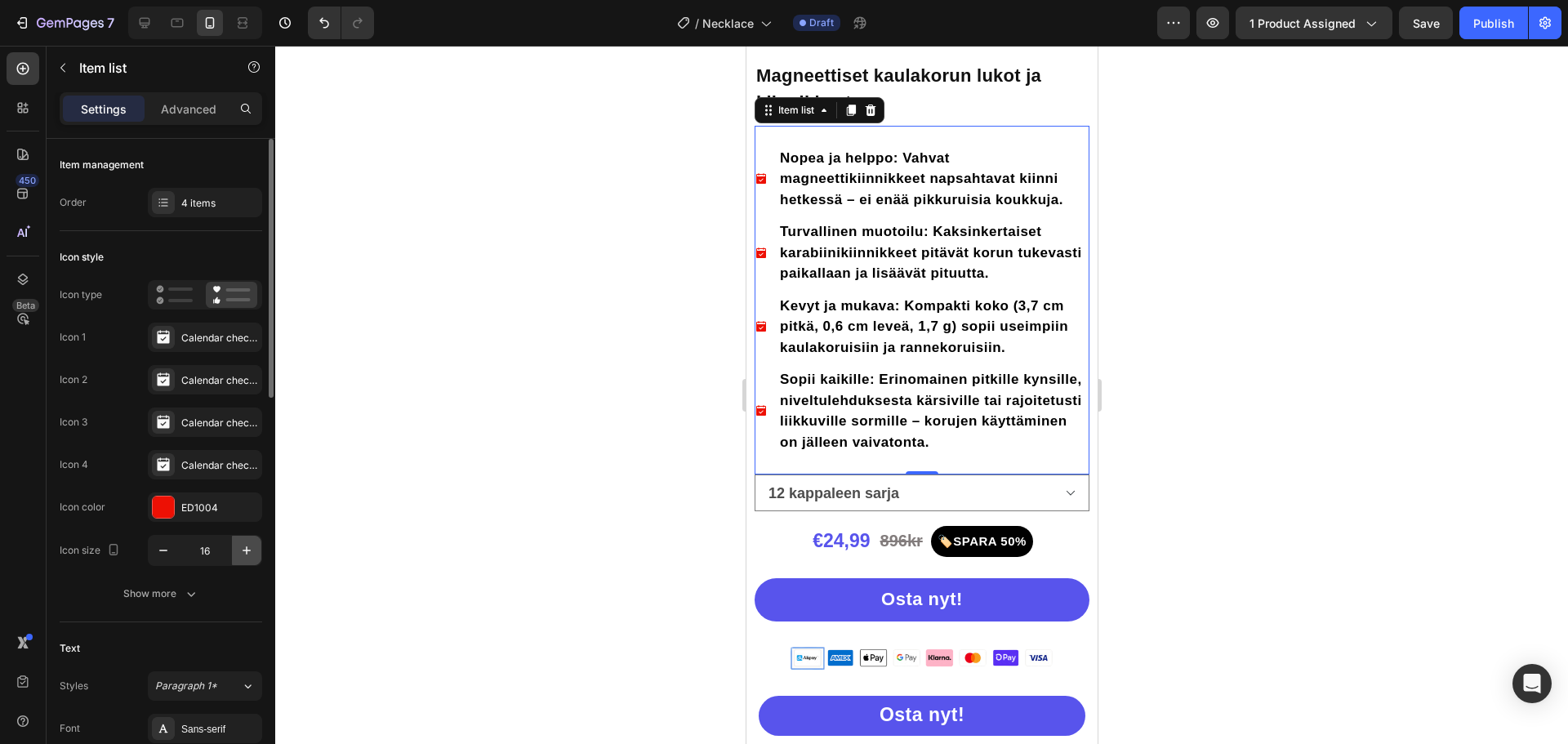
click at [245, 545] on icon "button" at bounding box center [247, 550] width 17 height 17
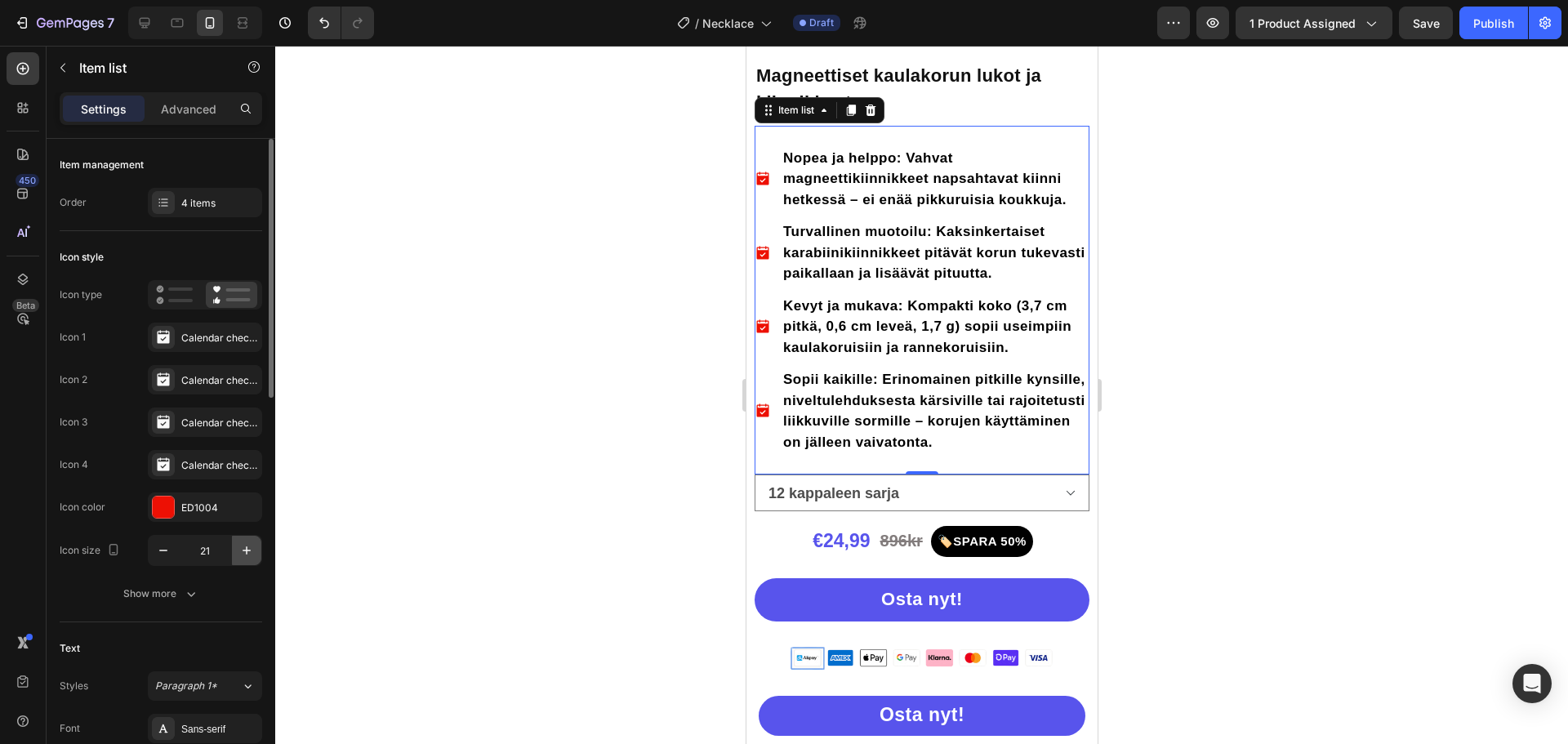
click at [245, 545] on icon "button" at bounding box center [247, 550] width 17 height 17
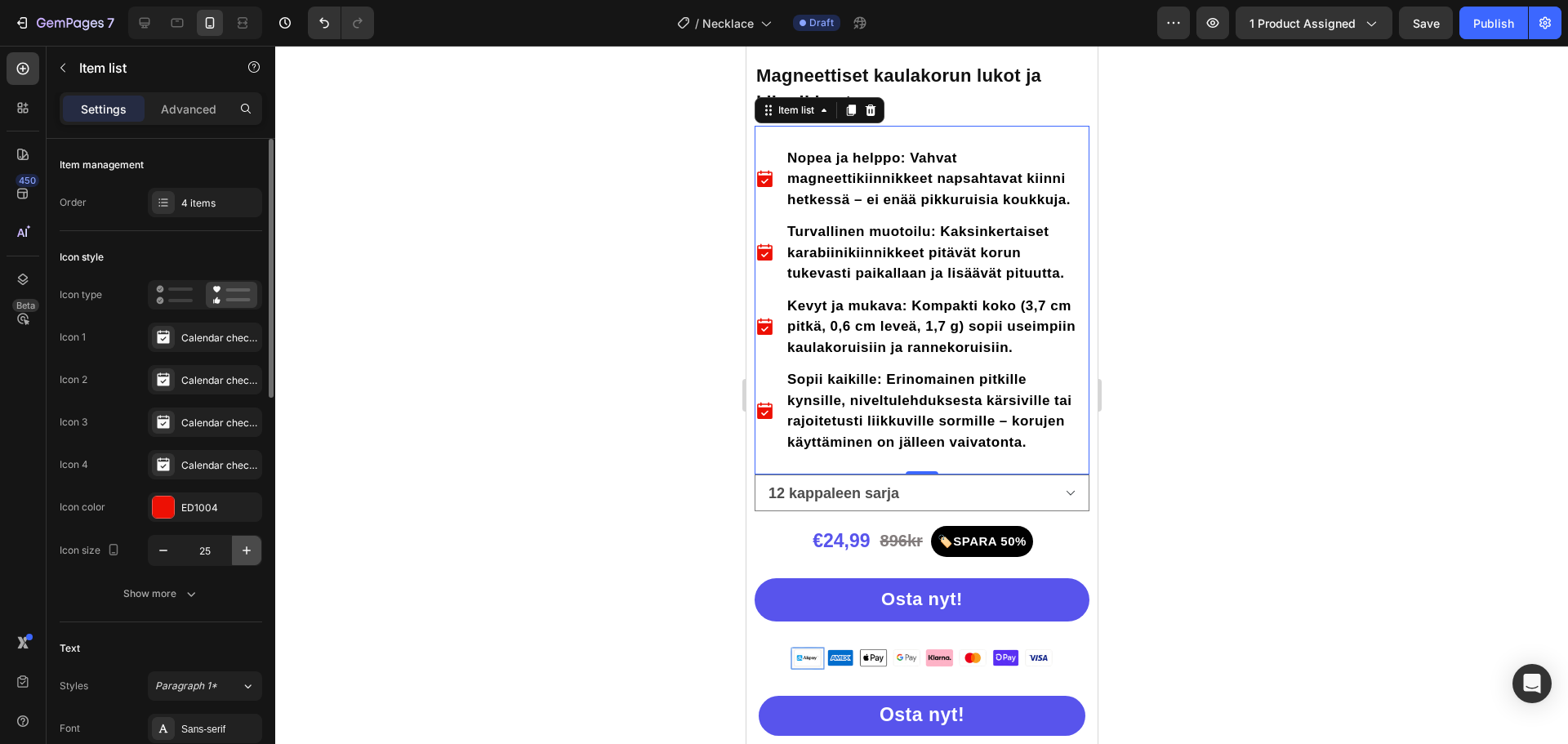
type input "26"
click at [993, 128] on div "Nopea ja helppo: Vahvat magneettikiinnikkeet napsahtavat kiinni hetkessä – ei e…" at bounding box center [921, 301] width 335 height 350
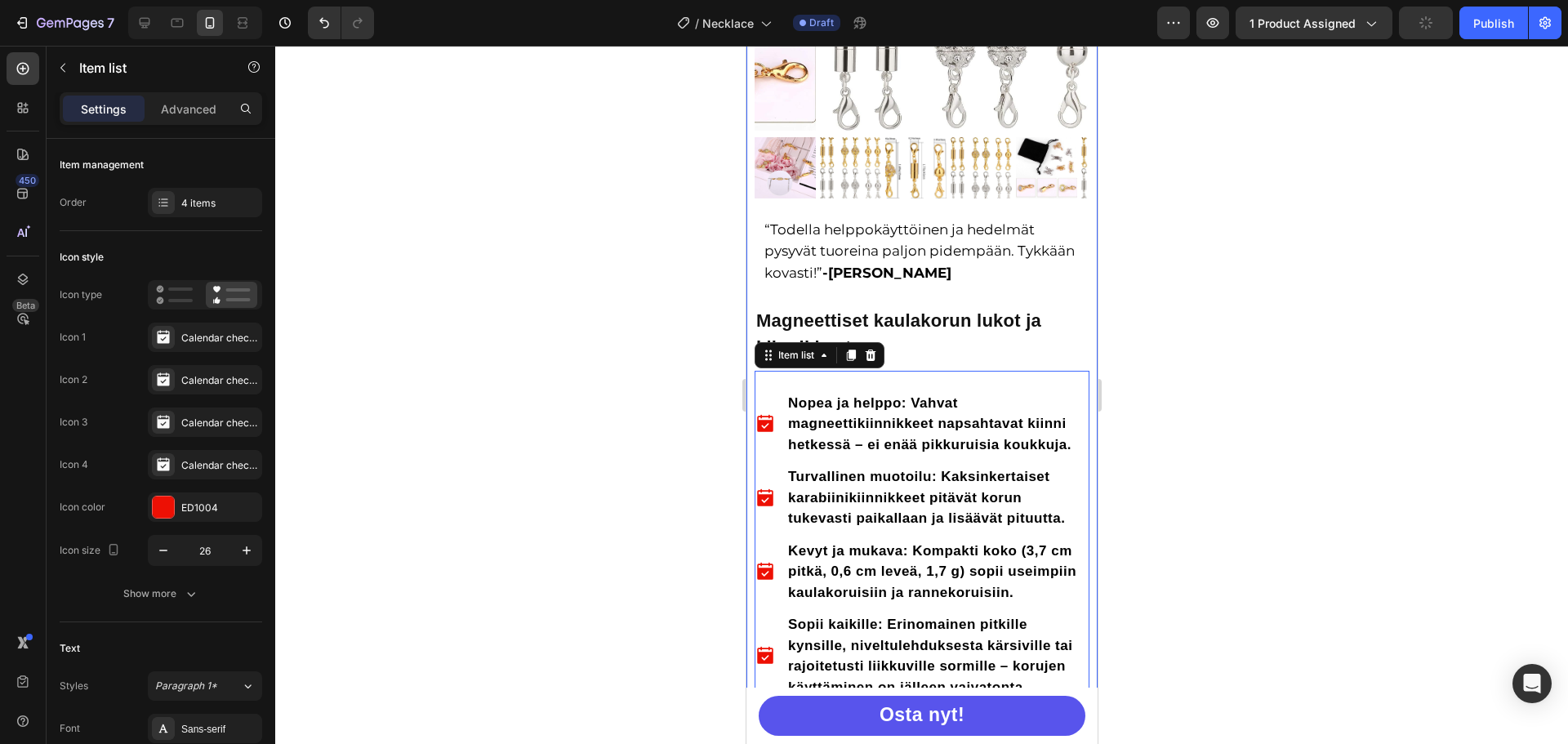
click at [650, 254] on div at bounding box center [921, 395] width 1293 height 698
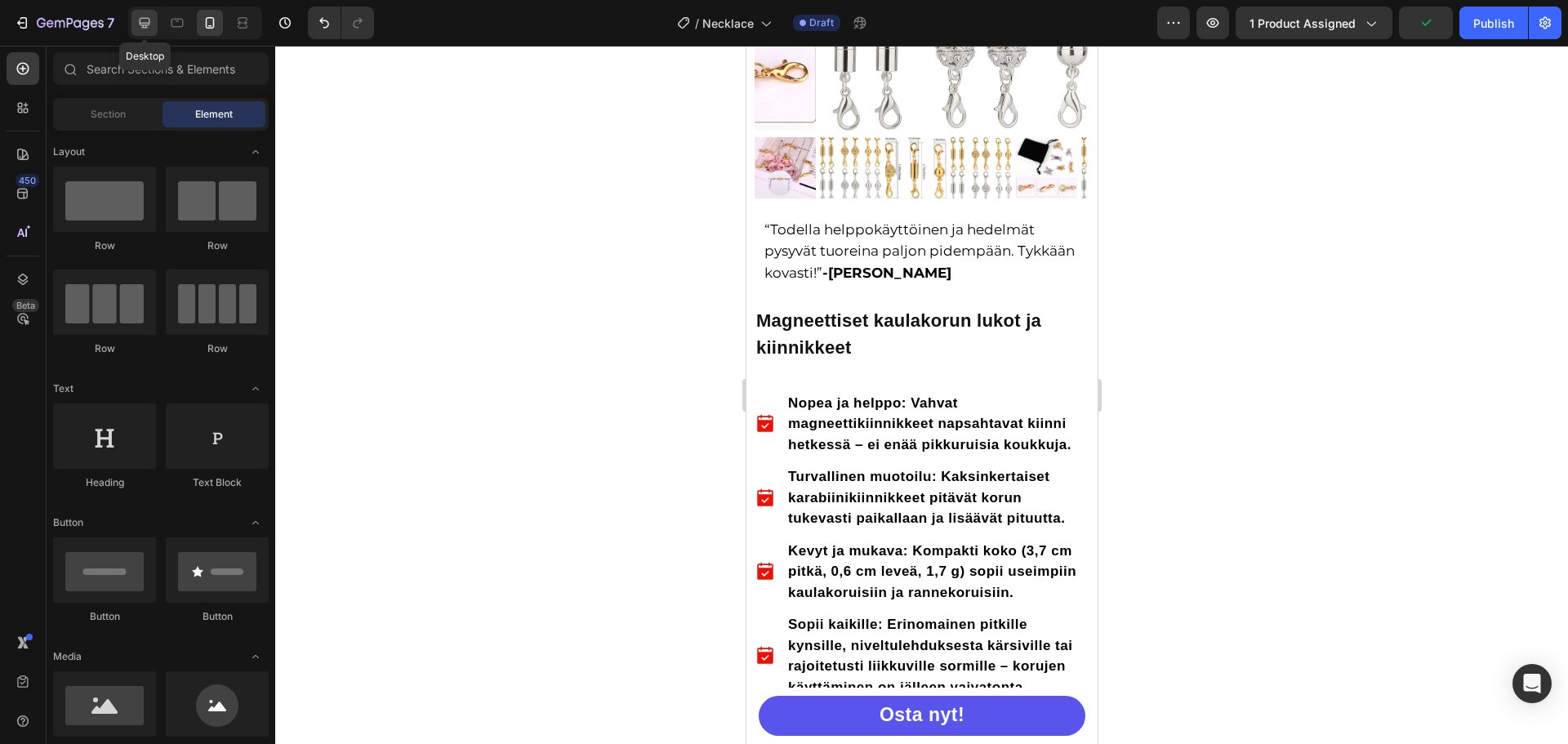
click at [140, 25] on icon at bounding box center [145, 23] width 17 height 17
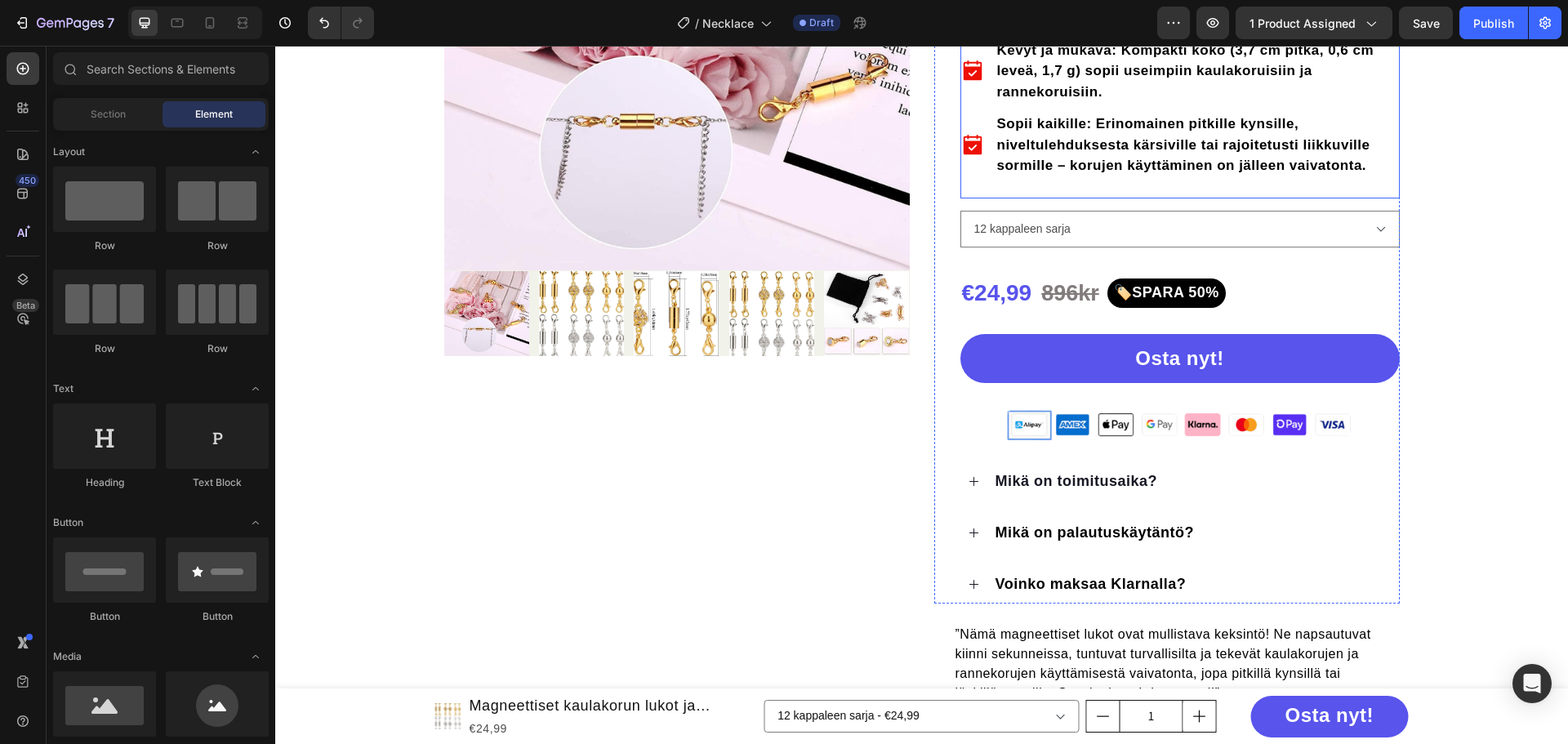
scroll to position [571, 0]
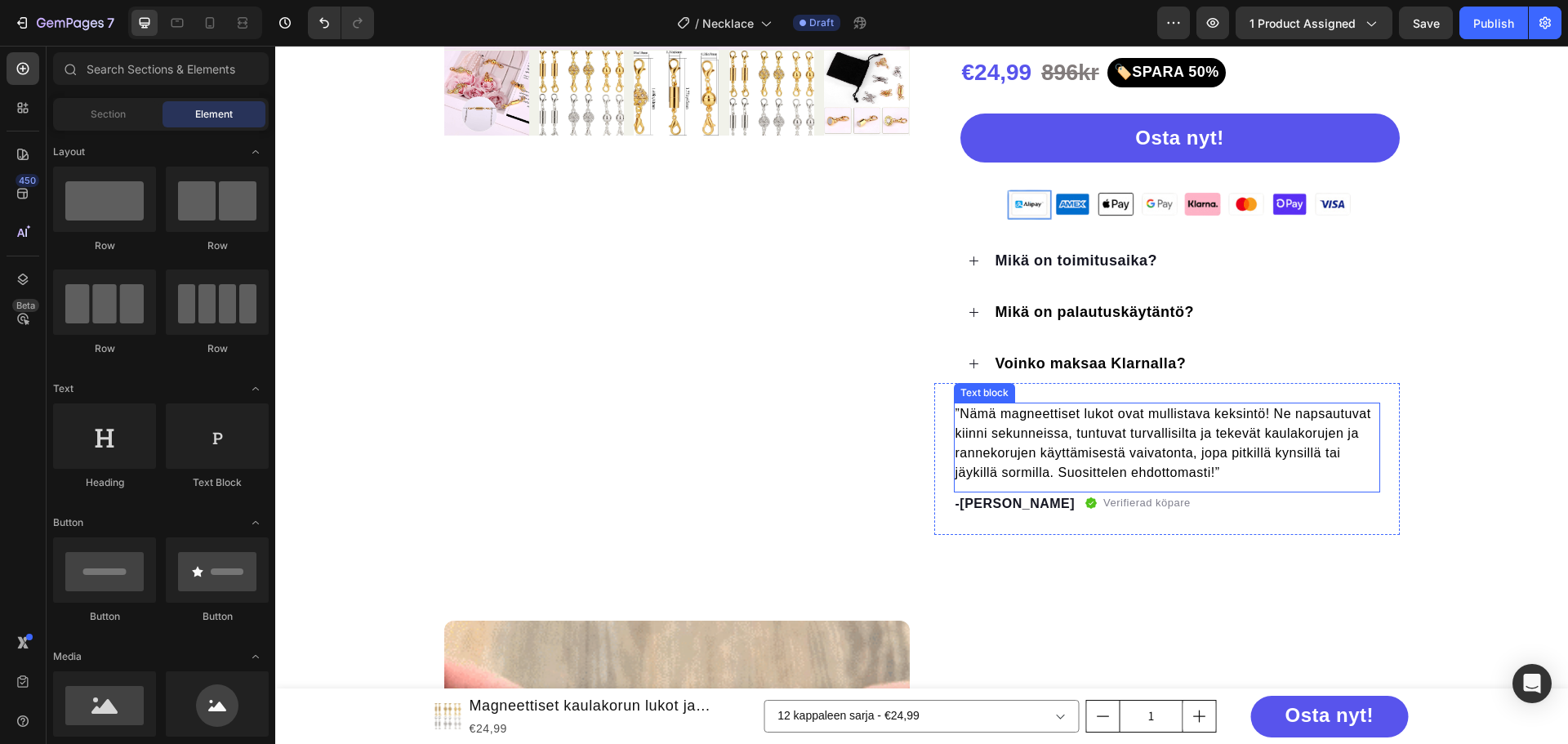
click at [1075, 441] on p "”Nämä magneettiset lukot ovat mullistava keksintö! Ne napsautuvat kiinni sekunn…" at bounding box center [1167, 443] width 423 height 79
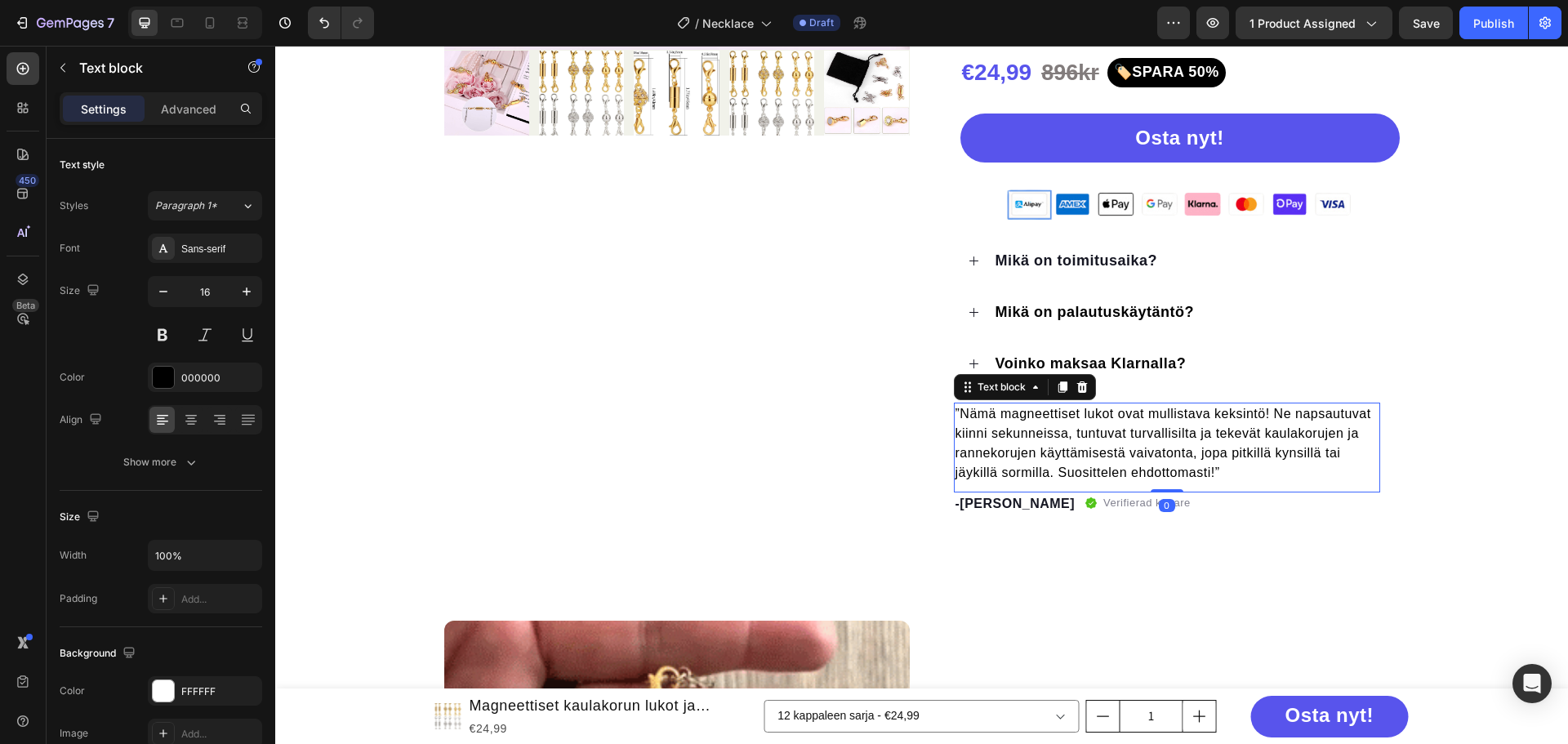
click at [1075, 441] on p "”Nämä magneettiset lukot ovat mullistava keksintö! Ne napsautuvat kiinni sekunn…" at bounding box center [1167, 443] width 423 height 79
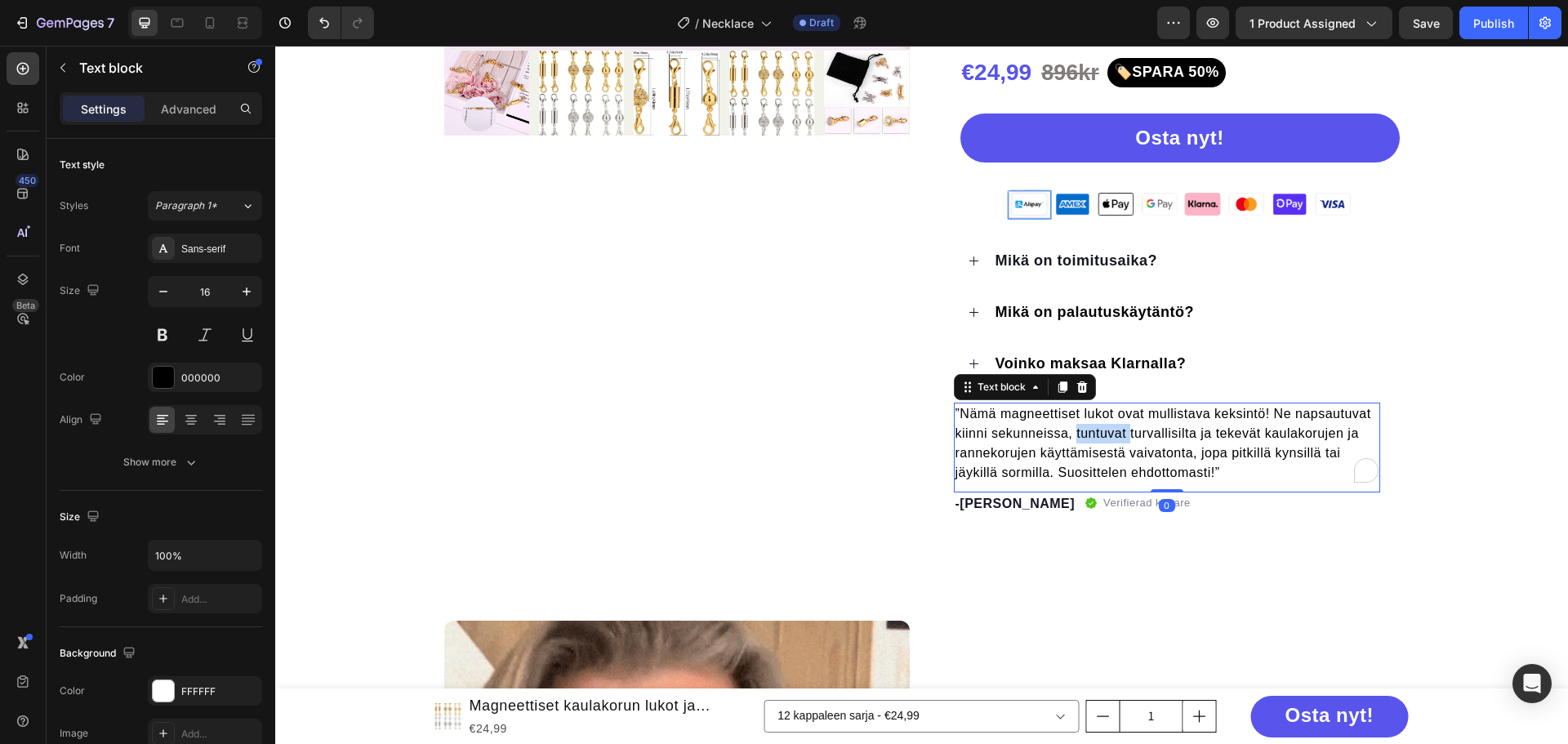
click at [1075, 441] on p "”Nämä magneettiset lukot ovat mullistava keksintö! Ne napsautuvat kiinni sekunn…" at bounding box center [1167, 443] width 423 height 79
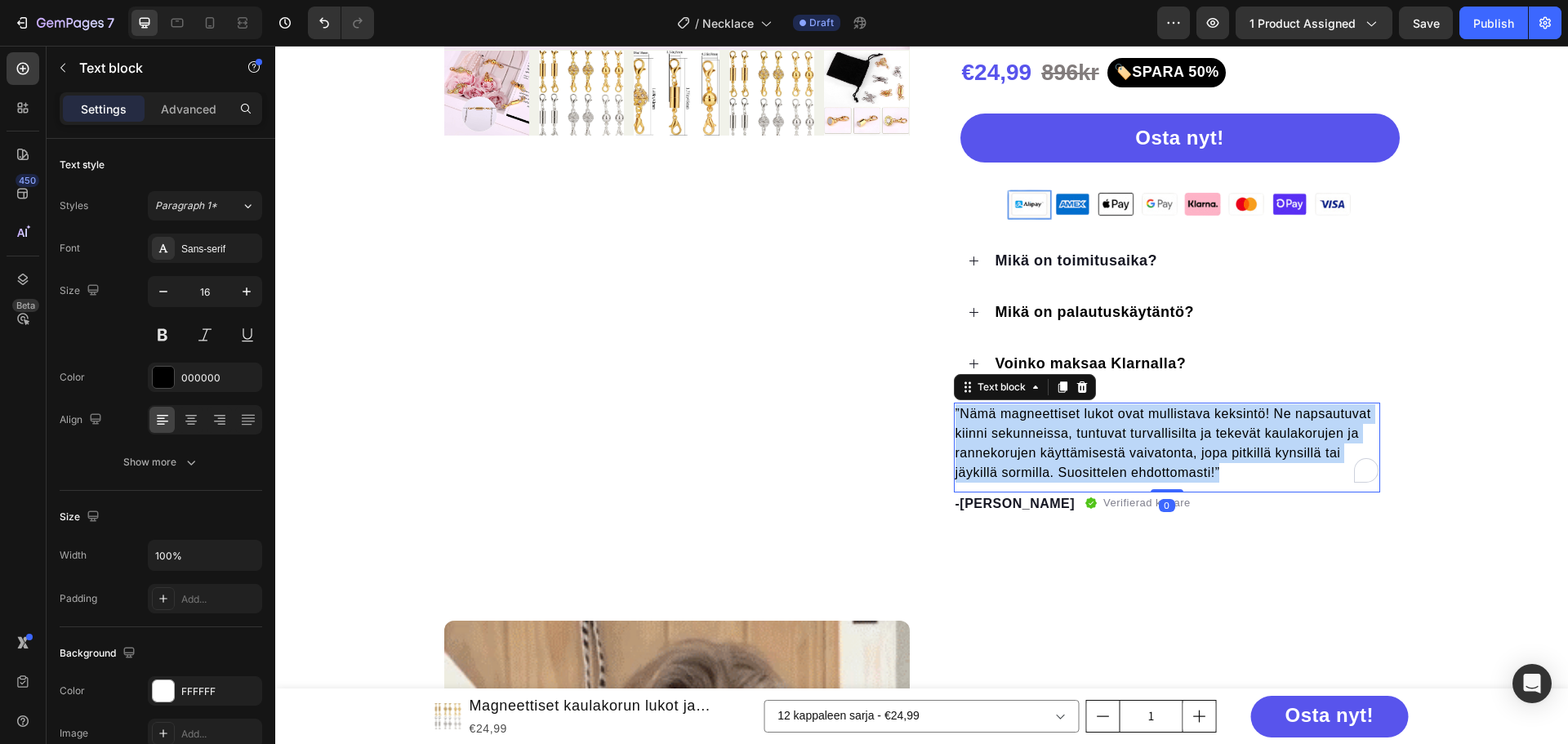
click at [1075, 441] on p "”Nämä magneettiset lukot ovat mullistava keksintö! Ne napsautuvat kiinni sekunn…" at bounding box center [1167, 443] width 423 height 79
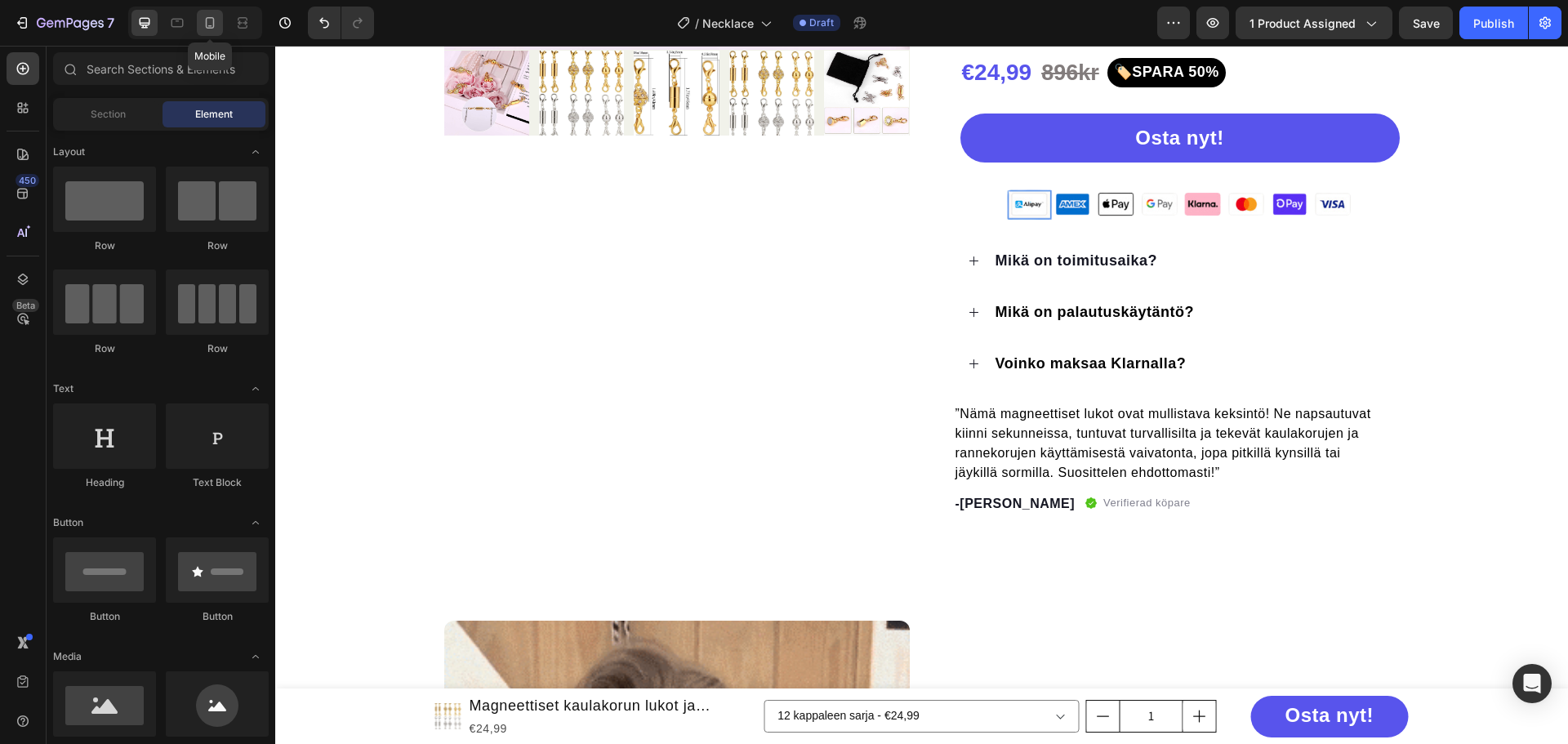
click at [210, 17] on icon at bounding box center [209, 23] width 17 height 17
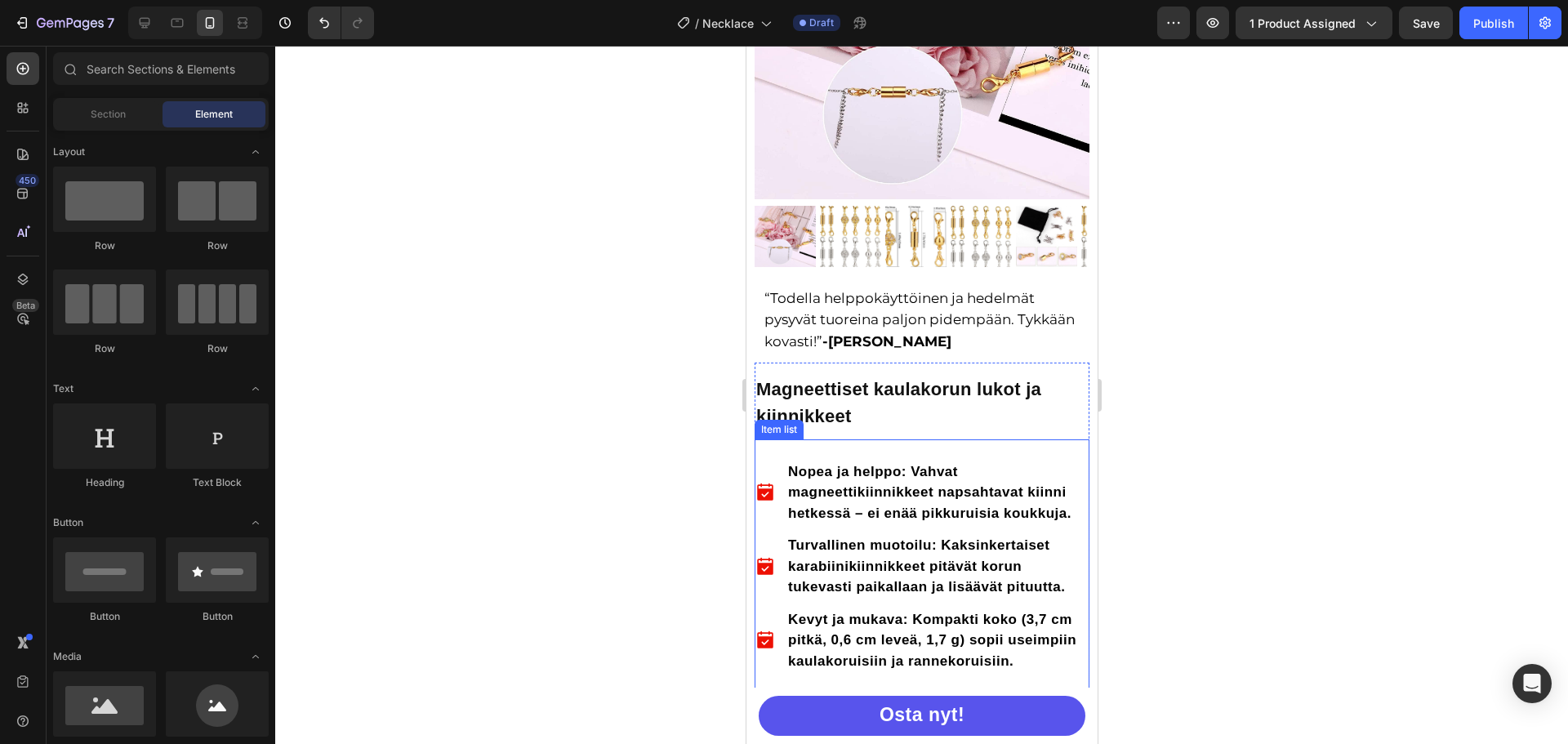
scroll to position [82, 0]
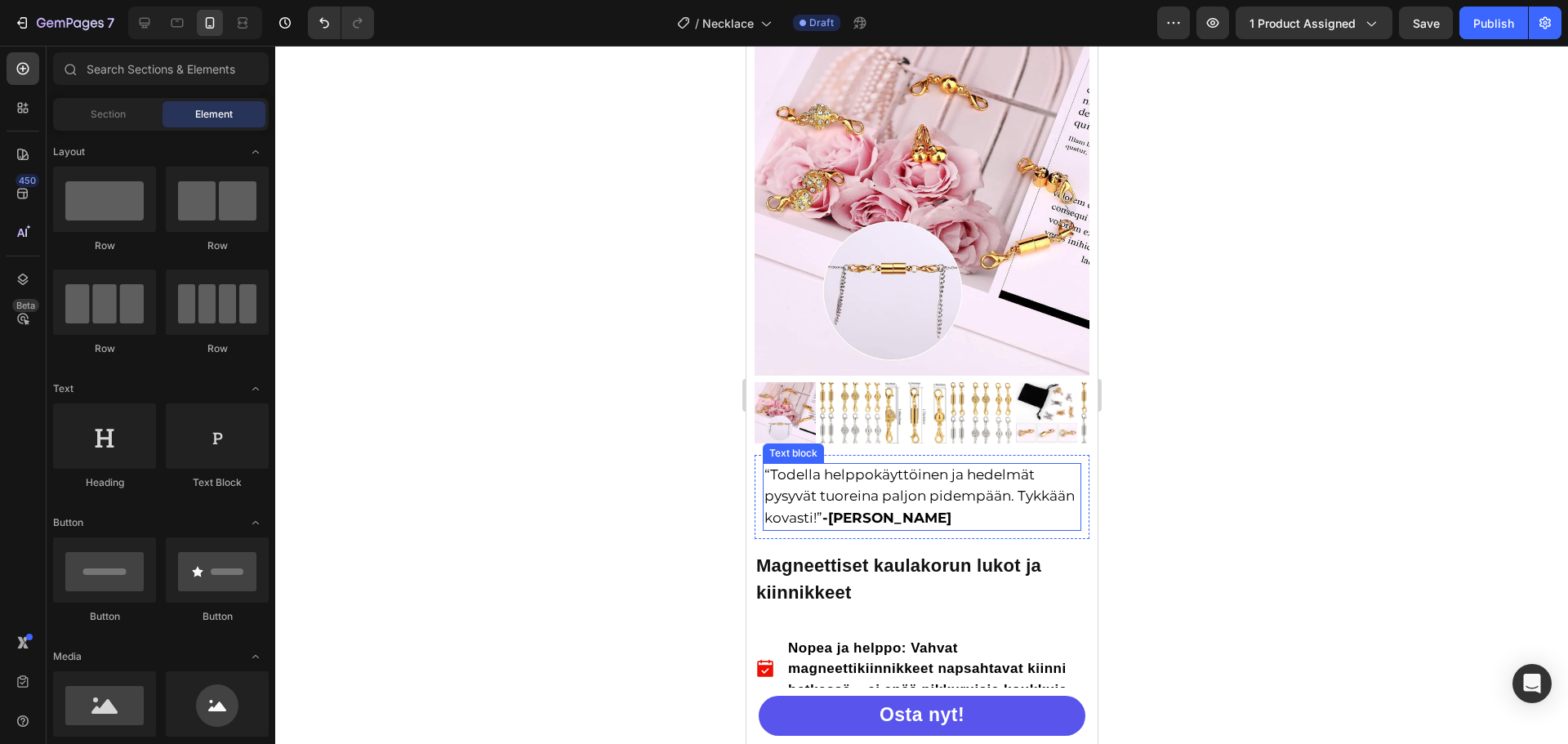
click at [910, 469] on span "“Todella helppokäyttöinen ja hedelmät pysyvät tuoreina paljon pidempään. Tykkää…" at bounding box center [919, 495] width 311 height 59
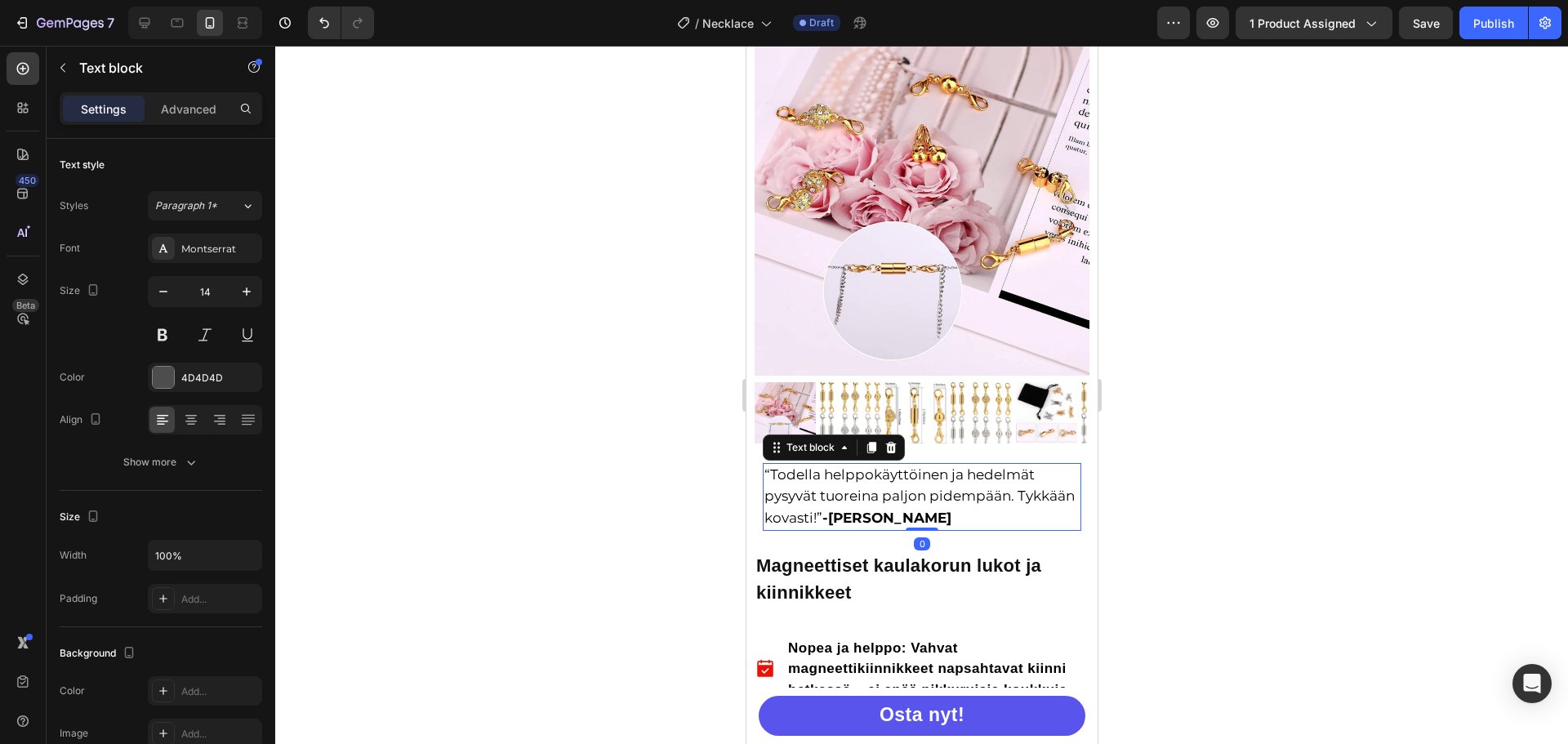
click at [884, 491] on span "“Todella helppokäyttöinen ja hedelmät pysyvät tuoreina paljon pidempään. Tykkää…" at bounding box center [919, 495] width 311 height 59
click at [884, 509] on span "“Todella helppokäyttöinen ja hedelmät pysyvät tuoreina paljon pidempään. Tykkää…" at bounding box center [919, 495] width 311 height 59
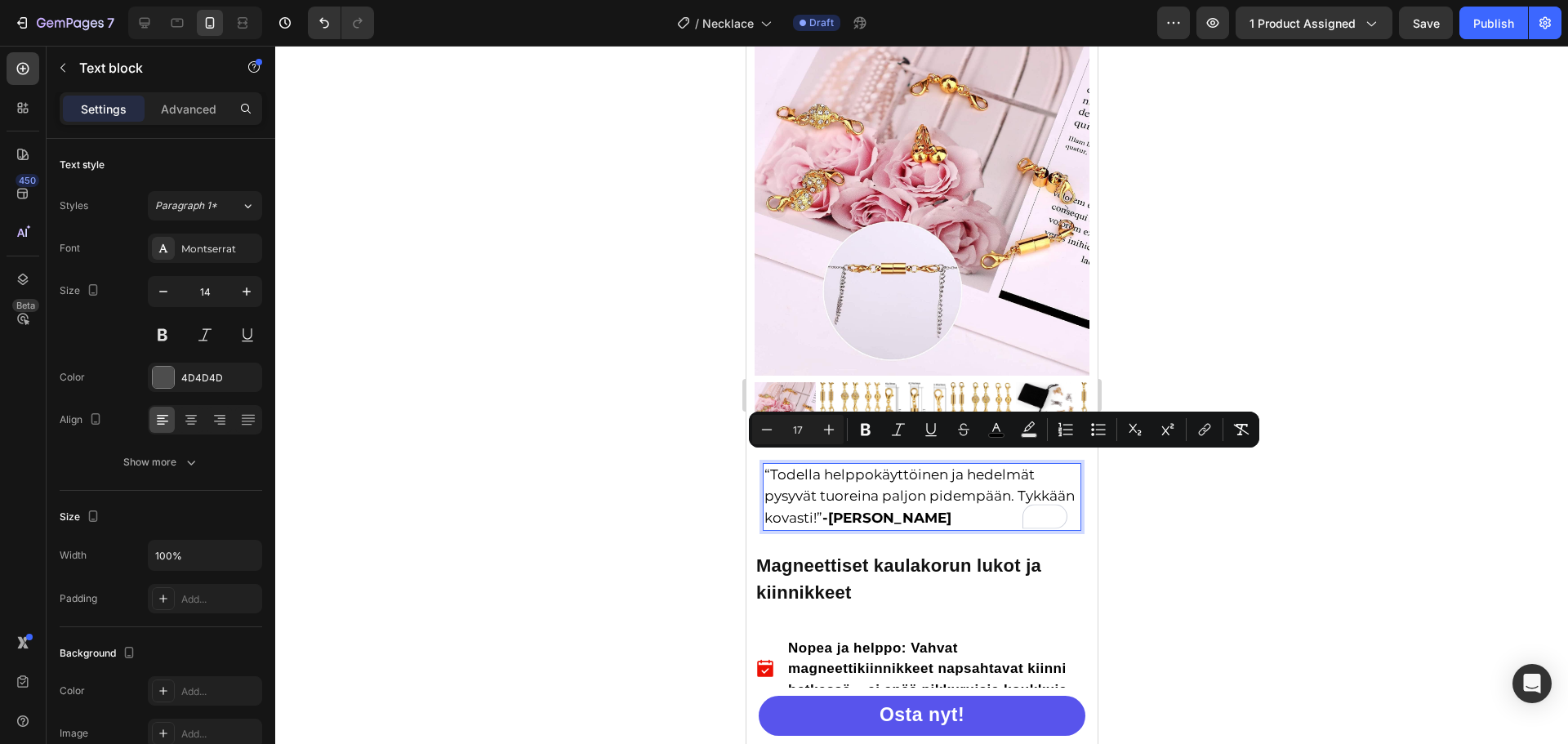
drag, startPoint x: 884, startPoint y: 505, endPoint x: 762, endPoint y: 461, distance: 129.7
click at [762, 463] on div "“Todella helppokäyttöinen ja hedelmät pysyvät tuoreina paljon pidempään. Tykkää…" at bounding box center [921, 496] width 319 height 68
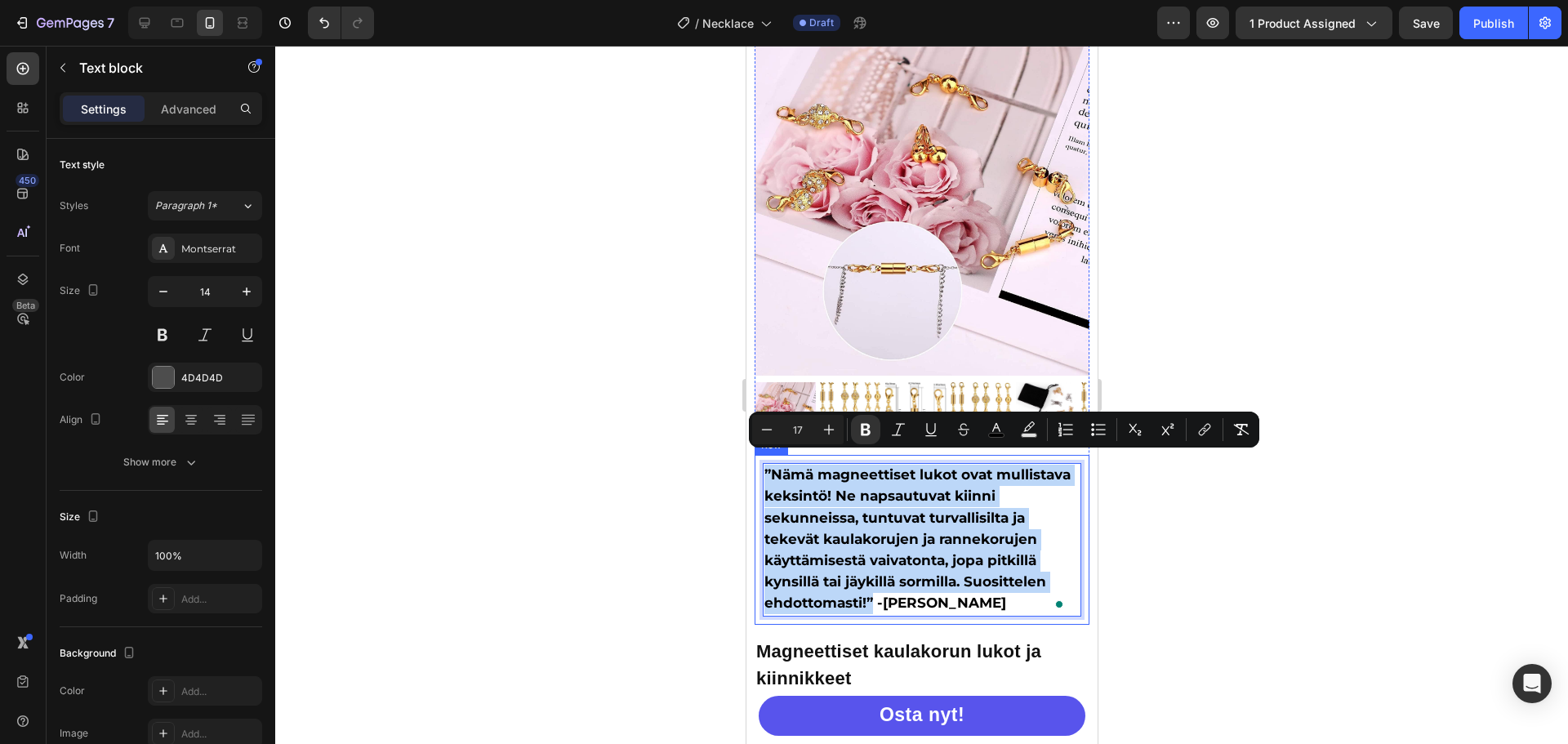
drag, startPoint x: 874, startPoint y: 591, endPoint x: 759, endPoint y: 460, distance: 174.3
click at [759, 460] on div "”Nämä magneettiset lukot ovat mullistava keksintö! Ne napsautuvat kiinni sekunn…" at bounding box center [921, 540] width 335 height 169
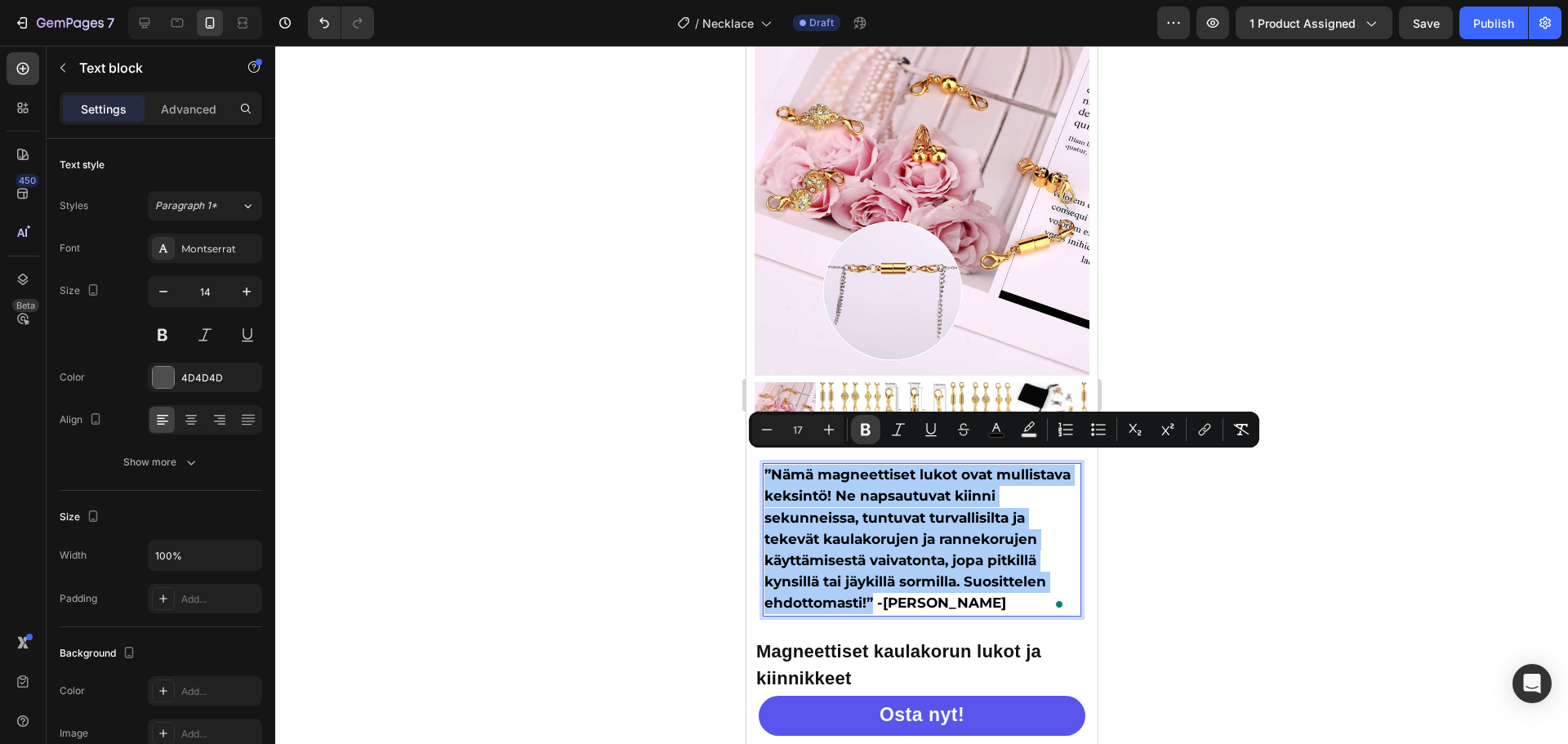
click at [872, 423] on icon "Editor contextual toolbar" at bounding box center [865, 429] width 17 height 17
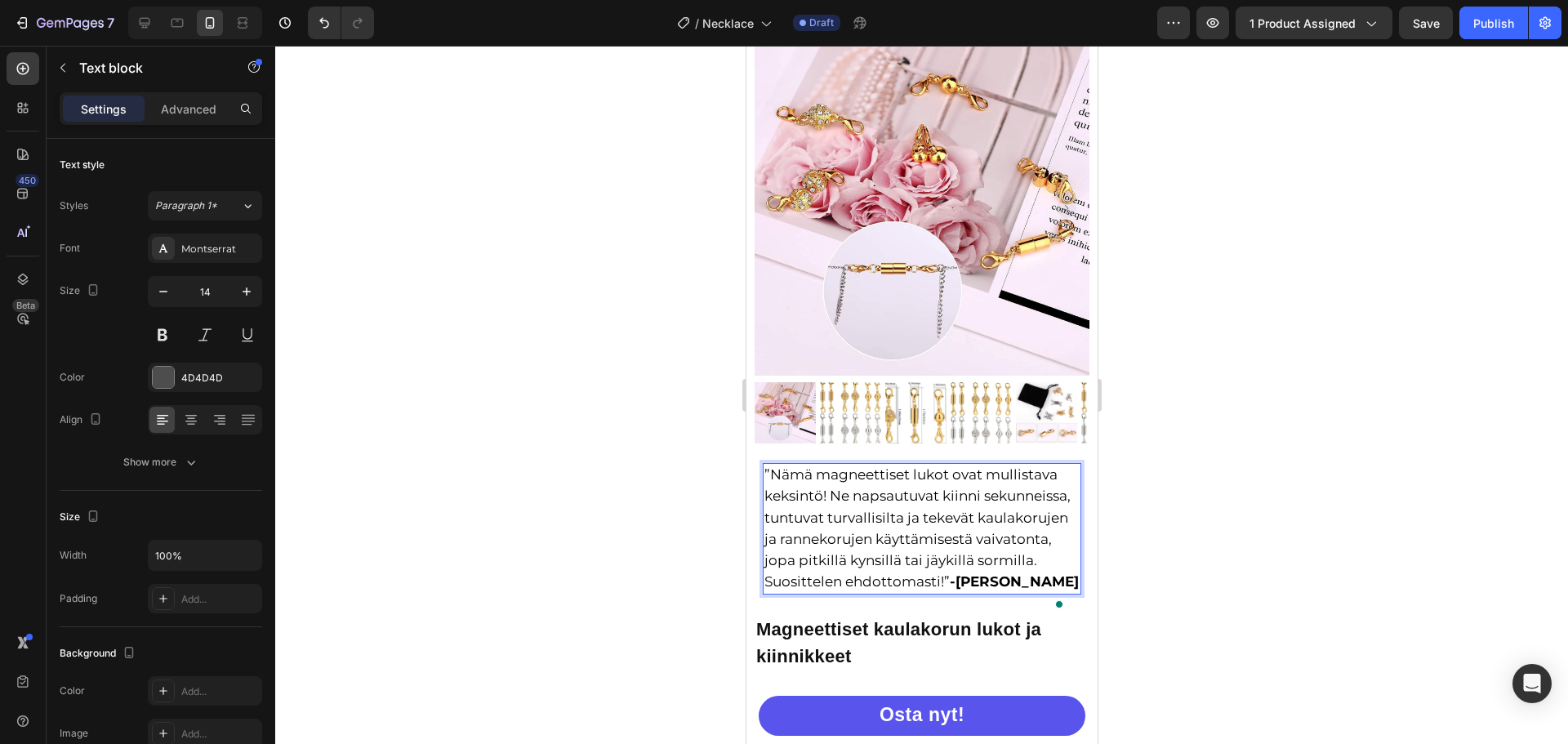
click at [1224, 414] on div at bounding box center [921, 395] width 1293 height 698
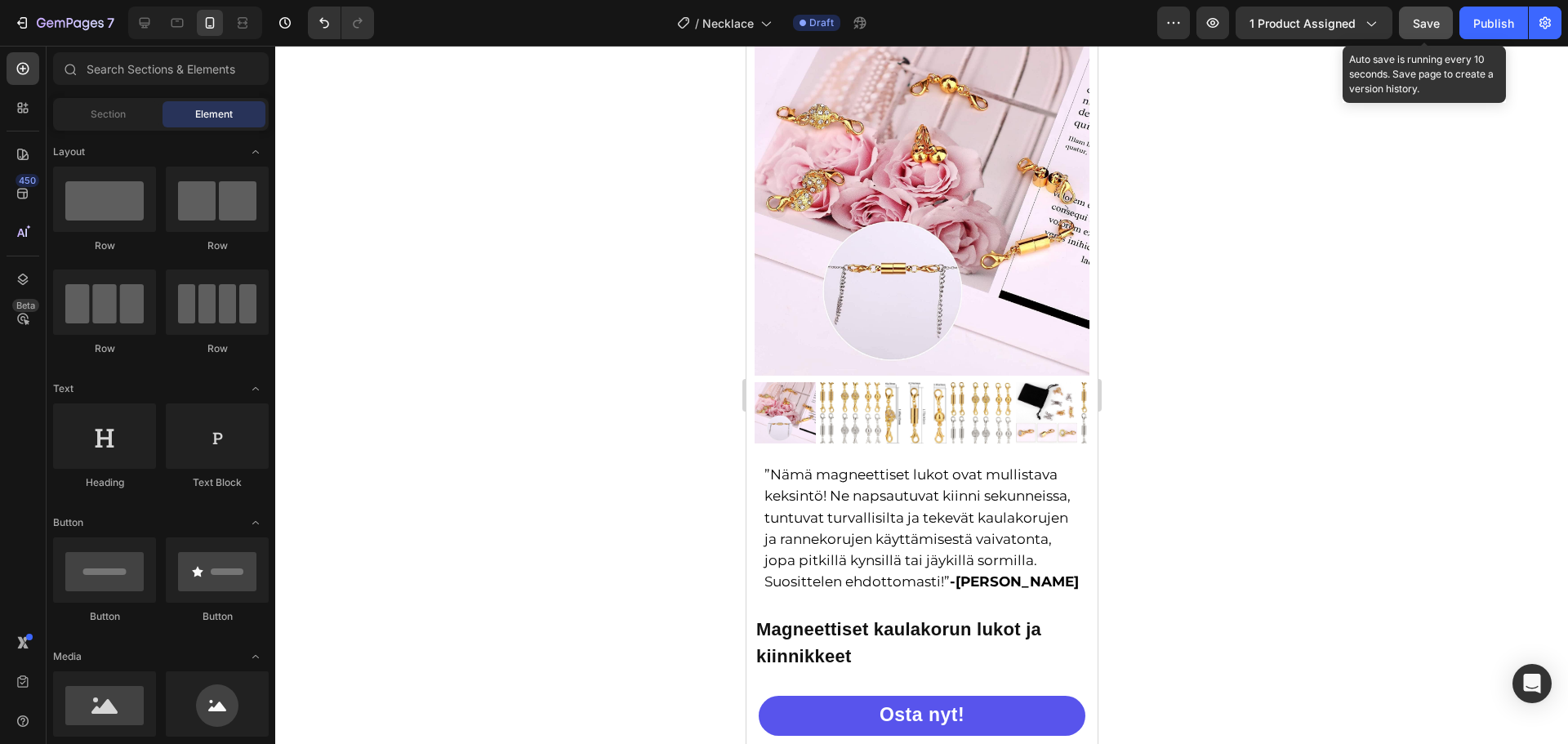
click at [1421, 25] on span "Save" at bounding box center [1425, 24] width 27 height 14
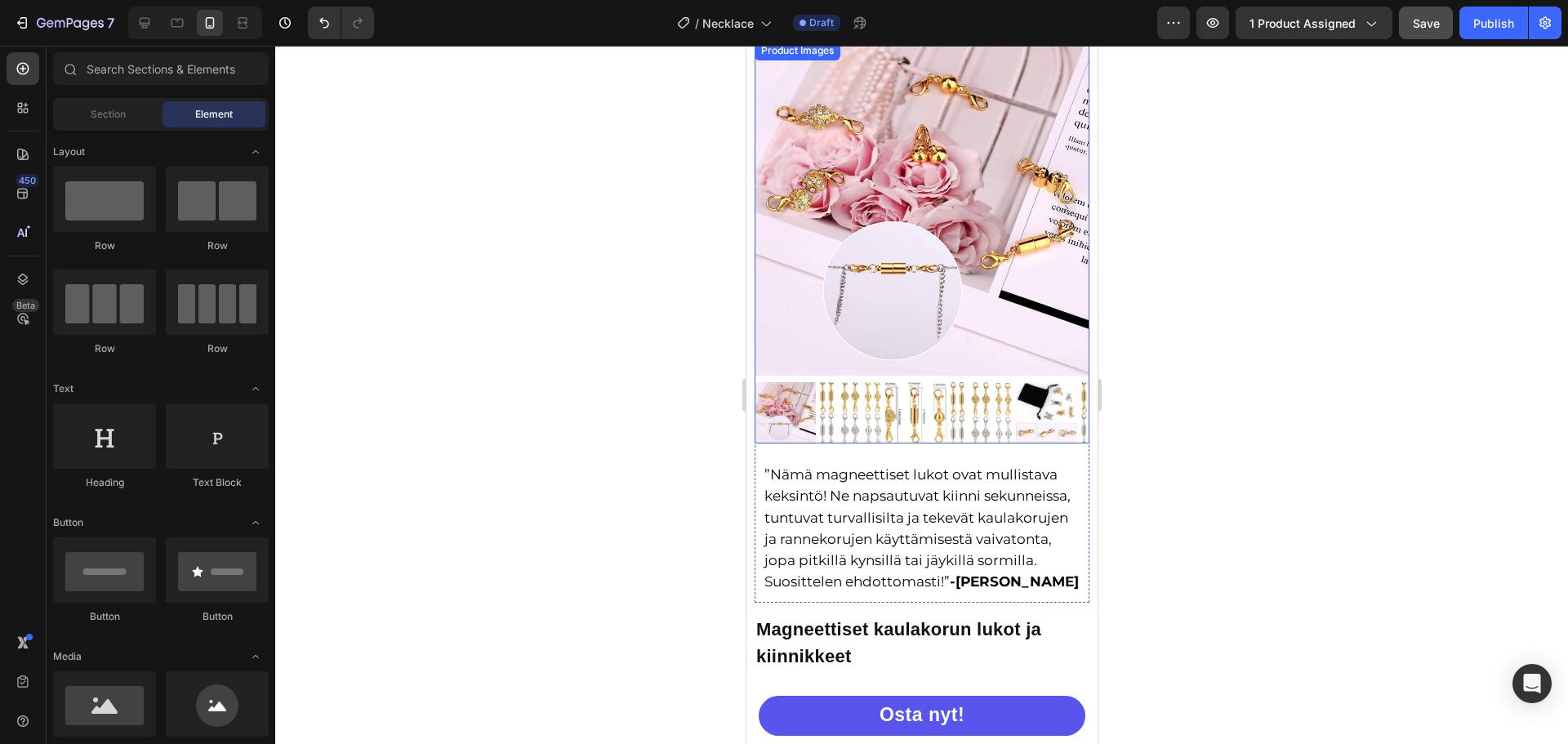
scroll to position [245, 0]
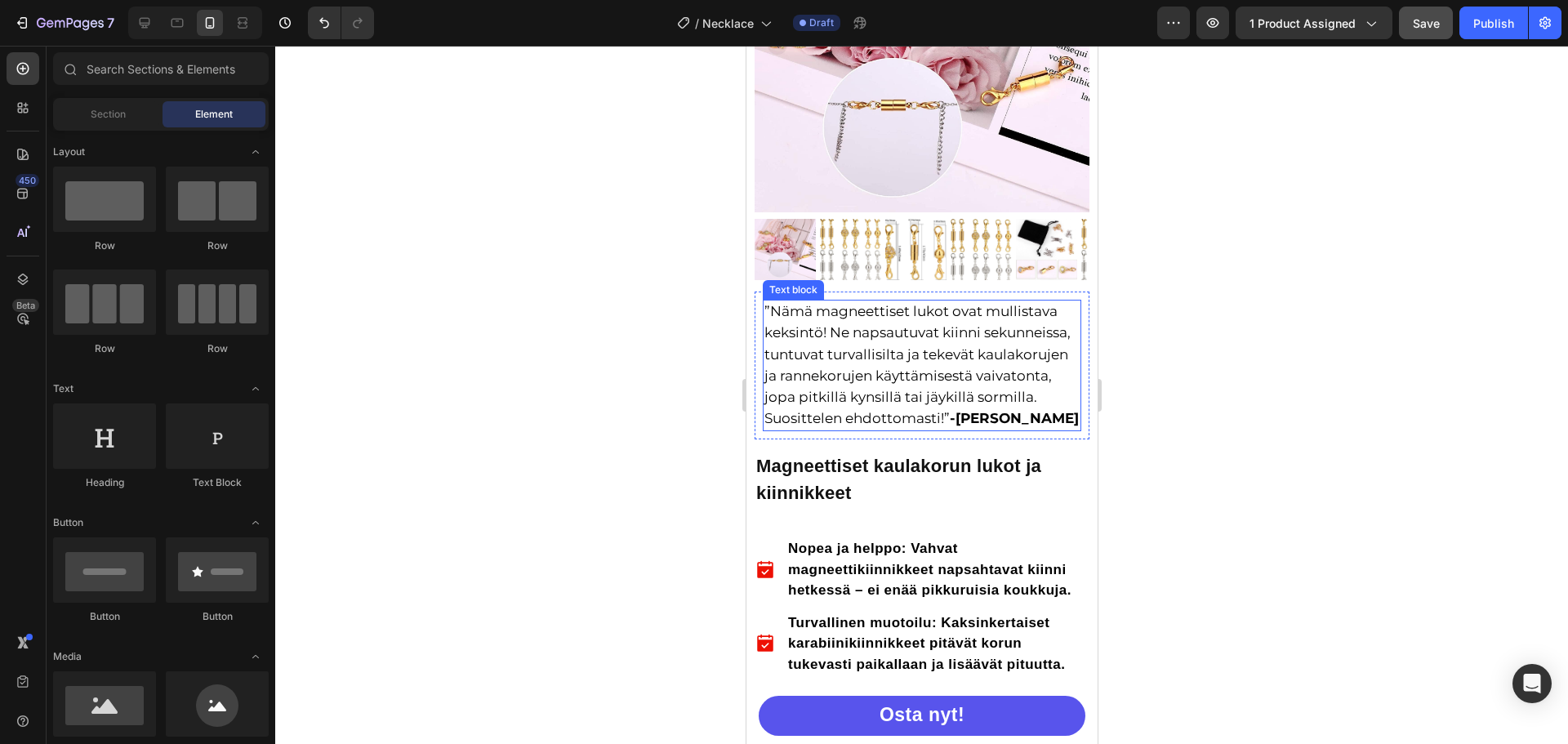
click at [1185, 346] on div at bounding box center [921, 395] width 1293 height 698
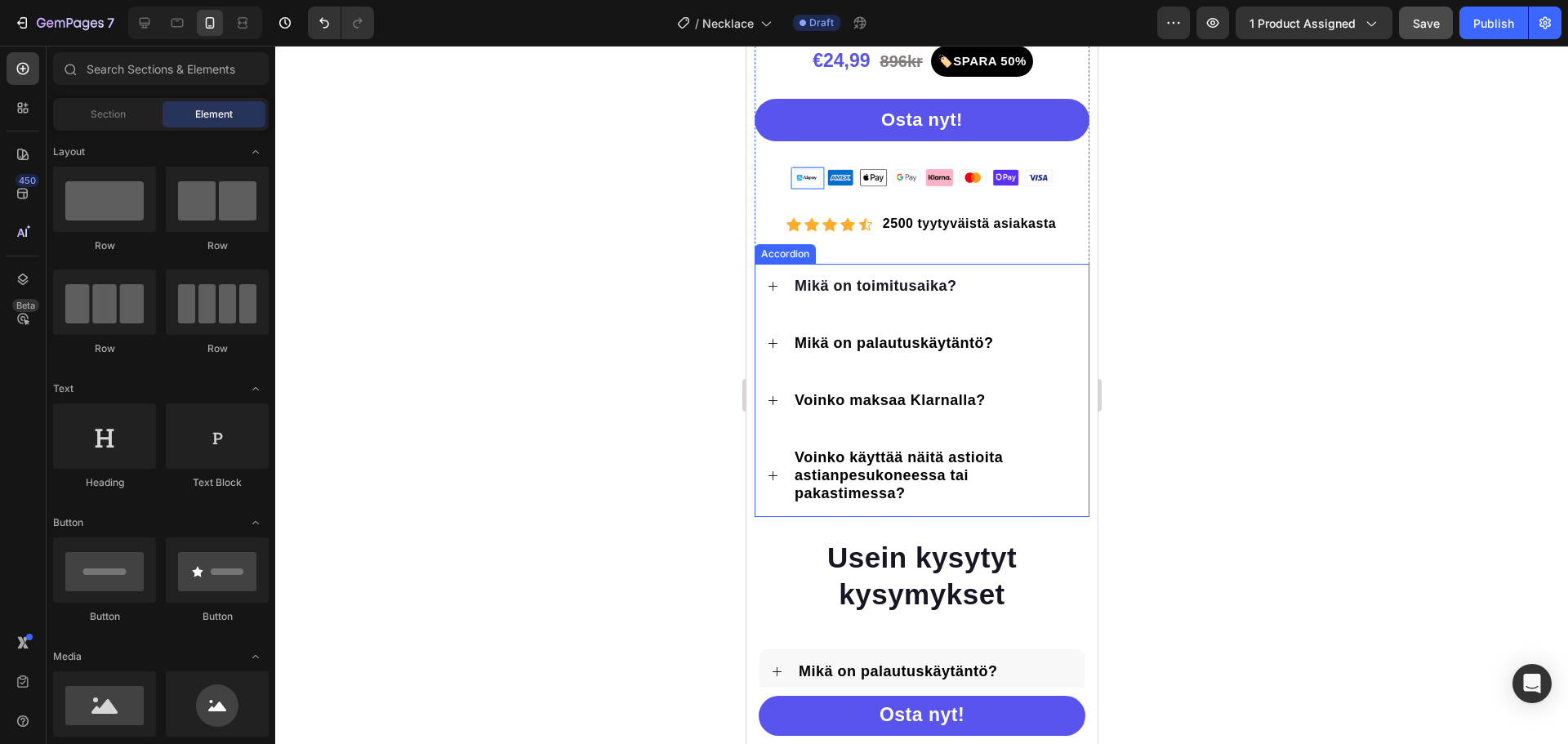
scroll to position [1143, 0]
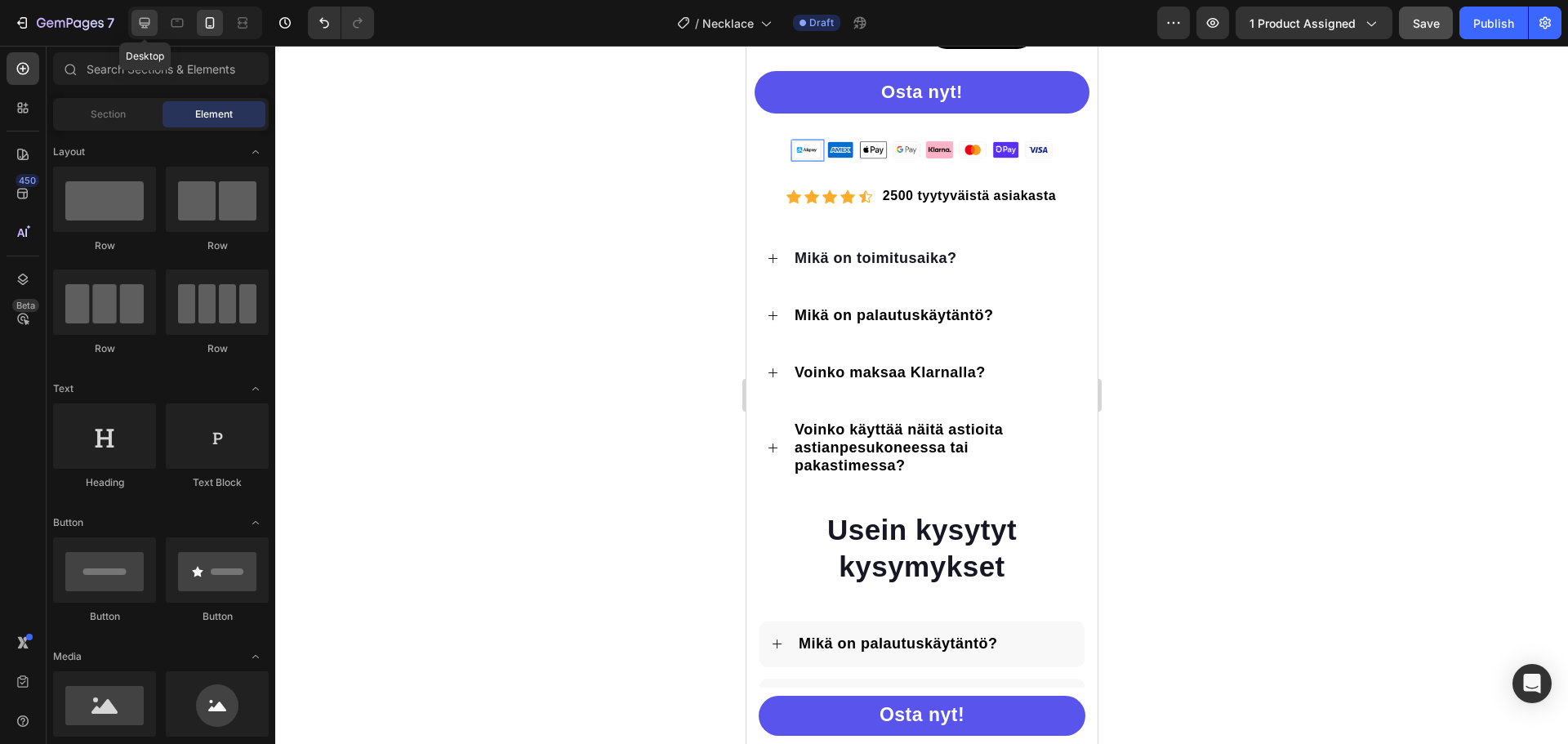
click at [147, 18] on icon at bounding box center [145, 23] width 11 height 11
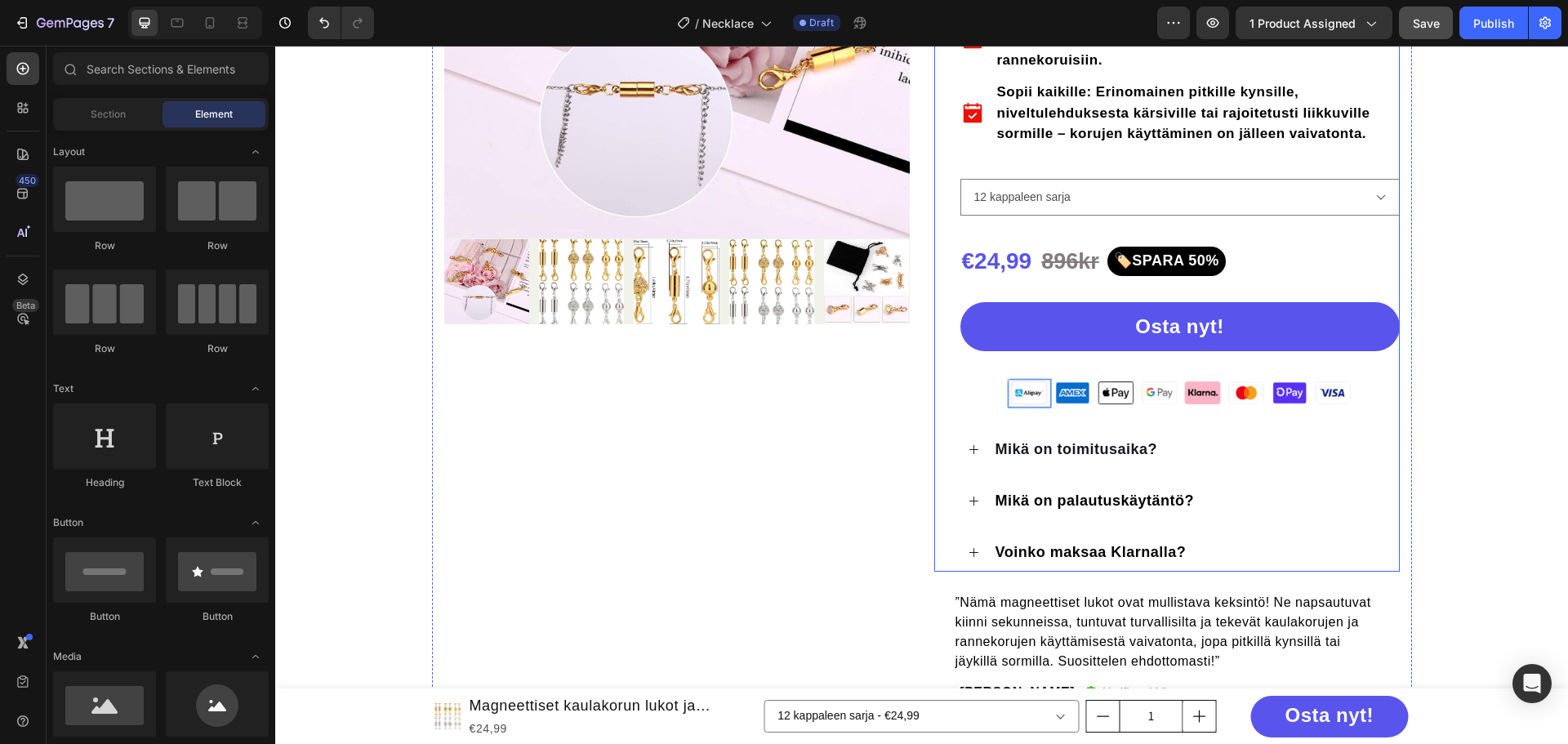
scroll to position [408, 0]
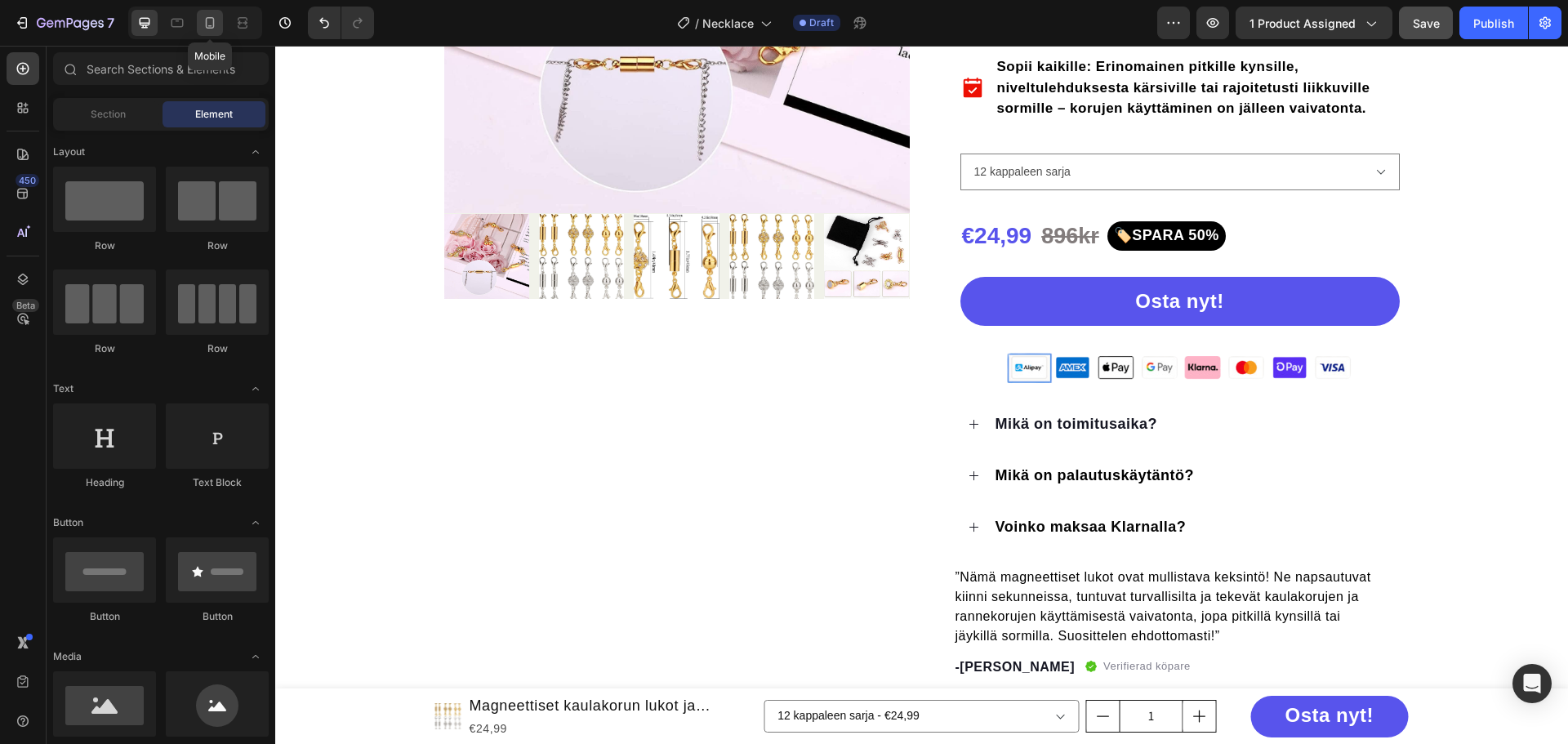
click at [213, 28] on icon at bounding box center [209, 23] width 9 height 12
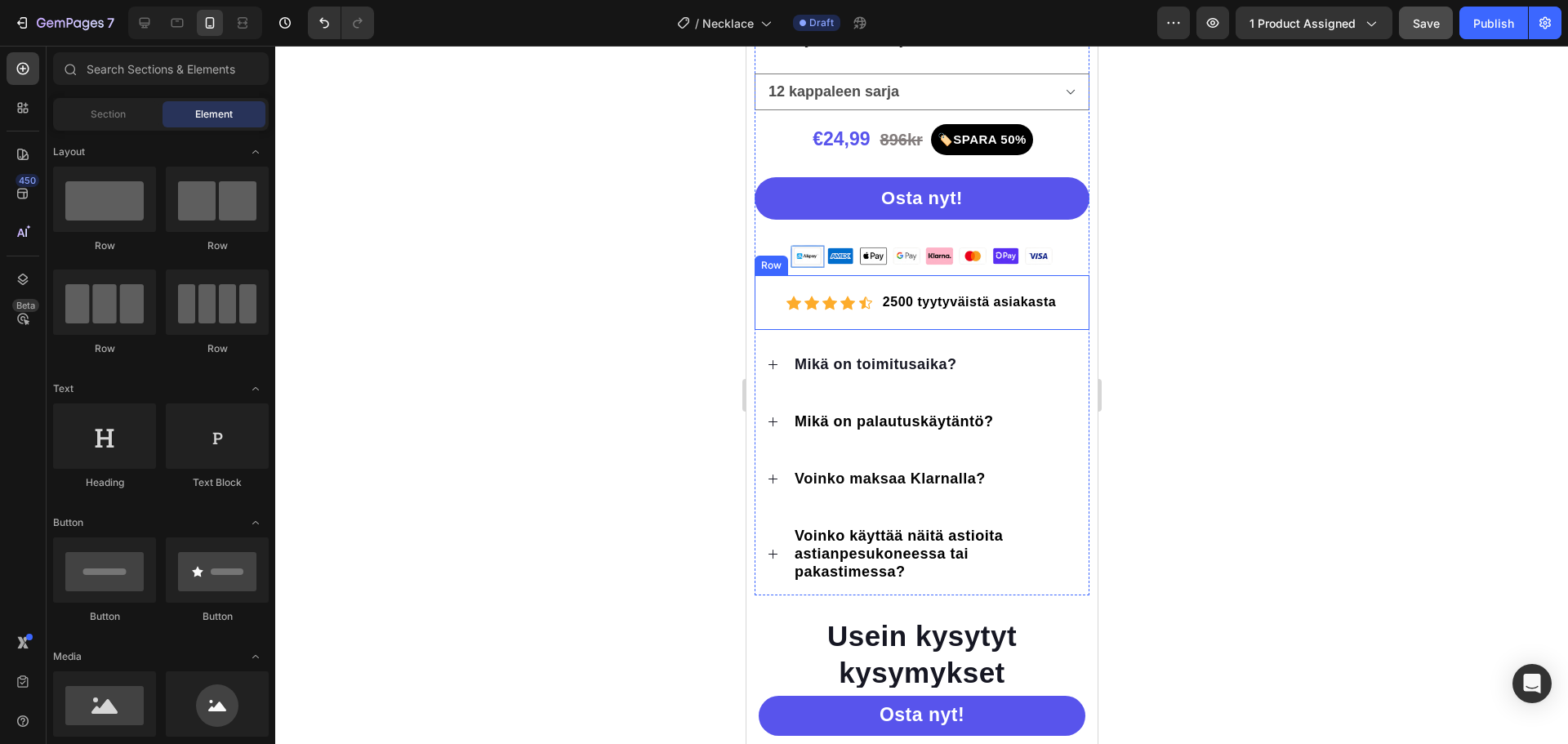
scroll to position [1143, 0]
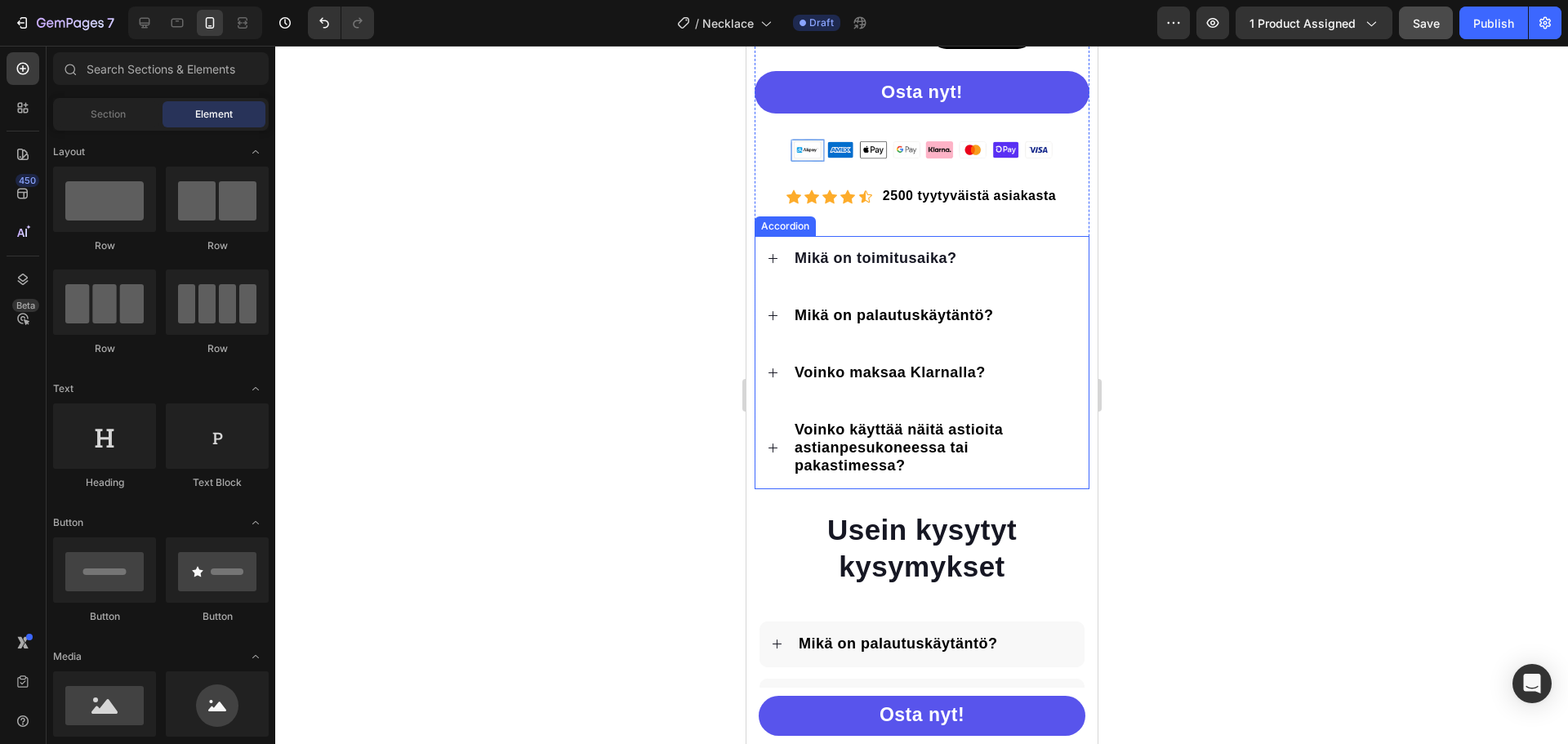
click at [1015, 396] on div "Voinko maksaa Klarnalla?" at bounding box center [921, 372] width 333 height 46
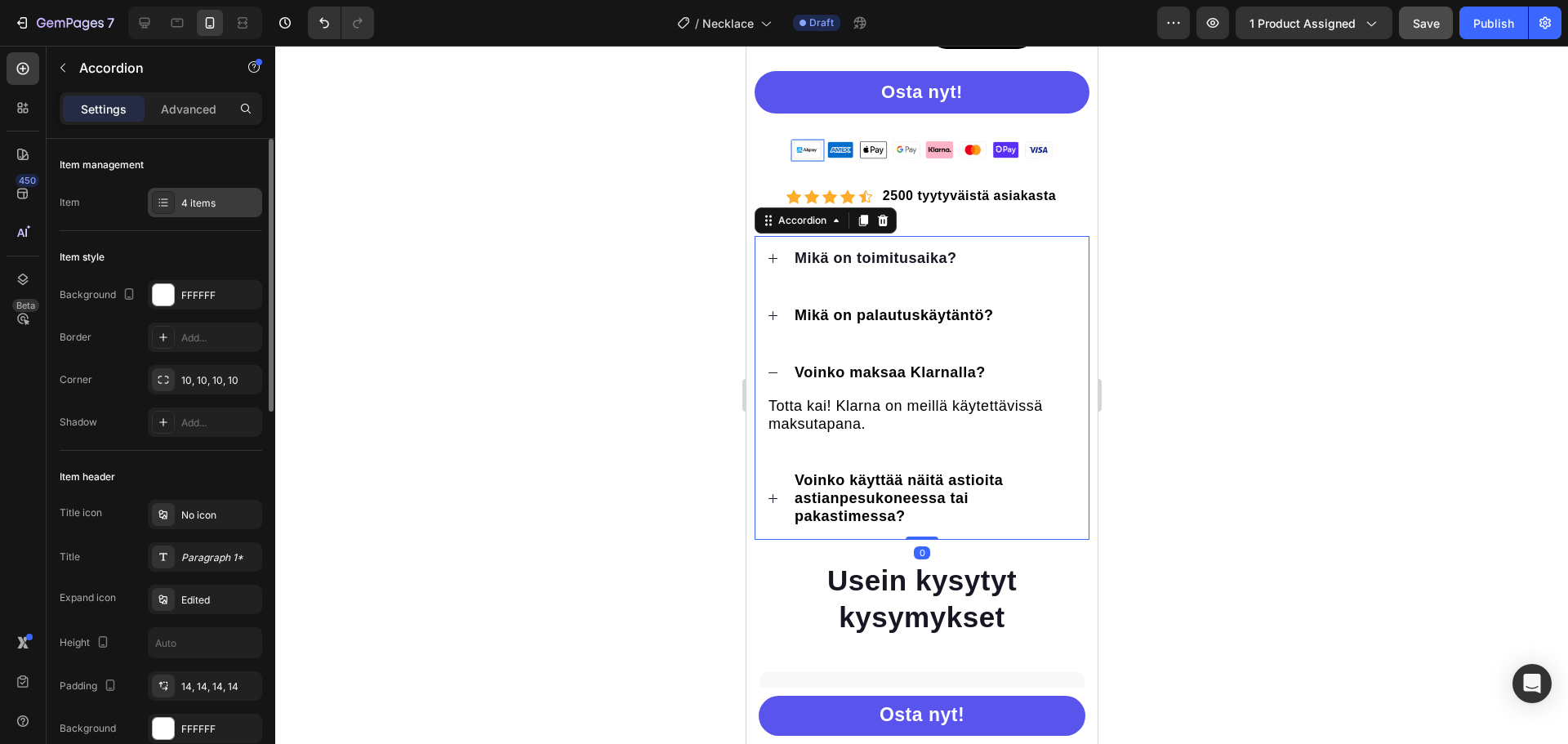
click at [187, 200] on div "4 items" at bounding box center [219, 202] width 77 height 15
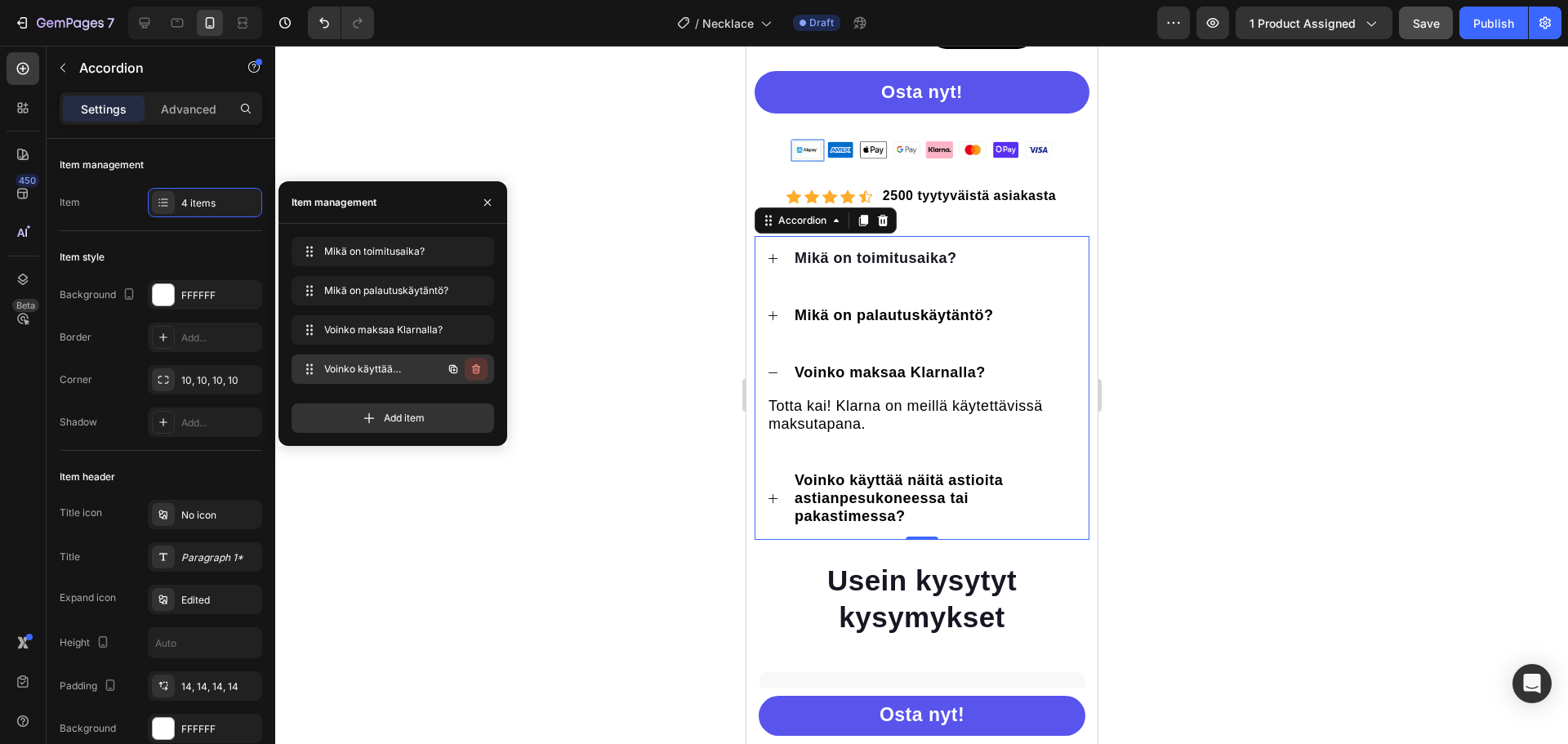
click at [475, 365] on icon "button" at bounding box center [476, 369] width 8 height 10
click at [475, 365] on div "Delete" at bounding box center [465, 369] width 30 height 15
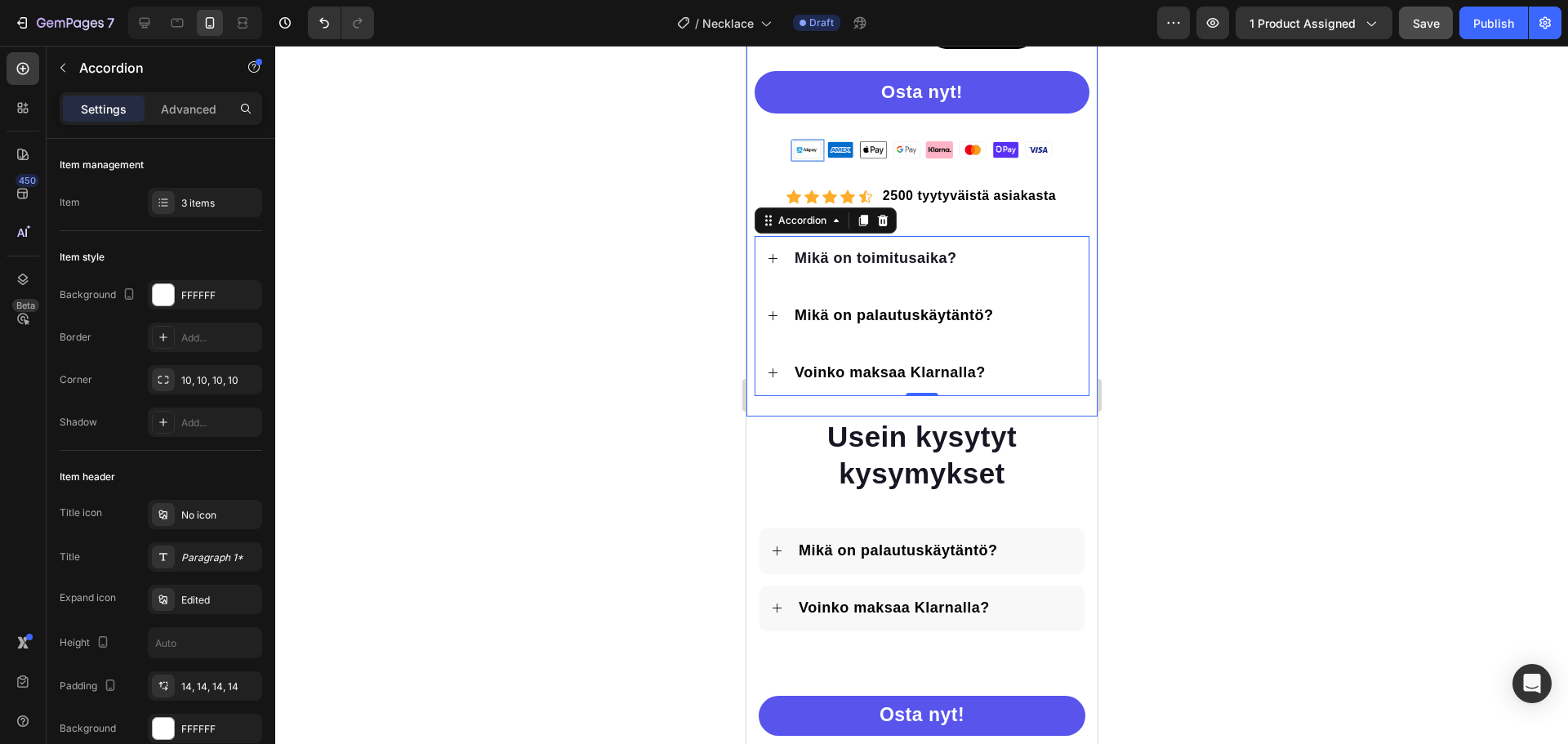
click at [1235, 377] on div at bounding box center [921, 395] width 1293 height 698
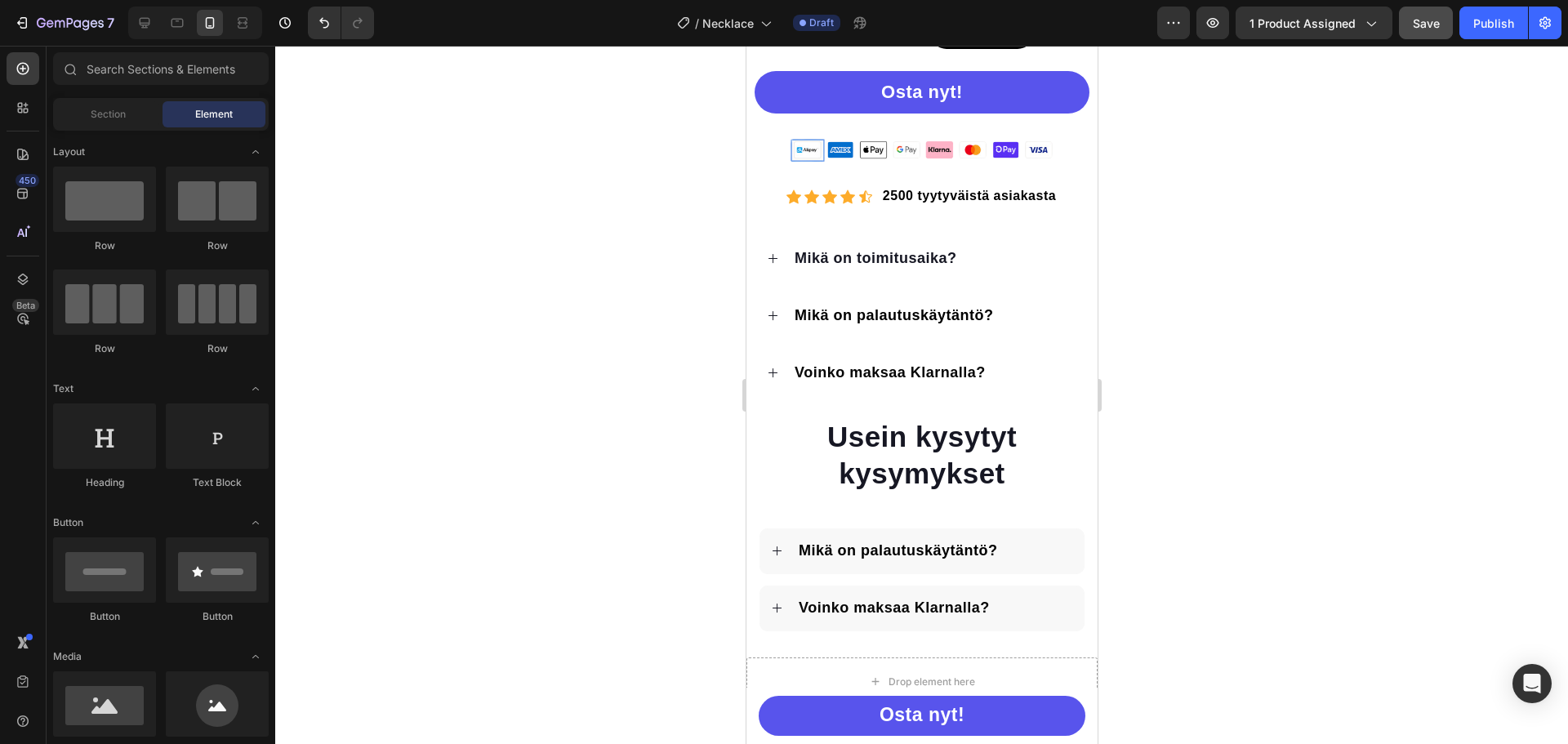
click at [1285, 300] on div at bounding box center [921, 395] width 1293 height 698
click at [1414, 23] on span "Save" at bounding box center [1425, 24] width 27 height 14
click at [142, 30] on icon at bounding box center [145, 23] width 17 height 17
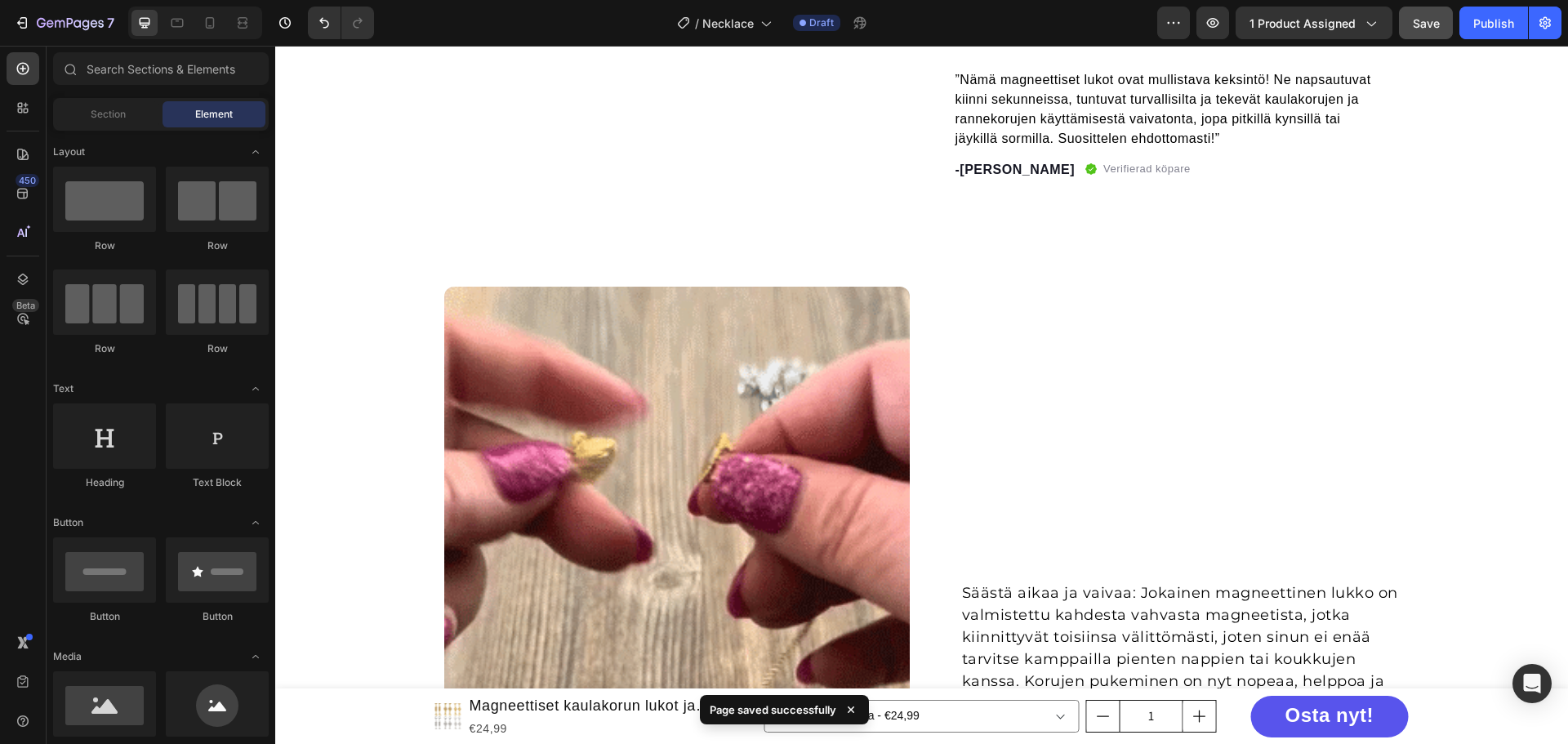
scroll to position [909, 0]
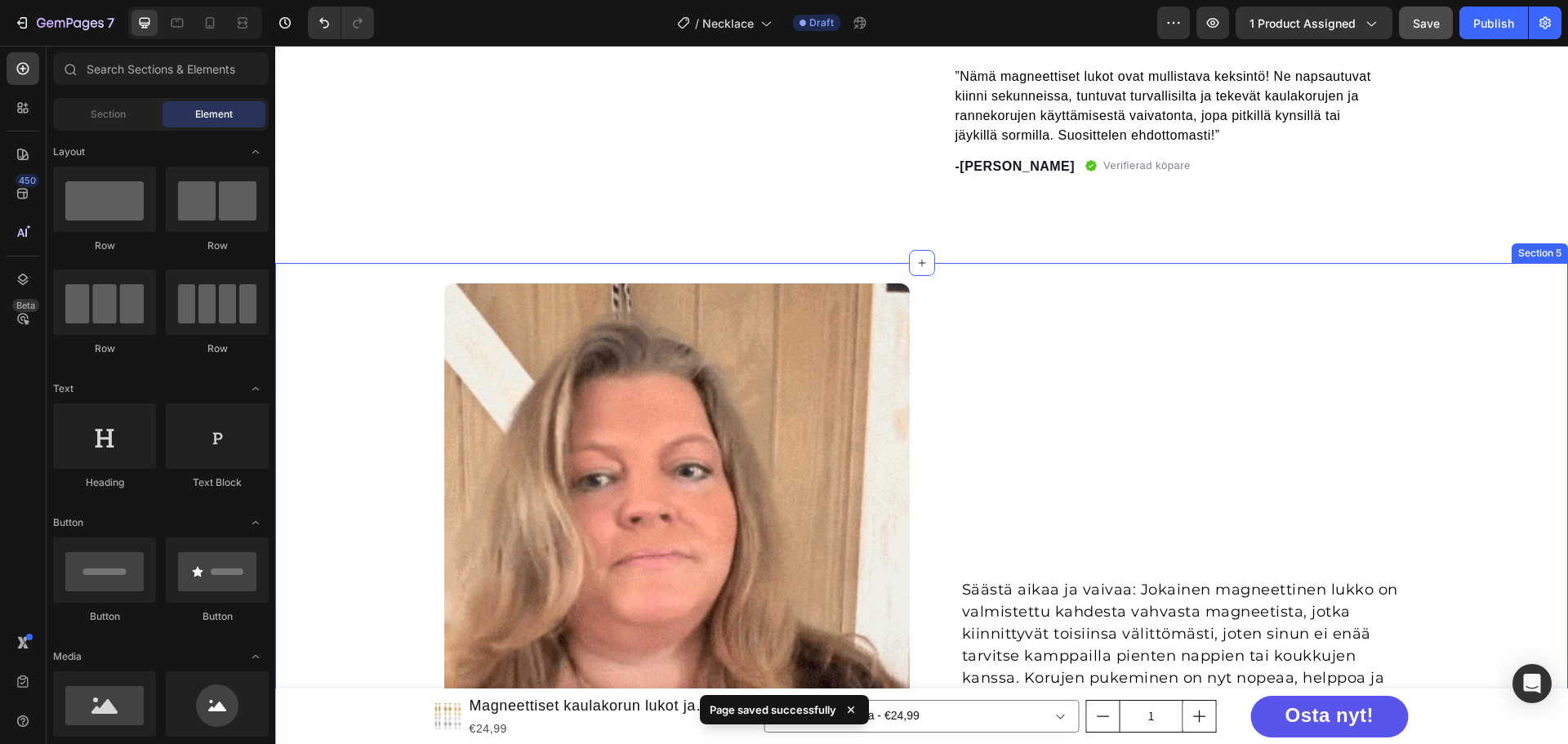
click at [362, 282] on div "Säästä aikaa ja vaivaa: Jokainen magneettinen lukko on valmistettu kahdesta vah…" at bounding box center [921, 670] width 1293 height 817
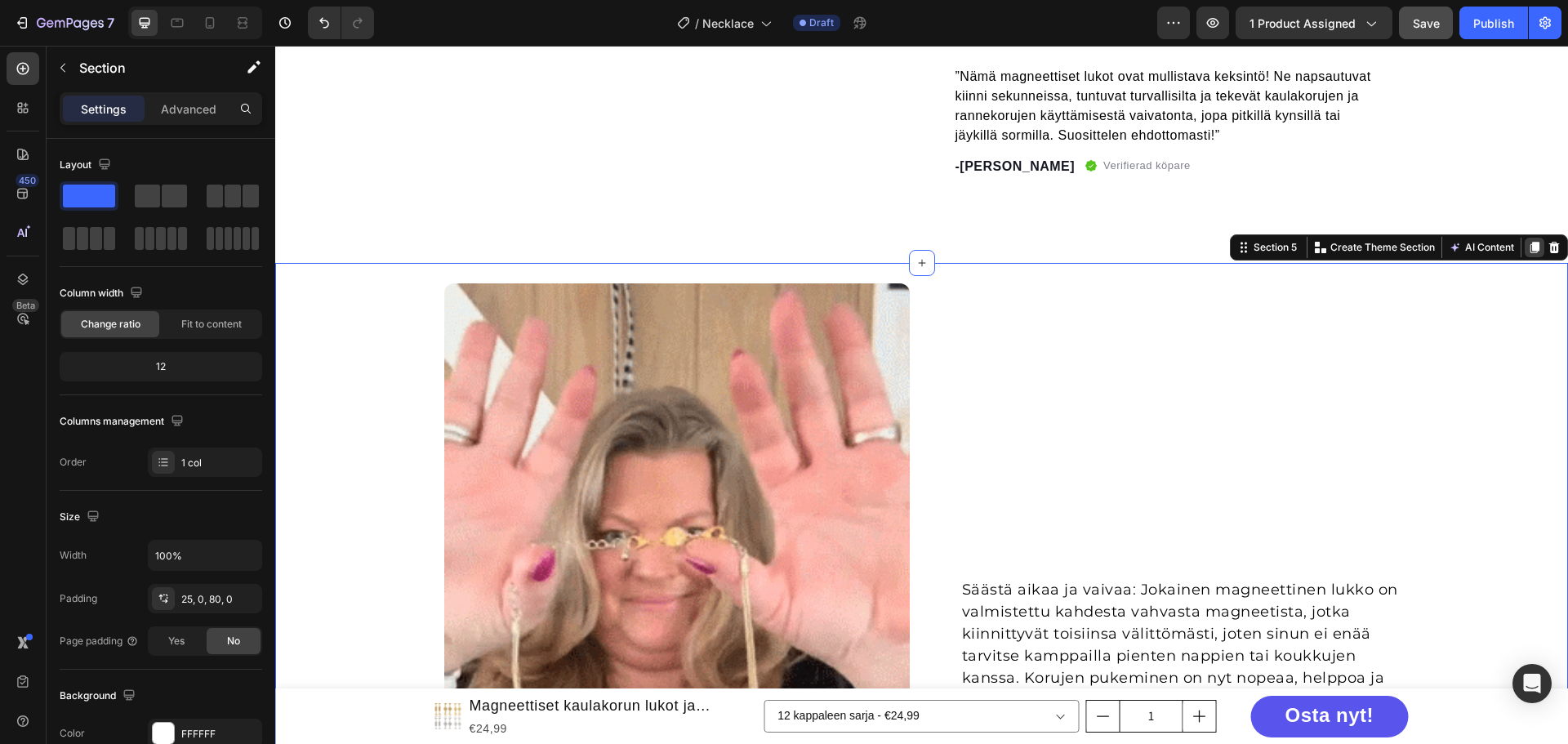
click at [1528, 248] on icon at bounding box center [1534, 247] width 13 height 13
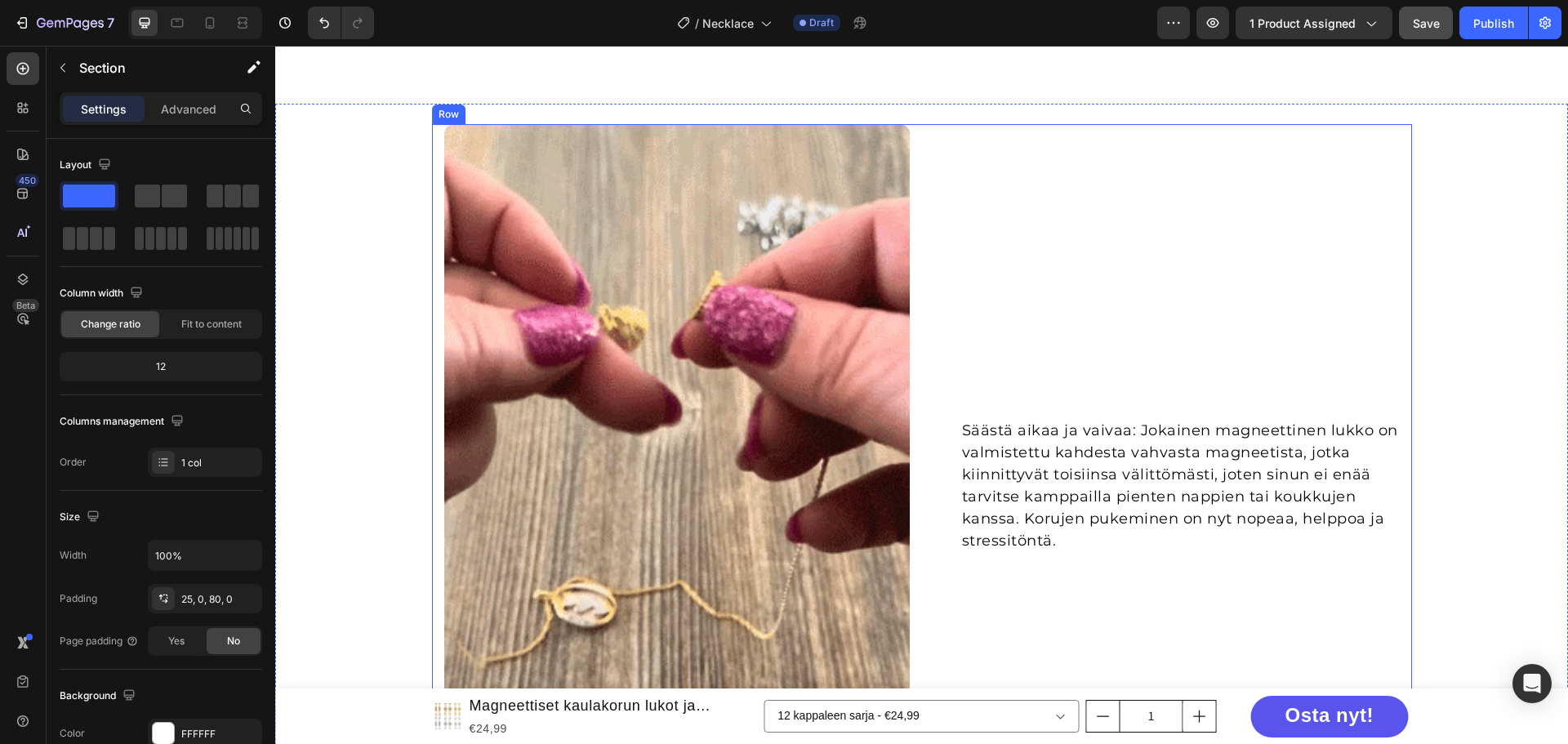
scroll to position [1885, 0]
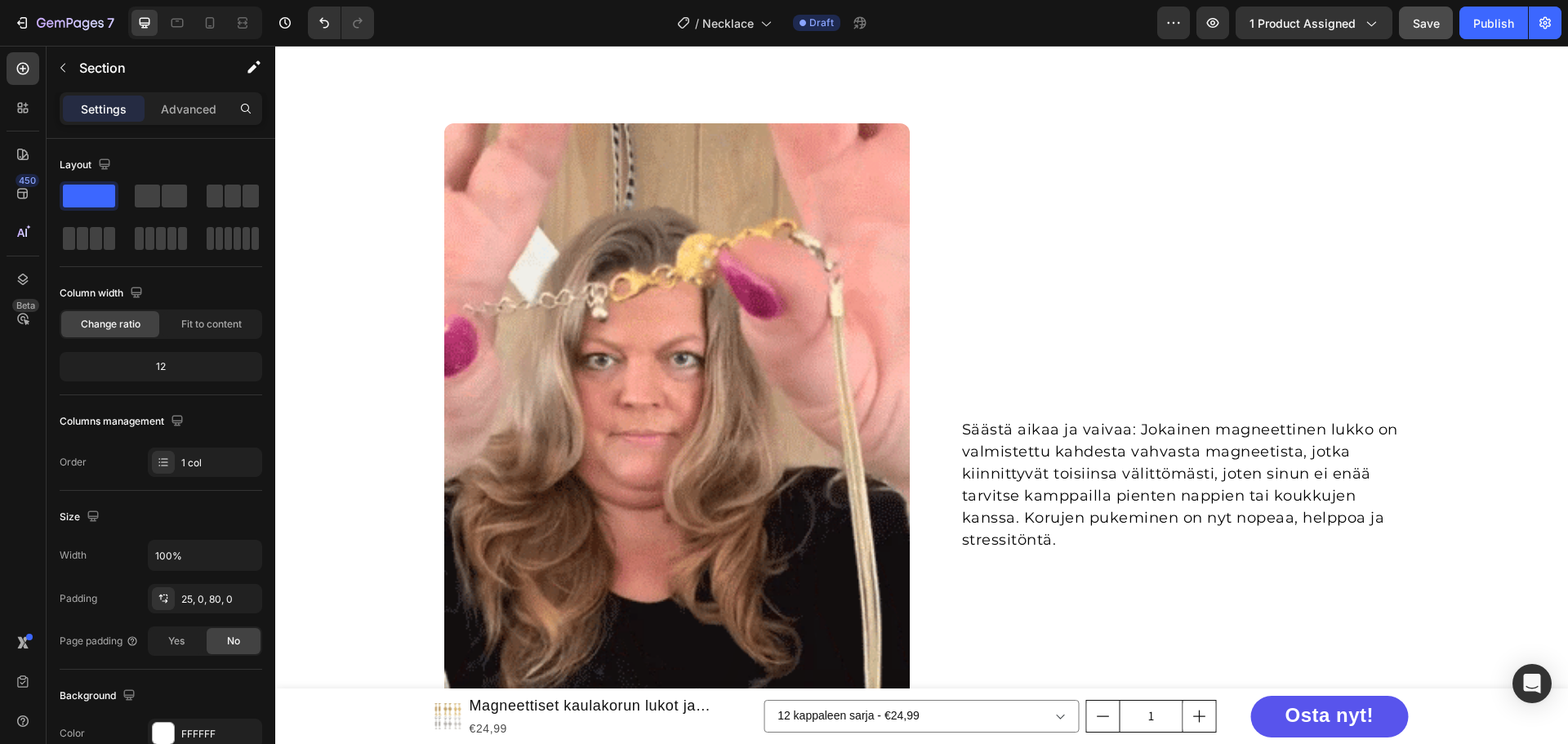
click at [330, 191] on div "Säästä aikaa ja vaivaa: Jokainen magneettinen lukko on valmistettu kahdesta vah…" at bounding box center [921, 487] width 1293 height 730
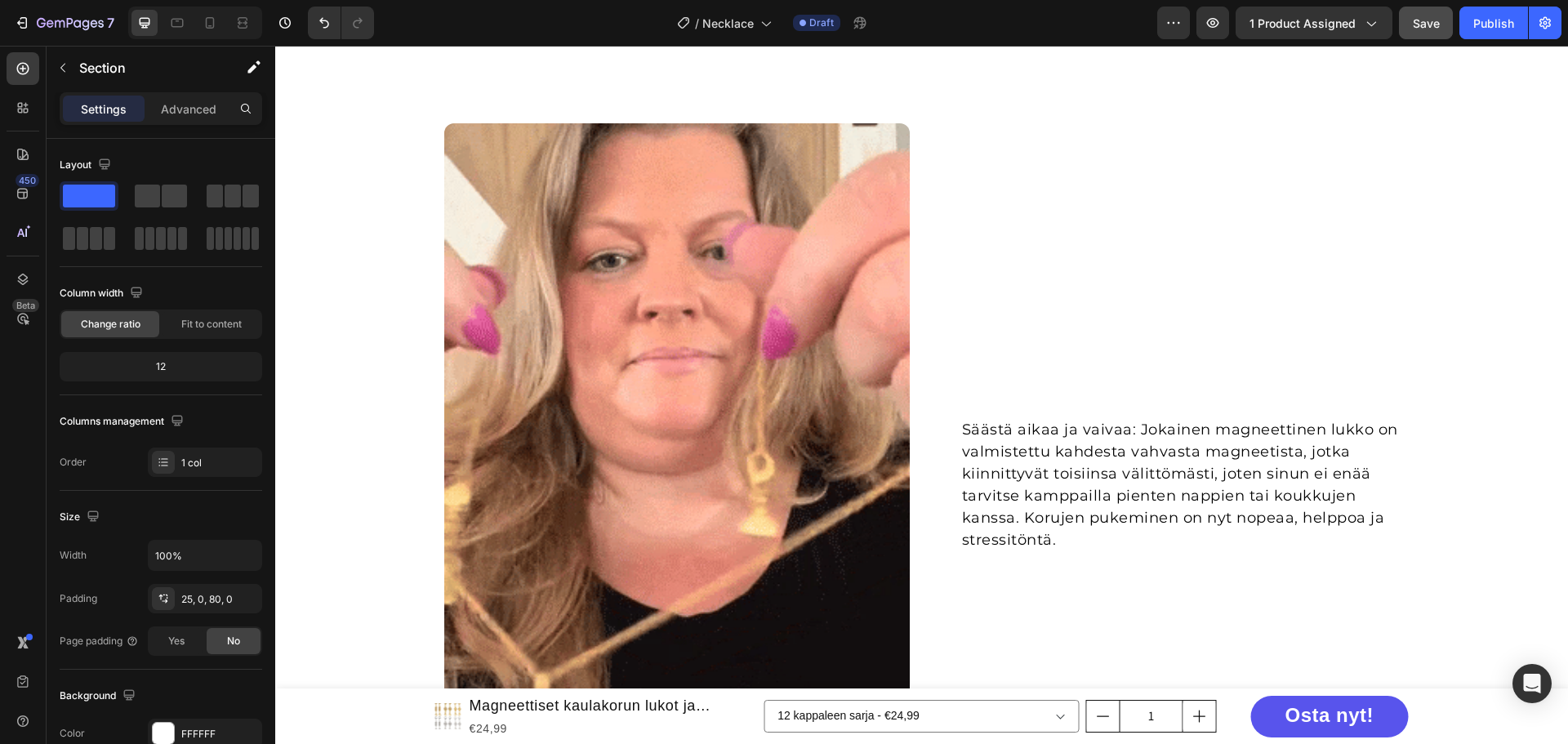
click at [1433, 166] on div "Säästä aikaa ja vaivaa: Jokainen magneettinen lukko on valmistettu kahdesta vah…" at bounding box center [921, 487] width 1293 height 730
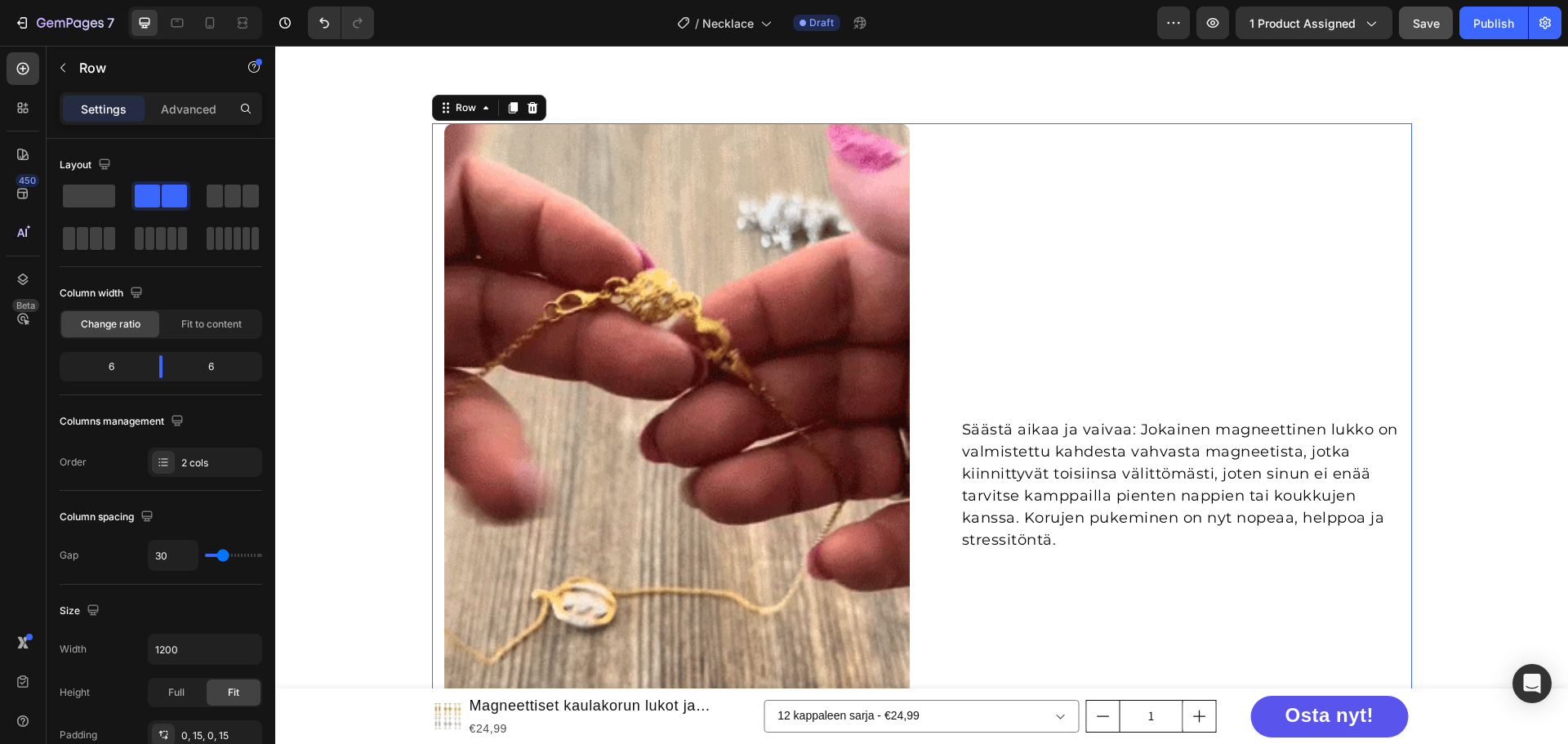
click at [1264, 147] on div "Säästä aikaa ja vaivaa: Jokainen magneettinen lukko on valmistettu kahdesta vah…" at bounding box center [1166, 487] width 465 height 730
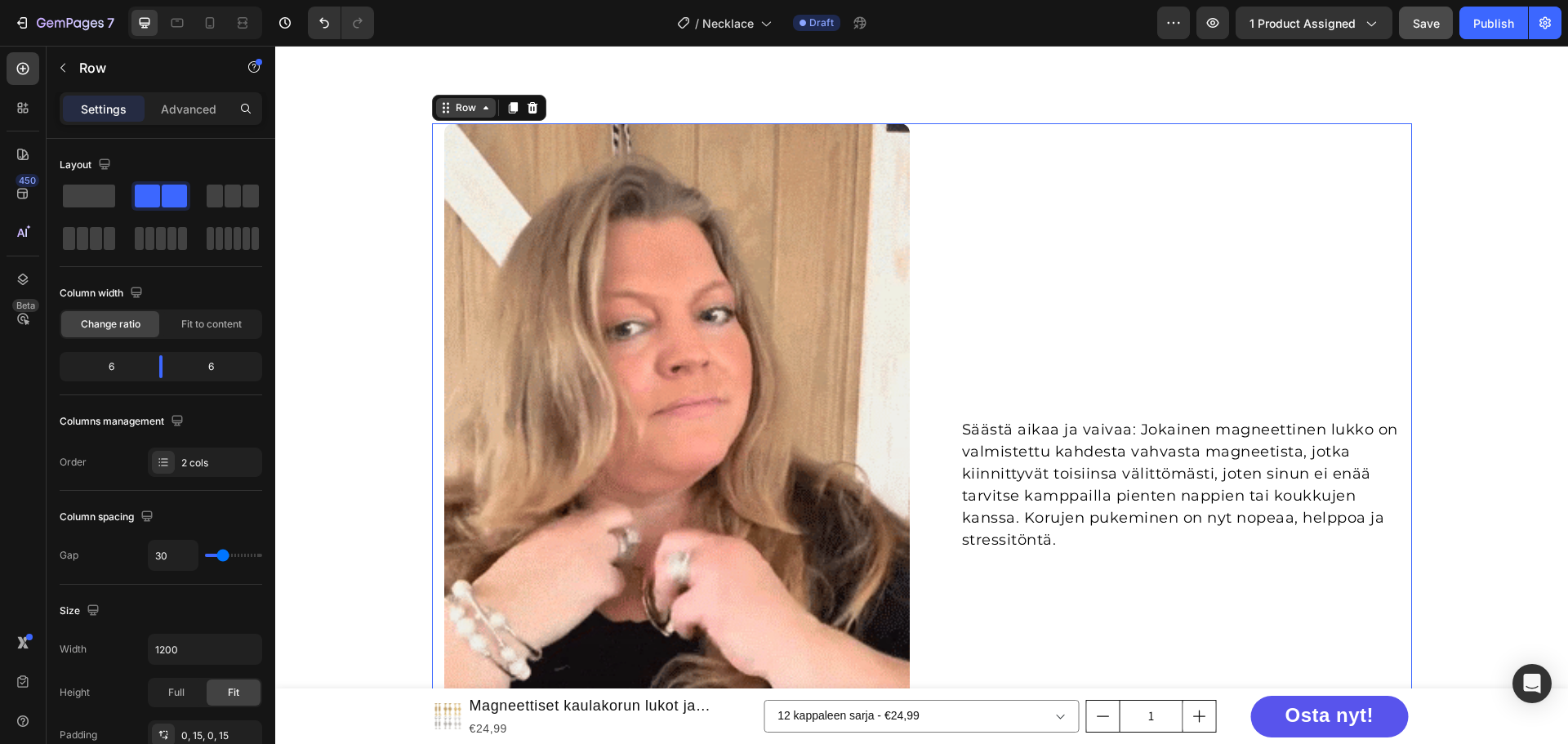
click at [480, 106] on icon at bounding box center [486, 107] width 13 height 13
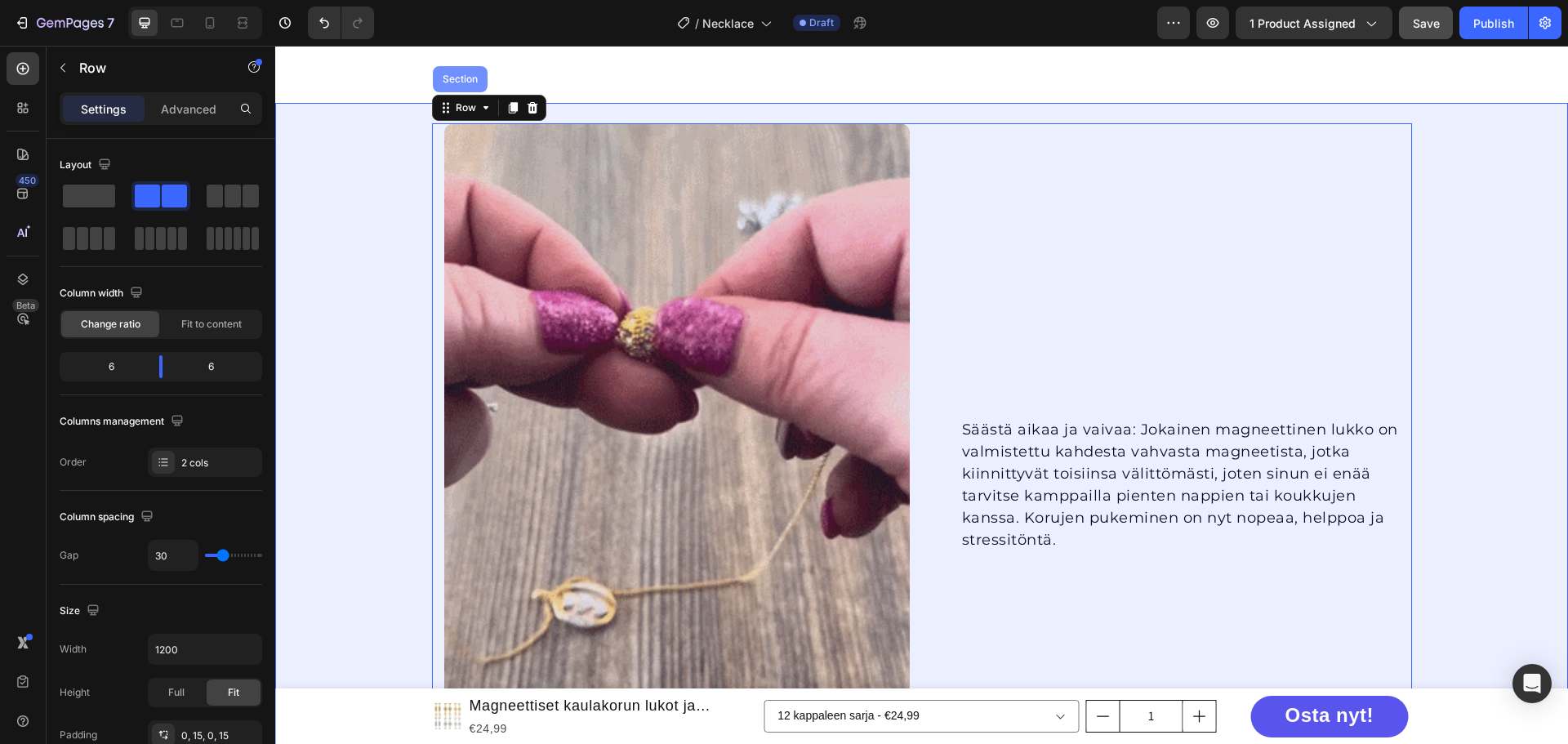
click at [456, 84] on div "Section" at bounding box center [460, 80] width 41 height 10
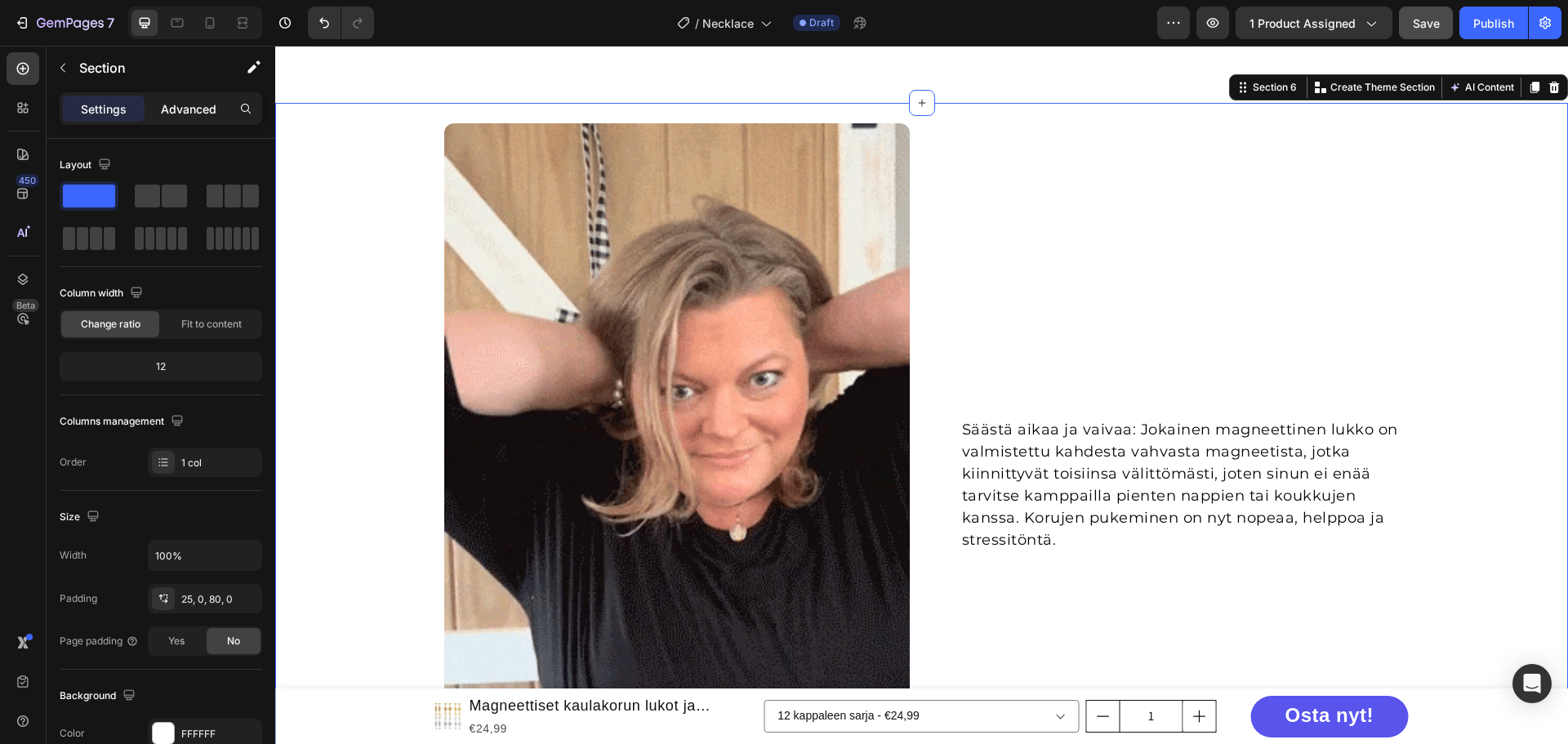
click at [196, 117] on p "Advanced" at bounding box center [189, 108] width 55 height 17
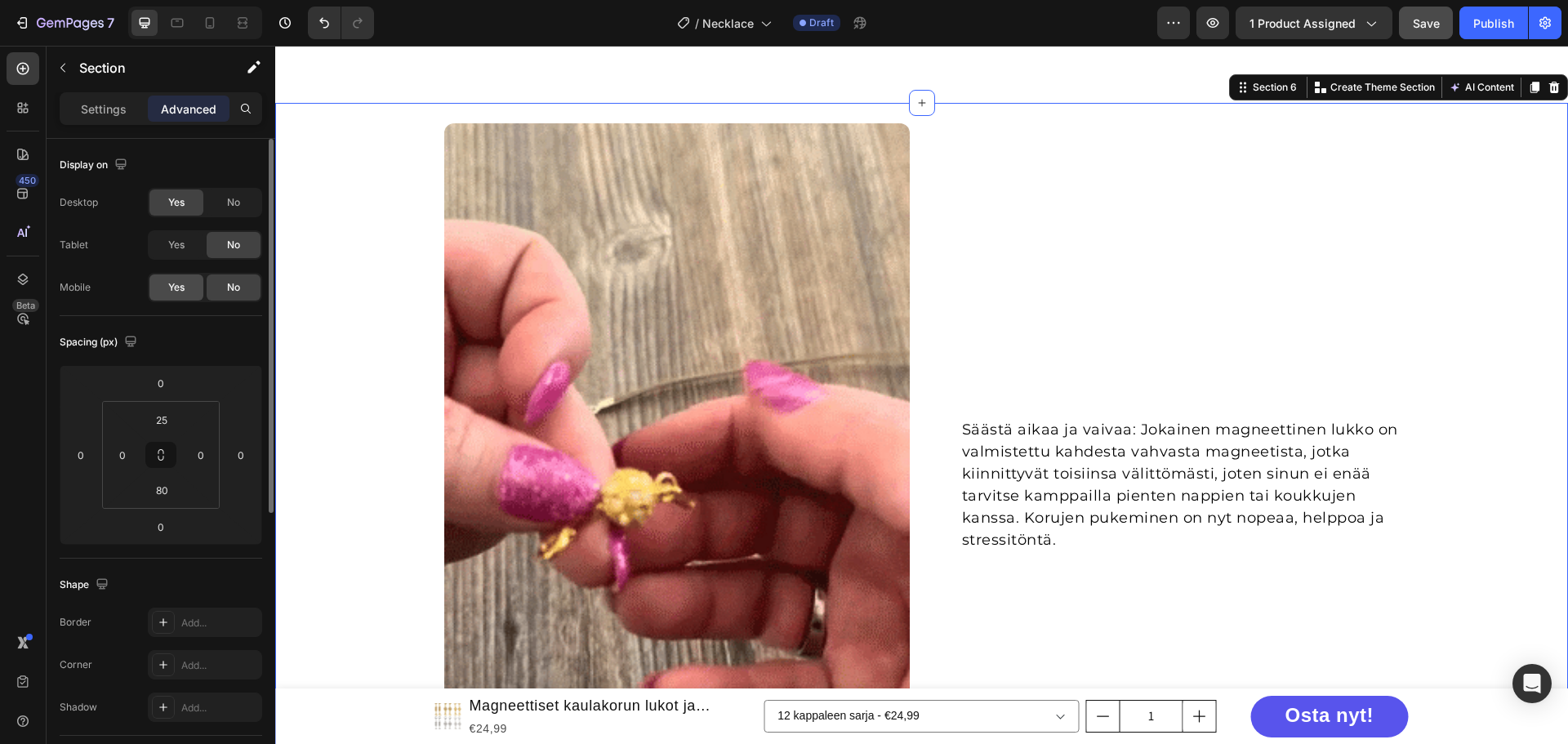
click at [174, 290] on span "Yes" at bounding box center [176, 287] width 17 height 15
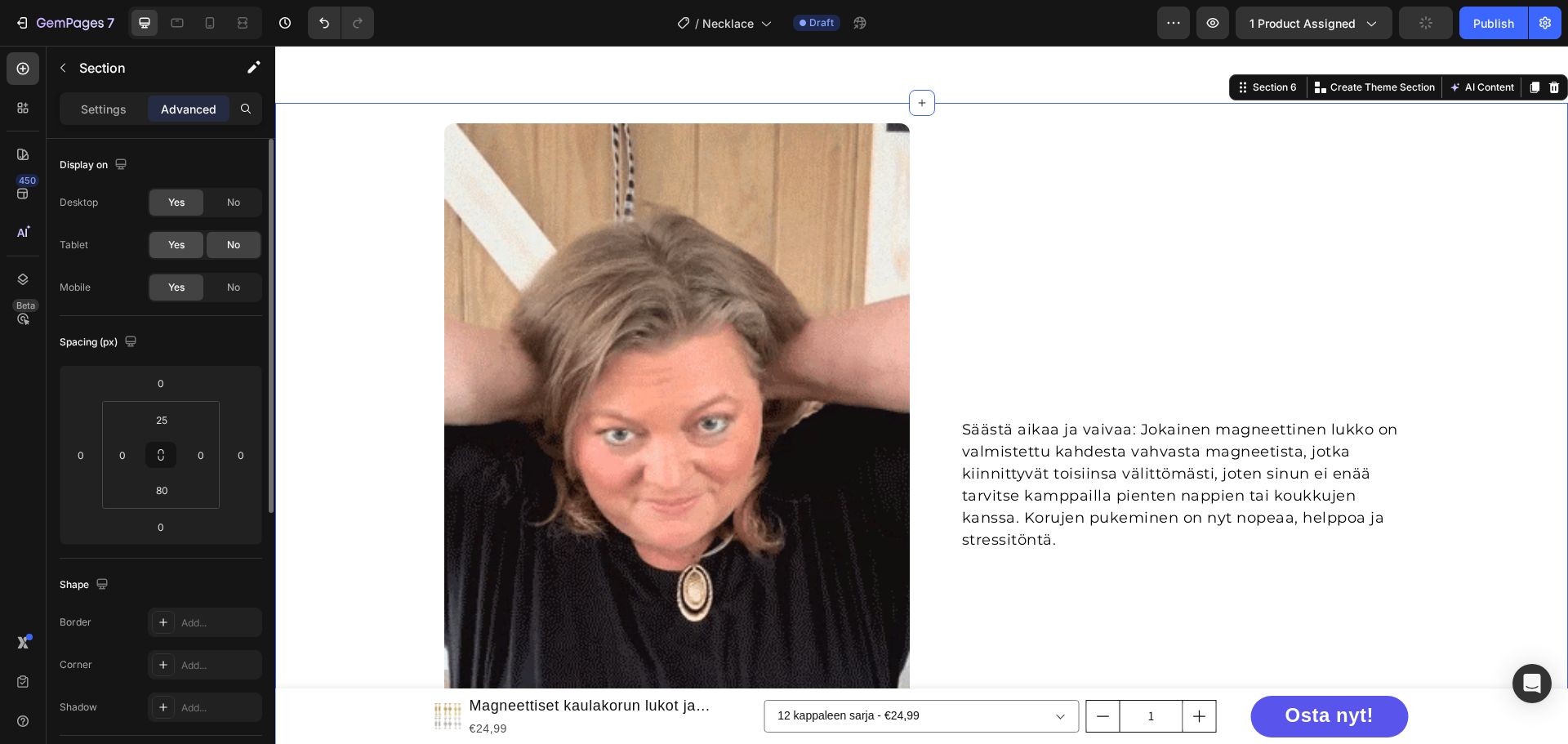
click at [177, 245] on span "Yes" at bounding box center [176, 245] width 17 height 15
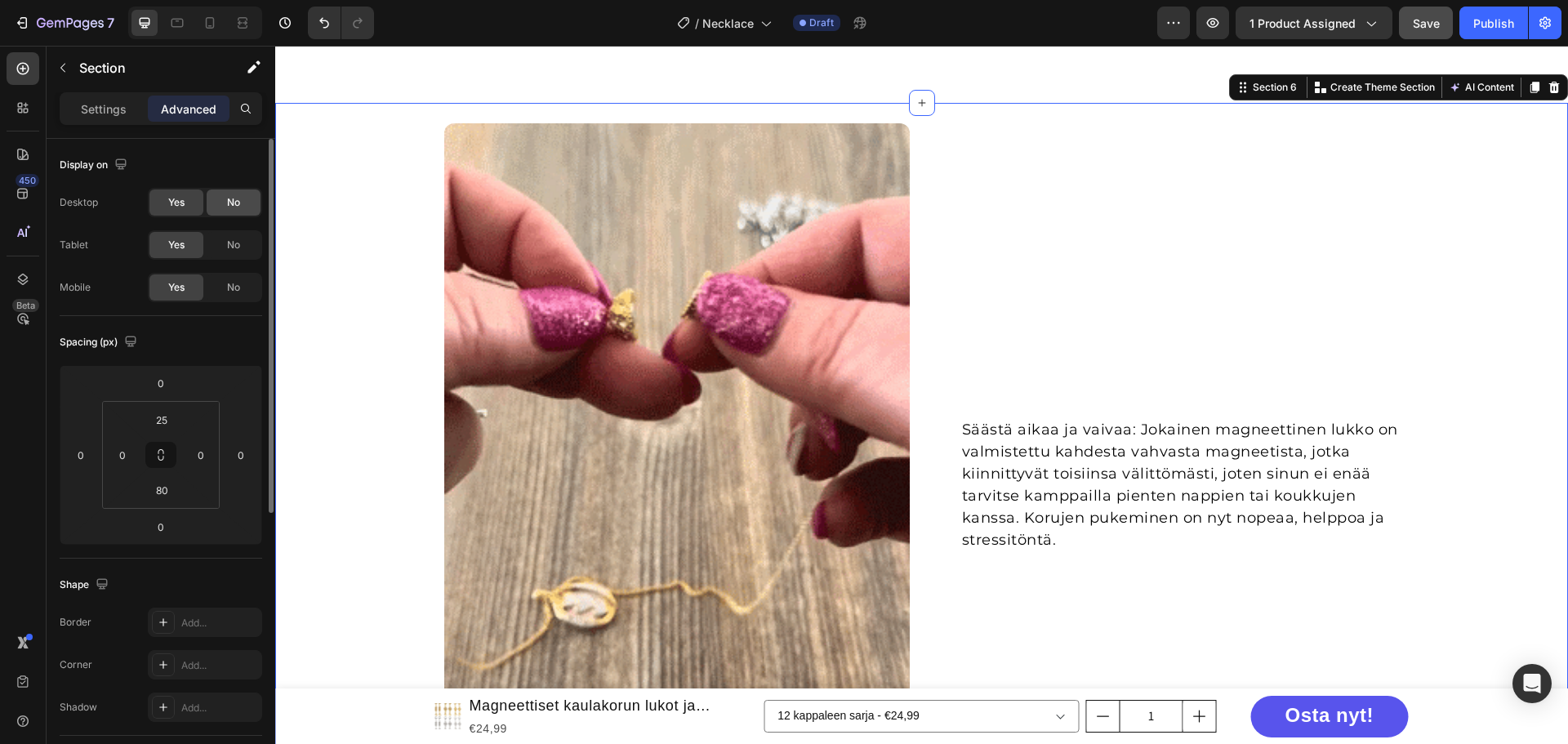
click at [219, 200] on div "No" at bounding box center [233, 202] width 54 height 27
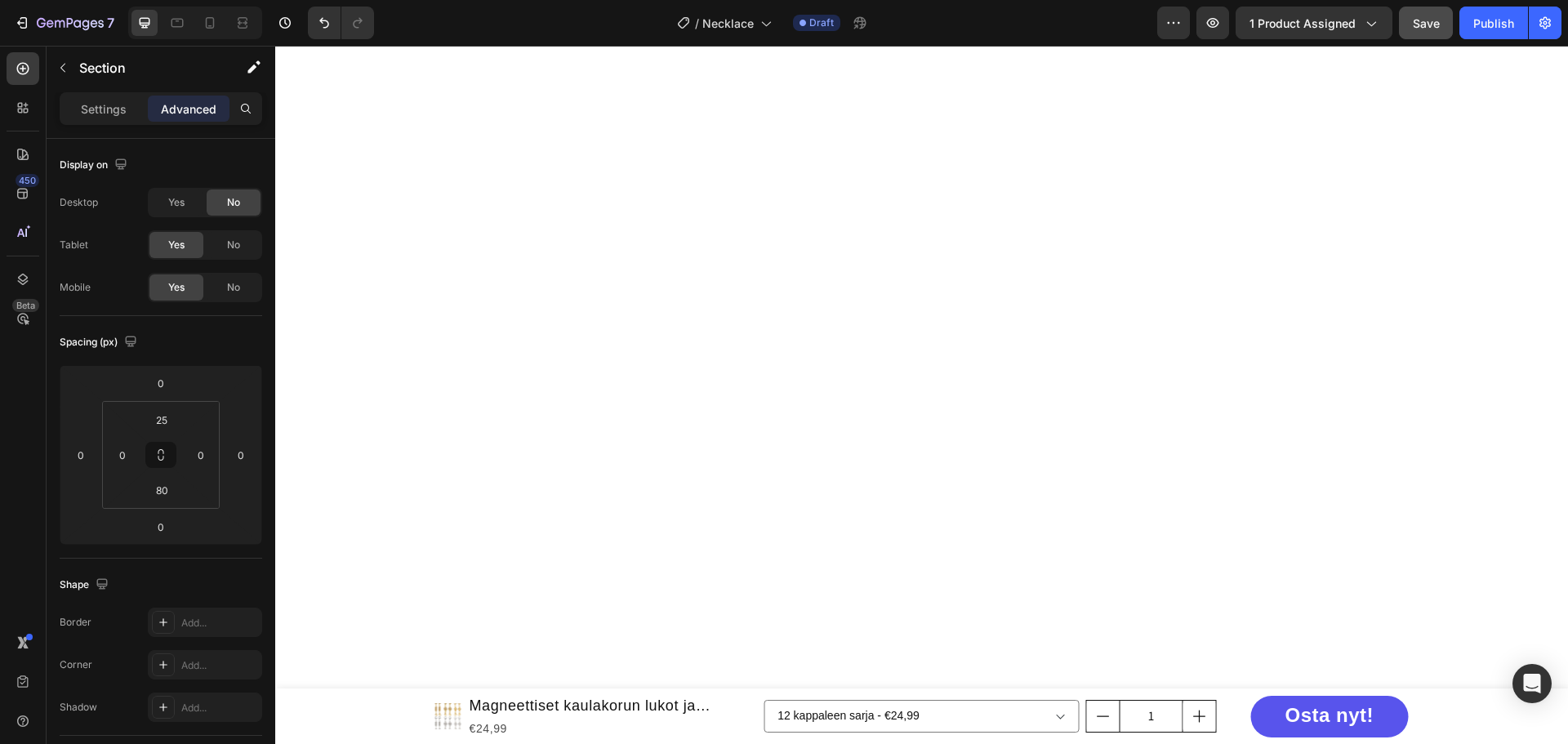
click at [312, 121] on div at bounding box center [921, 370] width 1293 height 534
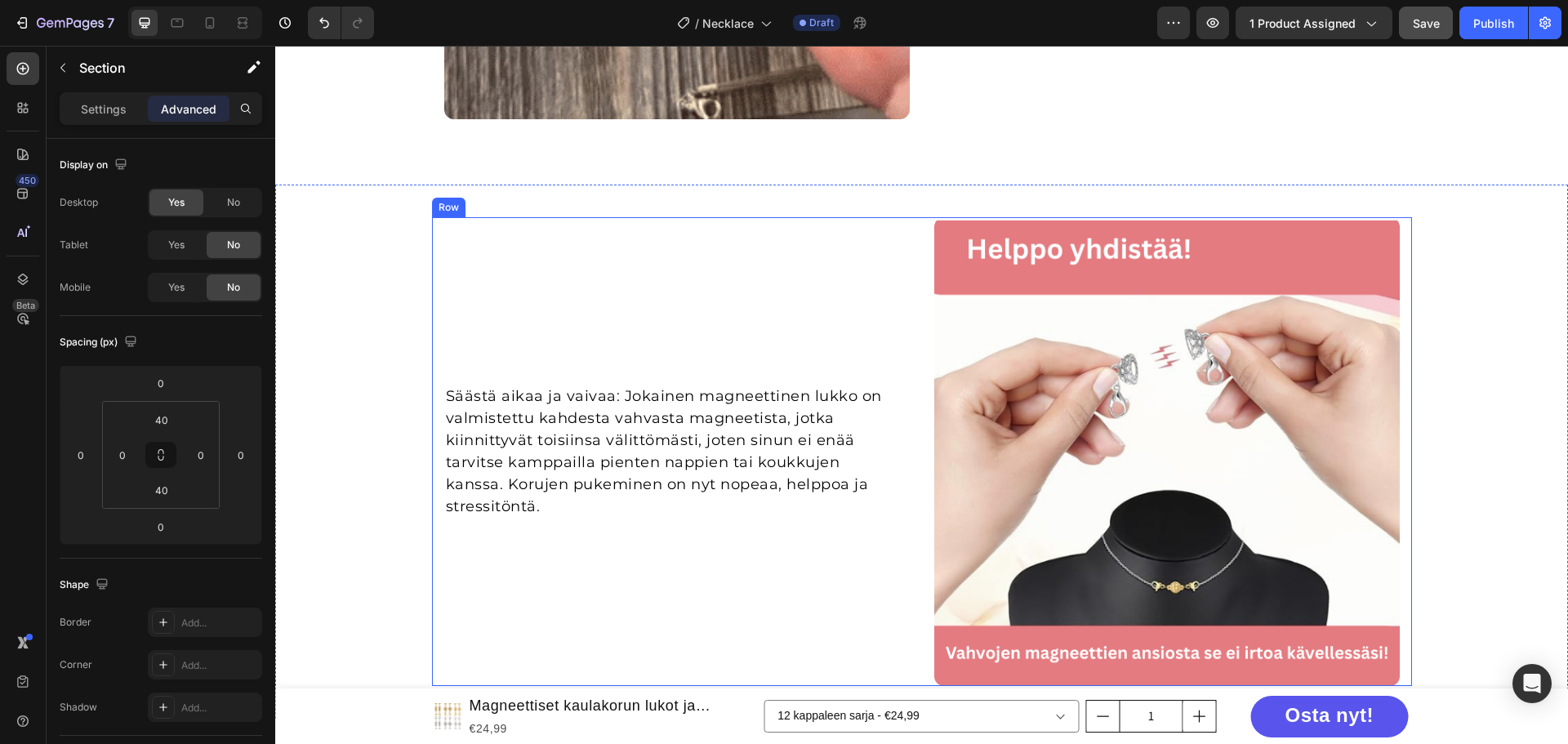
scroll to position [1722, 0]
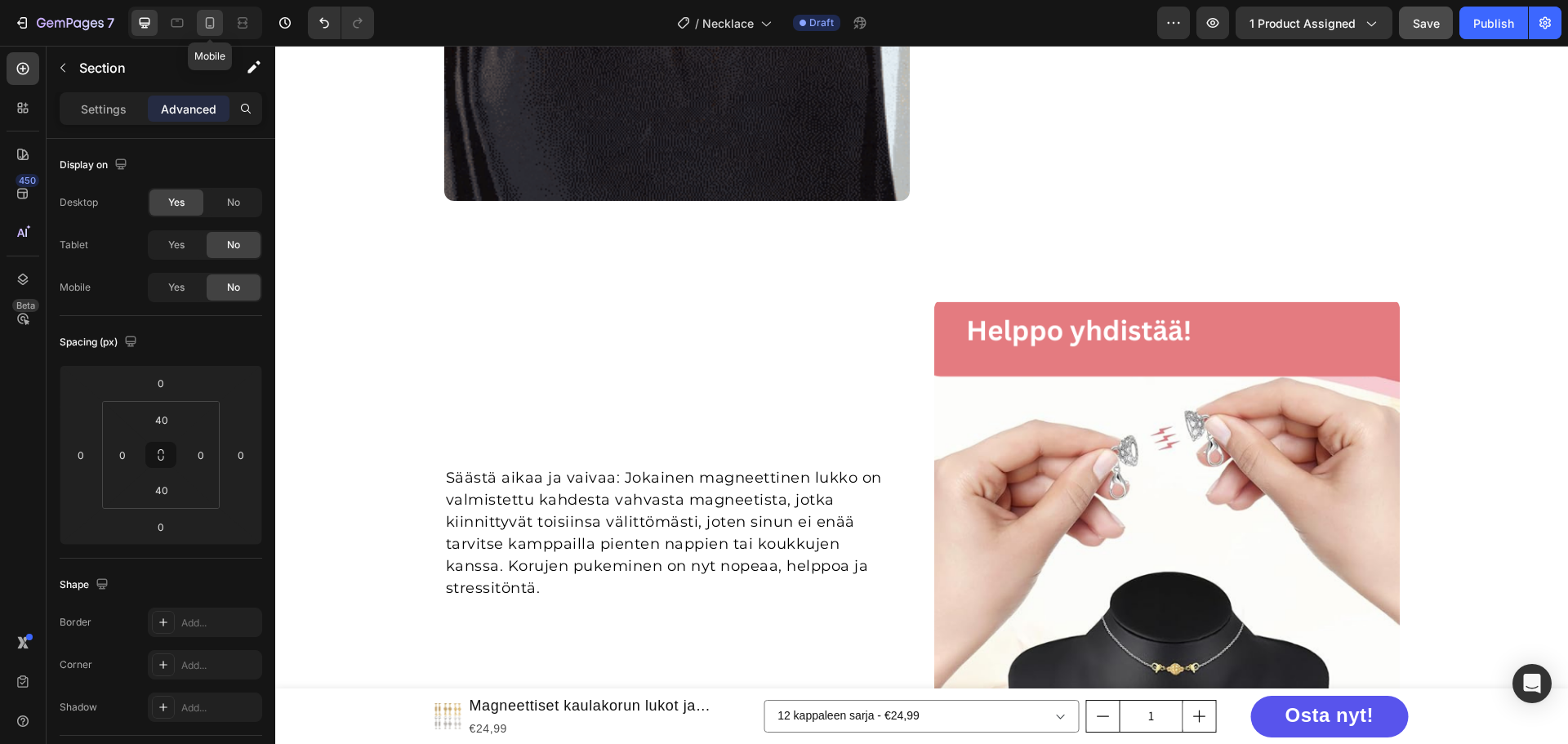
click at [212, 31] on div at bounding box center [209, 23] width 27 height 27
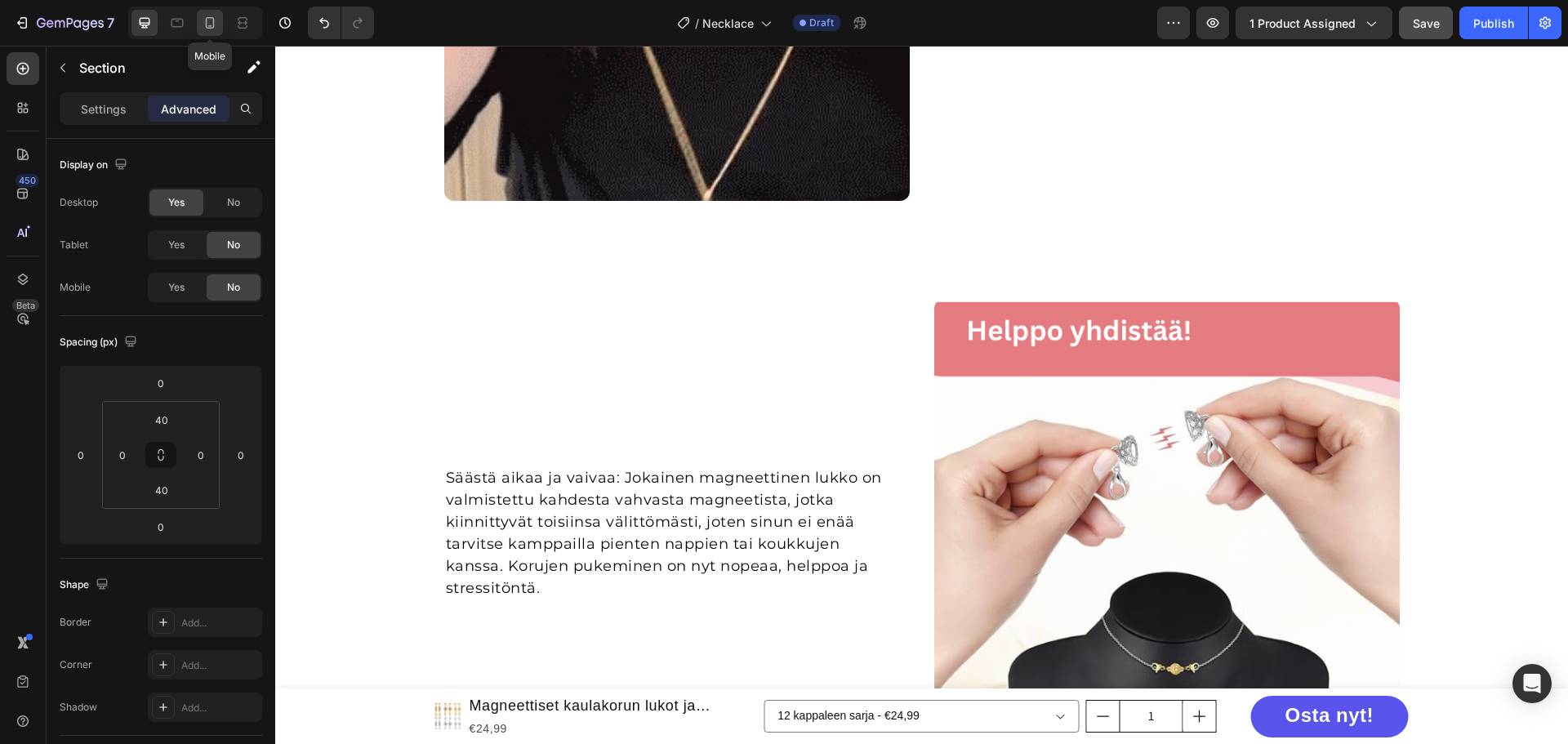
type input "56"
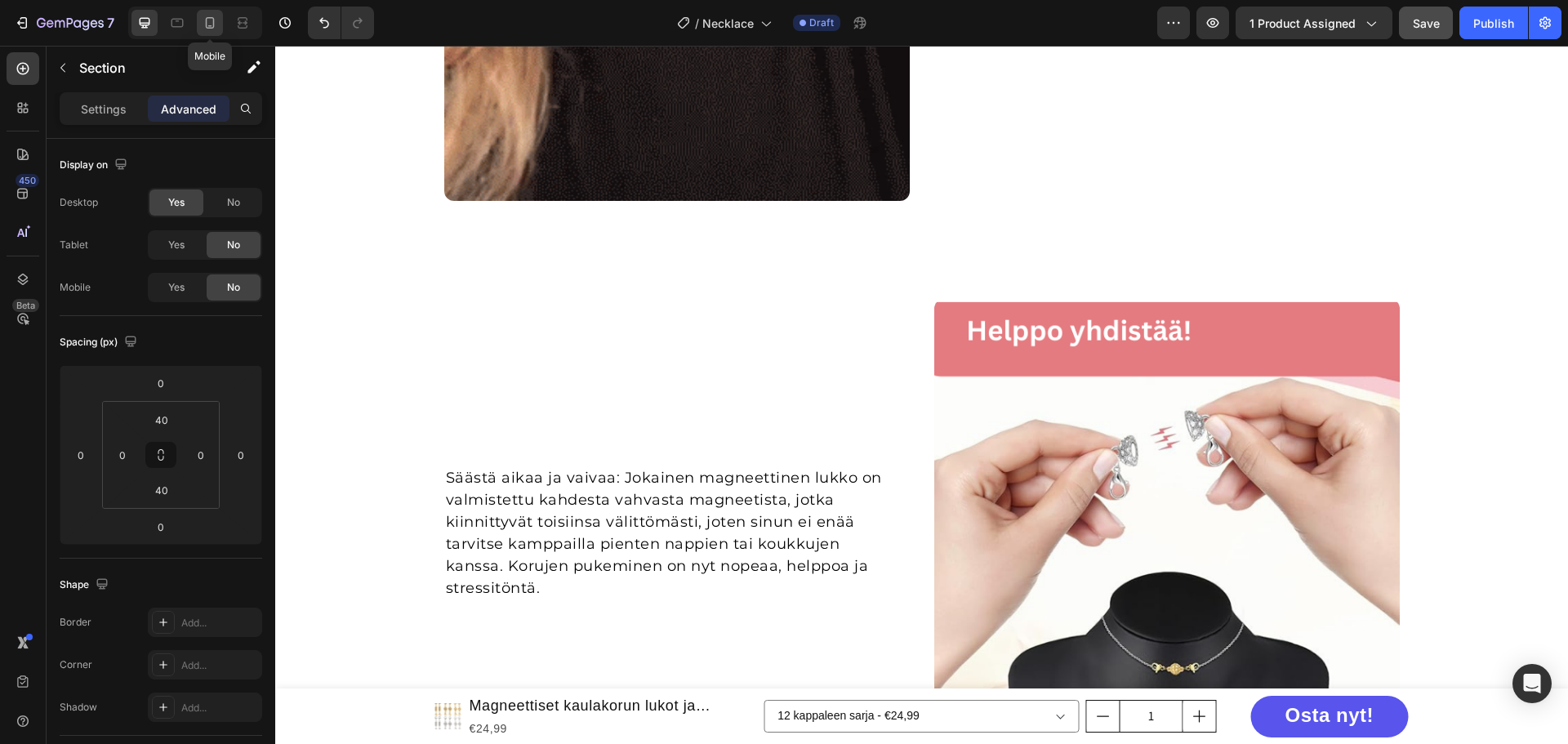
type input "56"
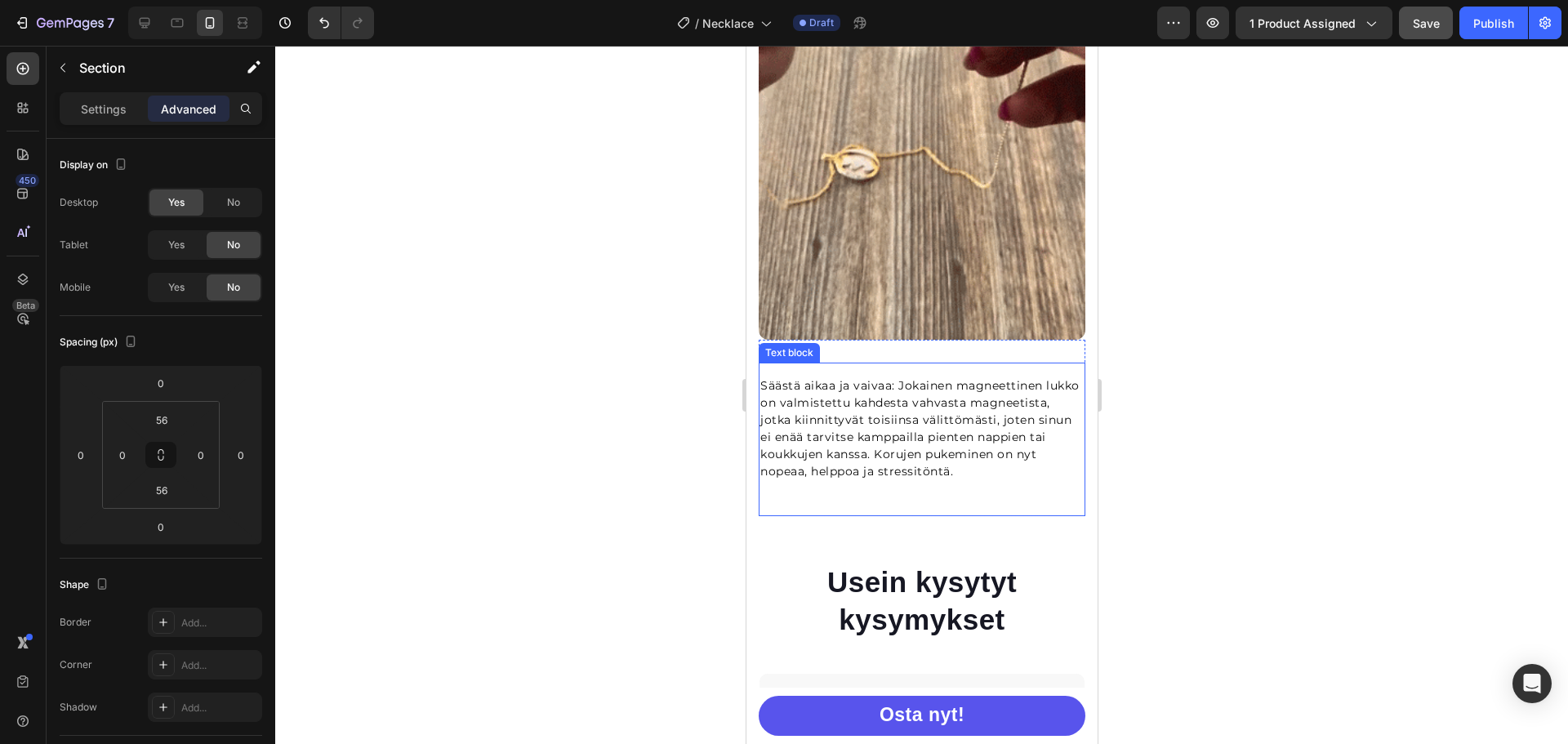
scroll to position [1829, 0]
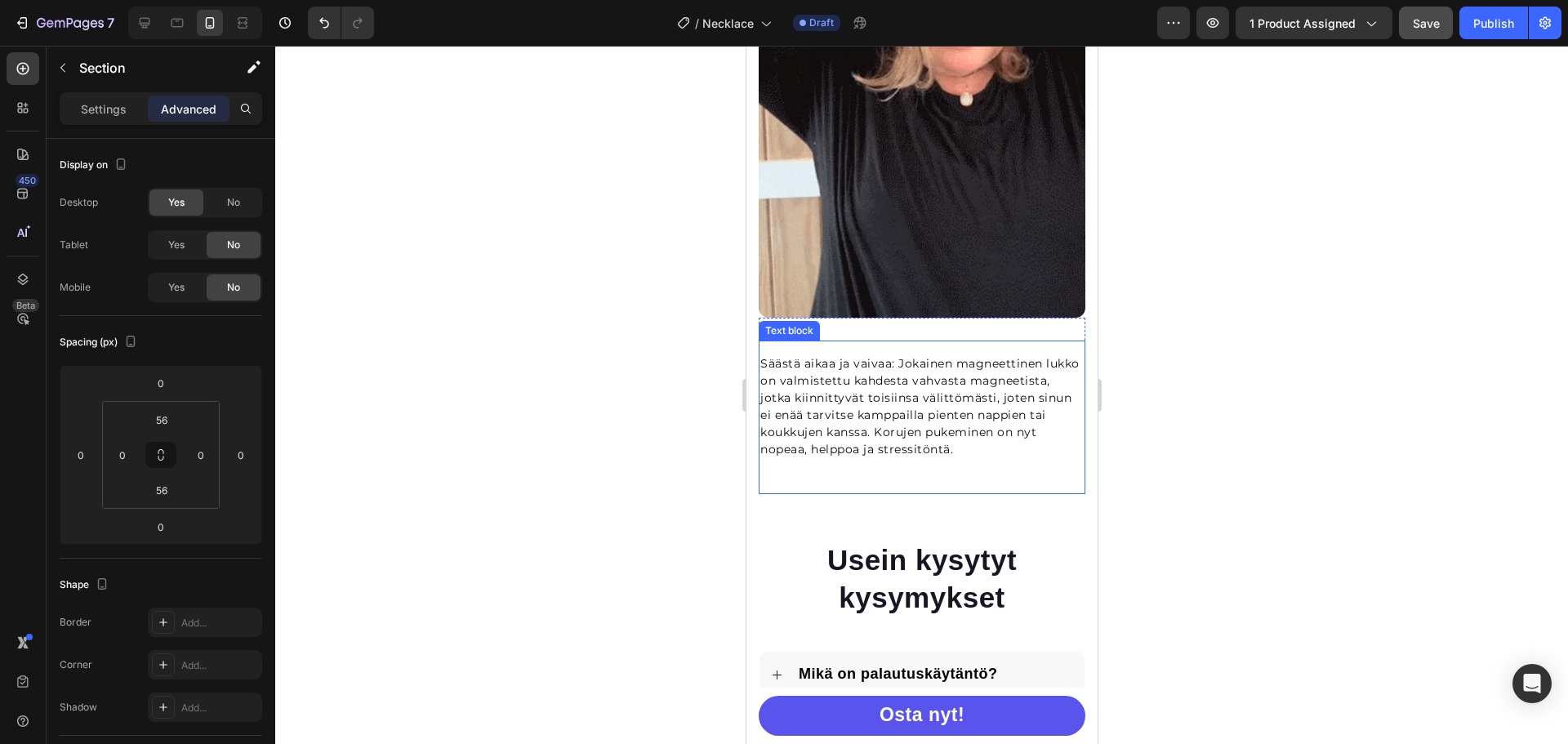
click at [887, 379] on p "Säästä aikaa ja vaivaa: Jokainen magneettinen lukko on valmistettu kahdesta vah…" at bounding box center [921, 406] width 323 height 103
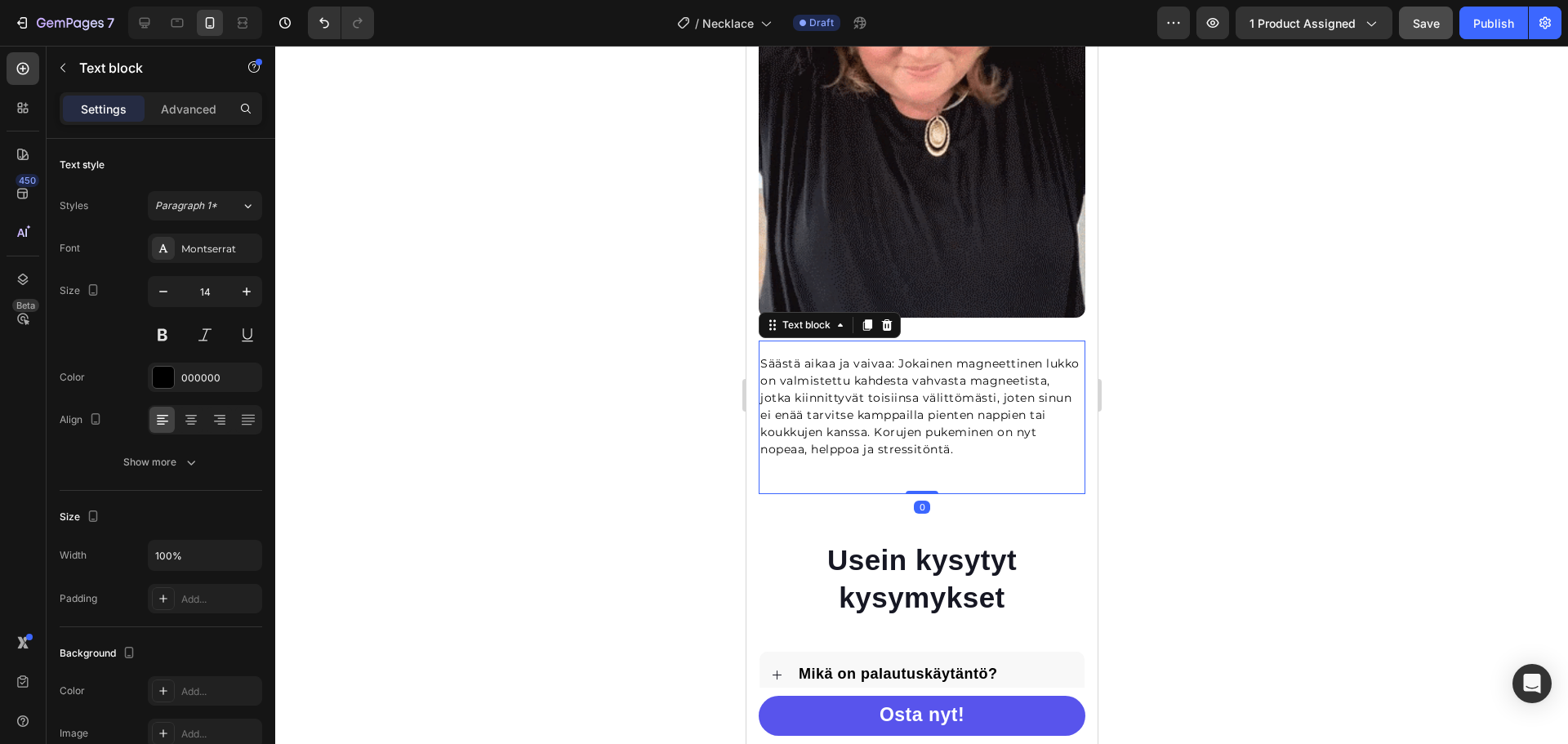
click at [887, 379] on p "Säästä aikaa ja vaivaa: Jokainen magneettinen lukko on valmistettu kahdesta vah…" at bounding box center [921, 406] width 323 height 103
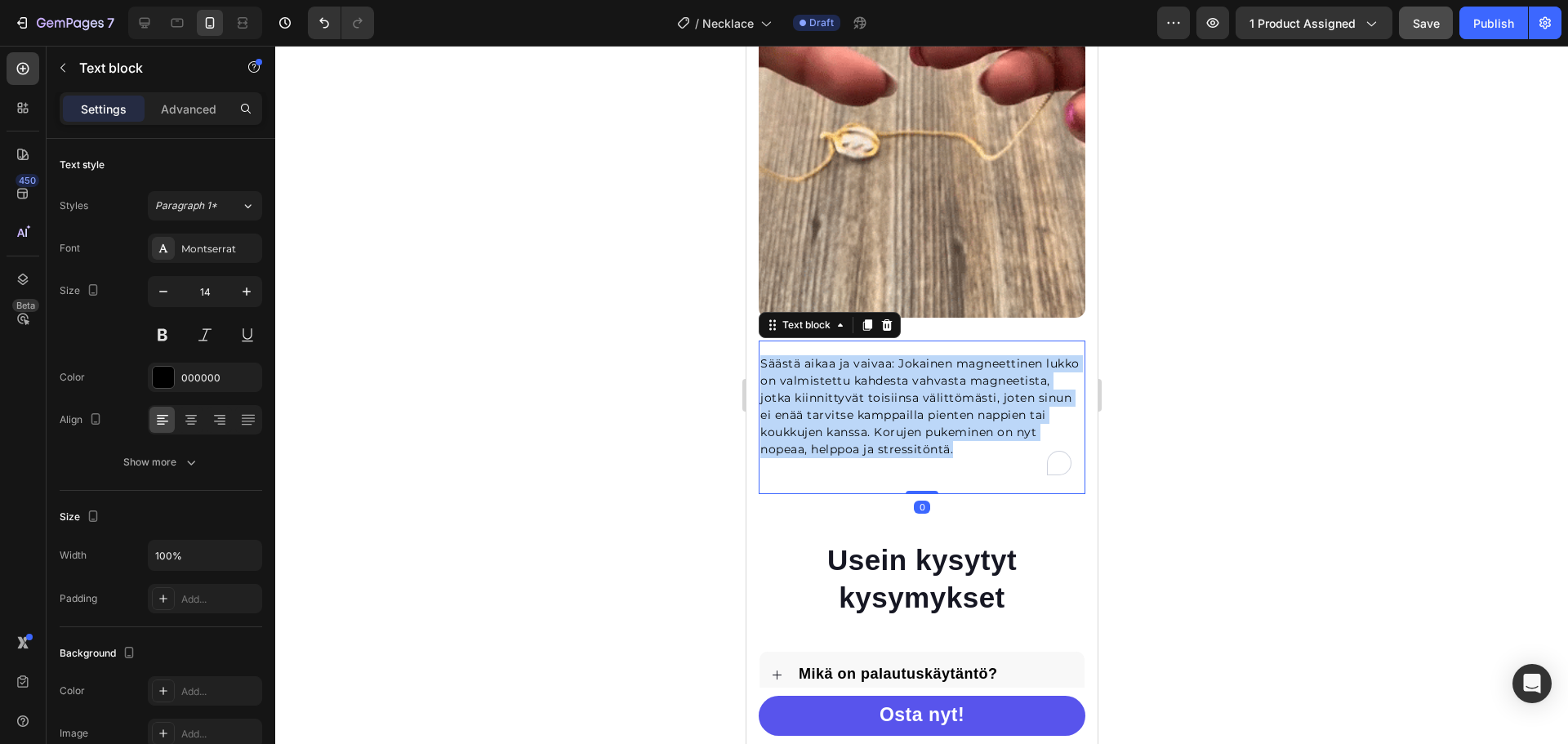
click at [887, 379] on p "Säästä aikaa ja vaivaa: Jokainen magneettinen lukko on valmistettu kahdesta vah…" at bounding box center [921, 406] width 323 height 103
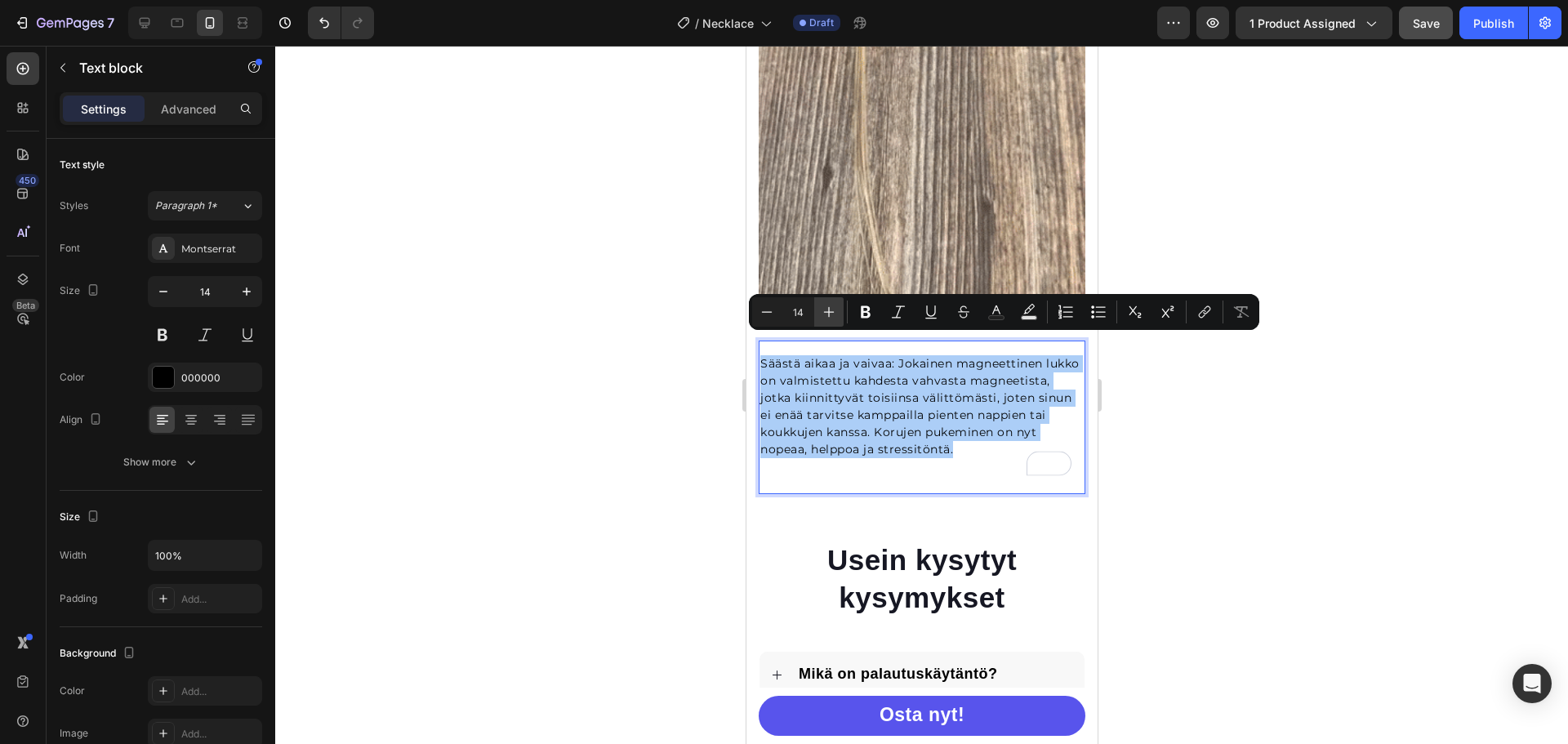
click at [834, 315] on icon "Editor contextual toolbar" at bounding box center [829, 312] width 17 height 17
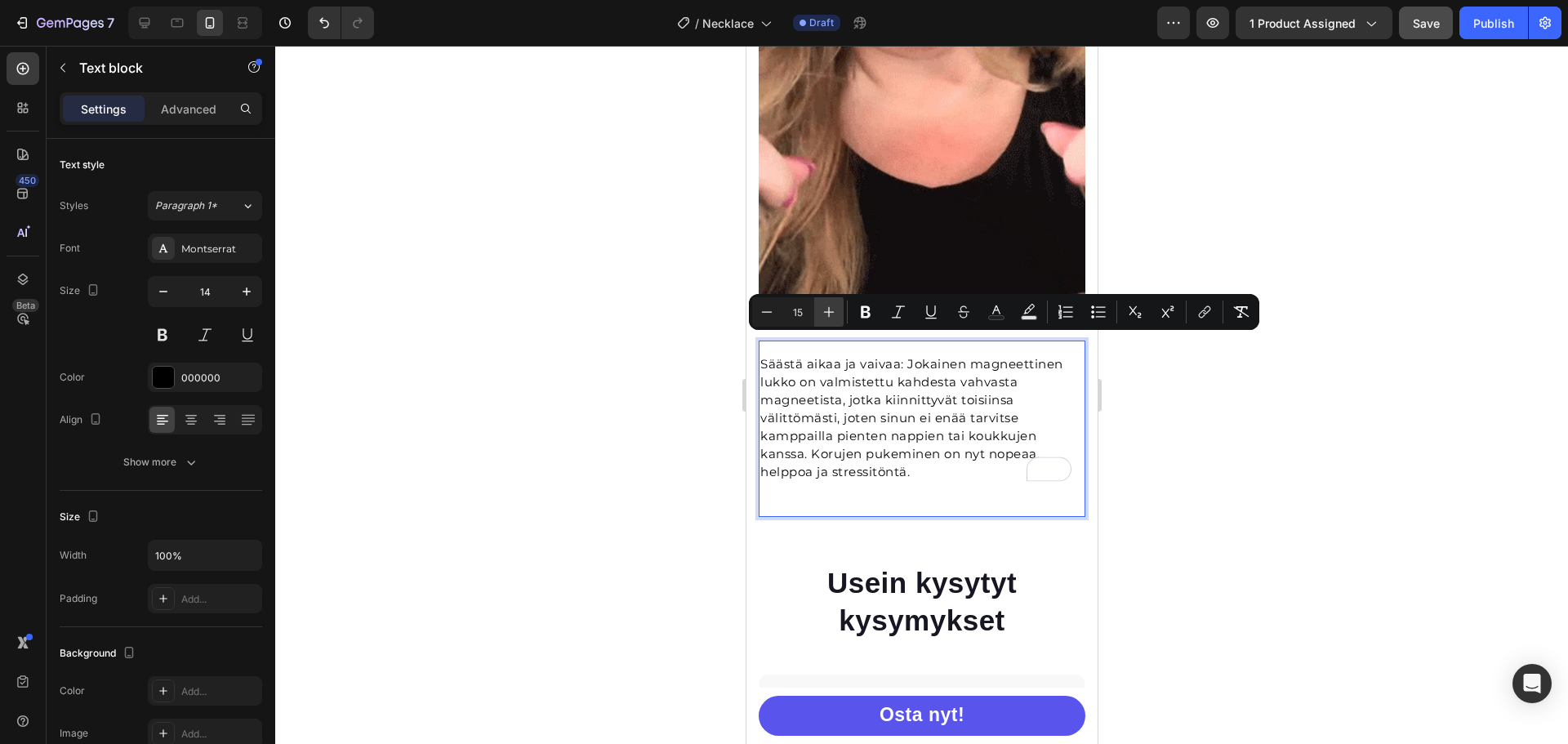
click at [834, 315] on icon "Editor contextual toolbar" at bounding box center [829, 312] width 17 height 17
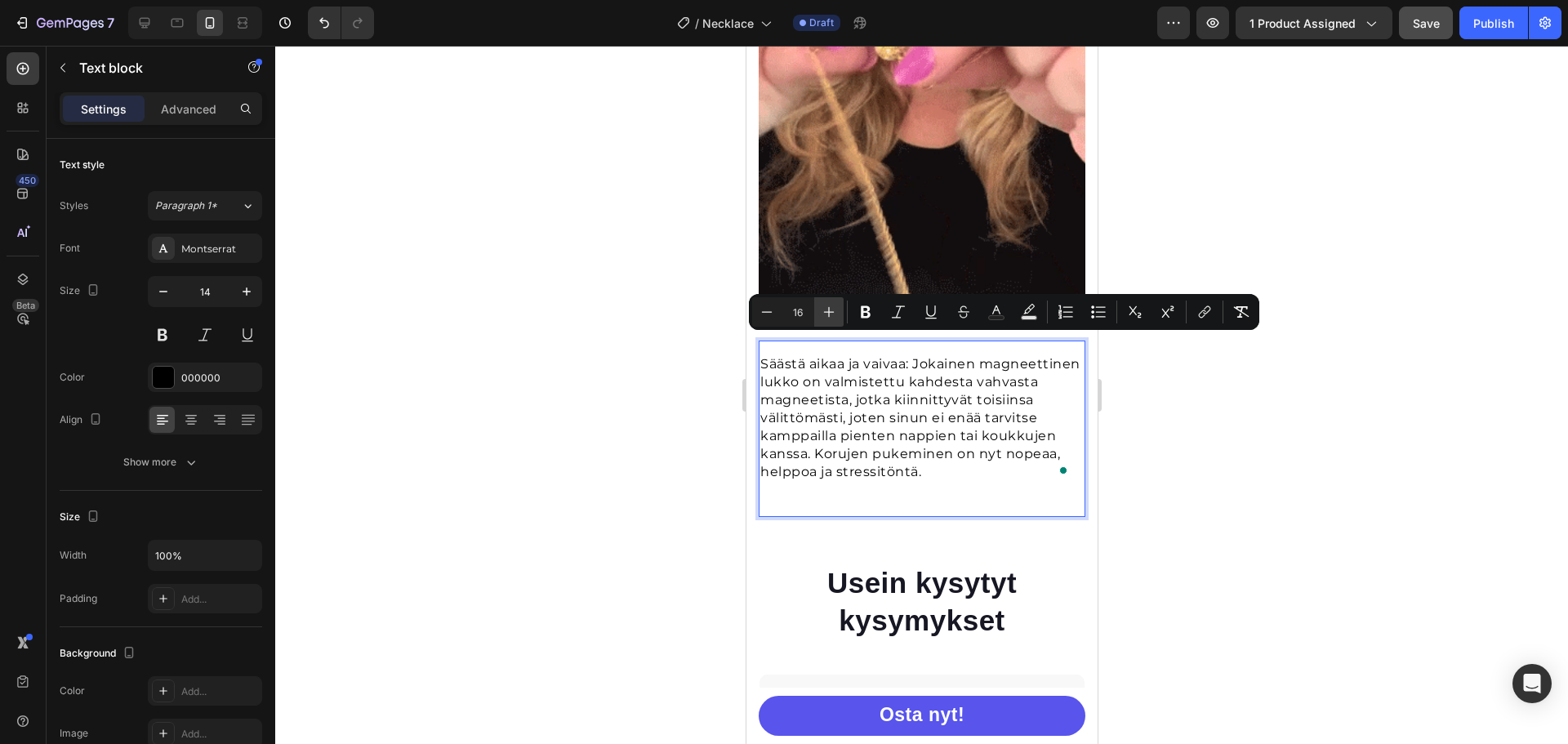
click at [833, 312] on icon "Editor contextual toolbar" at bounding box center [829, 312] width 11 height 11
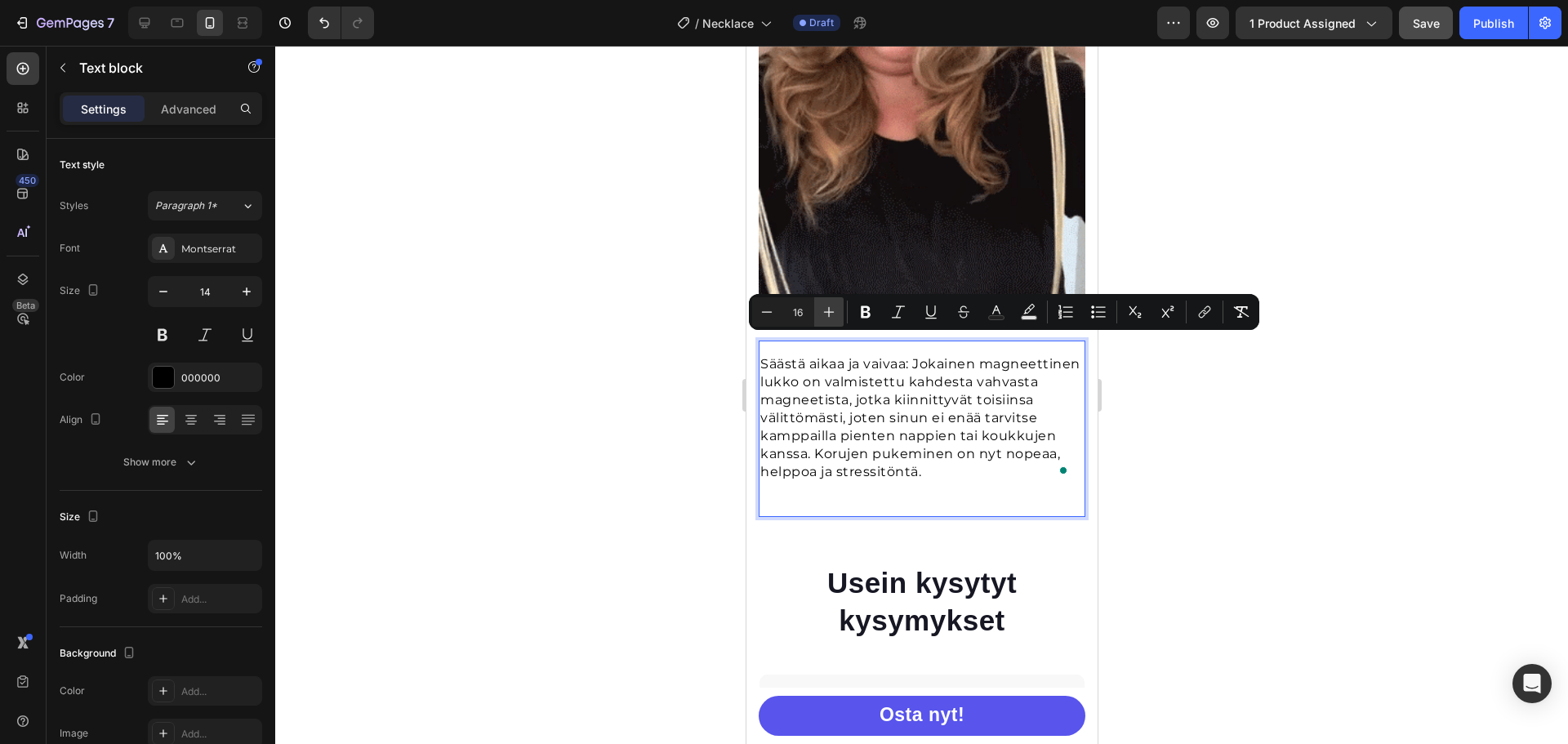
type input "17"
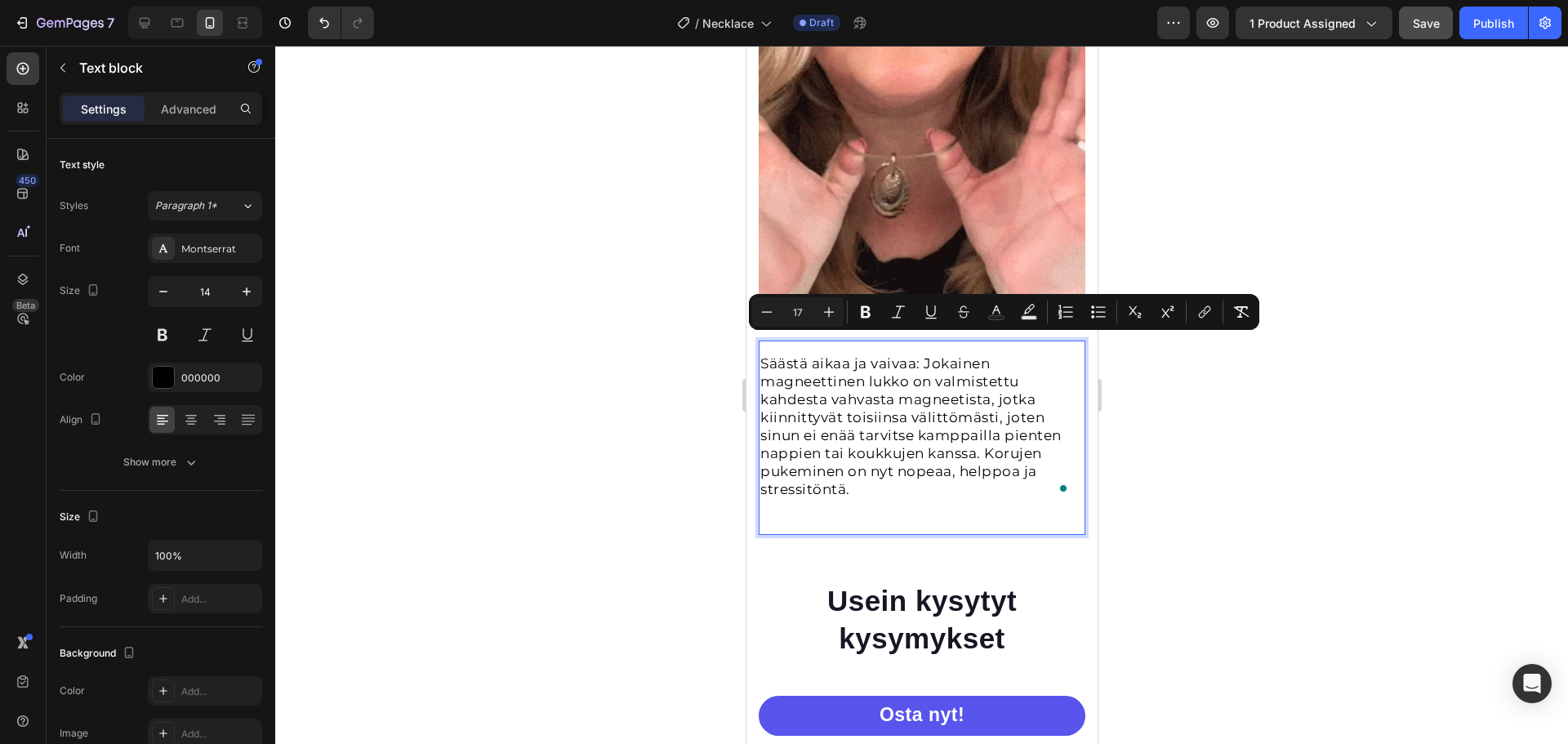
click at [1131, 446] on div at bounding box center [921, 395] width 1293 height 698
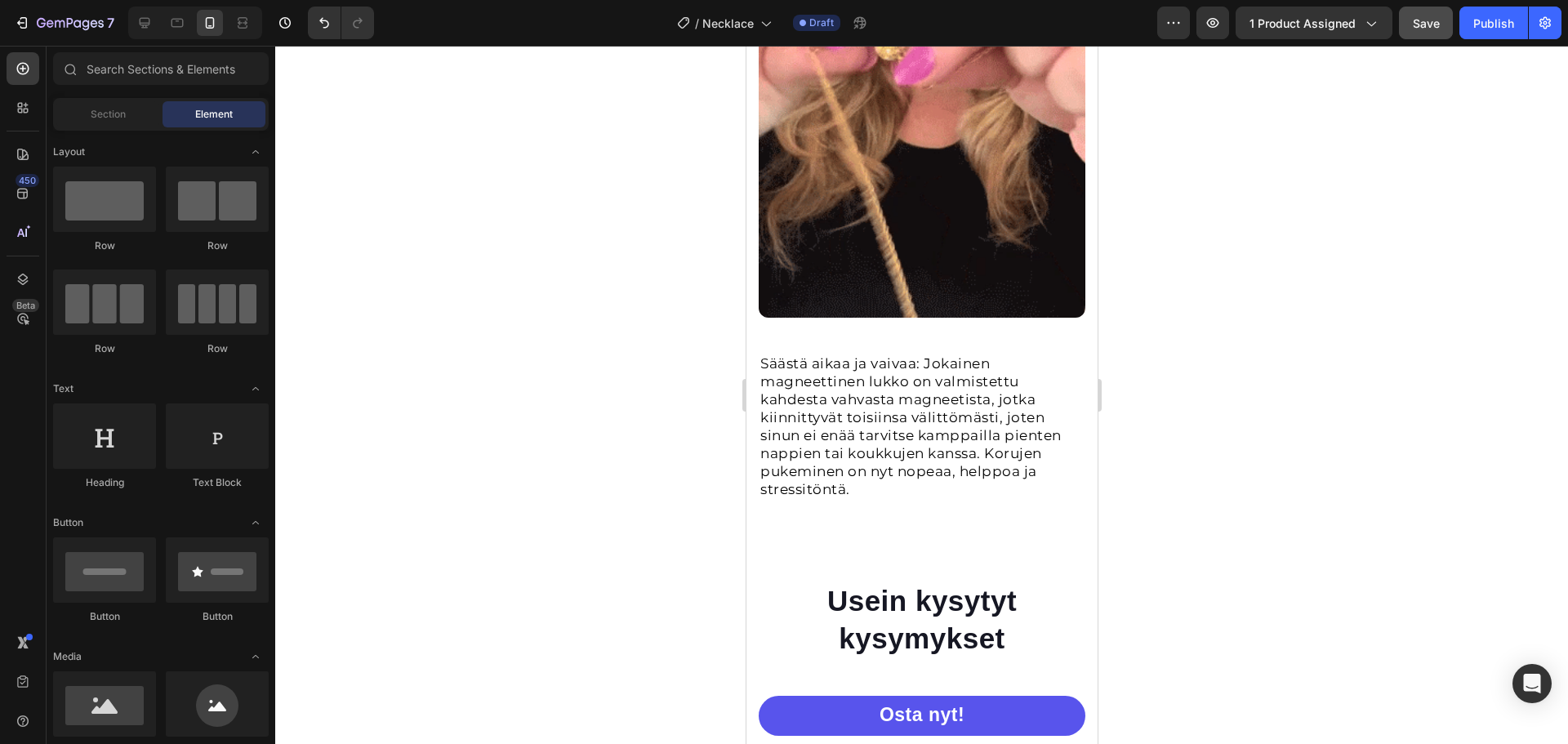
click at [1150, 371] on div at bounding box center [921, 395] width 1293 height 698
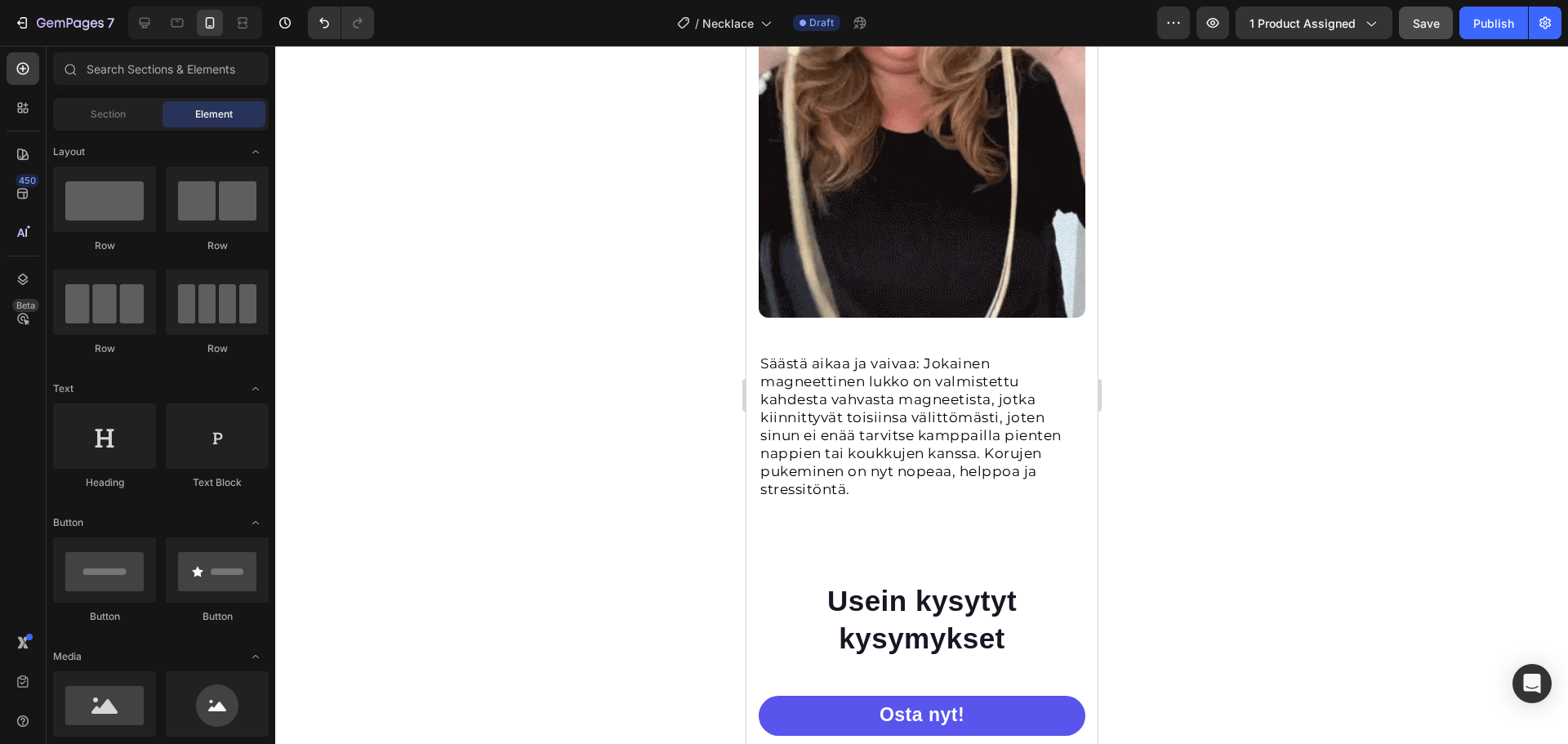
click at [1423, 29] on span "Save" at bounding box center [1425, 24] width 27 height 14
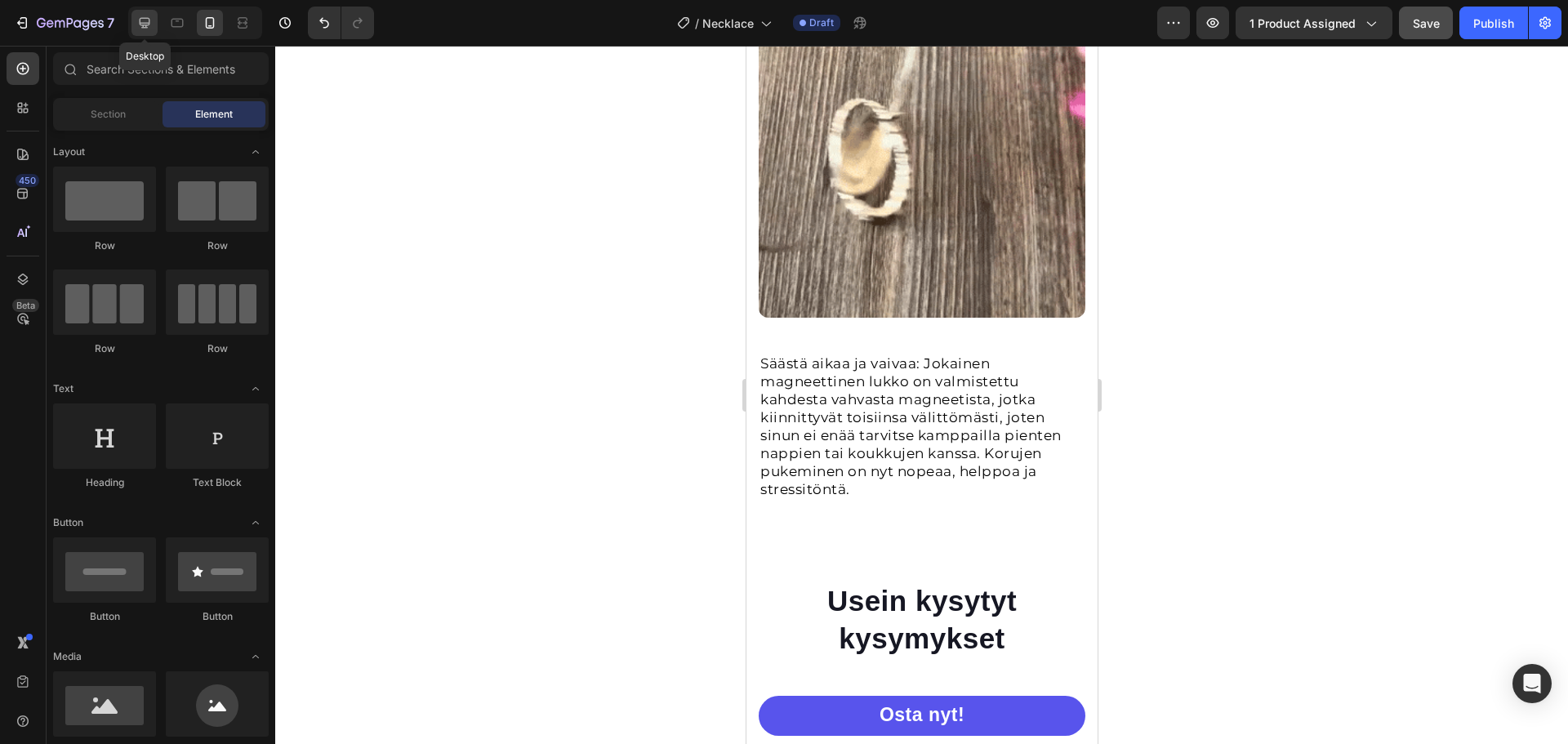
click at [147, 18] on icon at bounding box center [145, 23] width 11 height 11
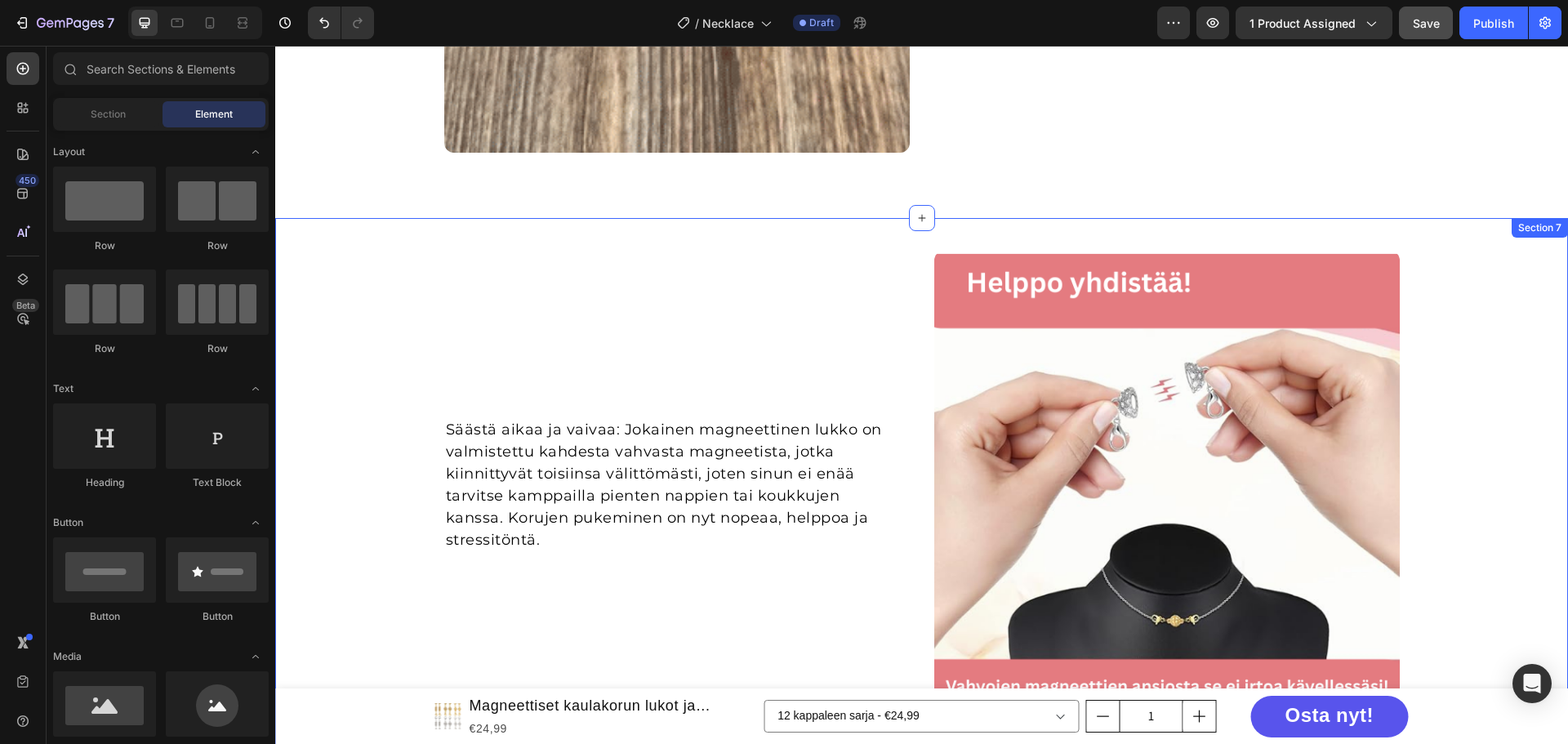
scroll to position [1762, 0]
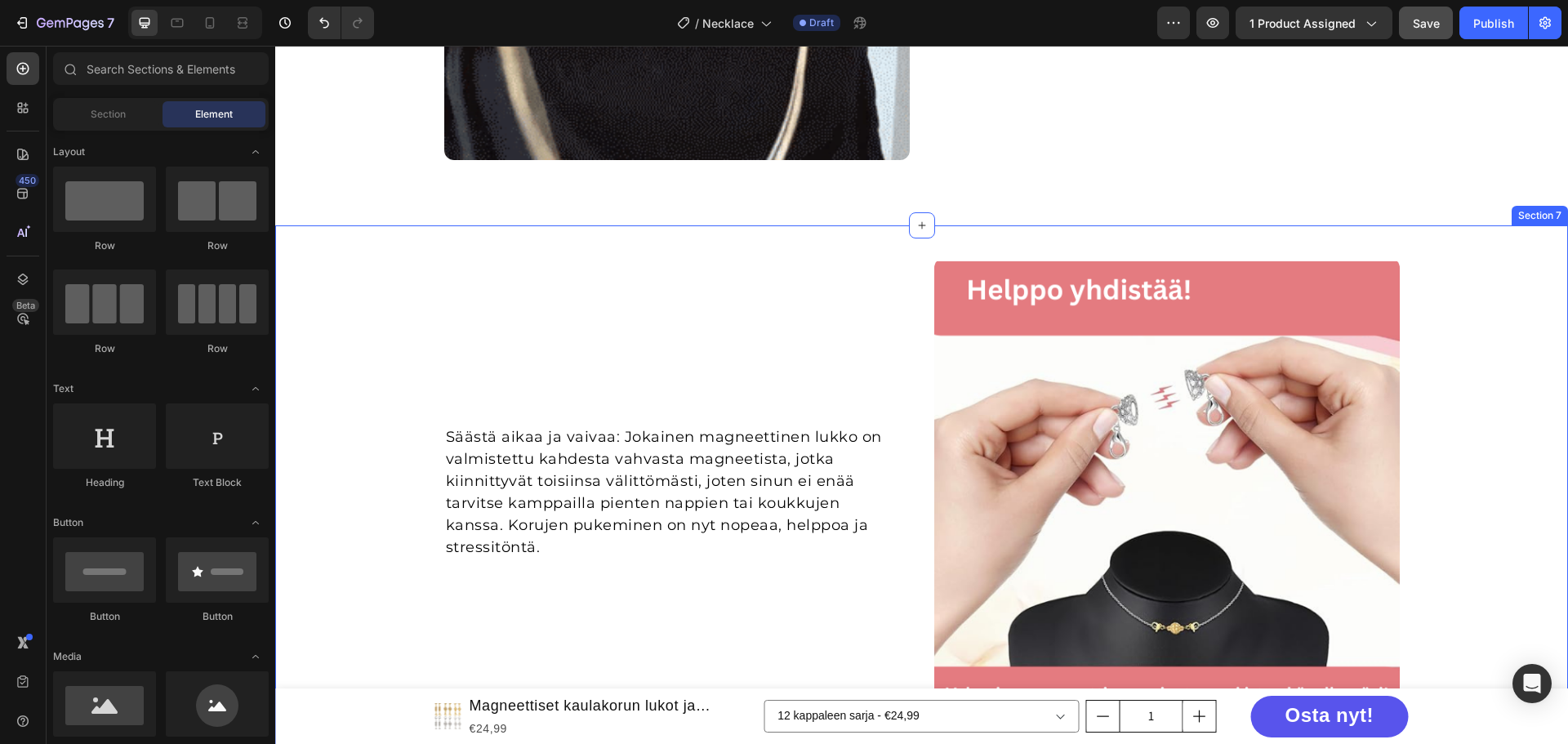
click at [319, 264] on div "Säästä aikaa ja vaivaa: Jokainen magneettinen lukko on valmistettu kahdesta vah…" at bounding box center [921, 491] width 1293 height 469
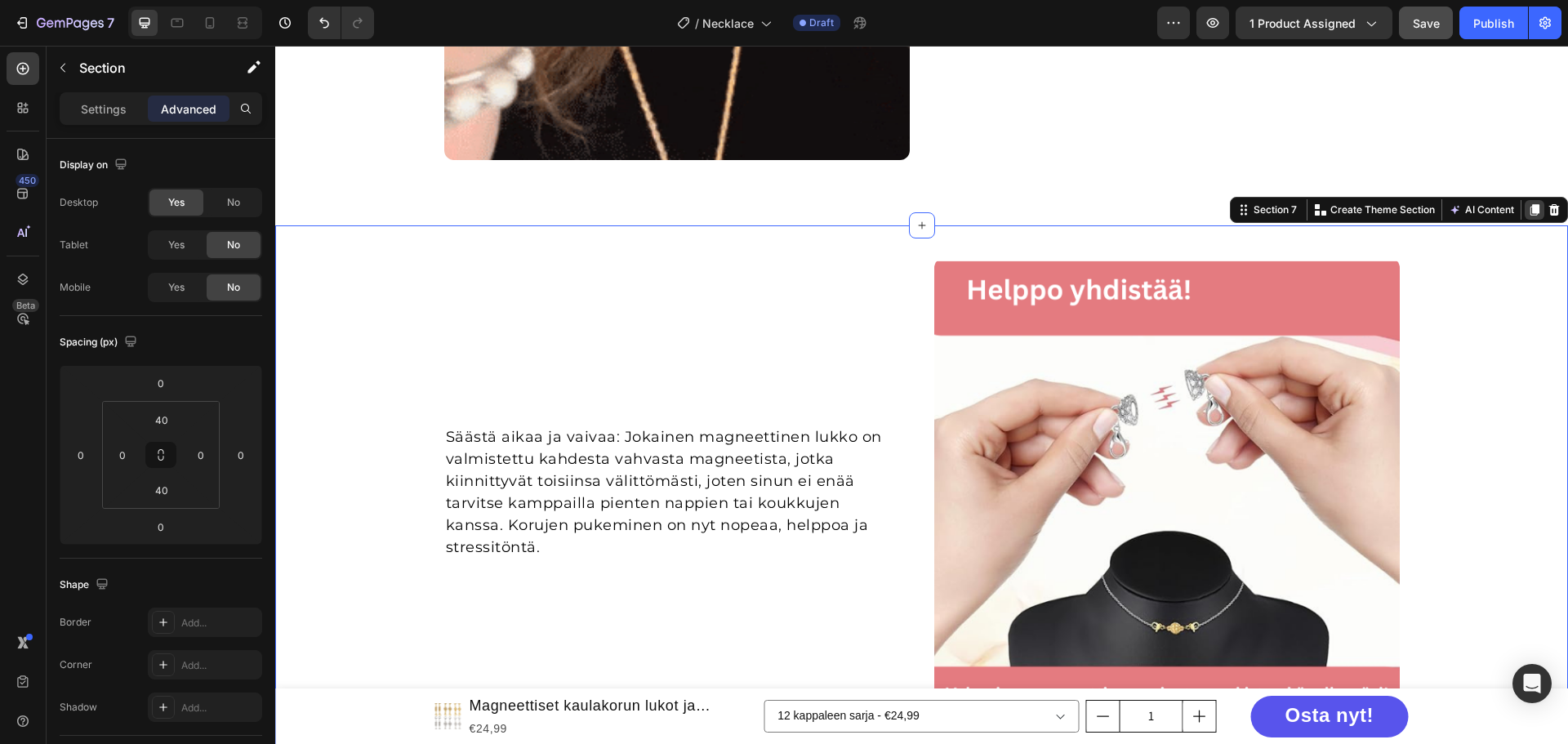
click at [1531, 207] on icon at bounding box center [1535, 210] width 9 height 12
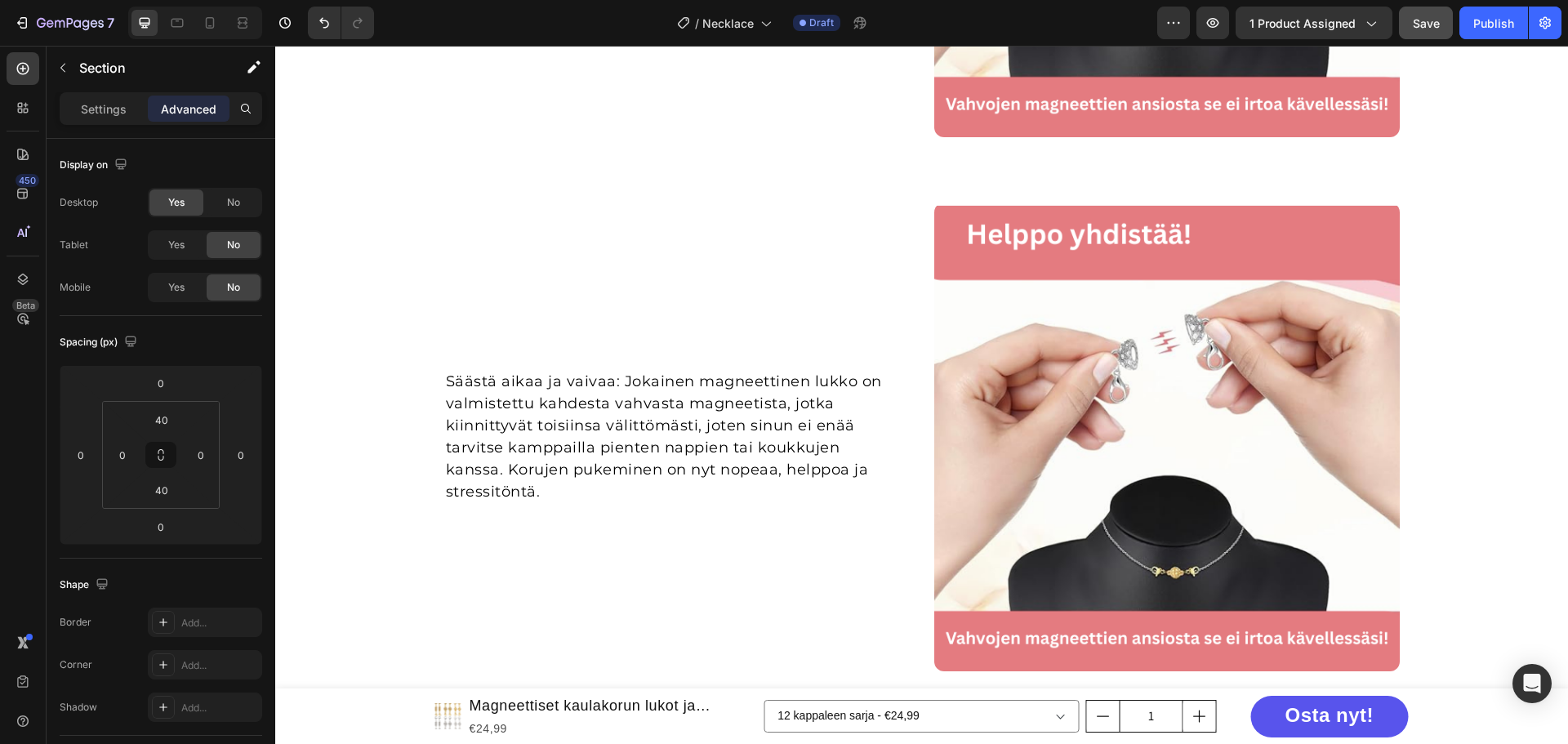
scroll to position [2419, 0]
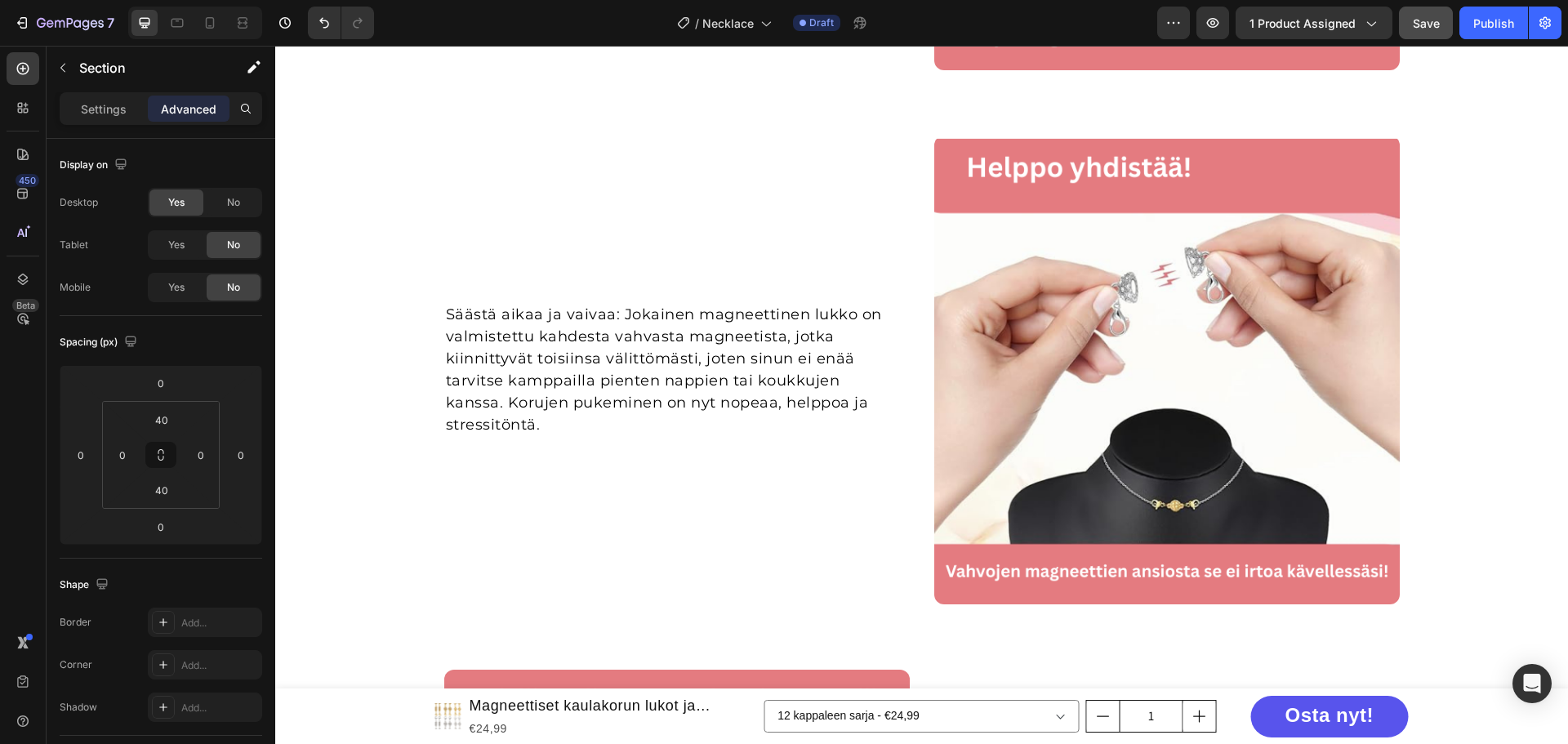
click at [337, 214] on div "Säästä aikaa ja vaivaa: Jokainen magneettinen lukko on valmistettu kahdesta vah…" at bounding box center [921, 370] width 1293 height 469
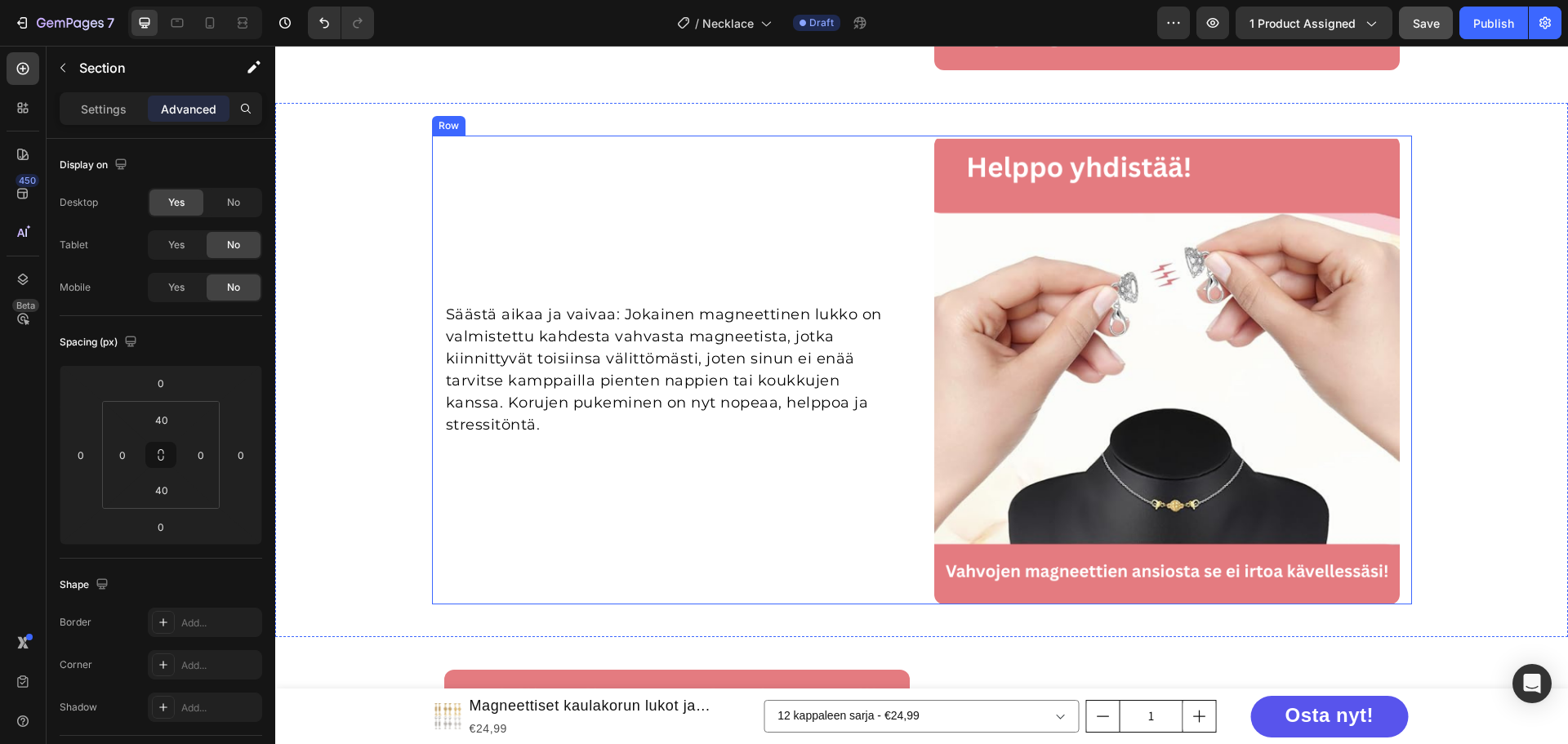
click at [478, 156] on div "Säästä aikaa ja vaivaa: Jokainen magneettinen lukko on valmistettu kahdesta vah…" at bounding box center [676, 370] width 465 height 469
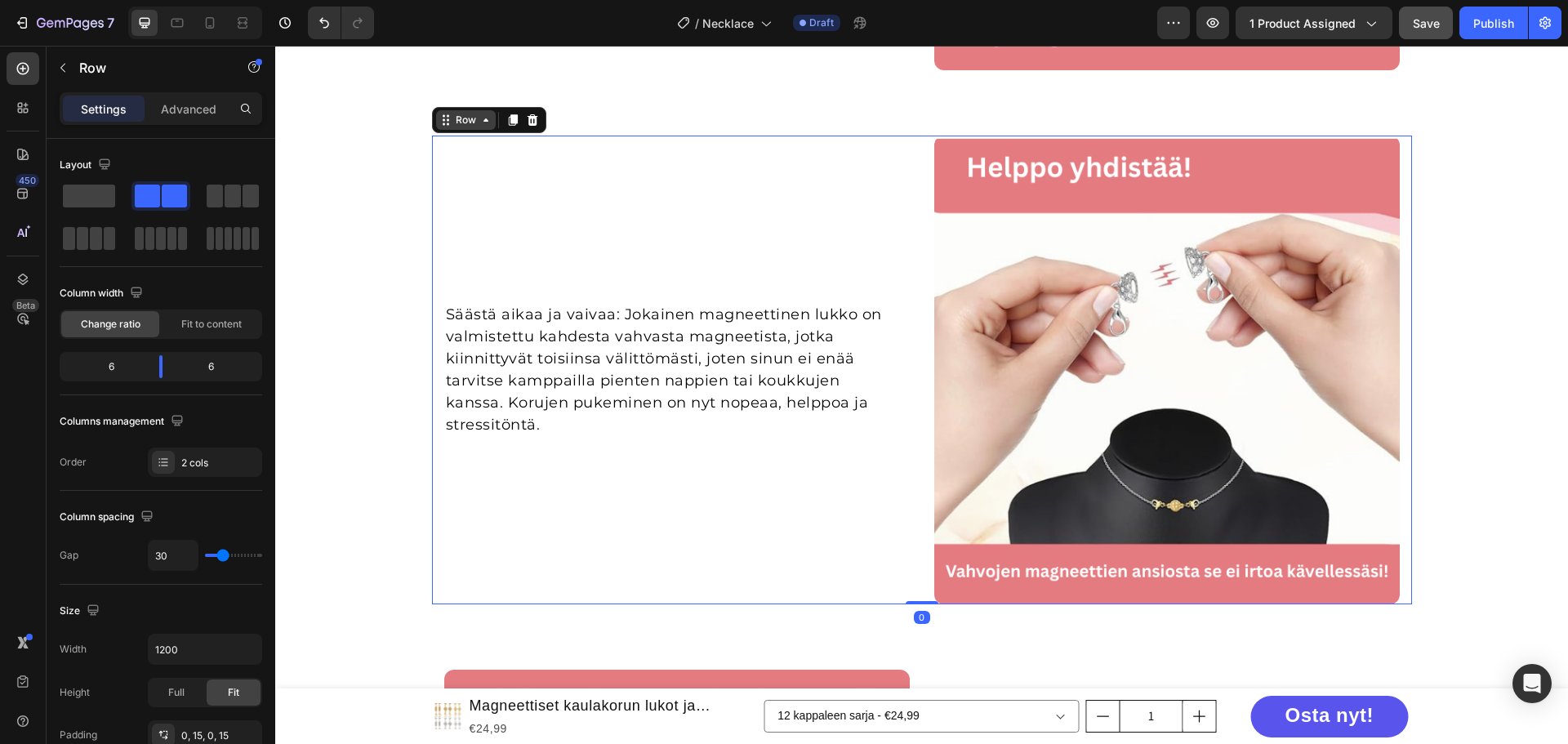
click at [484, 122] on icon at bounding box center [486, 119] width 5 height 3
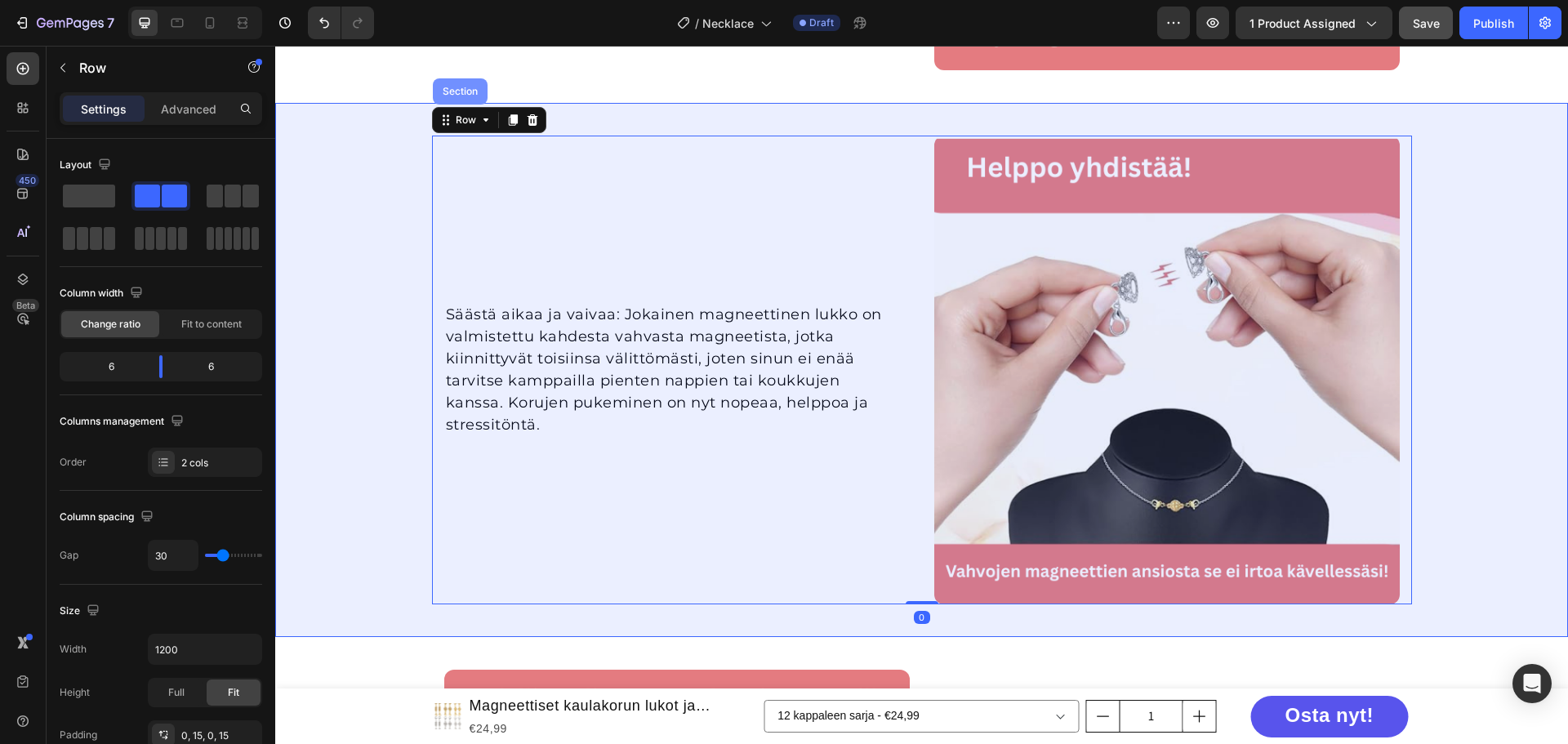
click at [456, 100] on div "Section" at bounding box center [460, 91] width 55 height 27
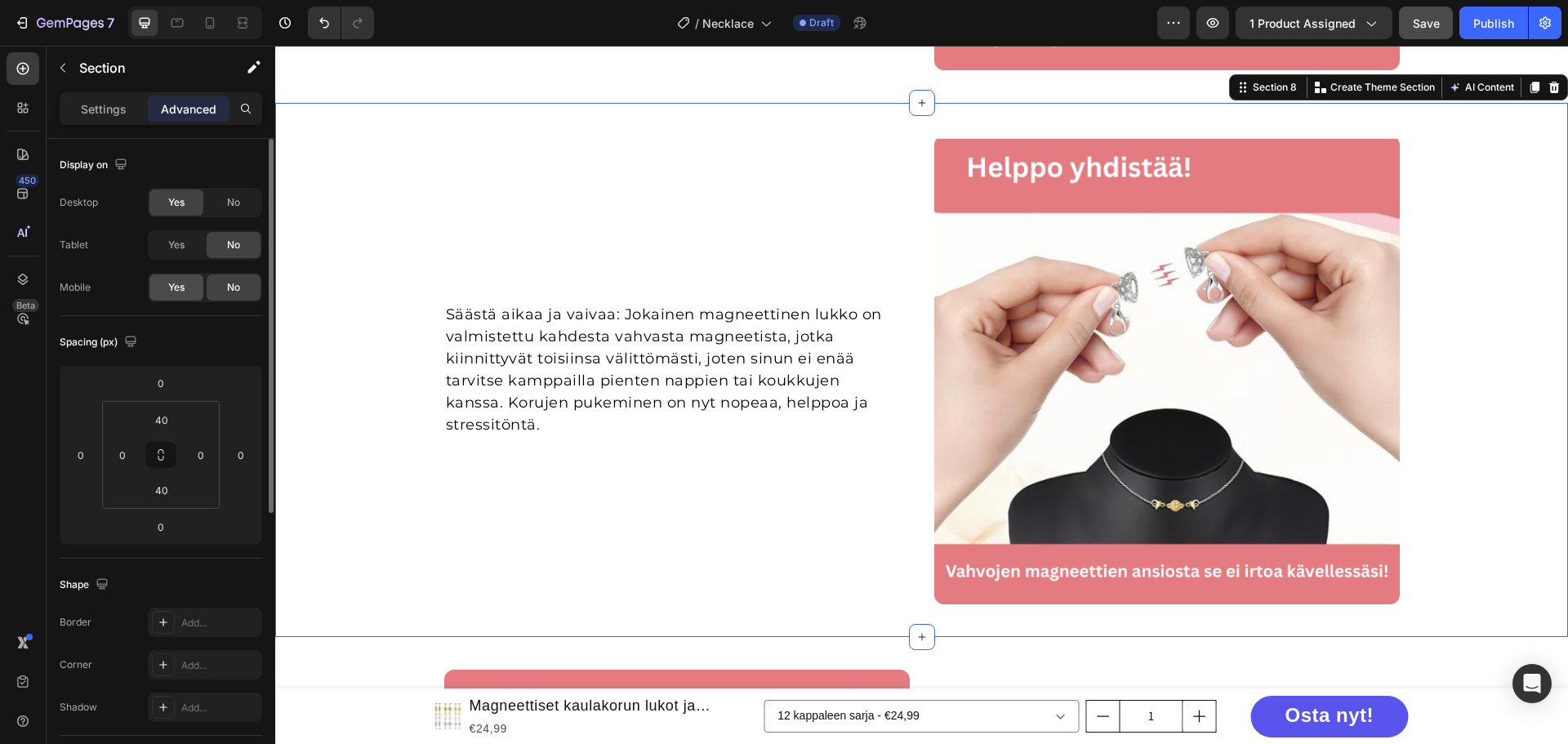
click at [183, 286] on span "Yes" at bounding box center [176, 287] width 17 height 15
click at [184, 247] on span "Yes" at bounding box center [176, 245] width 17 height 15
click at [229, 200] on span "No" at bounding box center [233, 202] width 13 height 15
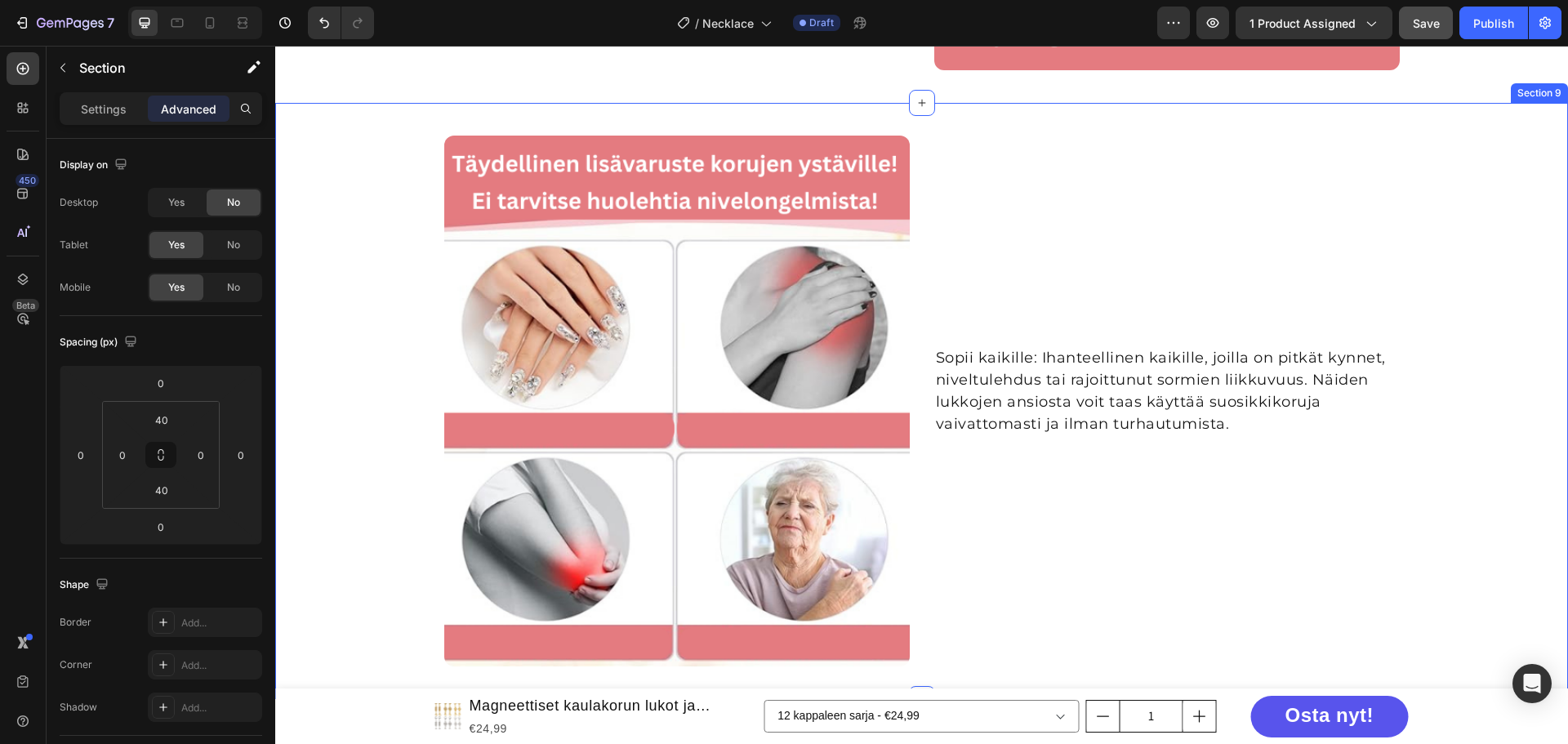
click at [1439, 174] on div "Image Sopii kaikille: Ihanteellinen kaikille, joilla on pitkät kynnet, niveltul…" at bounding box center [921, 401] width 1293 height 531
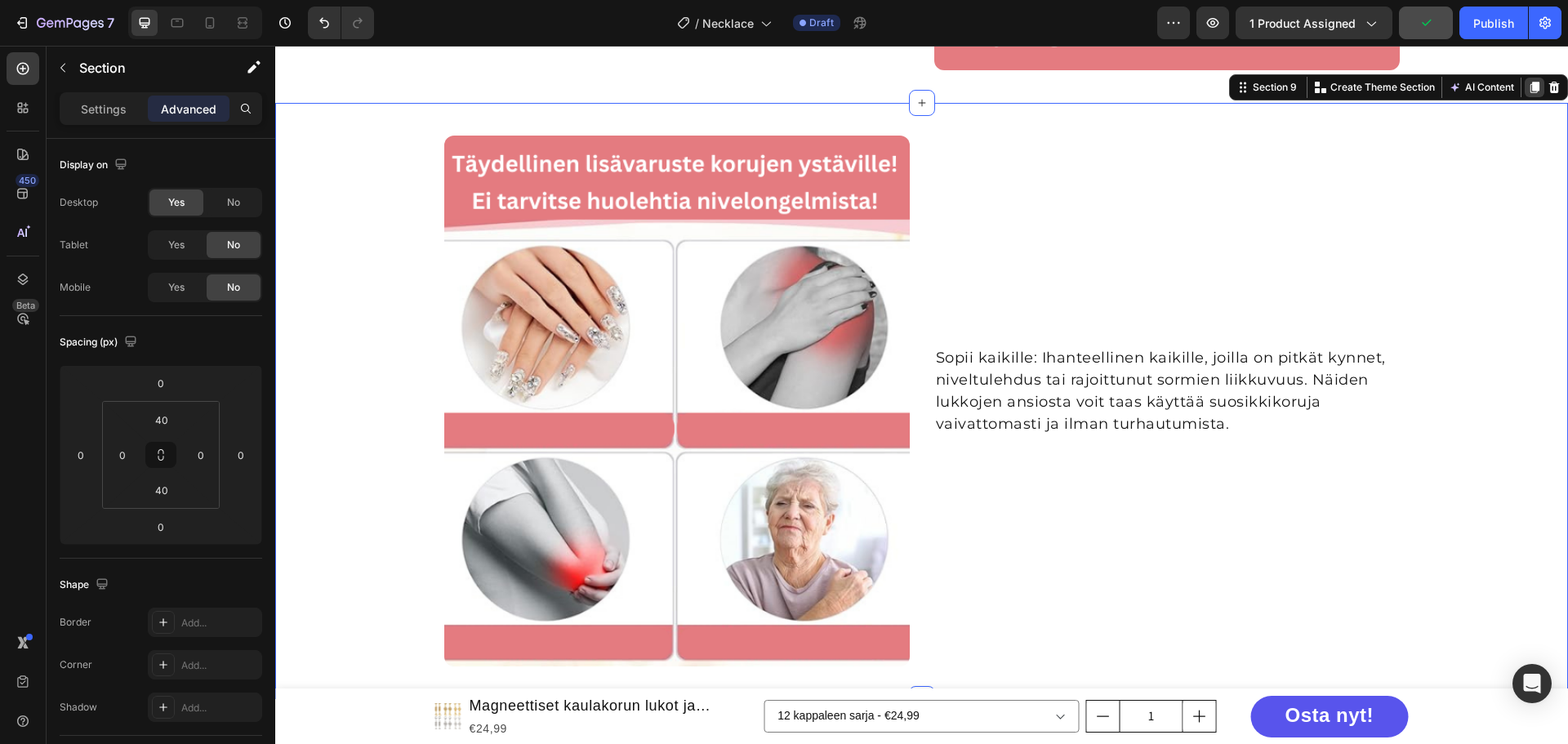
click at [1528, 91] on icon at bounding box center [1534, 86] width 13 height 13
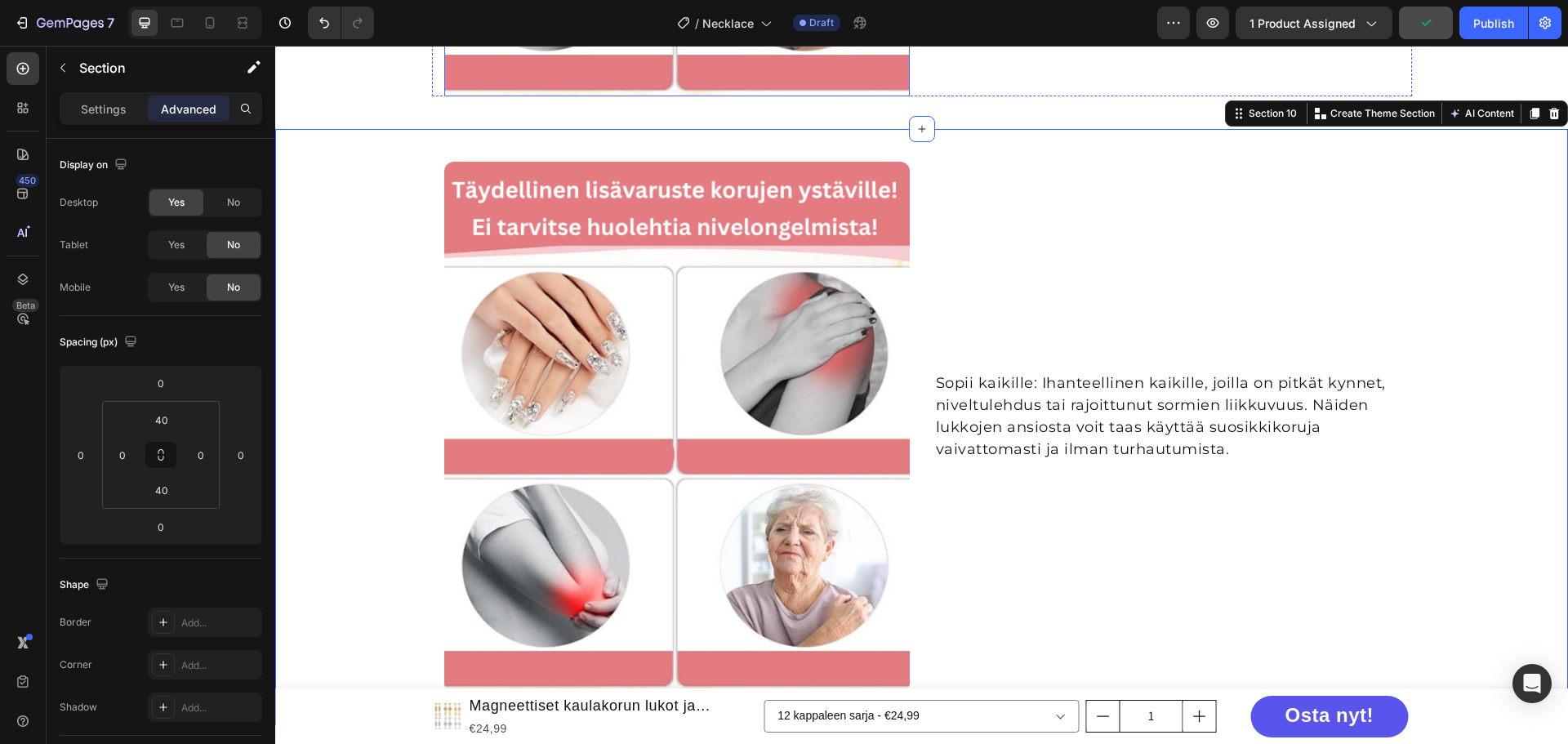
scroll to position [3015, 0]
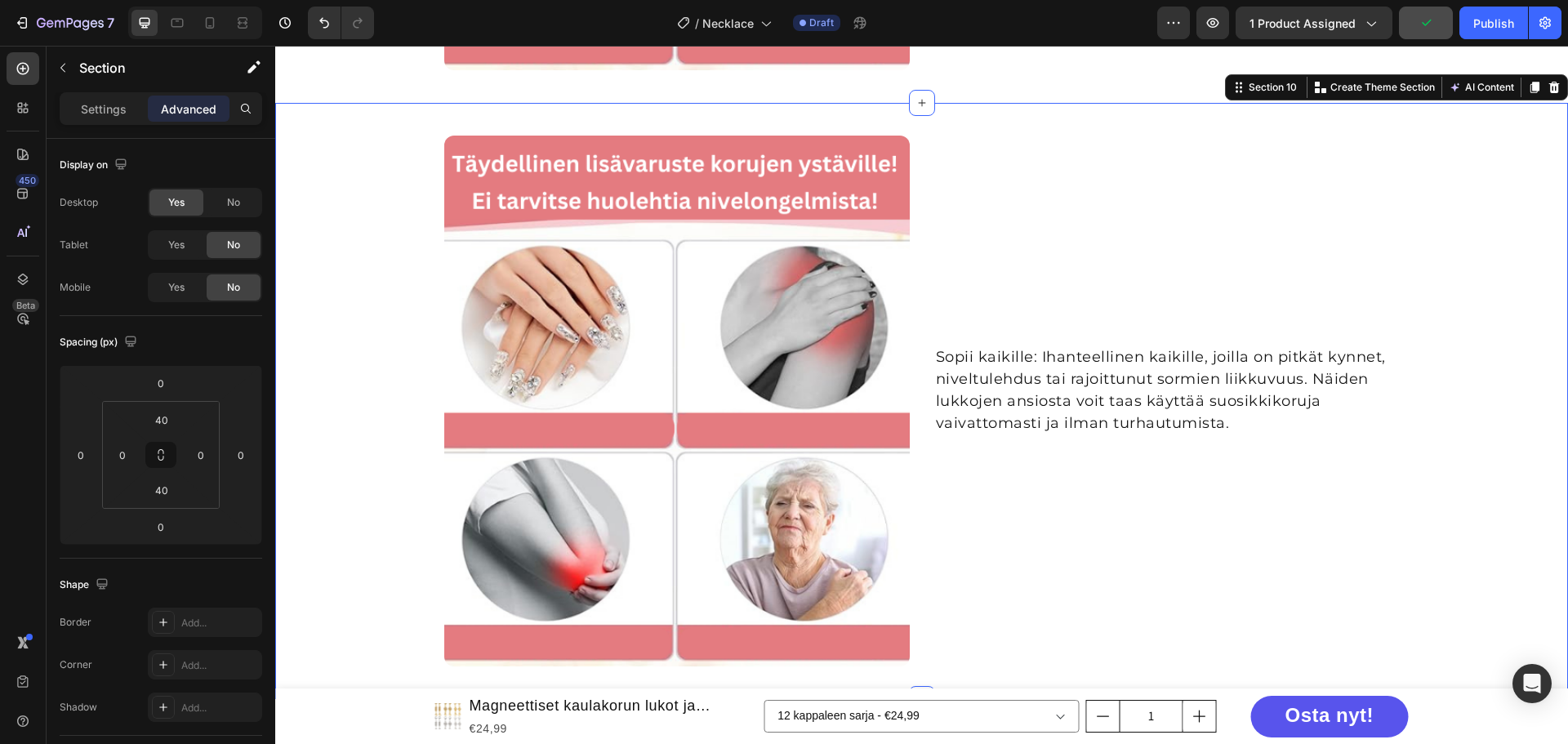
click at [370, 231] on div "Image Sopii kaikille: Ihanteellinen kaikille, joilla on pitkät kynnet, niveltul…" at bounding box center [921, 401] width 1293 height 531
click at [188, 278] on div "Yes" at bounding box center [176, 287] width 54 height 27
drag, startPoint x: 192, startPoint y: 250, endPoint x: 196, endPoint y: 234, distance: 16.5
click at [192, 249] on div "Yes" at bounding box center [176, 245] width 54 height 27
click at [214, 204] on div "No" at bounding box center [233, 202] width 54 height 27
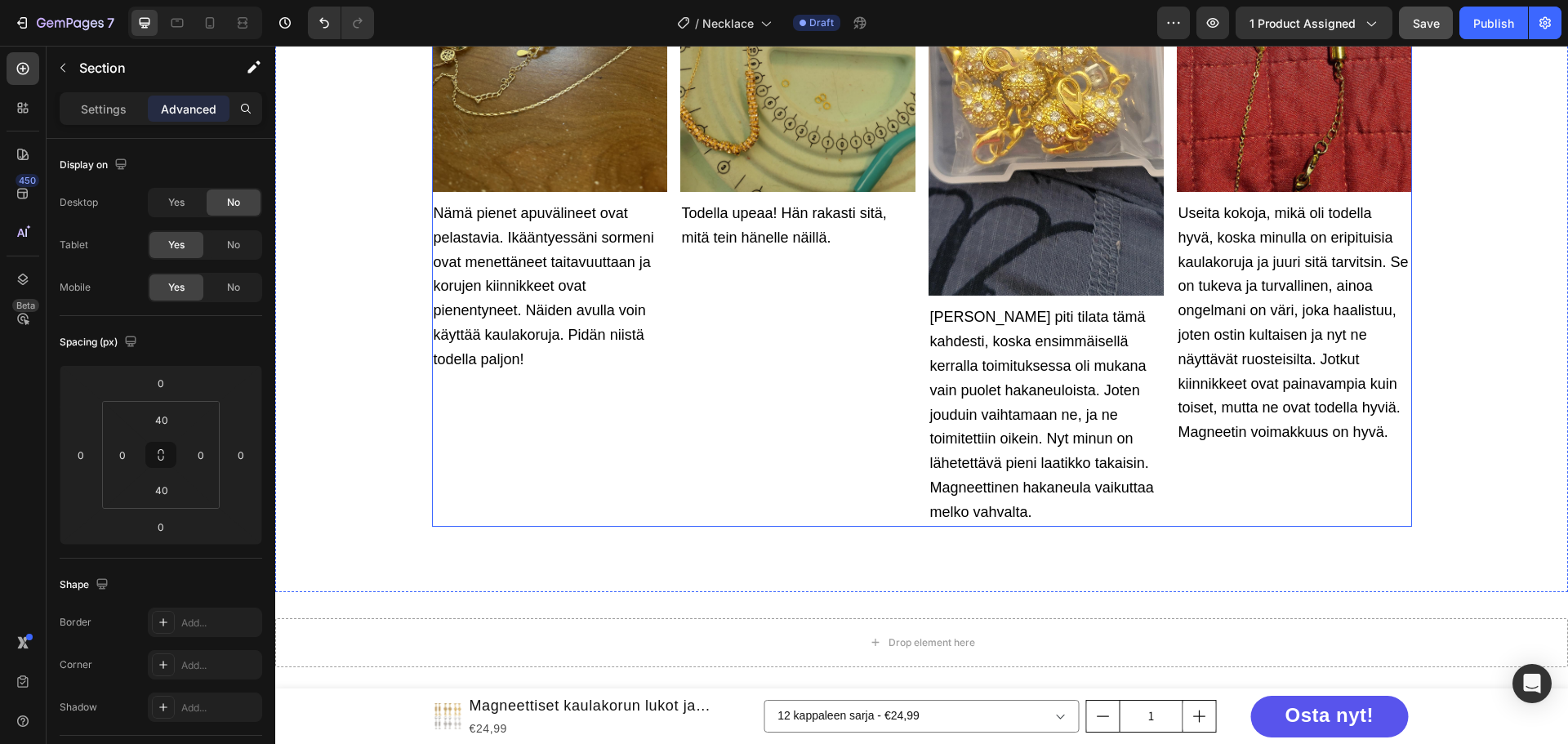
scroll to position [3586, 0]
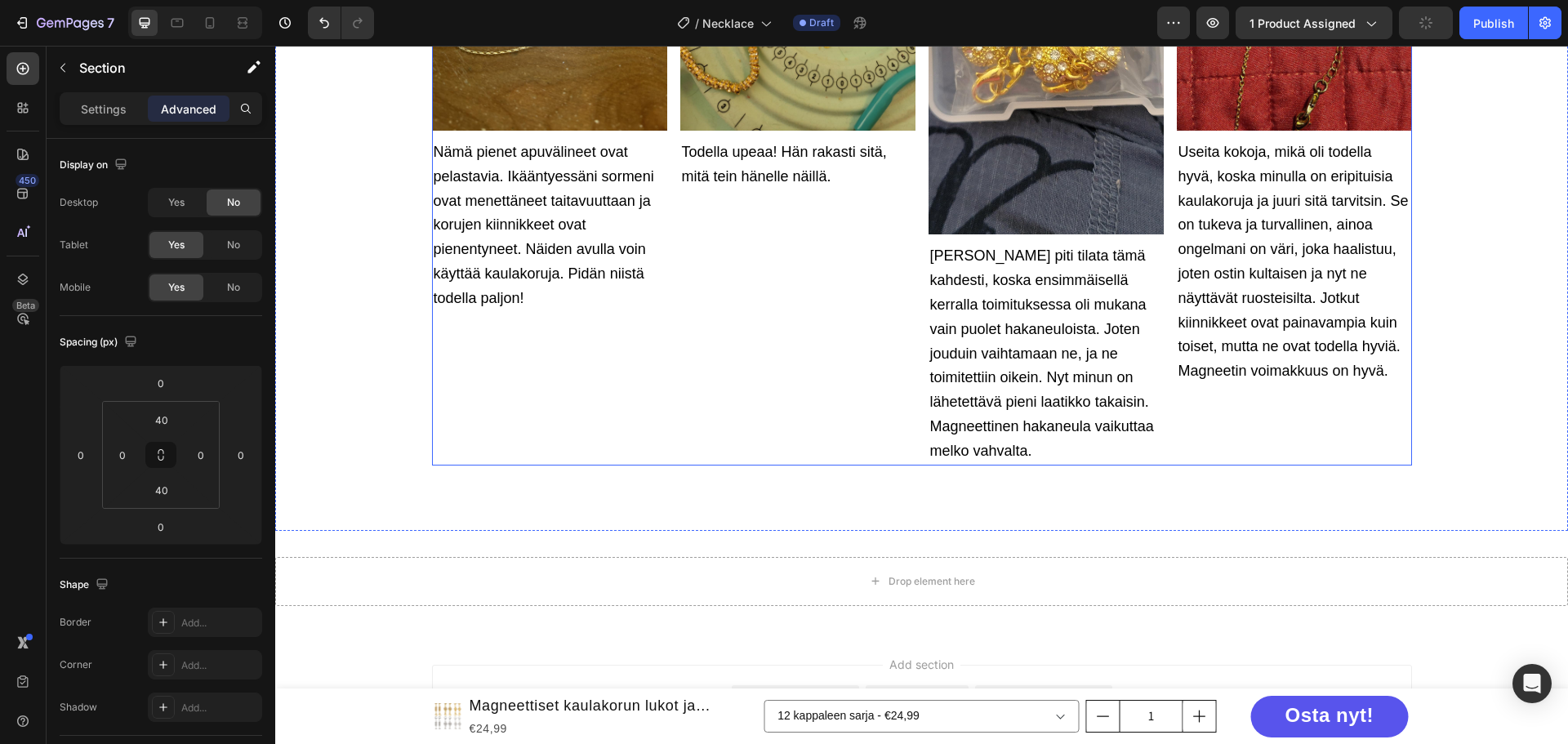
click at [518, 418] on div "Image Nämä pienet apuvälineet ovat pelastavia. Ikääntyessäni sormeni ovat menet…" at bounding box center [549, 142] width 235 height 649
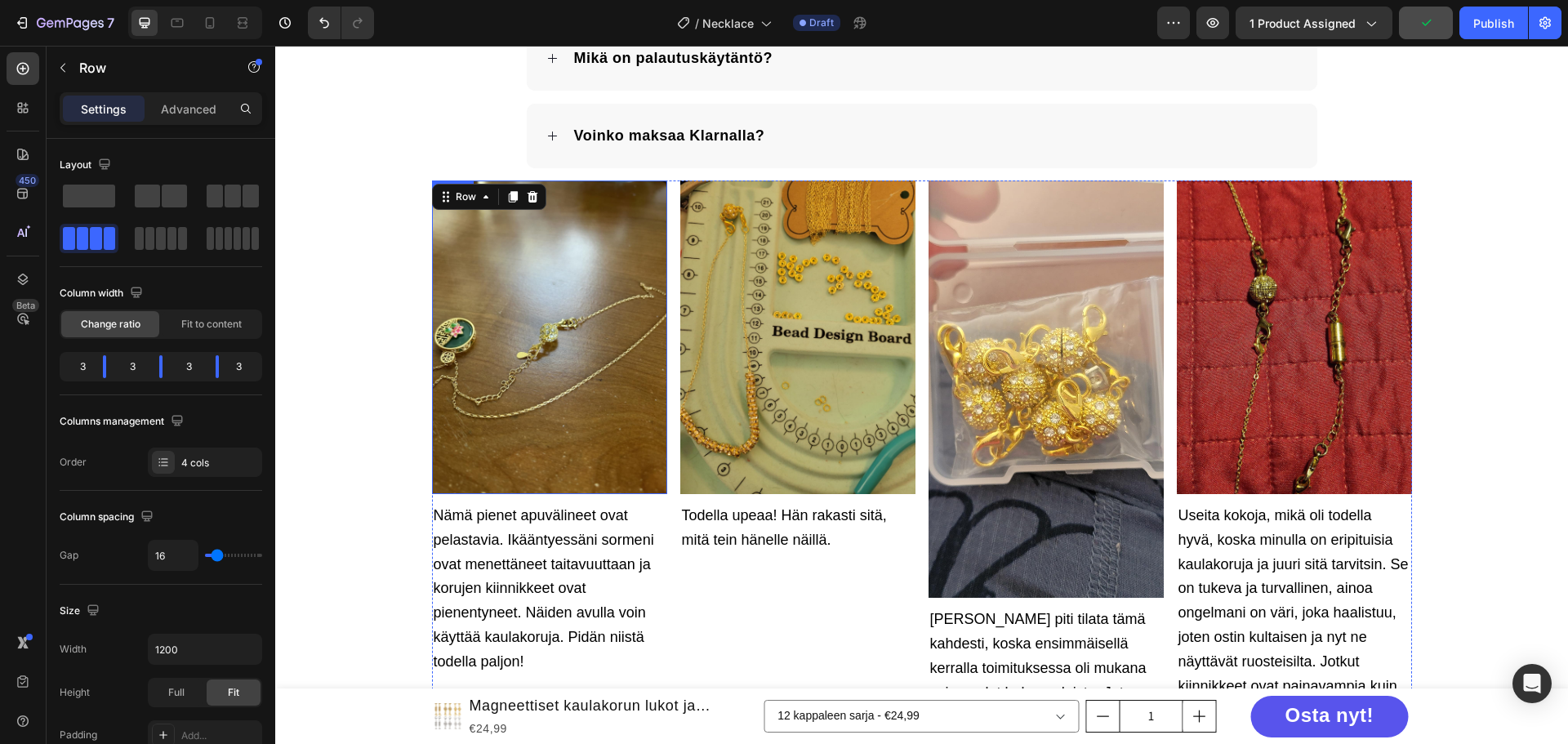
scroll to position [3178, 0]
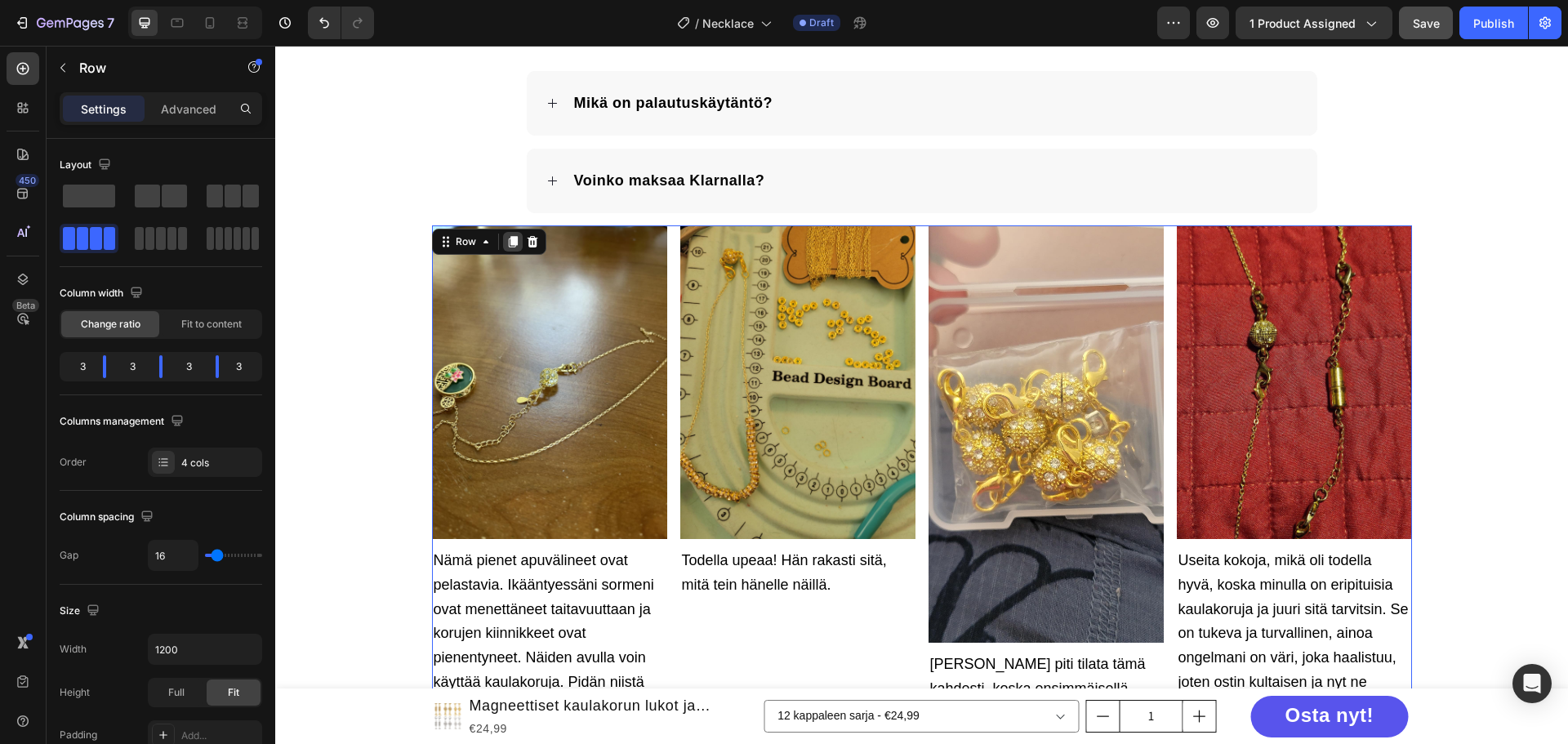
click at [506, 240] on icon at bounding box center [512, 241] width 13 height 13
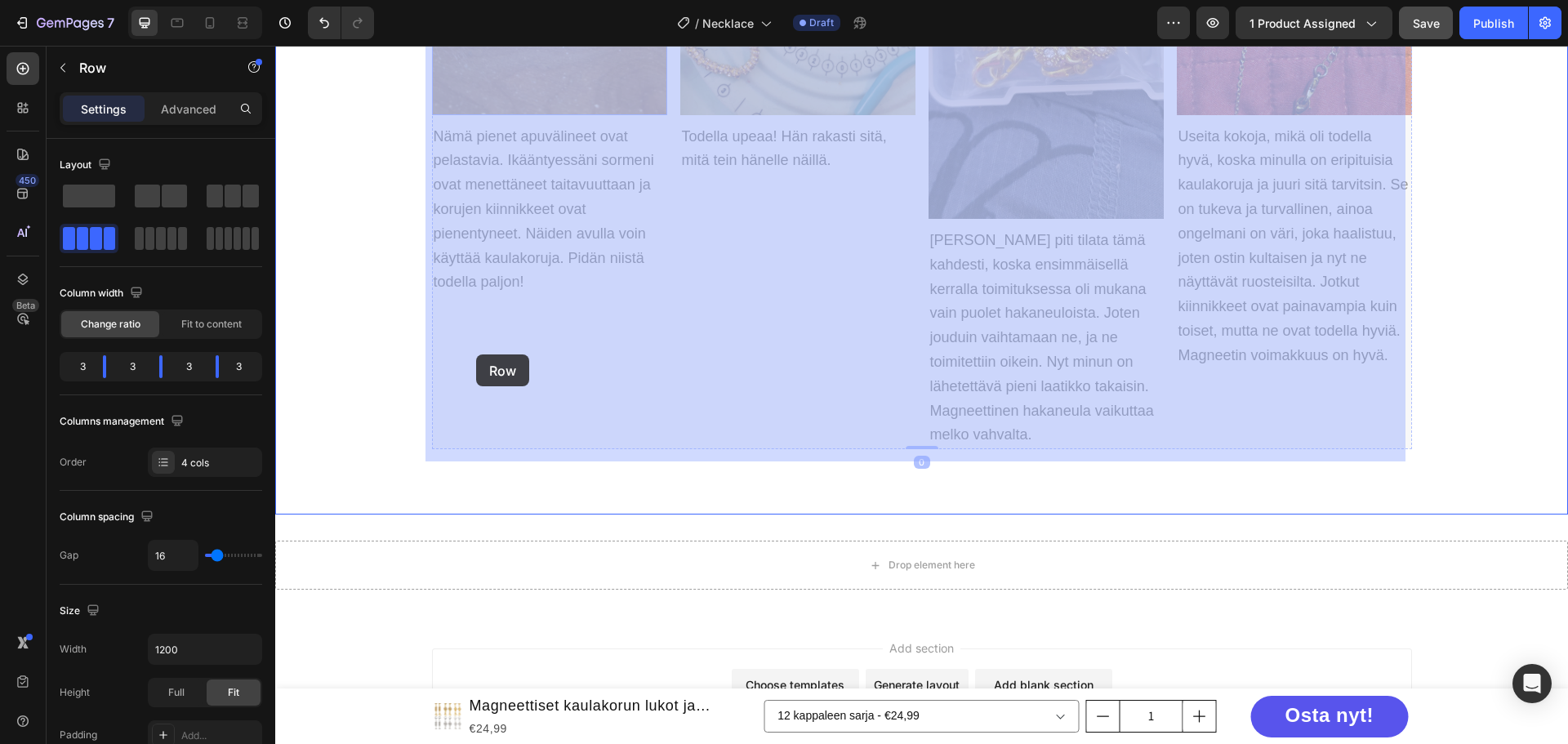
scroll to position [4370, 0]
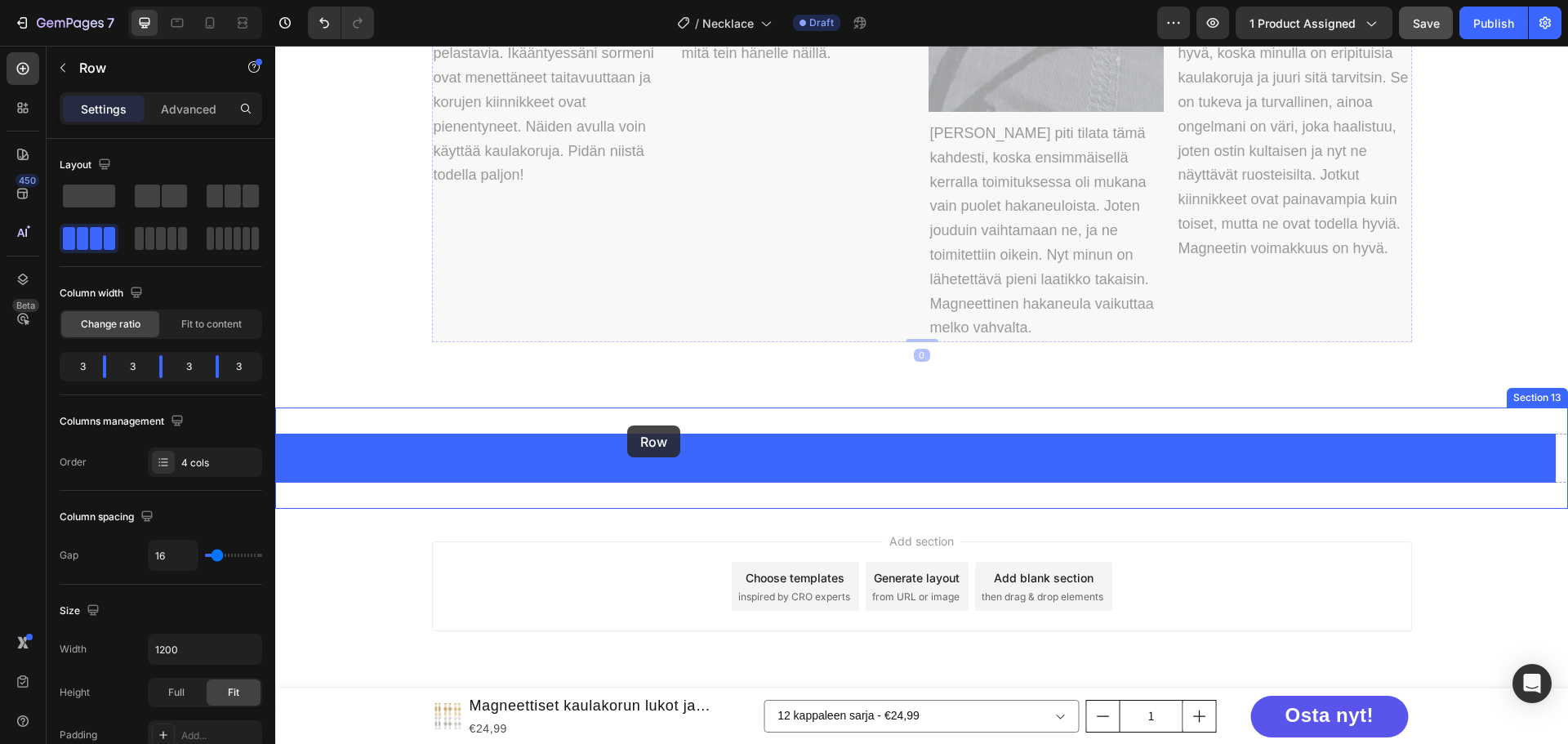
drag, startPoint x: 459, startPoint y: 197, endPoint x: 627, endPoint y: 426, distance: 284.0
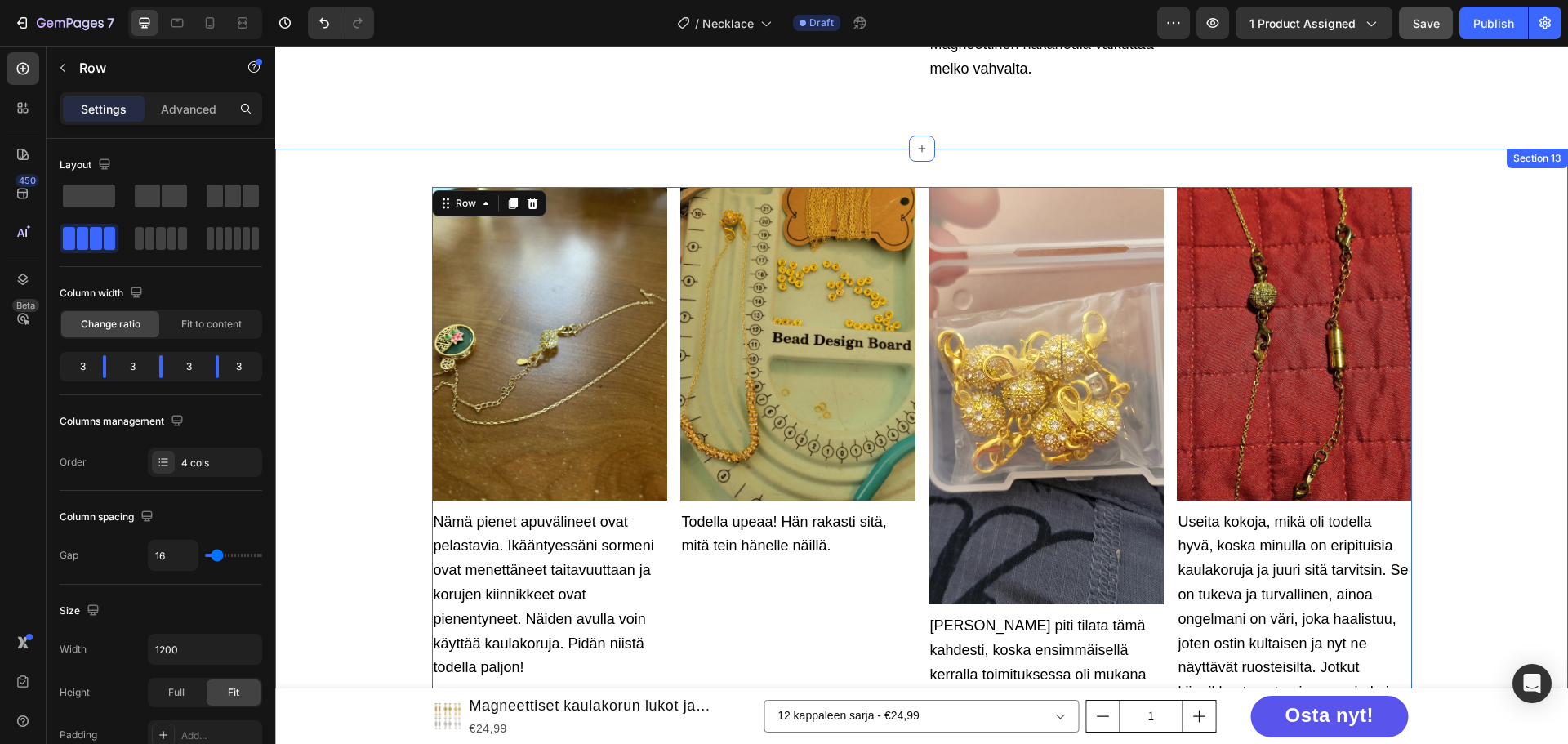
scroll to position [3912, 0]
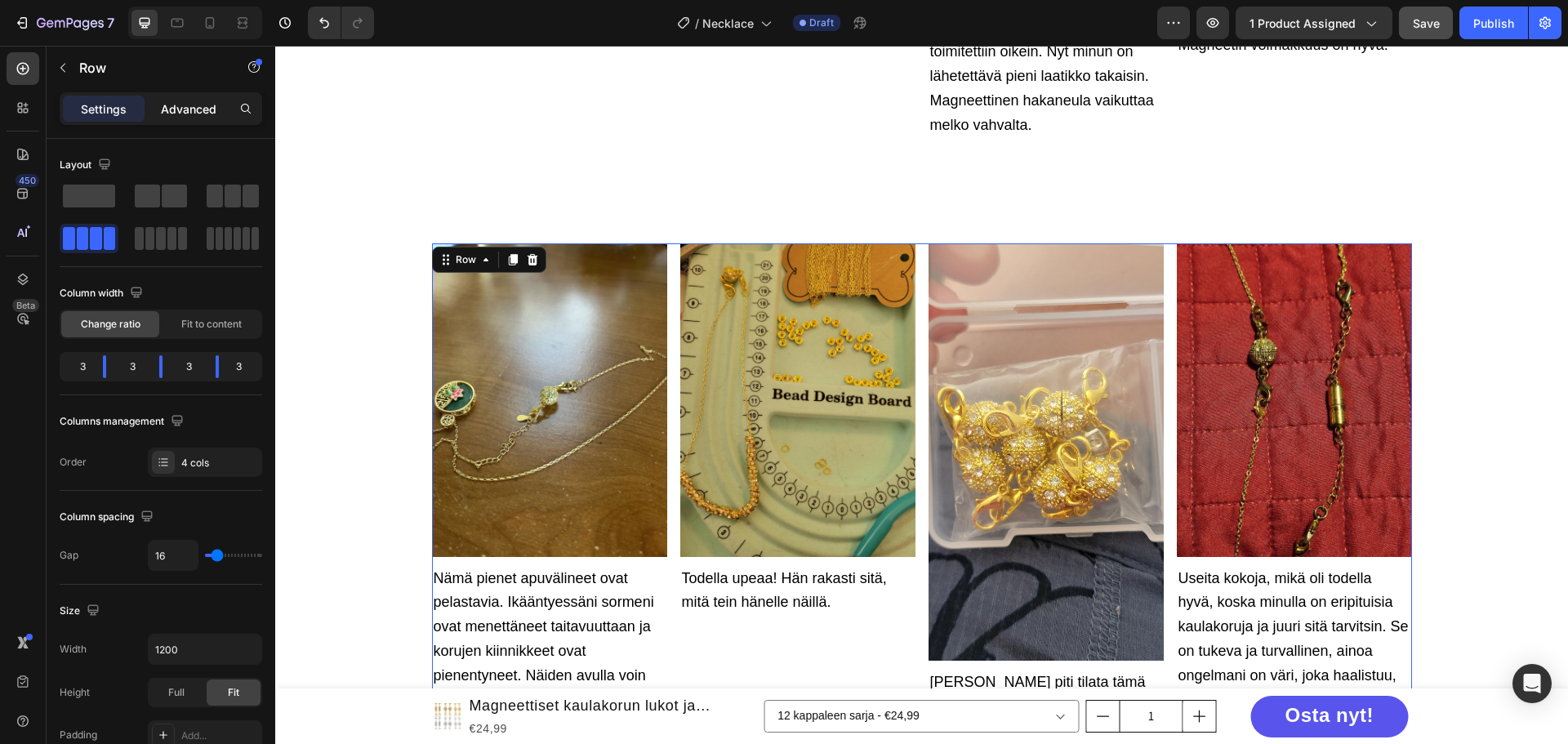
click at [173, 114] on p "Advanced" at bounding box center [189, 108] width 55 height 17
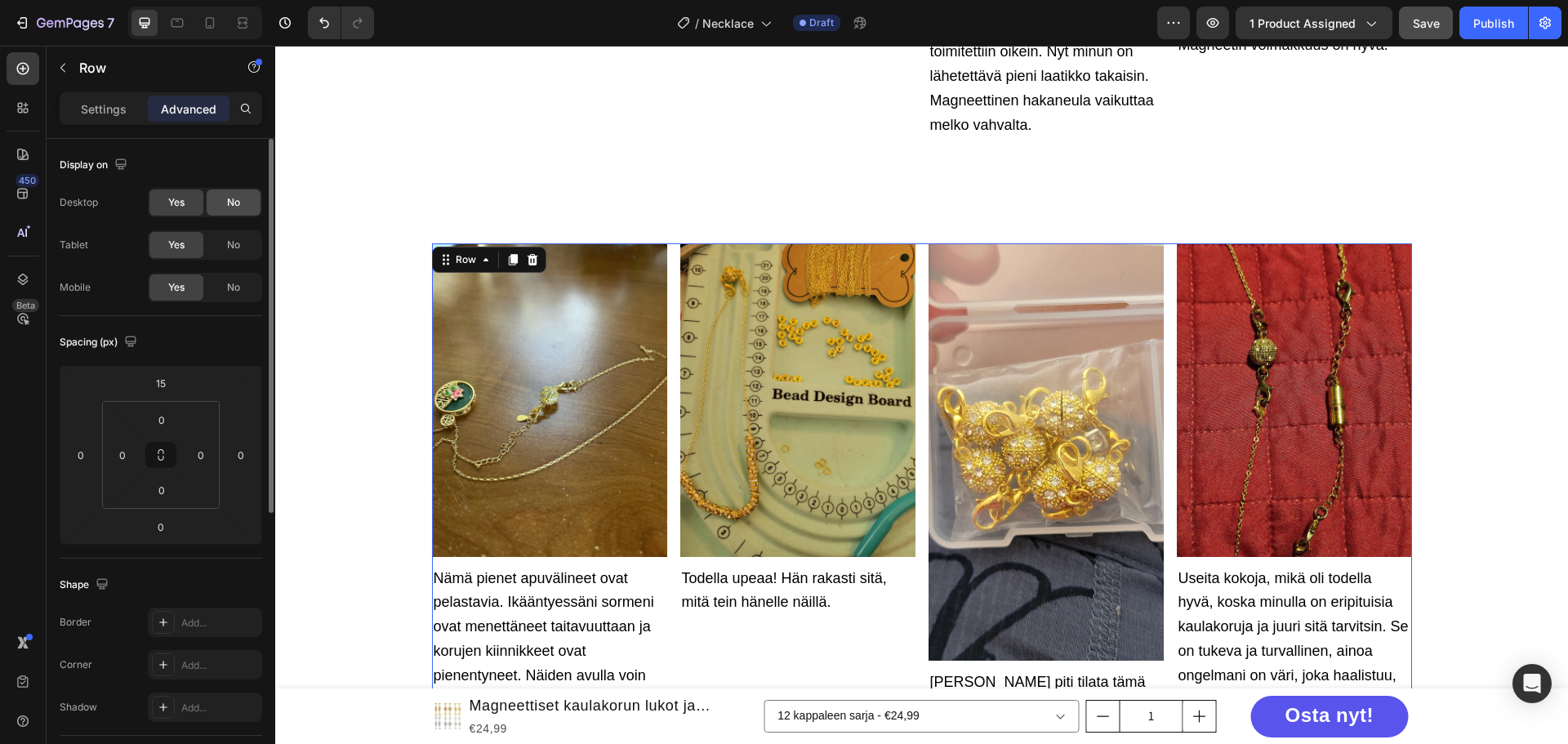
click at [234, 206] on span "No" at bounding box center [233, 202] width 13 height 15
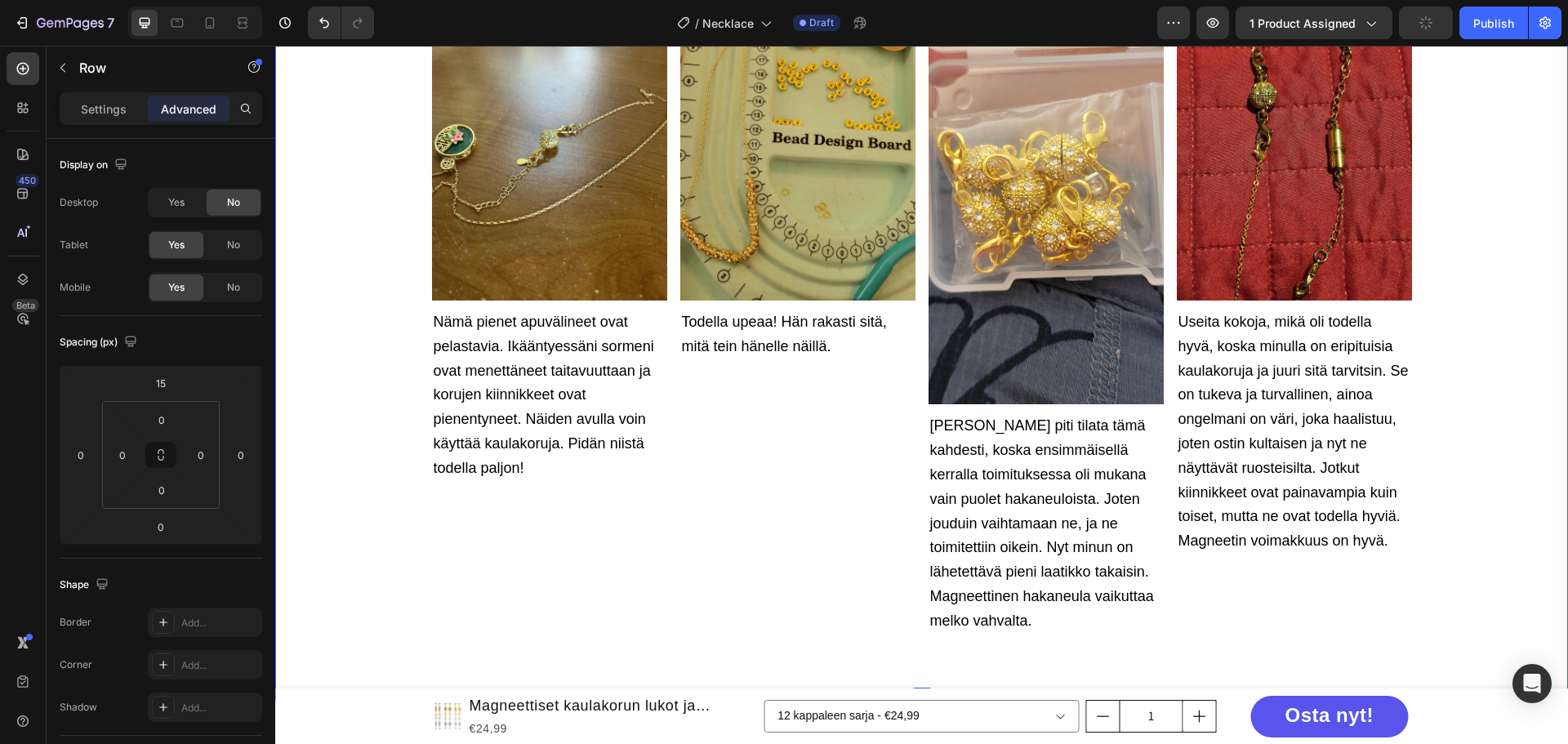
scroll to position [3415, 0]
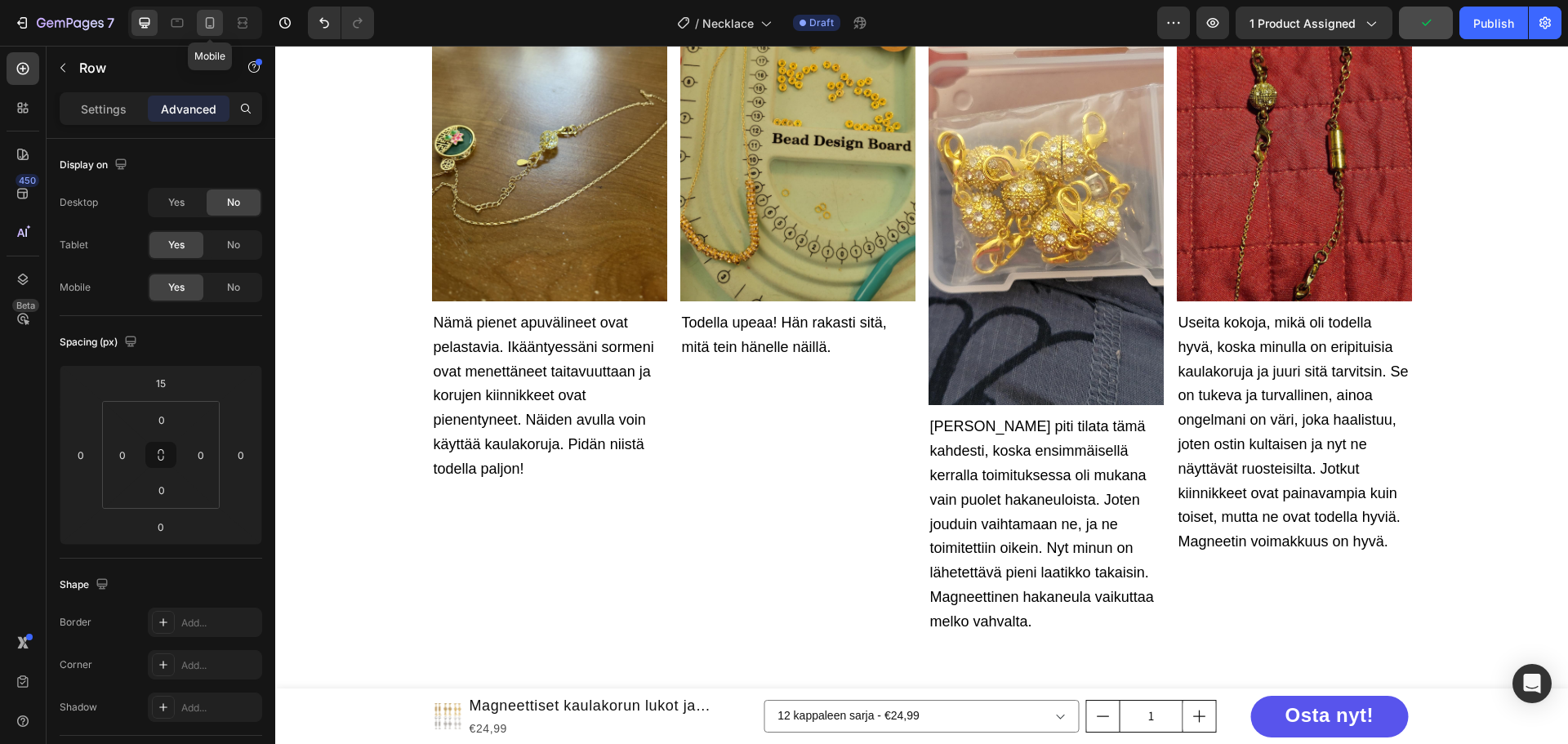
click at [212, 23] on icon at bounding box center [209, 23] width 17 height 17
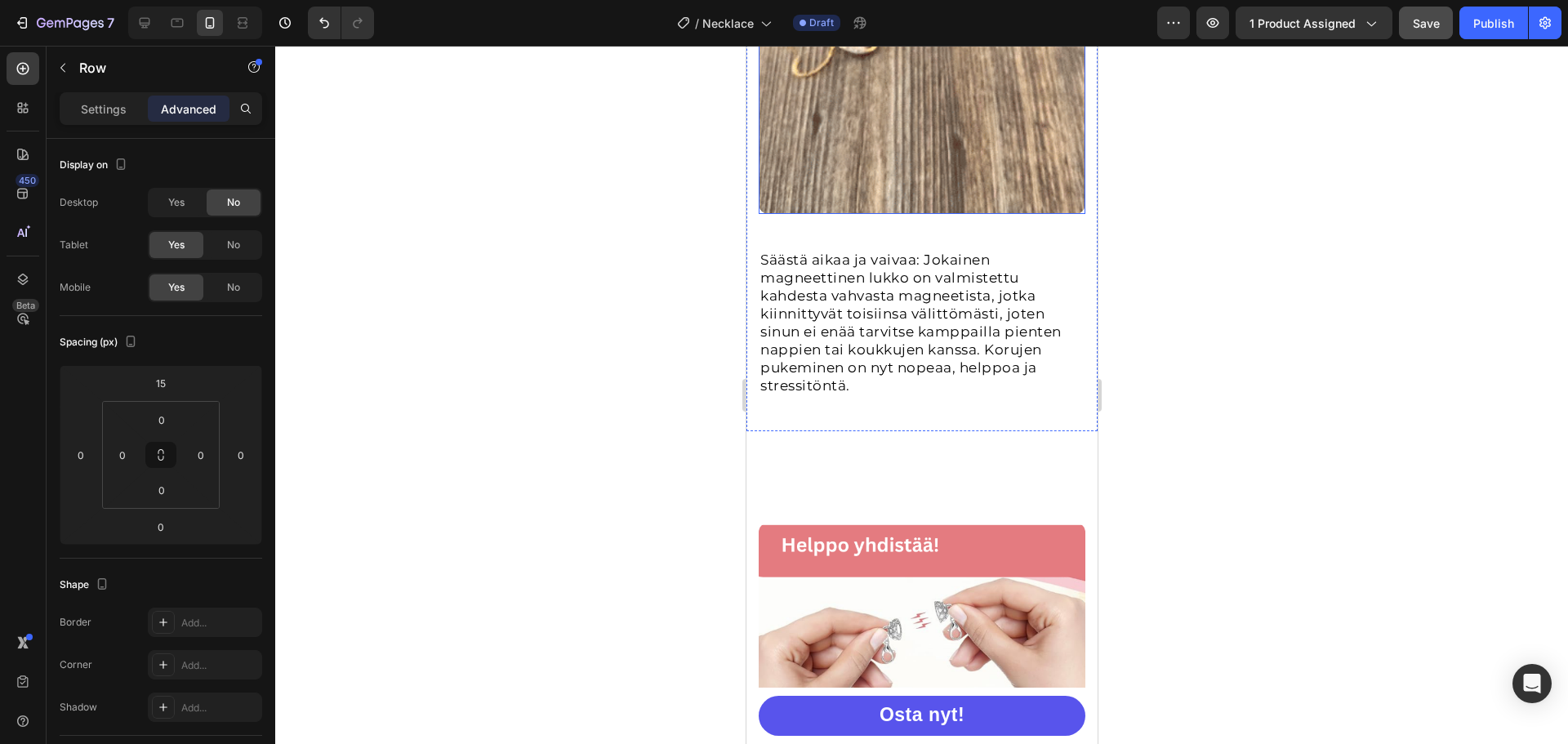
scroll to position [2081, 0]
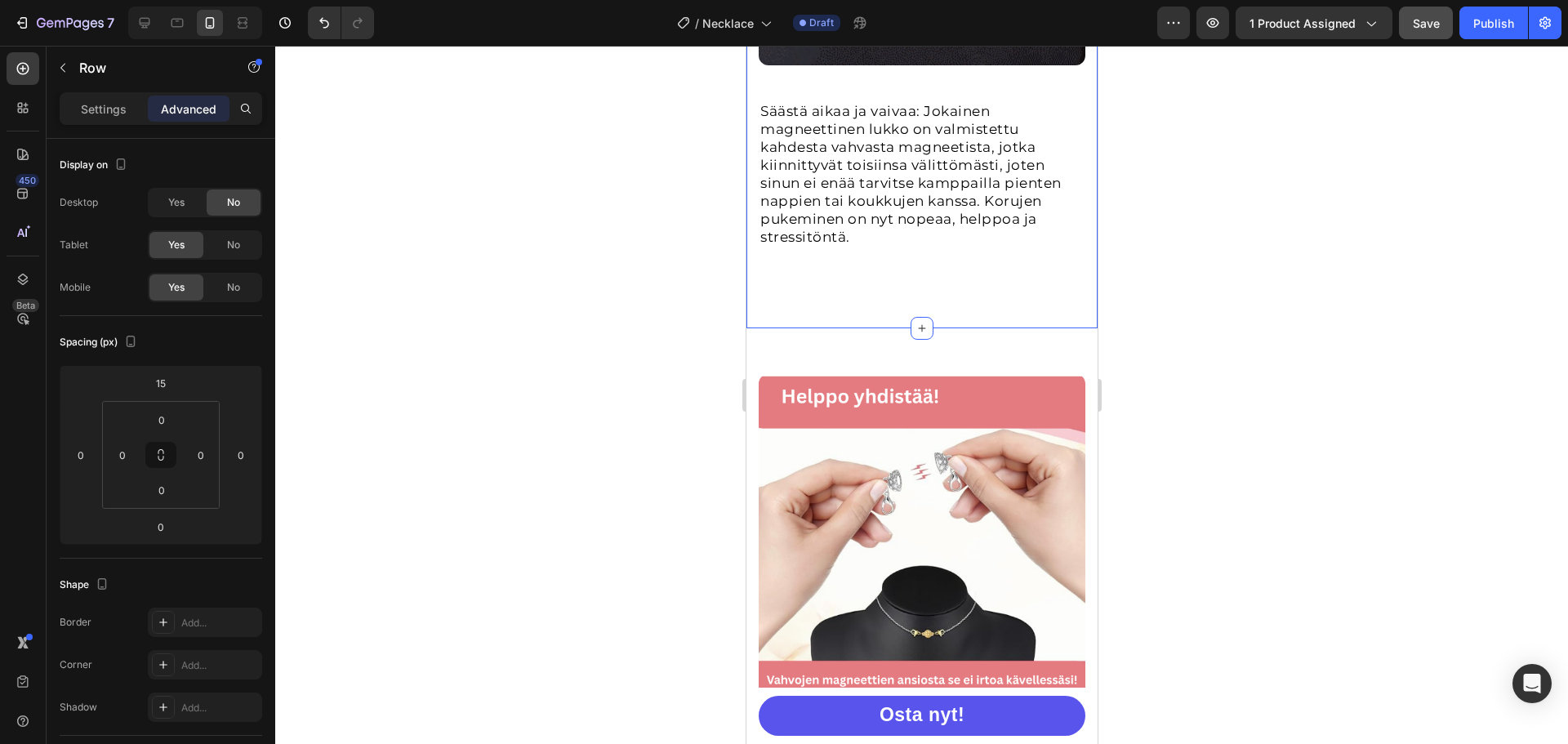
click at [163, 485] on input "56" at bounding box center [161, 489] width 32 height 25
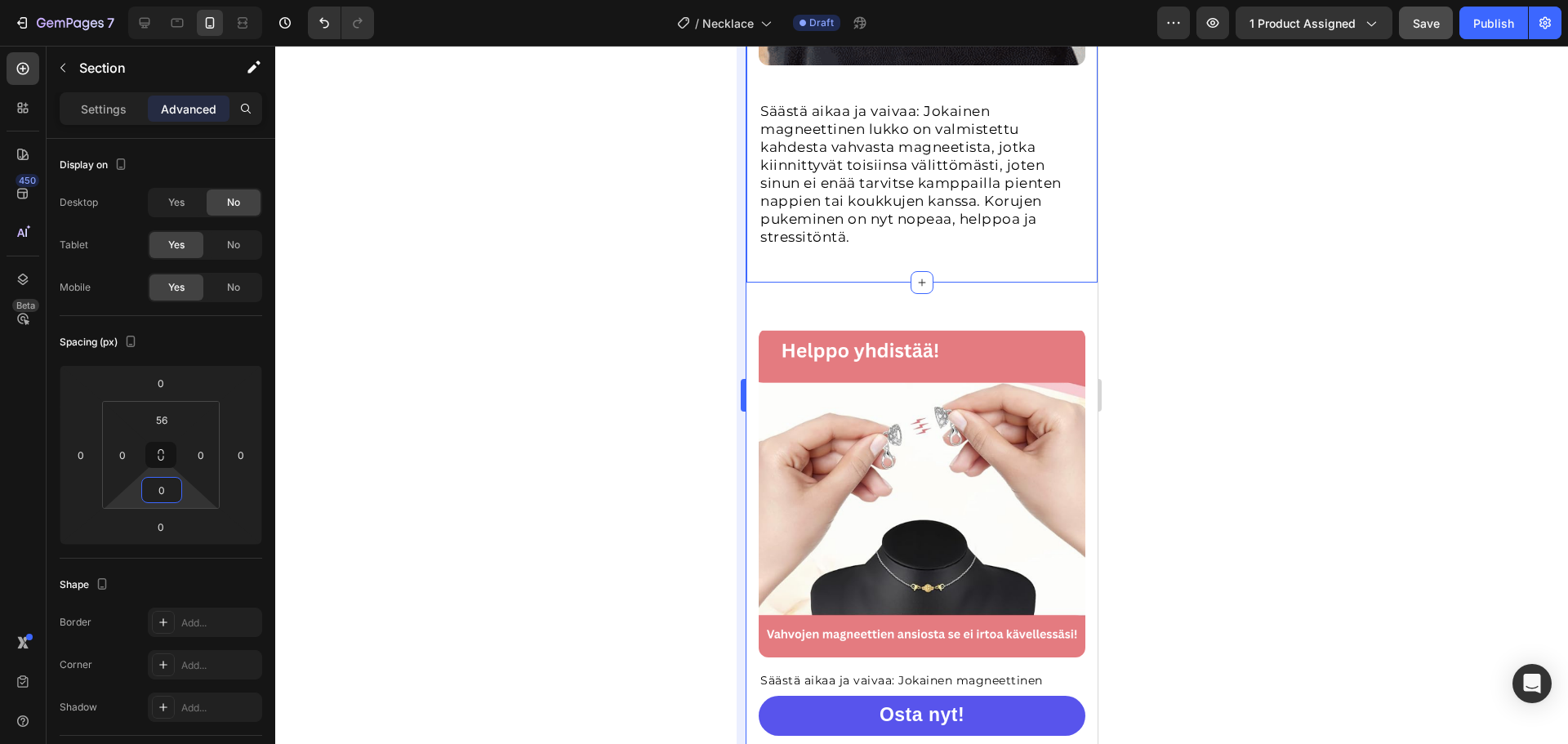
click at [645, 344] on div at bounding box center [921, 395] width 1293 height 698
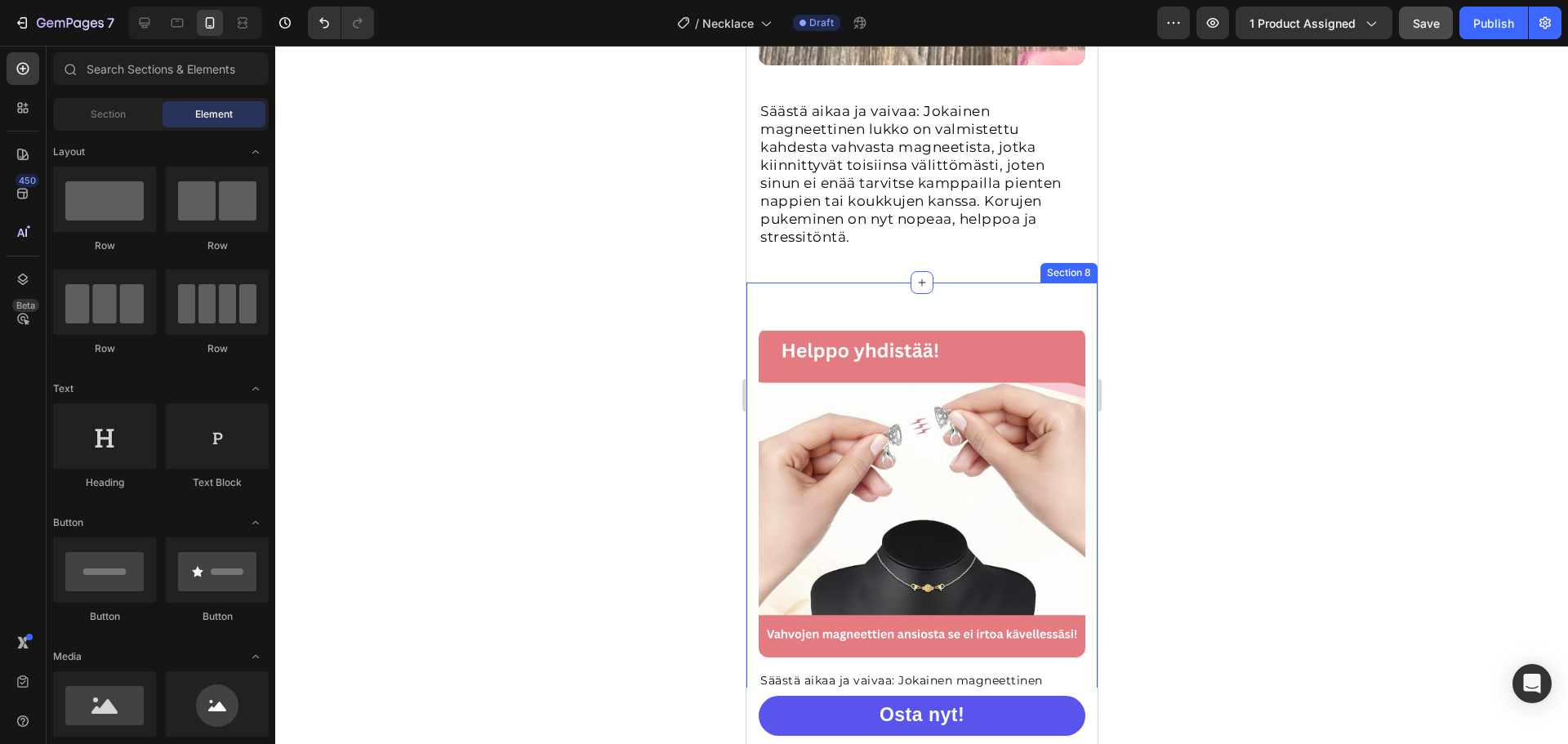
click at [755, 282] on div "Säästä aikaa ja vaivaa: Jokainen magneettinen lukko on valmistettu kahdesta vah…" at bounding box center [920, 577] width 351 height 591
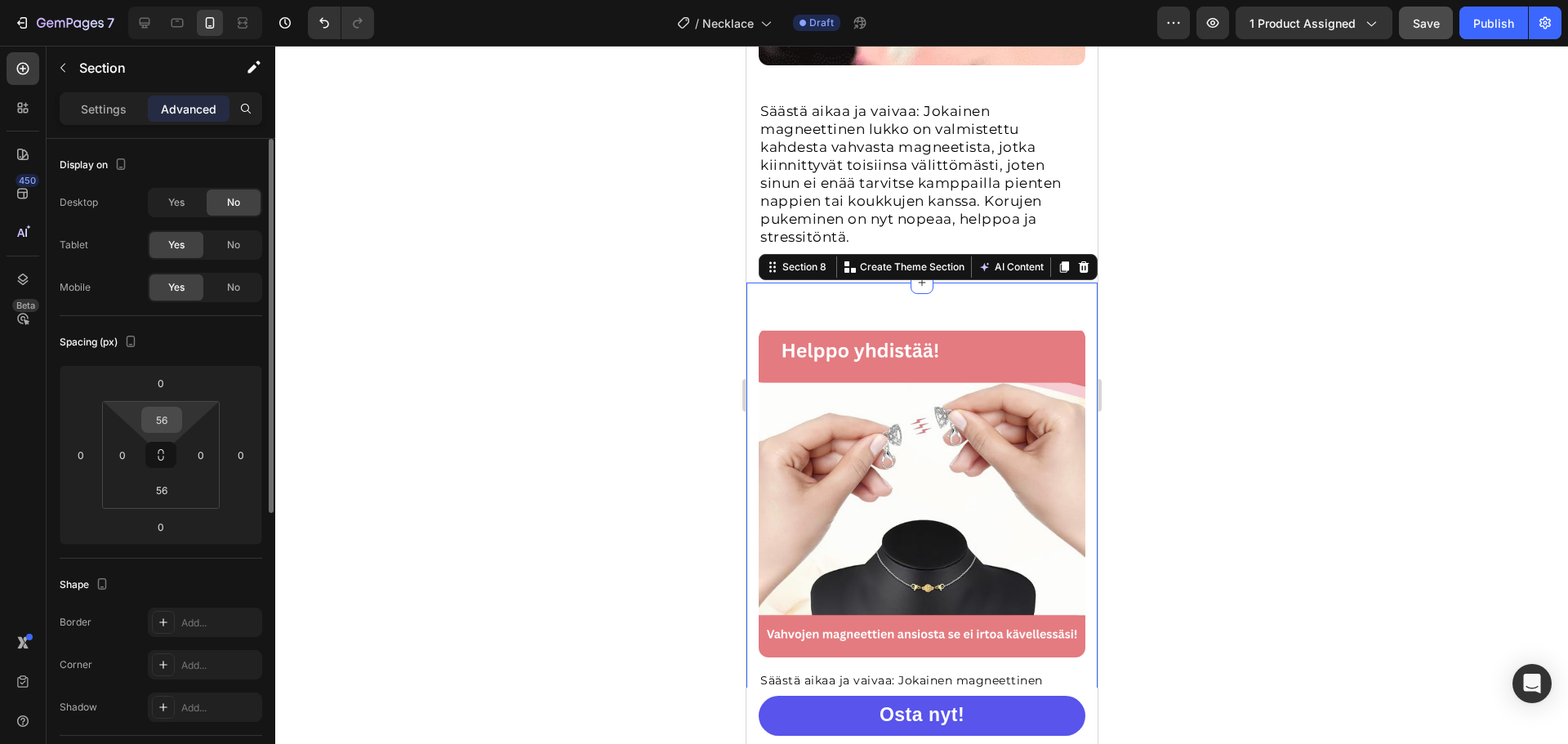
click at [145, 421] on input "56" at bounding box center [161, 419] width 32 height 25
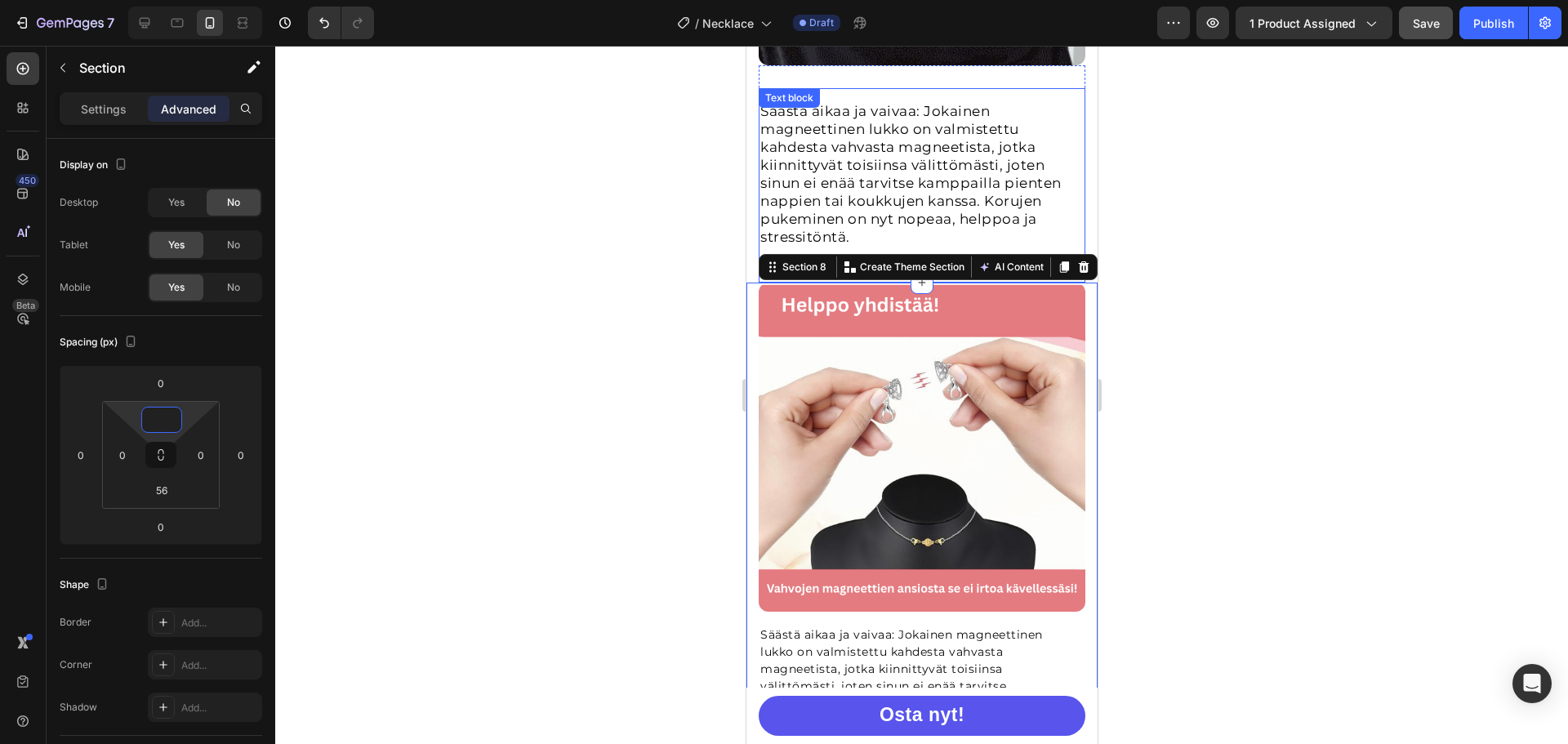
click at [770, 201] on span "Säästä aikaa ja vaivaa: Jokainen magneettinen lukko on valmistettu kahdesta vah…" at bounding box center [910, 174] width 302 height 143
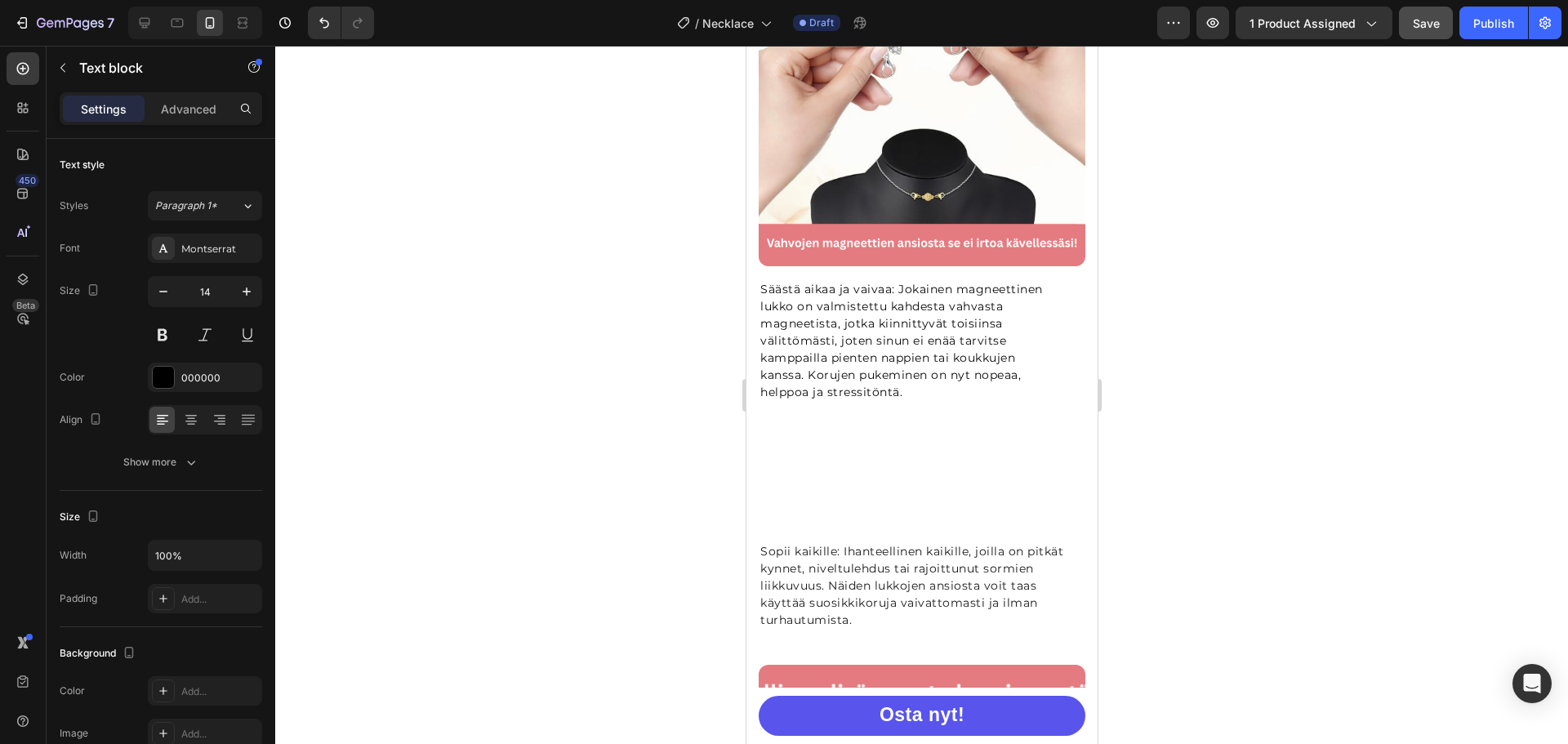
scroll to position [2408, 0]
click at [832, 303] on p "Säästä aikaa ja vaivaa: Jokainen magneettinen lukko on valmistettu kahdesta vah…" at bounding box center [908, 340] width 297 height 120
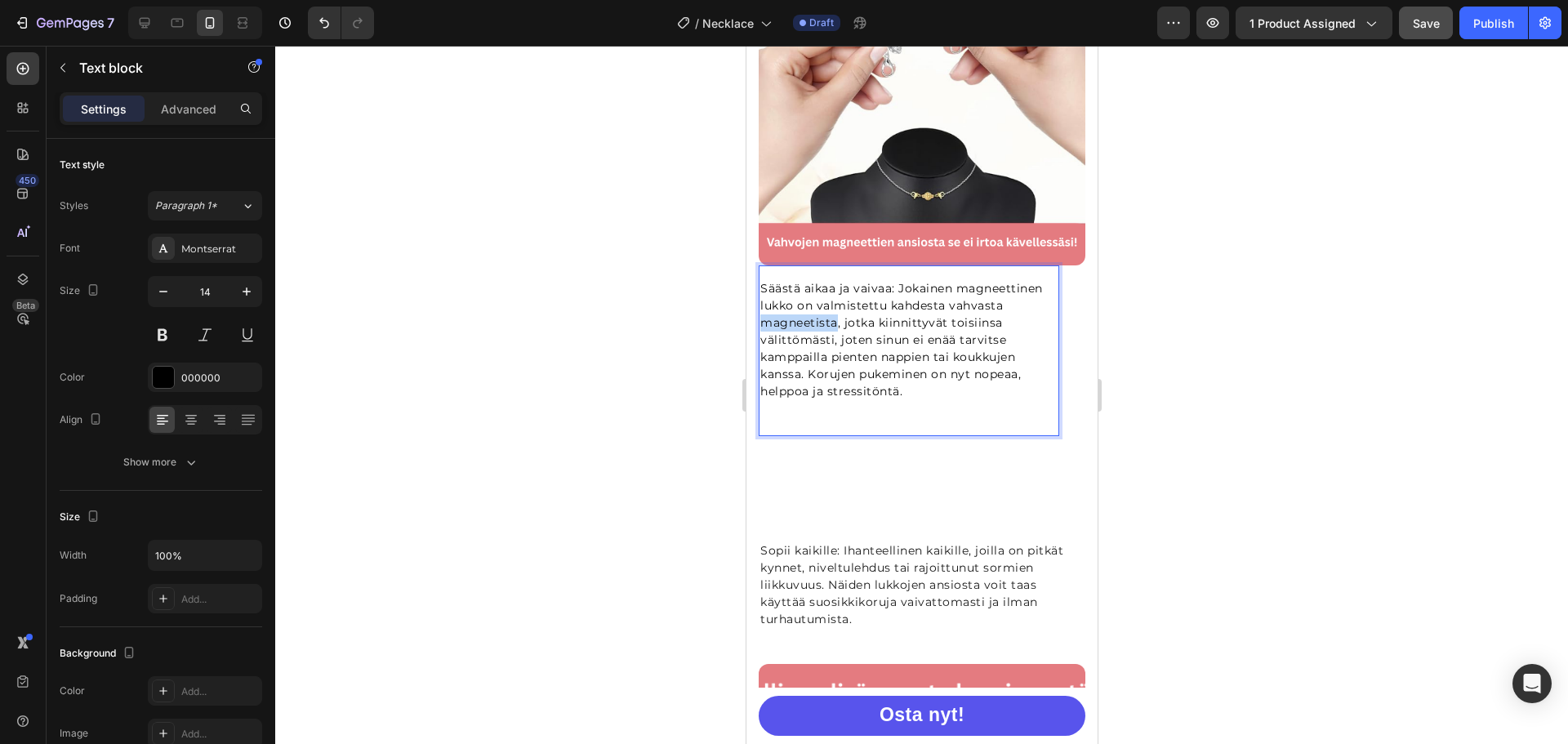
click at [832, 303] on p "Säästä aikaa ja vaivaa: Jokainen magneettinen lukko on valmistettu kahdesta vah…" at bounding box center [908, 340] width 297 height 120
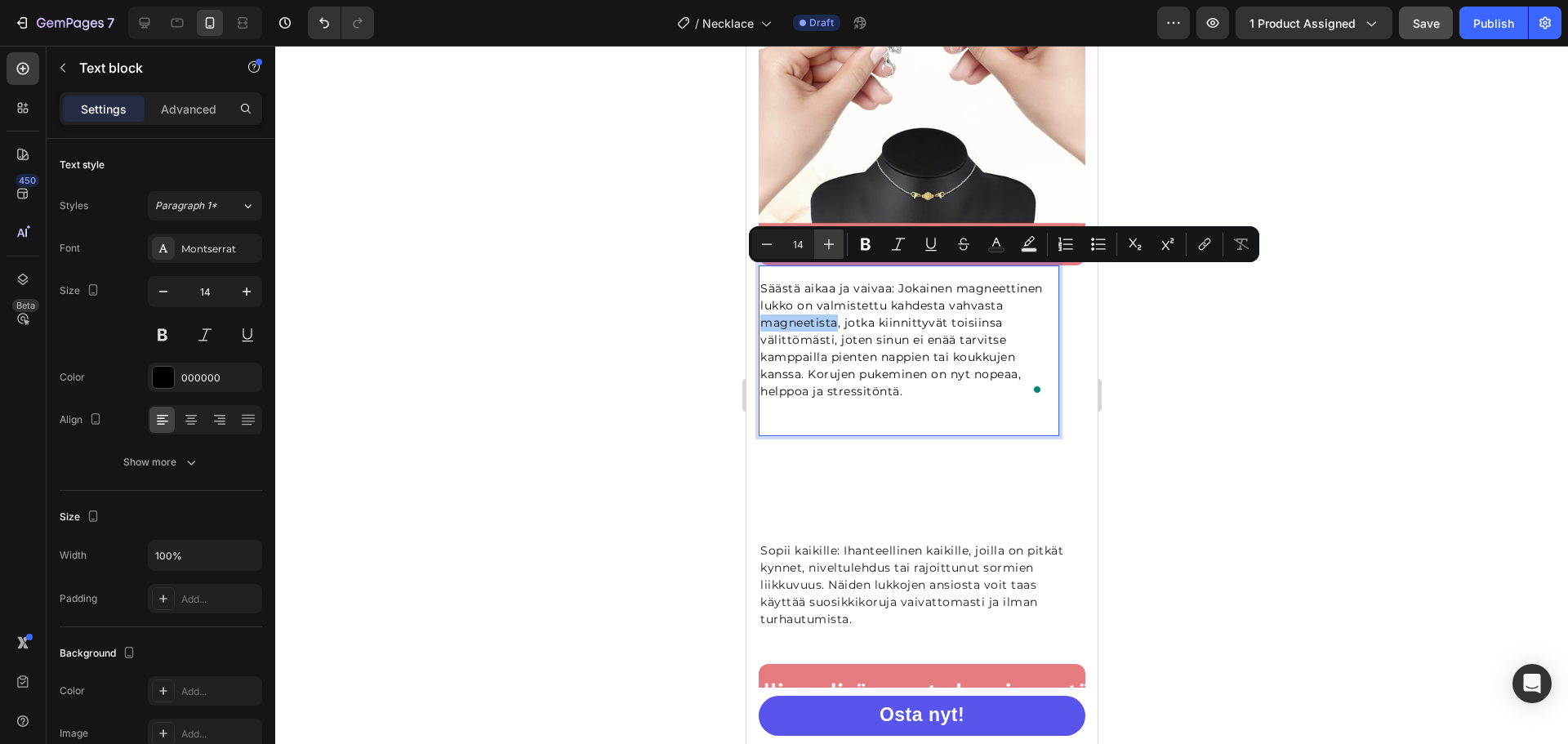
click at [821, 238] on icon "Editor contextual toolbar" at bounding box center [829, 244] width 17 height 17
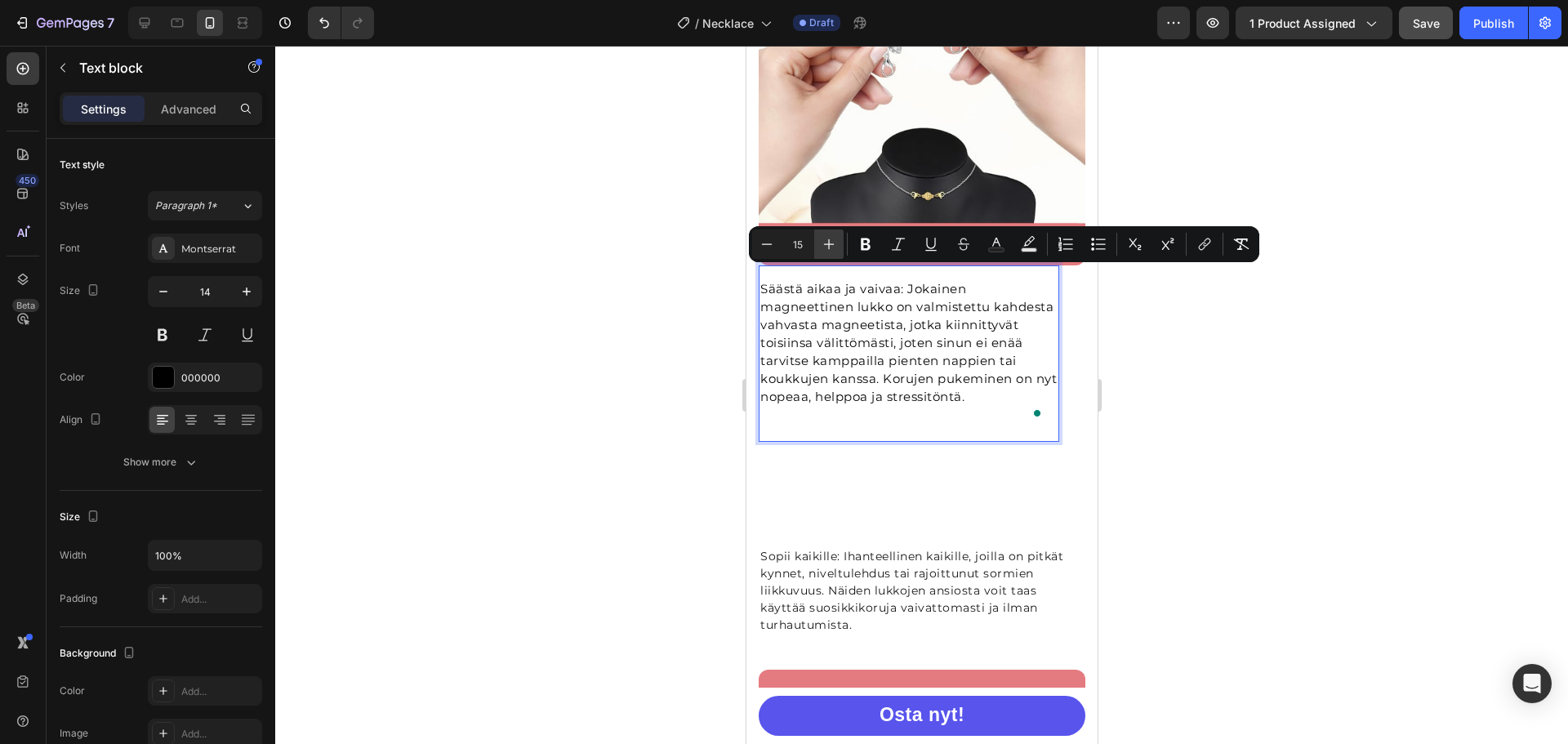
click at [821, 238] on icon "Editor contextual toolbar" at bounding box center [829, 244] width 17 height 17
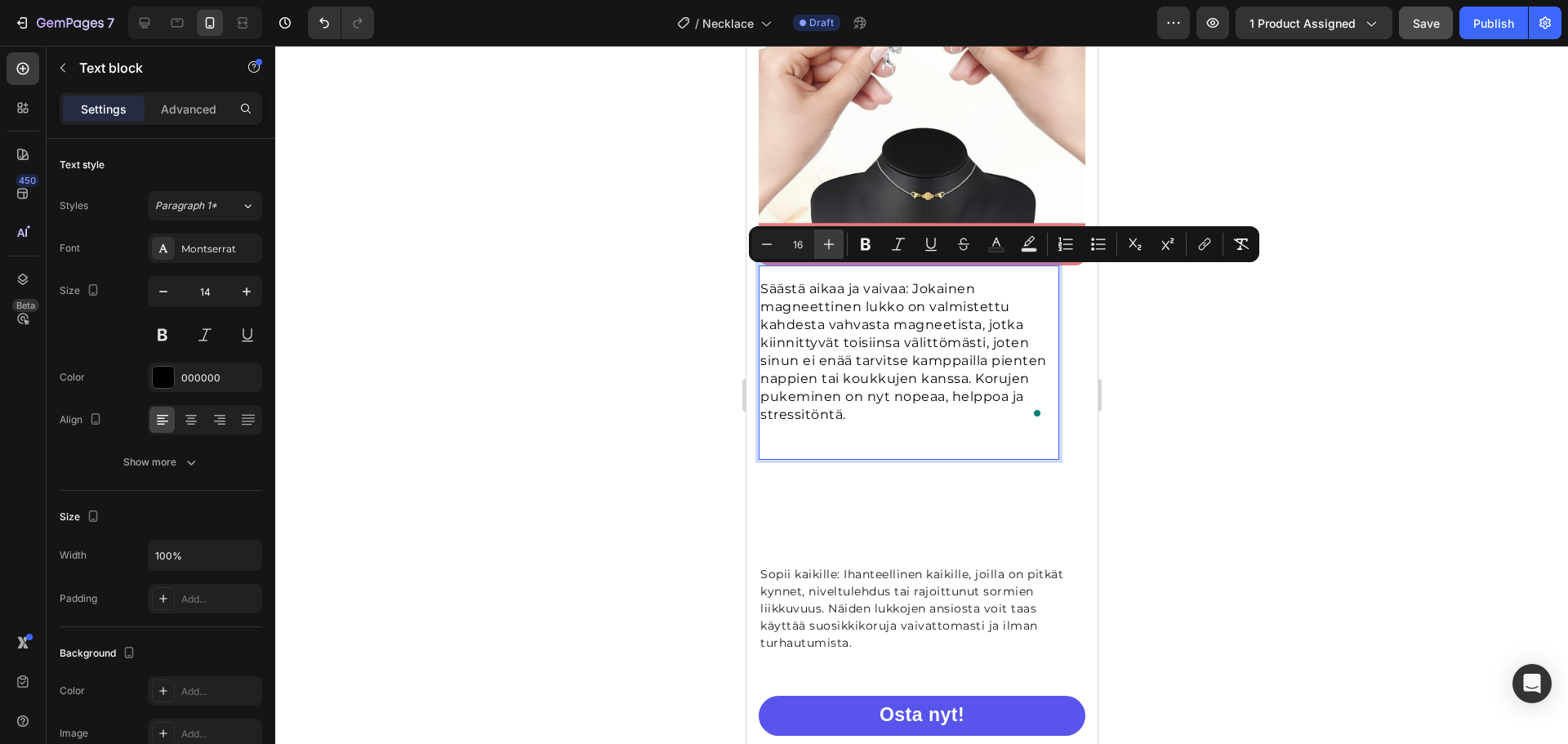
click at [821, 238] on icon "Editor contextual toolbar" at bounding box center [829, 244] width 17 height 17
type input "18"
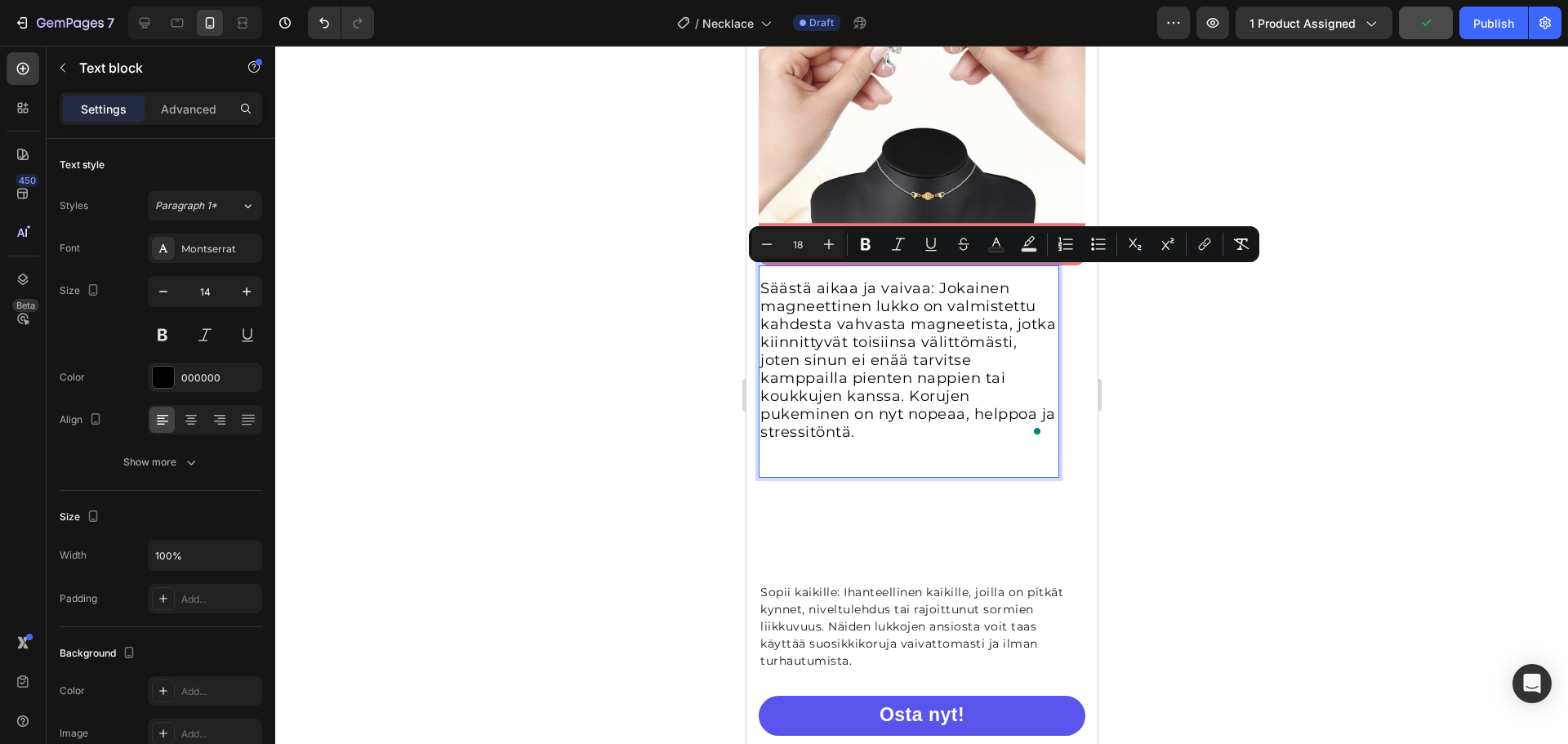
click at [824, 364] on span "Säästä aikaa ja vaivaa: Jokainen magneettinen lukko on valmistettu kahdesta vah…" at bounding box center [907, 360] width 296 height 161
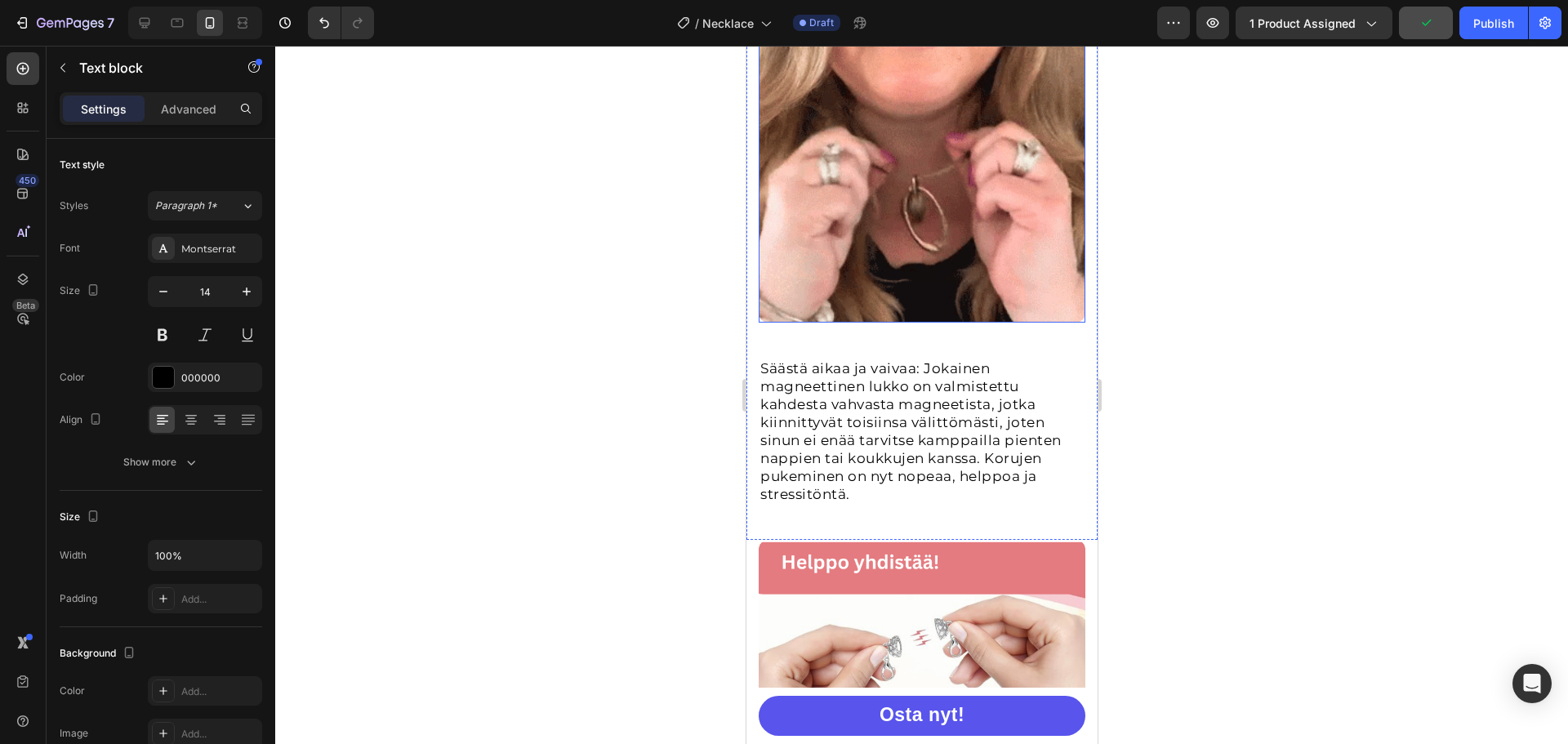
scroll to position [1999, 0]
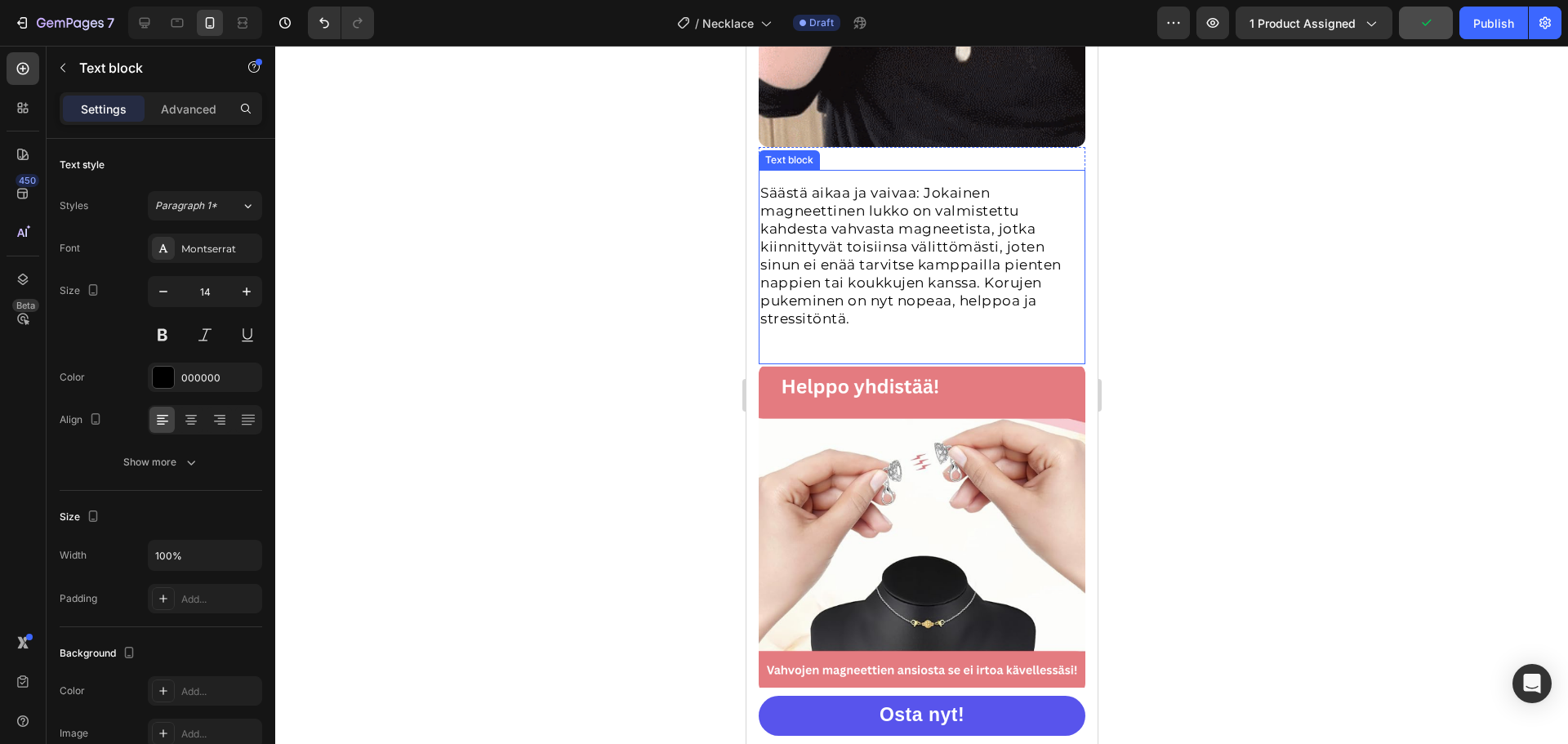
click at [899, 258] on span "Säästä aikaa ja vaivaa: Jokainen magneettinen lukko on valmistettu kahdesta vah…" at bounding box center [910, 256] width 302 height 143
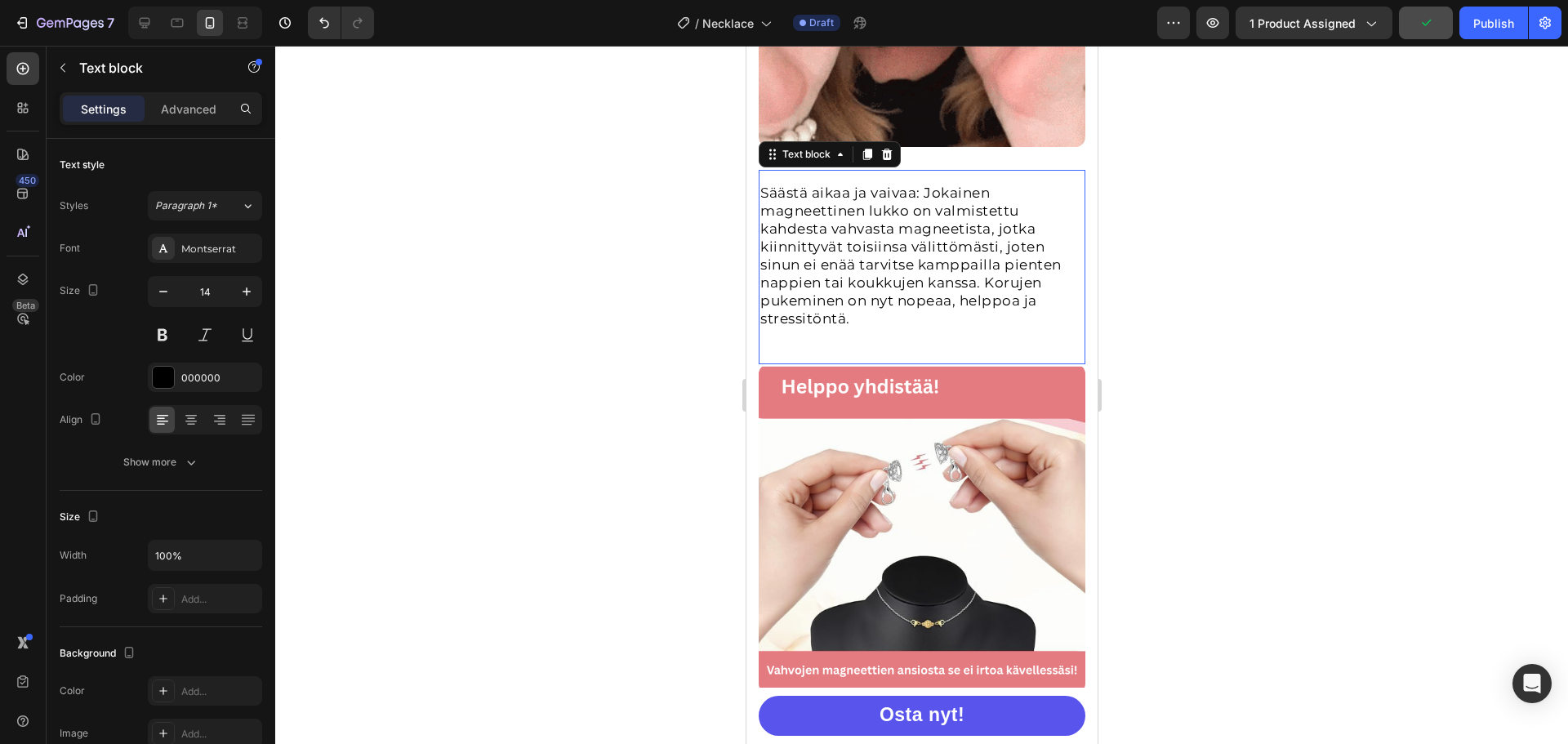
click at [899, 258] on span "Säästä aikaa ja vaivaa: Jokainen magneettinen lukko on valmistettu kahdesta vah…" at bounding box center [910, 256] width 302 height 143
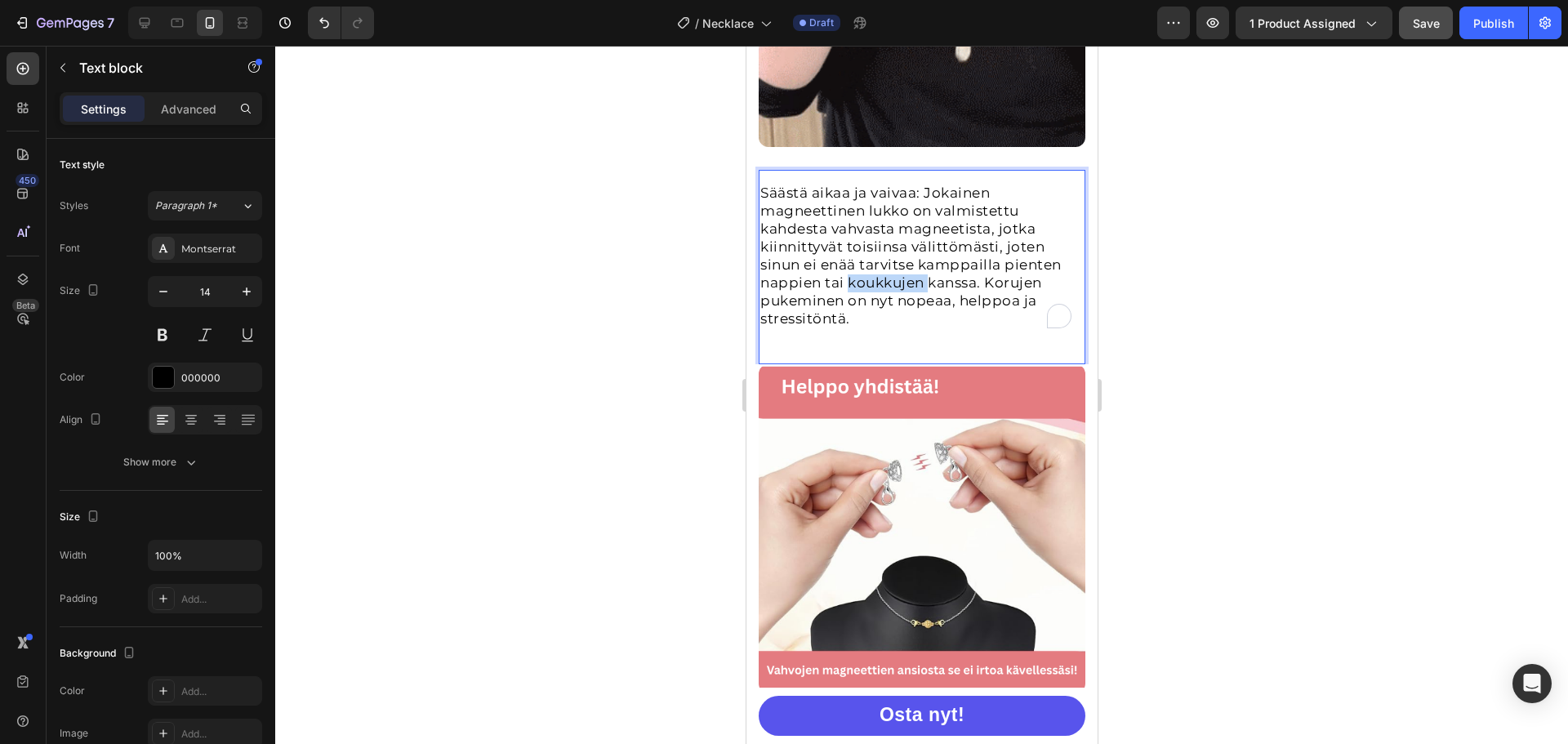
click at [899, 258] on span "Säästä aikaa ja vaivaa: Jokainen magneettinen lukko on valmistettu kahdesta vah…" at bounding box center [910, 256] width 302 height 143
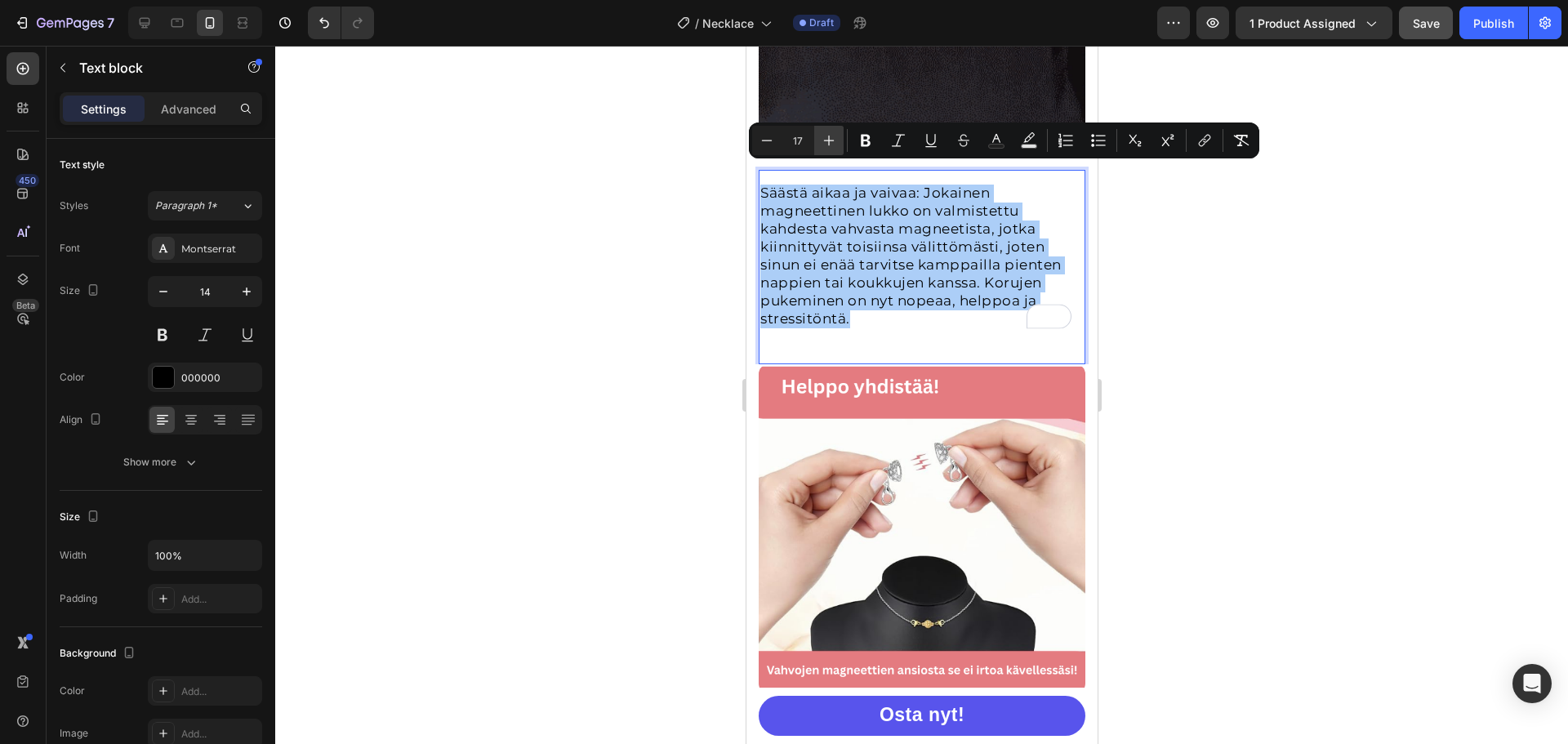
click at [832, 147] on icon "Editor contextual toolbar" at bounding box center [829, 141] width 17 height 17
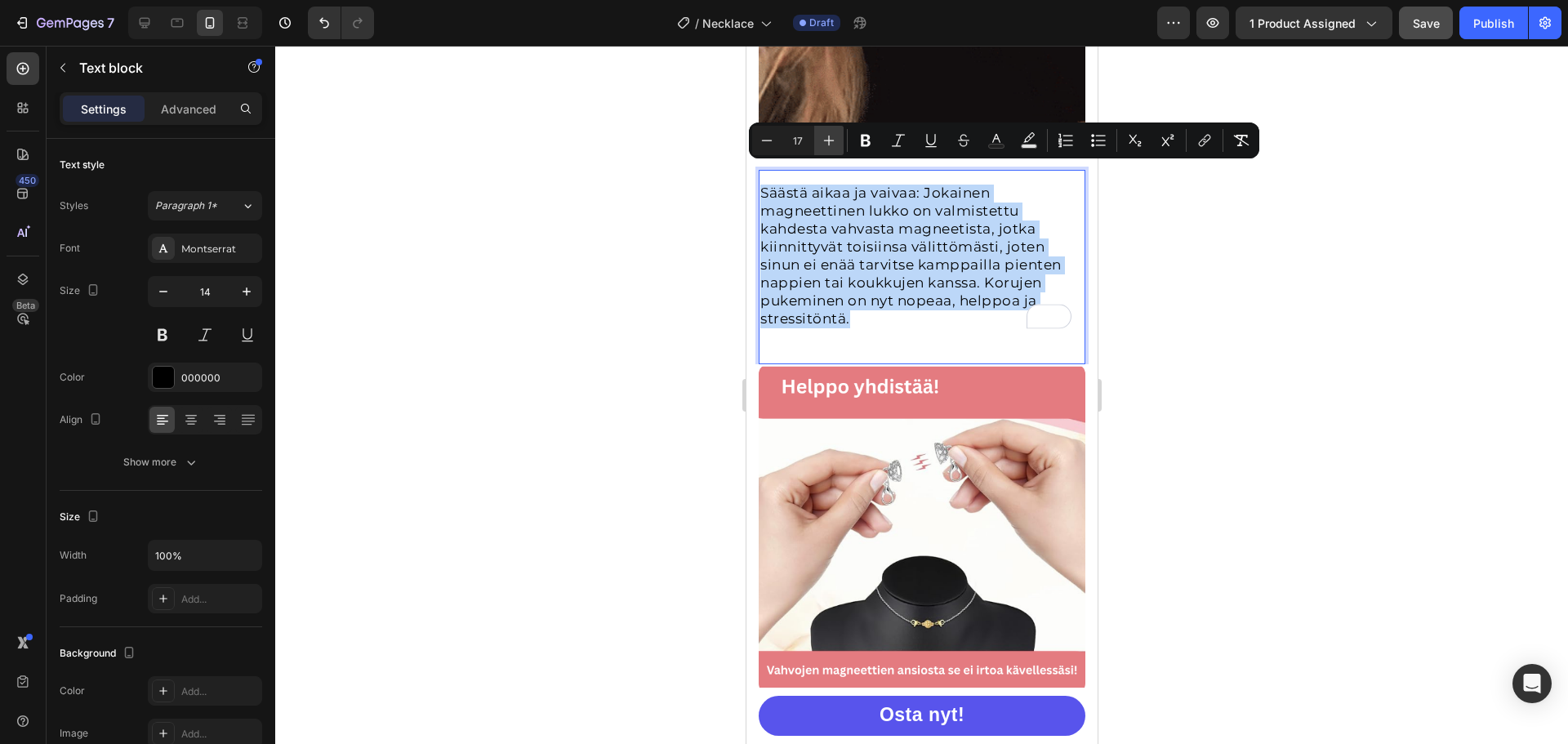
type input "18"
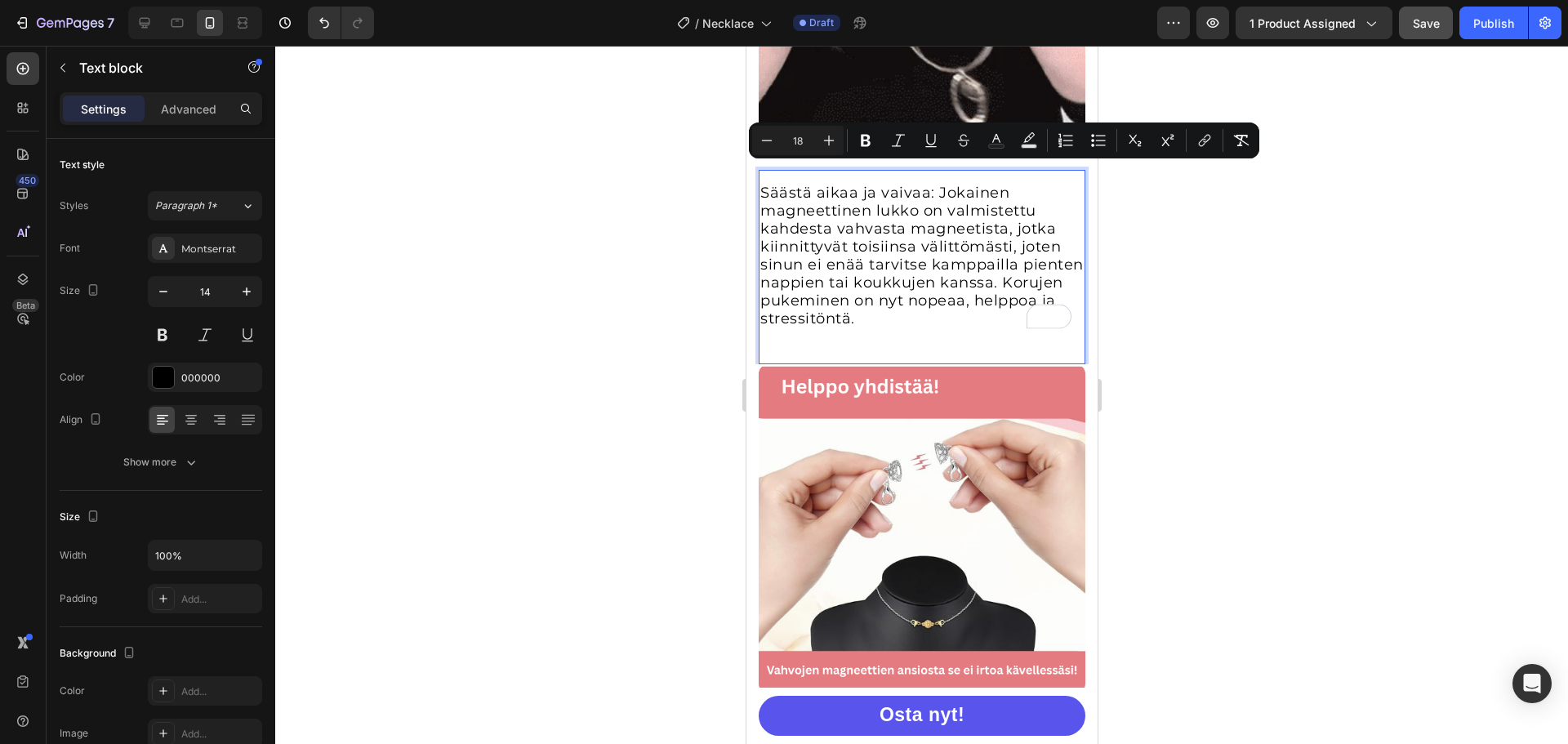
click at [928, 288] on span "Säästä aikaa ja vaivaa: Jokainen magneettinen lukko on valmistettu kahdesta vah…" at bounding box center [921, 256] width 323 height 143
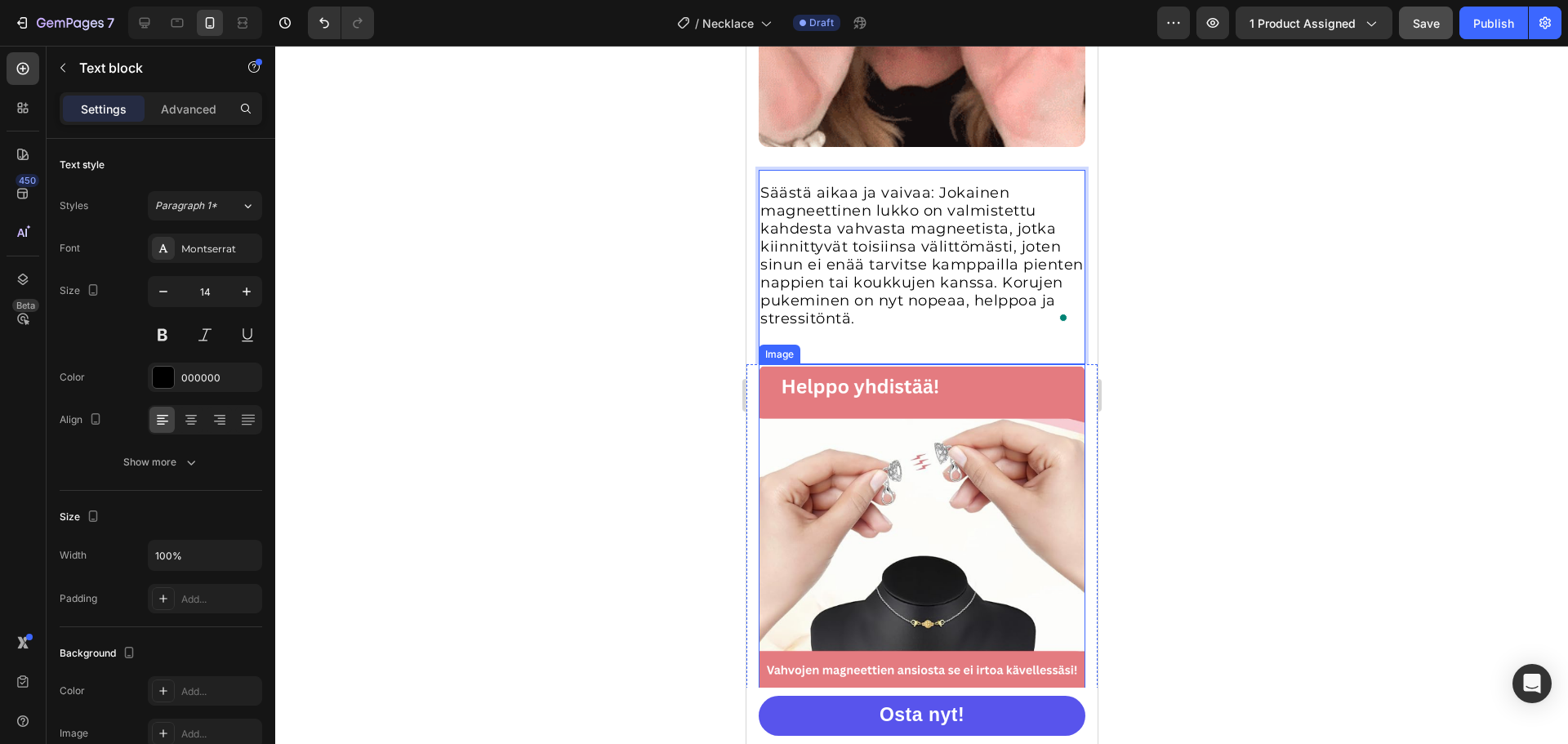
scroll to position [2490, 0]
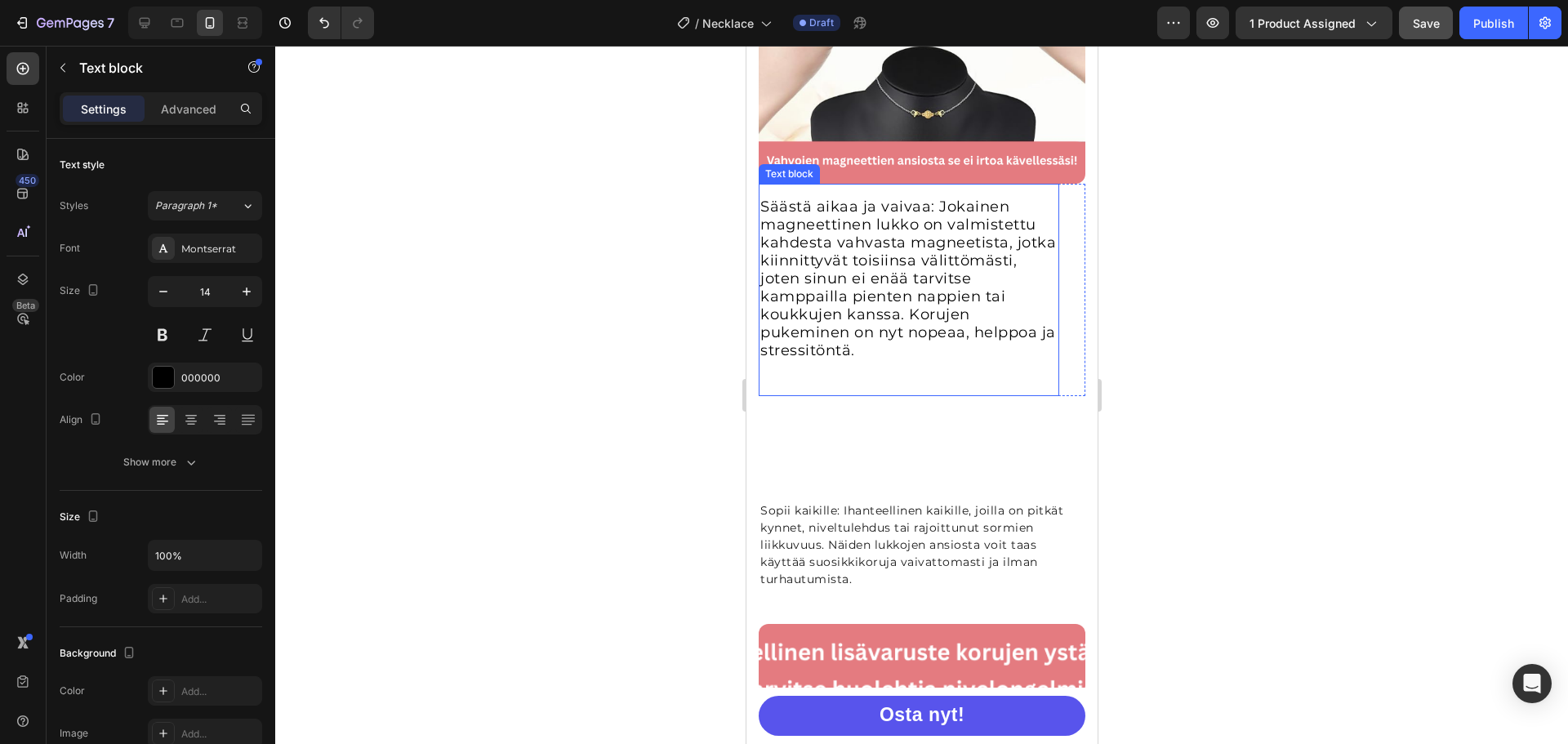
click at [787, 371] on div "Säästä aikaa ja vaivaa: Jokainen magneettinen lukko on valmistettu kahdesta vah…" at bounding box center [908, 290] width 301 height 212
click at [760, 392] on div "Säästä aikaa ja vaivaa: Jokainen magneettinen lukko on valmistettu kahdesta vah…" at bounding box center [920, 147] width 351 height 587
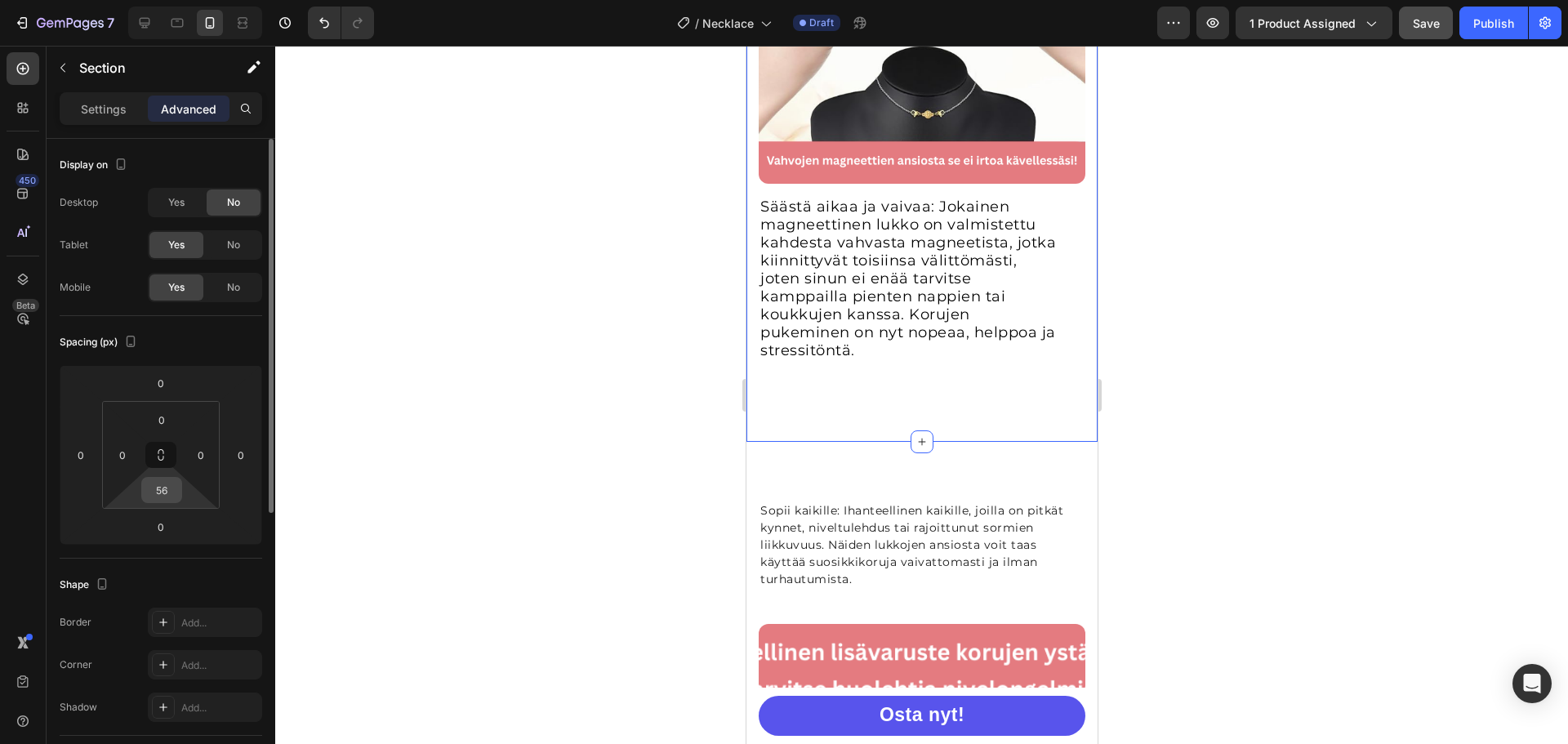
click at [158, 489] on input "56" at bounding box center [161, 489] width 32 height 25
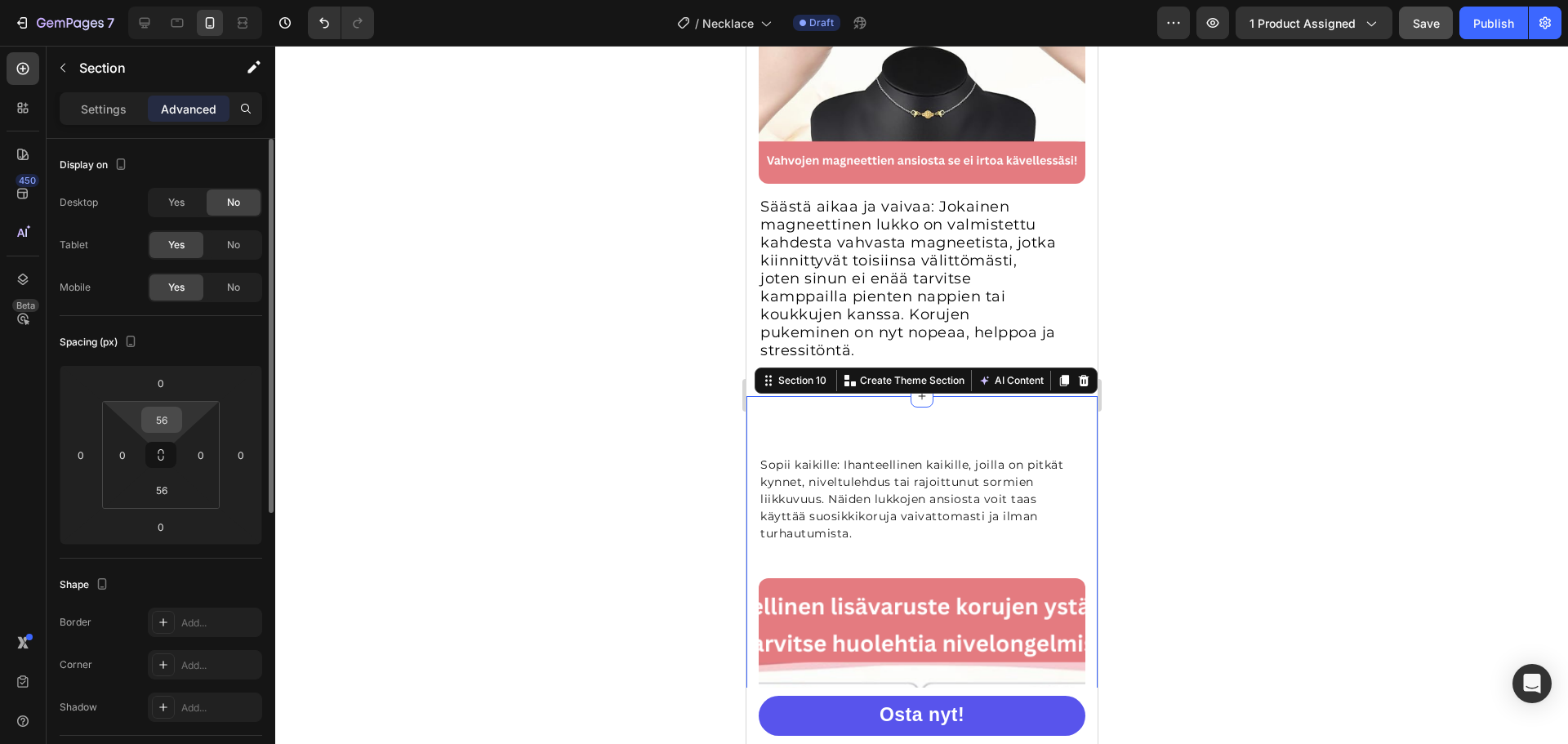
click at [169, 422] on input "56" at bounding box center [161, 419] width 32 height 25
type input "5"
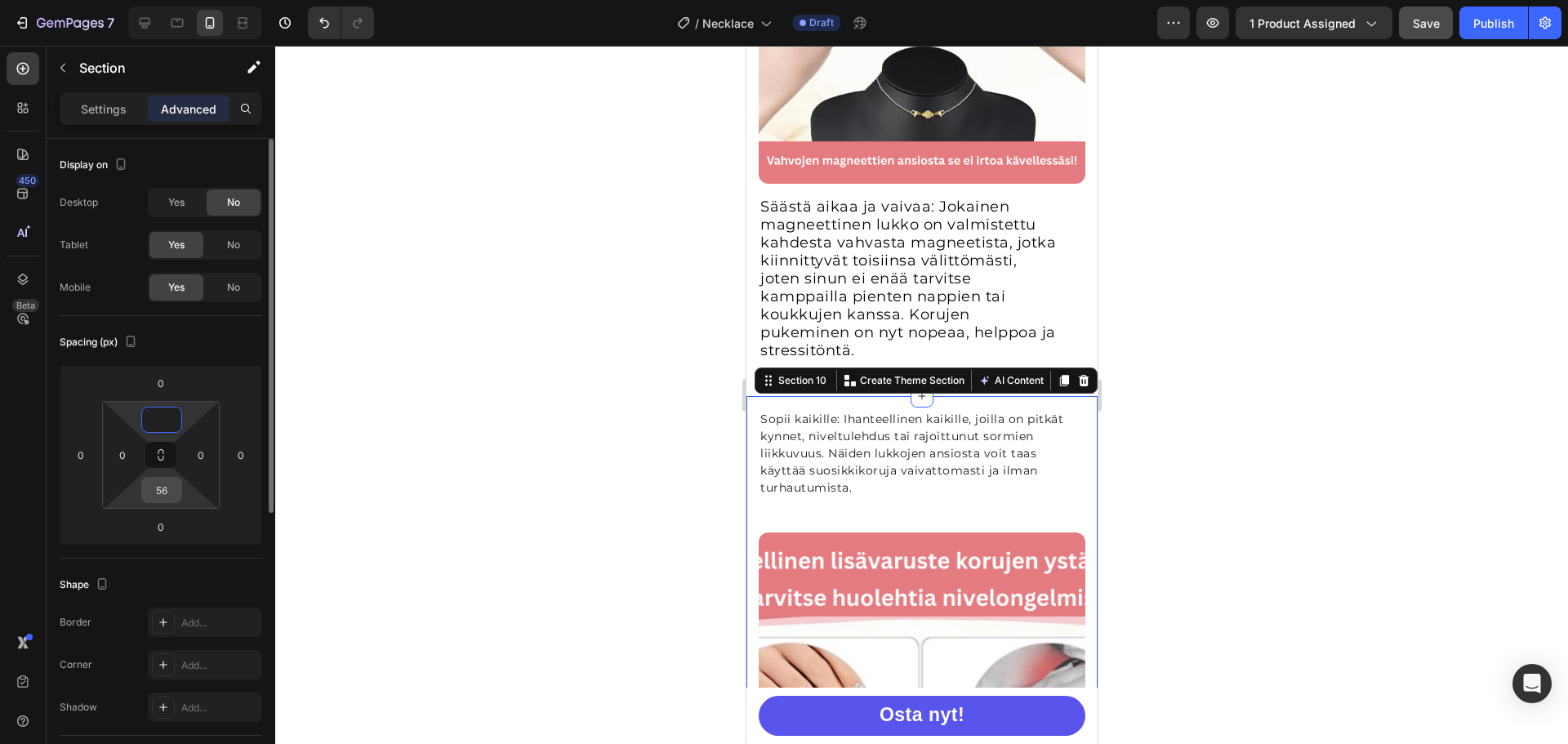
type input "0"
click at [172, 483] on input "56" at bounding box center [161, 489] width 32 height 25
click at [552, 405] on div at bounding box center [921, 395] width 1293 height 698
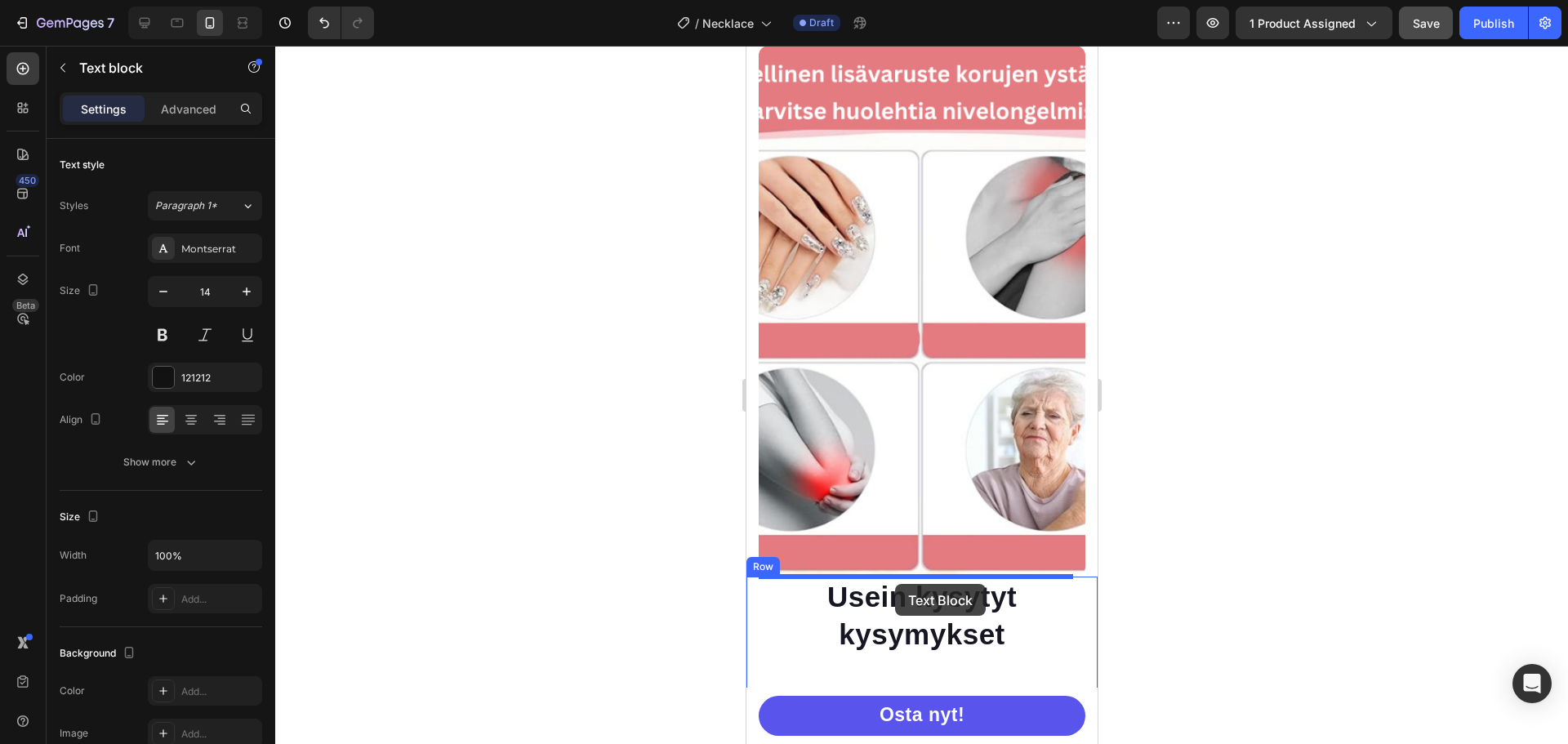
scroll to position [2979, 0]
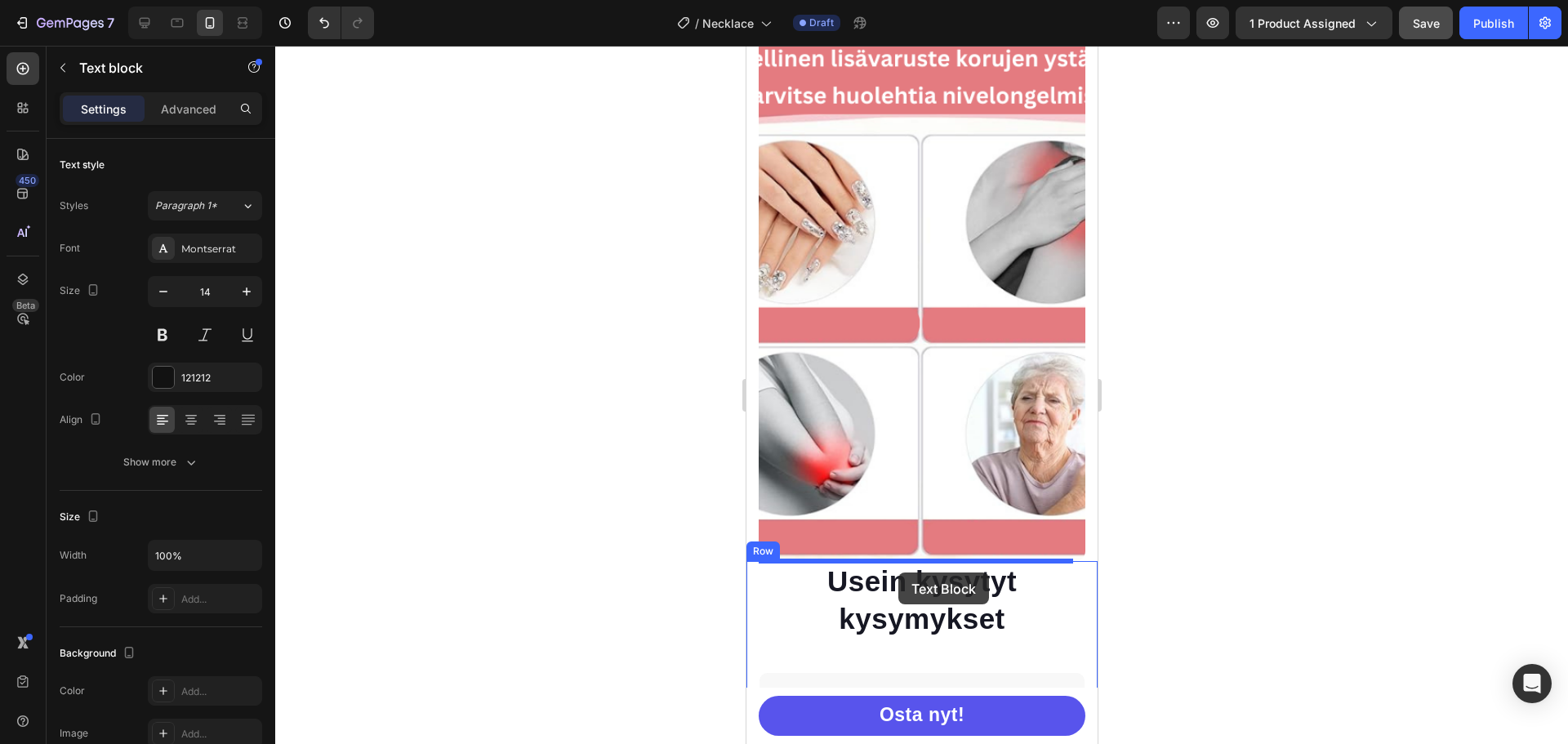
drag, startPoint x: 842, startPoint y: 427, endPoint x: 898, endPoint y: 572, distance: 155.4
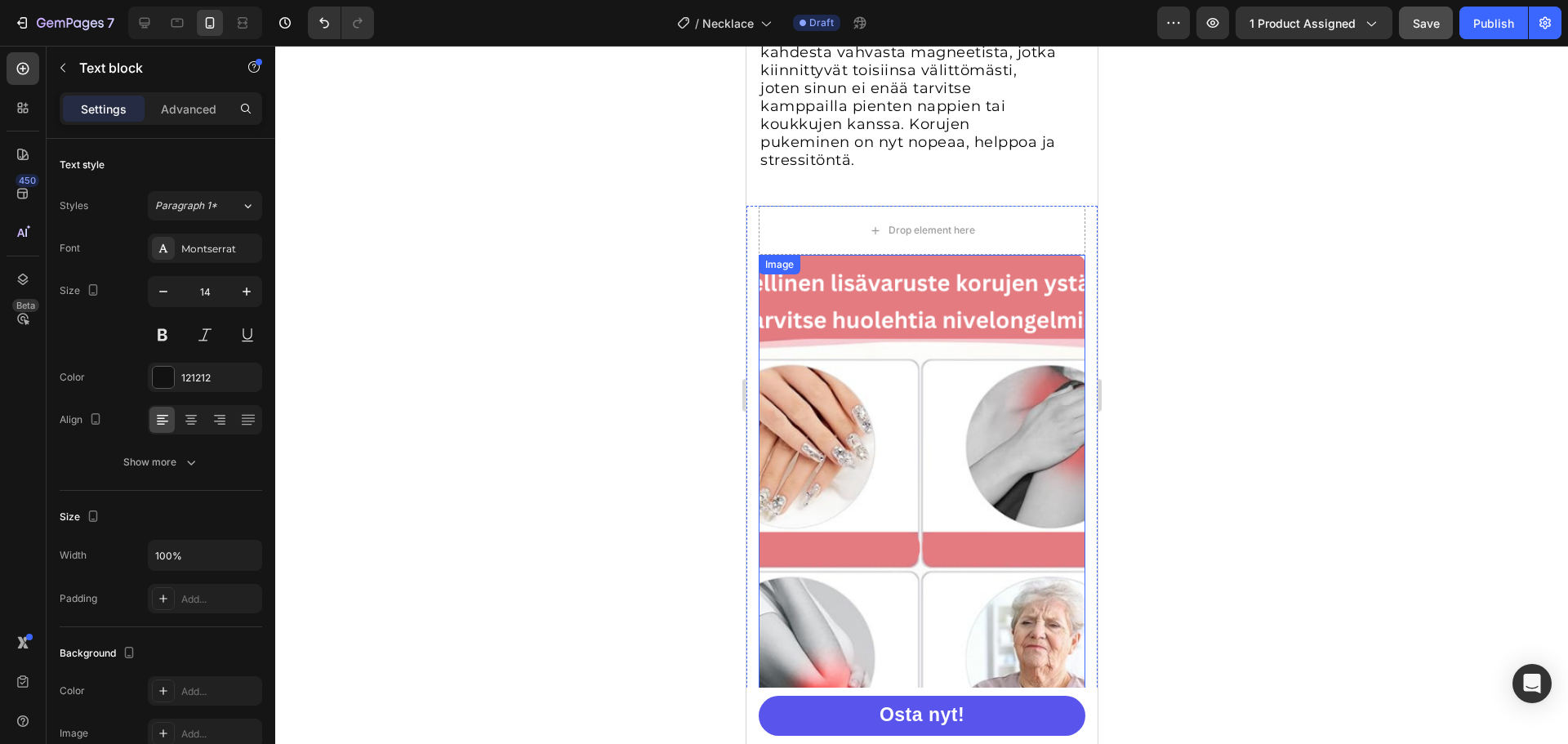
scroll to position [2647, 0]
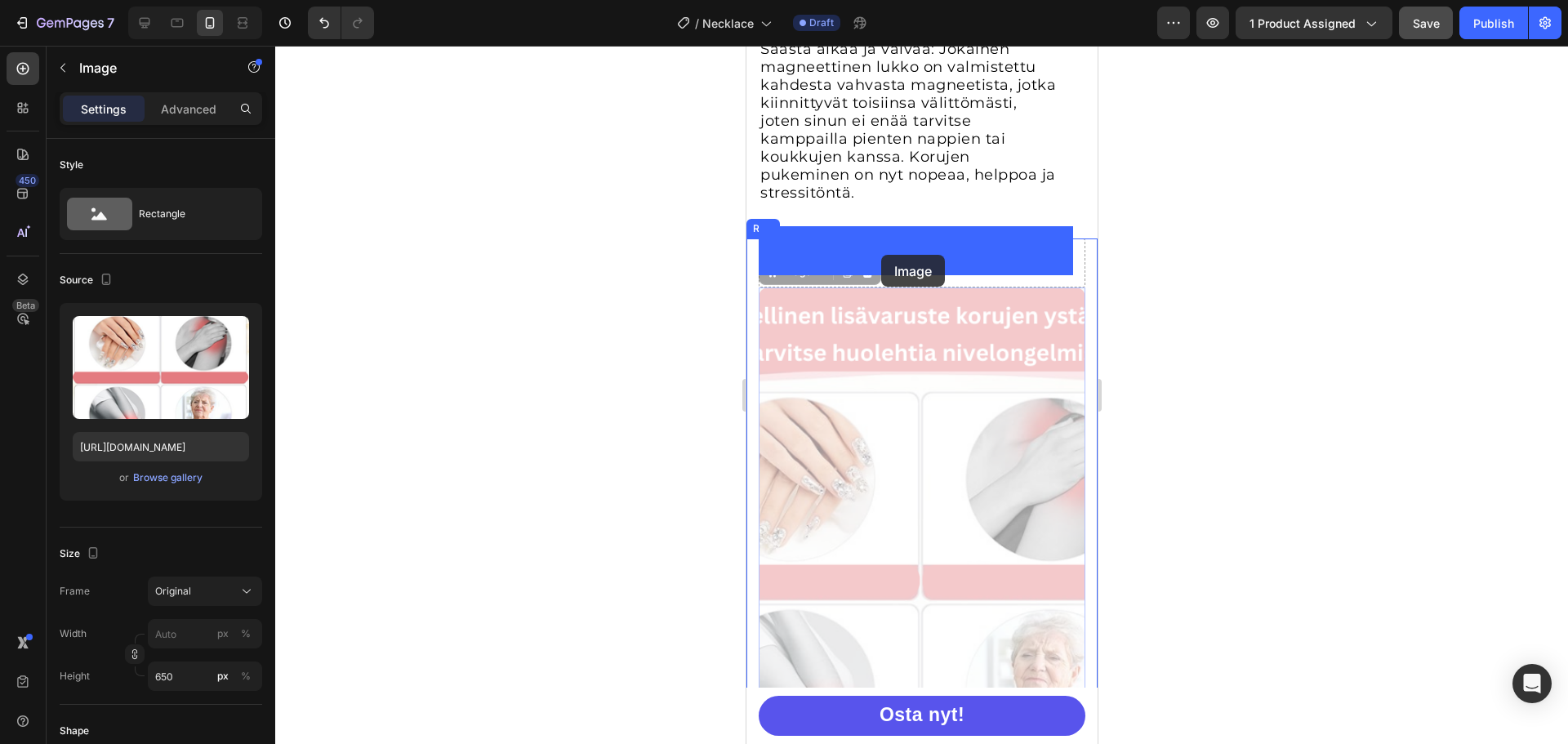
drag, startPoint x: 863, startPoint y: 337, endPoint x: 880, endPoint y: 255, distance: 83.7
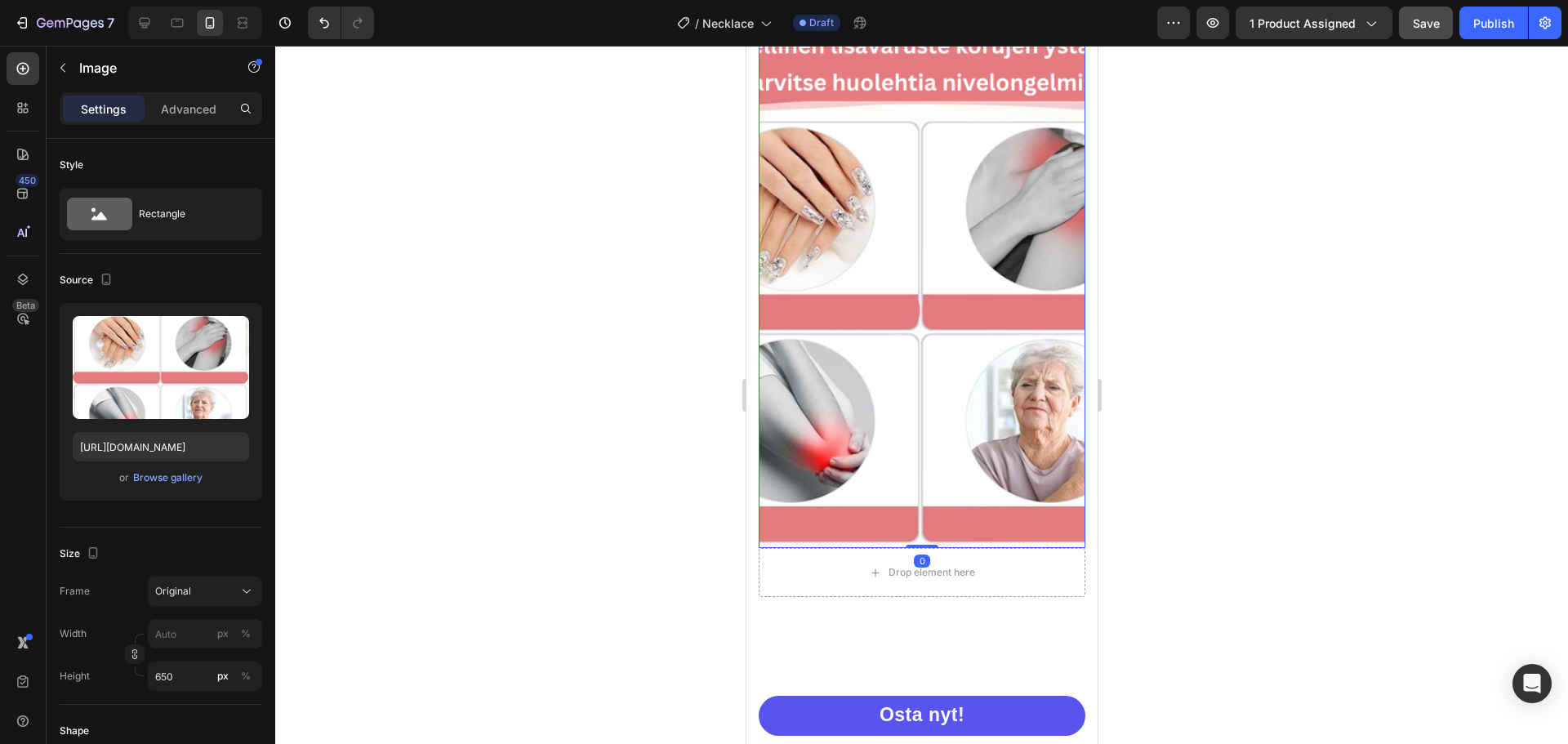
scroll to position [2973, 0]
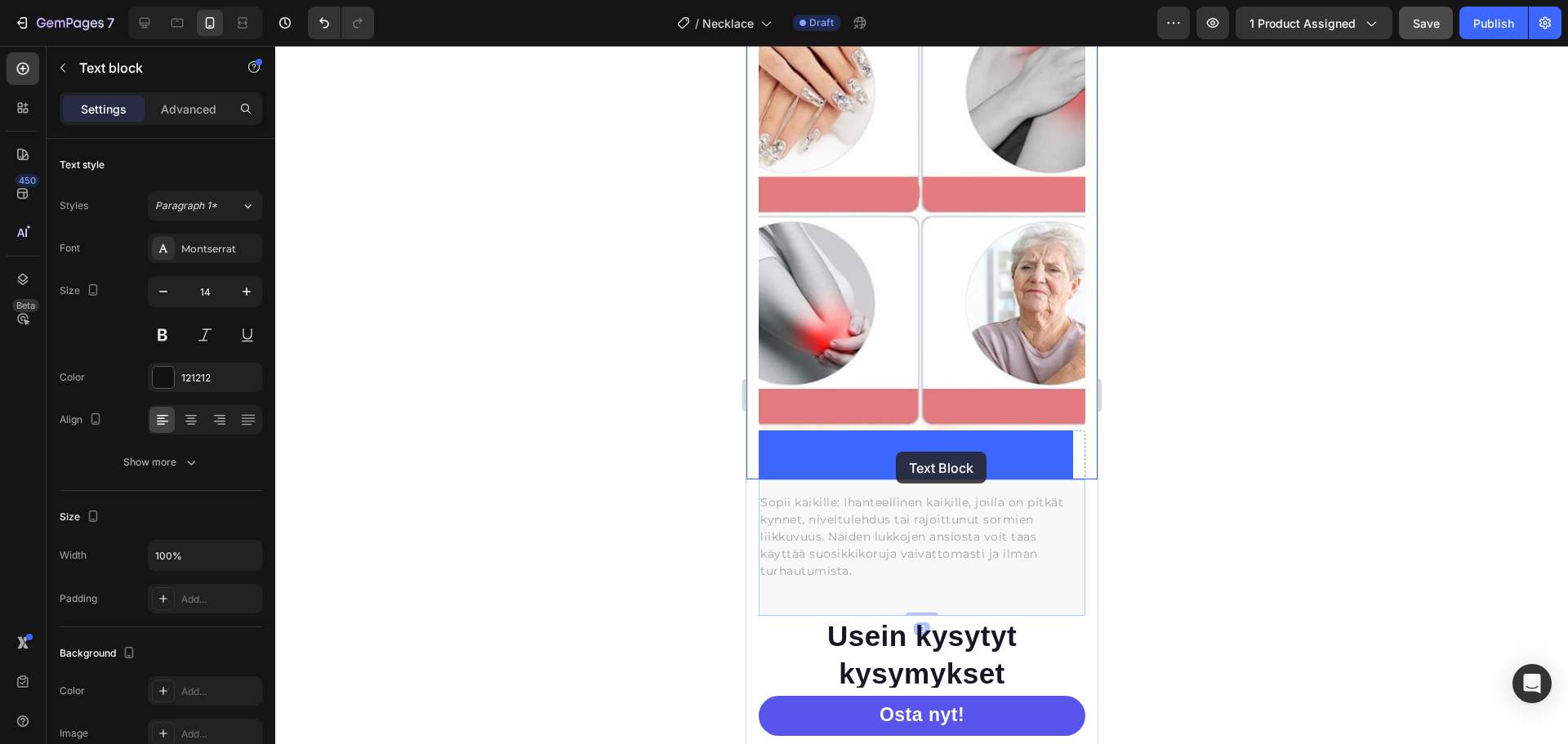
drag, startPoint x: 882, startPoint y: 528, endPoint x: 895, endPoint y: 451, distance: 78.1
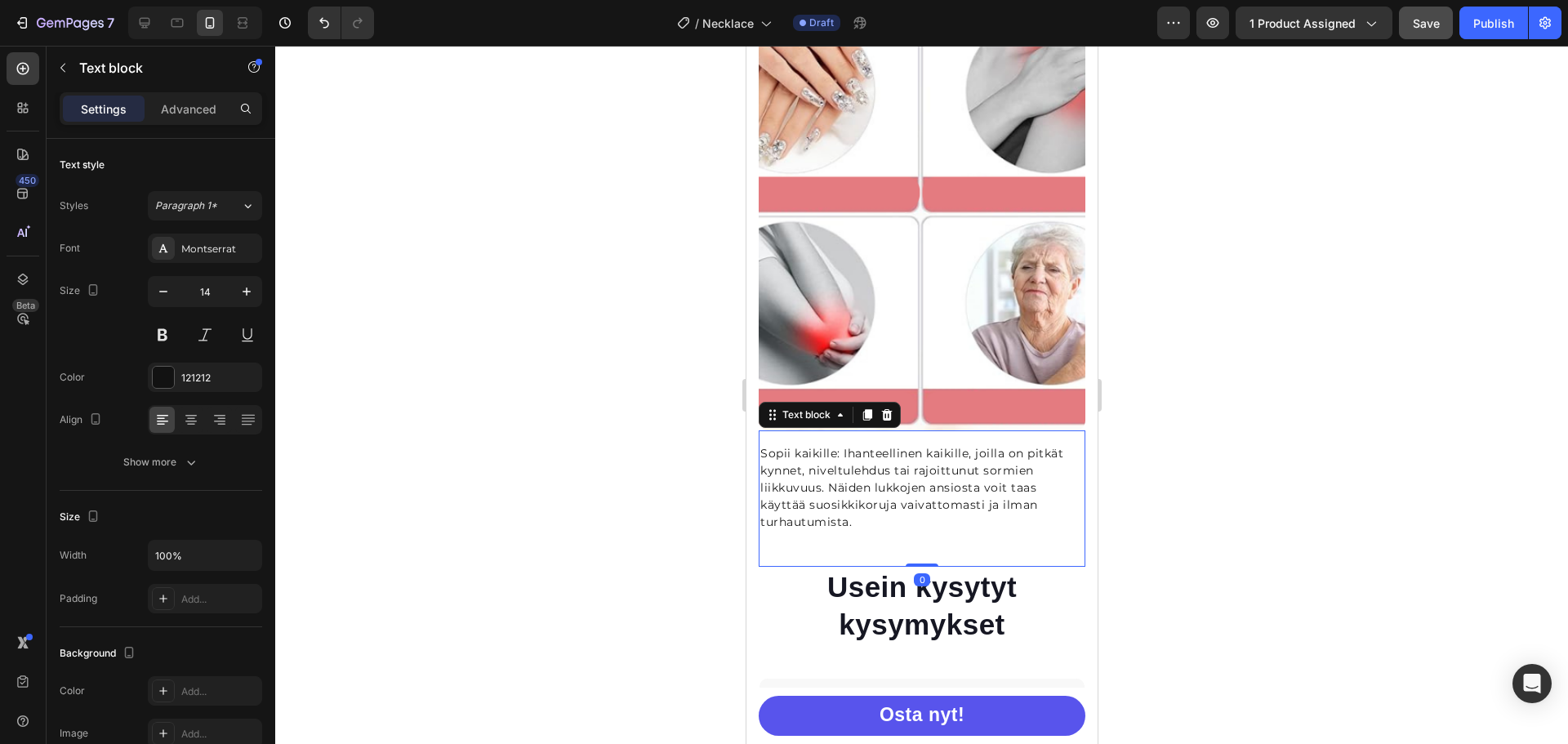
click at [902, 471] on p "Sopii kaikille: Ihanteellinen kaikille, joilla on pitkät kynnet, niveltulehdus …" at bounding box center [921, 487] width 323 height 86
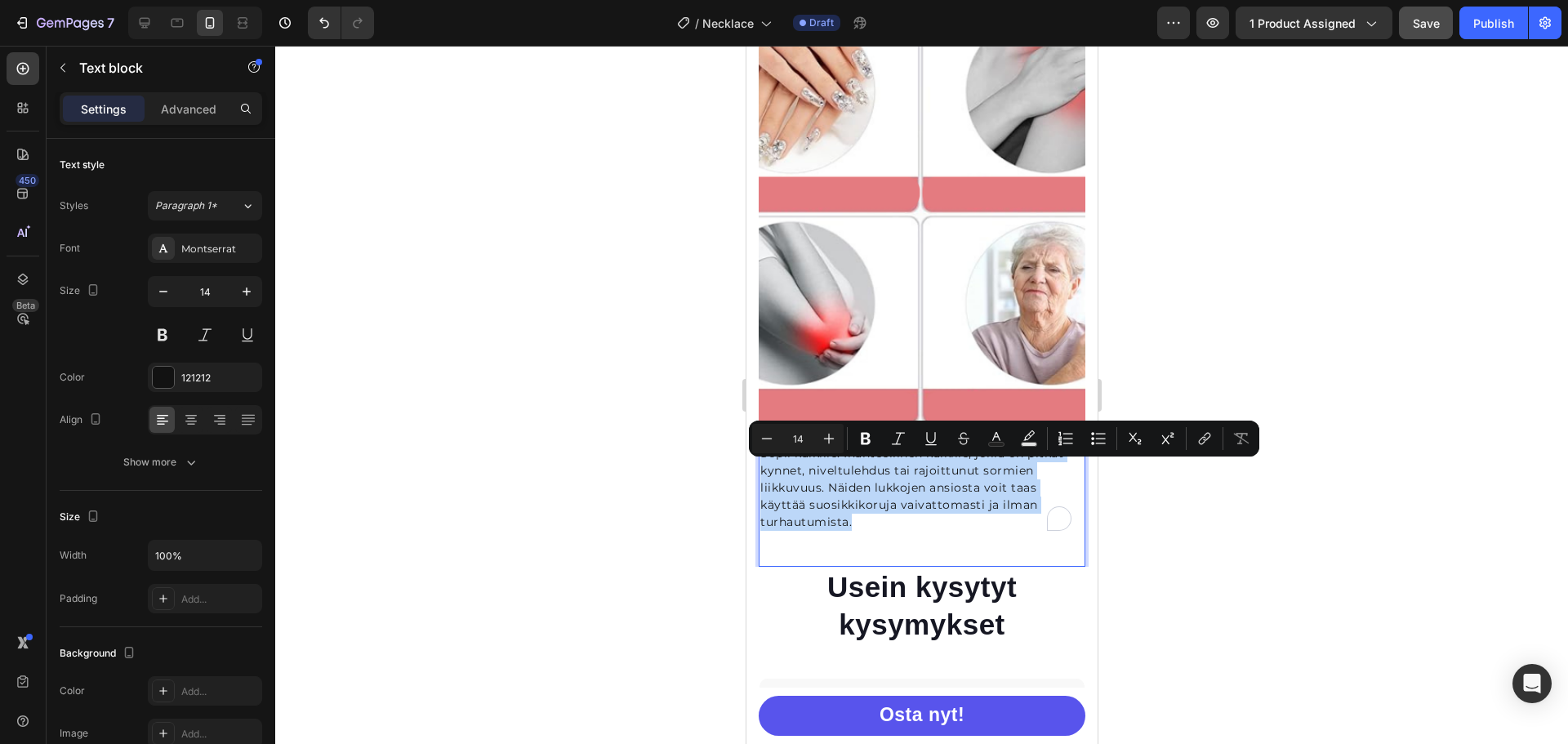
click at [902, 471] on p "Sopii kaikille: Ihanteellinen kaikille, joilla on pitkät kynnet, niveltulehdus …" at bounding box center [921, 487] width 323 height 86
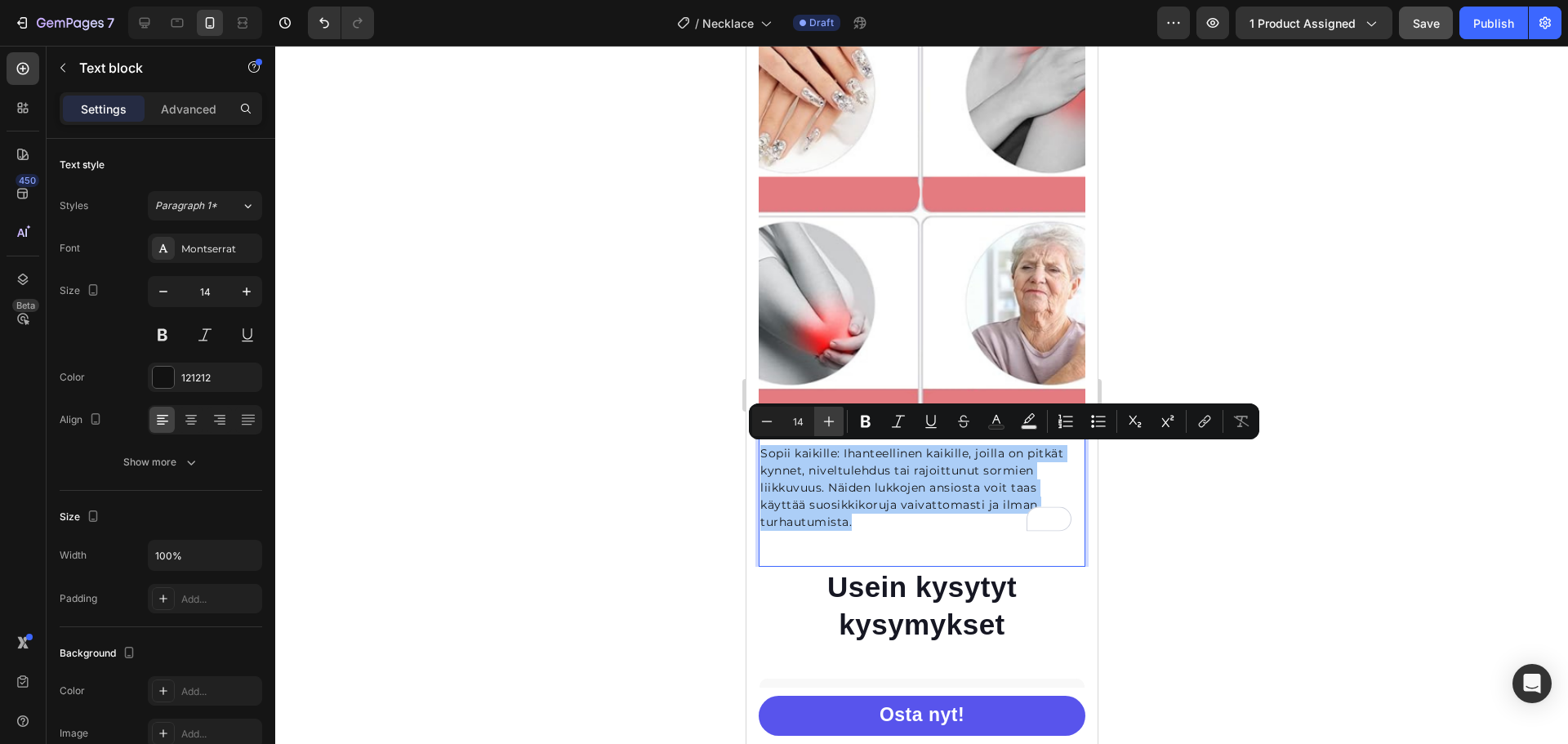
click at [837, 422] on icon "Editor contextual toolbar" at bounding box center [829, 421] width 17 height 17
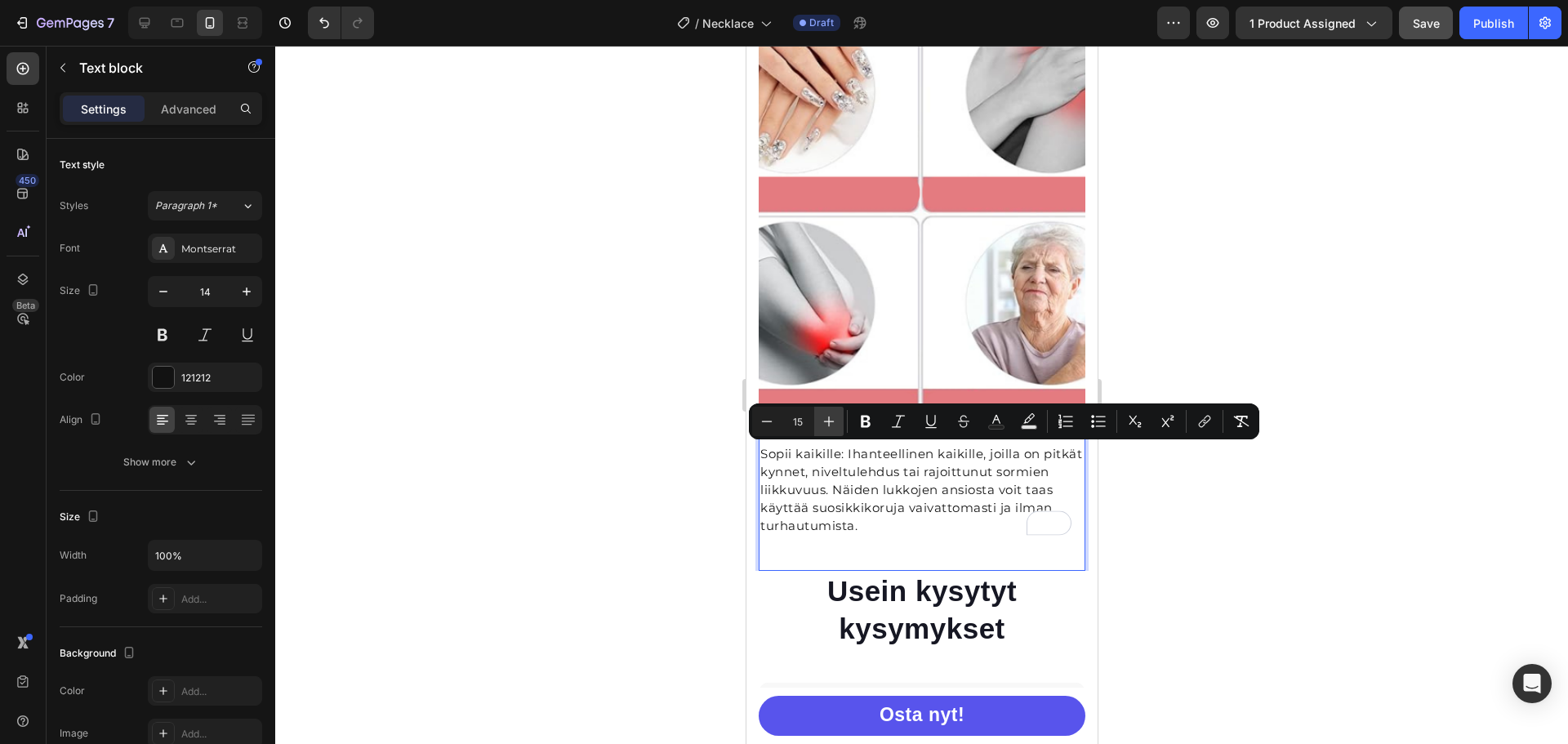
click at [837, 422] on icon "Editor contextual toolbar" at bounding box center [829, 421] width 17 height 17
click at [836, 423] on icon "Editor contextual toolbar" at bounding box center [829, 421] width 17 height 17
type input "18"
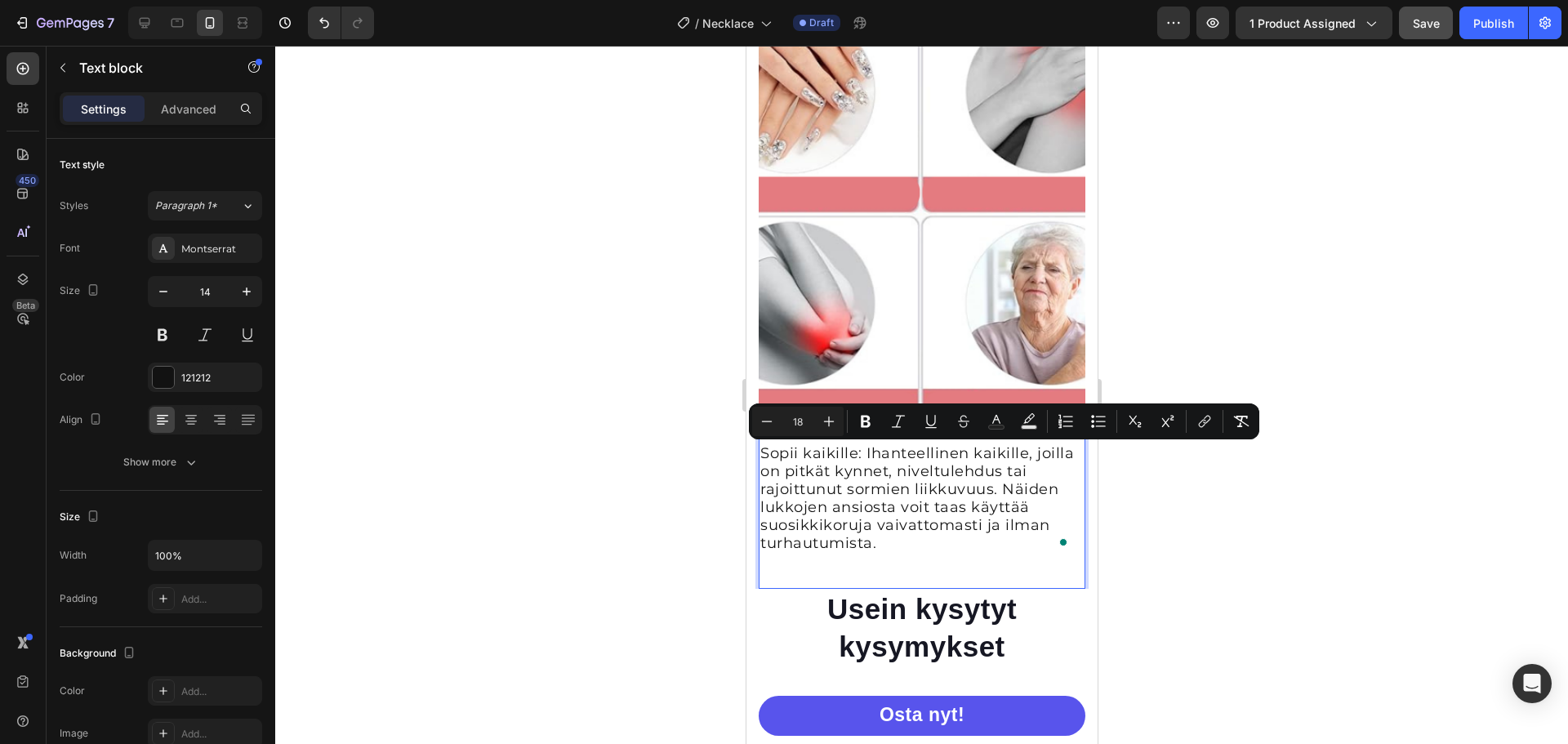
click at [1236, 315] on div at bounding box center [921, 395] width 1293 height 698
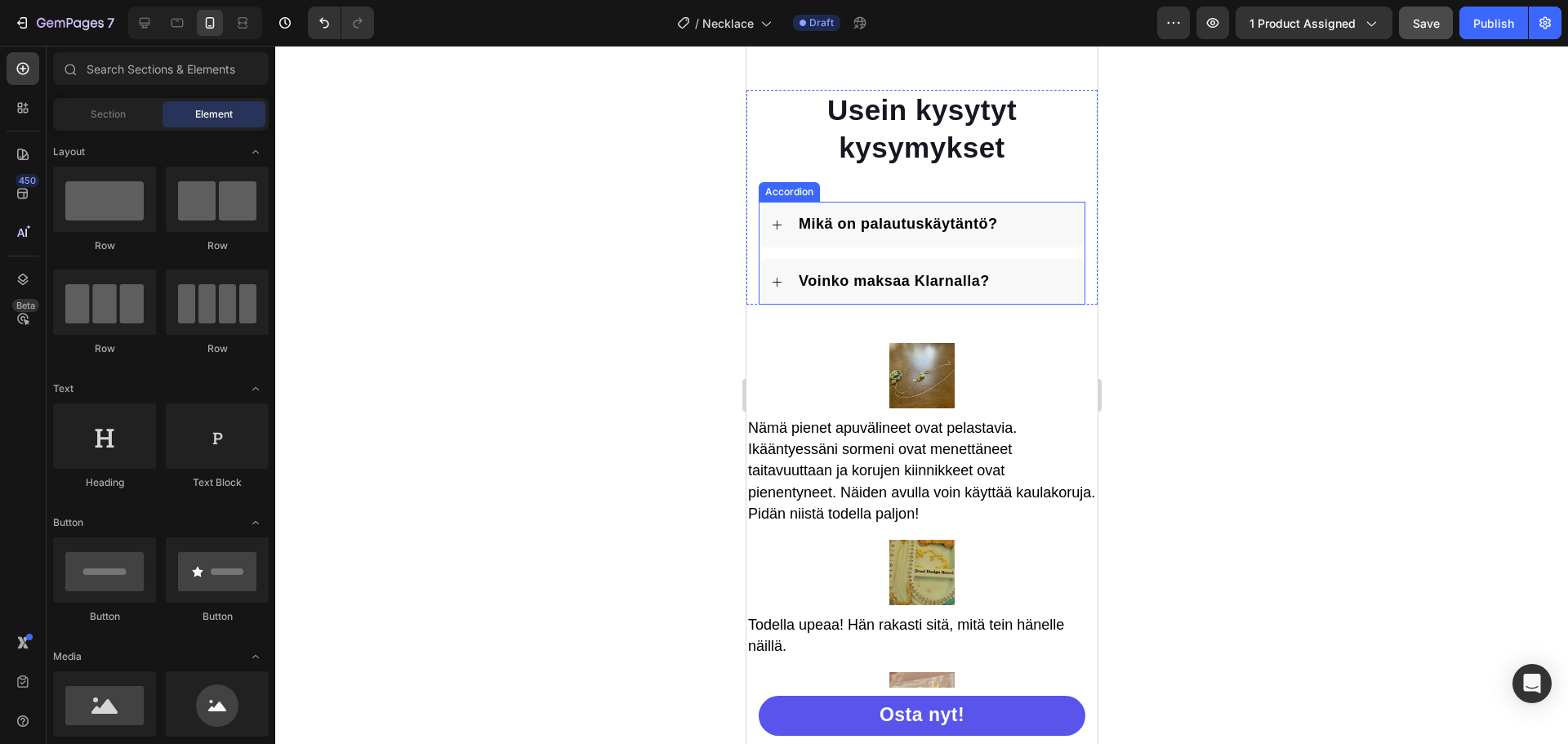
scroll to position [3545, 0]
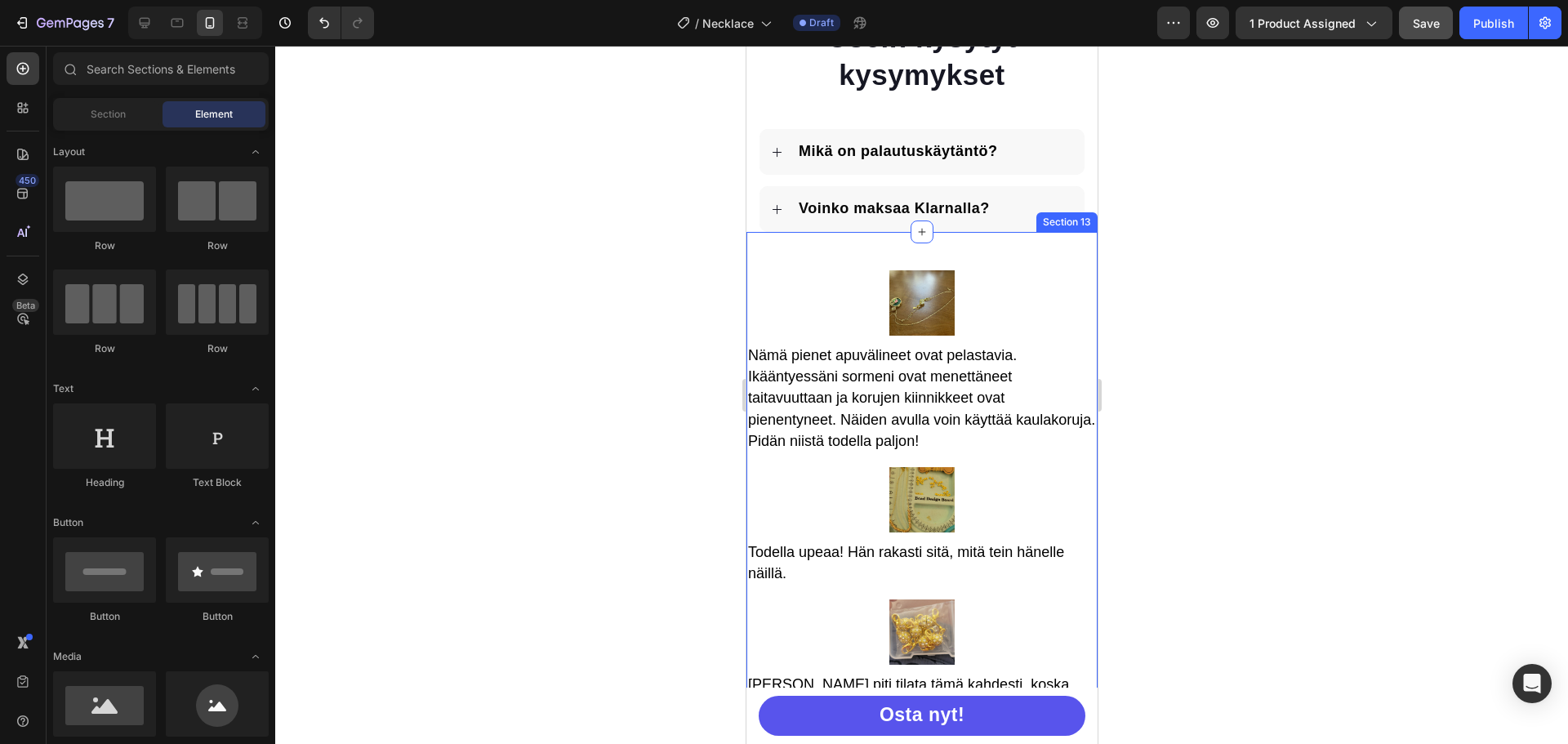
click at [820, 251] on div "Image Nämä pienet apuvälineet ovat pelastavia. Ikääntyessäni sormeni ovat menet…" at bounding box center [920, 651] width 351 height 838
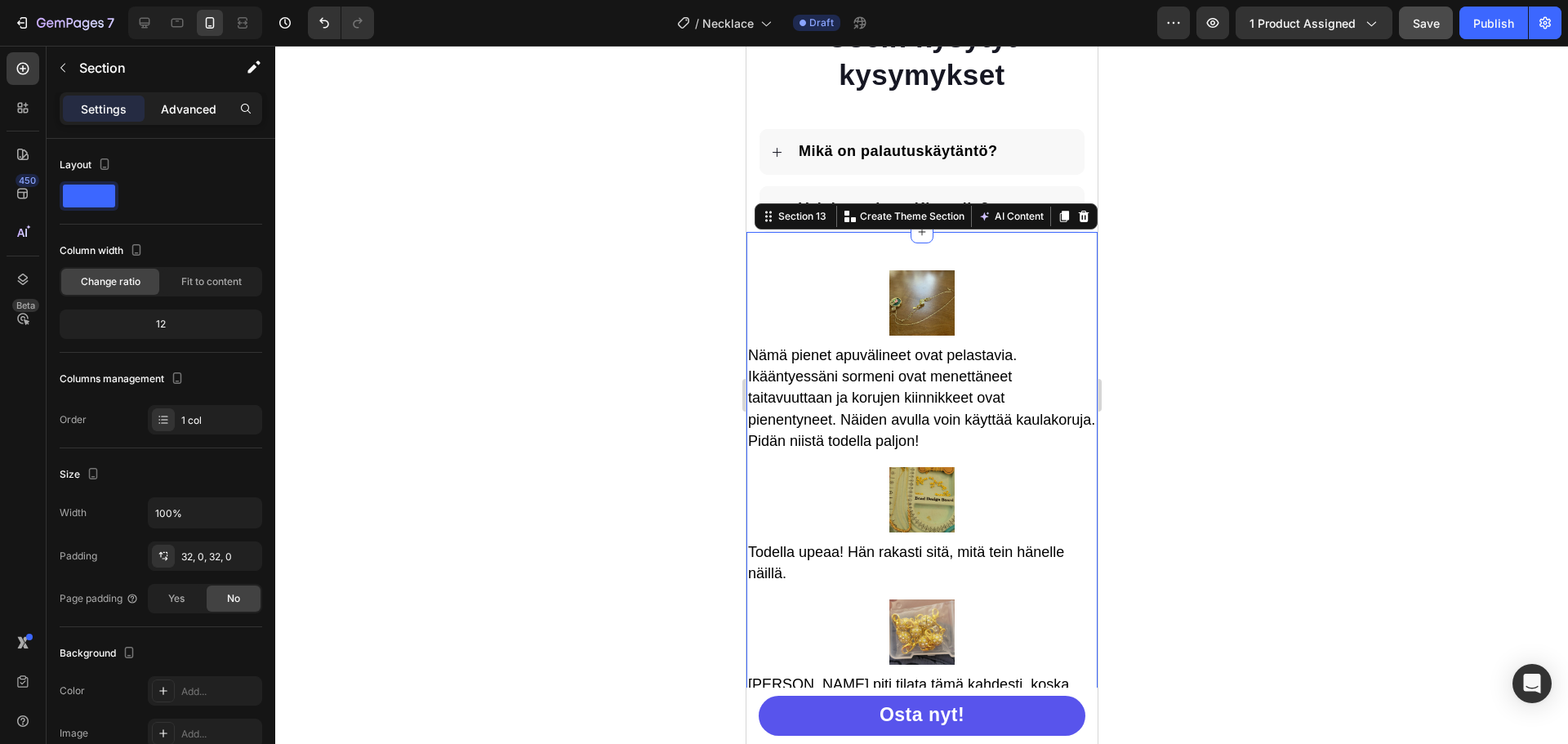
click at [190, 111] on p "Advanced" at bounding box center [189, 108] width 55 height 17
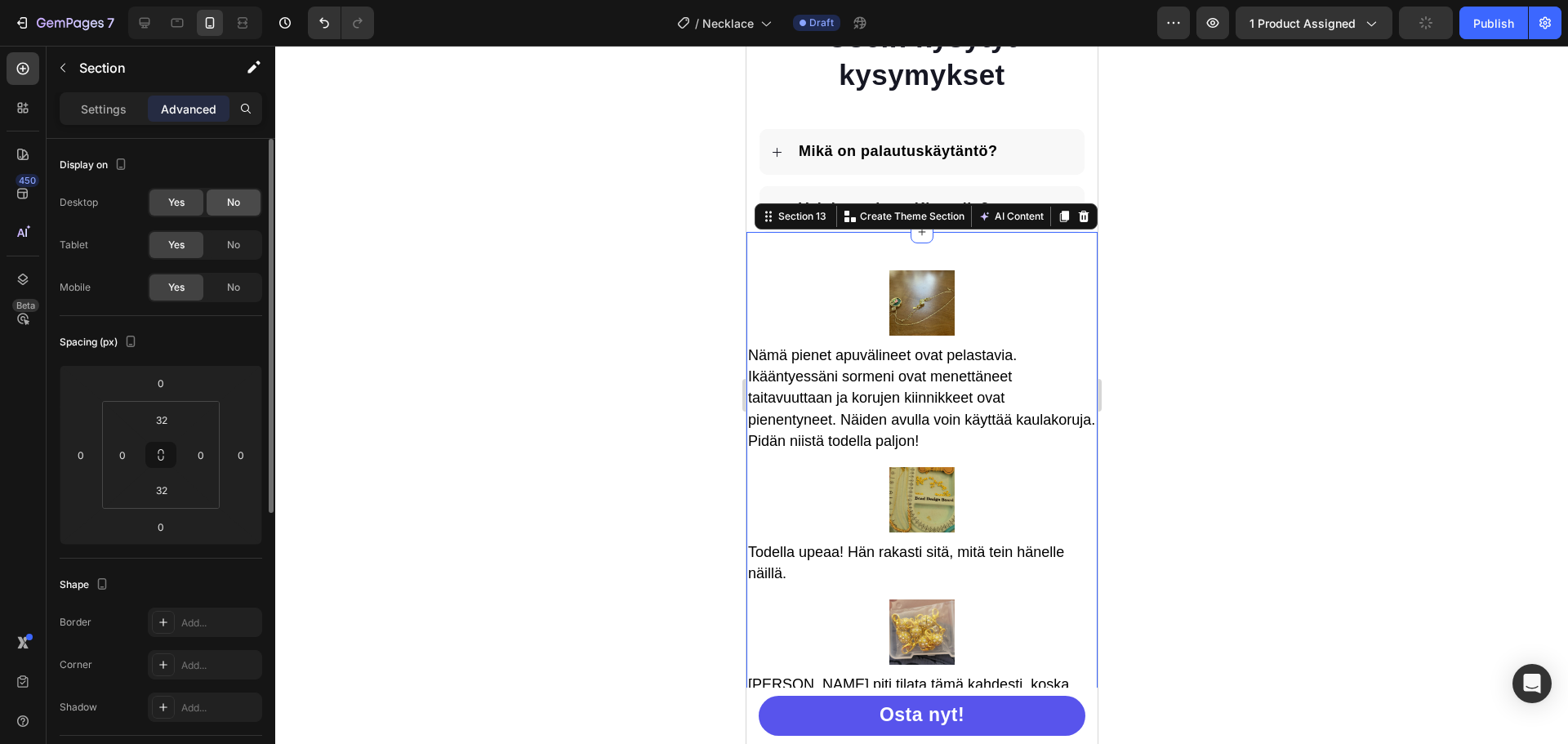
click at [239, 200] on span "No" at bounding box center [233, 202] width 13 height 15
click at [667, 287] on div at bounding box center [921, 395] width 1293 height 698
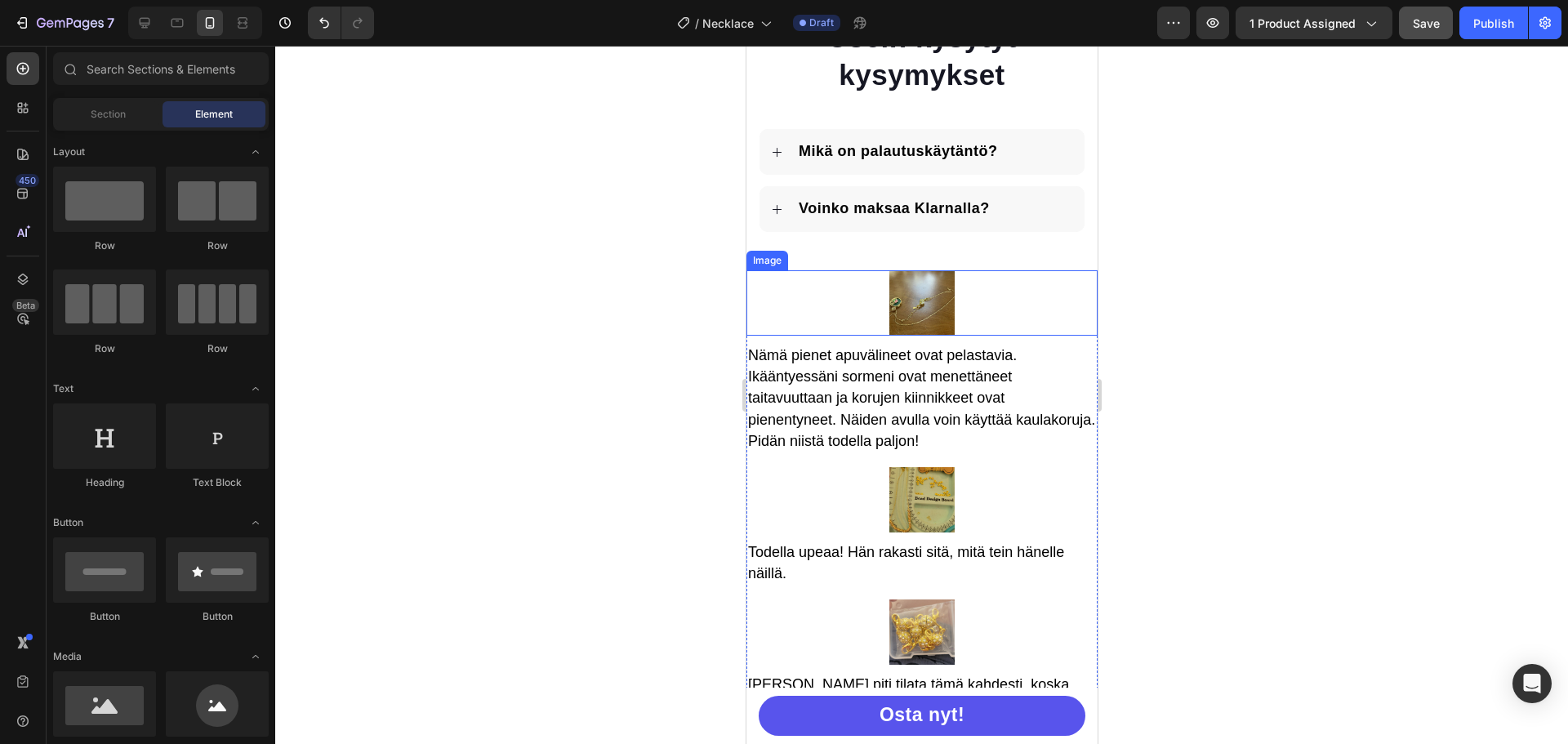
click at [931, 300] on img at bounding box center [921, 303] width 65 height 65
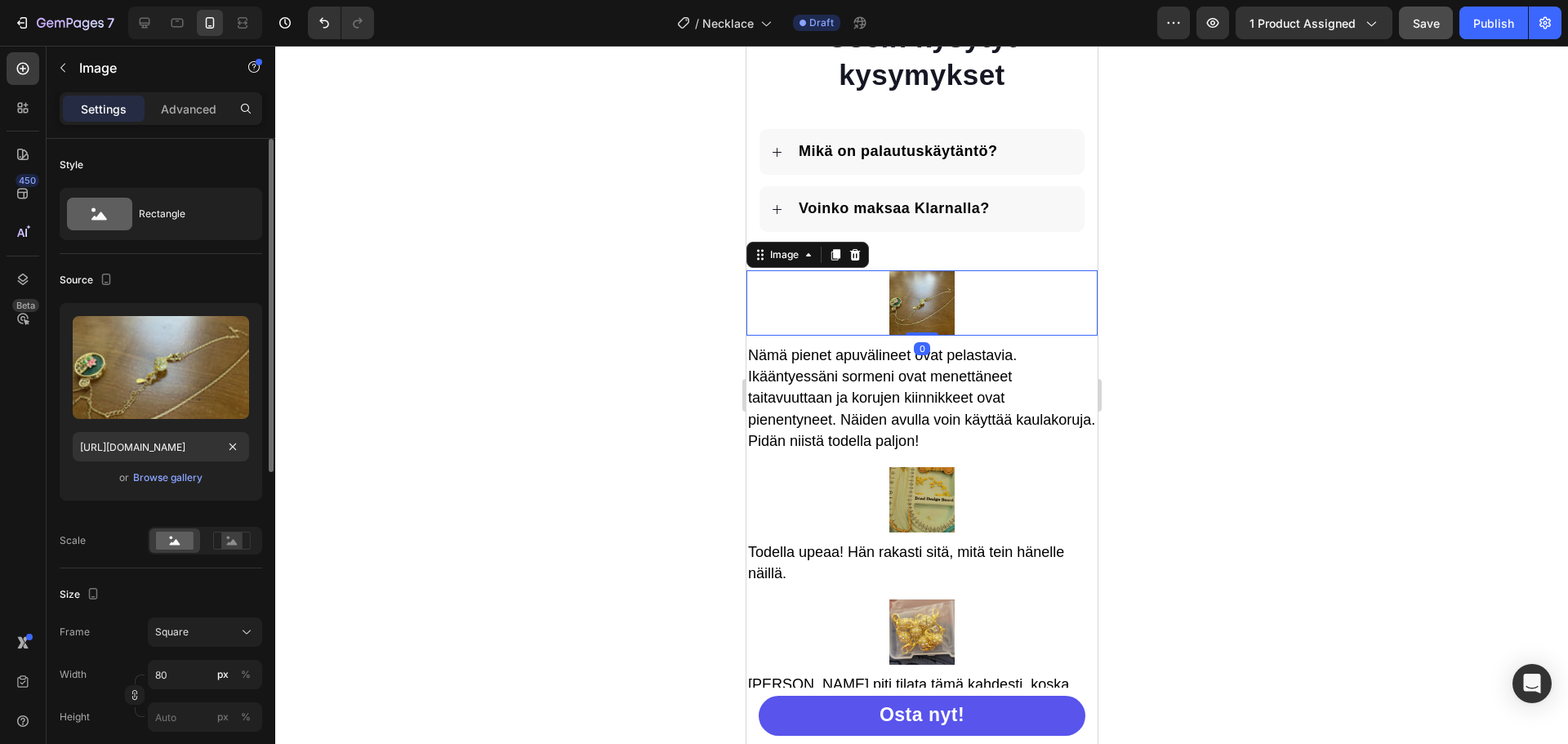
scroll to position [163, 0]
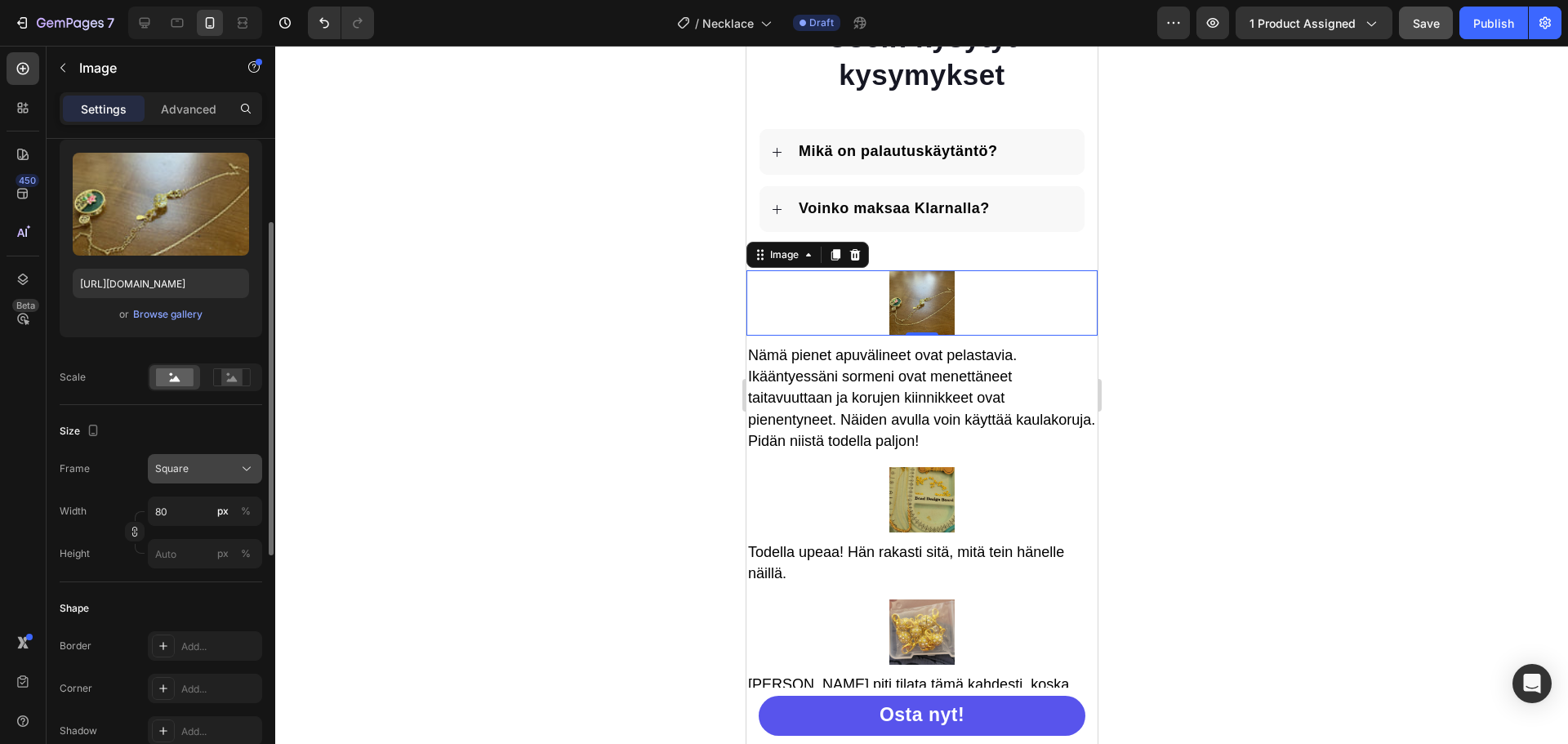
click at [196, 479] on button "Square" at bounding box center [204, 469] width 114 height 29
click at [190, 601] on span "Original" at bounding box center [172, 601] width 36 height 15
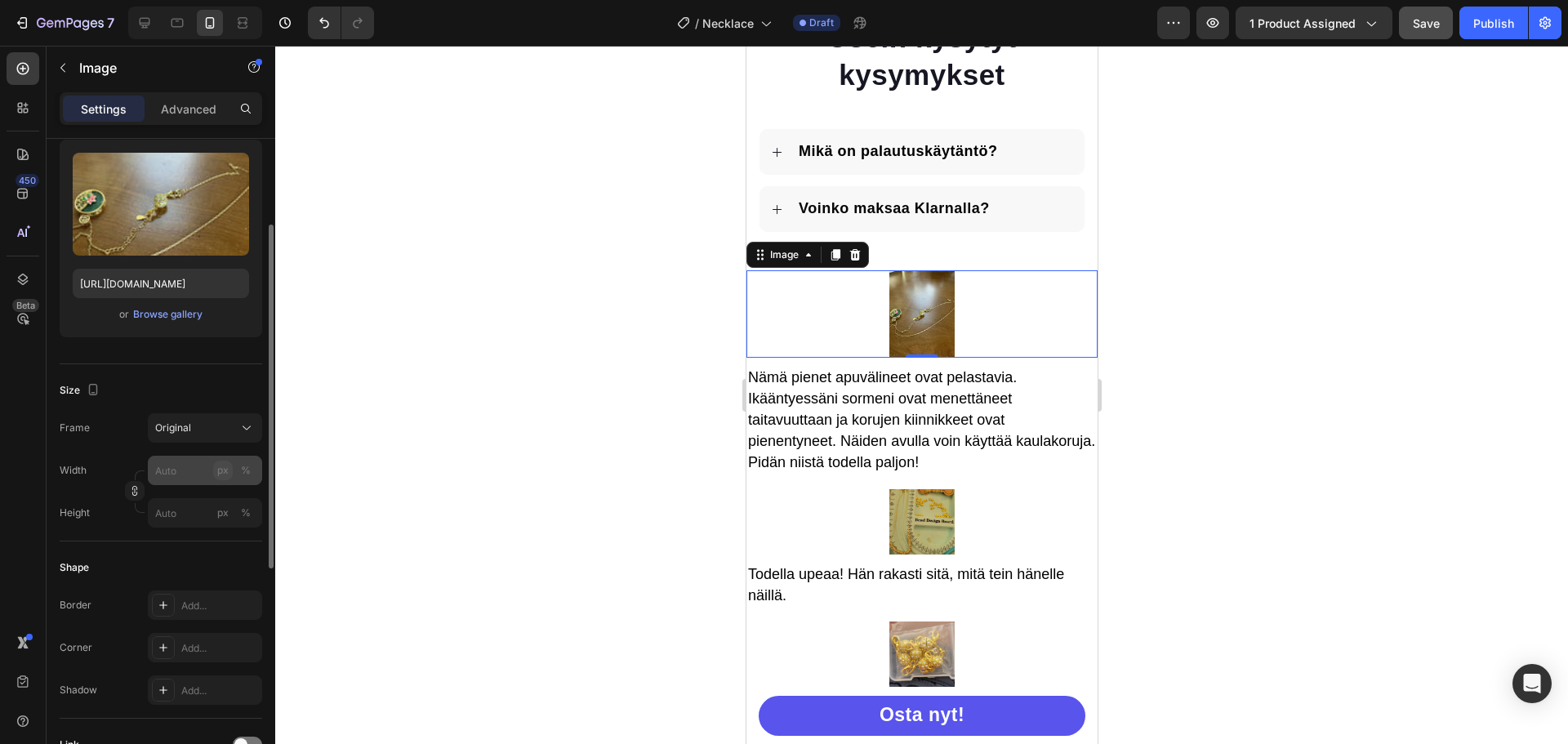
click at [216, 470] on button "px" at bounding box center [223, 470] width 20 height 20
click at [188, 471] on input "px %" at bounding box center [204, 471] width 114 height 29
click at [196, 434] on div "Original" at bounding box center [195, 428] width 80 height 15
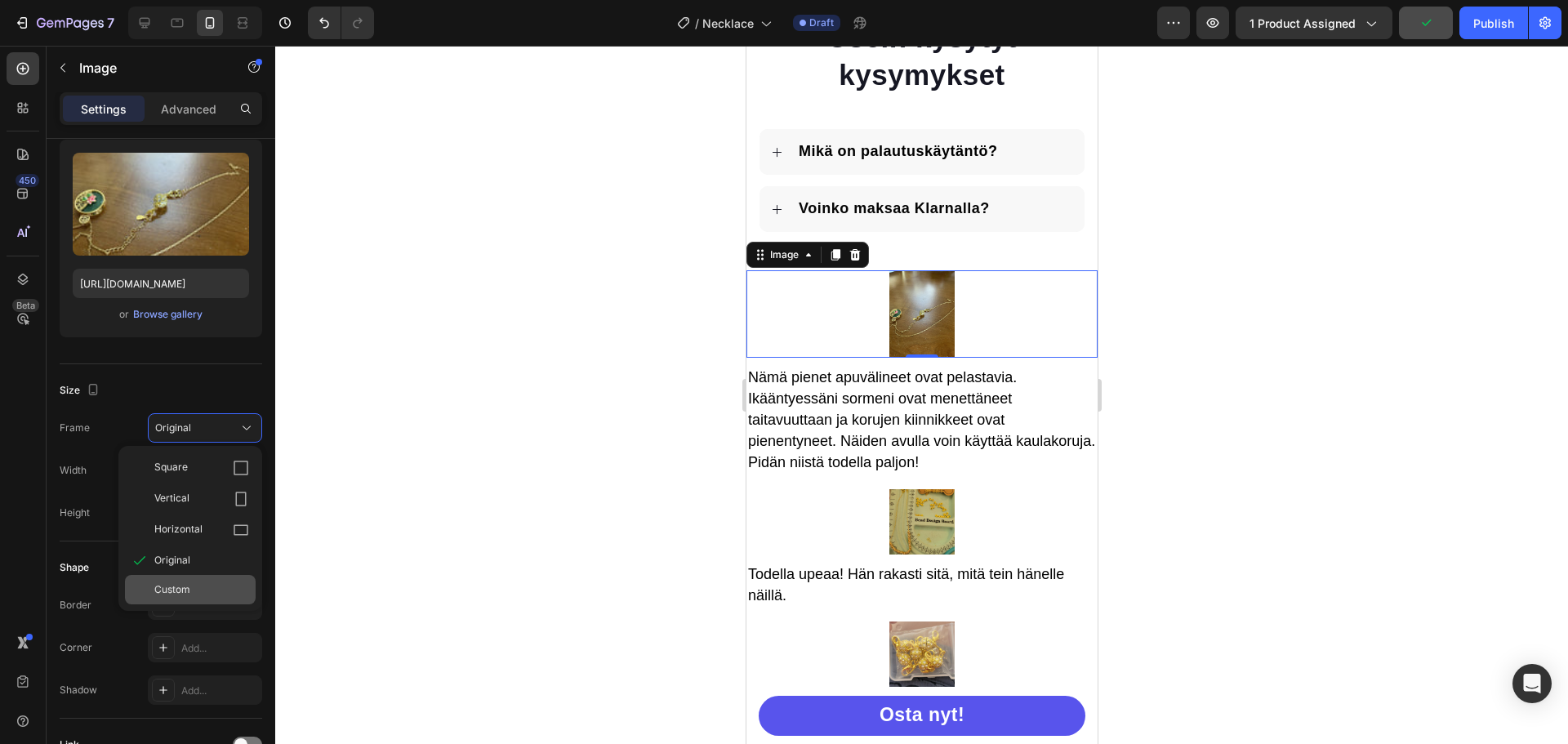
click at [195, 589] on div "Custom" at bounding box center [202, 589] width 94 height 15
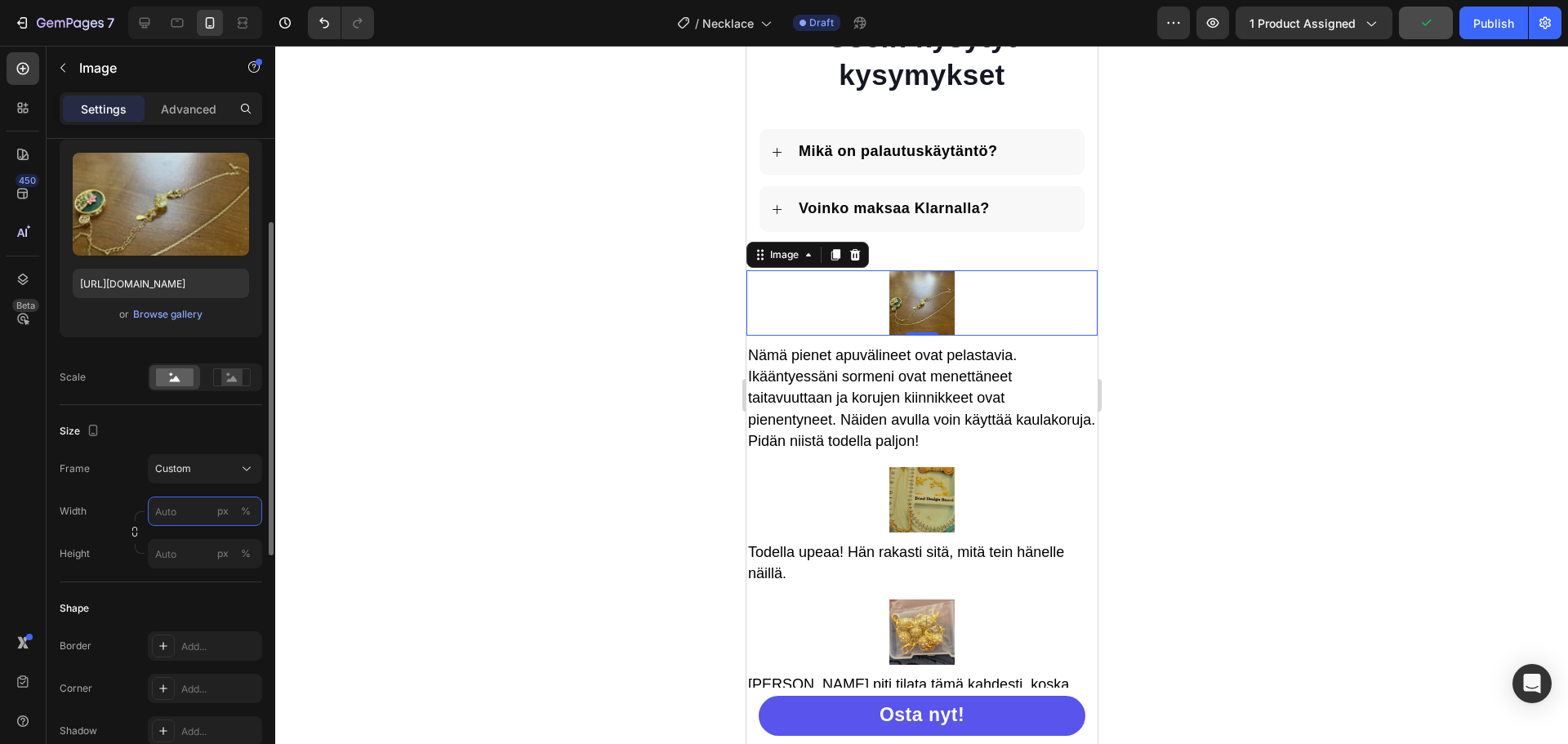
click at [196, 516] on input "px %" at bounding box center [204, 511] width 114 height 29
click at [176, 546] on p "Full 100%" at bounding box center [202, 549] width 94 height 15
type input "100"
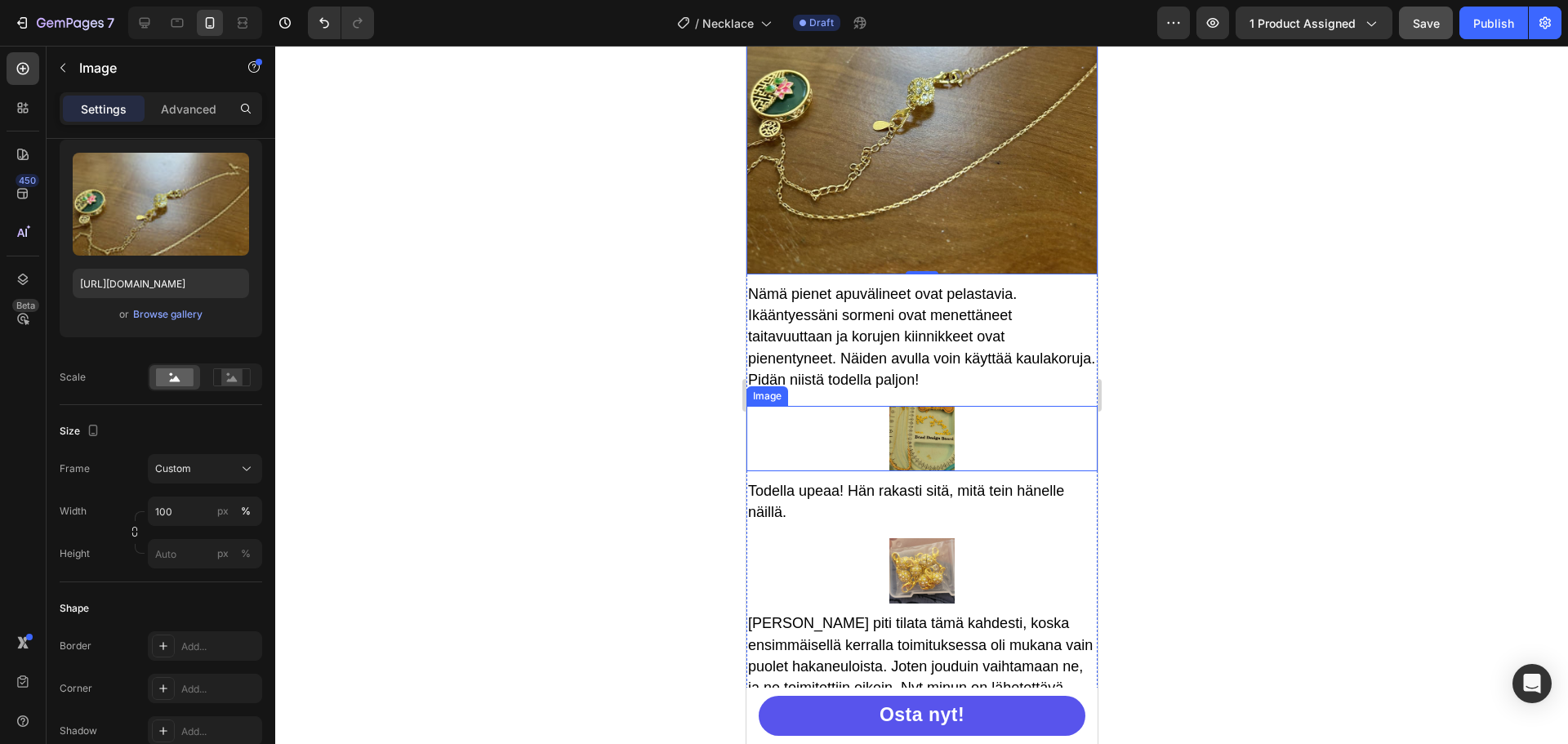
scroll to position [3953, 0]
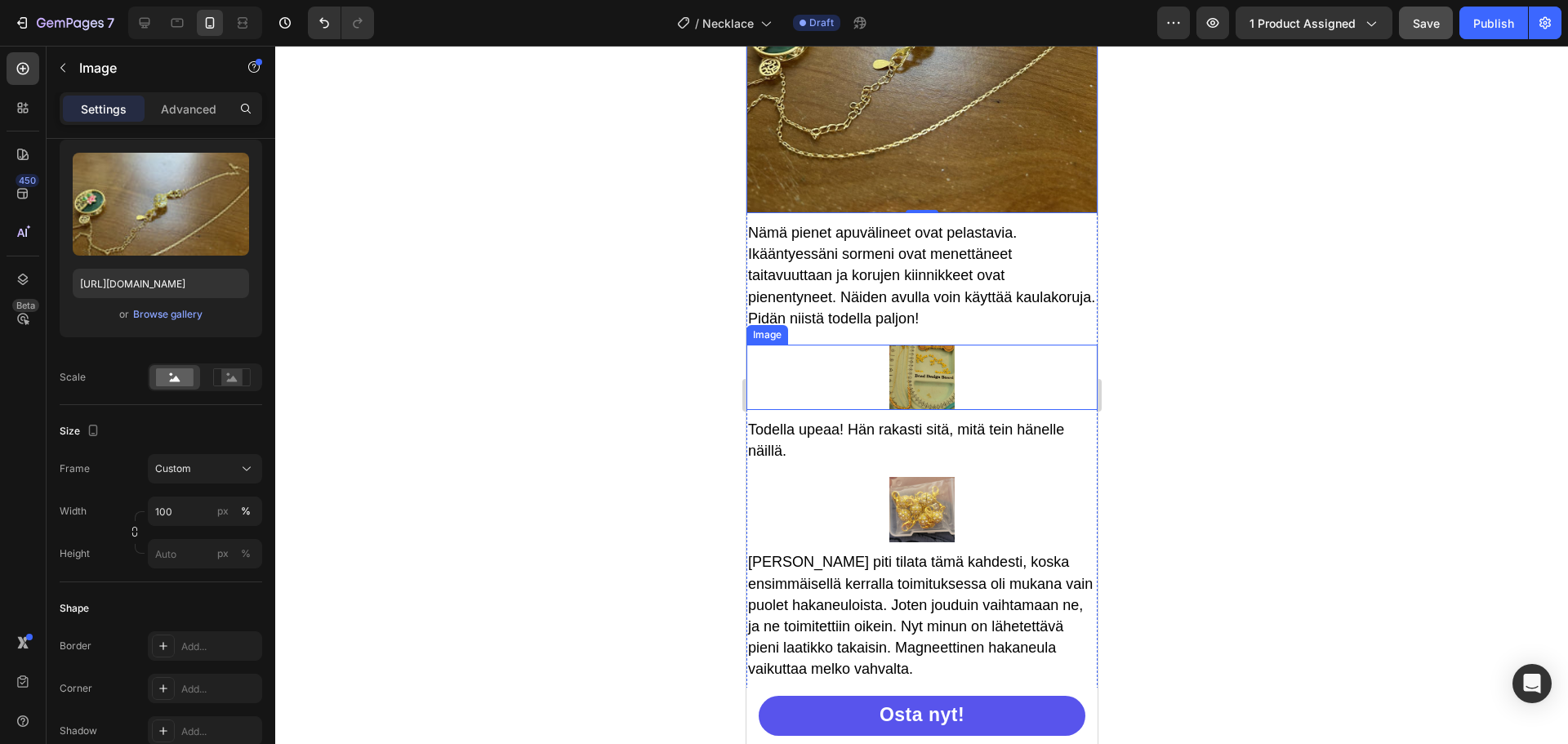
click at [934, 385] on img at bounding box center [921, 377] width 65 height 65
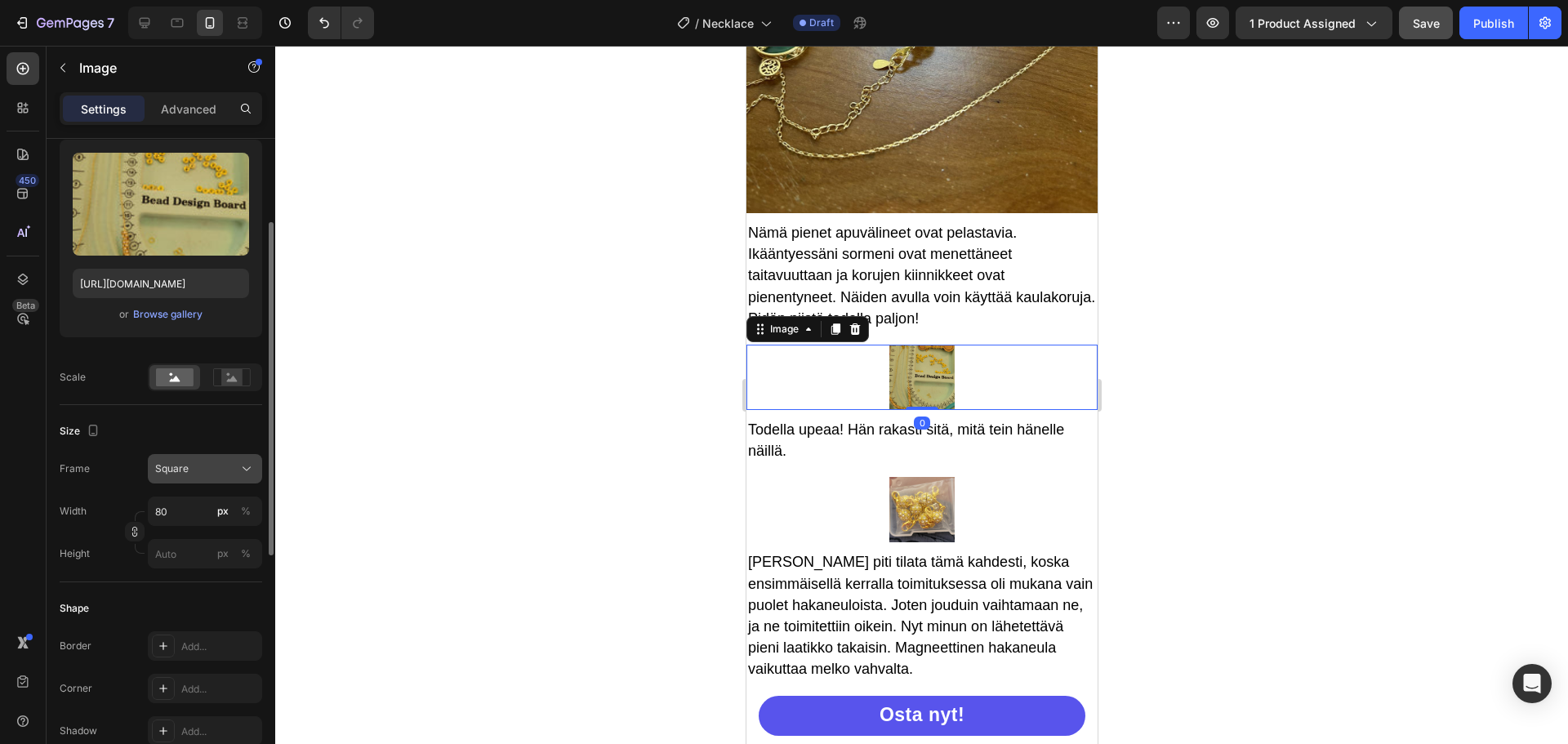
click at [244, 472] on icon at bounding box center [247, 468] width 17 height 17
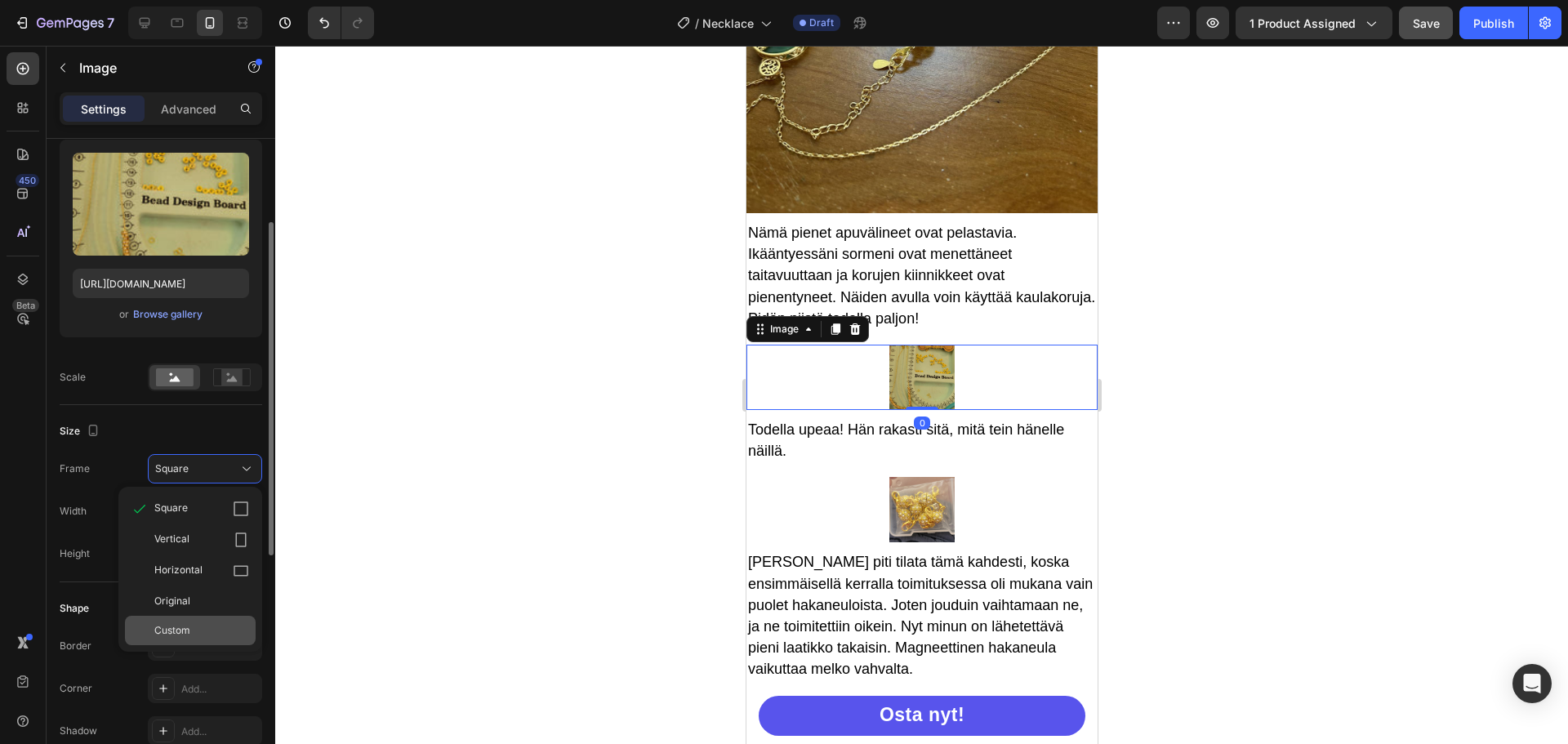
click at [176, 624] on span "Custom" at bounding box center [172, 630] width 36 height 15
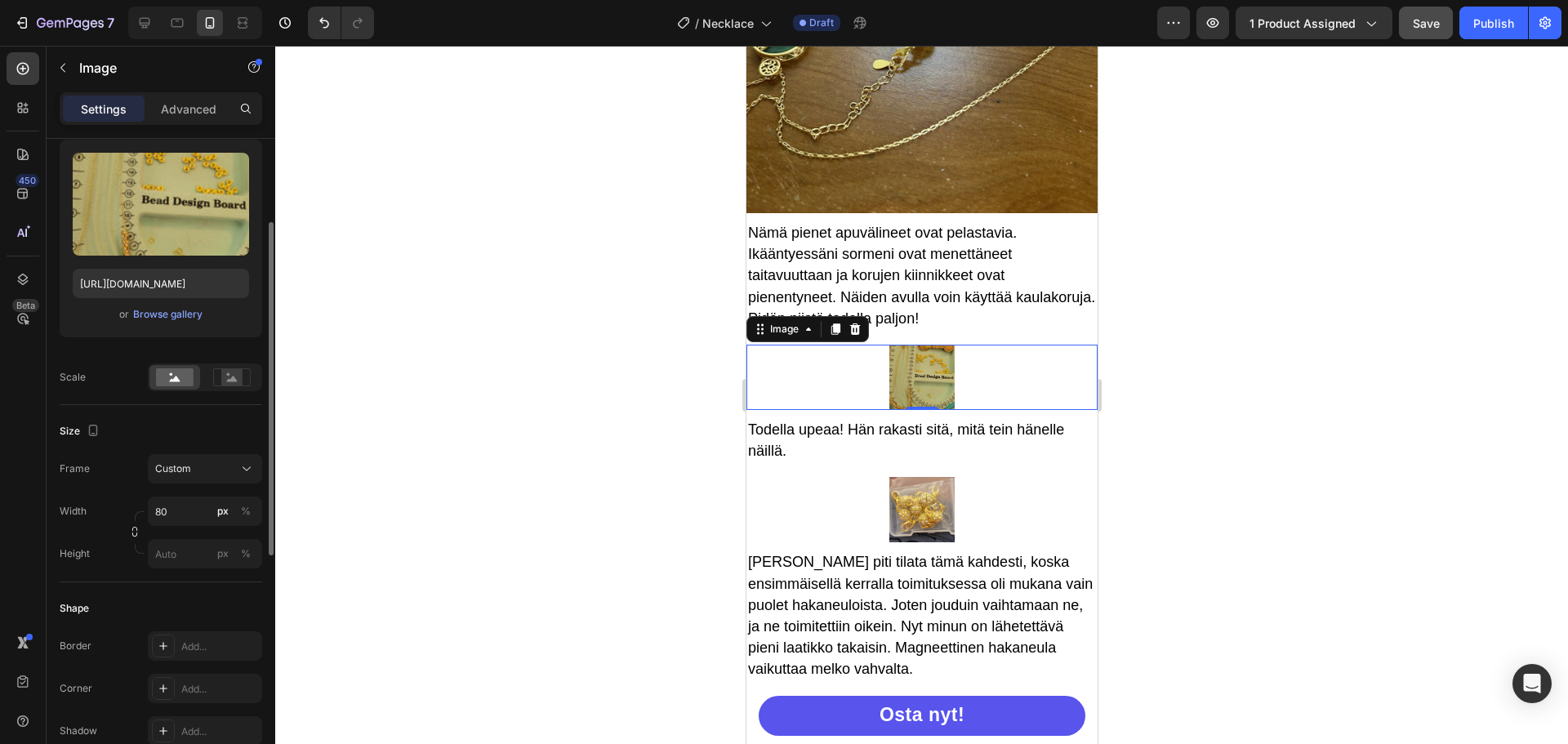
click at [132, 497] on div "Width 80 px %" at bounding box center [161, 511] width 203 height 29
click at [172, 510] on input "80" at bounding box center [204, 511] width 114 height 29
click at [182, 552] on p "Full 100%" at bounding box center [202, 549] width 94 height 15
type input "100"
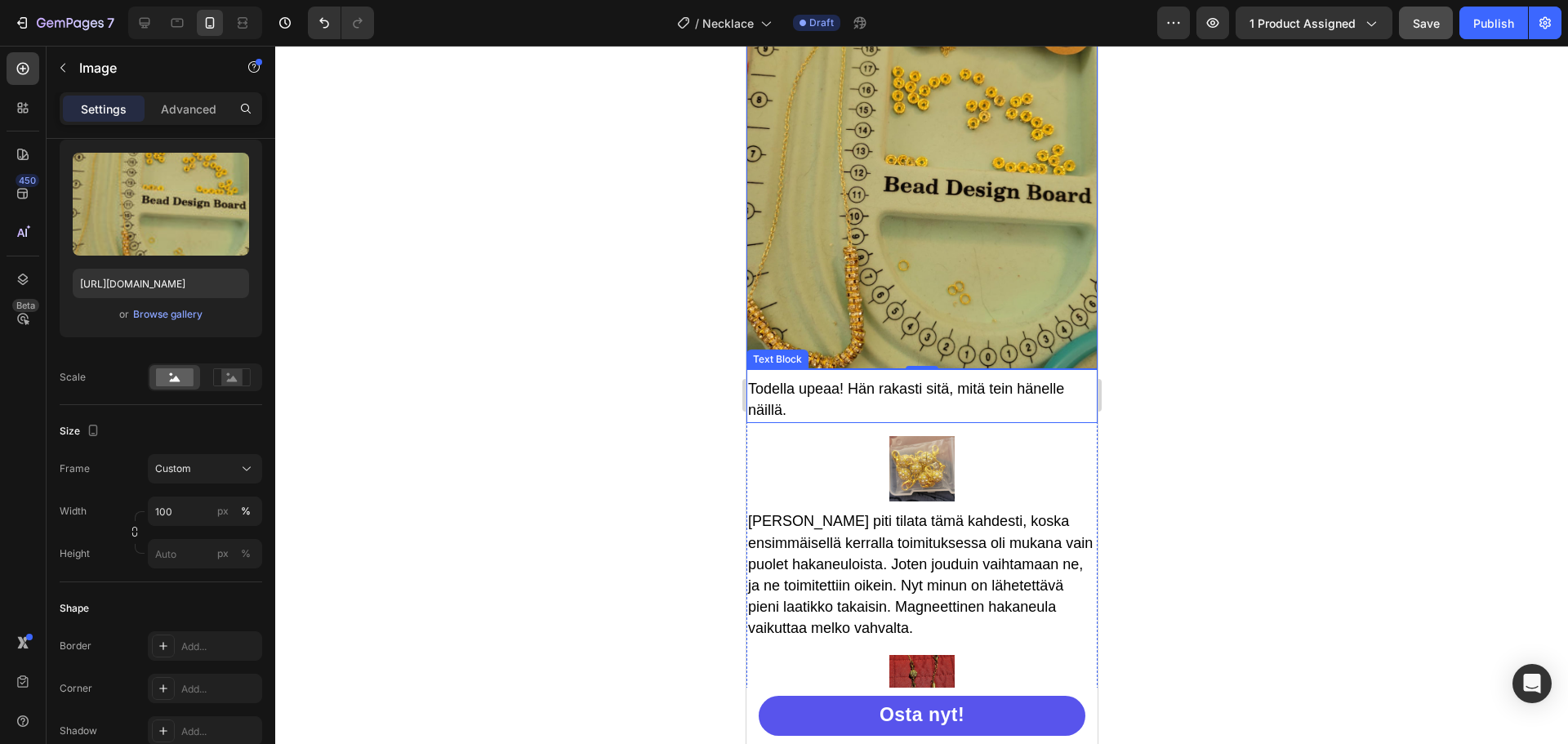
scroll to position [4442, 0]
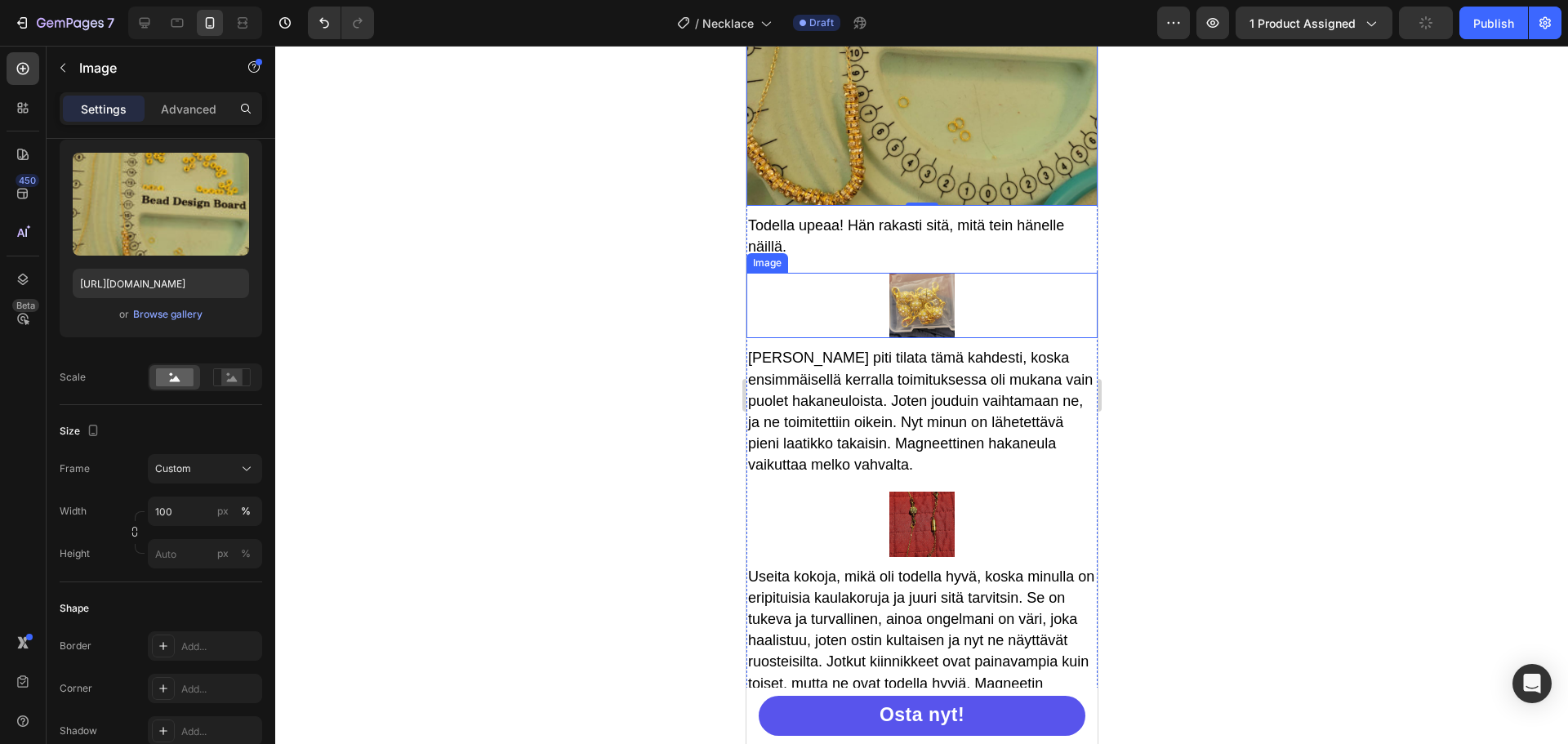
click at [908, 277] on img at bounding box center [921, 305] width 65 height 65
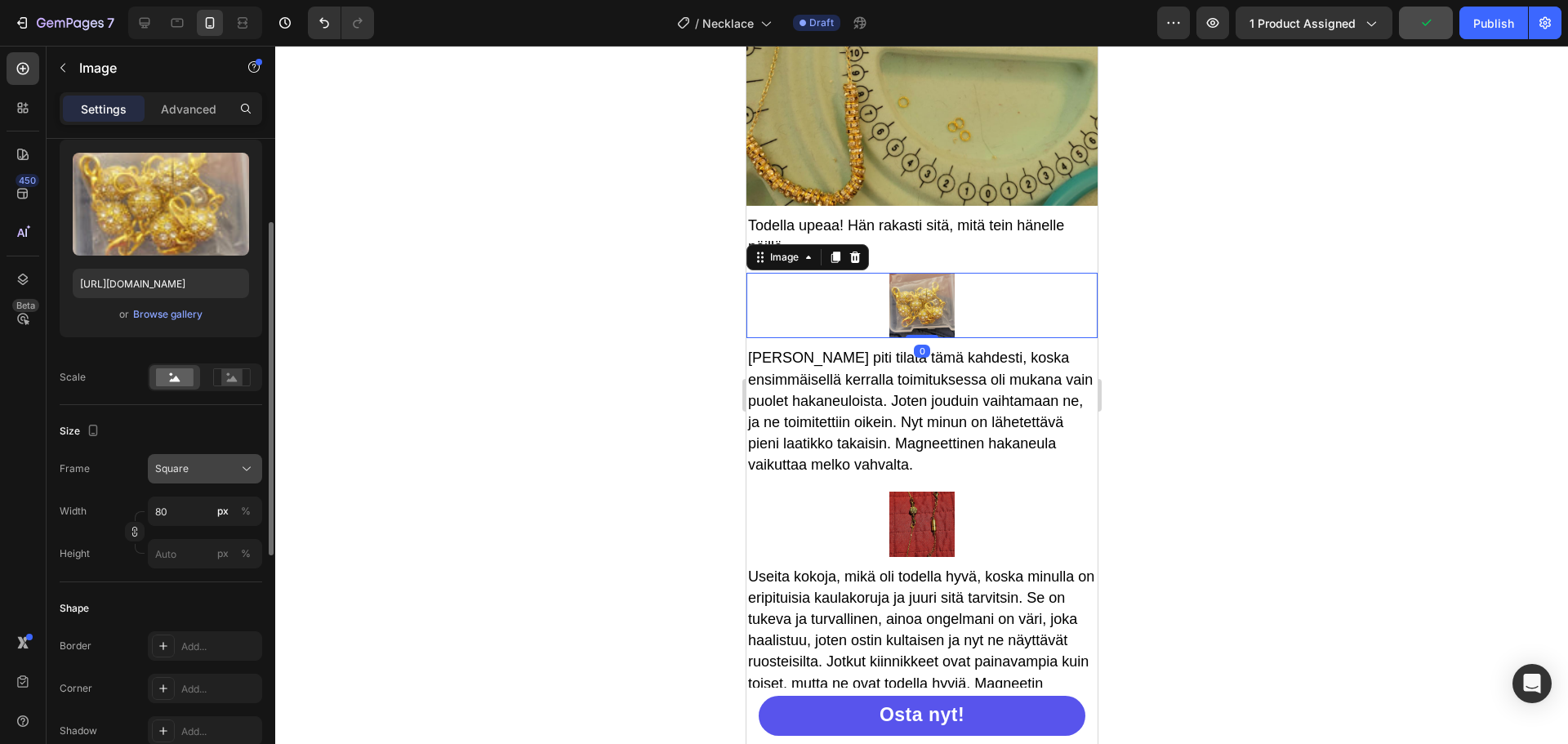
click at [187, 470] on span "Square" at bounding box center [172, 468] width 33 height 15
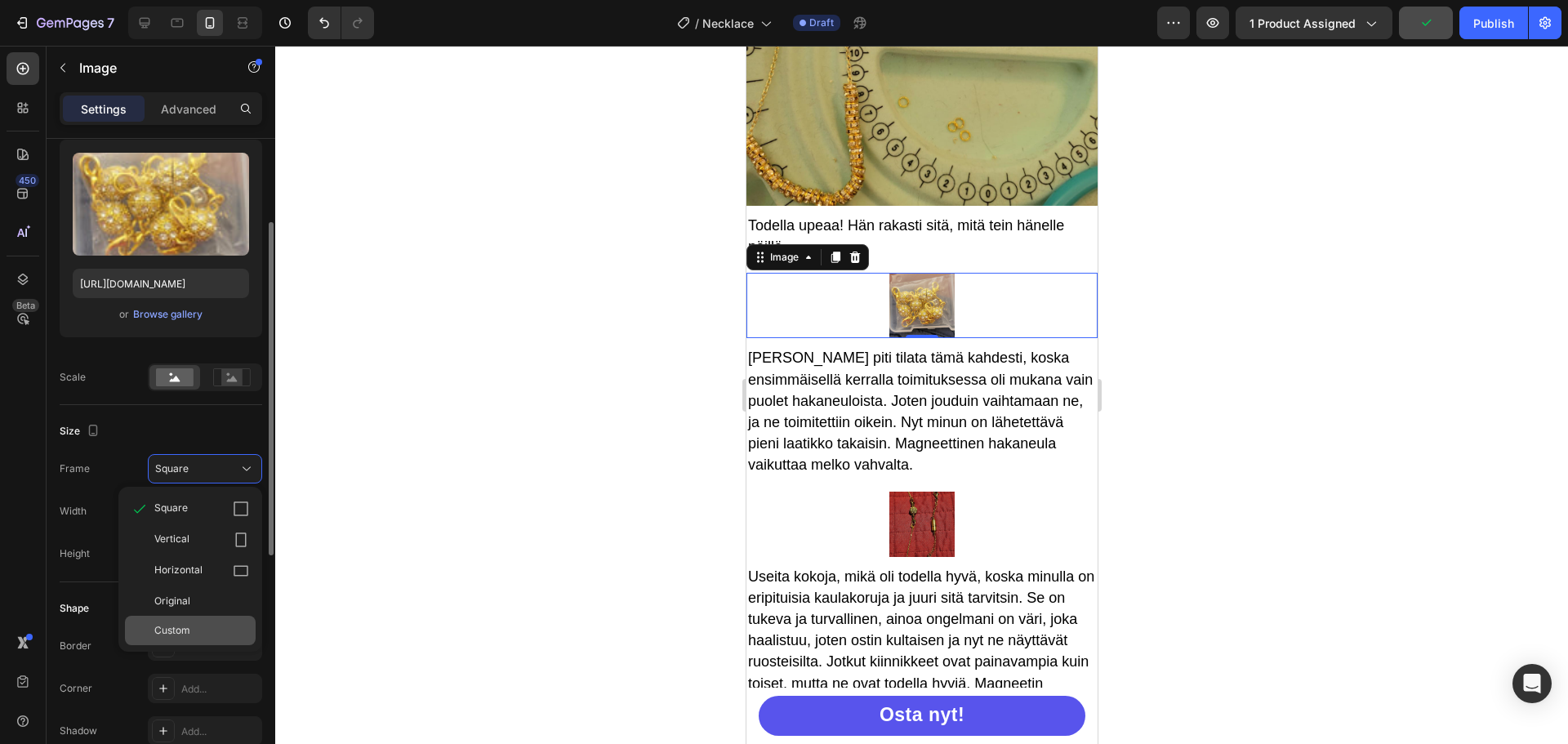
click at [197, 620] on div "Custom" at bounding box center [190, 630] width 131 height 29
click at [192, 514] on input "80" at bounding box center [204, 511] width 114 height 29
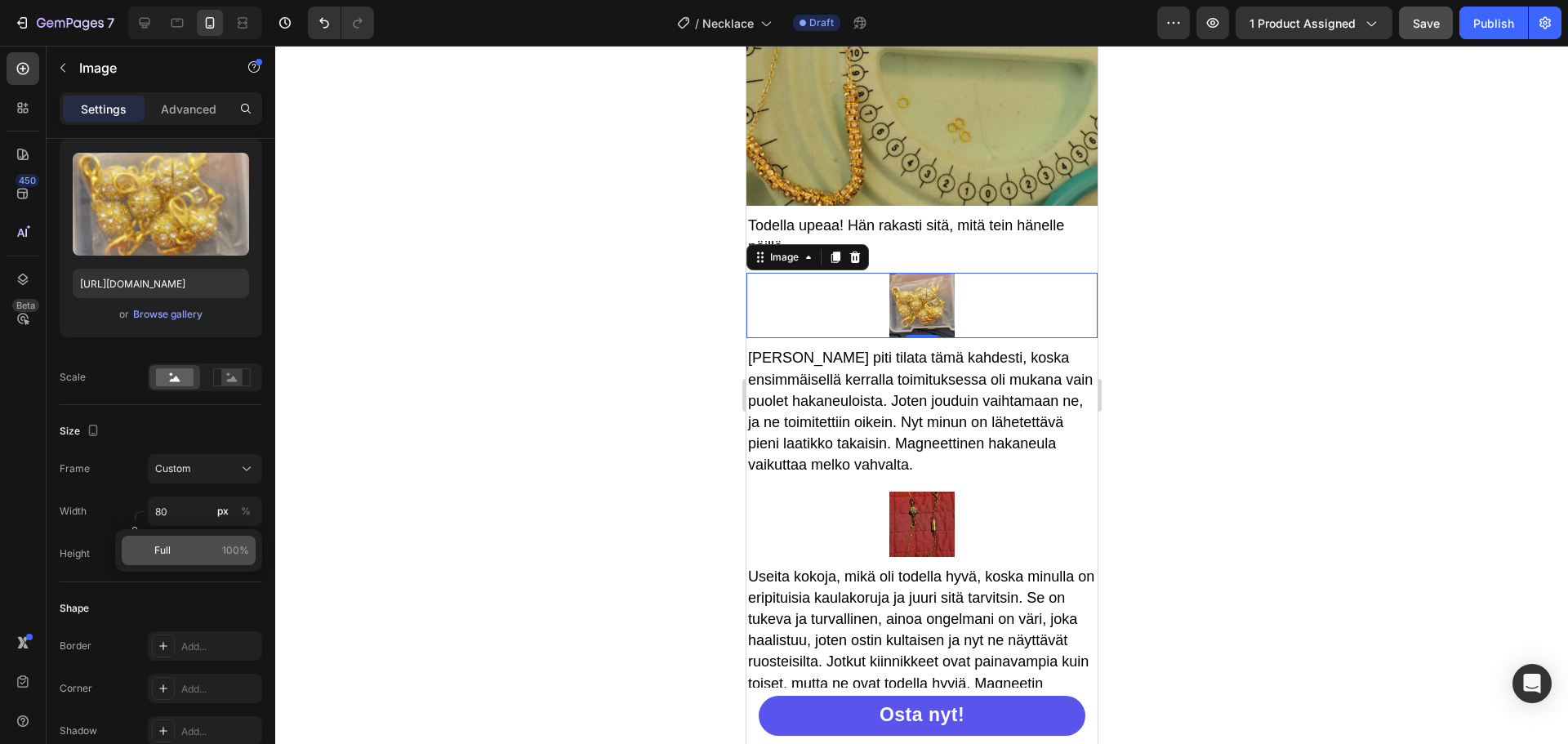
click at [179, 557] on p "Full 100%" at bounding box center [202, 549] width 94 height 15
type input "100"
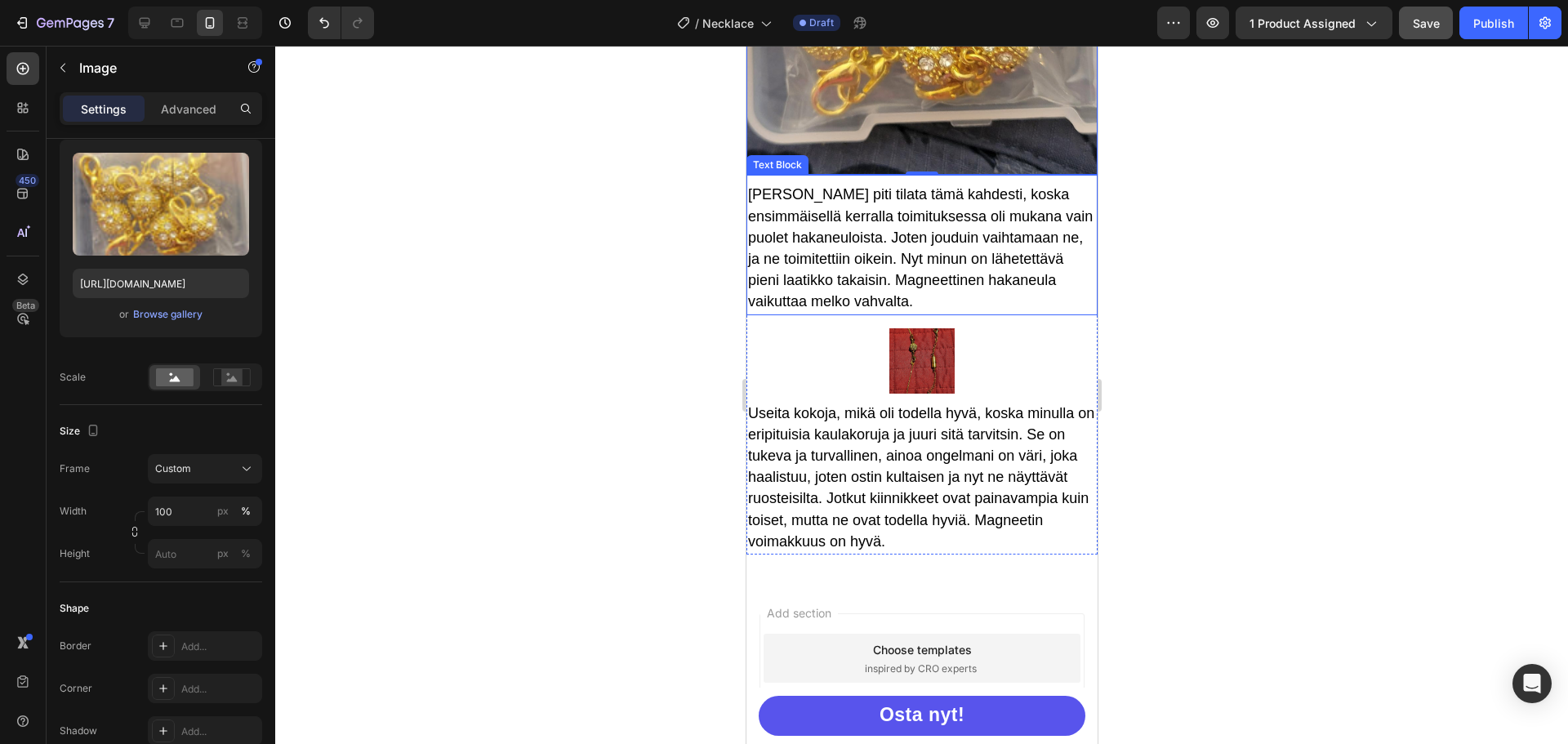
scroll to position [4933, 0]
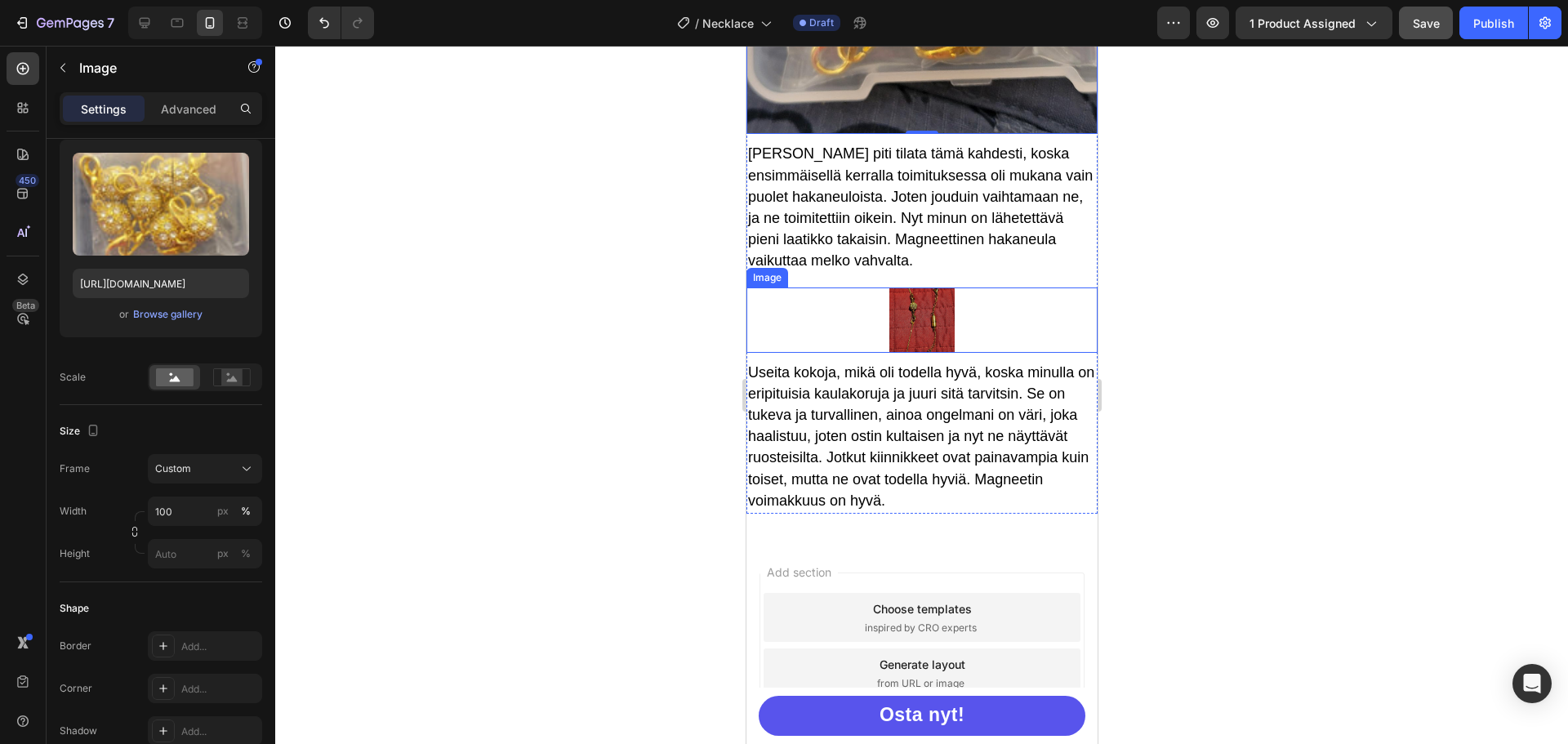
click at [906, 289] on img at bounding box center [921, 319] width 65 height 65
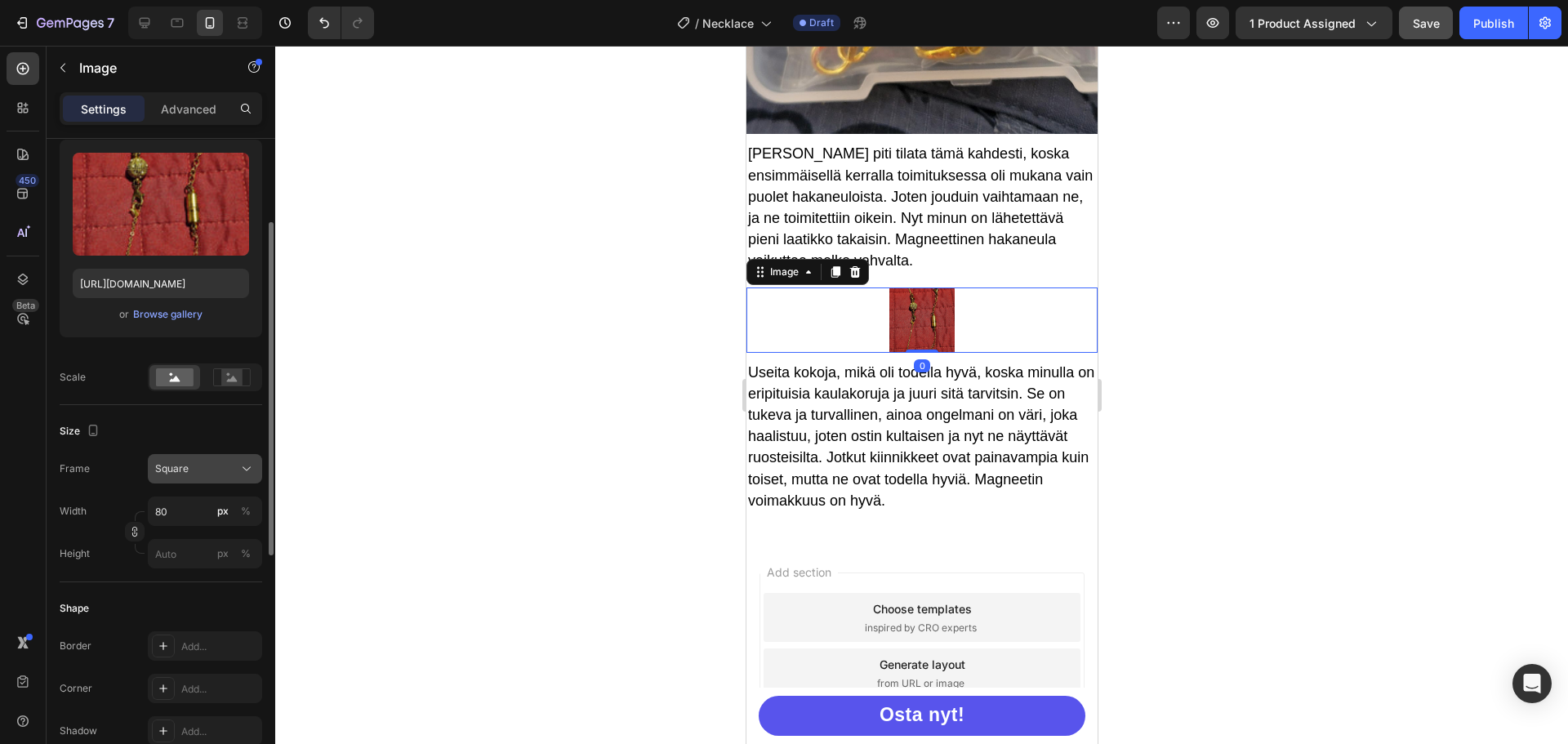
click at [185, 462] on span "Square" at bounding box center [172, 468] width 33 height 15
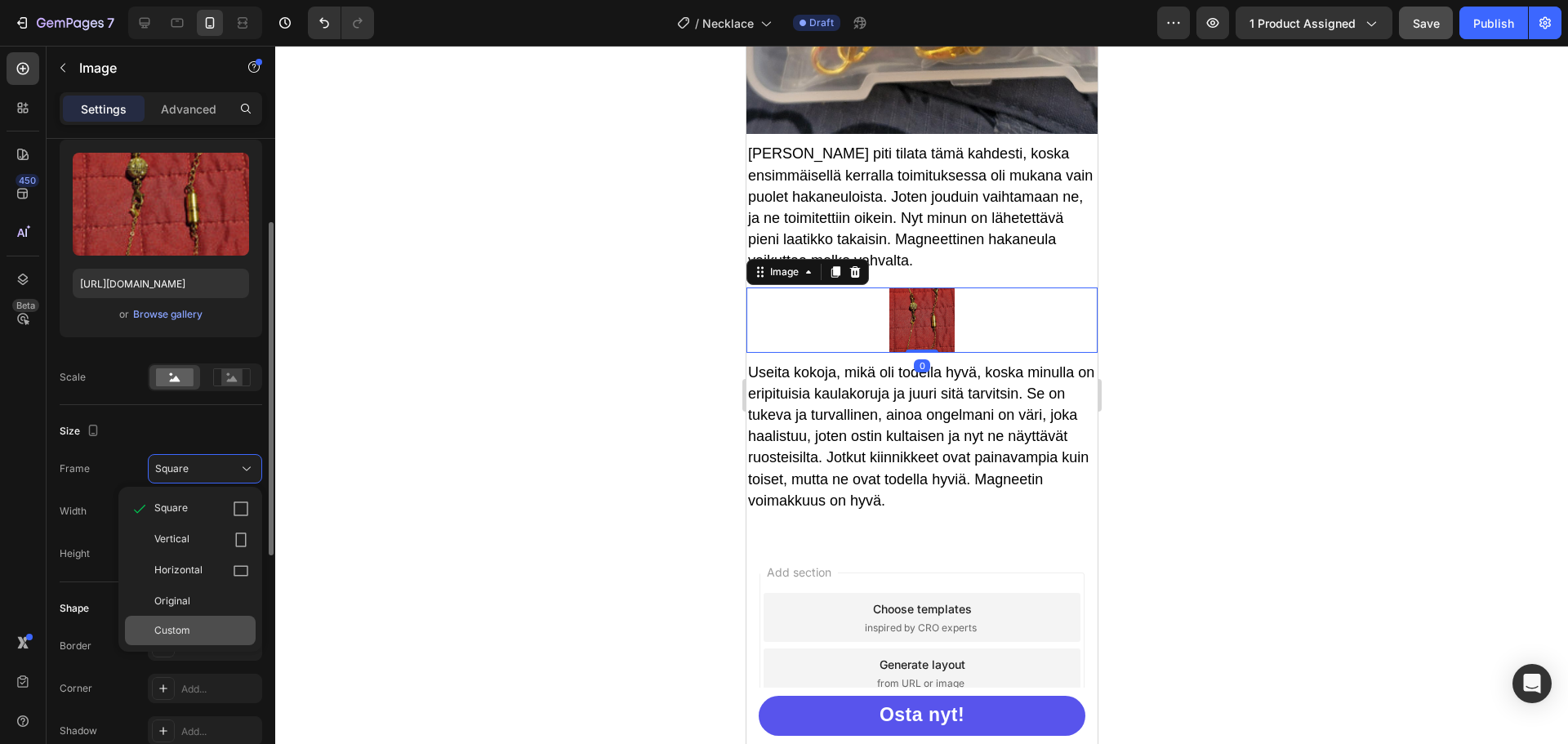
click at [184, 624] on span "Custom" at bounding box center [172, 630] width 36 height 15
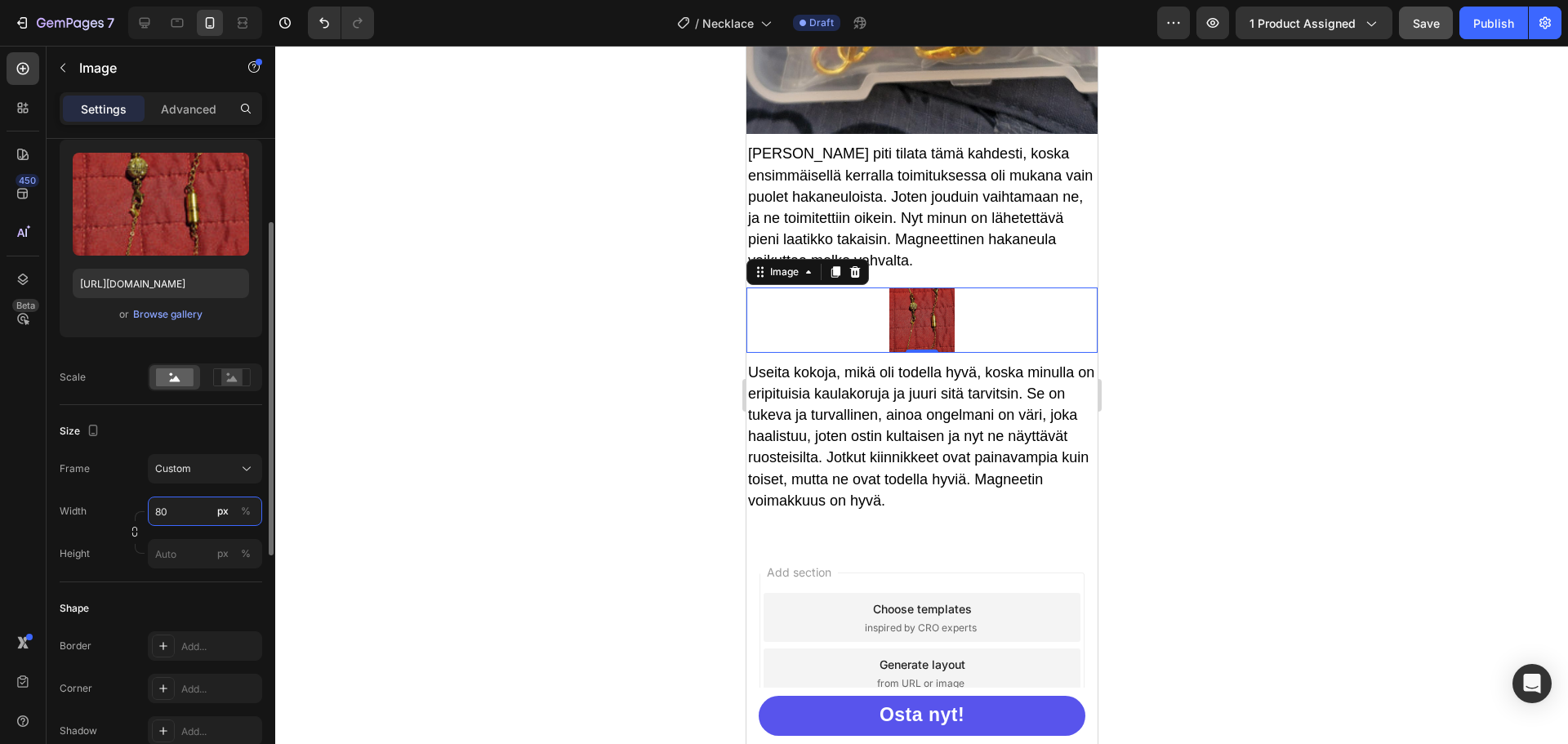
click at [197, 514] on input "80" at bounding box center [204, 511] width 114 height 29
click at [178, 549] on p "Full 100%" at bounding box center [202, 549] width 94 height 15
type input "100"
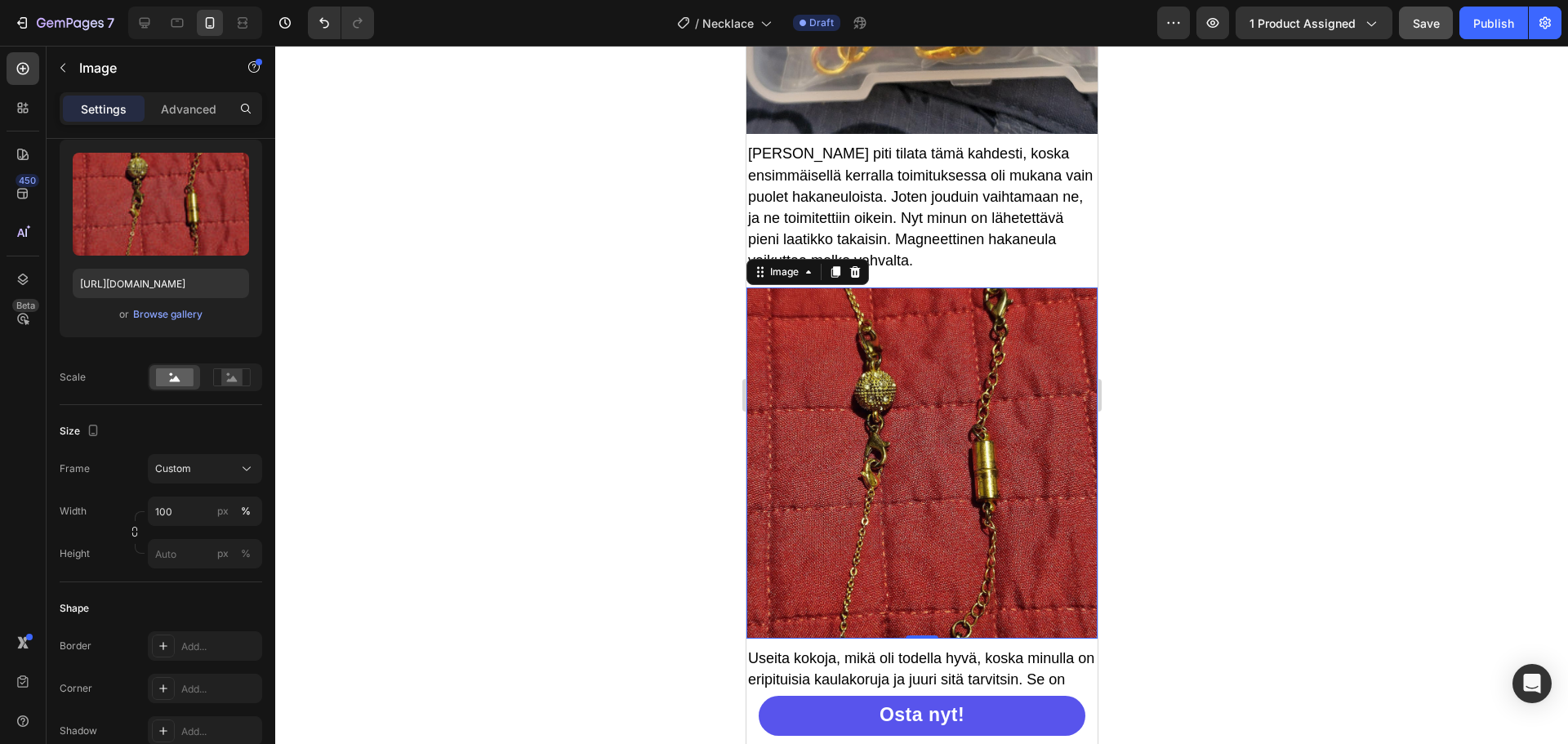
click at [1198, 378] on div at bounding box center [921, 395] width 1293 height 698
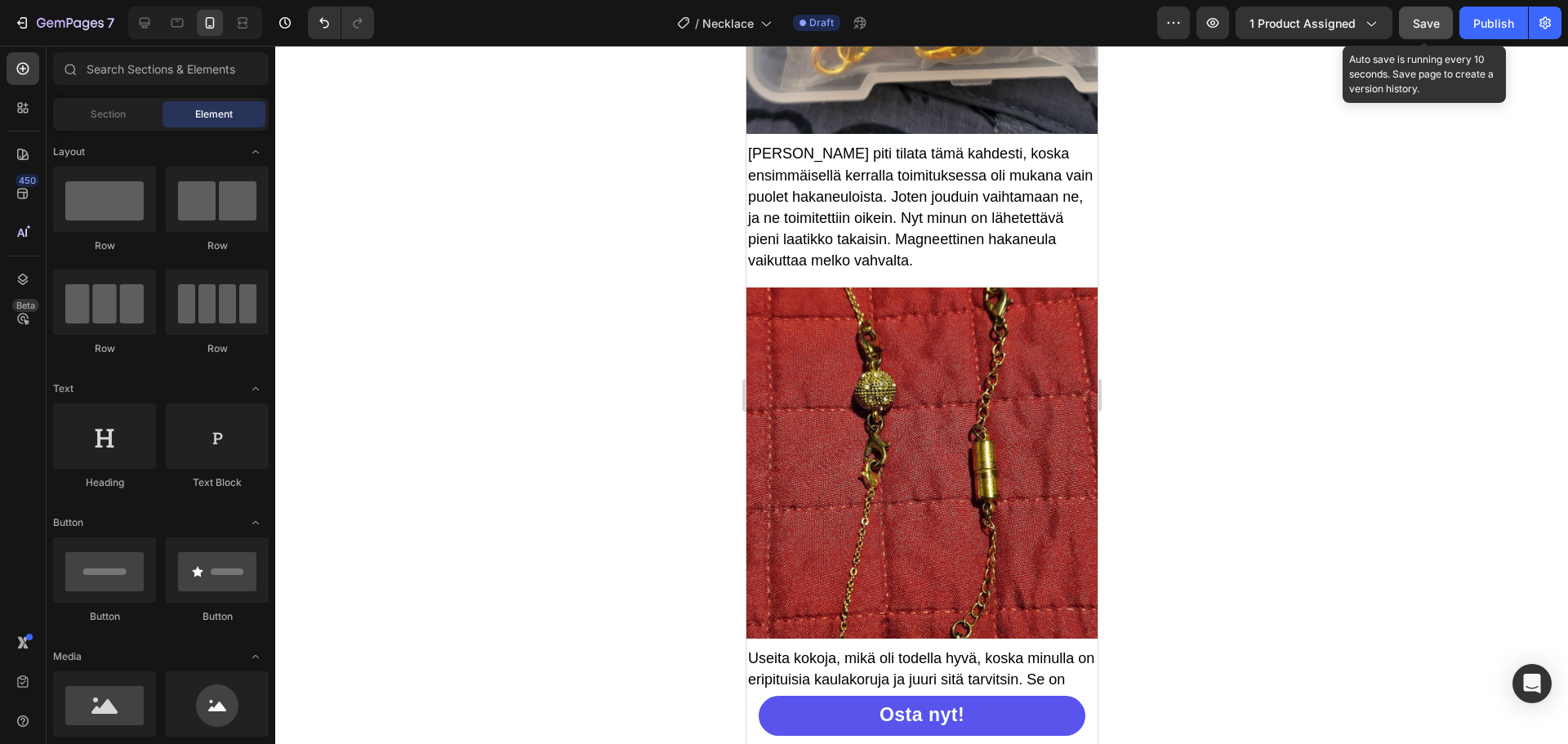
click at [1418, 17] on span "Save" at bounding box center [1425, 24] width 27 height 14
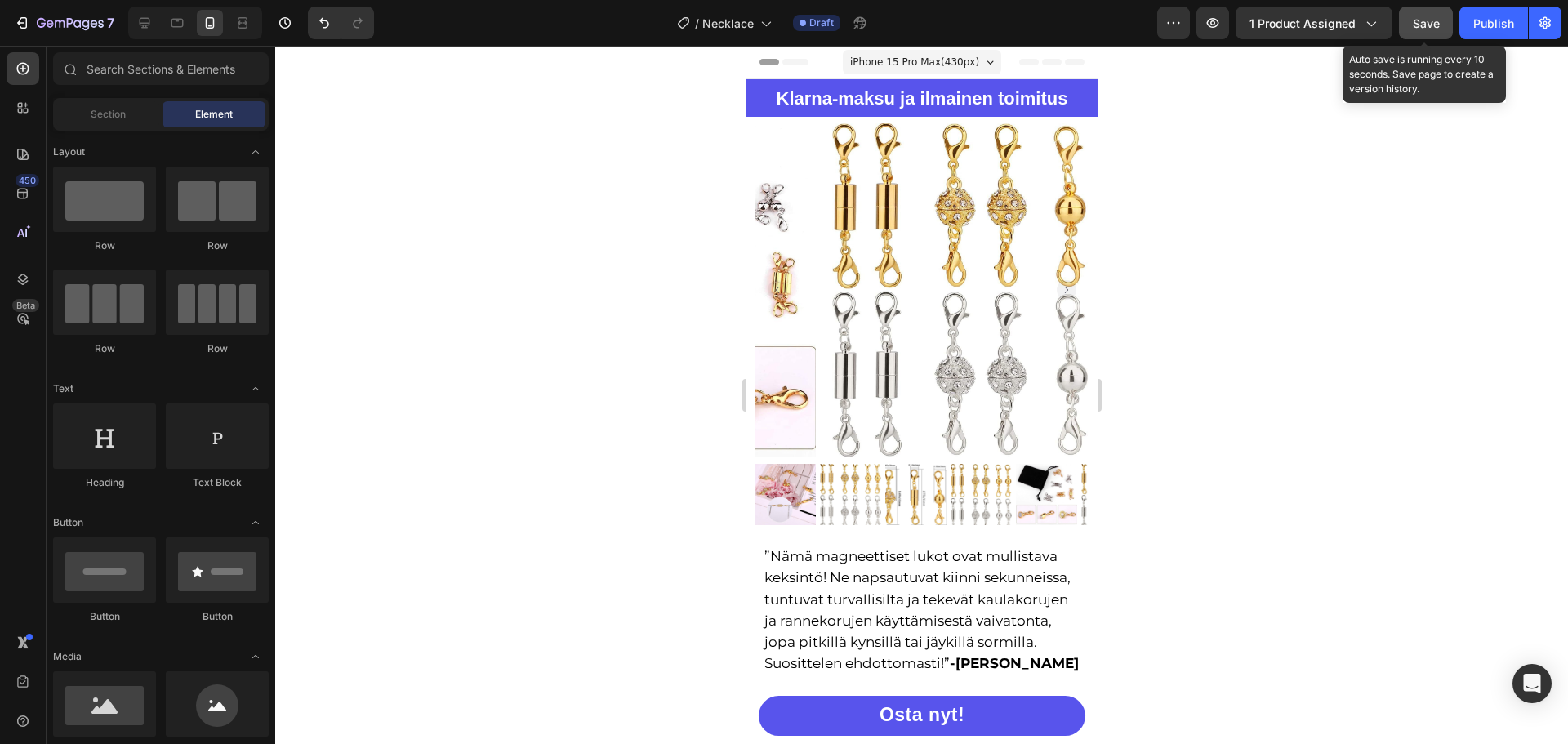
click at [1417, 17] on span "Save" at bounding box center [1425, 24] width 27 height 14
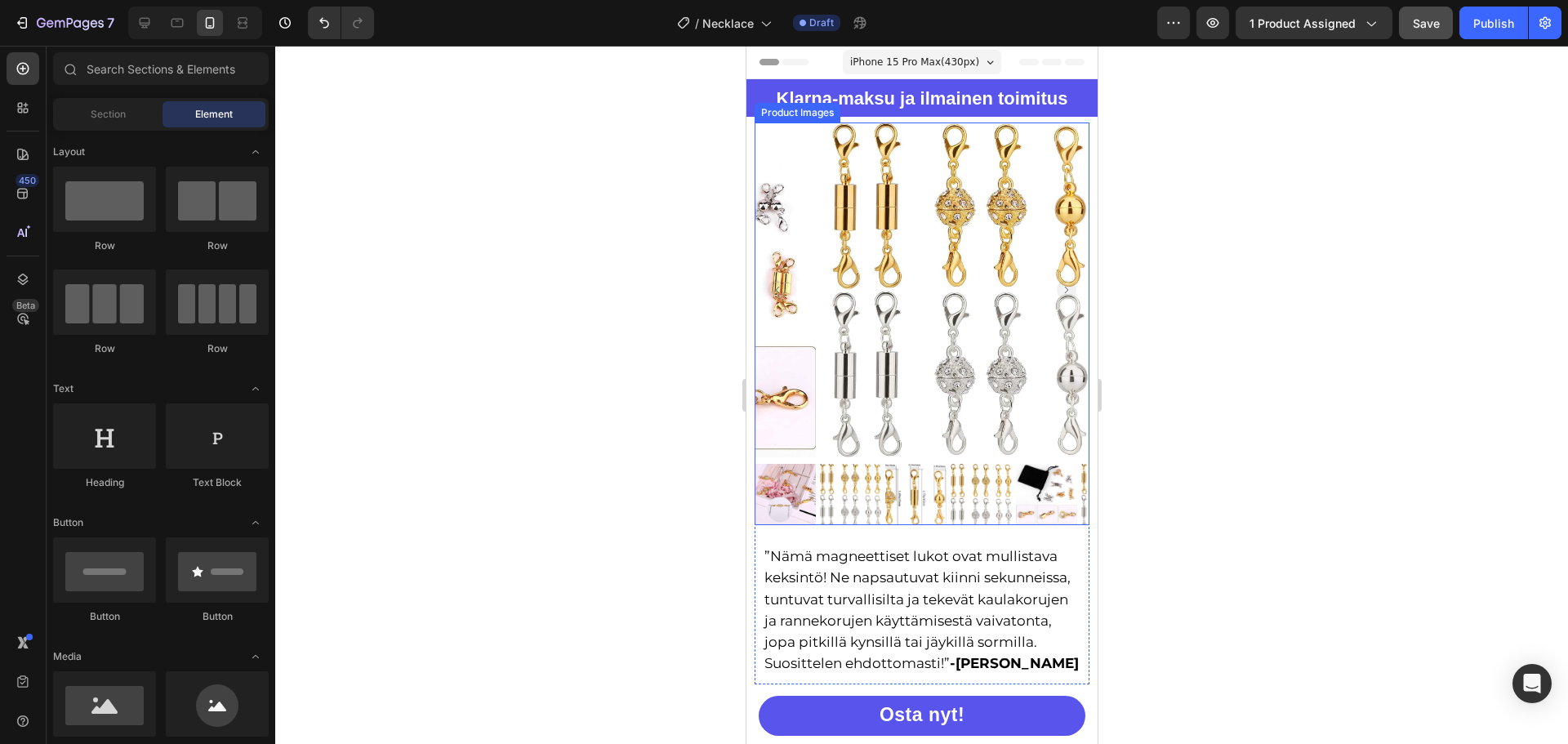
click at [856, 474] on img at bounding box center [849, 494] width 61 height 61
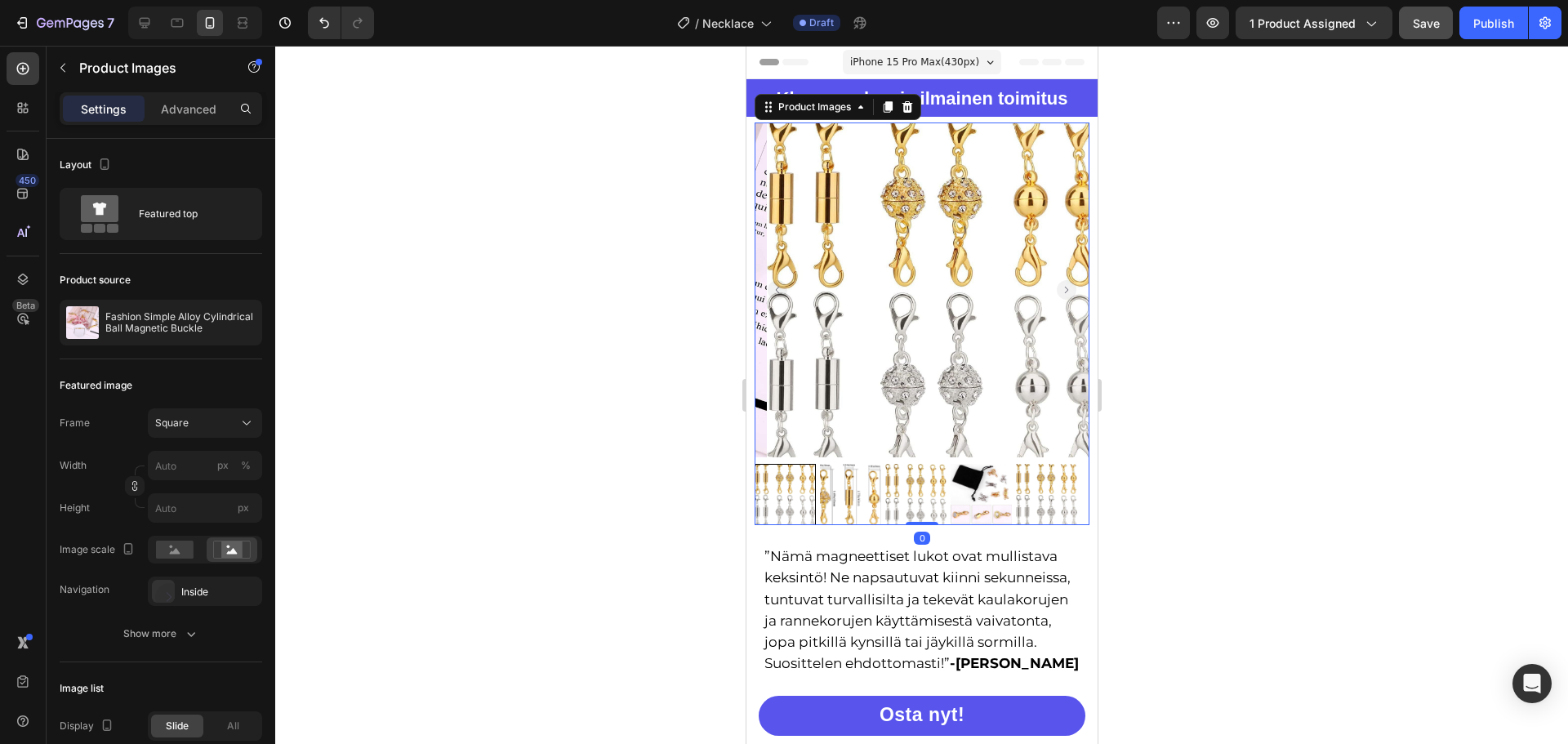
click at [870, 476] on img at bounding box center [849, 494] width 61 height 61
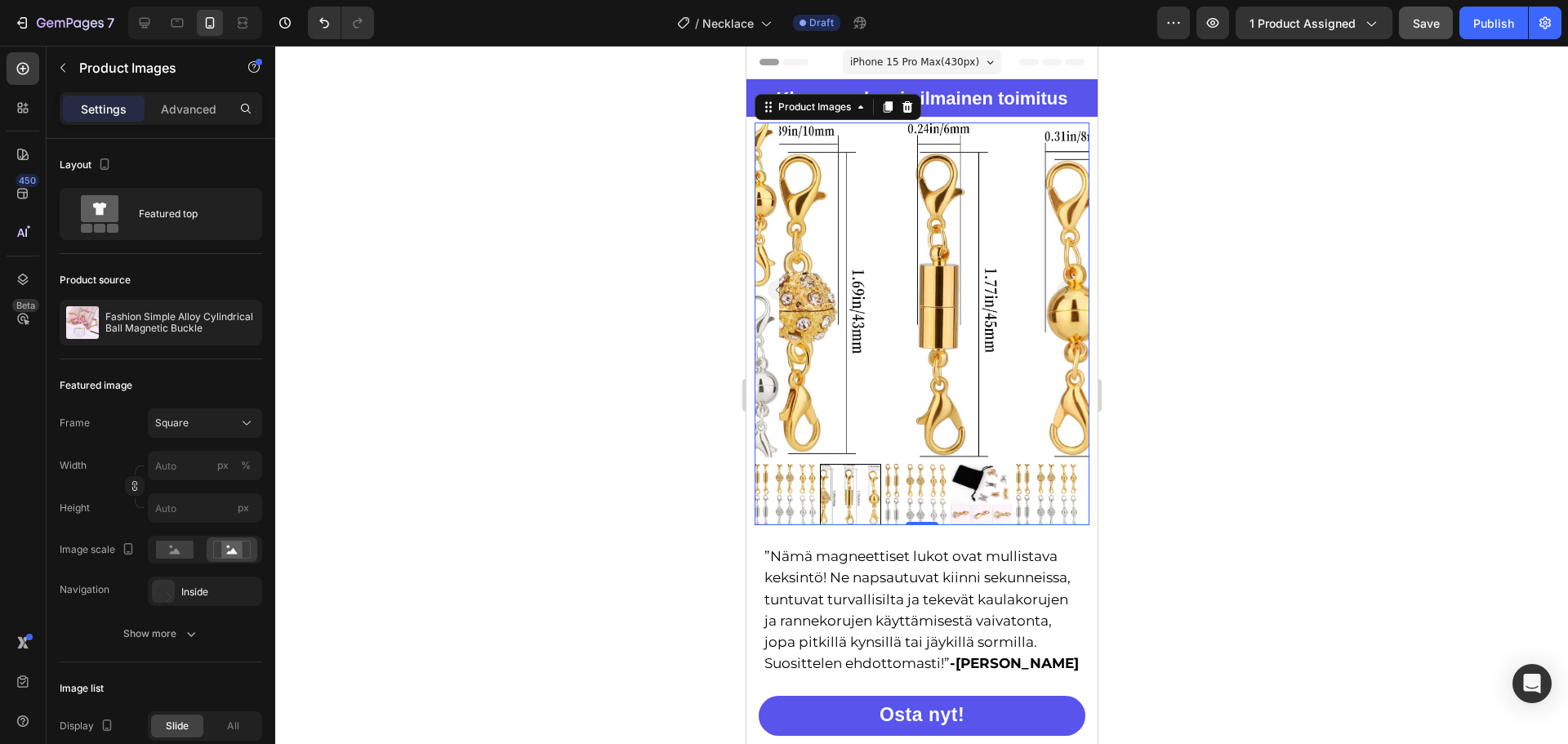
click at [890, 476] on img at bounding box center [915, 494] width 61 height 61
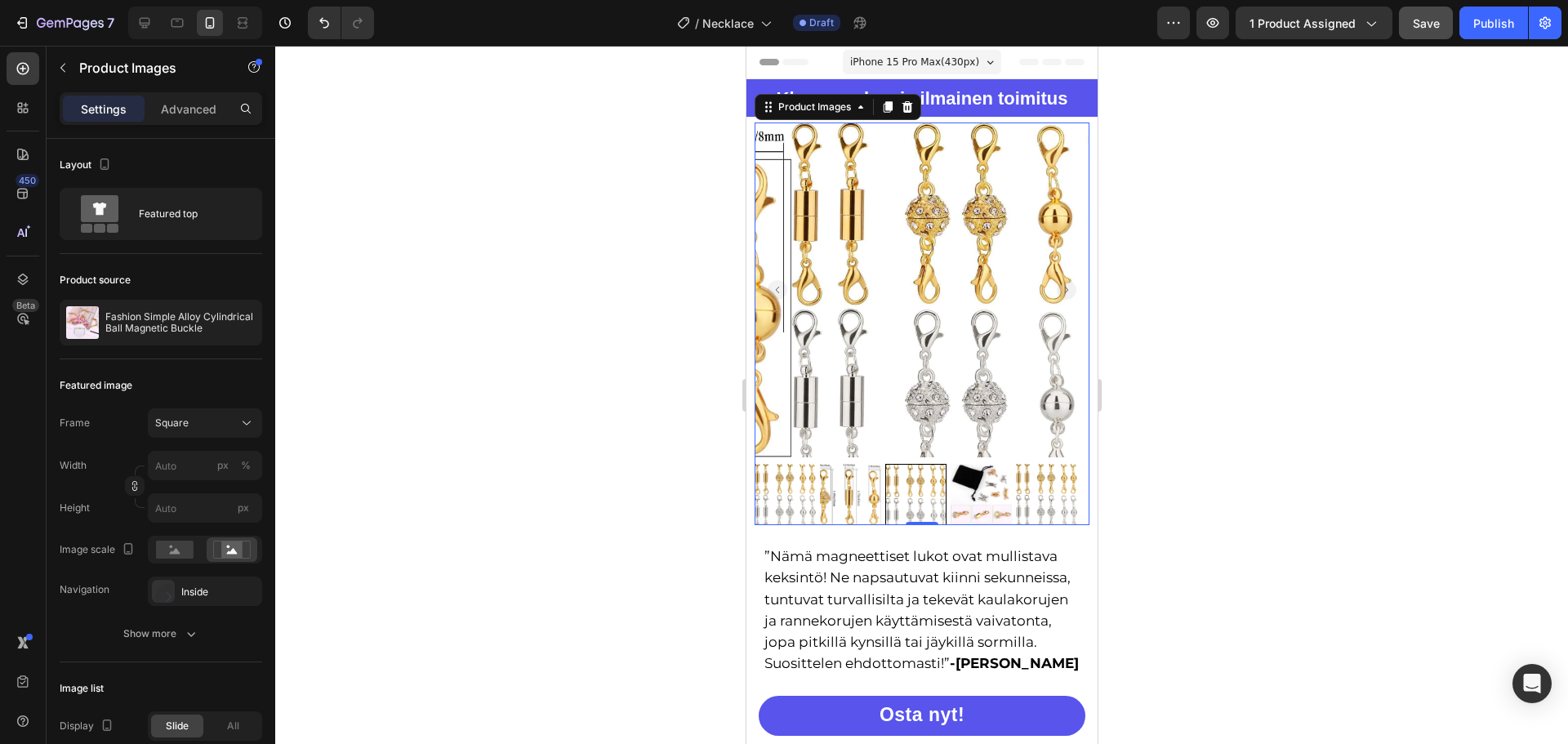
click at [962, 474] on img at bounding box center [980, 494] width 61 height 61
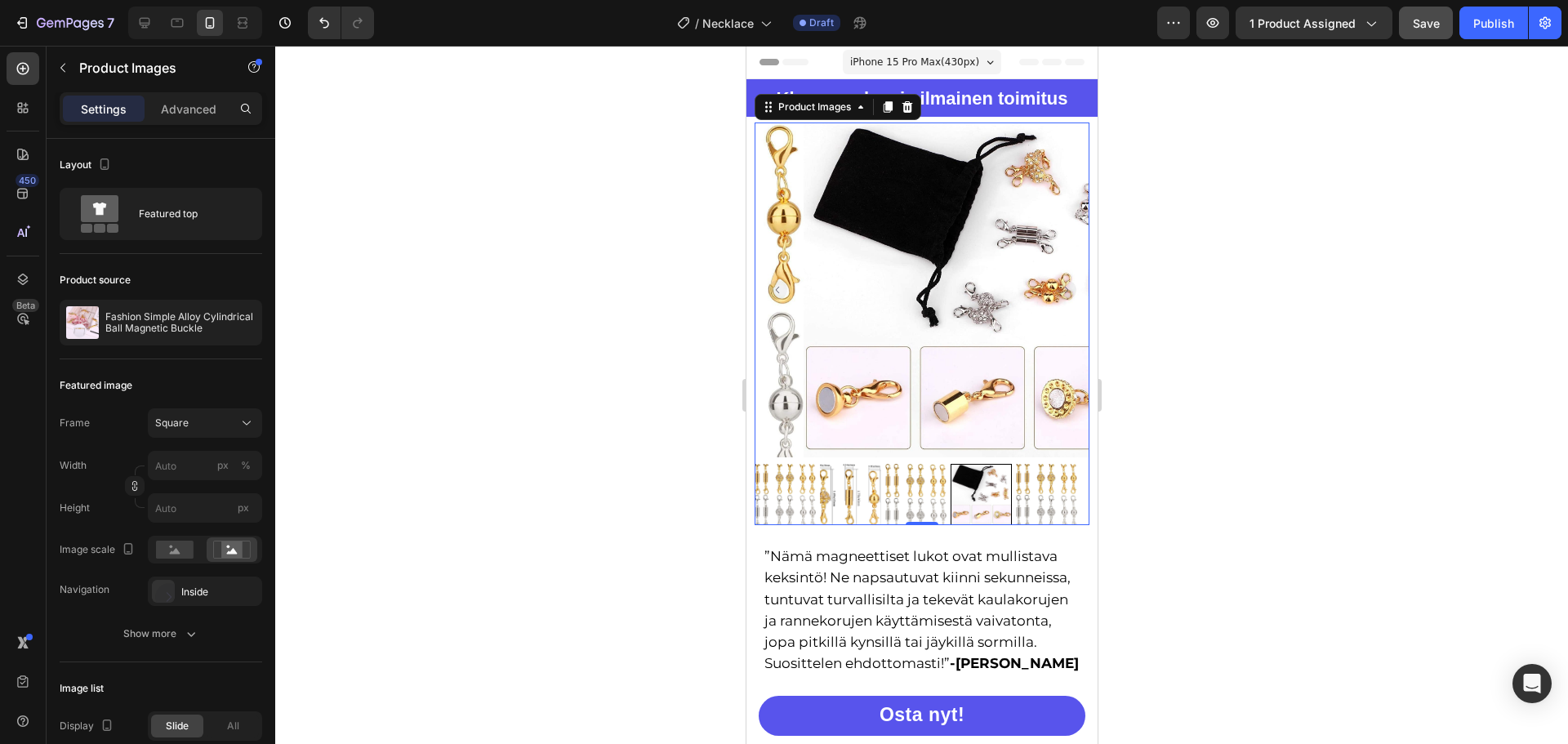
click at [1061, 480] on img at bounding box center [1045, 494] width 61 height 61
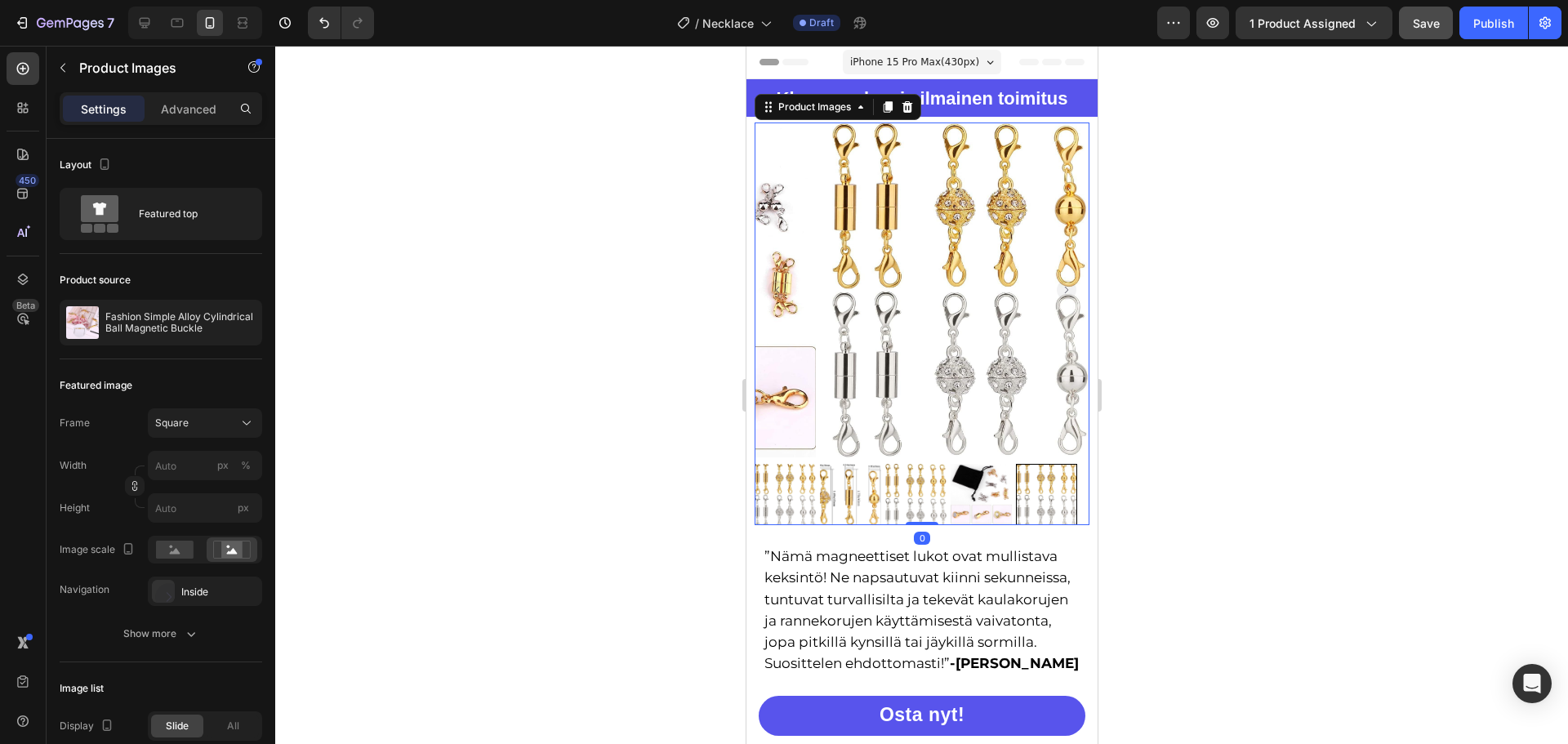
click at [778, 486] on img at bounding box center [784, 494] width 61 height 61
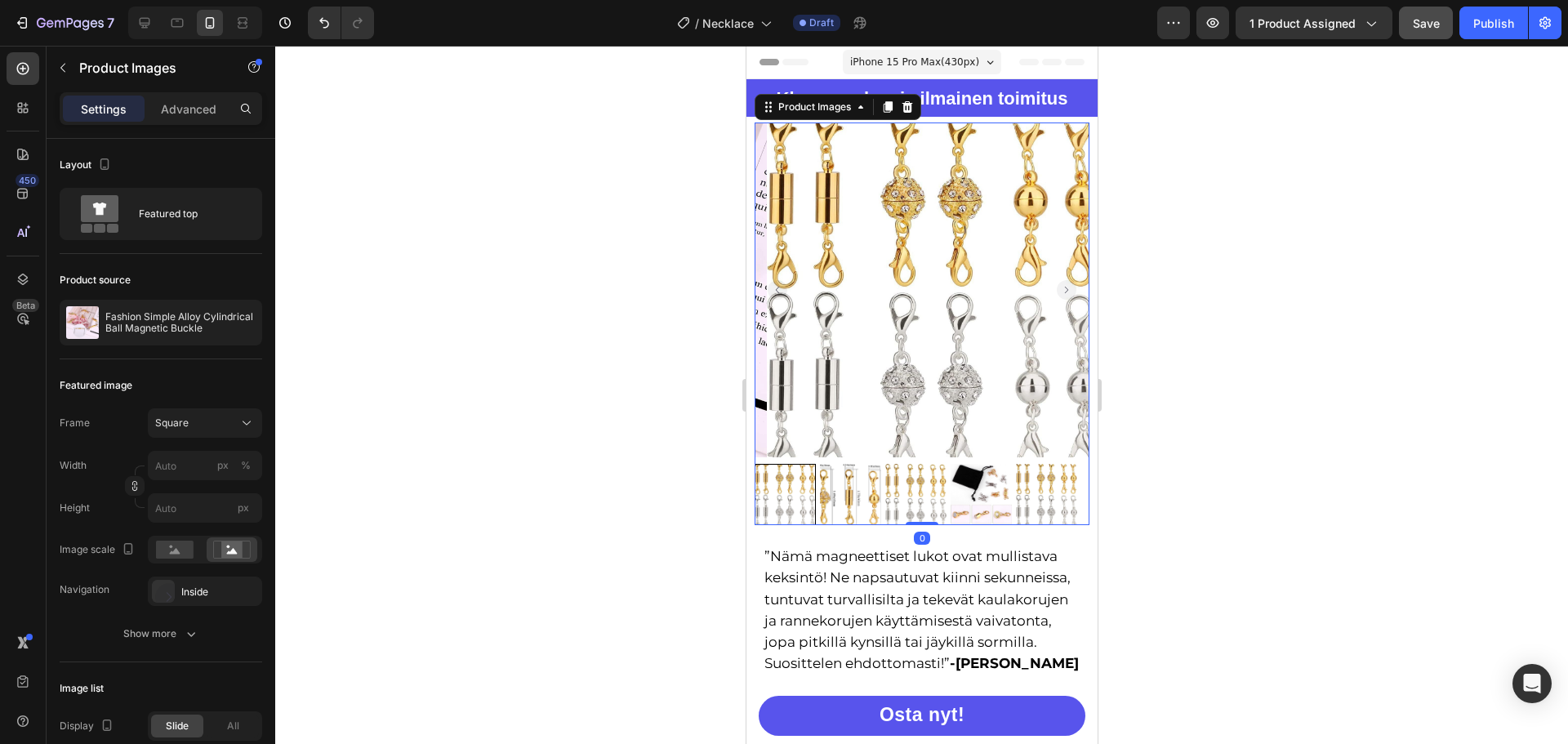
click at [770, 480] on div at bounding box center [784, 494] width 61 height 61
click at [777, 282] on icon "Carousel Back Arrow" at bounding box center [777, 290] width 20 height 20
click at [777, 287] on icon "Carousel Back Arrow" at bounding box center [776, 290] width 3 height 7
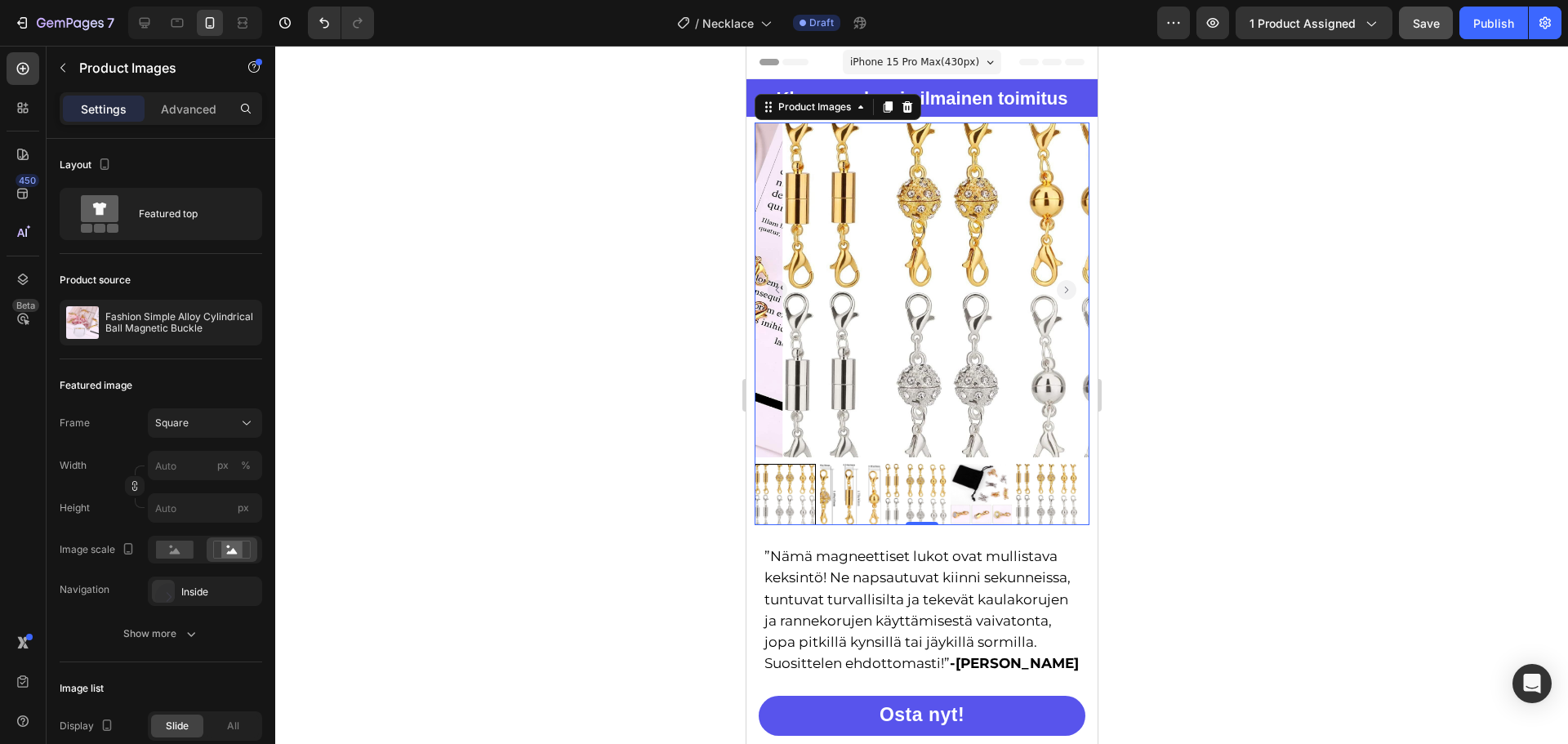
click at [777, 287] on icon "Carousel Back Arrow" at bounding box center [776, 290] width 3 height 7
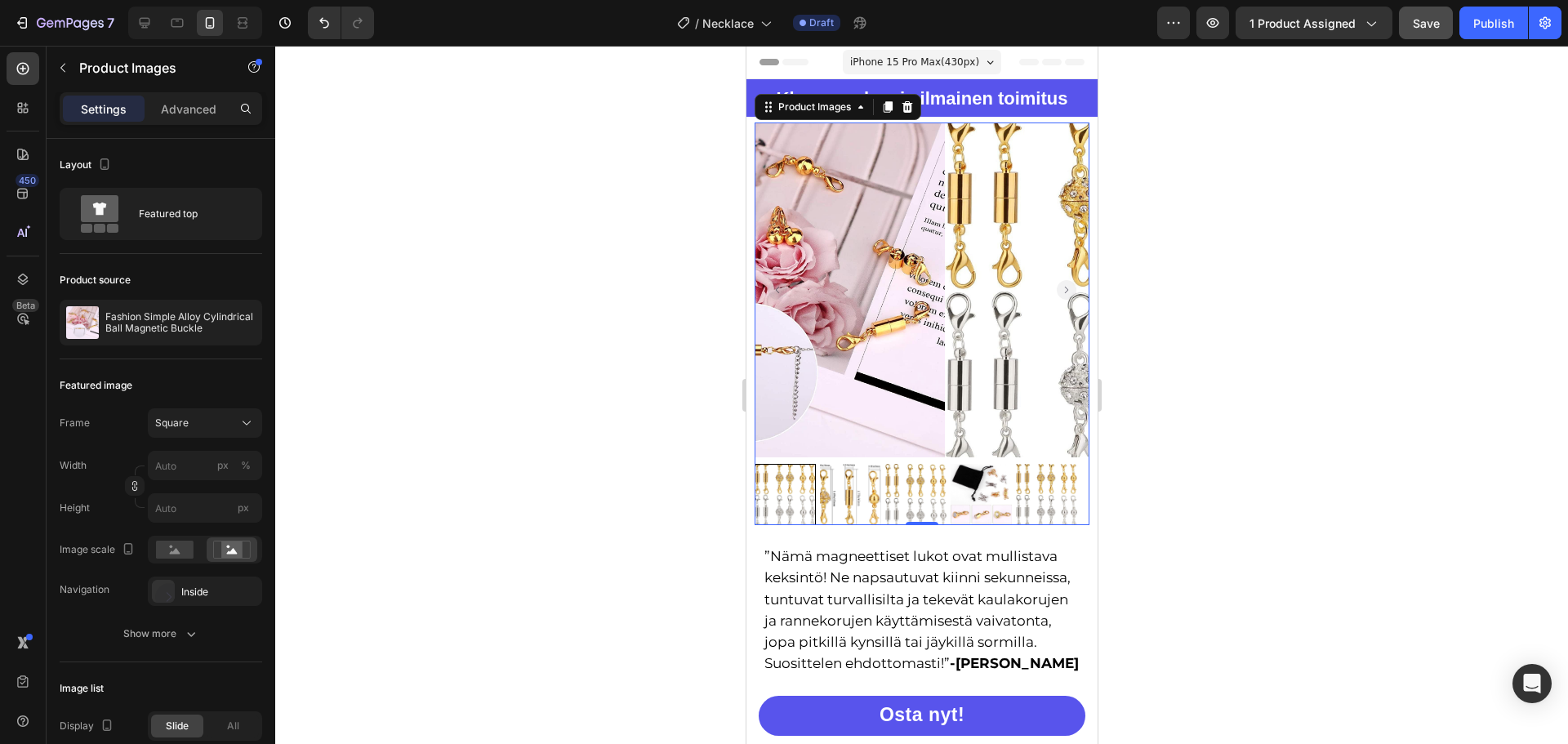
click at [777, 287] on icon "Carousel Back Arrow" at bounding box center [776, 290] width 3 height 7
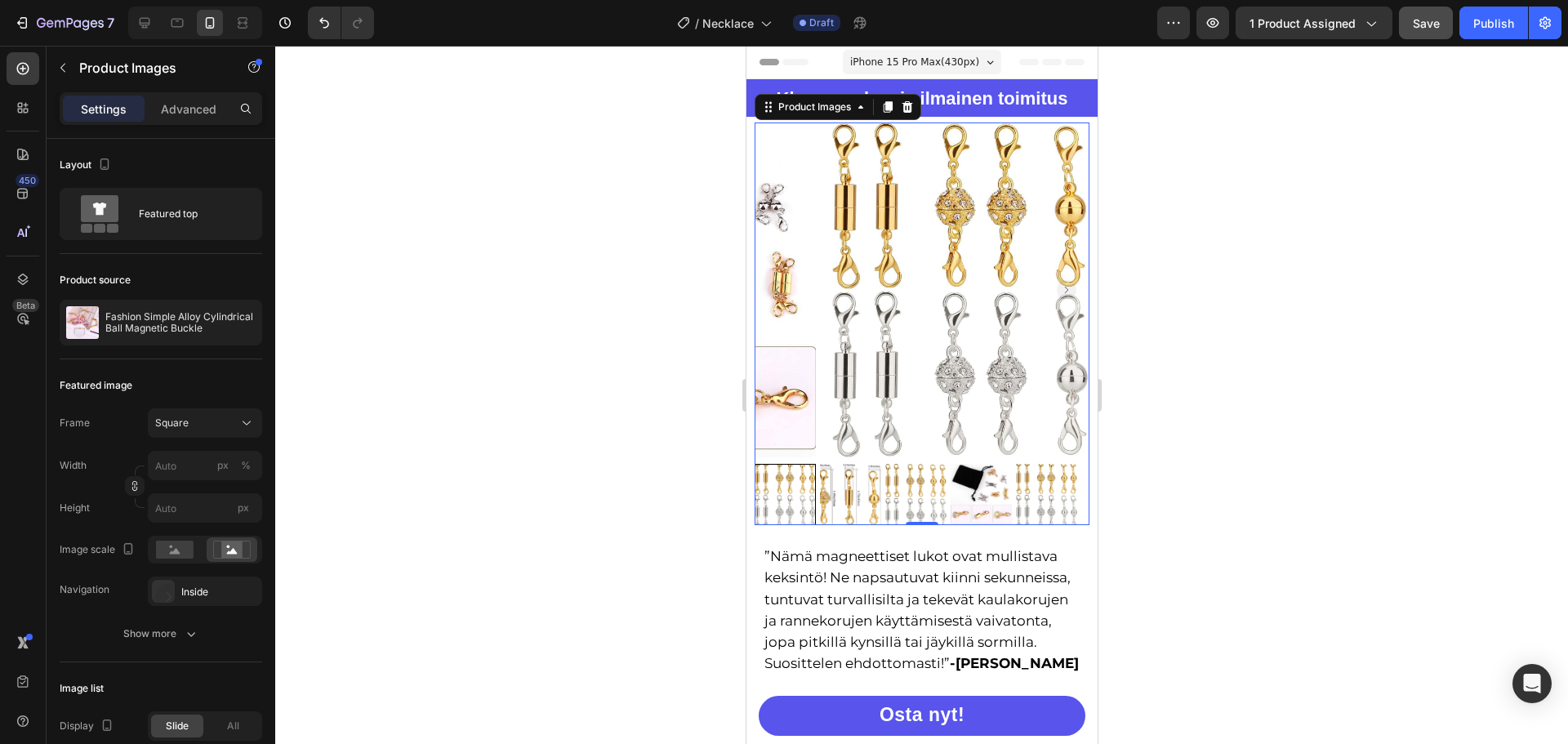
click at [777, 287] on icon "Carousel Back Arrow" at bounding box center [776, 290] width 3 height 7
click at [1168, 174] on div at bounding box center [921, 395] width 1293 height 698
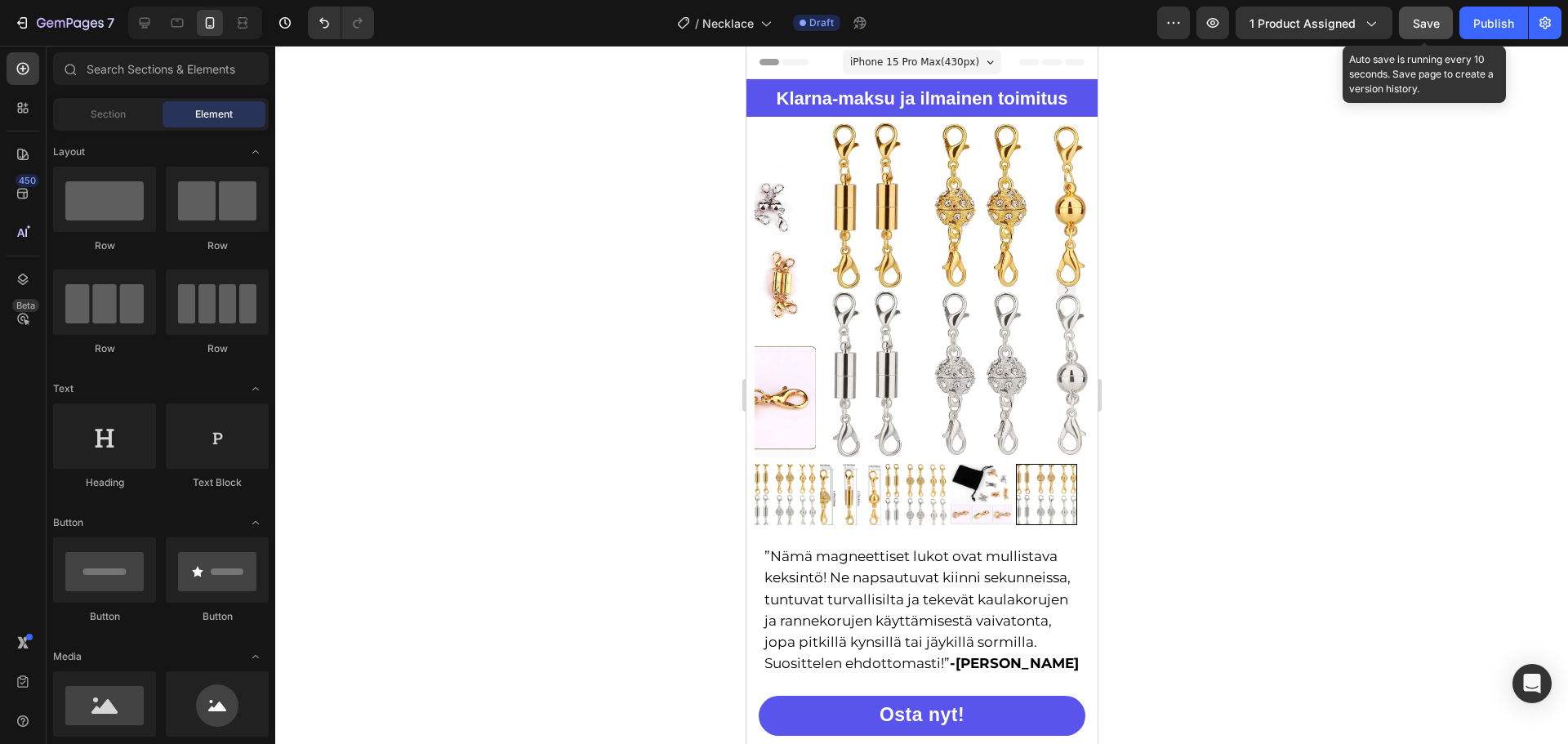
click at [1426, 17] on span "Save" at bounding box center [1425, 24] width 27 height 14
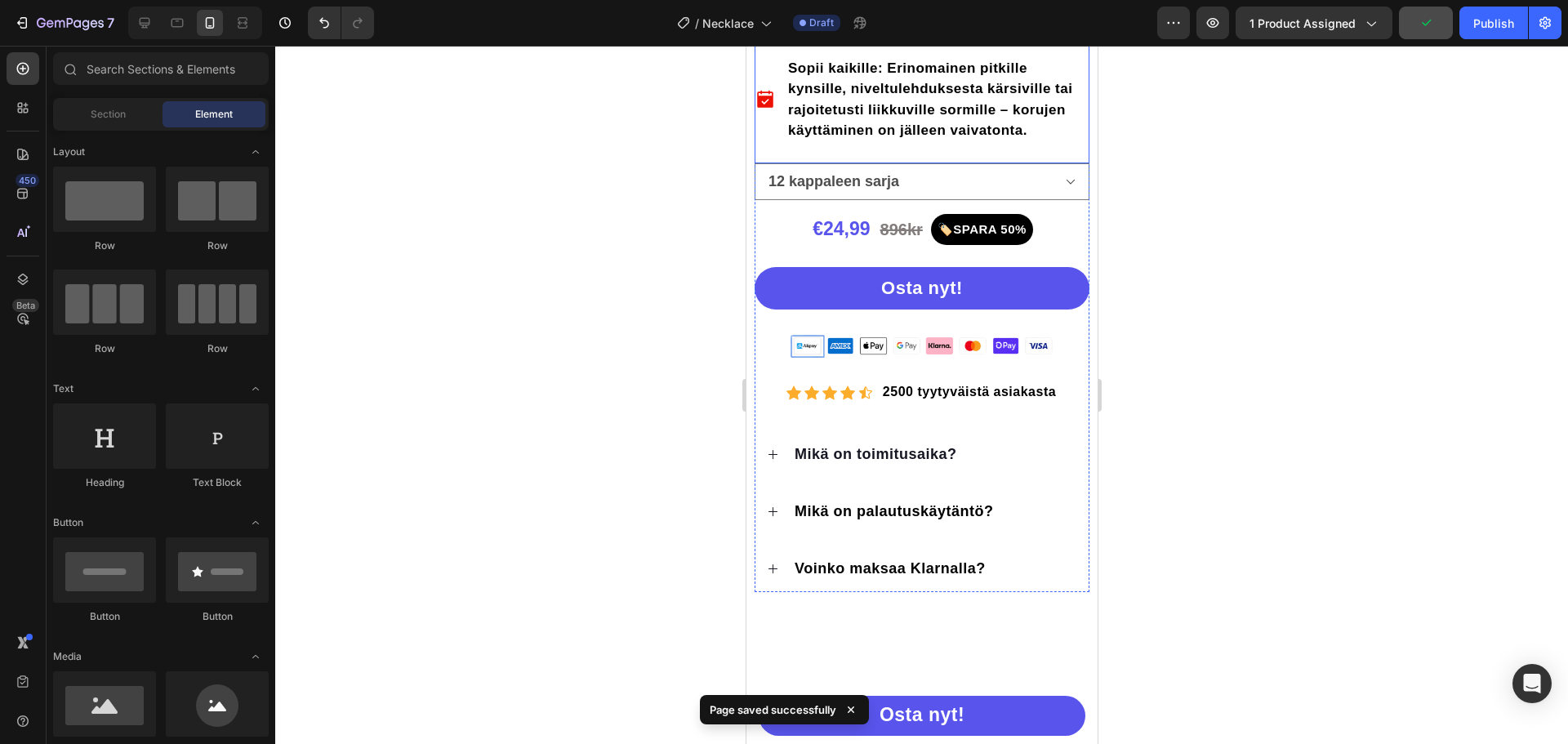
scroll to position [980, 0]
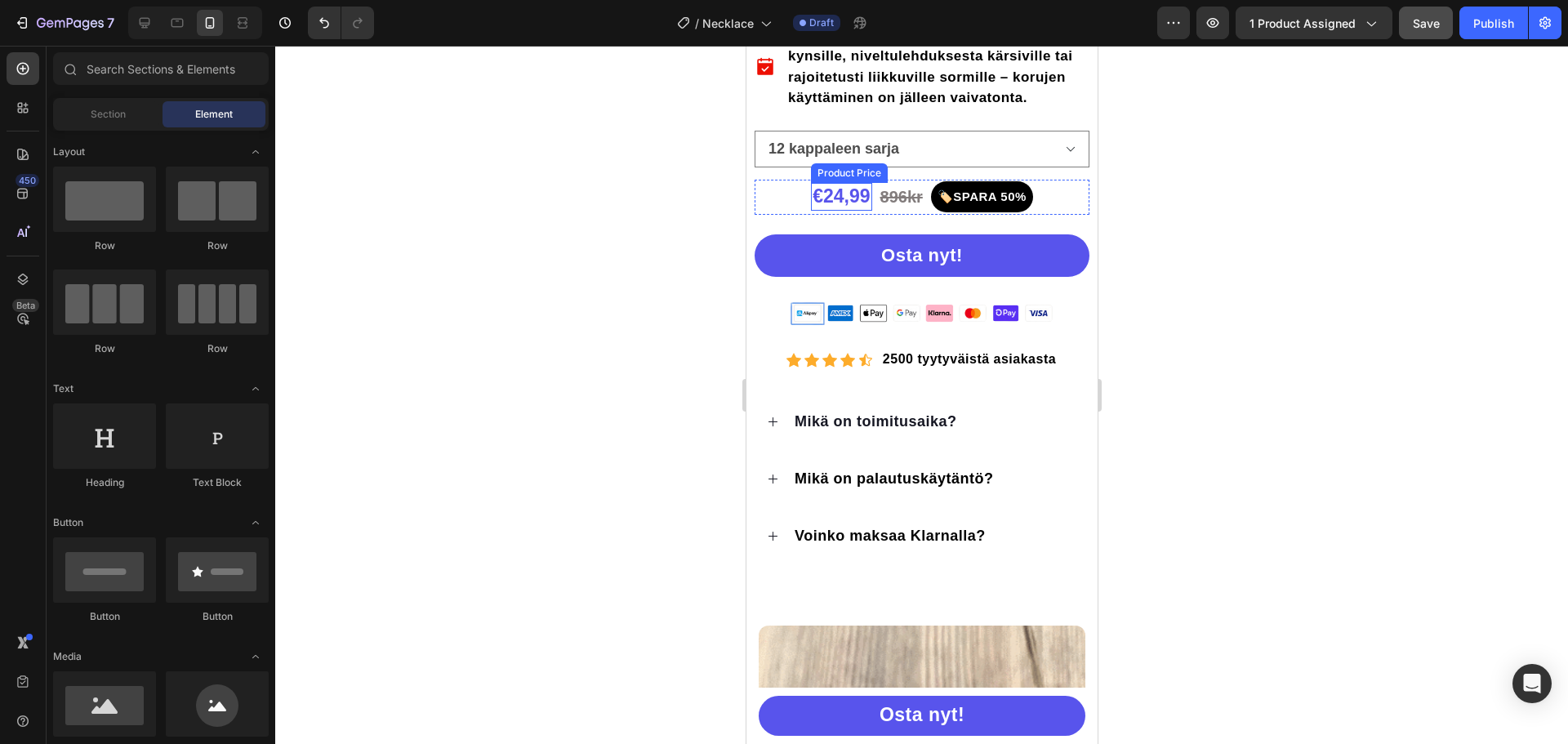
click at [818, 210] on div "€24,99" at bounding box center [840, 197] width 60 height 28
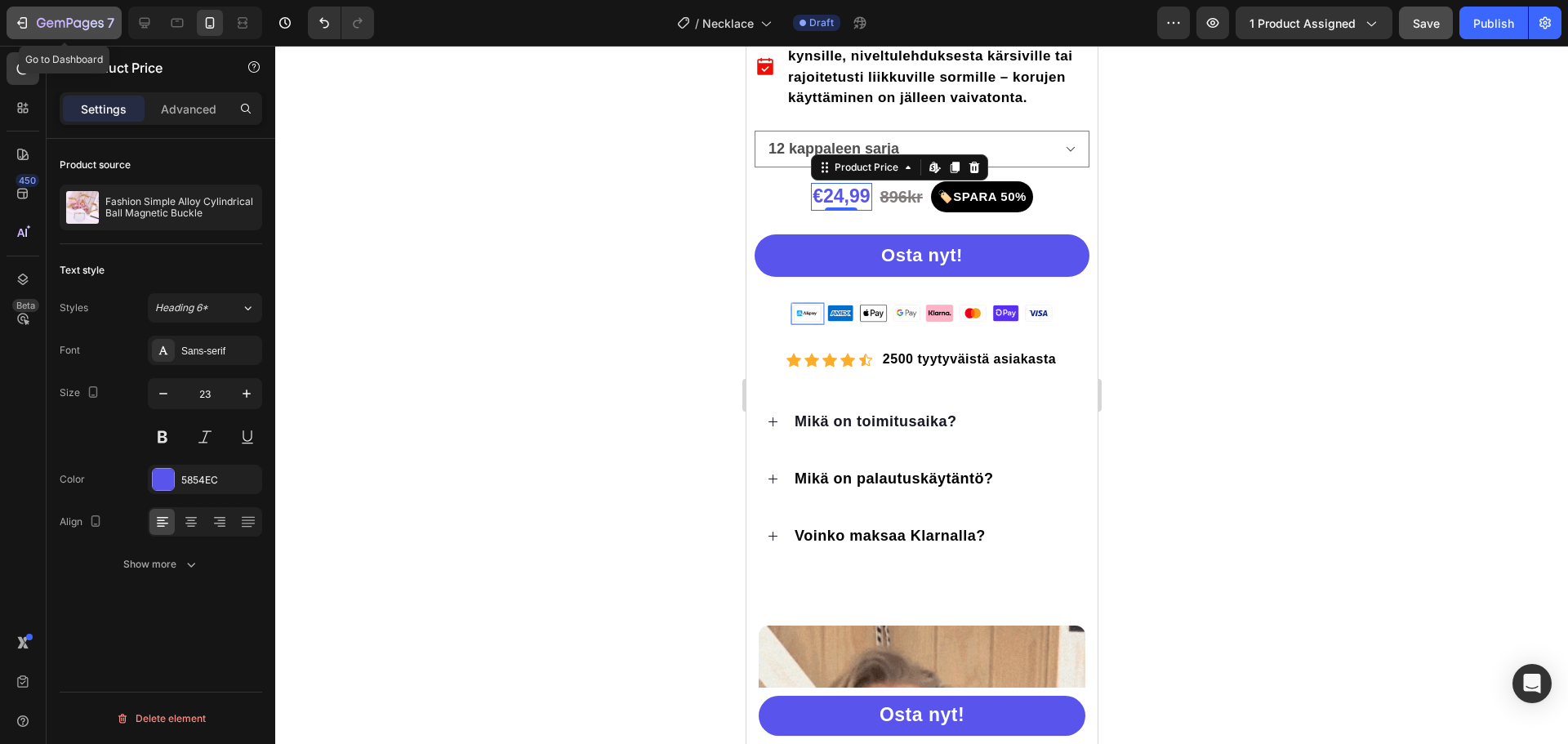
click at [38, 29] on icon "button" at bounding box center [70, 24] width 67 height 14
